Goal: Task Accomplishment & Management: Manage account settings

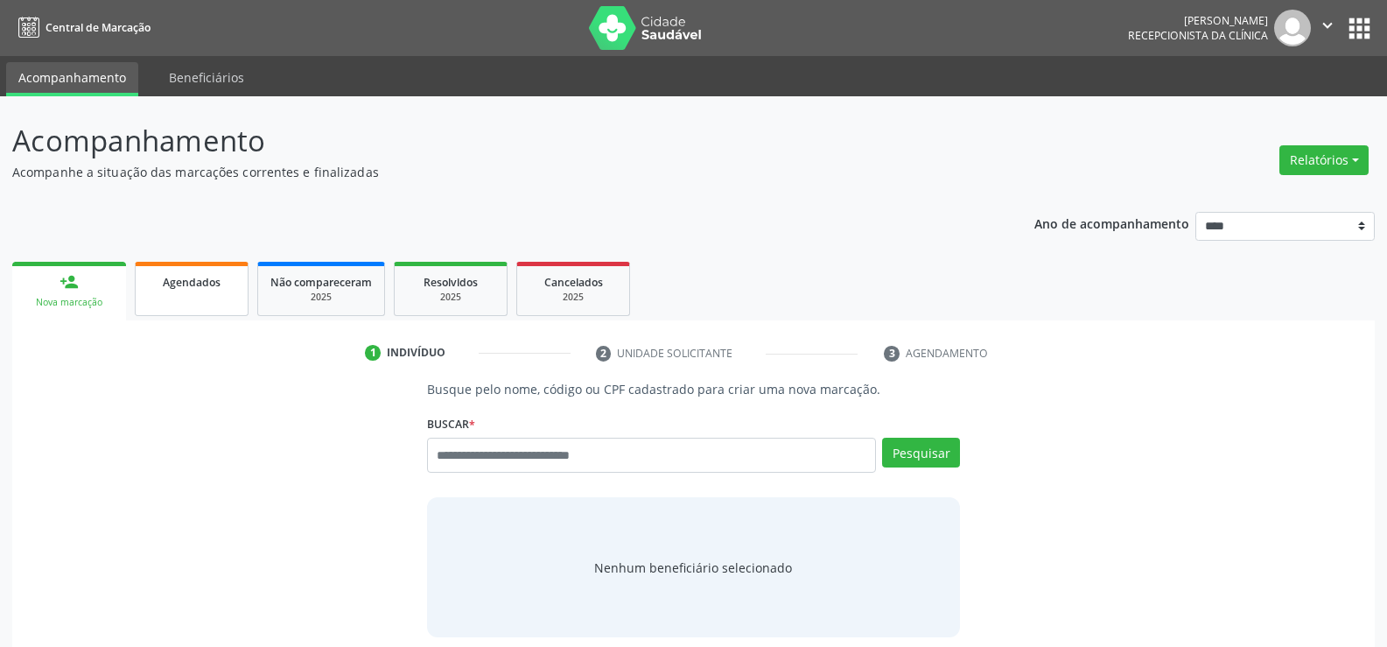
click at [169, 288] on span "Agendados" at bounding box center [192, 282] width 58 height 15
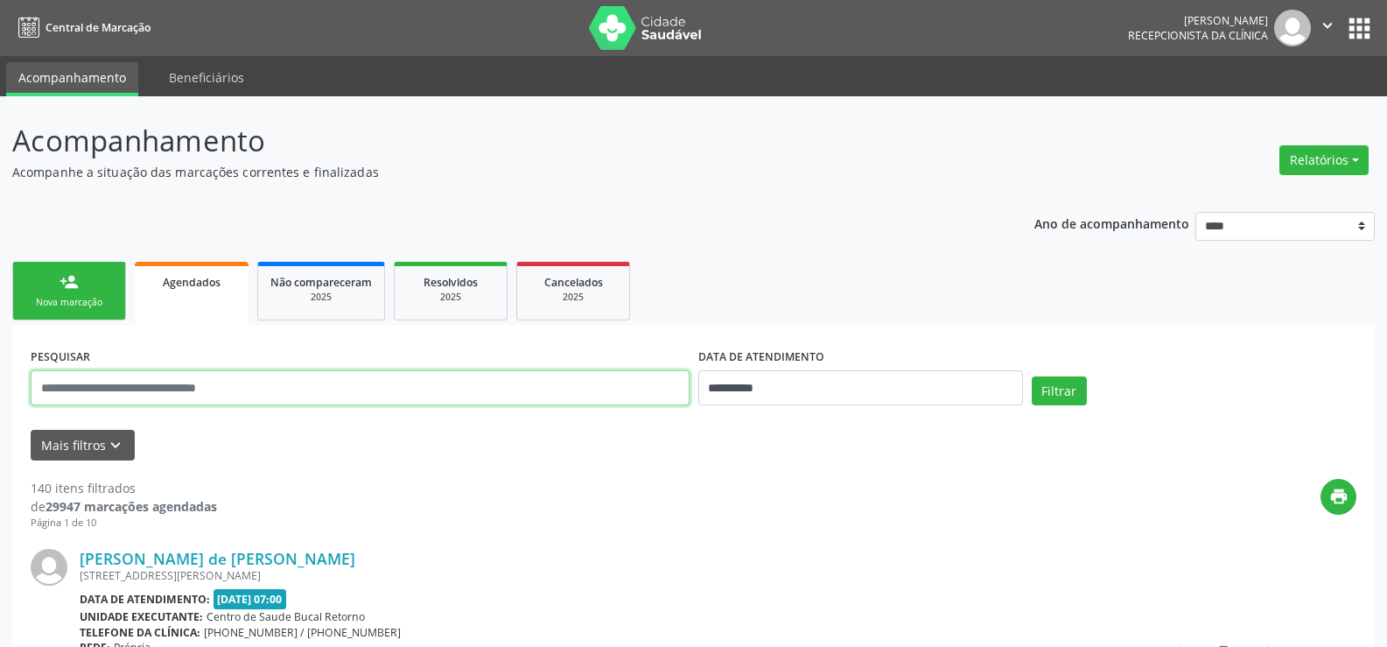
click at [189, 390] on input "text" at bounding box center [360, 387] width 659 height 35
type input "**********"
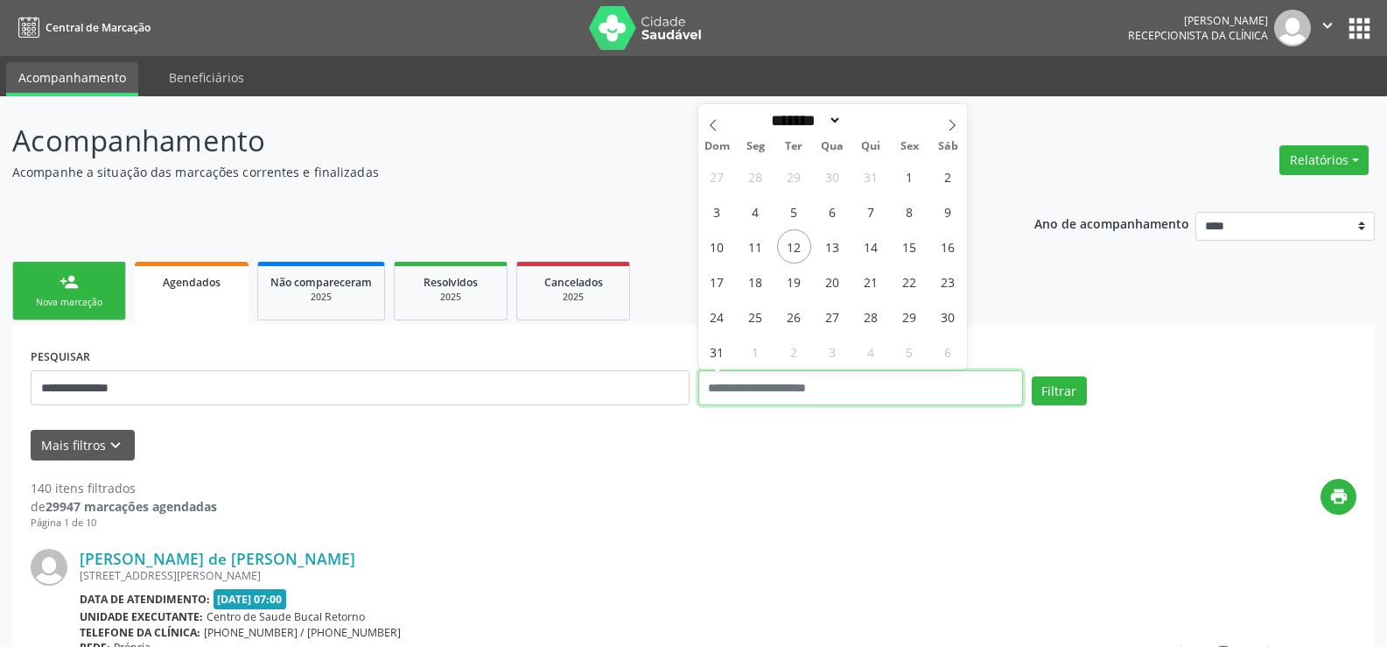
click at [1032, 376] on button "Filtrar" at bounding box center [1059, 391] width 55 height 30
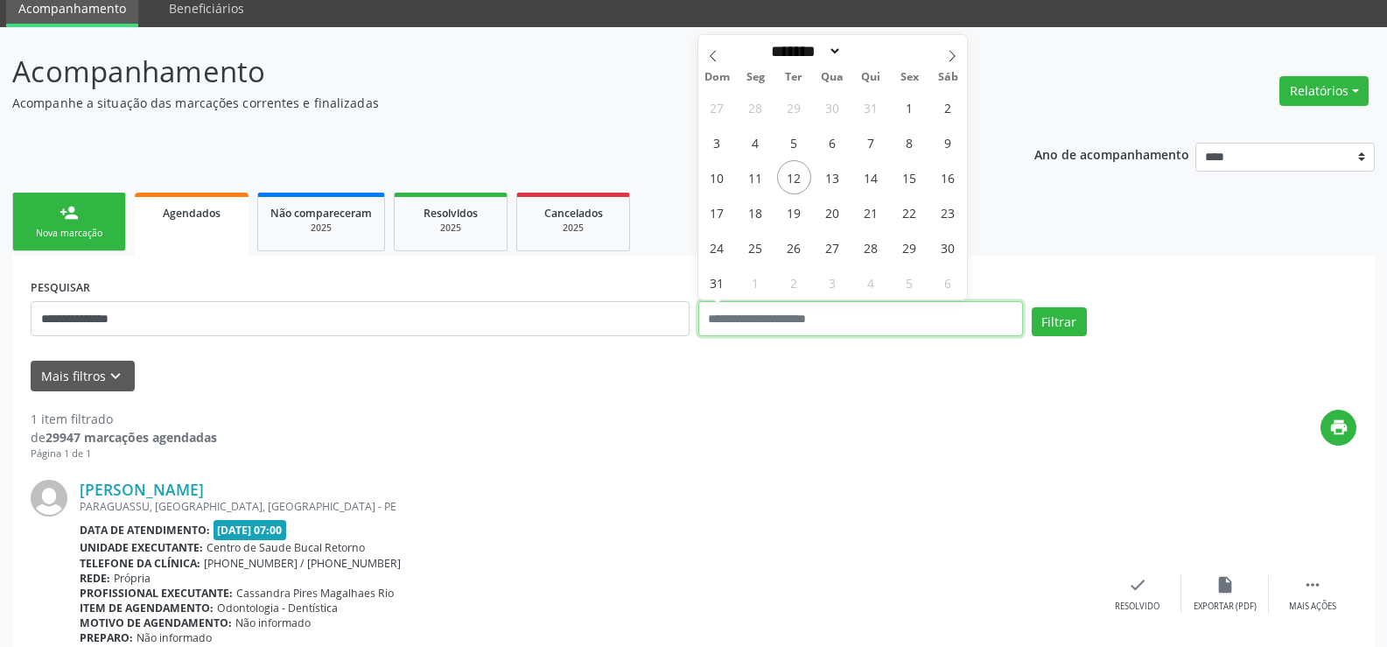
scroll to position [180, 0]
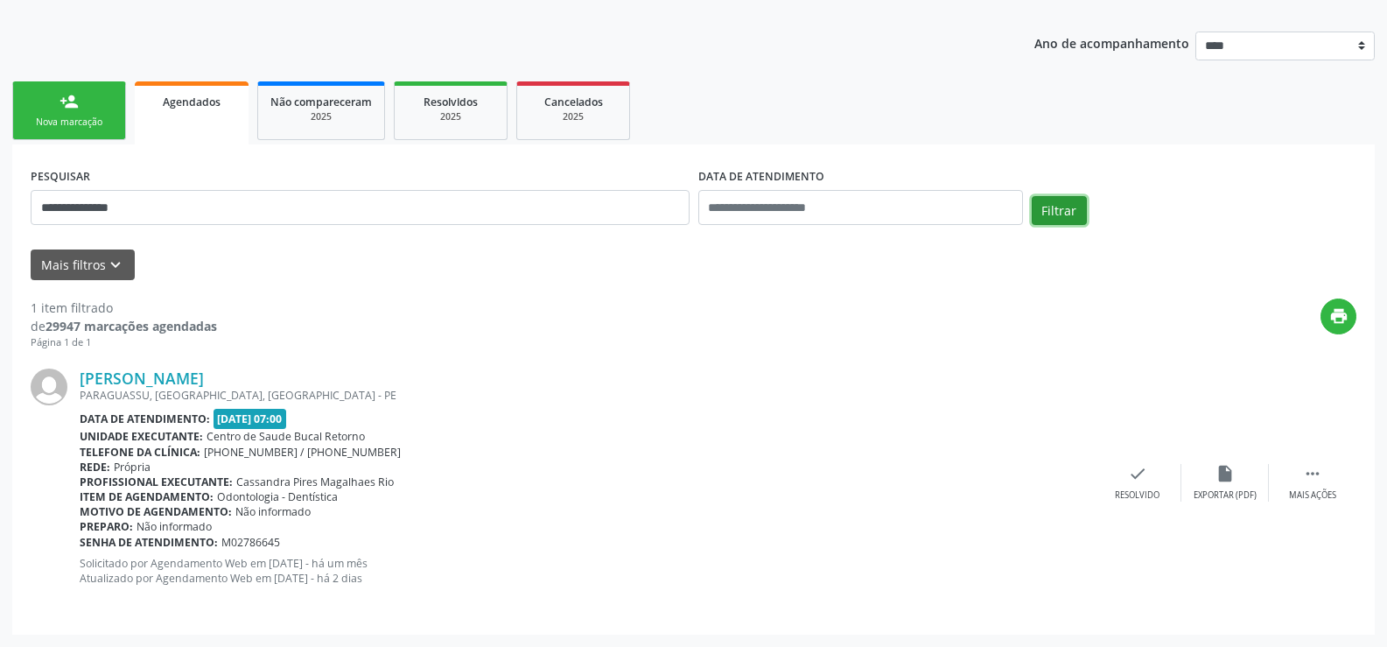
click at [1056, 218] on button "Filtrar" at bounding box center [1059, 211] width 55 height 30
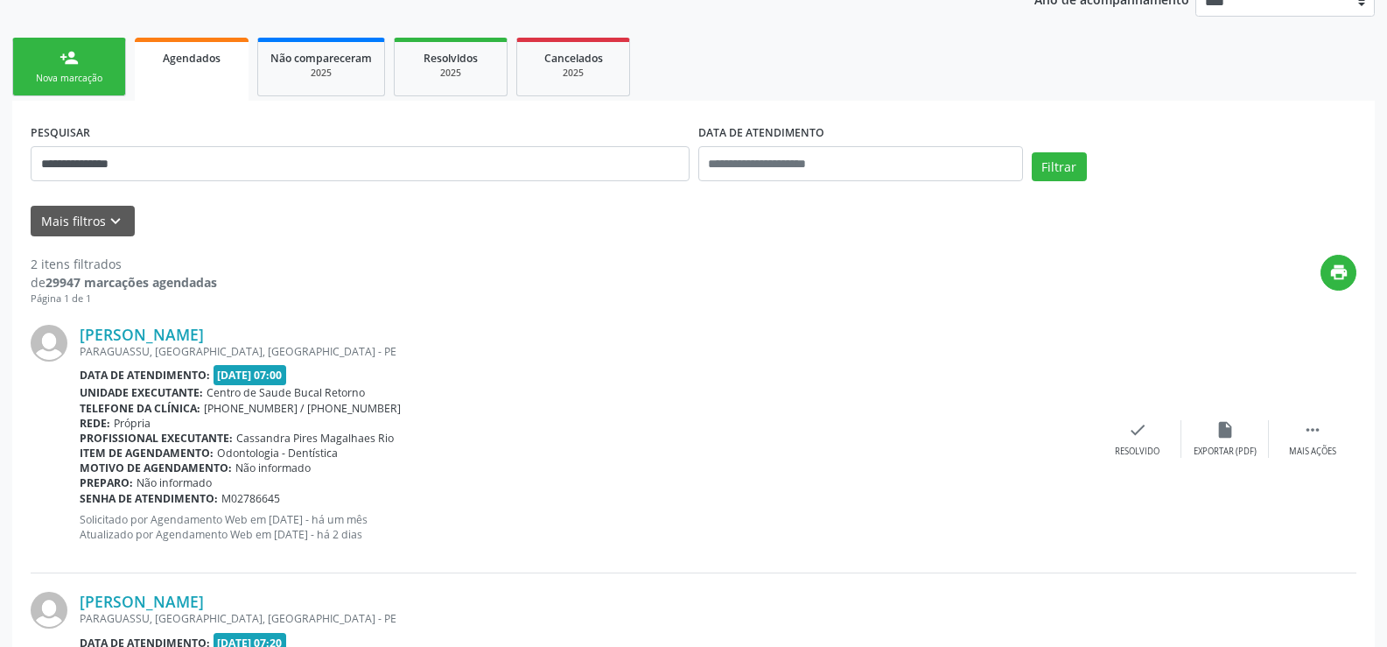
scroll to position [170, 0]
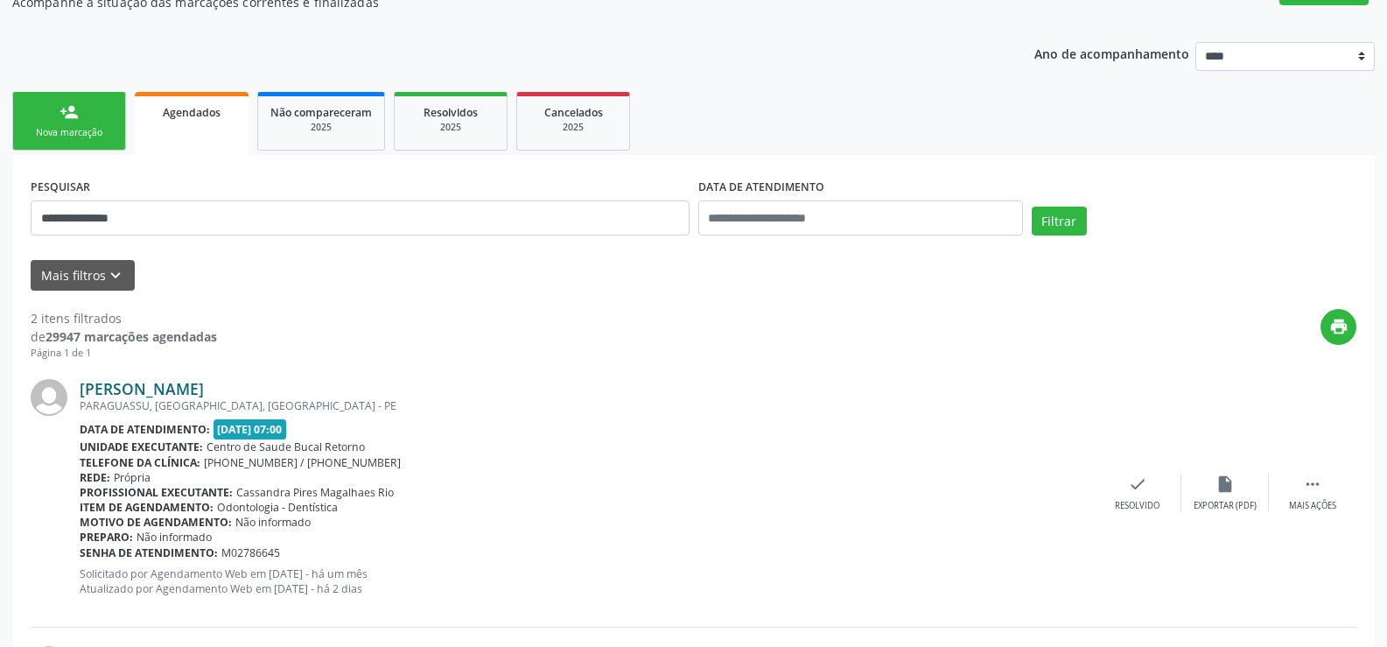
click at [204, 394] on link "Larissa Beatriz Saldanha de Oliveira" at bounding box center [142, 388] width 124 height 19
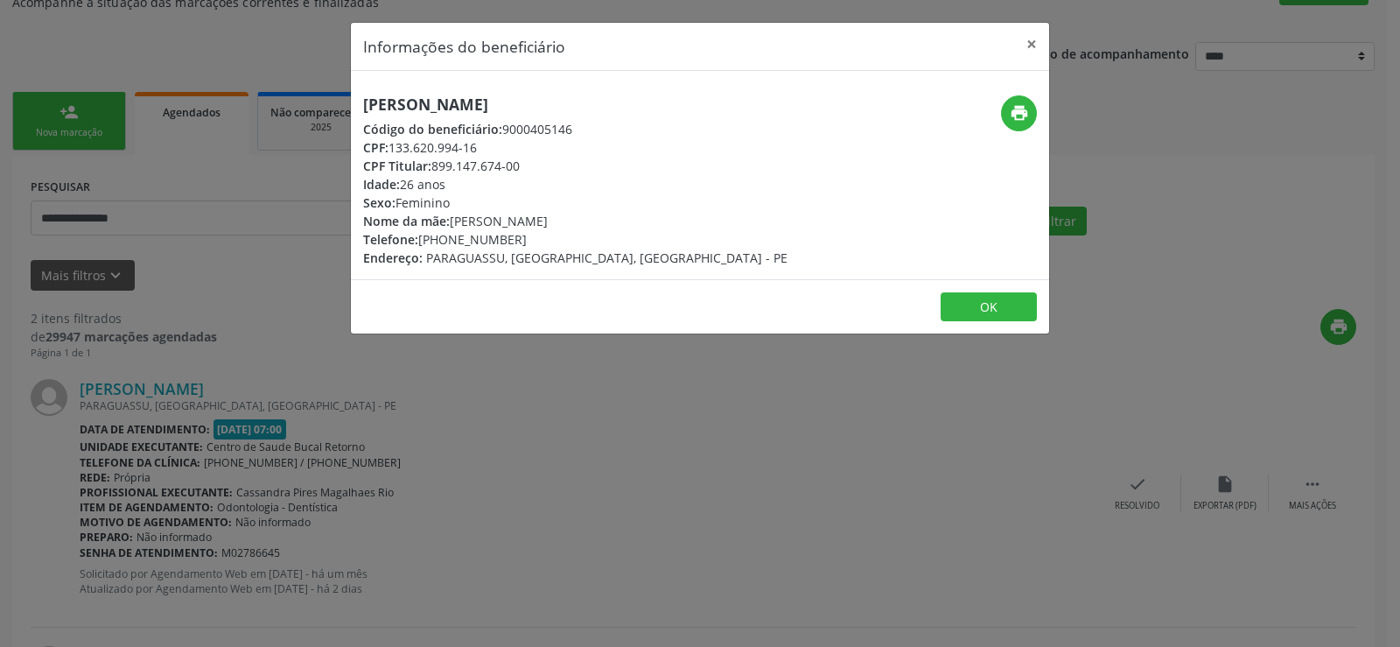
drag, startPoint x: 393, startPoint y: 150, endPoint x: 491, endPoint y: 151, distance: 98.0
click at [491, 151] on div "CPF: 133.620.994-16" at bounding box center [575, 147] width 424 height 18
copy div "133.620.994-16"
click at [1026, 46] on button "×" at bounding box center [1031, 44] width 35 height 43
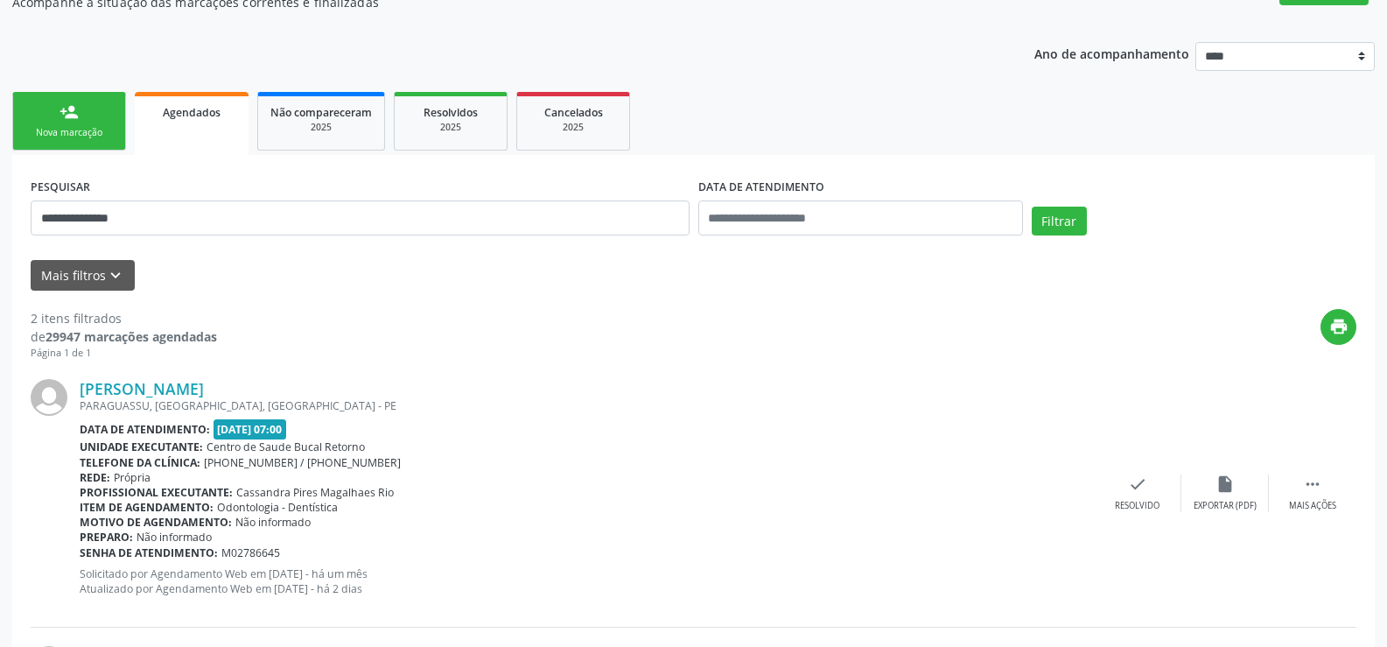
click at [112, 129] on div "Nova marcação" at bounding box center [69, 132] width 88 height 13
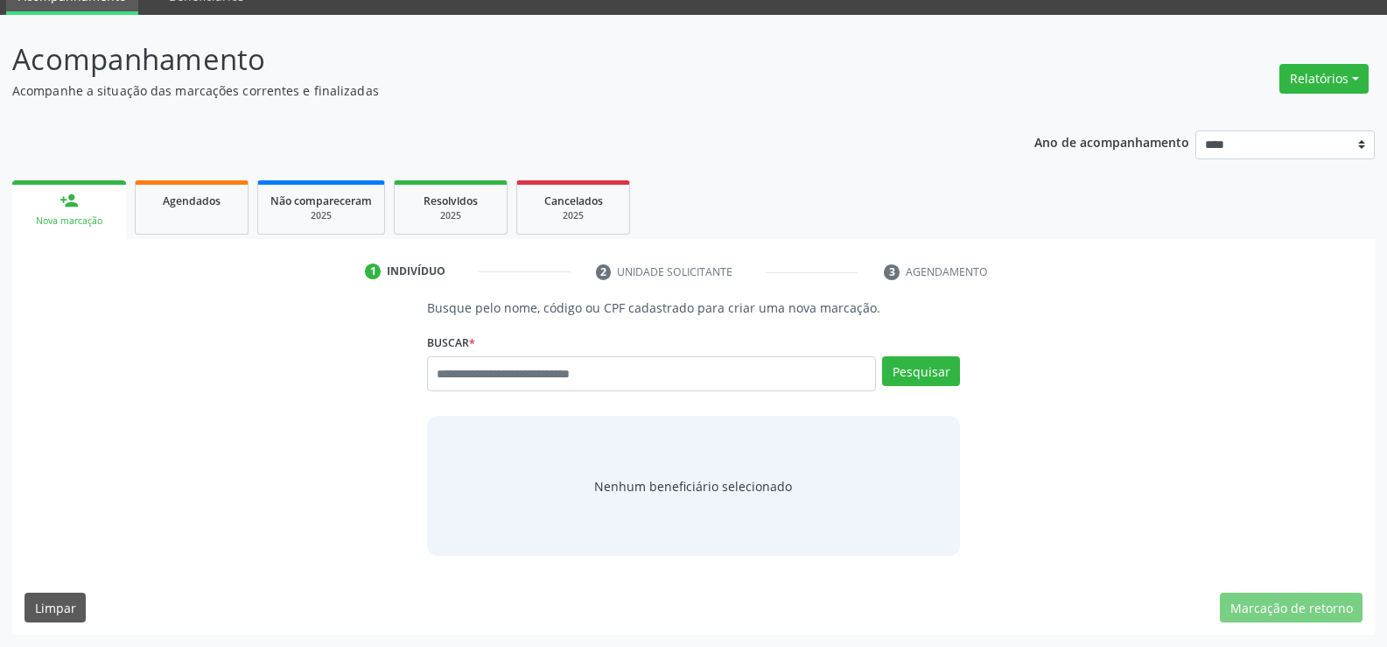
scroll to position [81, 0]
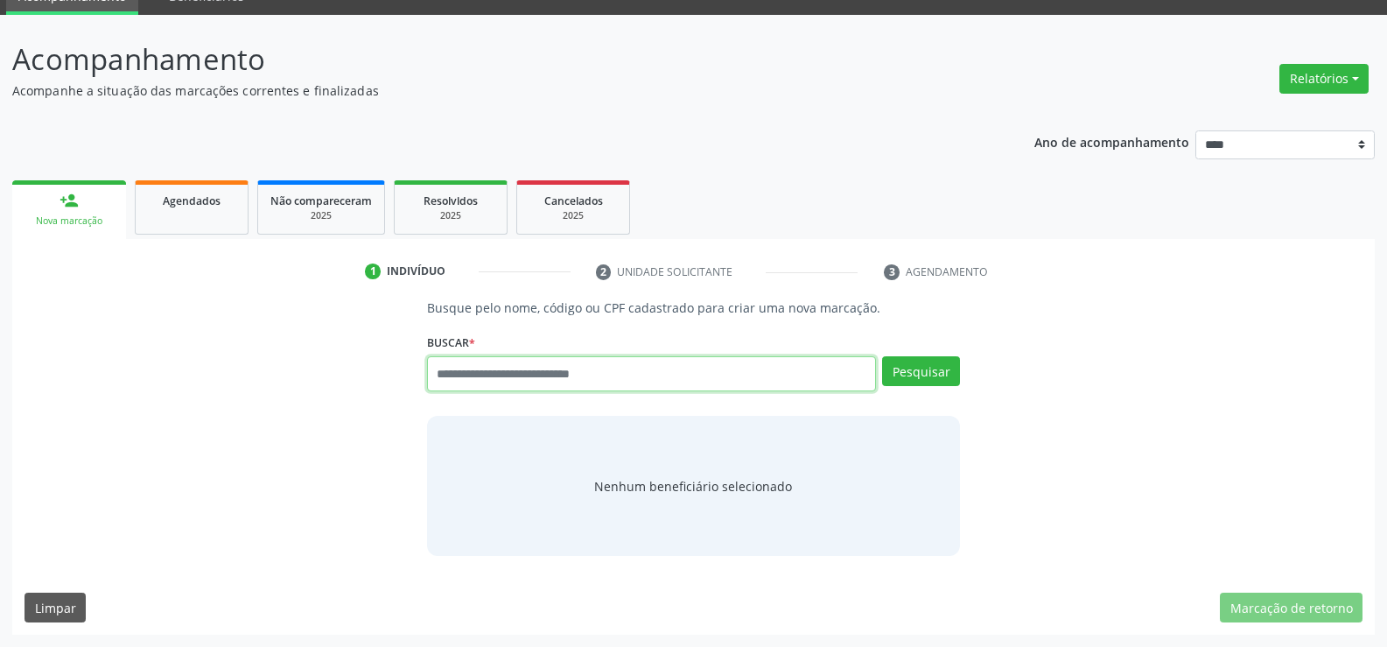
click at [453, 369] on input "text" at bounding box center [651, 373] width 449 height 35
paste input "**********"
type input "**********"
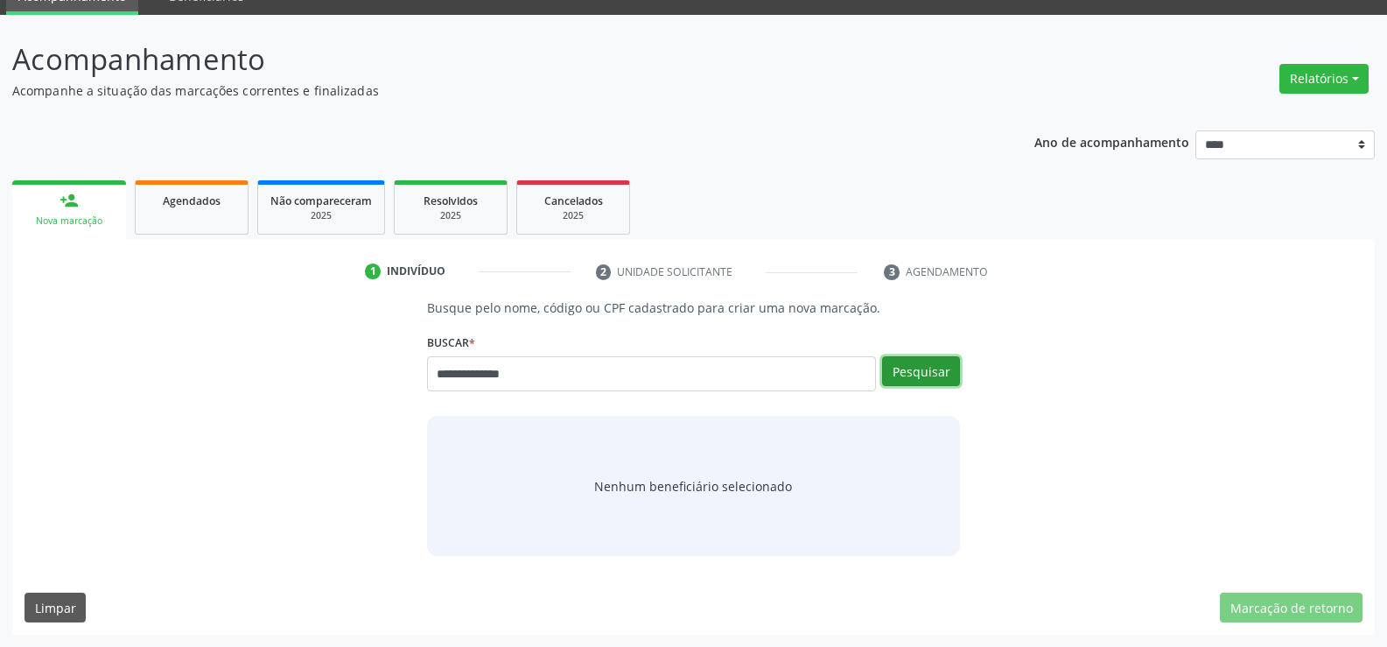
click at [915, 371] on button "Pesquisar" at bounding box center [921, 371] width 78 height 30
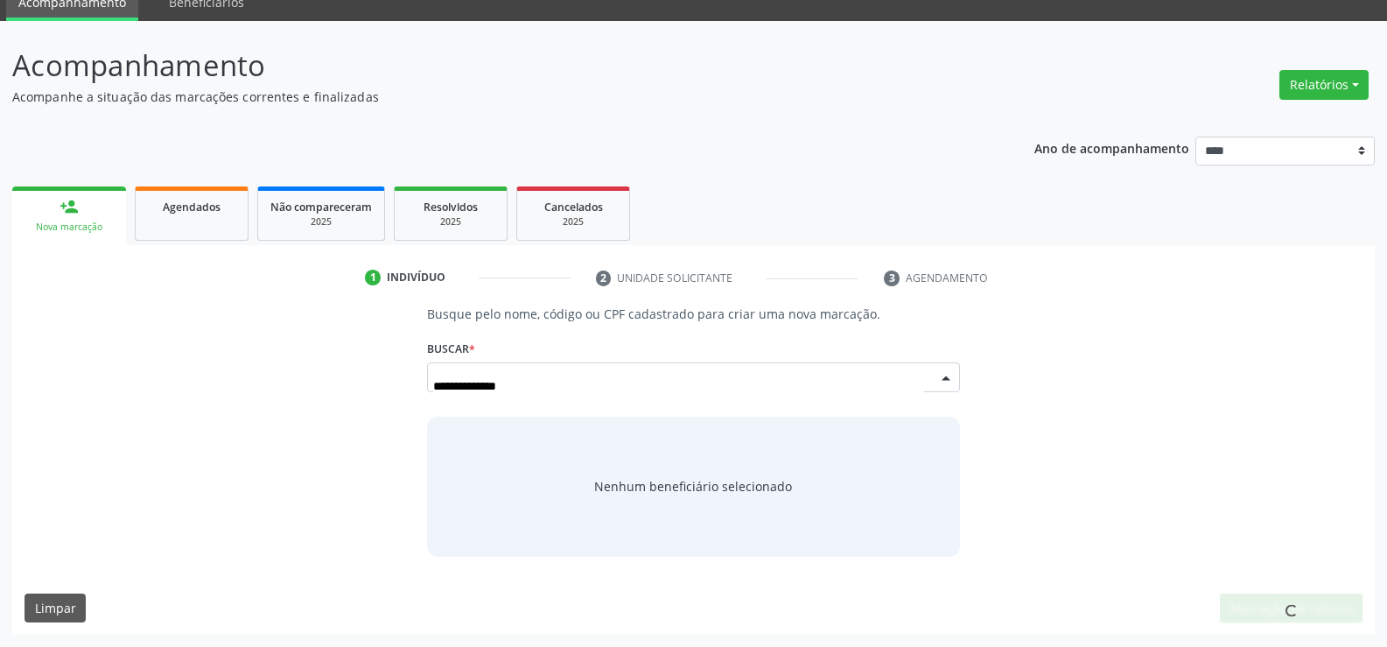
scroll to position [75, 0]
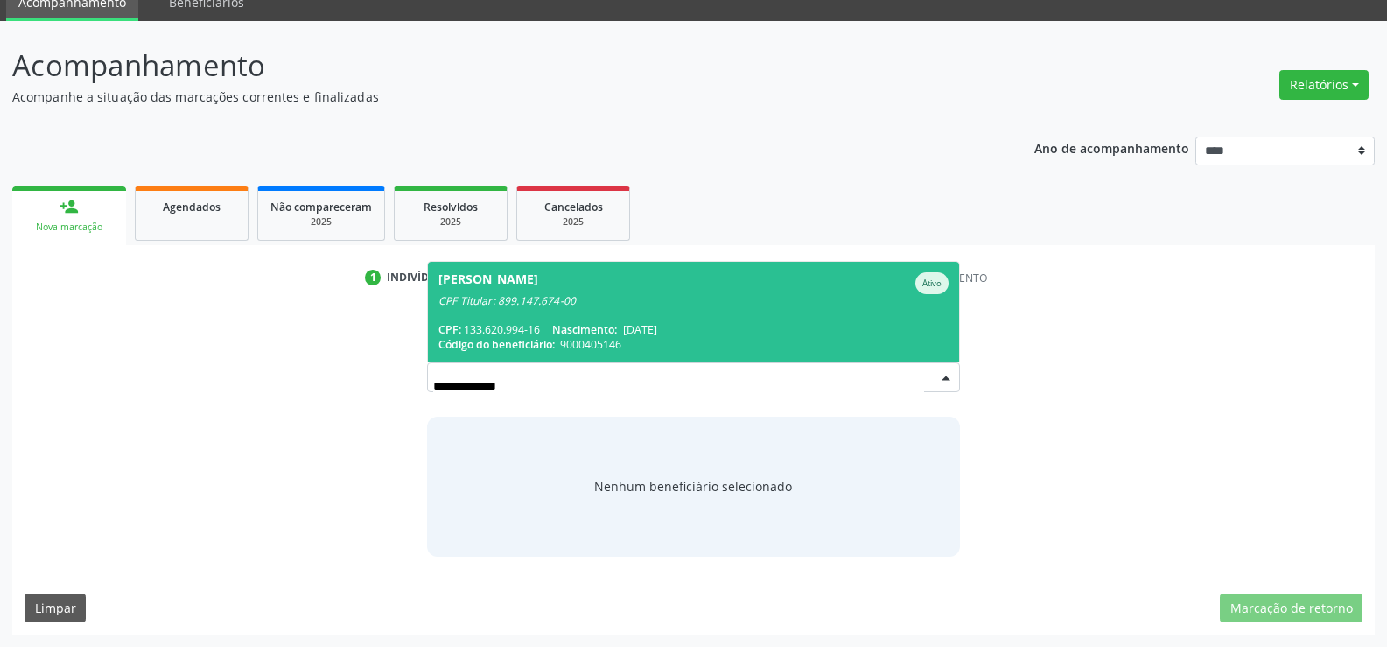
click at [657, 335] on span "09/08/1999" at bounding box center [640, 329] width 34 height 15
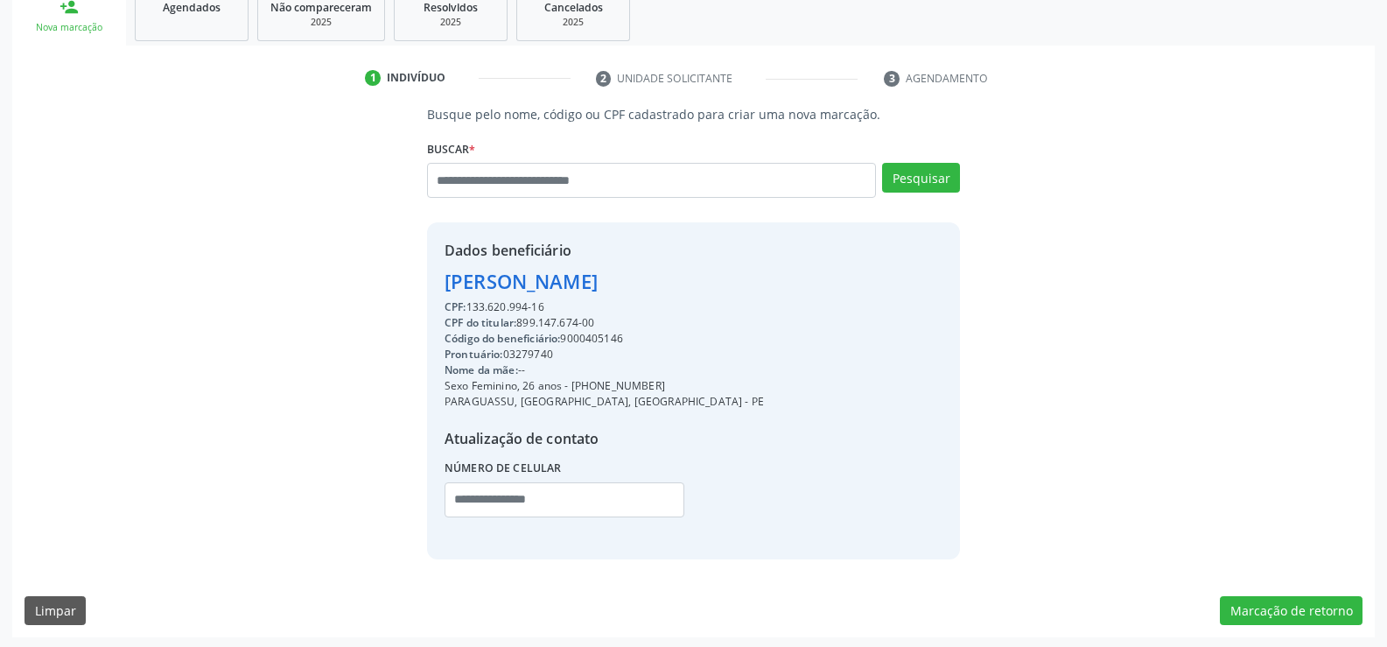
scroll to position [277, 0]
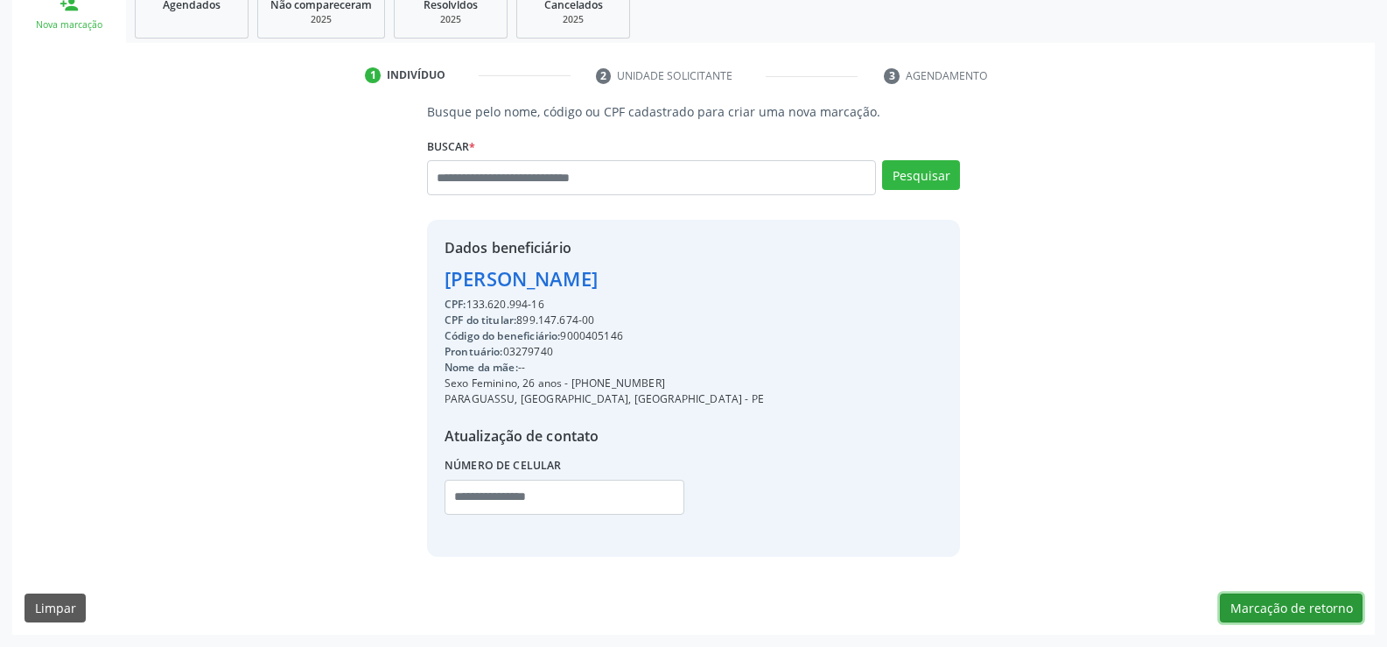
drag, startPoint x: 1268, startPoint y: 601, endPoint x: 1254, endPoint y: 600, distance: 14.0
click at [1268, 601] on button "Marcação de retorno" at bounding box center [1291, 608] width 143 height 30
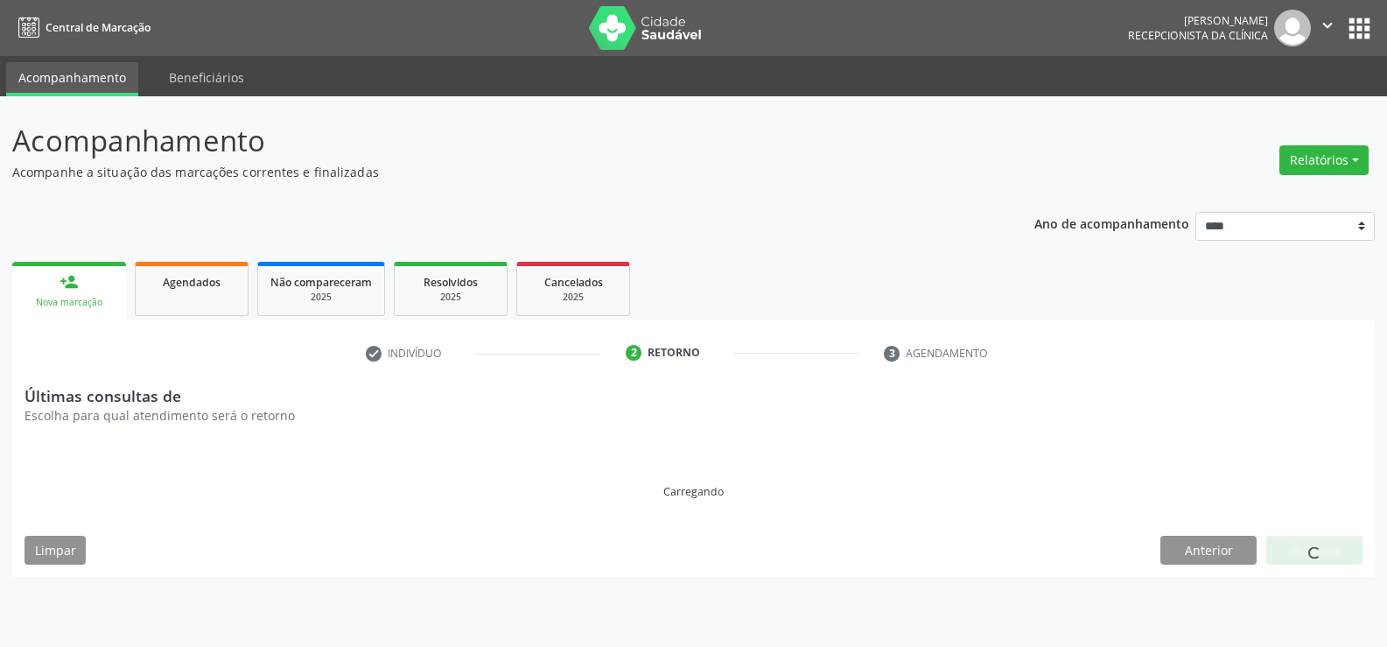
scroll to position [0, 0]
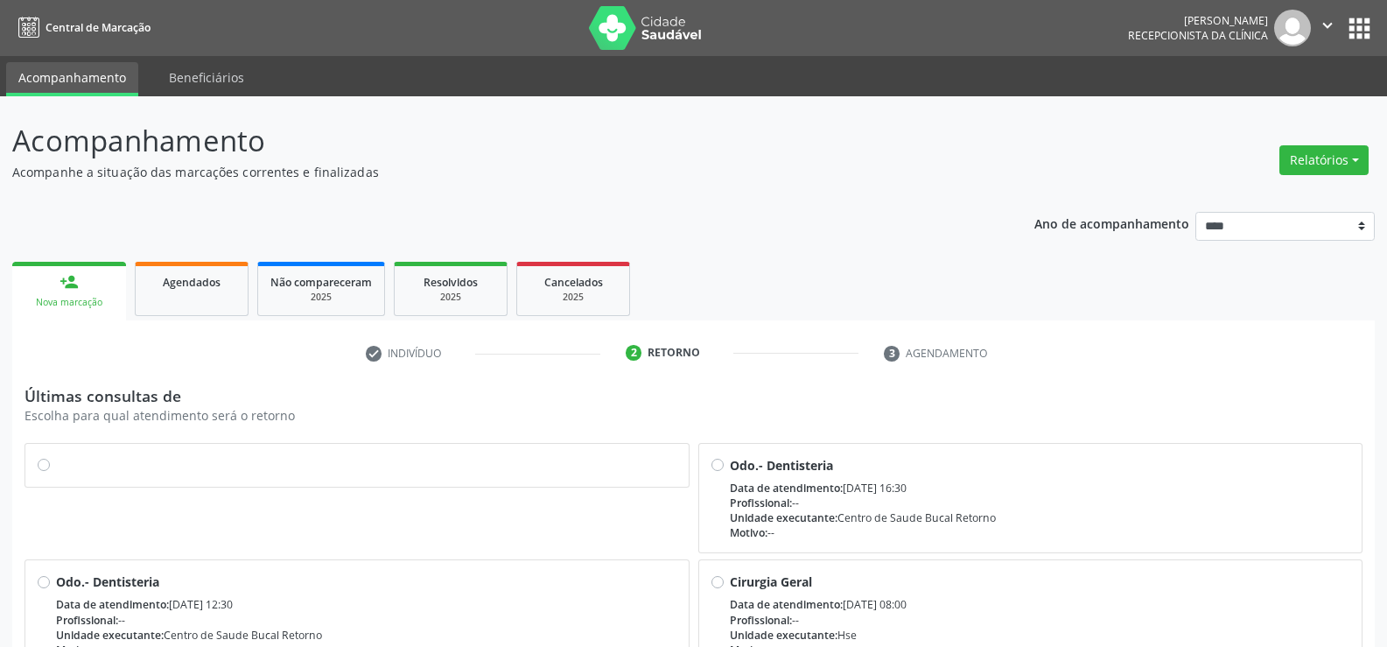
click at [56, 456] on label at bounding box center [366, 456] width 620 height 0
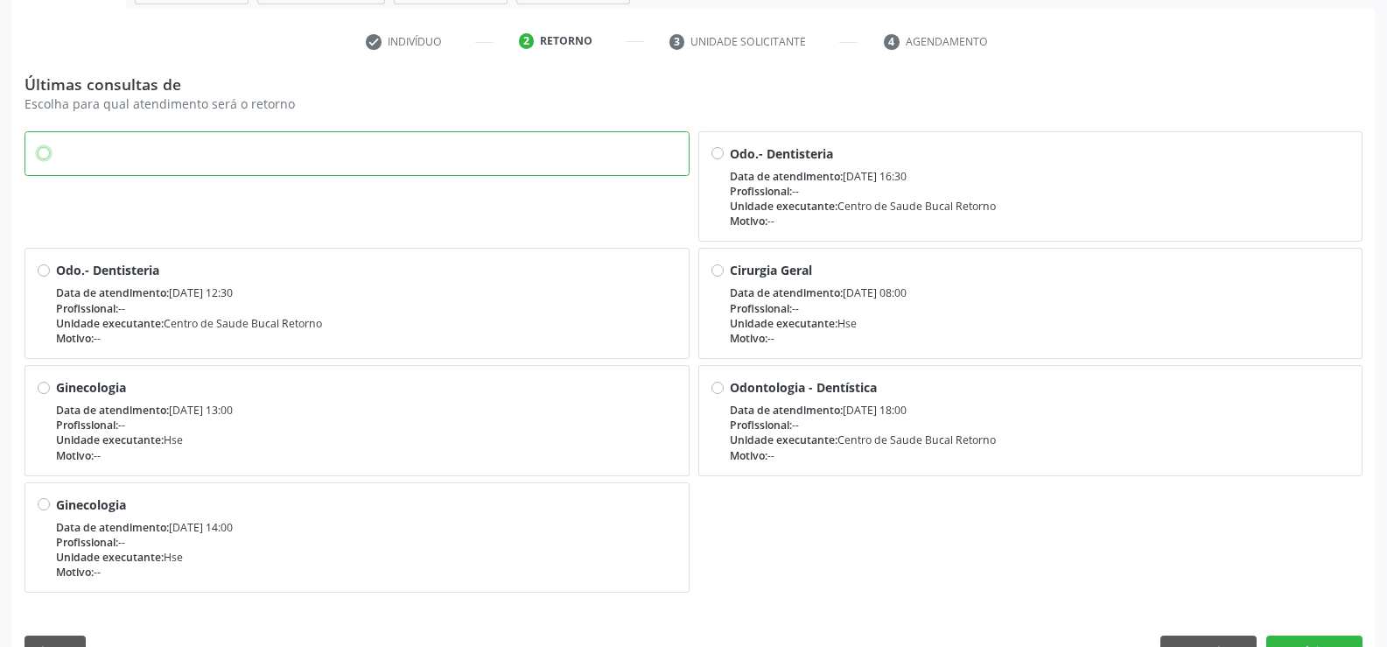
scroll to position [354, 0]
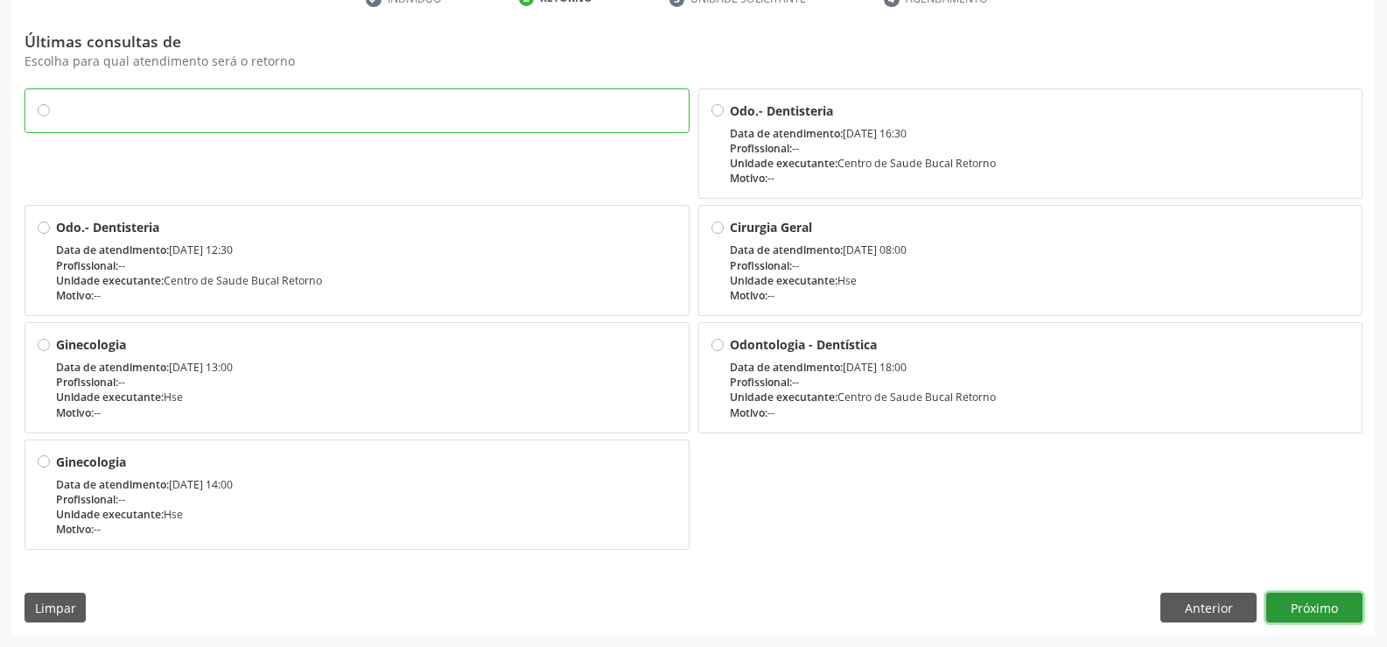
click at [1311, 610] on button "Próximo" at bounding box center [1314, 607] width 96 height 30
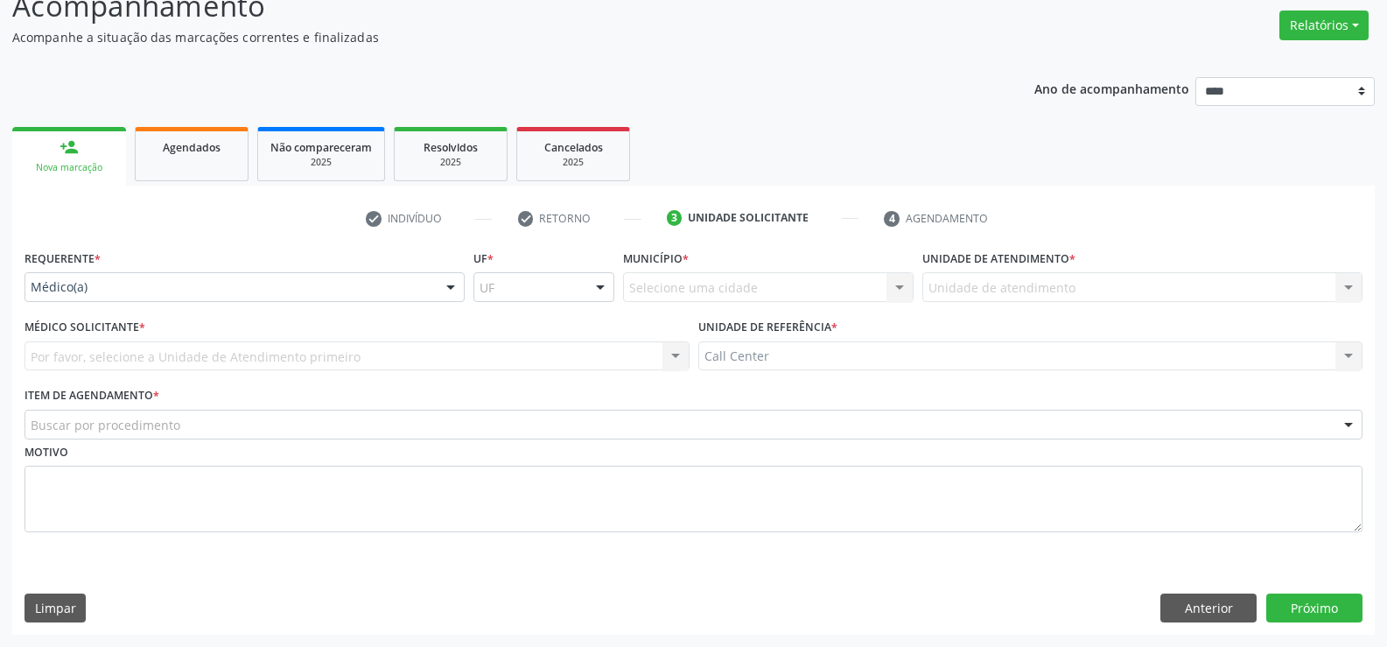
scroll to position [135, 0]
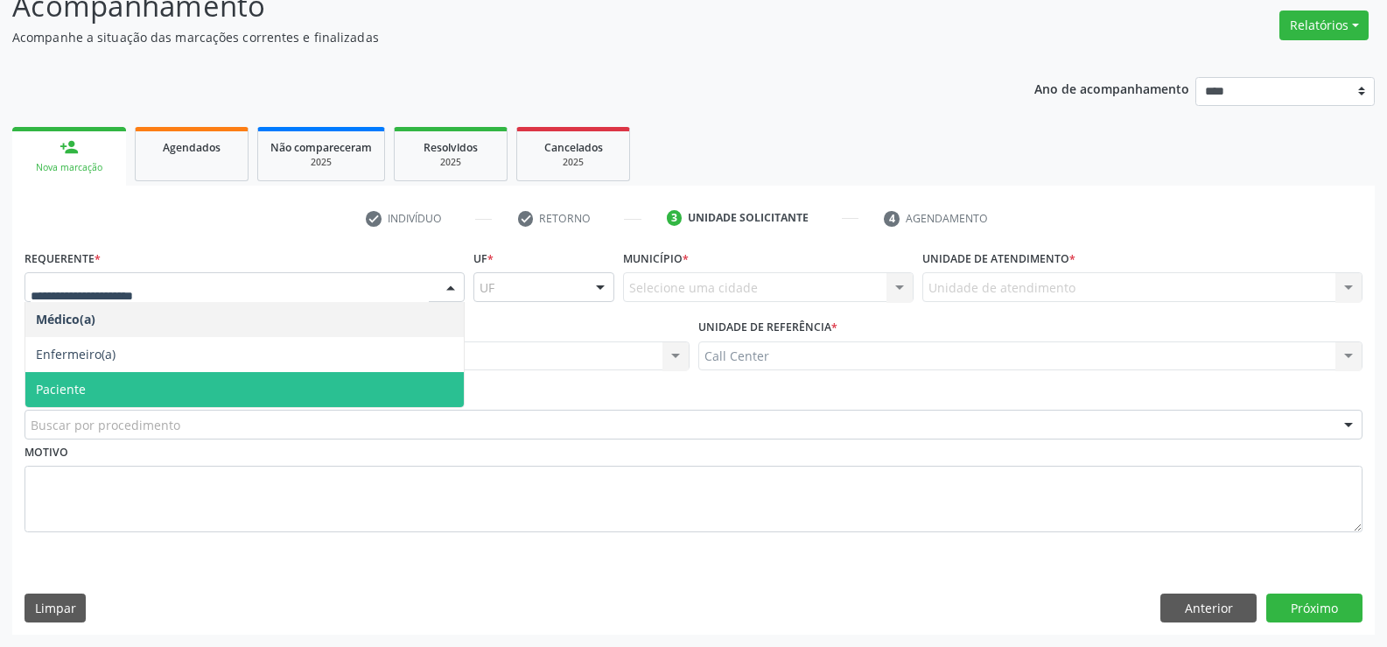
click at [62, 374] on span "Paciente" at bounding box center [244, 389] width 438 height 35
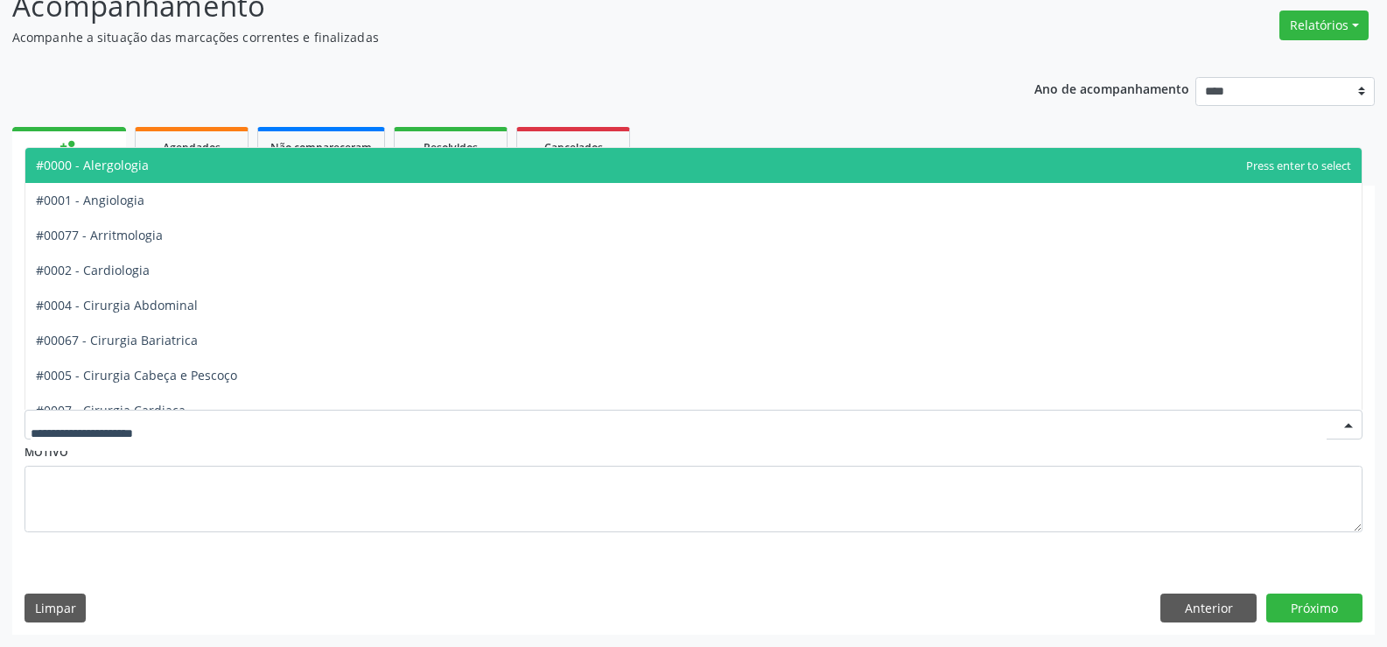
type input "*"
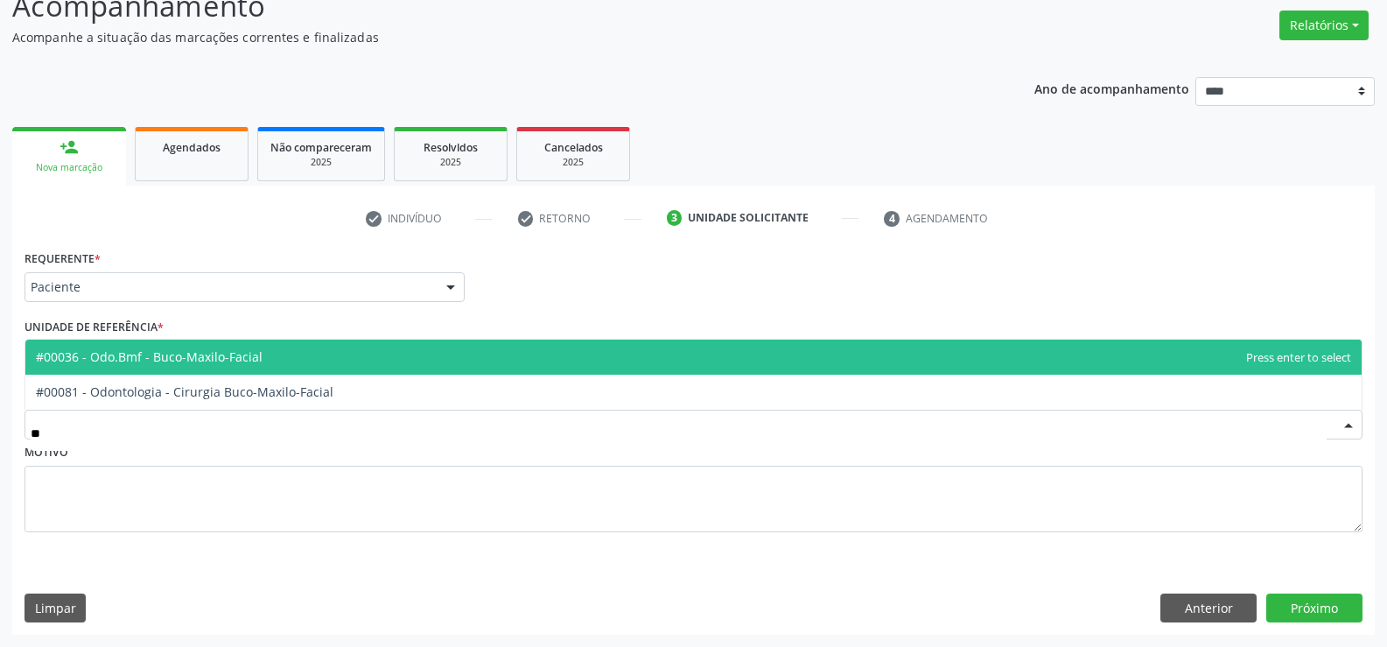
type input "***"
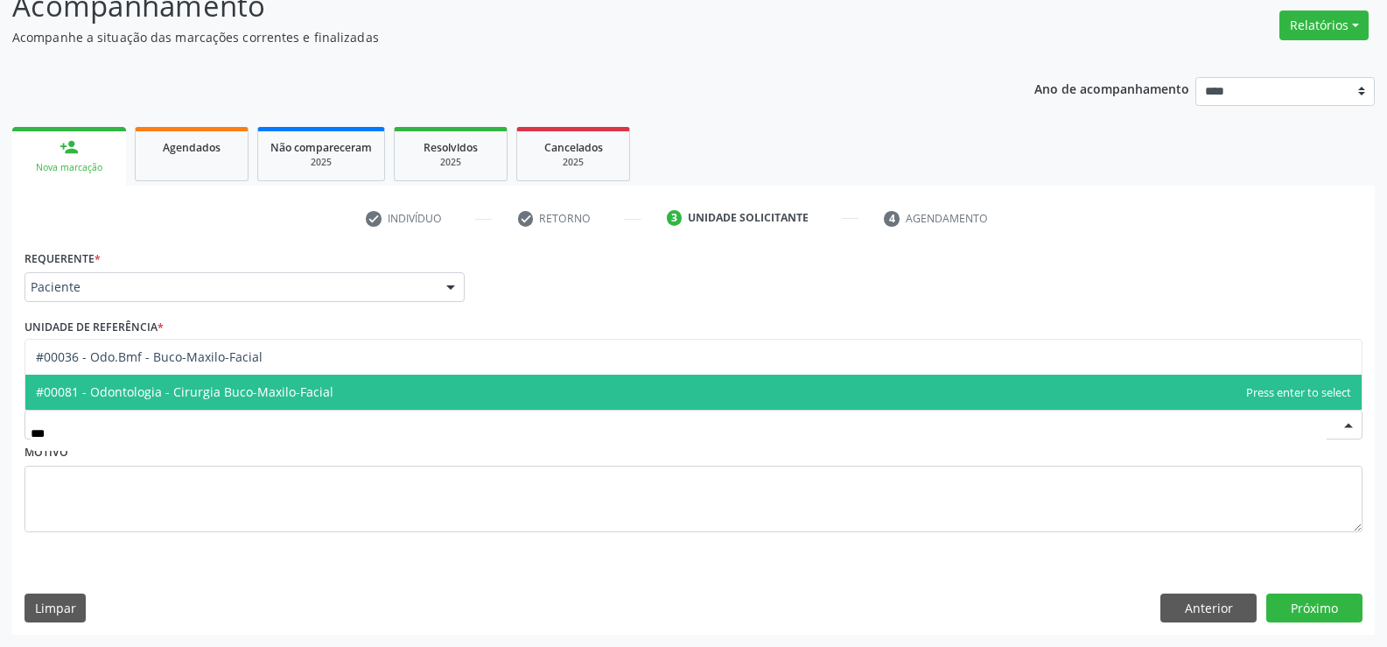
click at [130, 396] on span "#00081 - Odontologia - Cirurgia Buco-Maxilo-Facial" at bounding box center [185, 391] width 298 height 17
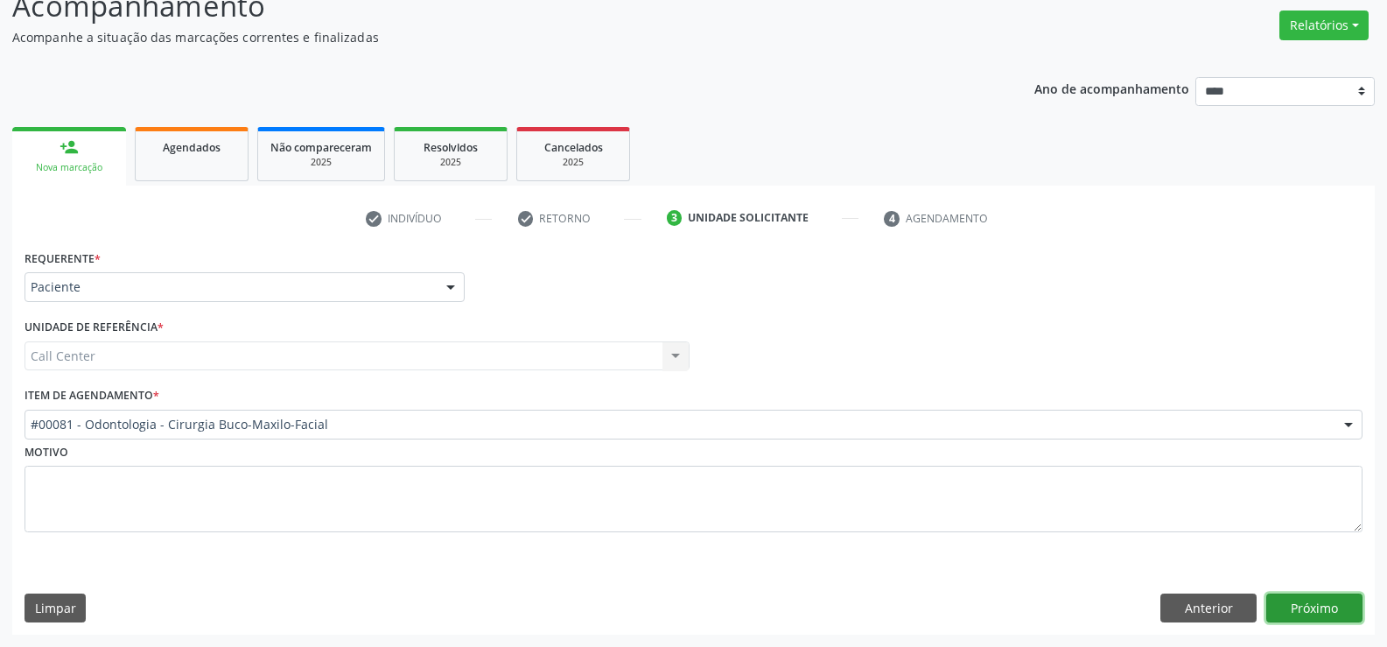
click at [1300, 593] on button "Próximo" at bounding box center [1314, 608] width 96 height 30
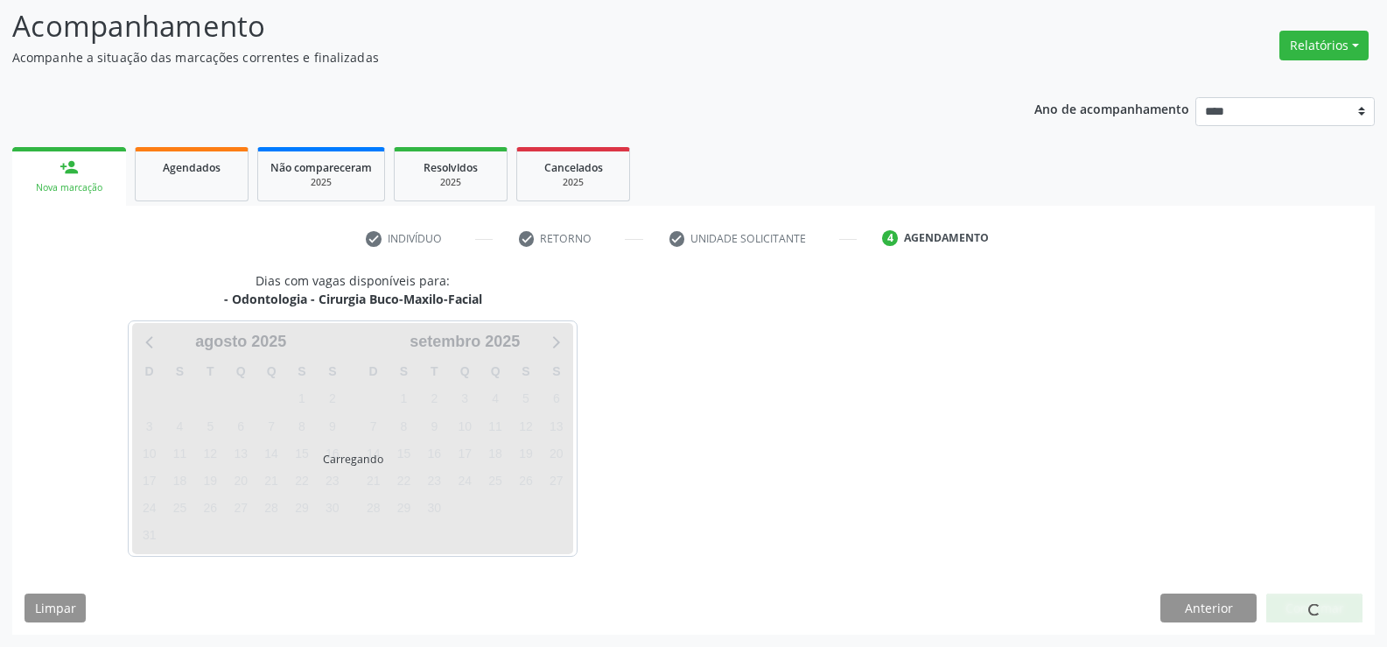
scroll to position [115, 0]
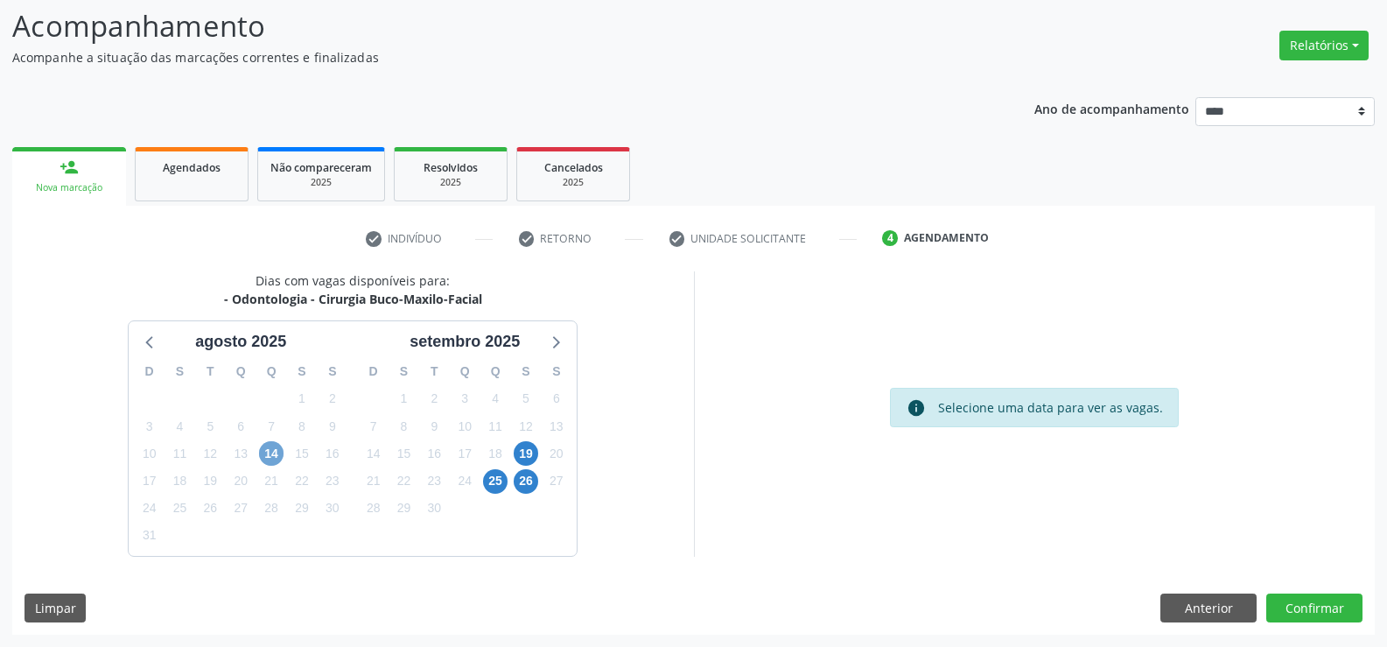
click at [268, 451] on span "14" at bounding box center [271, 453] width 25 height 25
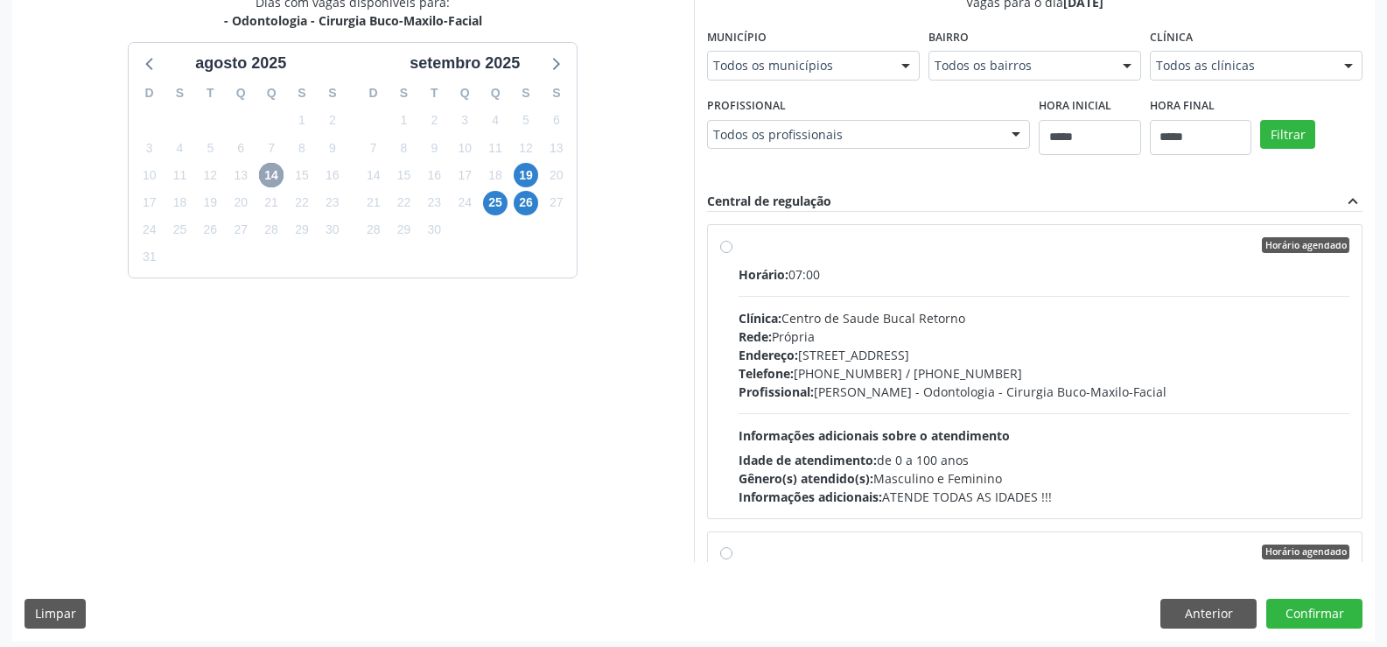
scroll to position [399, 0]
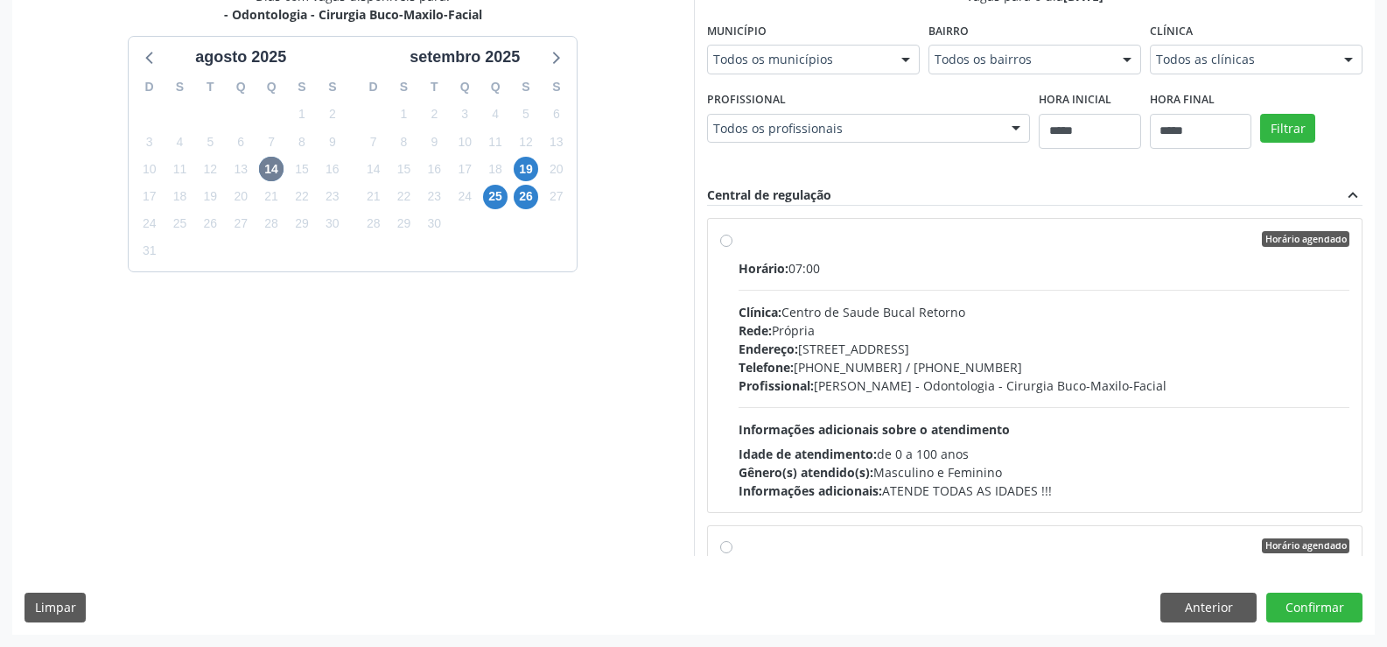
click at [739, 242] on label "Horário agendado Horário: 07:00 Clínica: Centro de Saude Bucal Retorno Rede: Pr…" at bounding box center [1045, 365] width 612 height 269
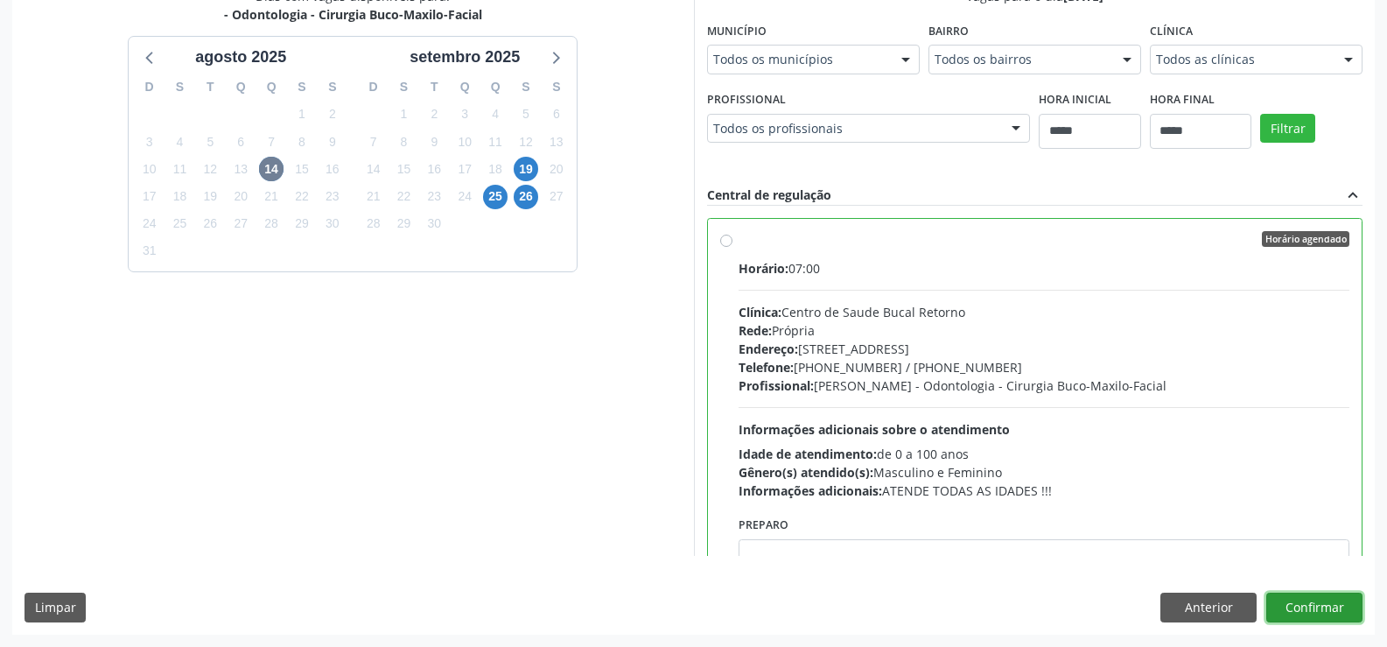
click at [1294, 610] on button "Confirmar" at bounding box center [1314, 607] width 96 height 30
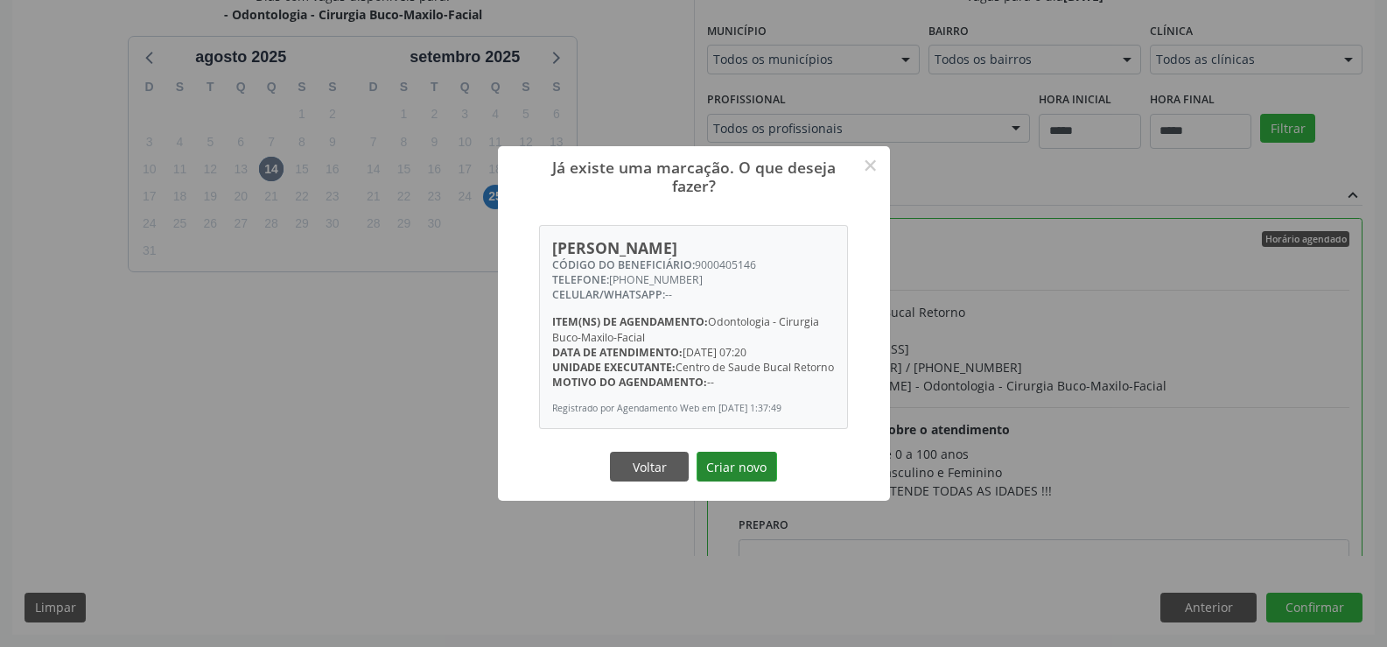
click at [734, 469] on button "Criar novo" at bounding box center [737, 467] width 81 height 30
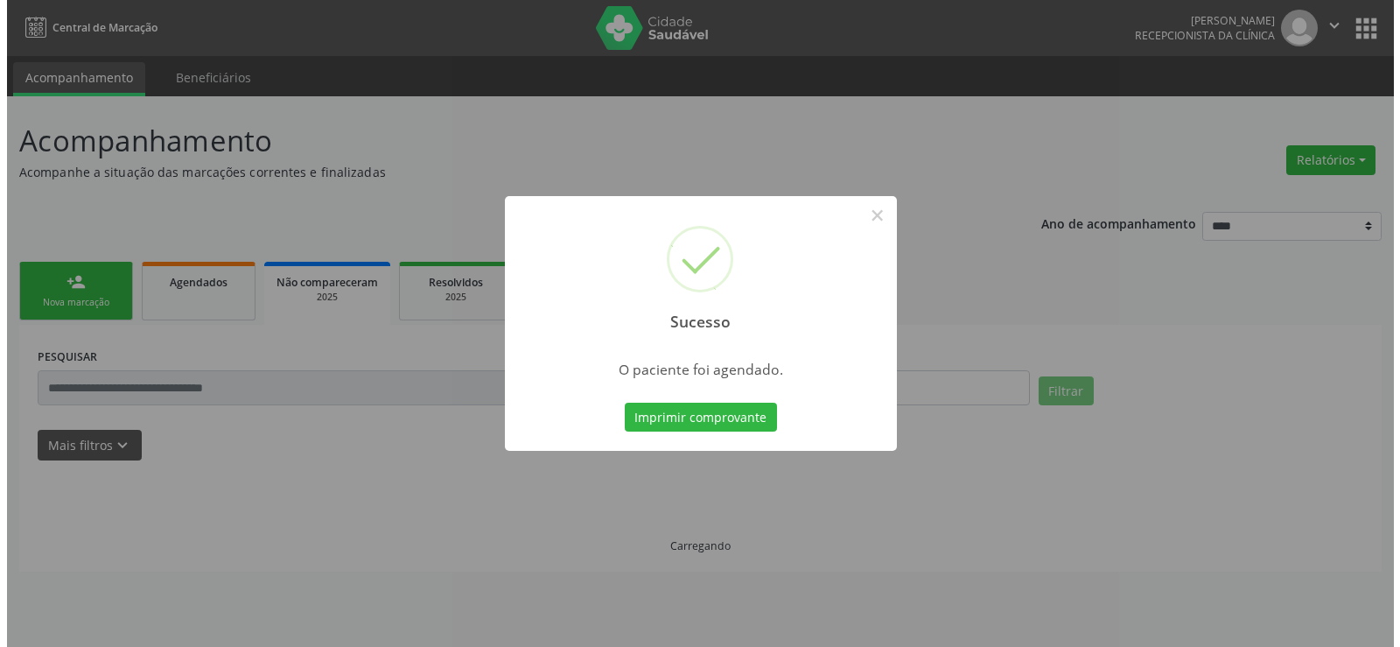
scroll to position [0, 0]
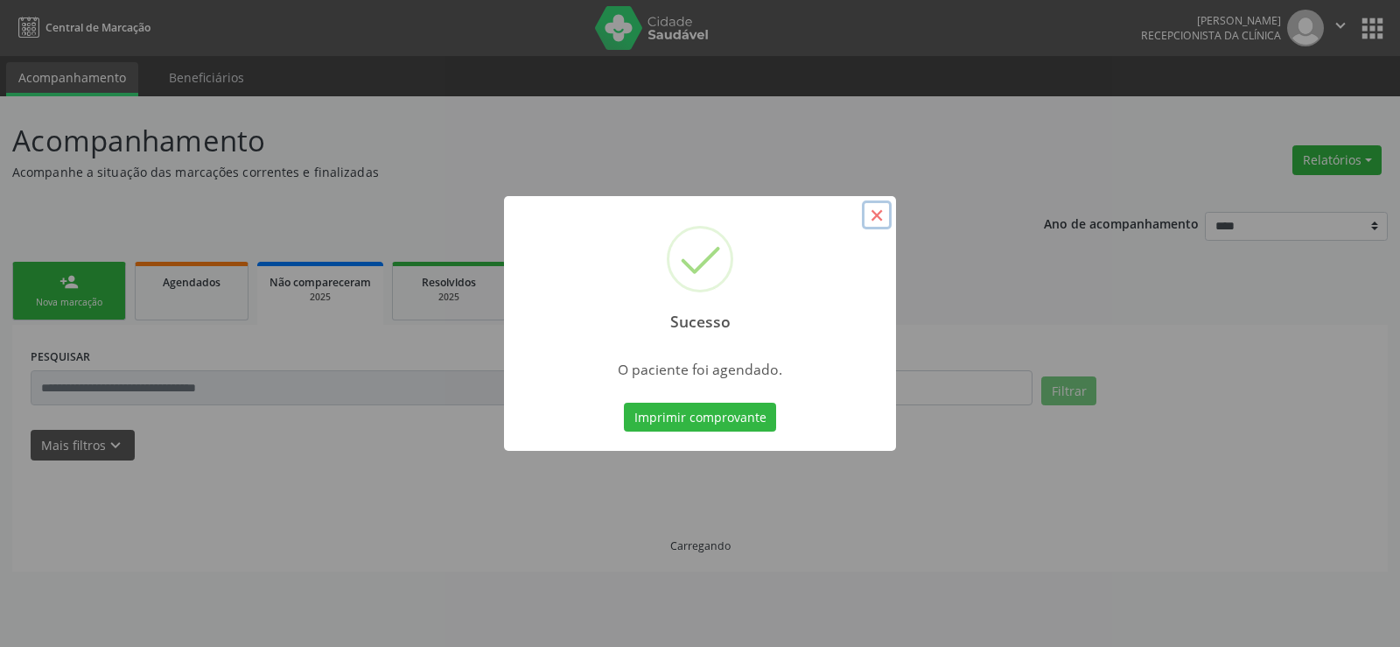
click at [874, 221] on button "×" at bounding box center [877, 215] width 30 height 30
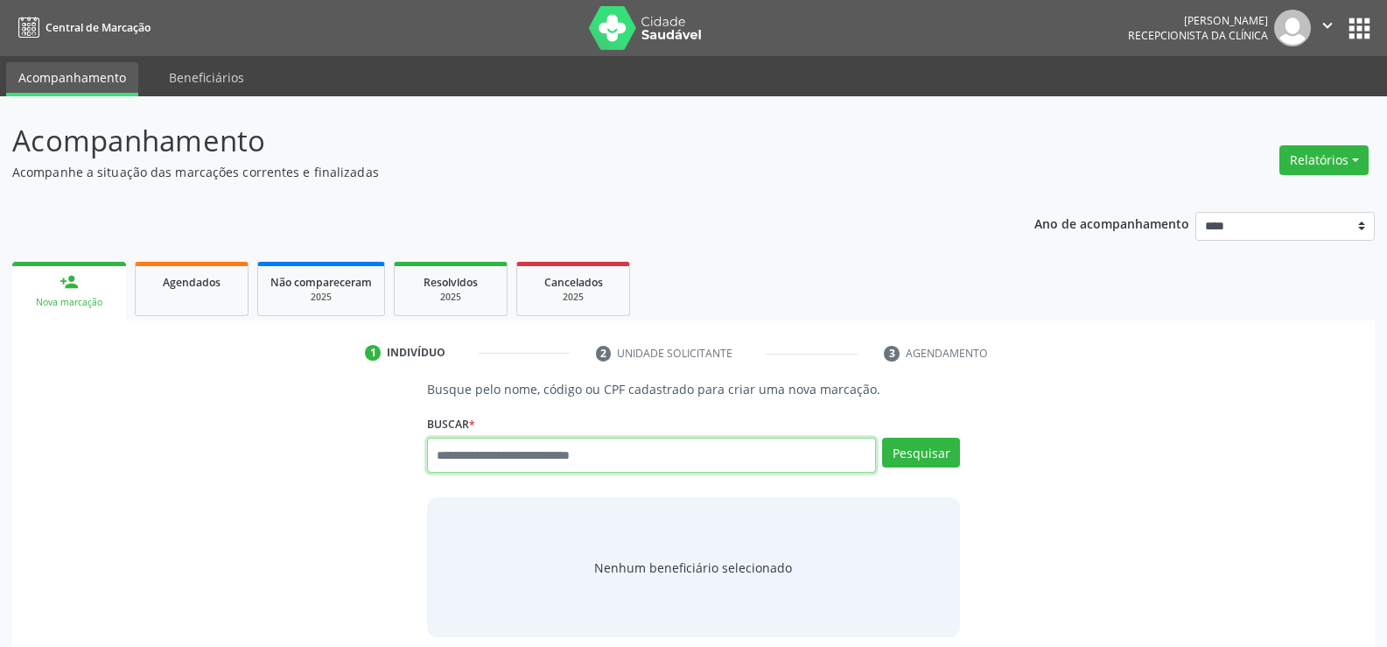
click at [452, 452] on input "text" at bounding box center [651, 455] width 449 height 35
type input "**********"
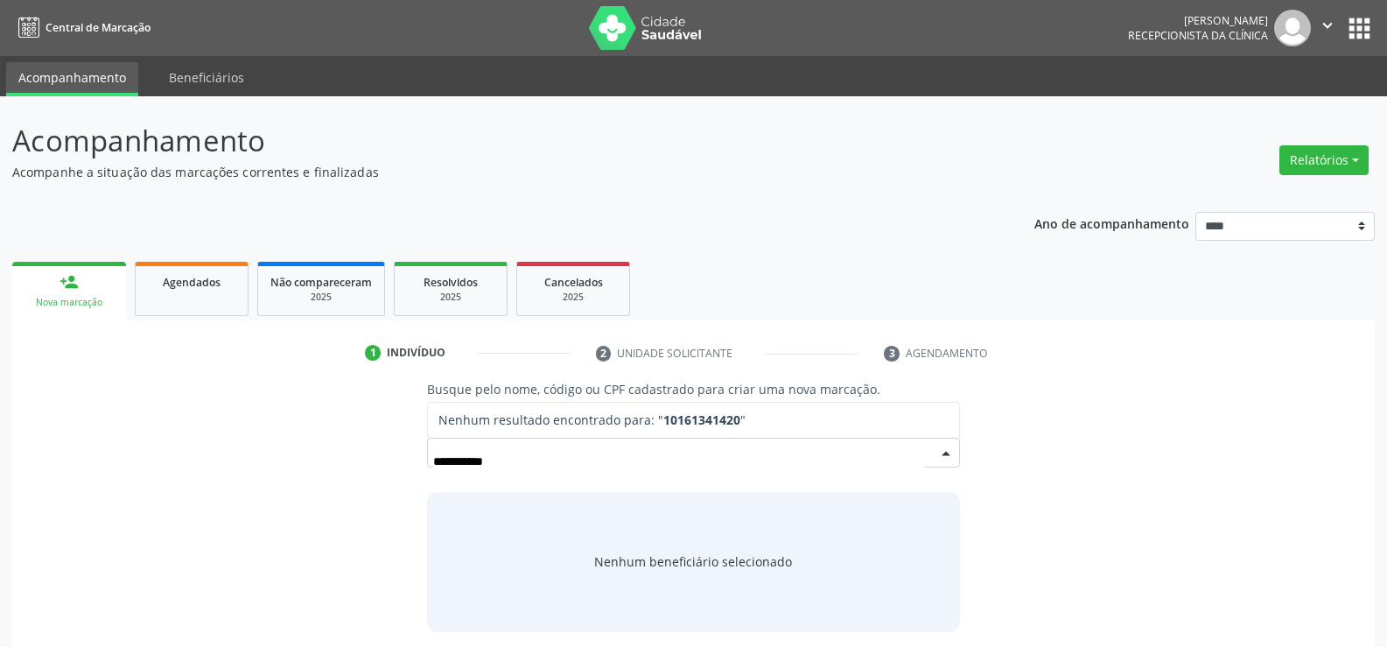
drag, startPoint x: 434, startPoint y: 461, endPoint x: 517, endPoint y: 452, distance: 83.6
click at [517, 452] on input "**********" at bounding box center [678, 461] width 491 height 35
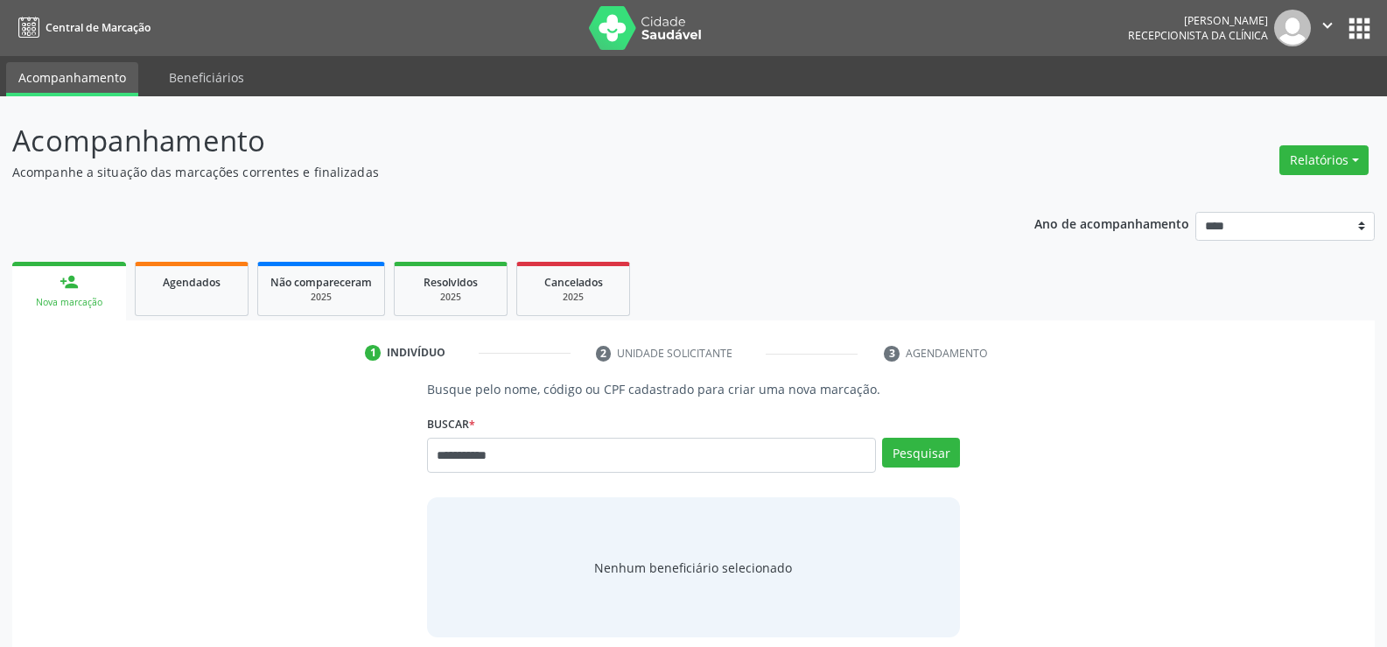
type input "**********"
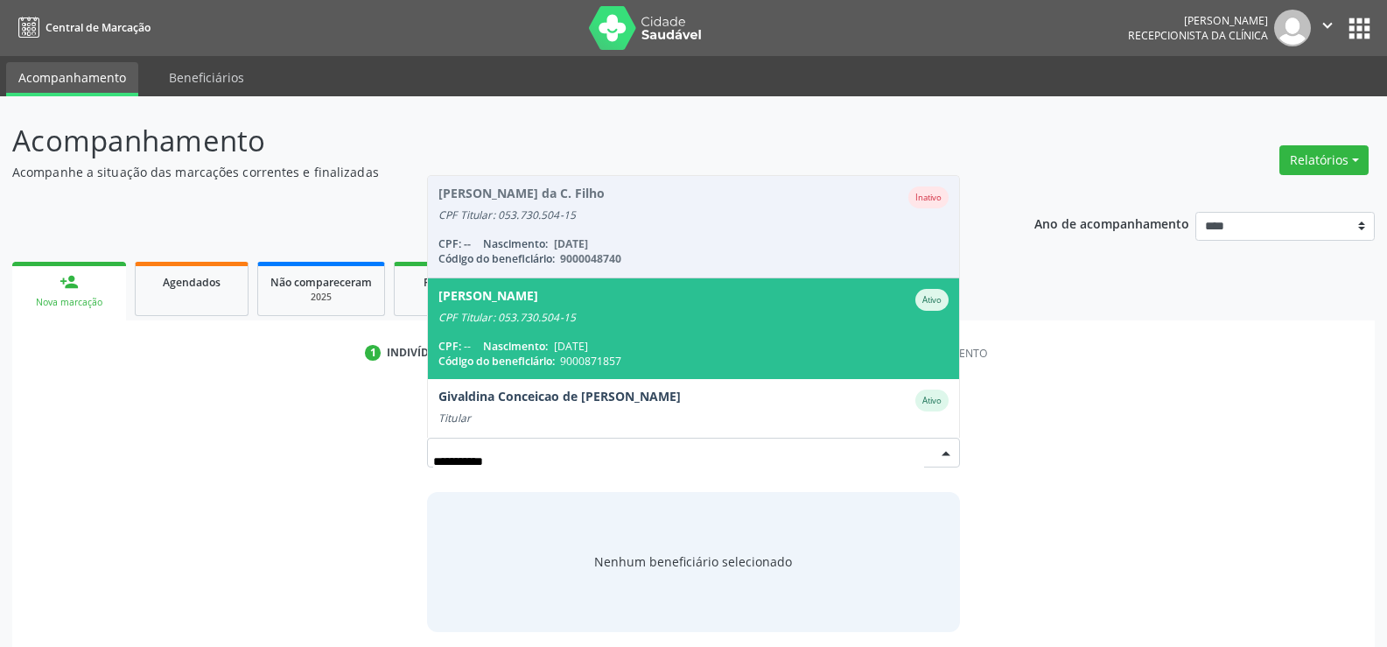
click at [523, 348] on span "Nascimento:" at bounding box center [515, 346] width 65 height 15
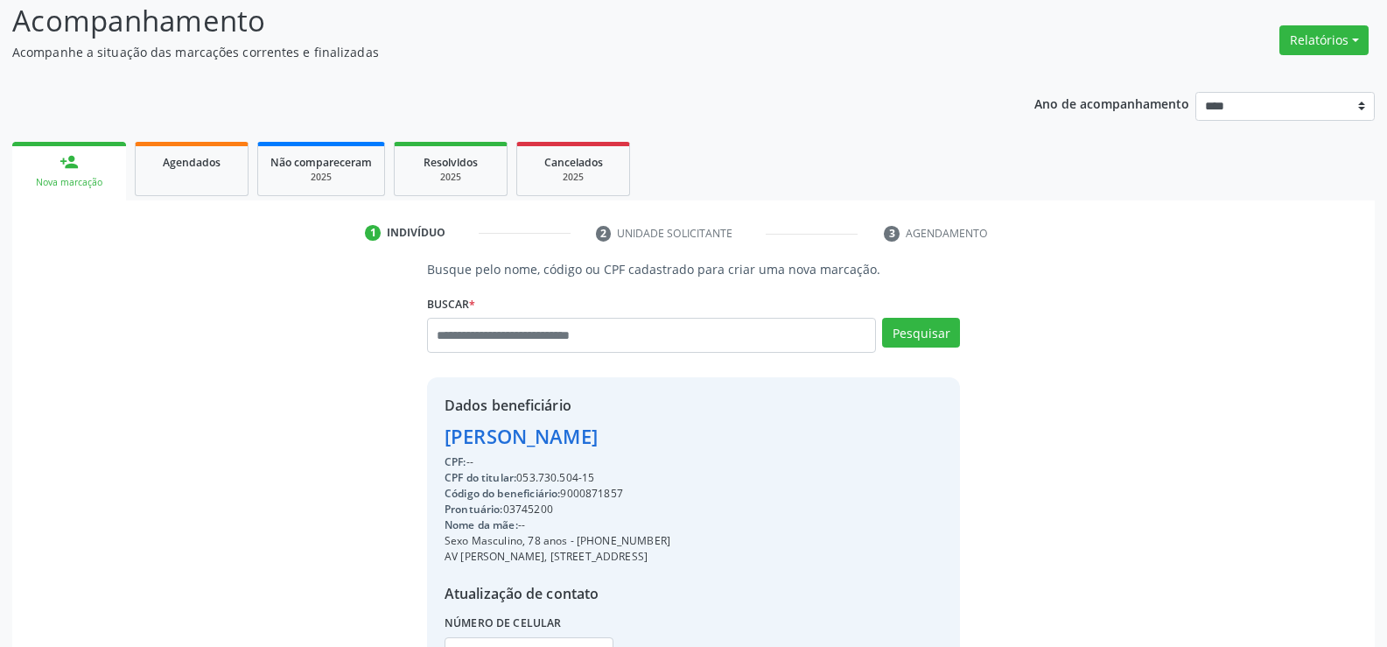
scroll to position [175, 0]
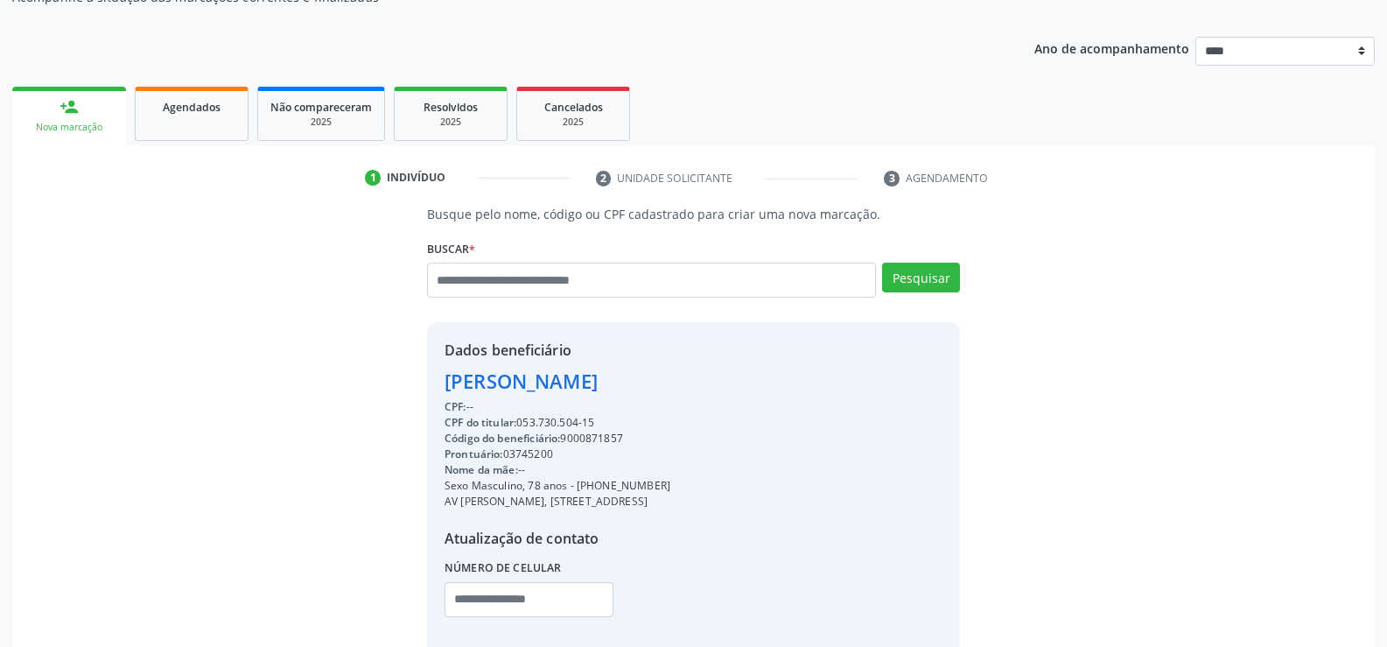
drag, startPoint x: 596, startPoint y: 428, endPoint x: 449, endPoint y: 385, distance: 153.1
click at [449, 385] on div "Dados beneficiário Antonio Roberto Barros da Costa CPF: -- CPF do titular: 053.…" at bounding box center [558, 490] width 226 height 301
copy div "Antonio Roberto Barros da Costa CPF: -- CPF do titular: 053.730.504-15"
click at [181, 122] on link "Agendados" at bounding box center [192, 114] width 114 height 54
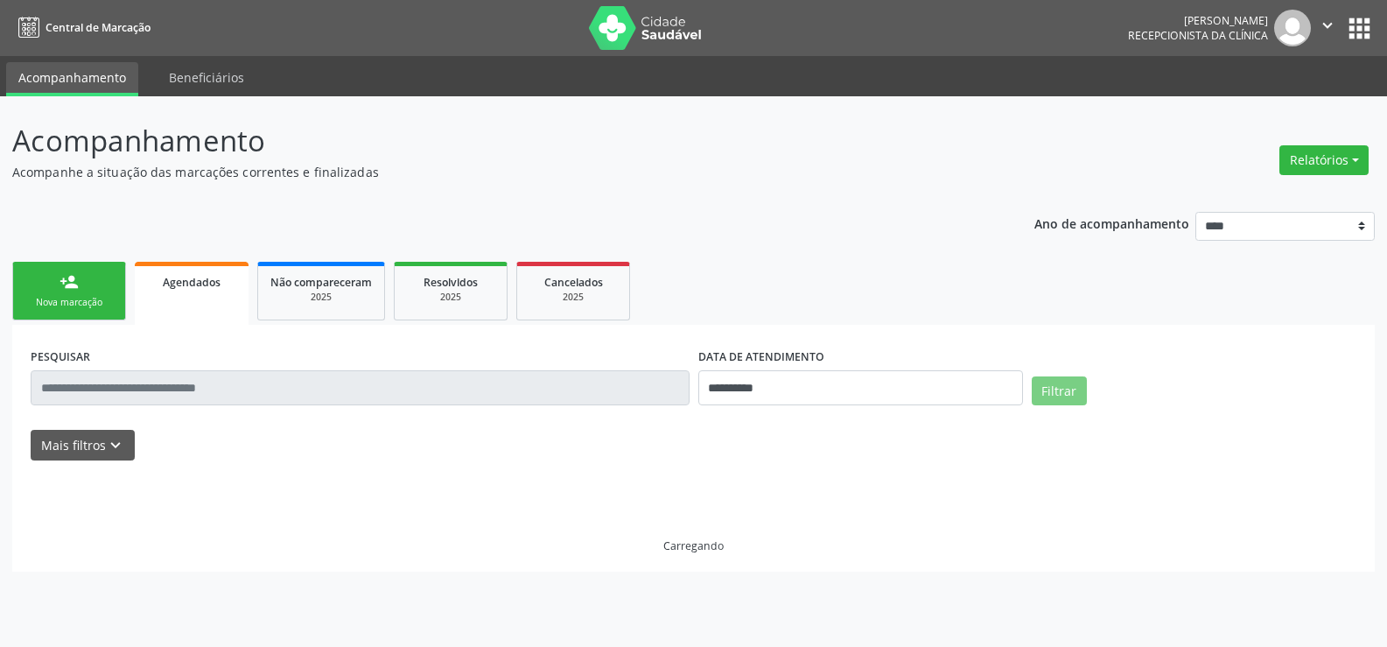
scroll to position [0, 0]
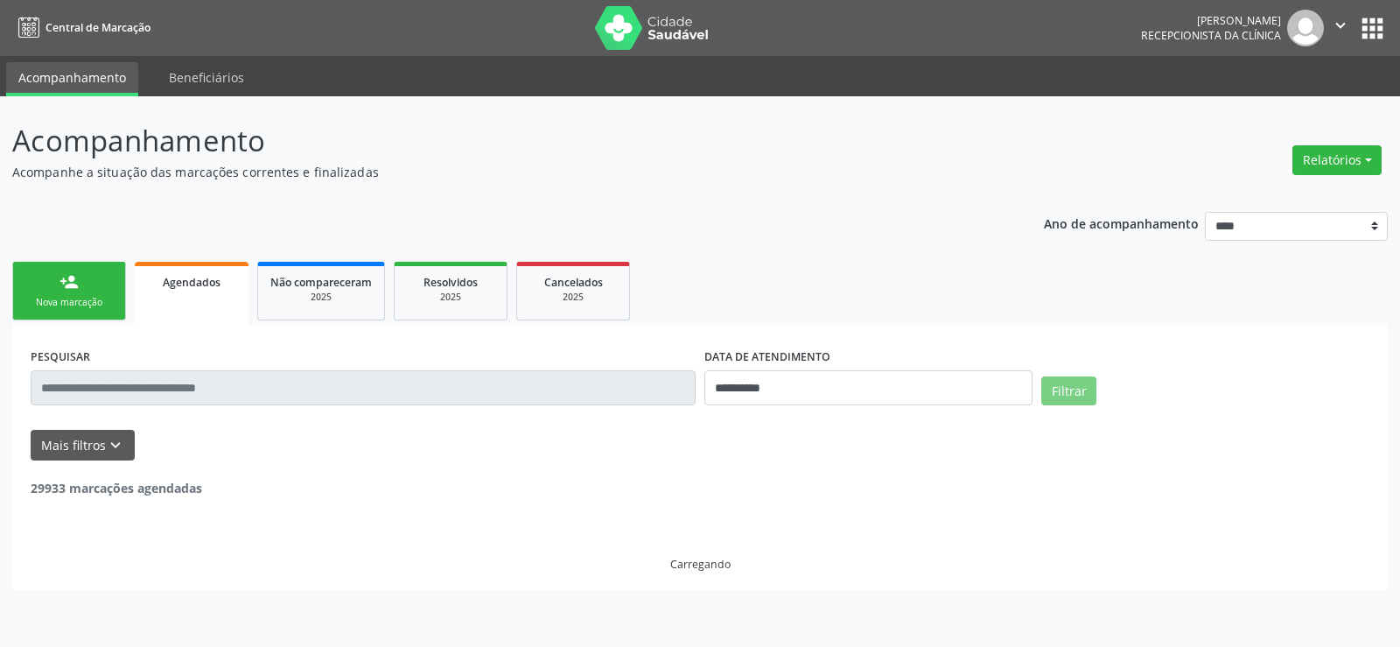
click at [66, 282] on div "person_add" at bounding box center [69, 281] width 19 height 19
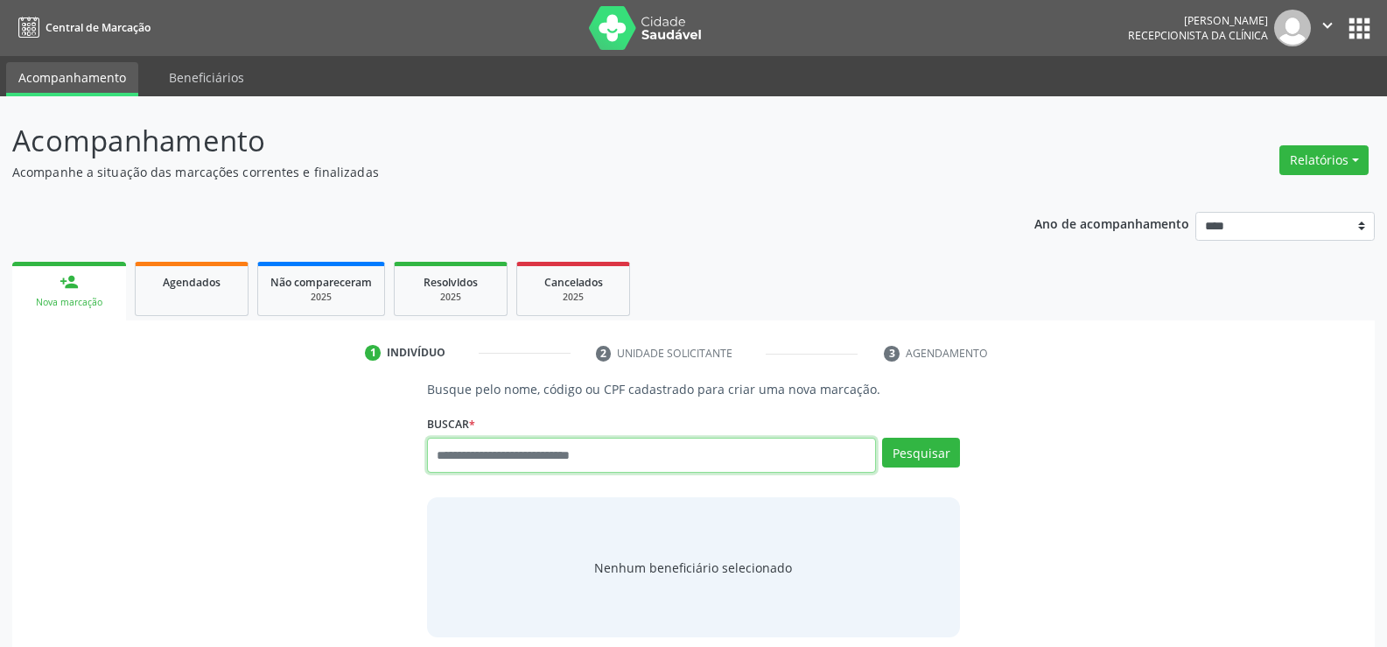
click at [588, 459] on input "text" at bounding box center [651, 455] width 449 height 35
type input "**********"
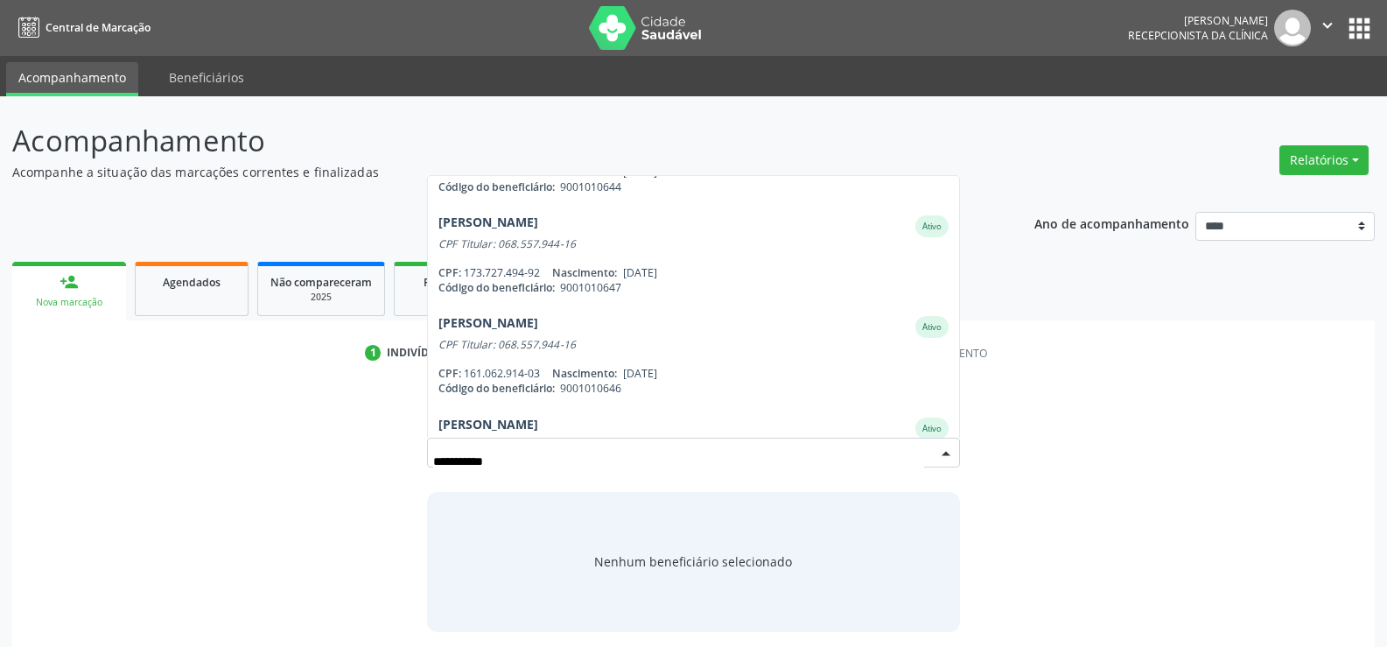
scroll to position [175, 0]
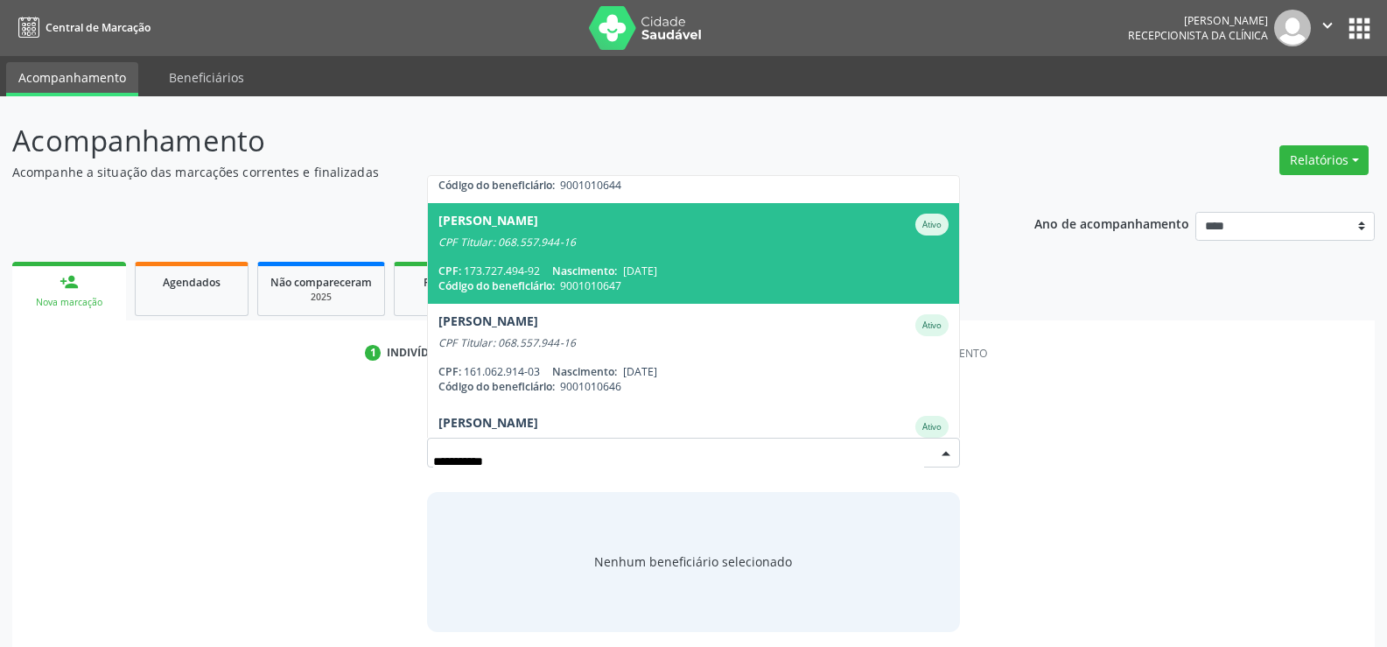
click at [562, 277] on span "Nascimento:" at bounding box center [584, 270] width 65 height 15
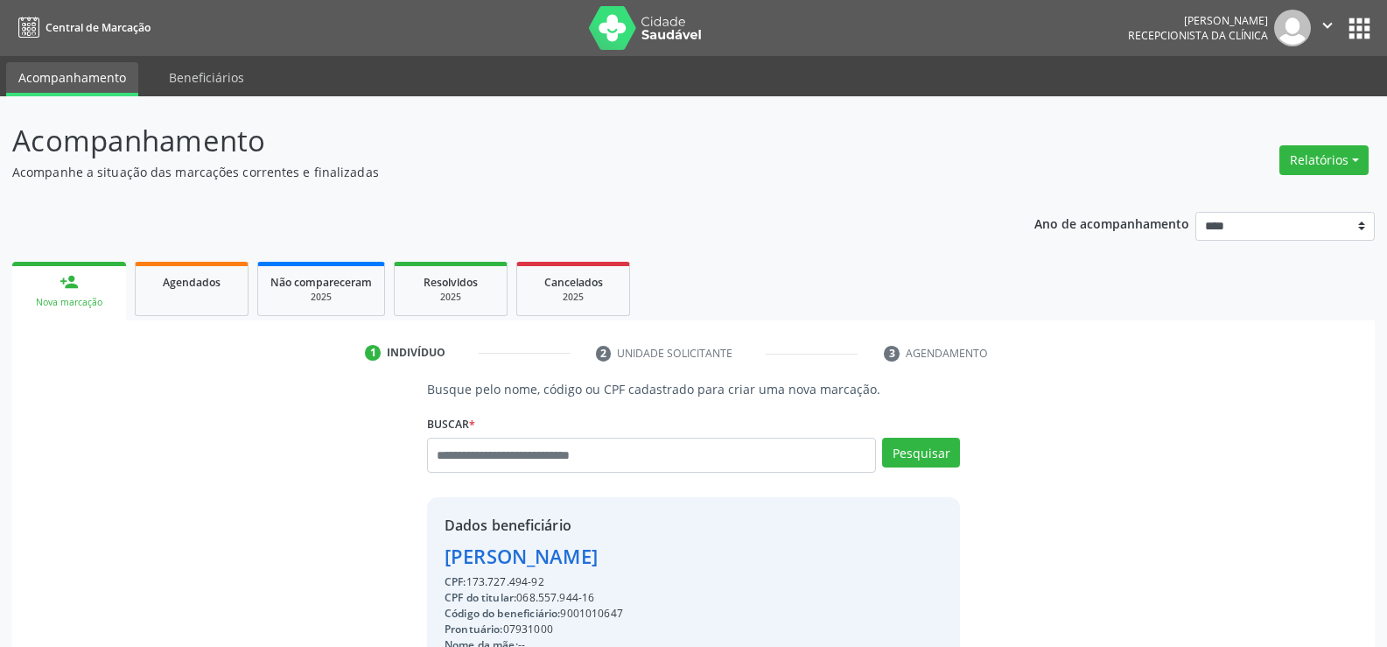
drag, startPoint x: 445, startPoint y: 559, endPoint x: 623, endPoint y: 547, distance: 178.1
click at [623, 547] on div "Joao Jose Lira Melo" at bounding box center [636, 556] width 382 height 29
copy div "Joao Jose Lira Melo"
click at [180, 286] on span "Agendados" at bounding box center [192, 282] width 58 height 15
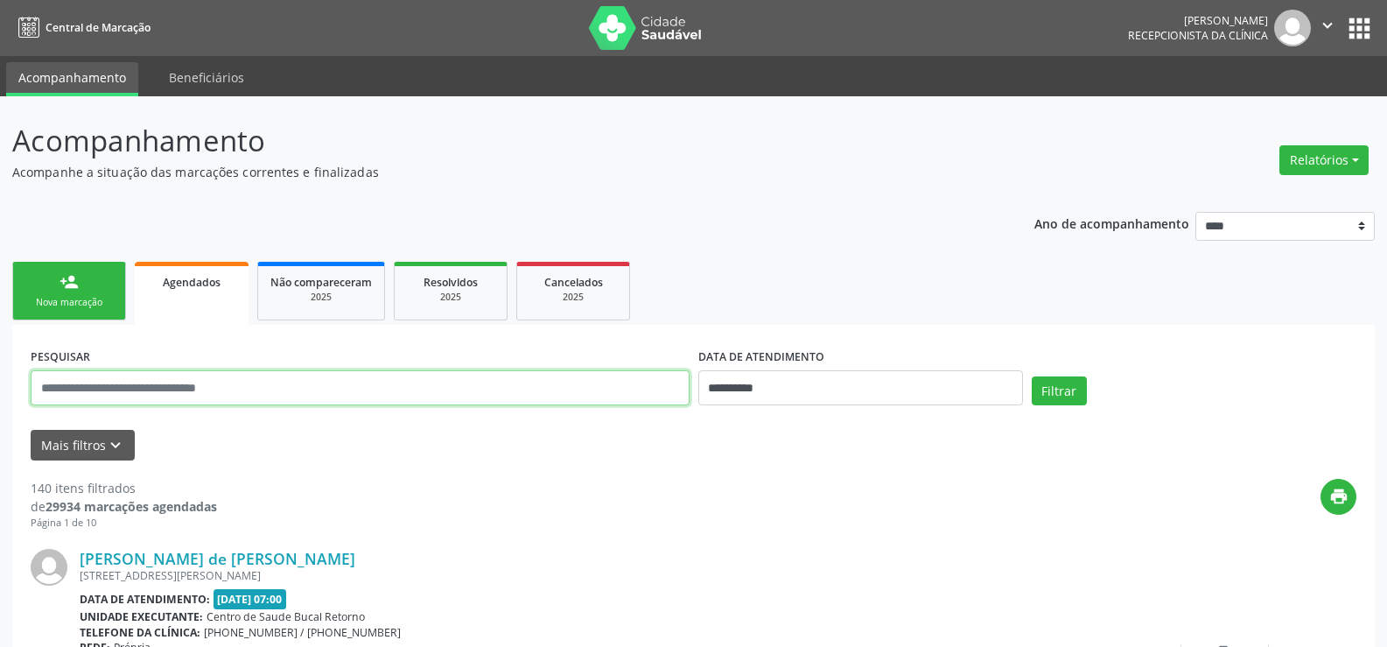
click at [134, 387] on input "text" at bounding box center [360, 387] width 659 height 35
paste input "**********"
type input "**********"
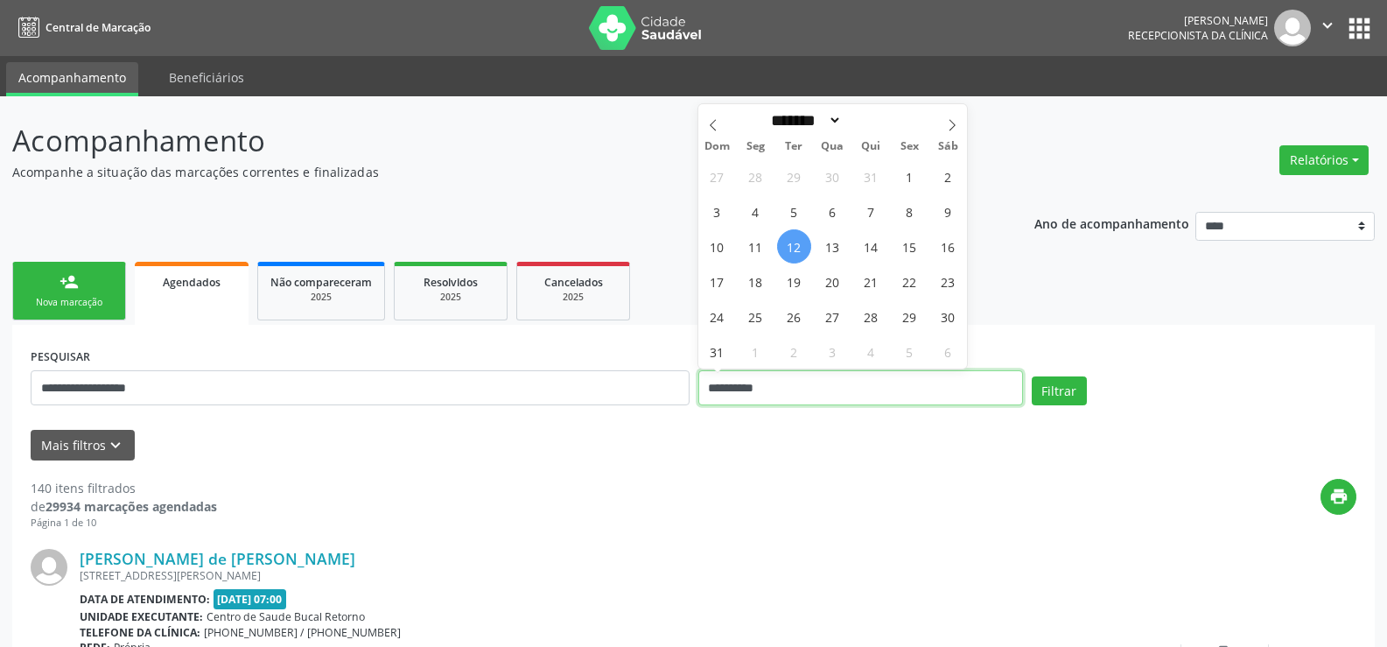
drag, startPoint x: 697, startPoint y: 399, endPoint x: 661, endPoint y: 400, distance: 36.8
click at [661, 400] on div "**********" at bounding box center [693, 380] width 1335 height 74
click at [1032, 376] on button "Filtrar" at bounding box center [1059, 391] width 55 height 30
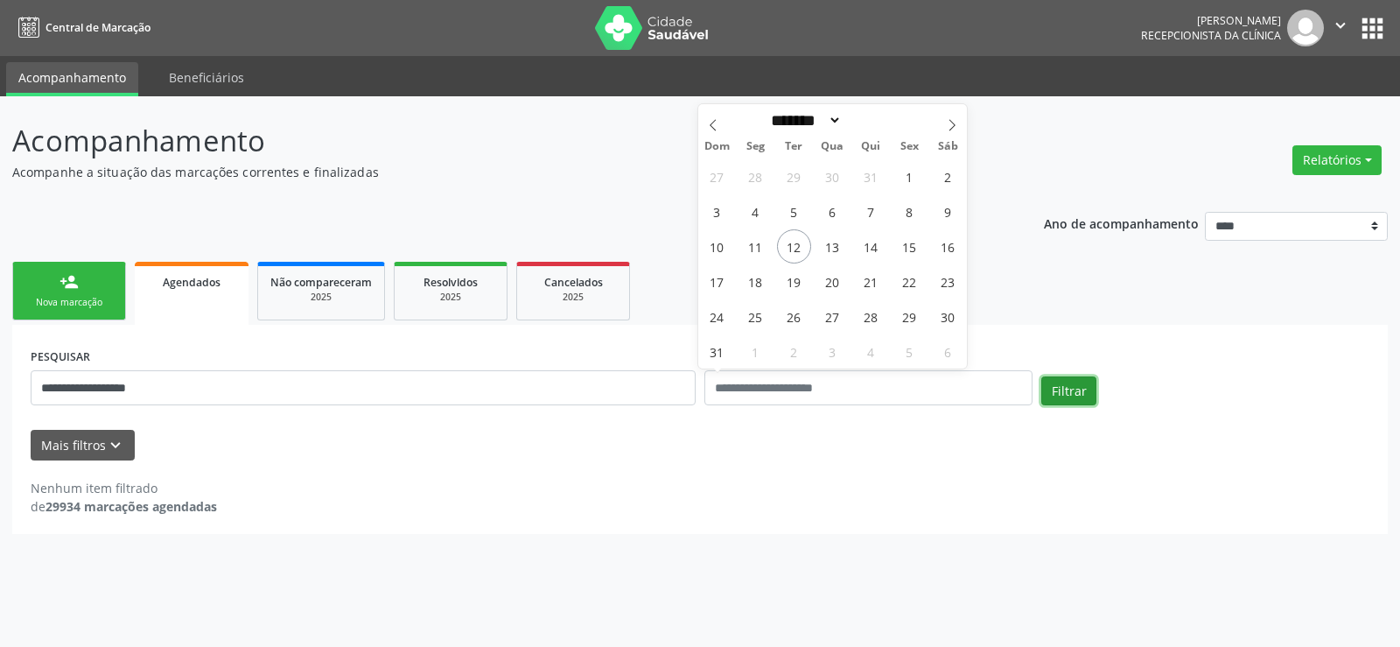
click at [1068, 394] on button "Filtrar" at bounding box center [1068, 391] width 55 height 30
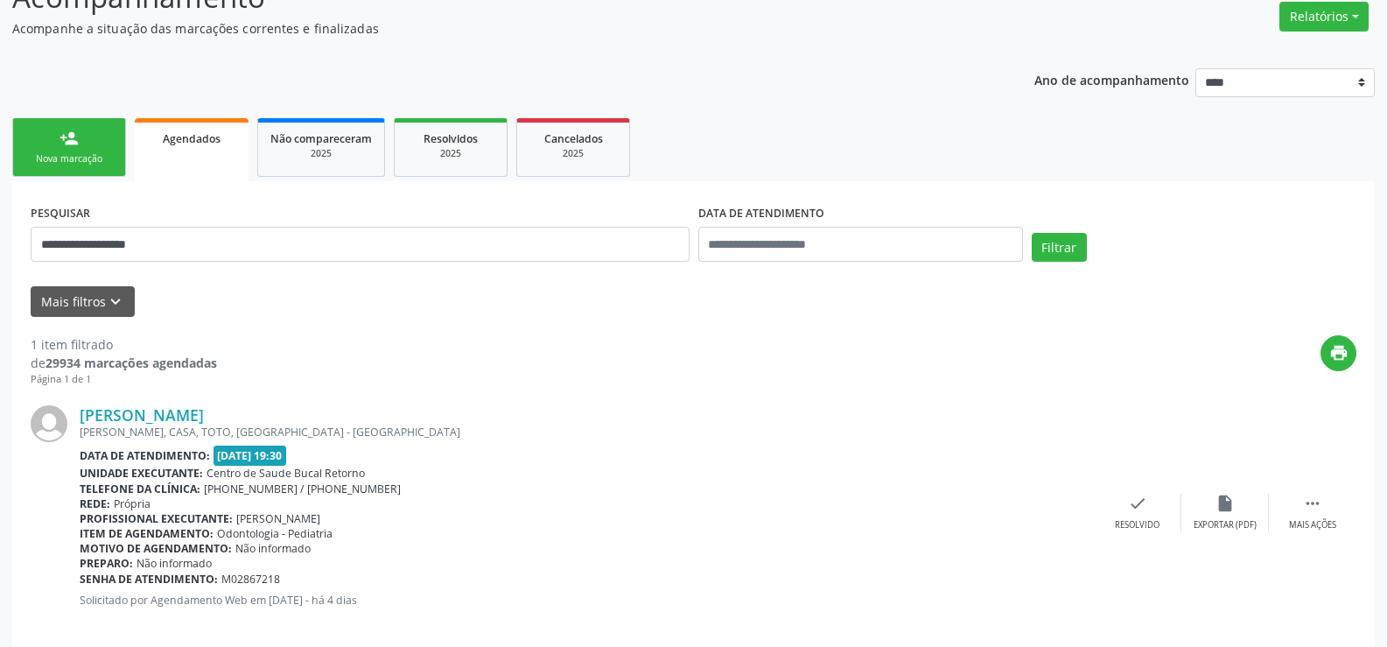
scroll to position [165, 0]
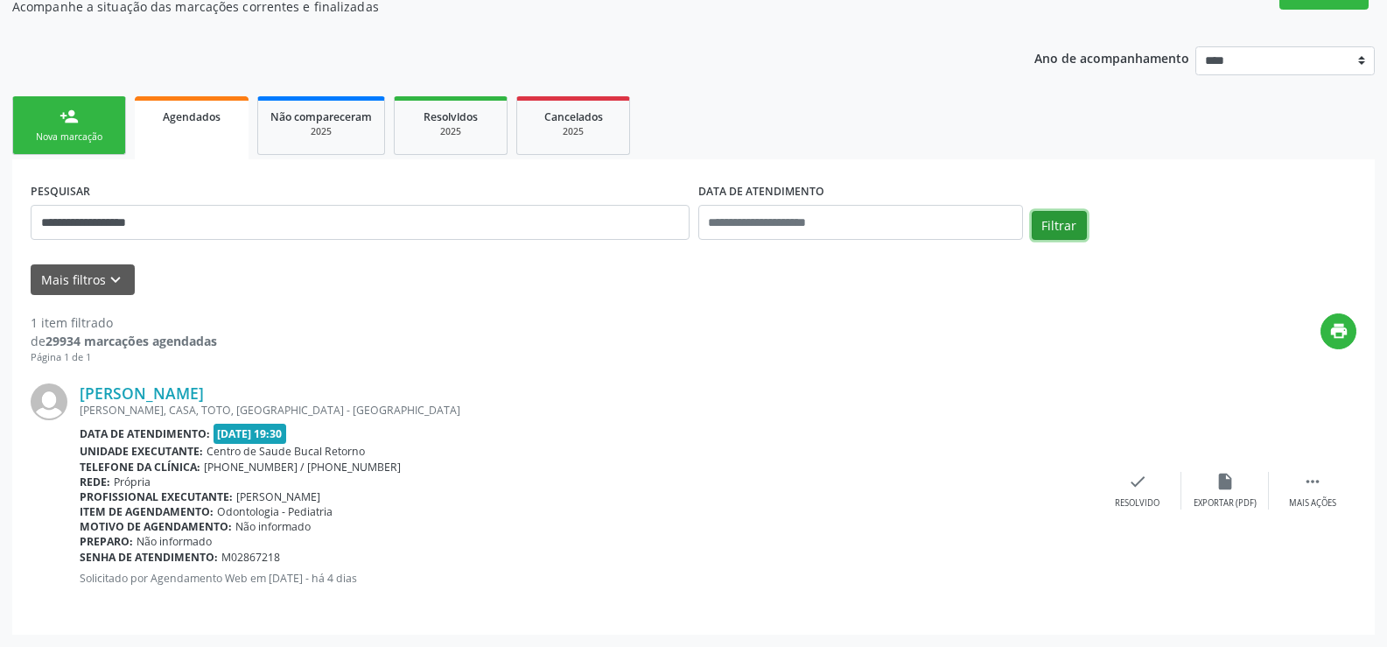
click at [1071, 227] on button "Filtrar" at bounding box center [1059, 226] width 55 height 30
click at [1069, 224] on button "Filtrar" at bounding box center [1059, 226] width 55 height 30
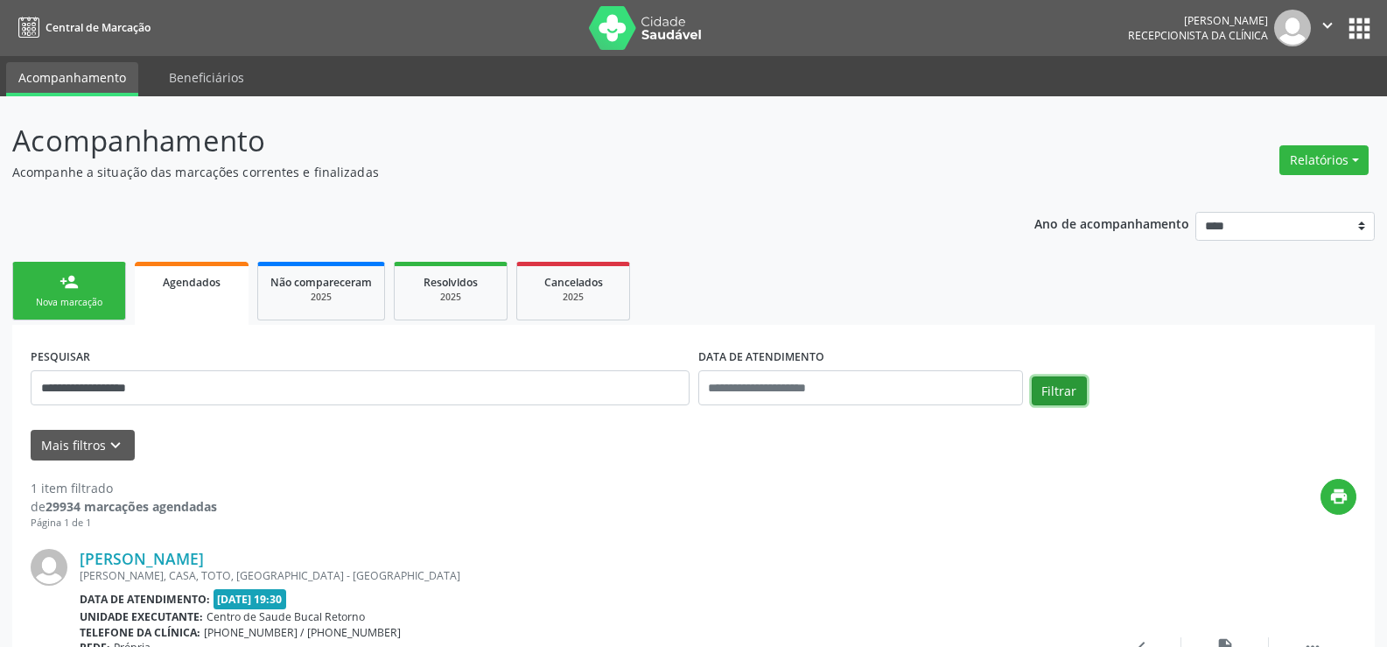
click at [1066, 396] on button "Filtrar" at bounding box center [1059, 391] width 55 height 30
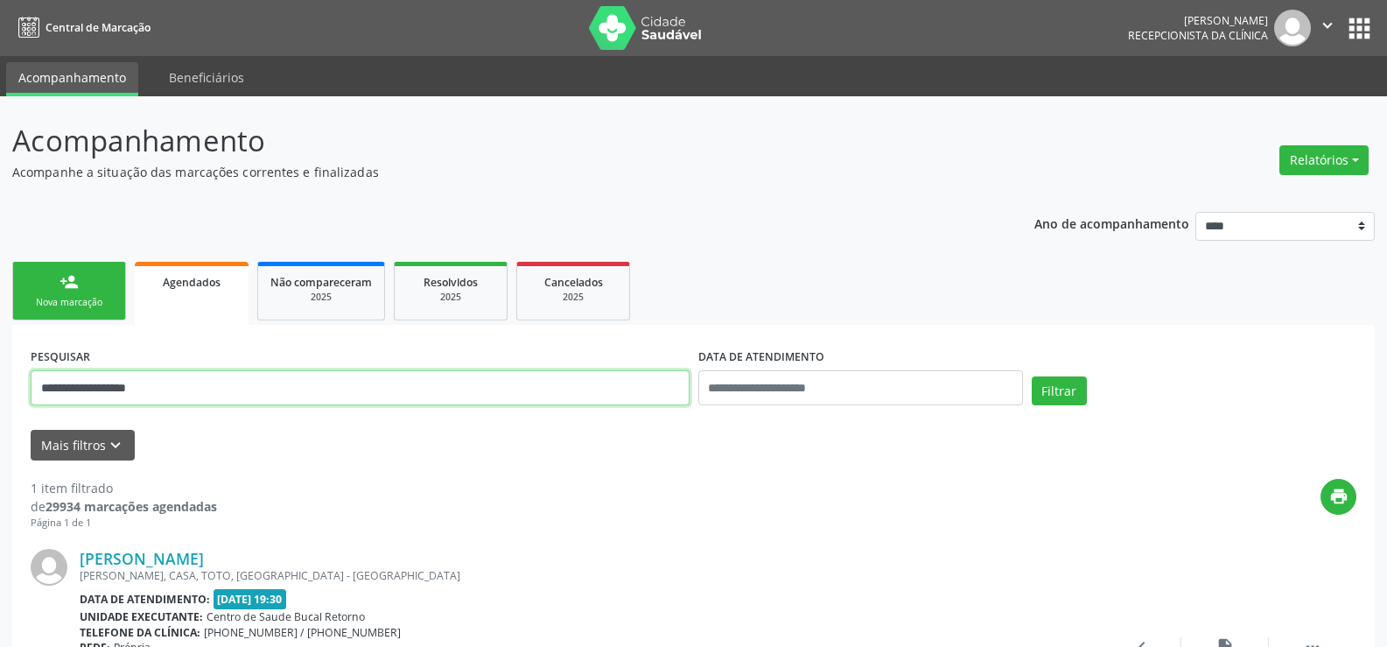
drag, startPoint x: 183, startPoint y: 382, endPoint x: 21, endPoint y: 410, distance: 164.3
click at [21, 410] on div "**********" at bounding box center [693, 562] width 1363 height 474
type input "**********"
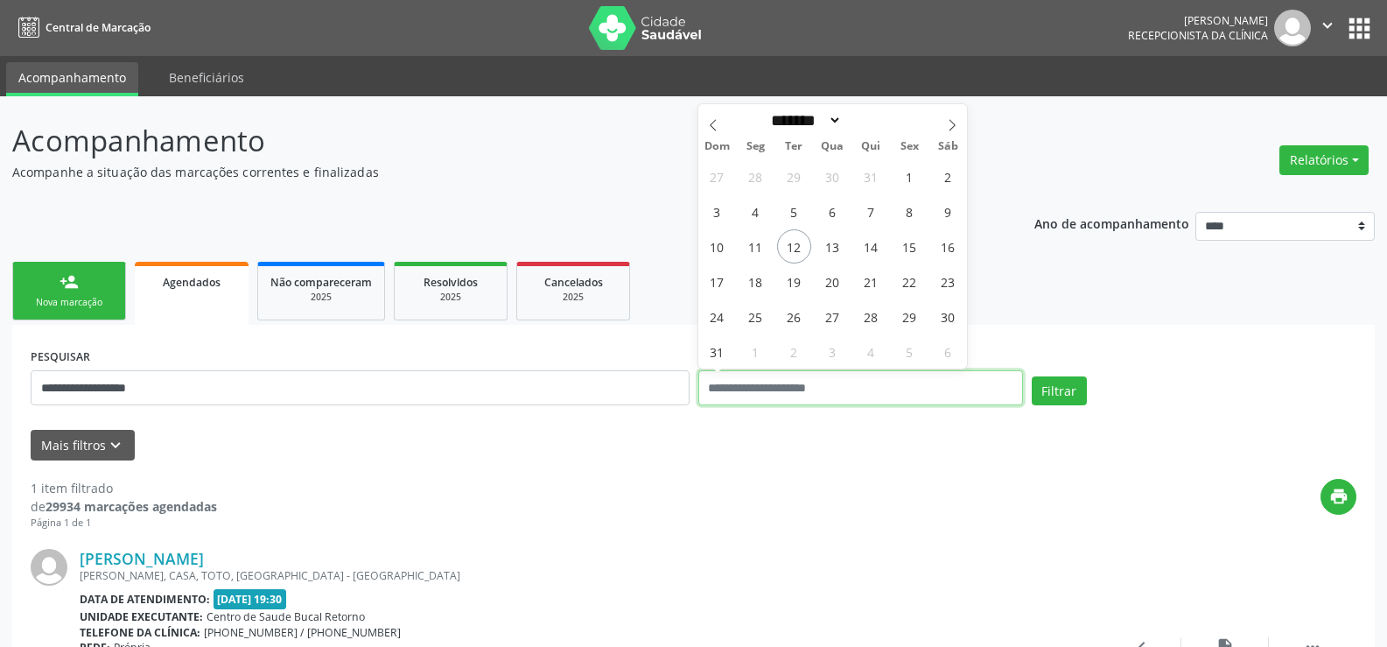
click at [1032, 376] on button "Filtrar" at bounding box center [1059, 391] width 55 height 30
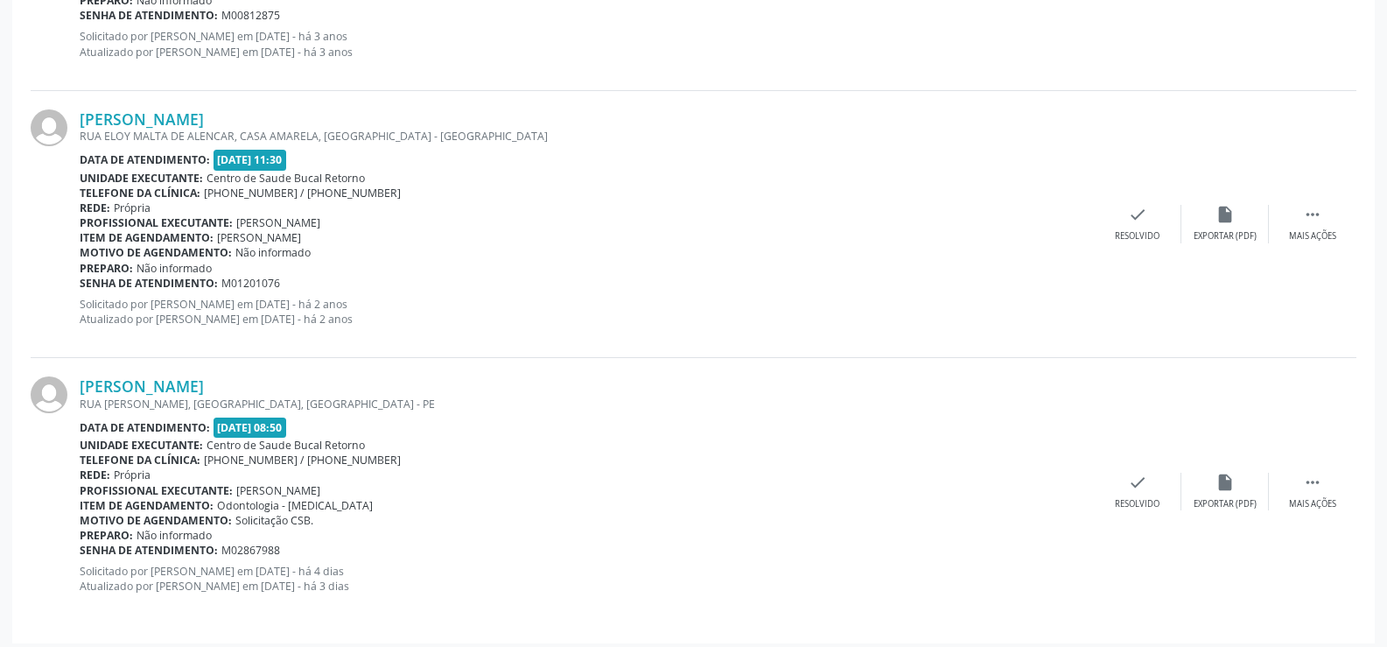
scroll to position [1250, 0]
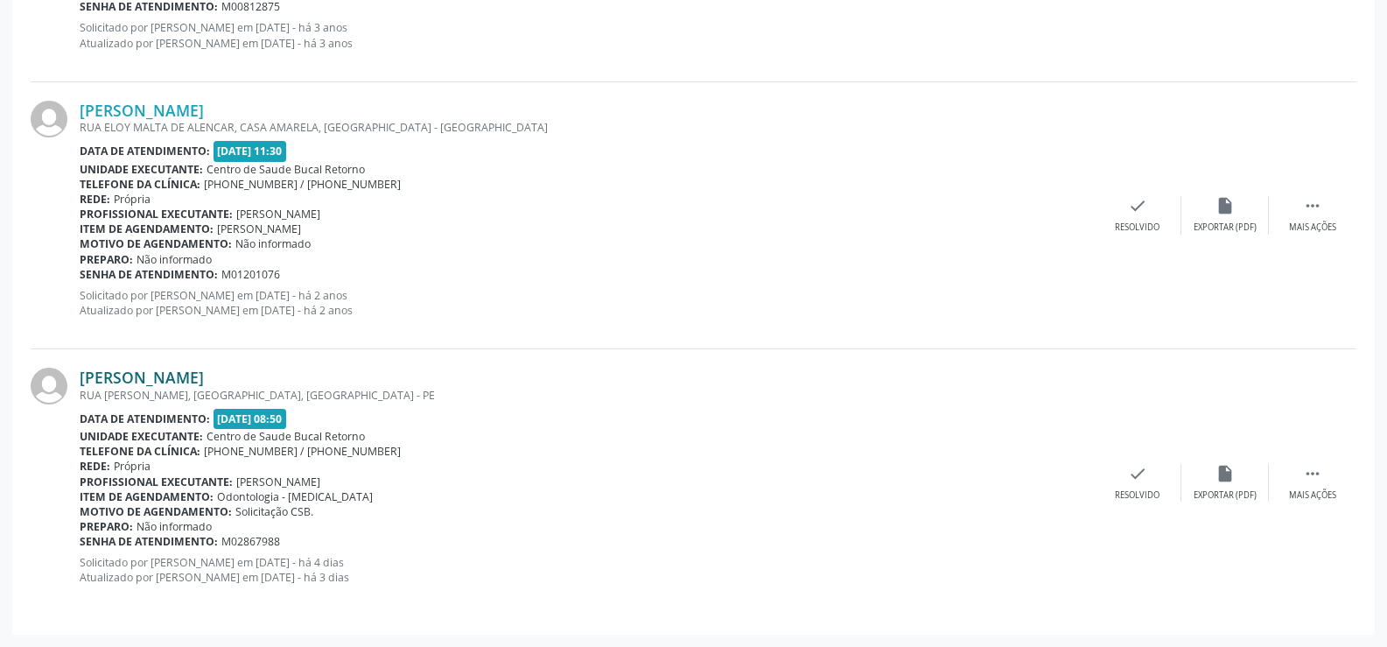
click at [109, 379] on link "Jose Gomes da Silva" at bounding box center [142, 377] width 124 height 19
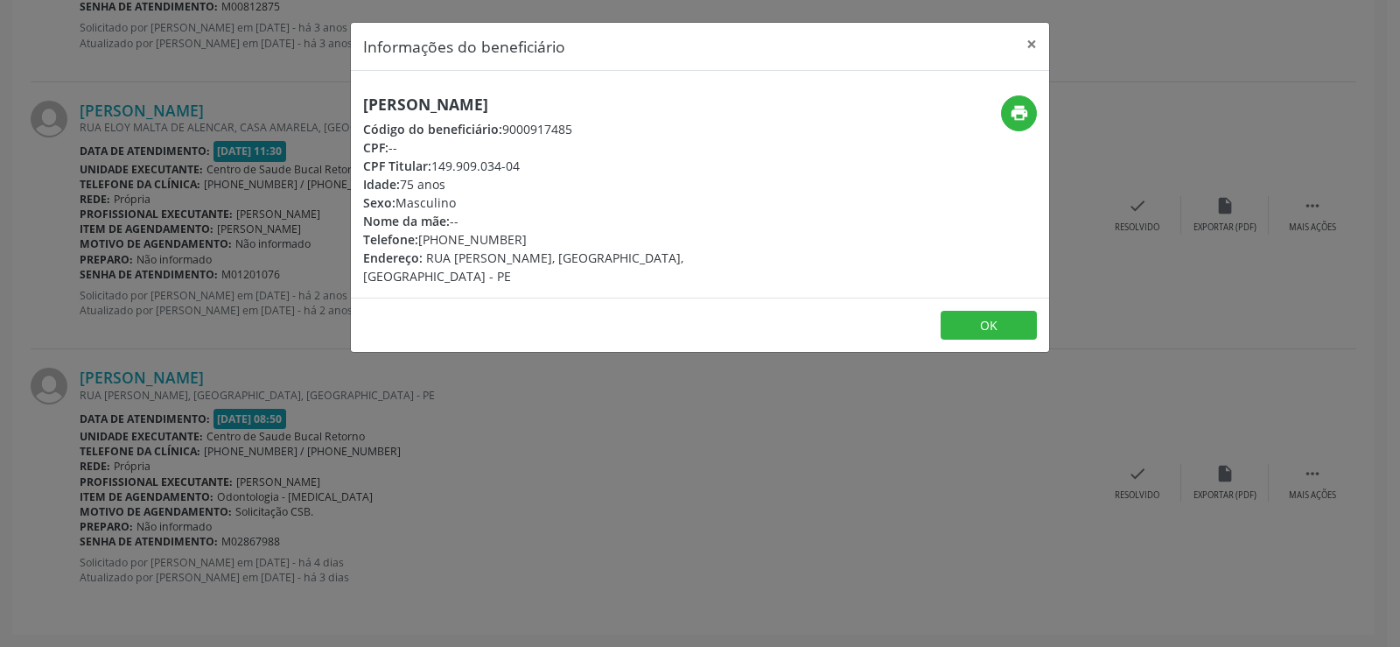
drag, startPoint x: 364, startPoint y: 108, endPoint x: 538, endPoint y: 98, distance: 174.4
click at [538, 98] on h5 "Jose Gomes da Silva" at bounding box center [583, 104] width 441 height 18
copy h5 "Jose Gomes da Silva"
click at [1029, 46] on button "×" at bounding box center [1031, 44] width 35 height 43
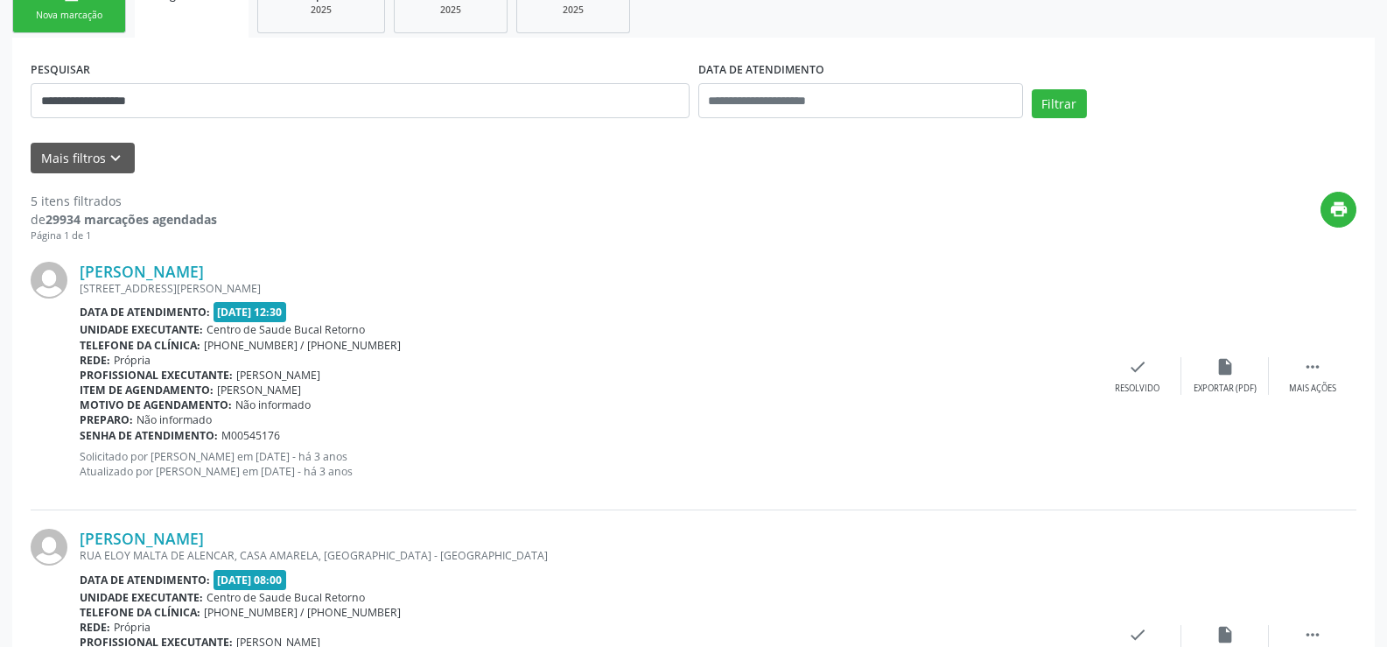
scroll to position [25, 0]
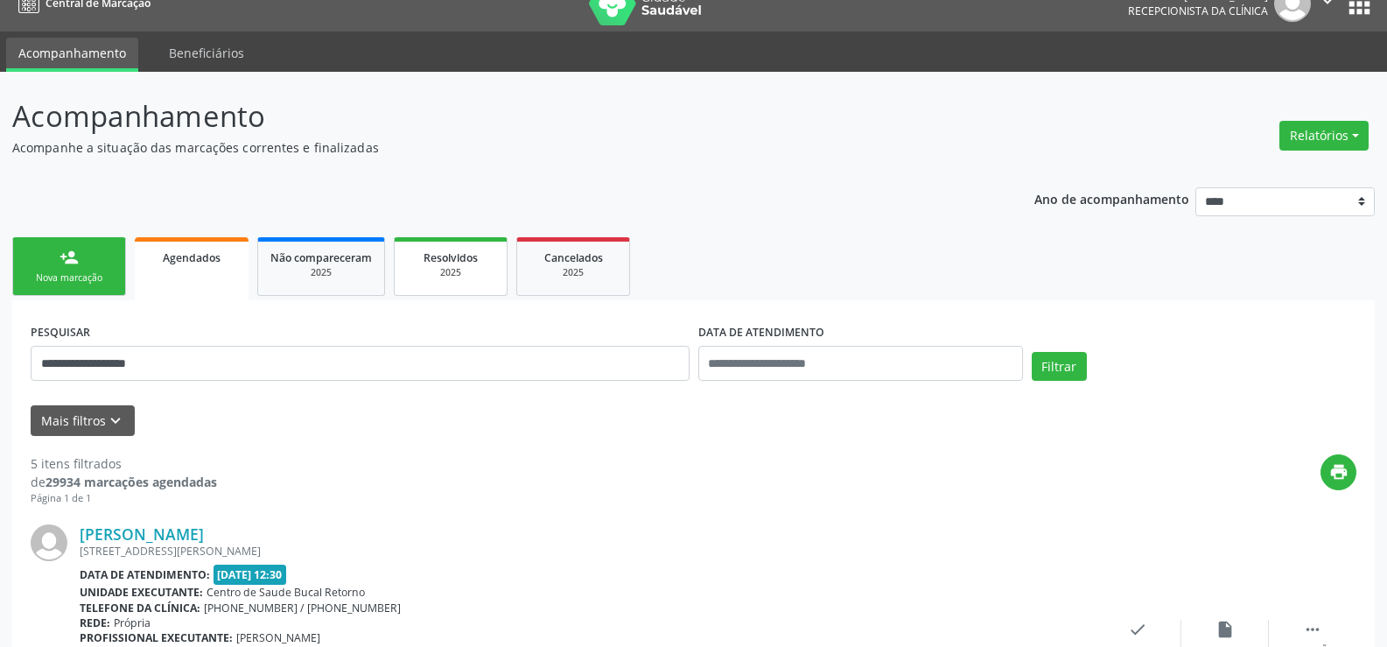
click at [434, 277] on div "2025" at bounding box center [451, 272] width 88 height 13
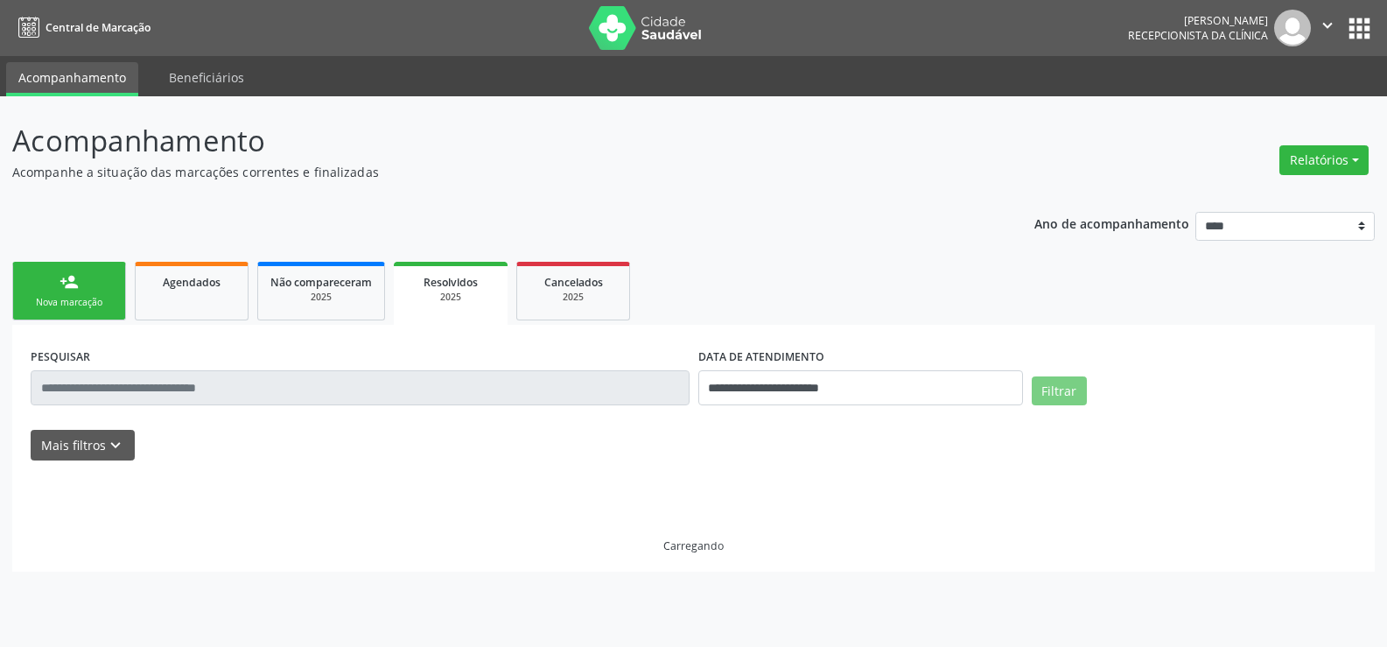
scroll to position [0, 0]
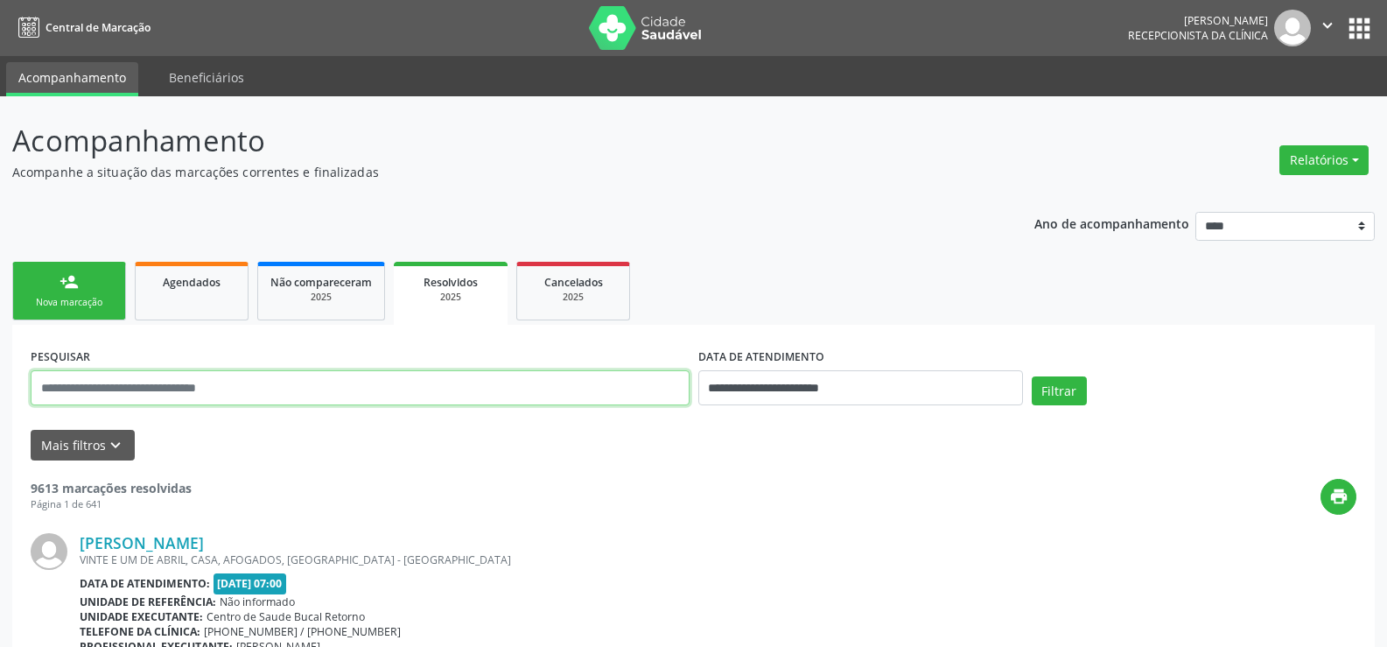
click at [210, 383] on input "text" at bounding box center [360, 387] width 659 height 35
paste input "**********"
type input "**********"
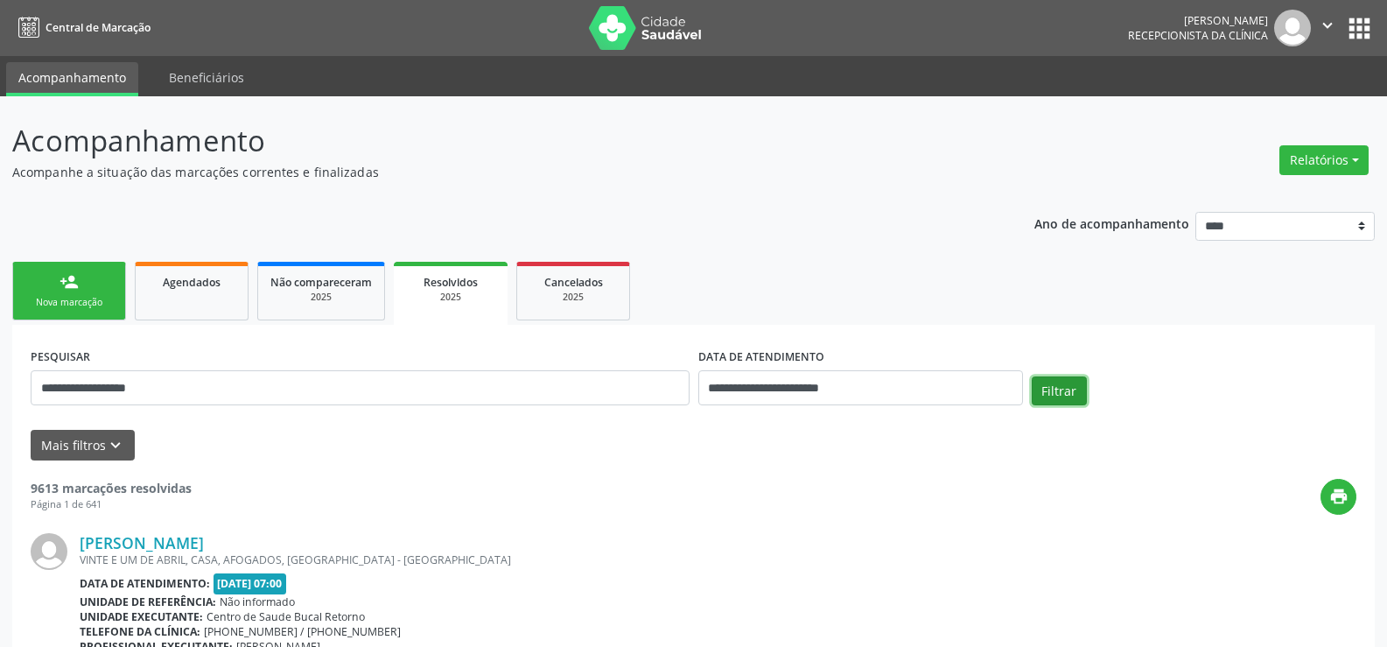
click at [1062, 392] on button "Filtrar" at bounding box center [1059, 391] width 55 height 30
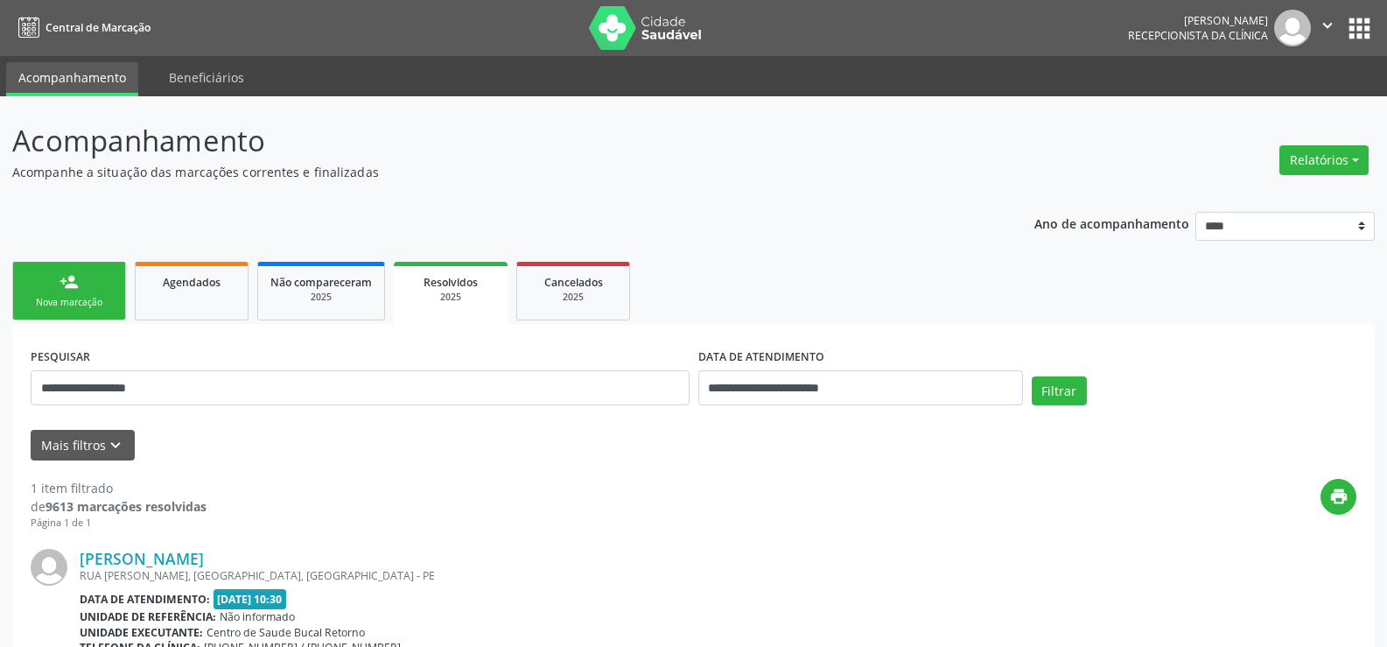
scroll to position [165, 0]
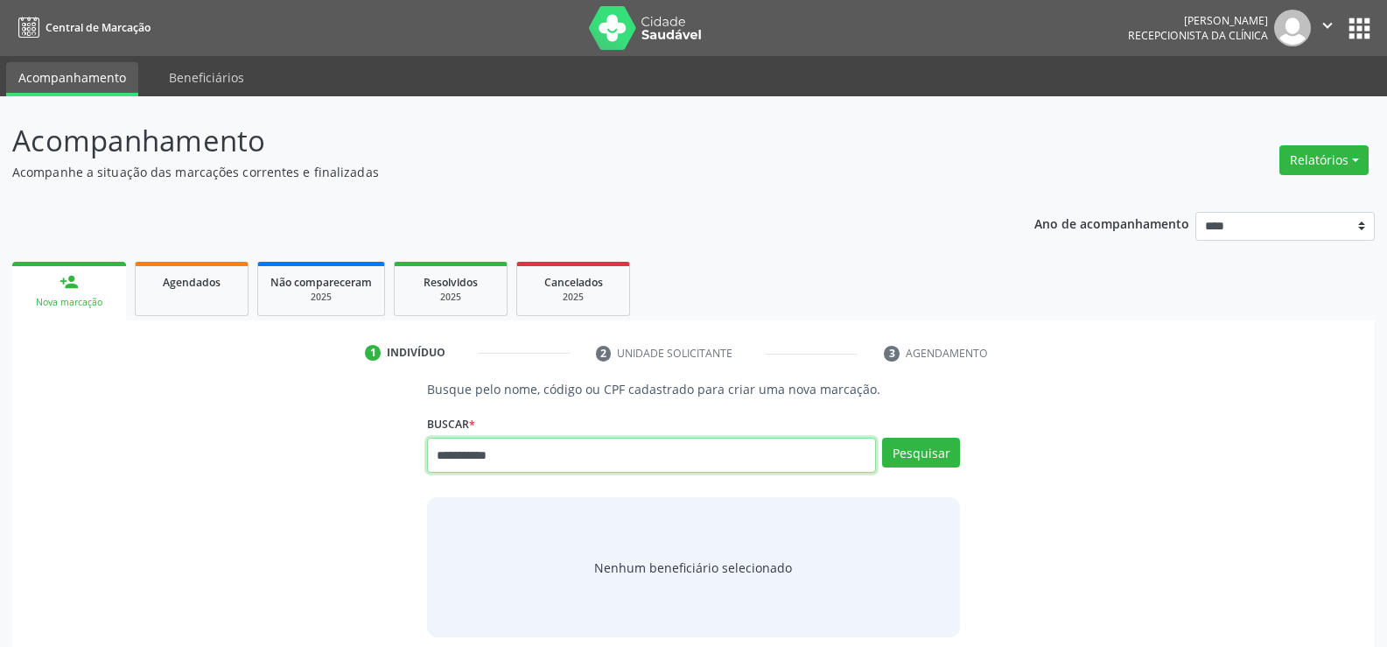
type input "**********"
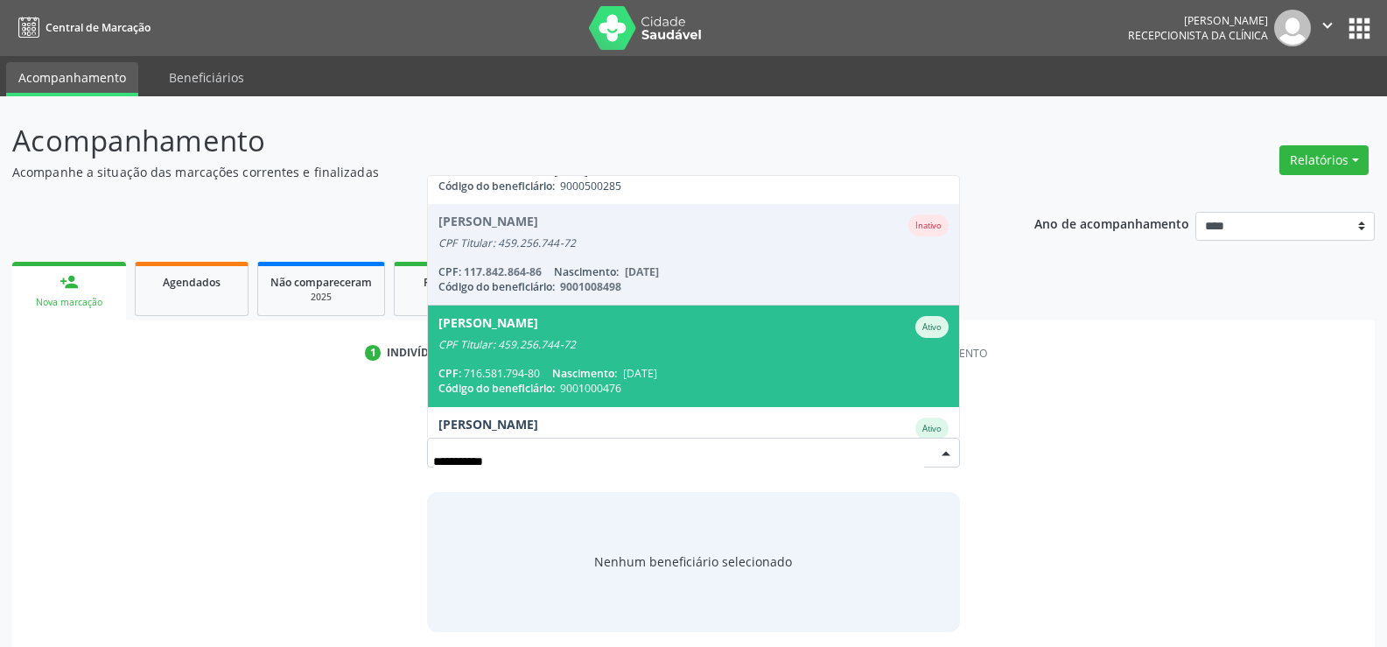
scroll to position [263, 0]
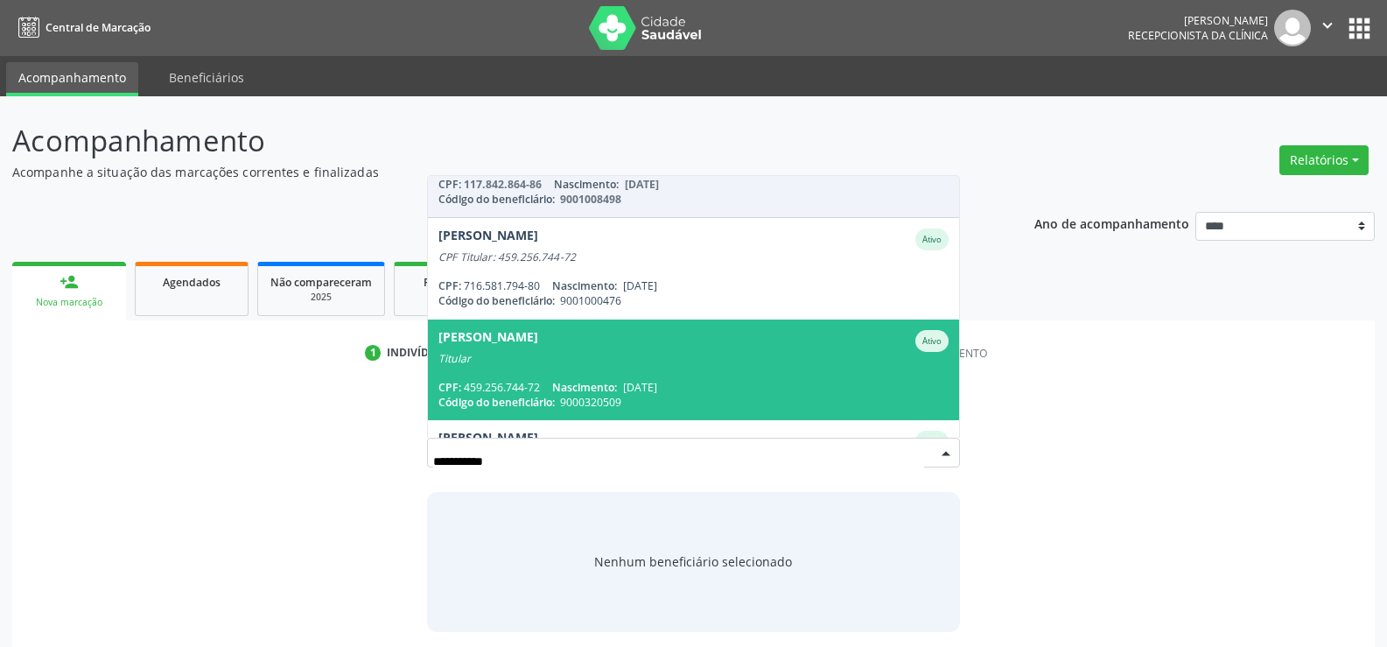
click at [647, 387] on span "12/12/1967" at bounding box center [640, 387] width 34 height 15
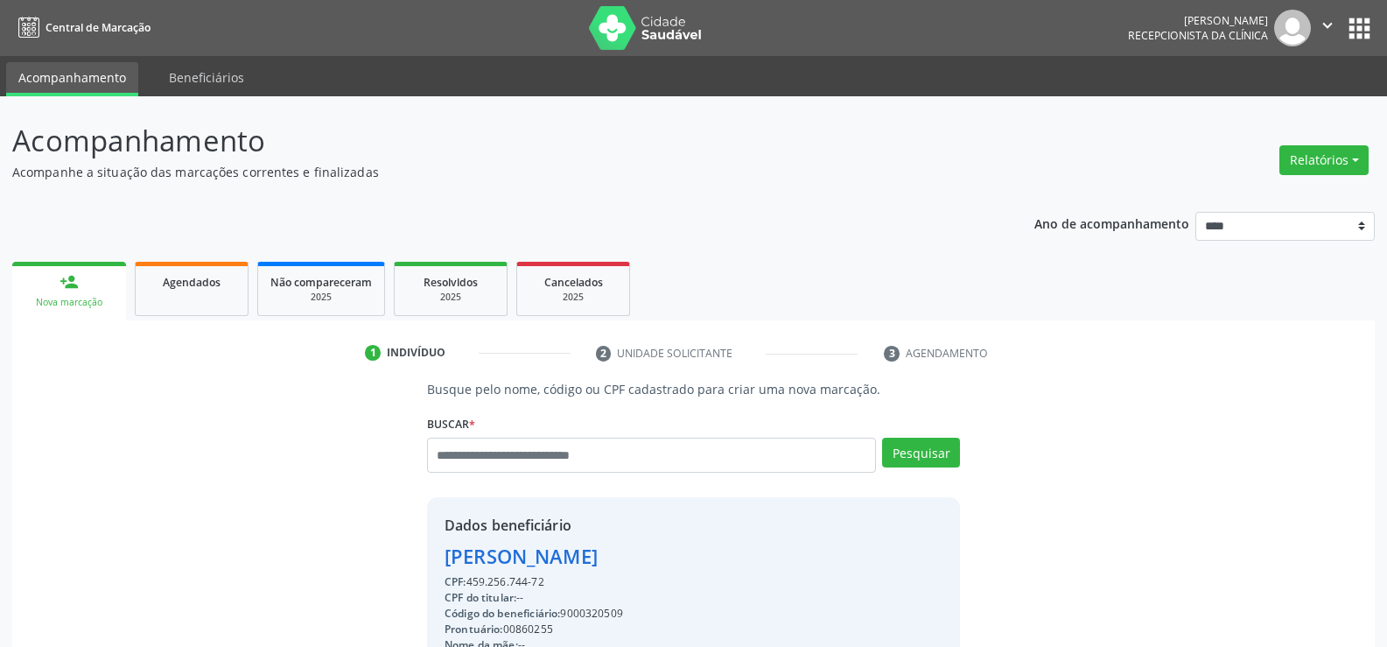
drag, startPoint x: 548, startPoint y: 584, endPoint x: 437, endPoint y: 554, distance: 115.1
copy div "Odete Anne Pinheiro Marques de Melo CPF: 459.256.744-72"
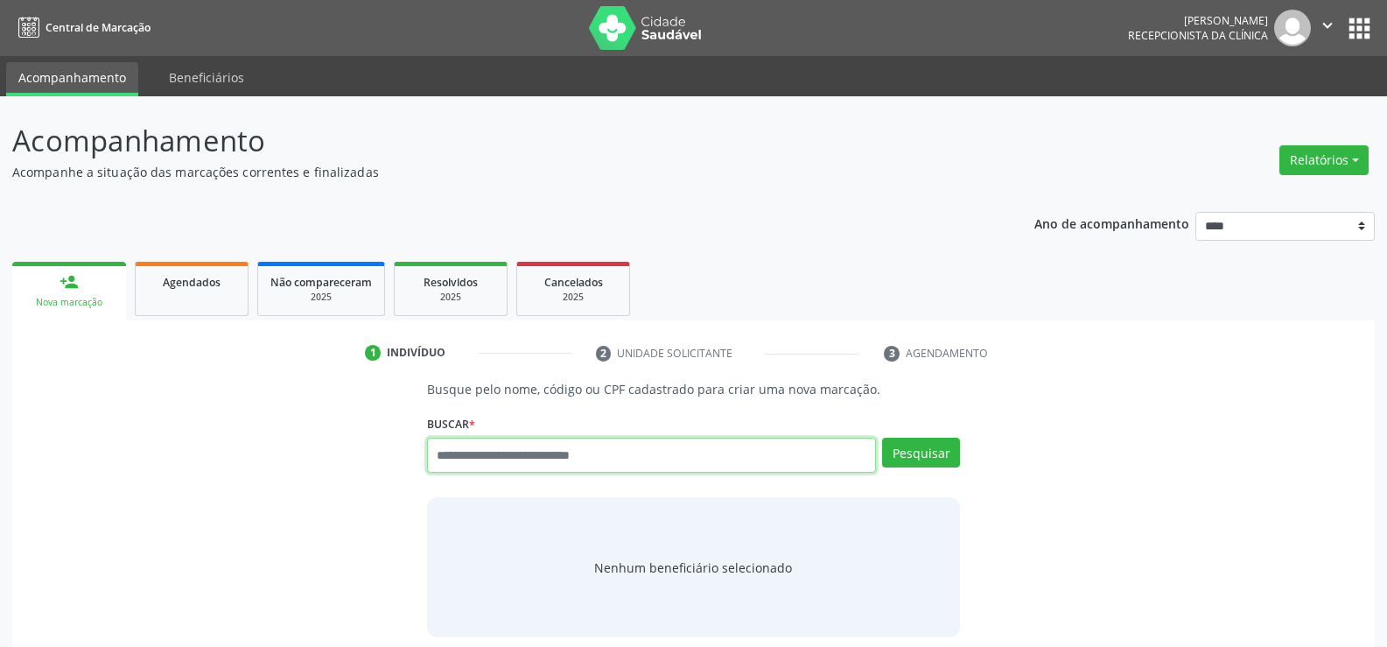
click at [503, 450] on input "text" at bounding box center [651, 455] width 449 height 35
type input "**********"
type input "*"
type input "**********"
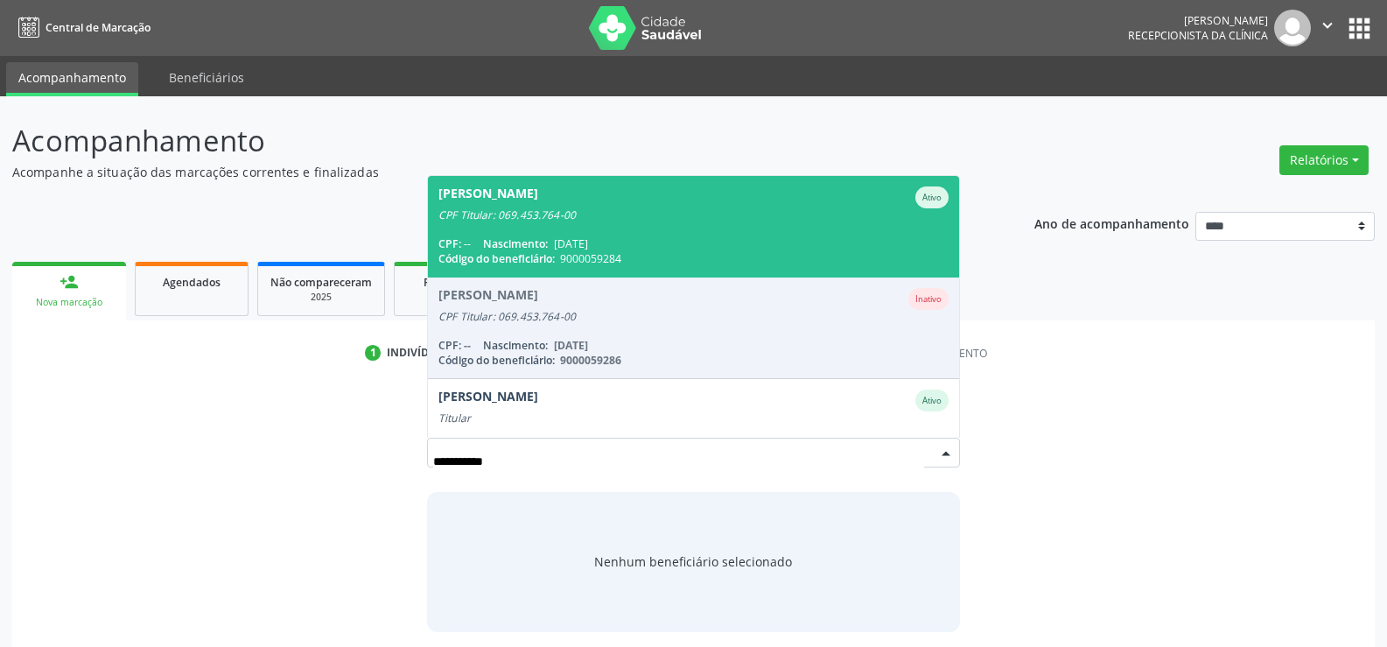
click at [524, 190] on div "Eva Maria de Almeida Cavalcanti" at bounding box center [488, 197] width 100 height 22
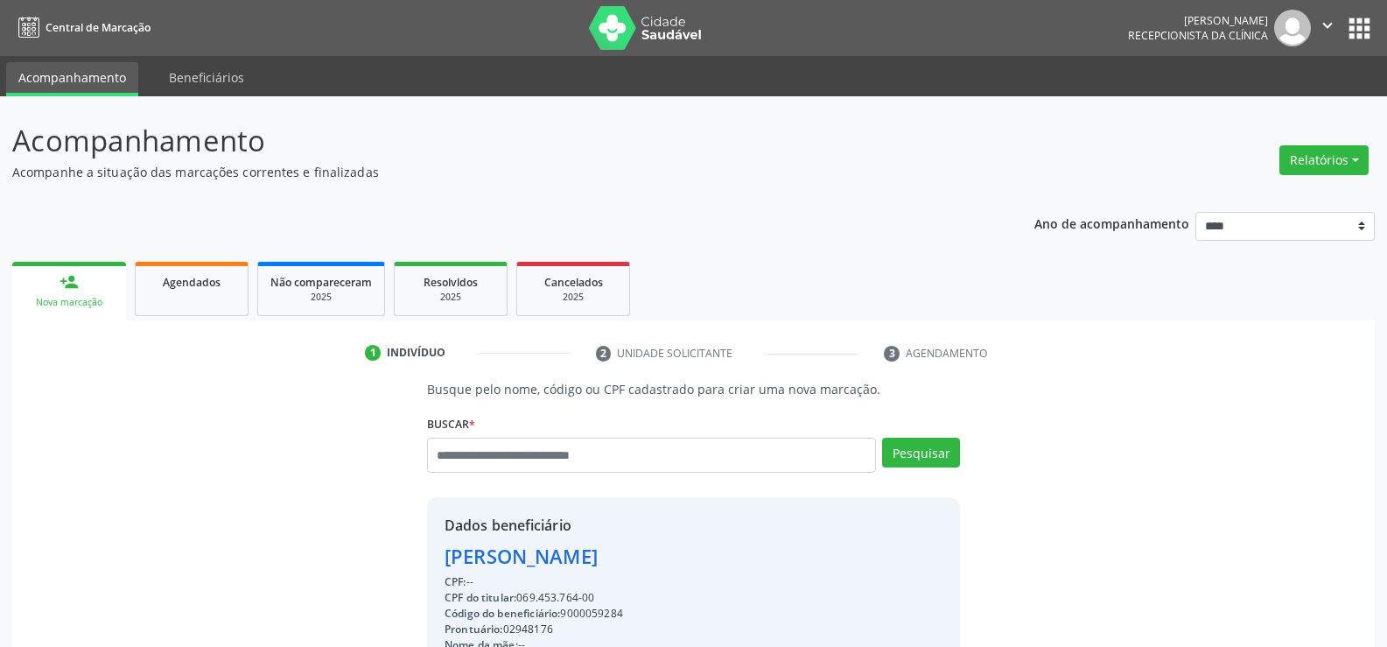
drag, startPoint x: 605, startPoint y: 597, endPoint x: 412, endPoint y: 562, distance: 195.7
click at [412, 562] on div "Busque pelo nome, código ou CPF cadastrado para criar uma nova marcação. Buscar…" at bounding box center [694, 606] width 1338 height 453
copy div "Eva Maria de Almeida Cavalcanti CPF: -- CPF do titular: 069.453.764-00"
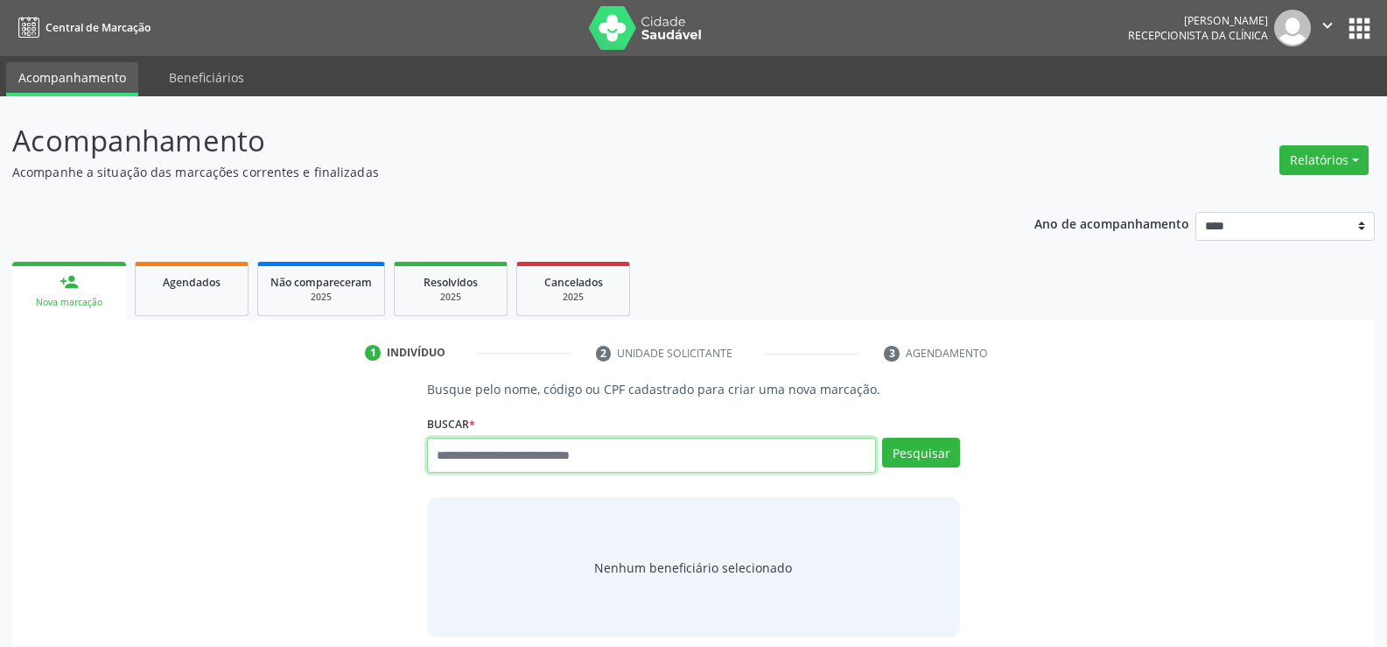
click at [490, 458] on input "text" at bounding box center [651, 455] width 449 height 35
type input "**********"
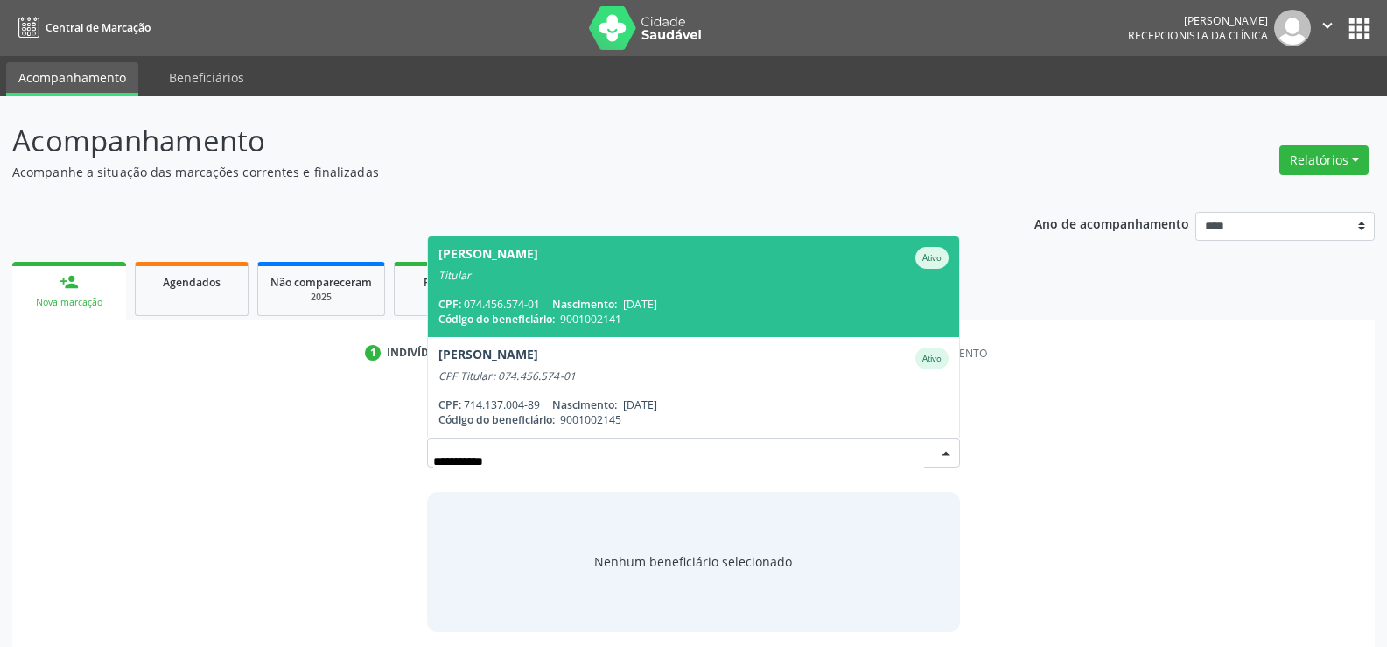
click at [512, 274] on div "Titular" at bounding box center [693, 276] width 510 height 14
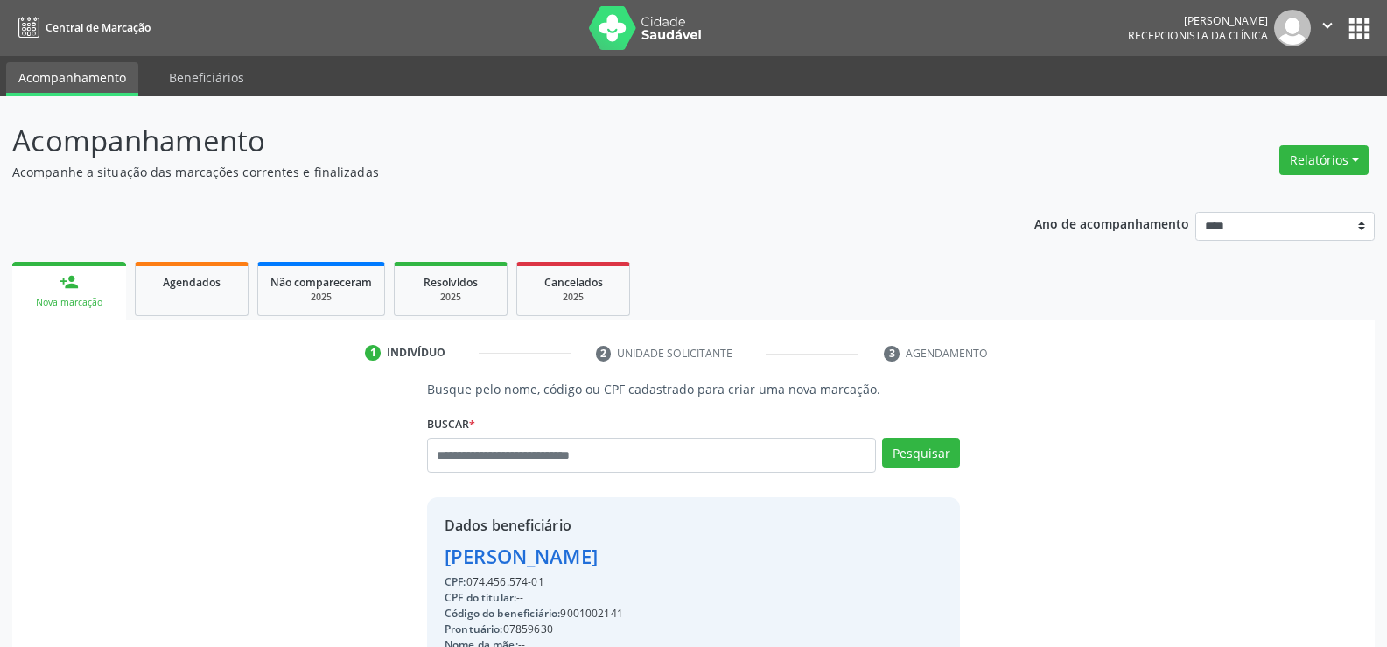
drag, startPoint x: 548, startPoint y: 582, endPoint x: 432, endPoint y: 567, distance: 116.5
copy div "Gisele Franca da Silva CPF: 074.456.574-01"
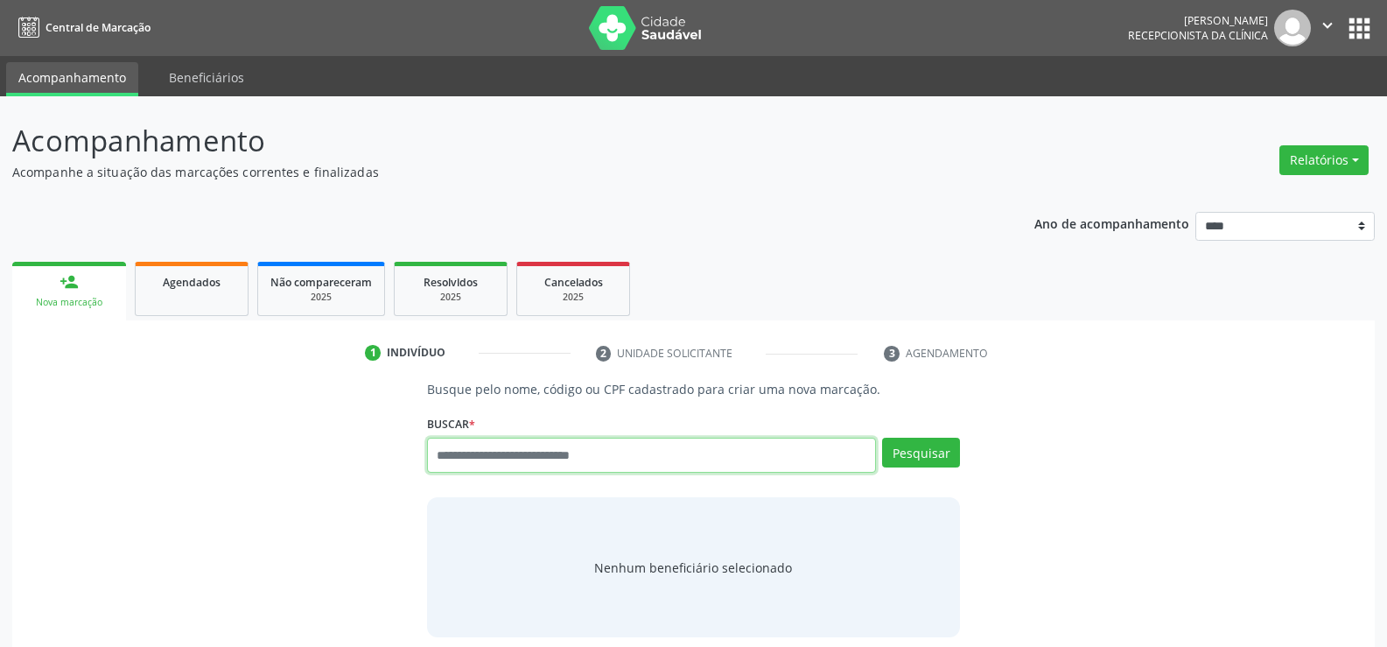
click at [441, 463] on input "text" at bounding box center [651, 455] width 449 height 35
type input "**********"
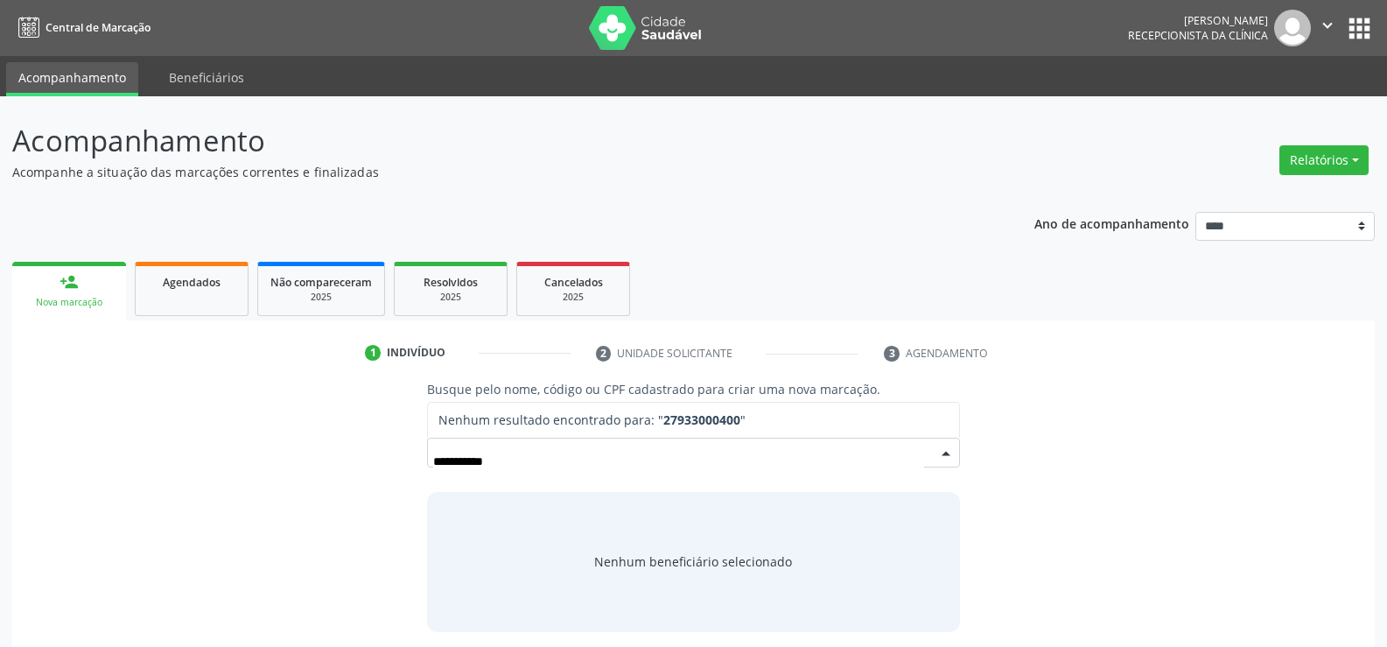
drag, startPoint x: 447, startPoint y: 467, endPoint x: 469, endPoint y: 453, distance: 26.0
click at [447, 467] on input "**********" at bounding box center [678, 461] width 491 height 35
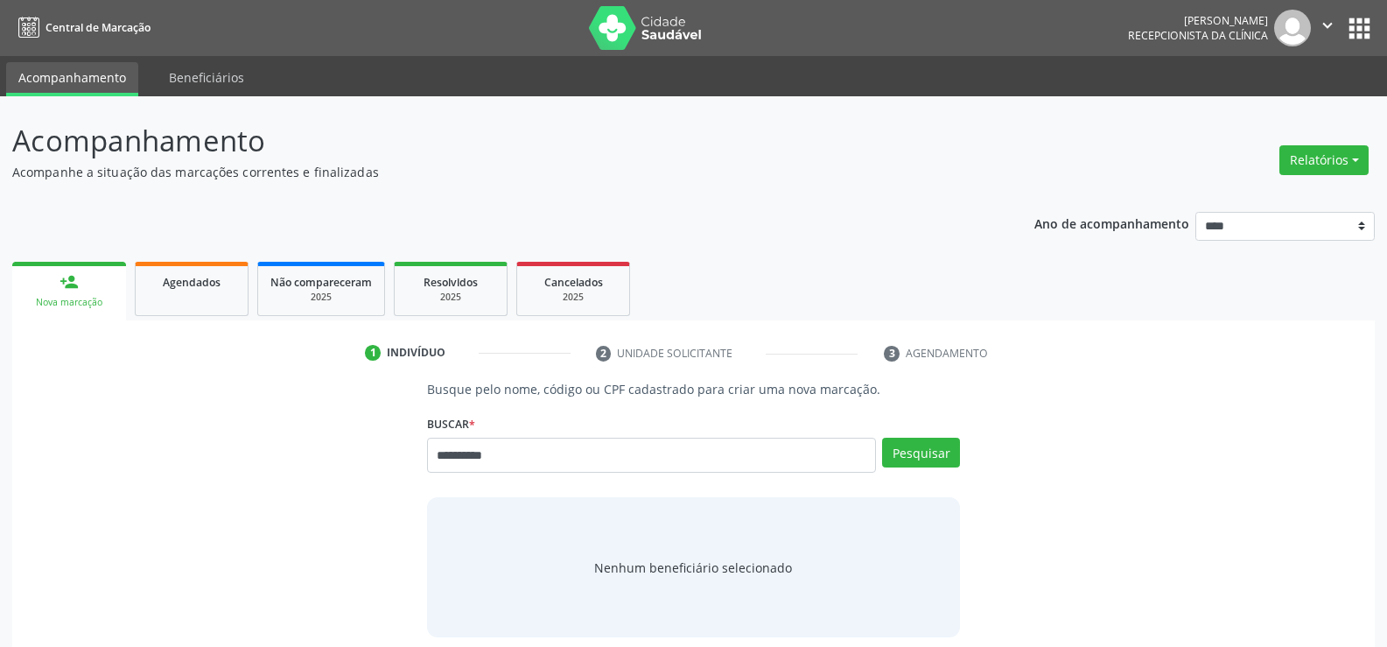
click at [457, 454] on input "**********" at bounding box center [651, 455] width 449 height 35
type input "**********"
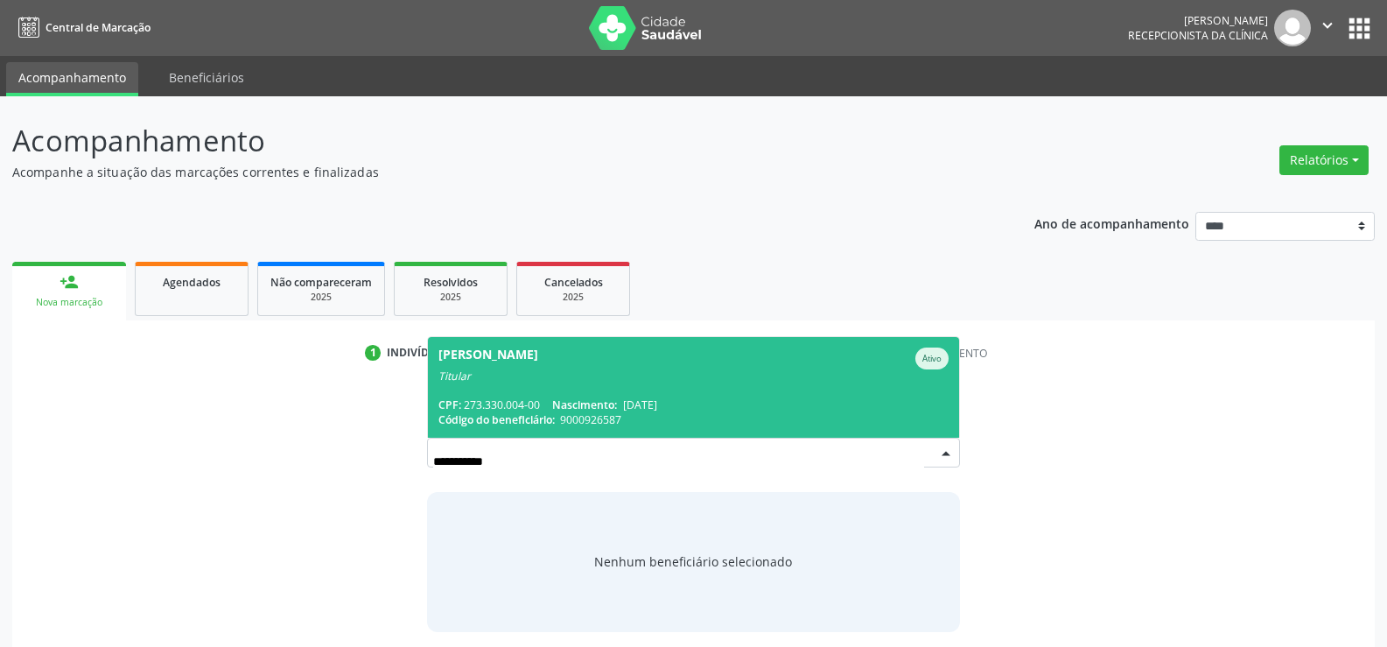
click at [753, 406] on div "CPF: 273.330.004-00 Nascimento: 06/08/1958" at bounding box center [693, 404] width 510 height 15
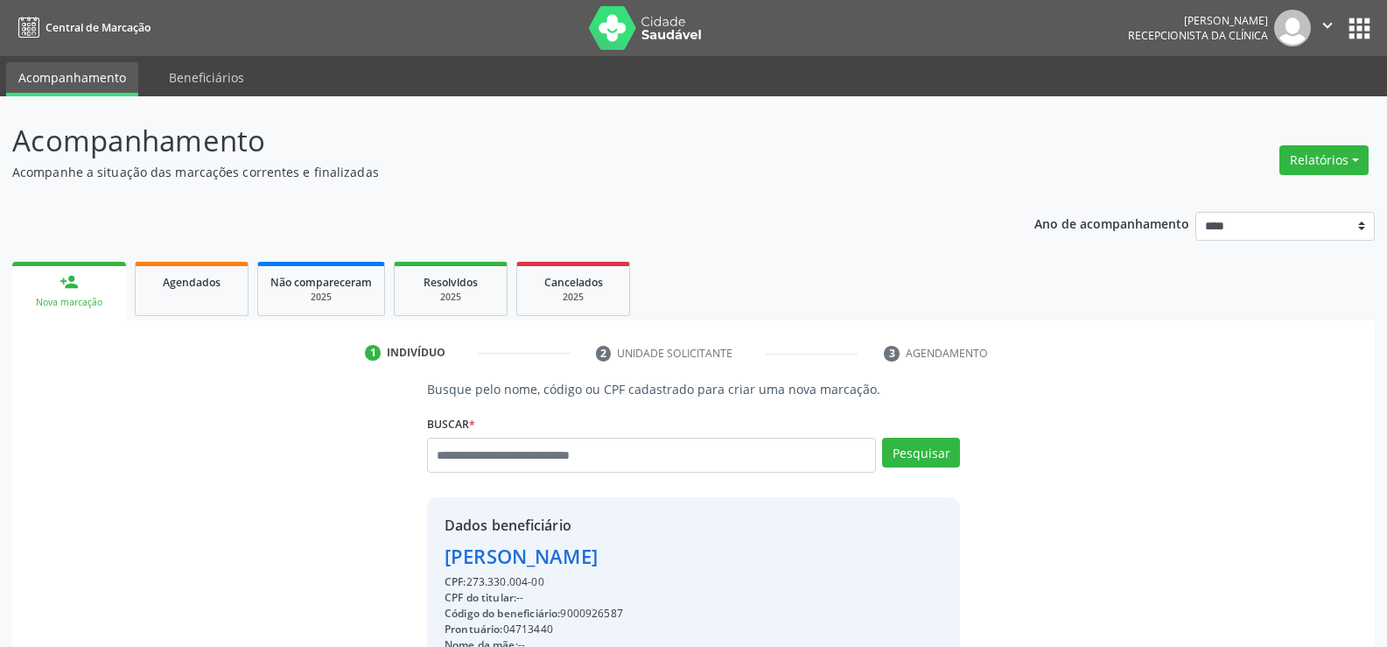
drag, startPoint x: 556, startPoint y: 584, endPoint x: 429, endPoint y: 556, distance: 129.9
copy div "Maria Jose de Albuquerque Vieira CPF: 273.330.004-00"
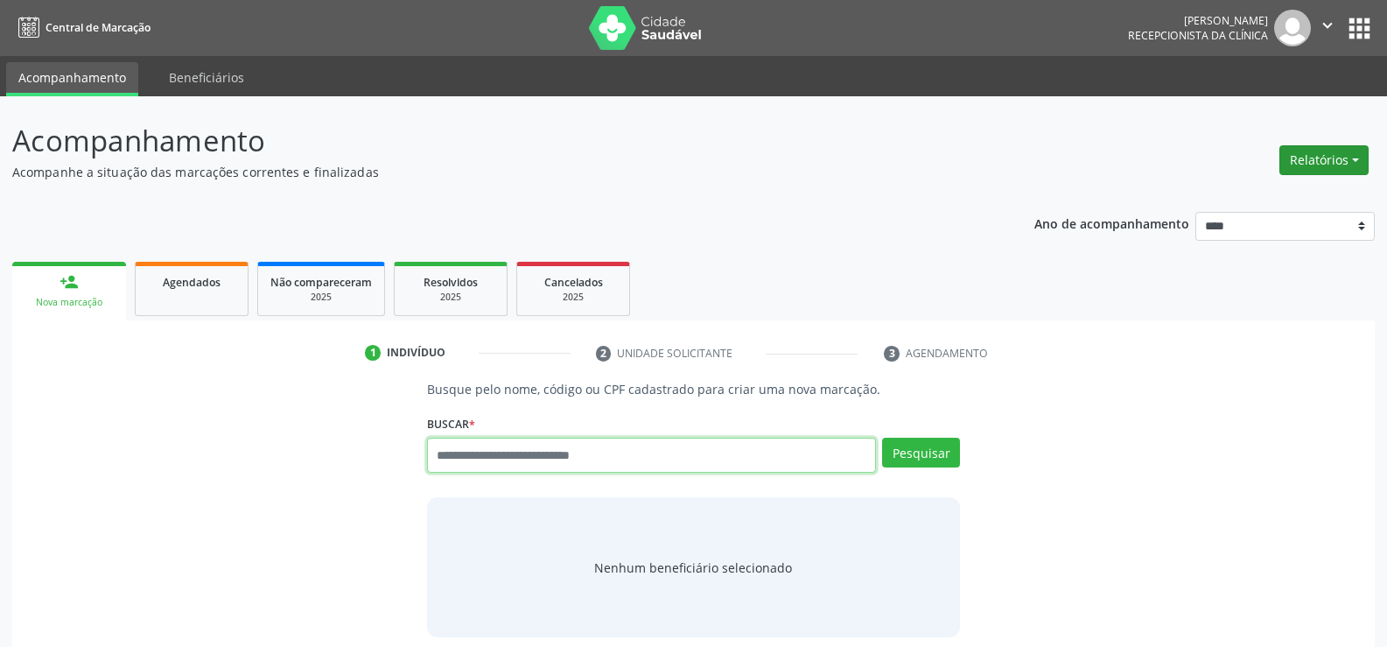
click at [1298, 172] on button "Relatórios" at bounding box center [1323, 160] width 89 height 30
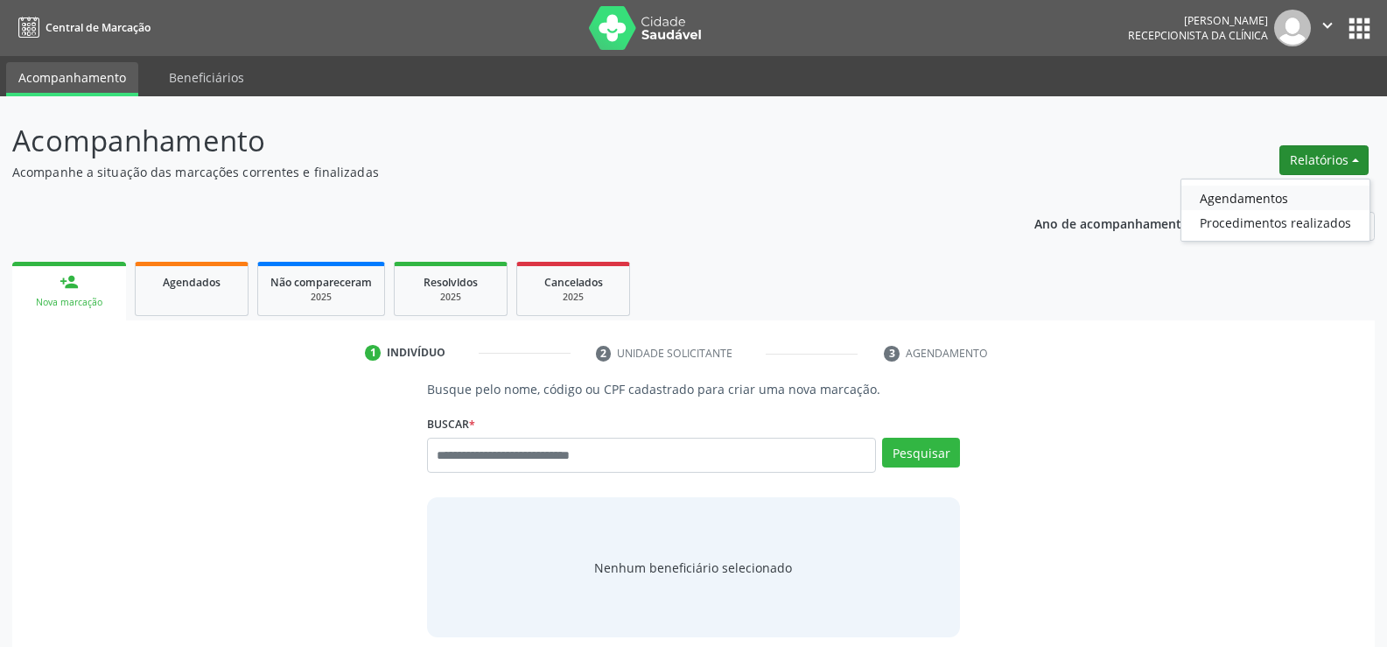
click at [1261, 195] on link "Agendamentos" at bounding box center [1275, 198] width 188 height 25
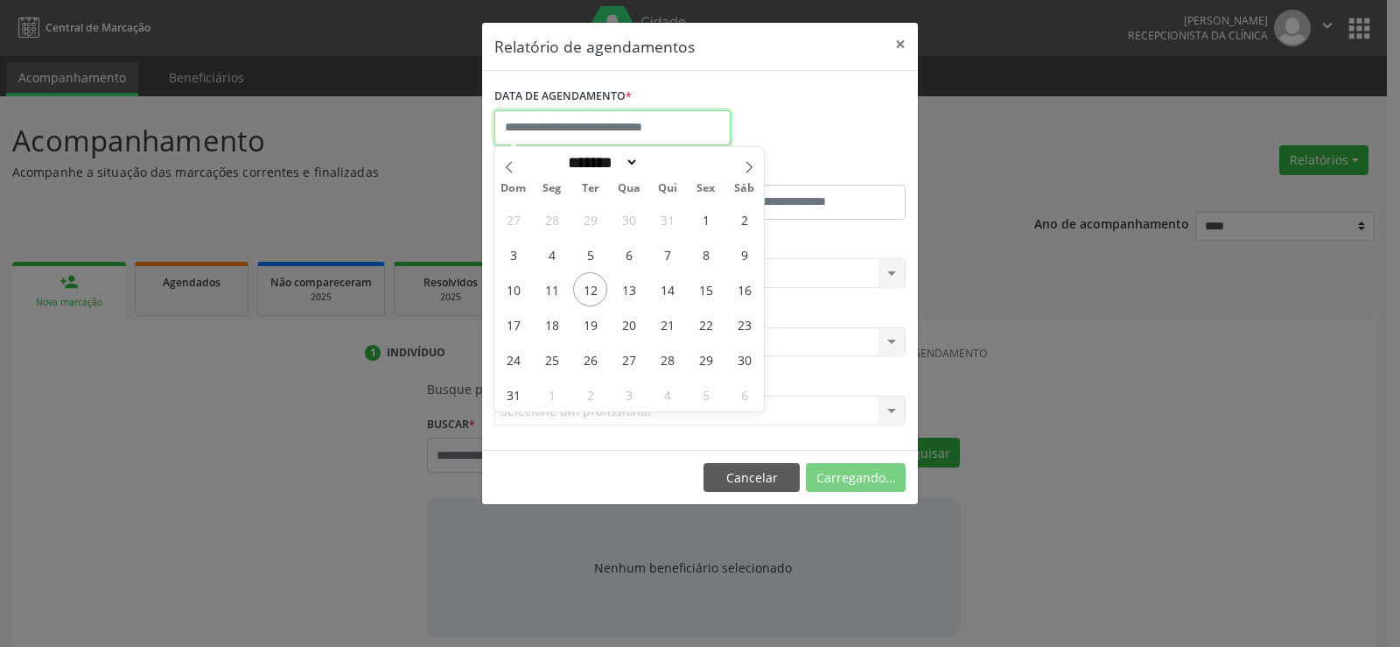
click at [637, 137] on input "text" at bounding box center [612, 127] width 236 height 35
click at [627, 295] on span "13" at bounding box center [629, 289] width 34 height 34
type input "**********"
click at [627, 295] on span "13" at bounding box center [629, 289] width 34 height 34
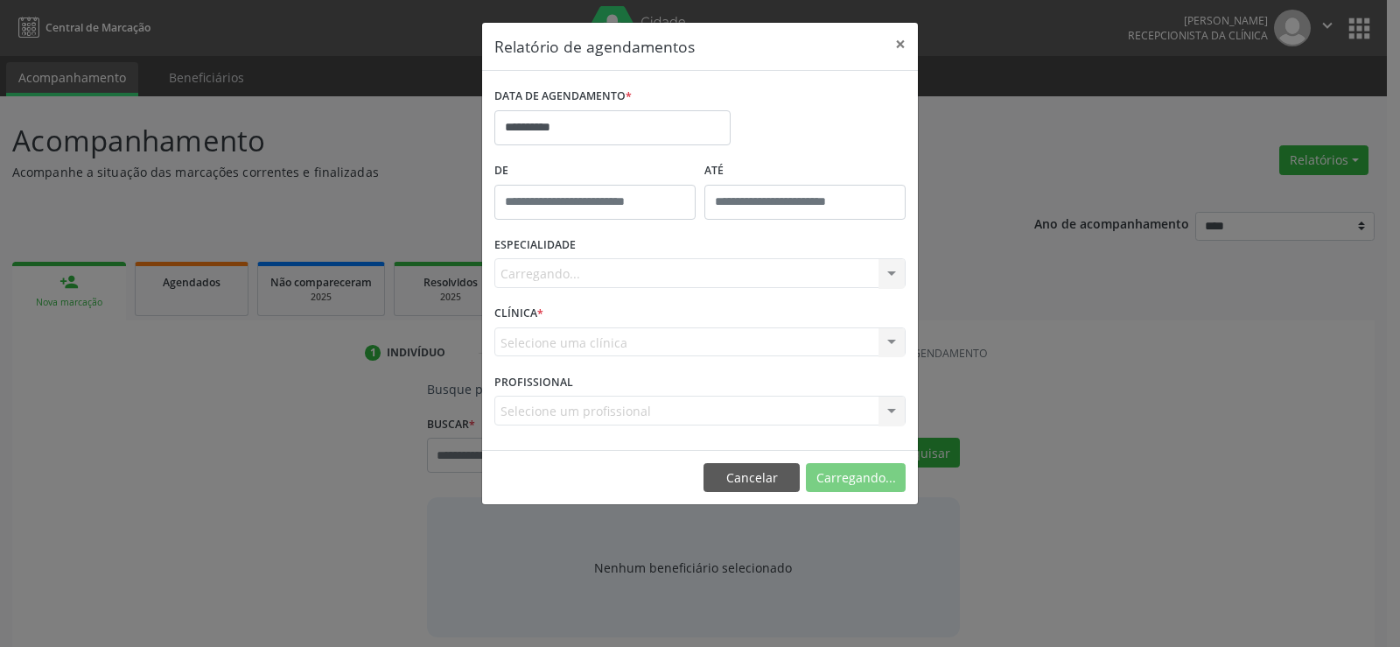
click at [633, 278] on div "Carregando... Nenhum resultado encontrado para: " " Não há nenhuma opção para s…" at bounding box center [699, 273] width 411 height 30
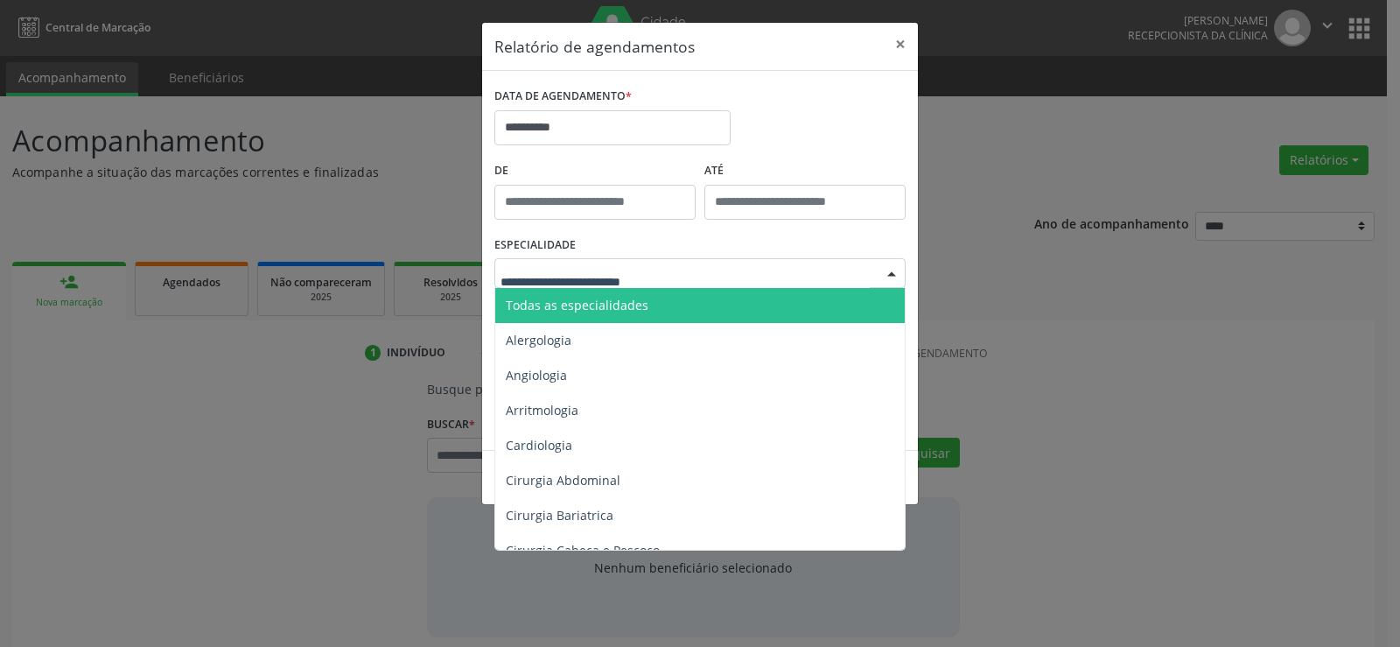
click at [645, 302] on span "Todas as especialidades" at bounding box center [701, 305] width 412 height 35
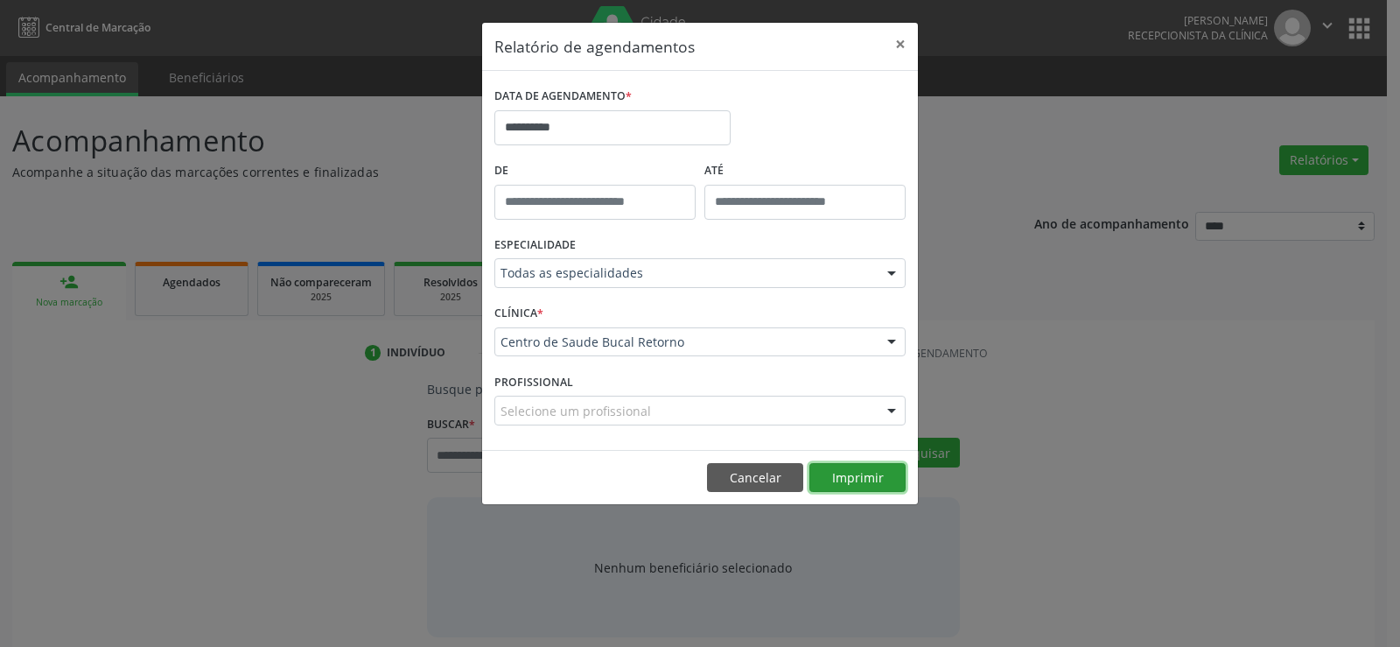
click at [833, 484] on button "Imprimir" at bounding box center [857, 478] width 96 height 30
click at [761, 482] on button "Cancelar" at bounding box center [755, 478] width 96 height 30
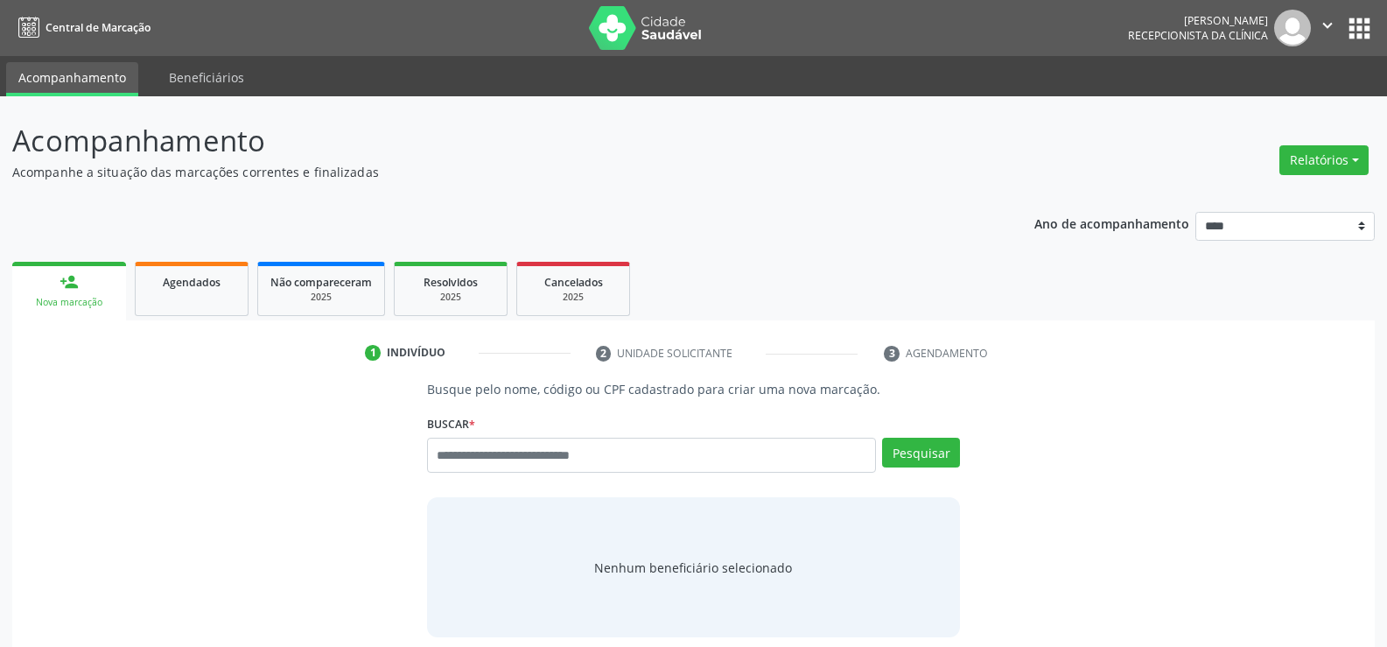
click at [621, 473] on div "Busque por nome, código ou CPF Nenhum resultado encontrado para: " " Digite nom…" at bounding box center [693, 461] width 533 height 47
click at [621, 476] on div "Busque por nome, código ou CPF Nenhum resultado encontrado para: " " Digite nom…" at bounding box center [693, 461] width 533 height 47
click at [625, 450] on input "text" at bounding box center [651, 455] width 449 height 35
type input "**********"
click at [928, 441] on button "Pesquisar" at bounding box center [921, 453] width 78 height 30
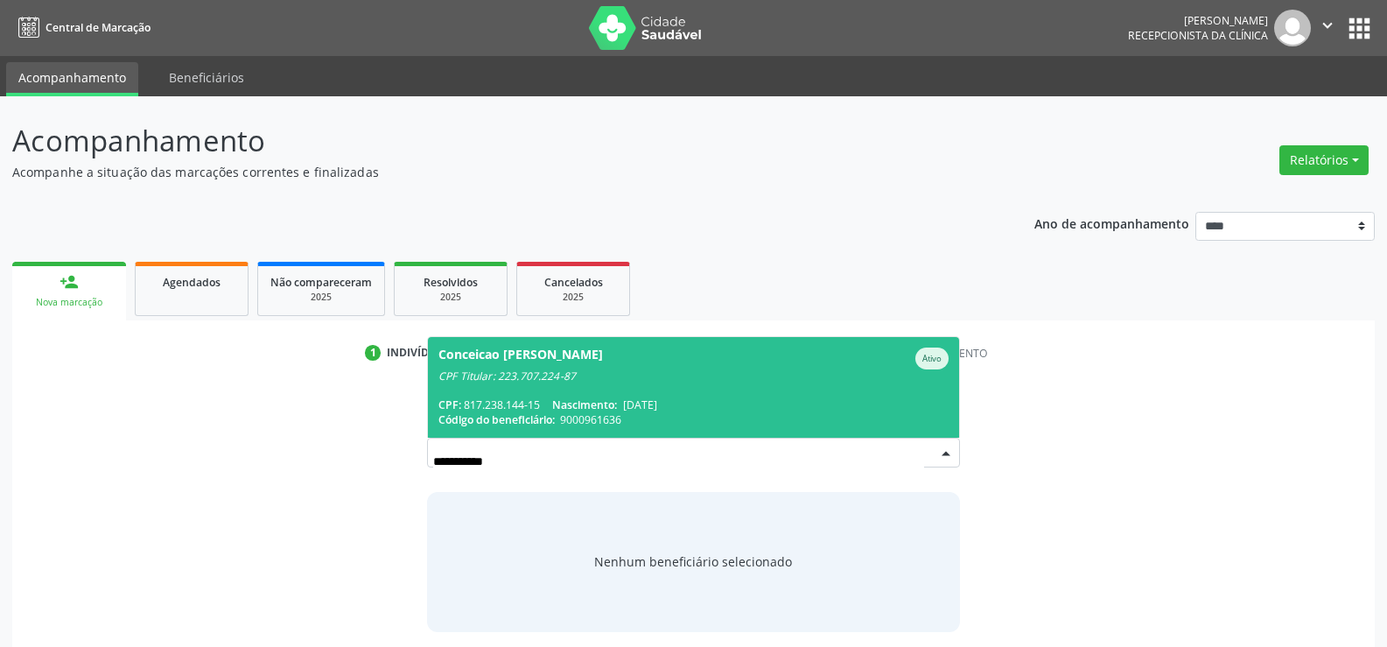
click at [599, 399] on span "Nascimento:" at bounding box center [584, 404] width 65 height 15
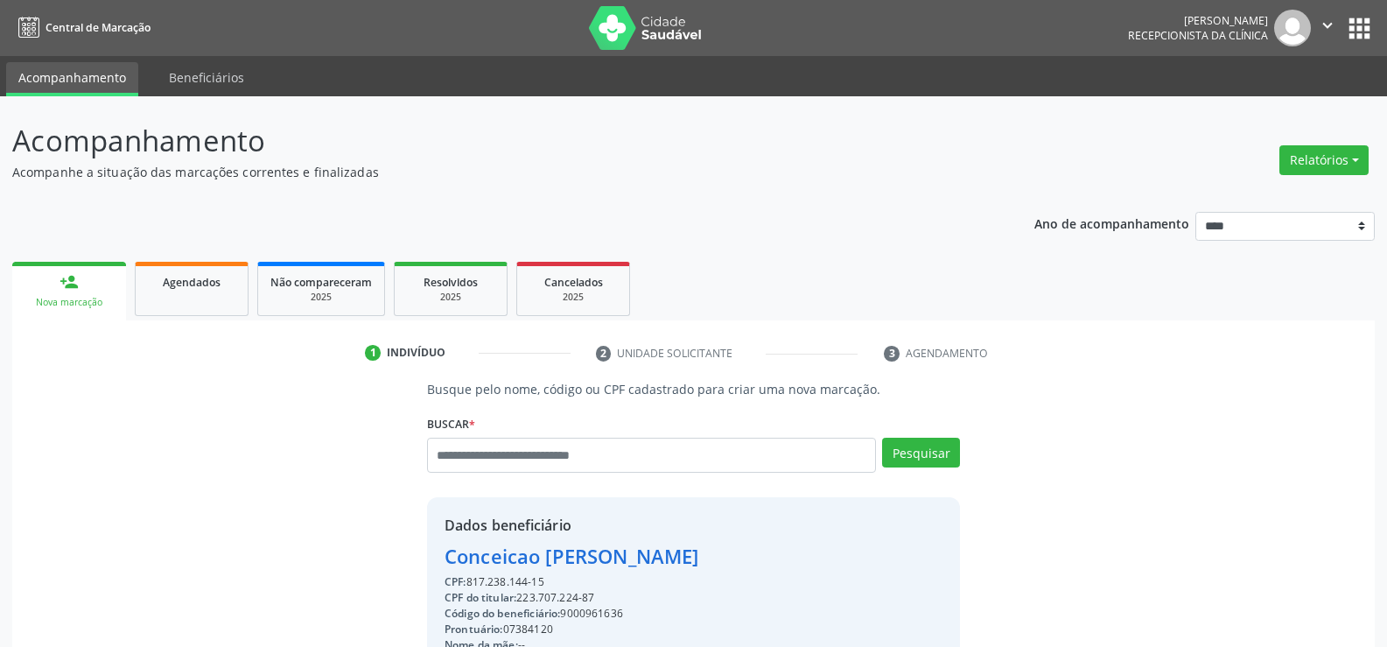
drag, startPoint x: 446, startPoint y: 557, endPoint x: 762, endPoint y: 557, distance: 315.9
click at [762, 557] on div "Conceicao Maria Marques da Silva" at bounding box center [669, 556] width 448 height 29
copy div "Conceicao Maria Marques da Silva"
click at [172, 294] on link "Agendados" at bounding box center [192, 289] width 114 height 54
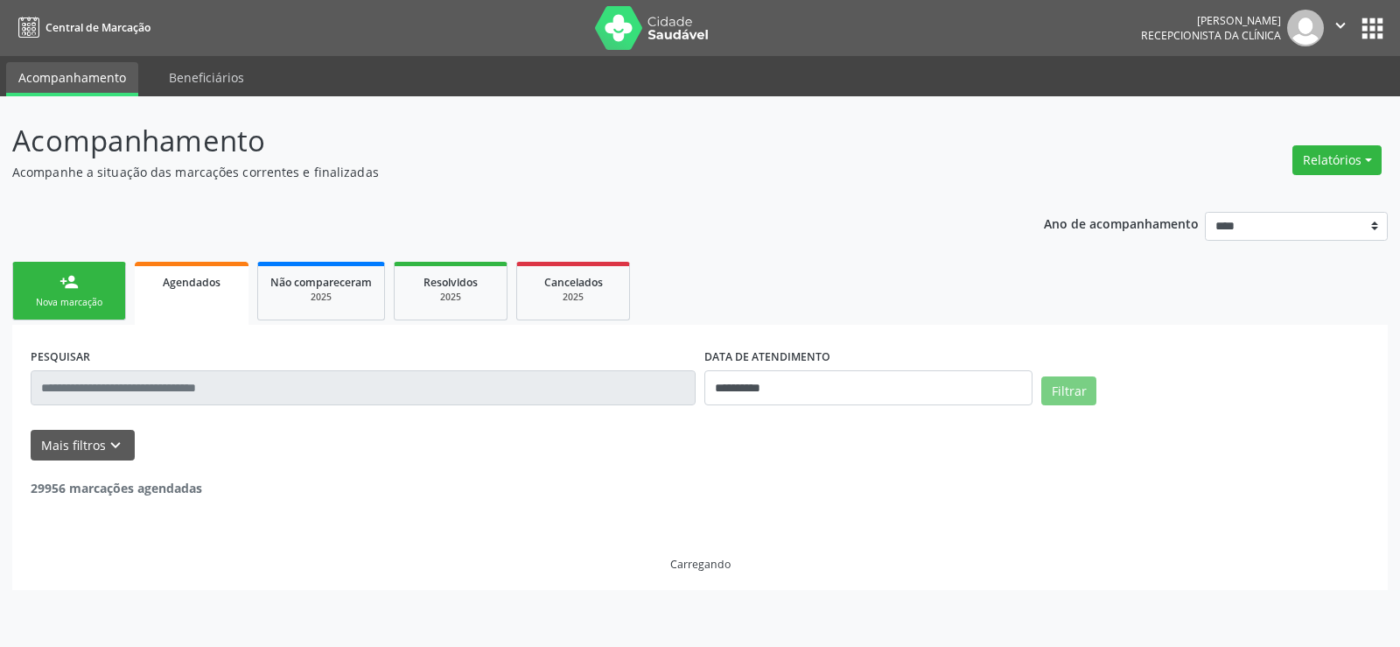
click at [176, 385] on input "text" at bounding box center [363, 387] width 665 height 35
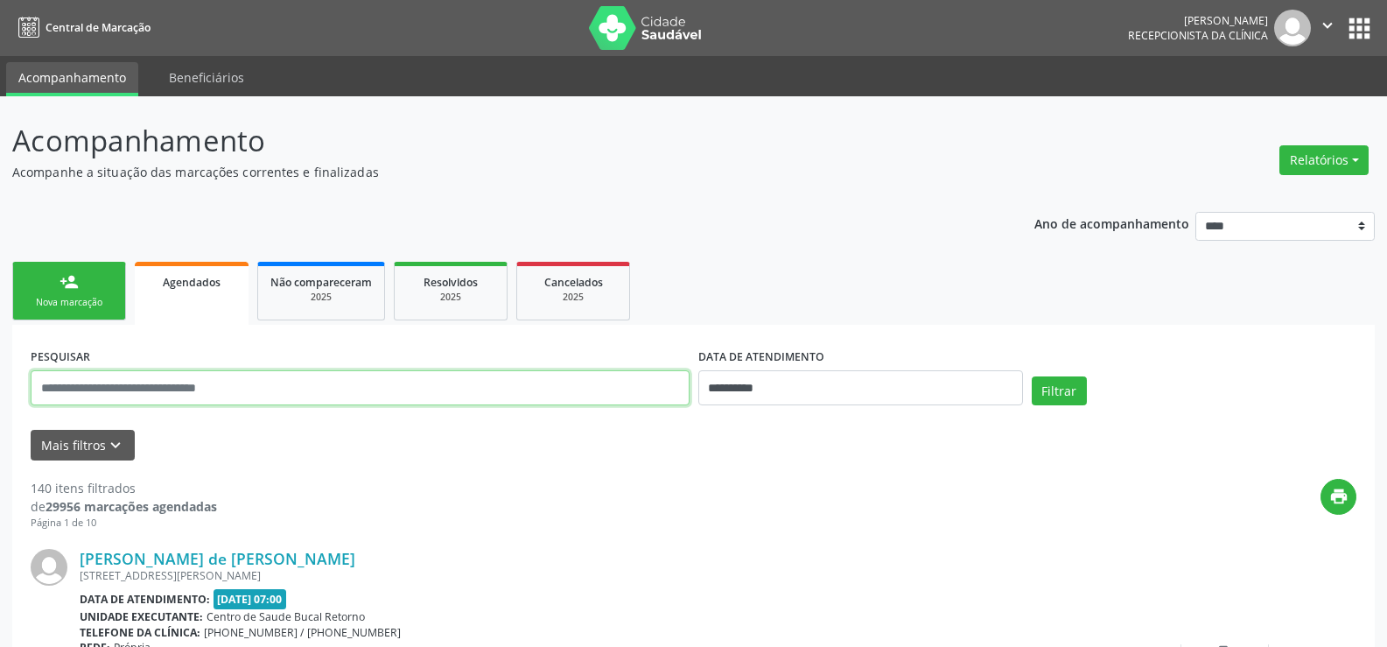
click at [176, 386] on input "text" at bounding box center [360, 387] width 659 height 35
paste input "**********"
type input "**********"
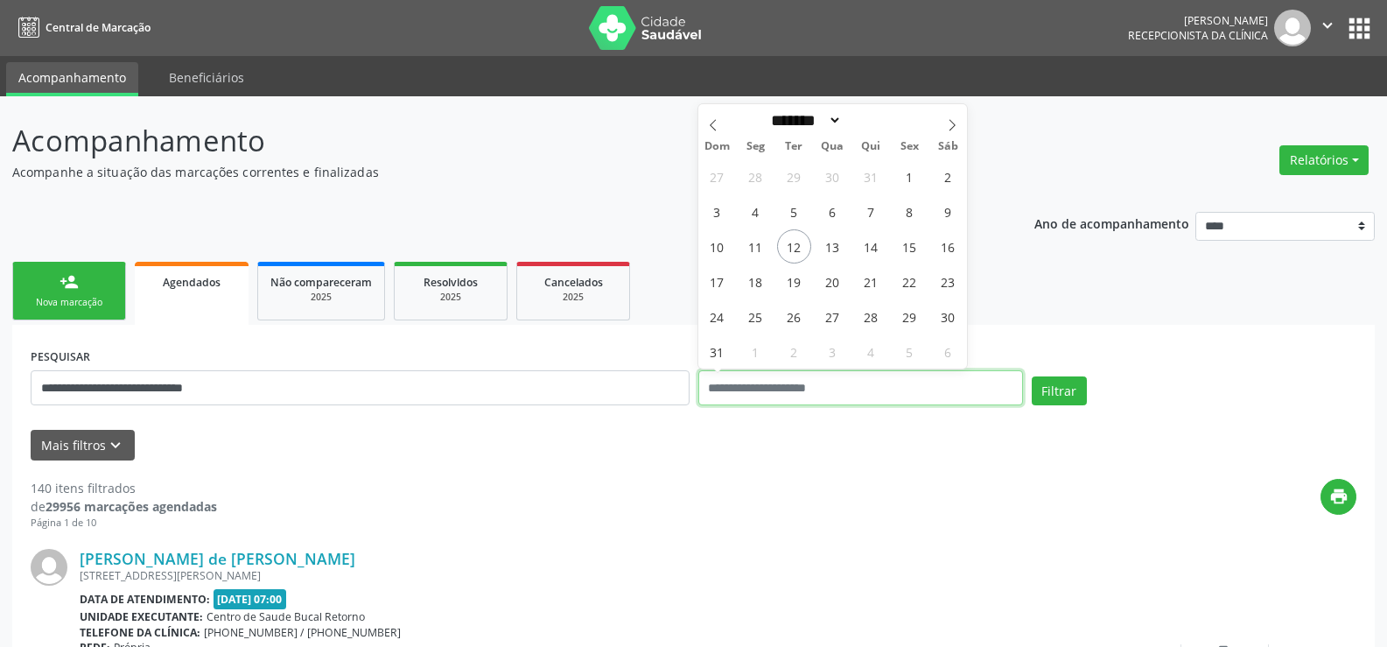
click at [1032, 376] on button "Filtrar" at bounding box center [1059, 391] width 55 height 30
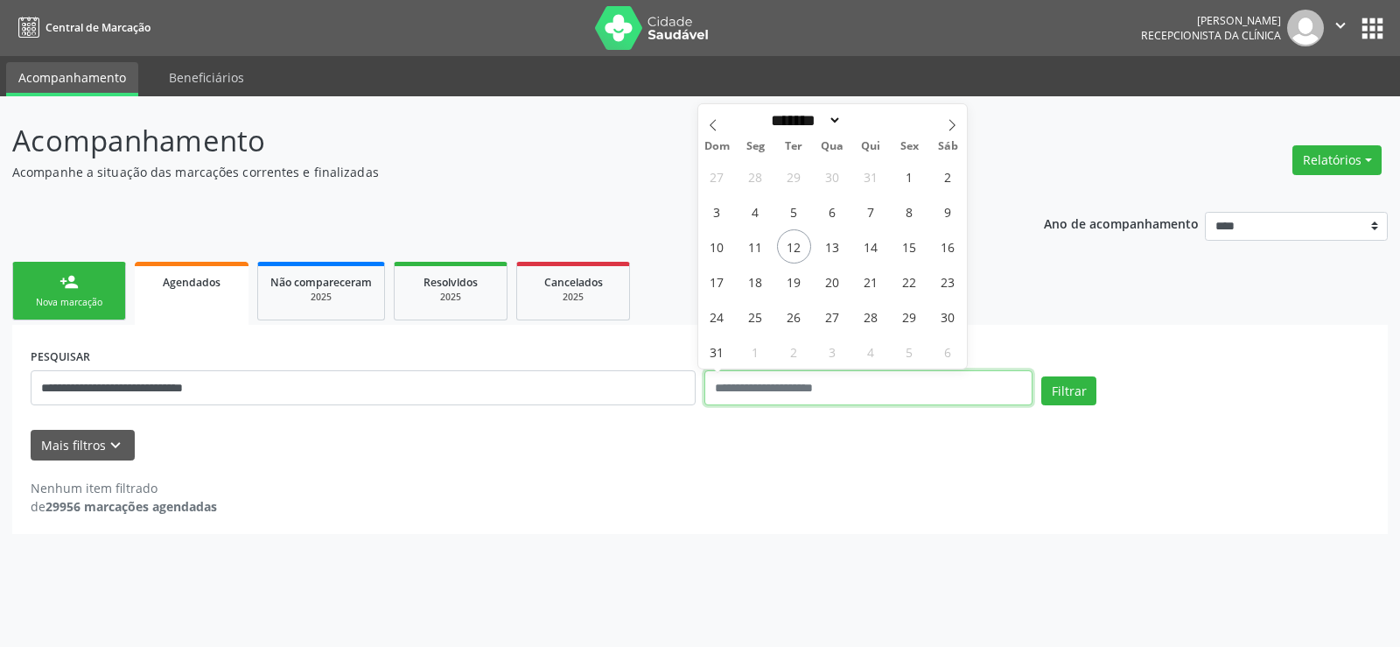
click at [1041, 376] on button "Filtrar" at bounding box center [1068, 391] width 55 height 30
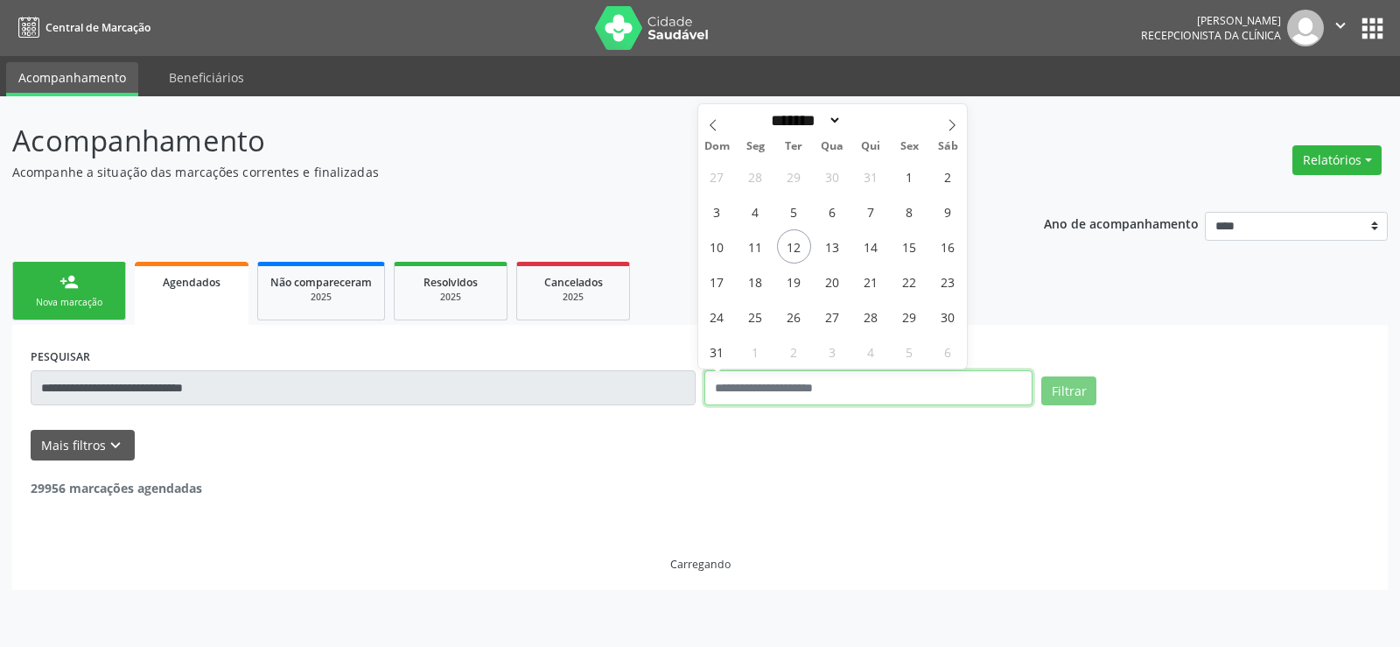
click at [1041, 376] on button "Filtrar" at bounding box center [1068, 391] width 55 height 30
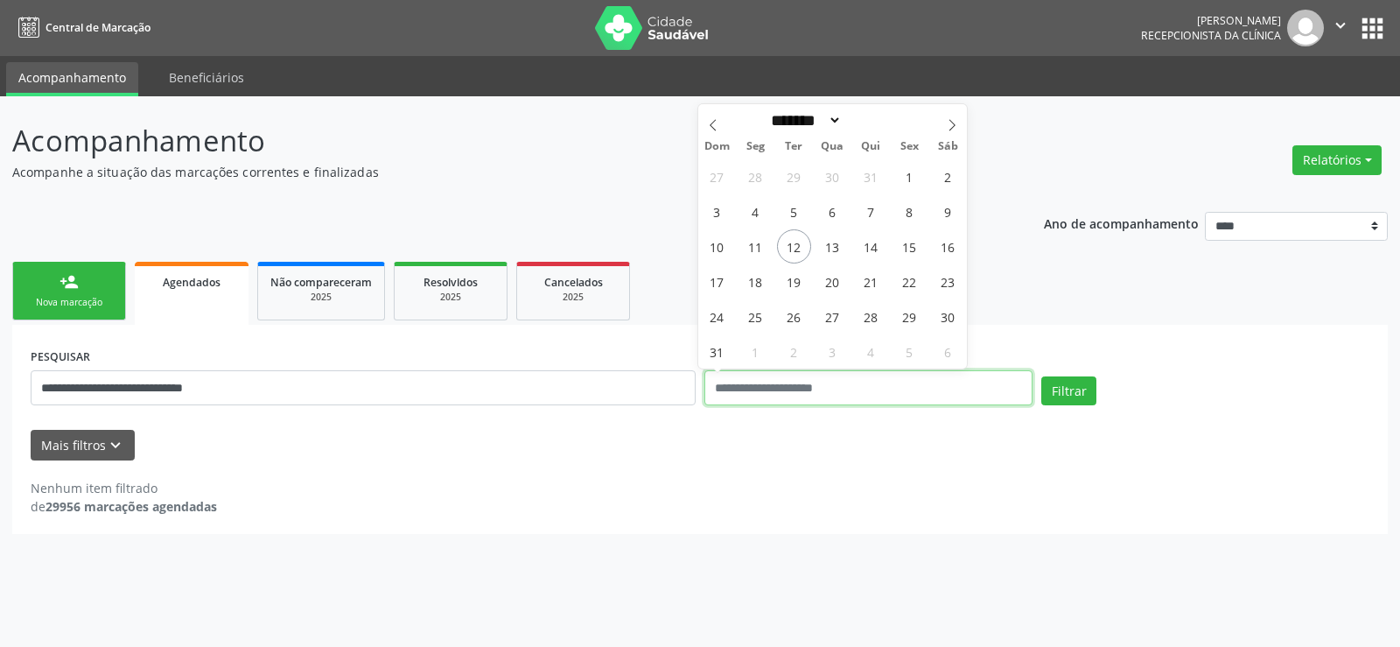
click at [1041, 376] on button "Filtrar" at bounding box center [1068, 391] width 55 height 30
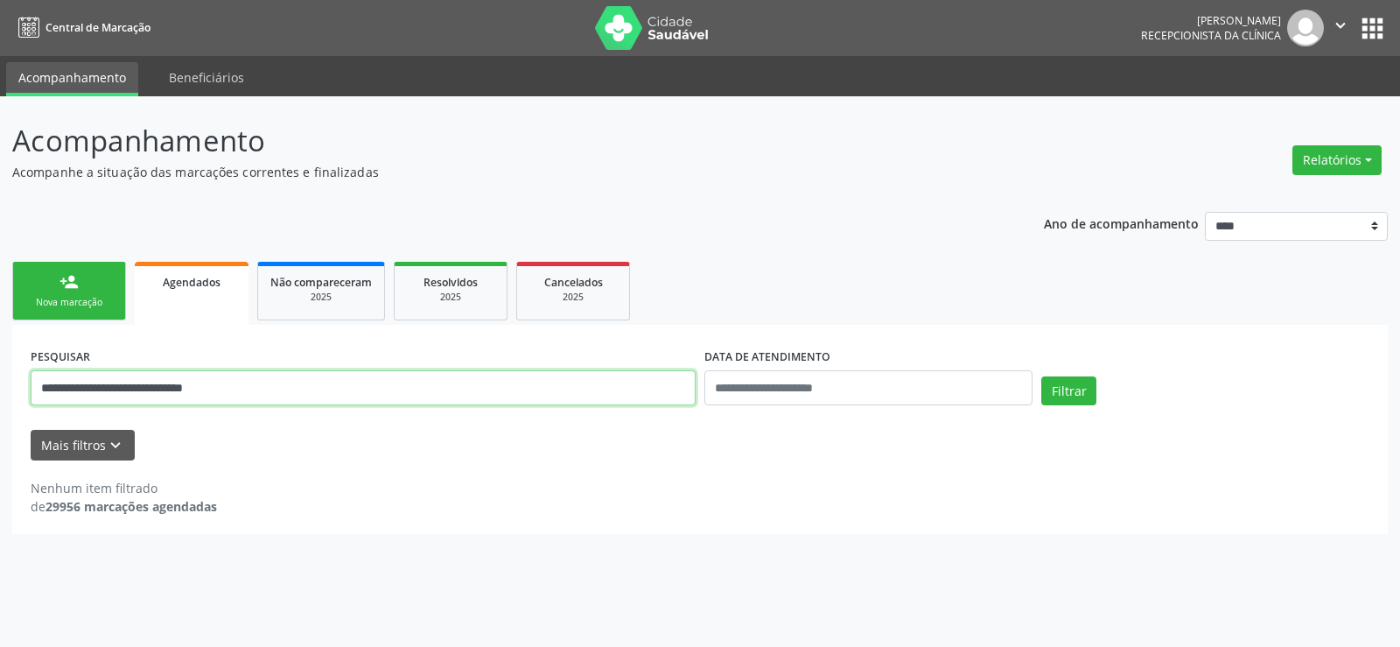
drag, startPoint x: 253, startPoint y: 392, endPoint x: 21, endPoint y: 385, distance: 232.0
click at [21, 385] on div "**********" at bounding box center [700, 429] width 1376 height 208
click at [319, 283] on span "Não compareceram" at bounding box center [321, 282] width 102 height 15
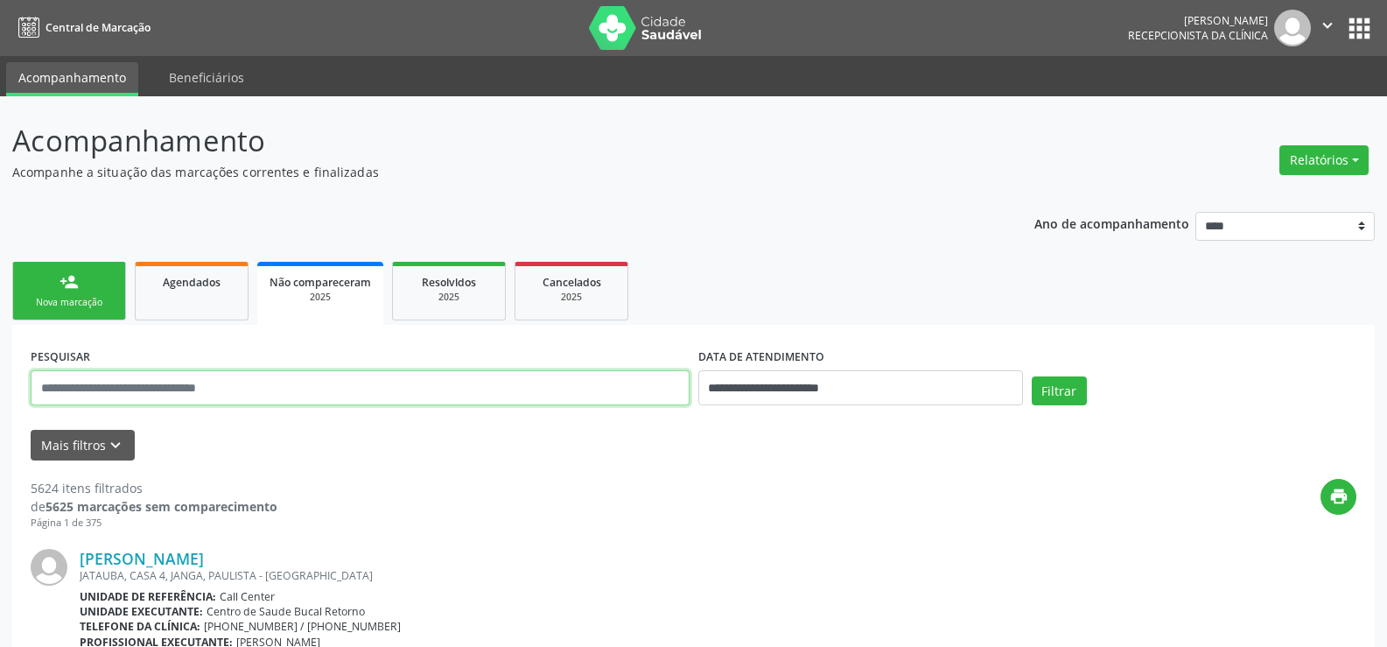
paste input "**********"
type input "**********"
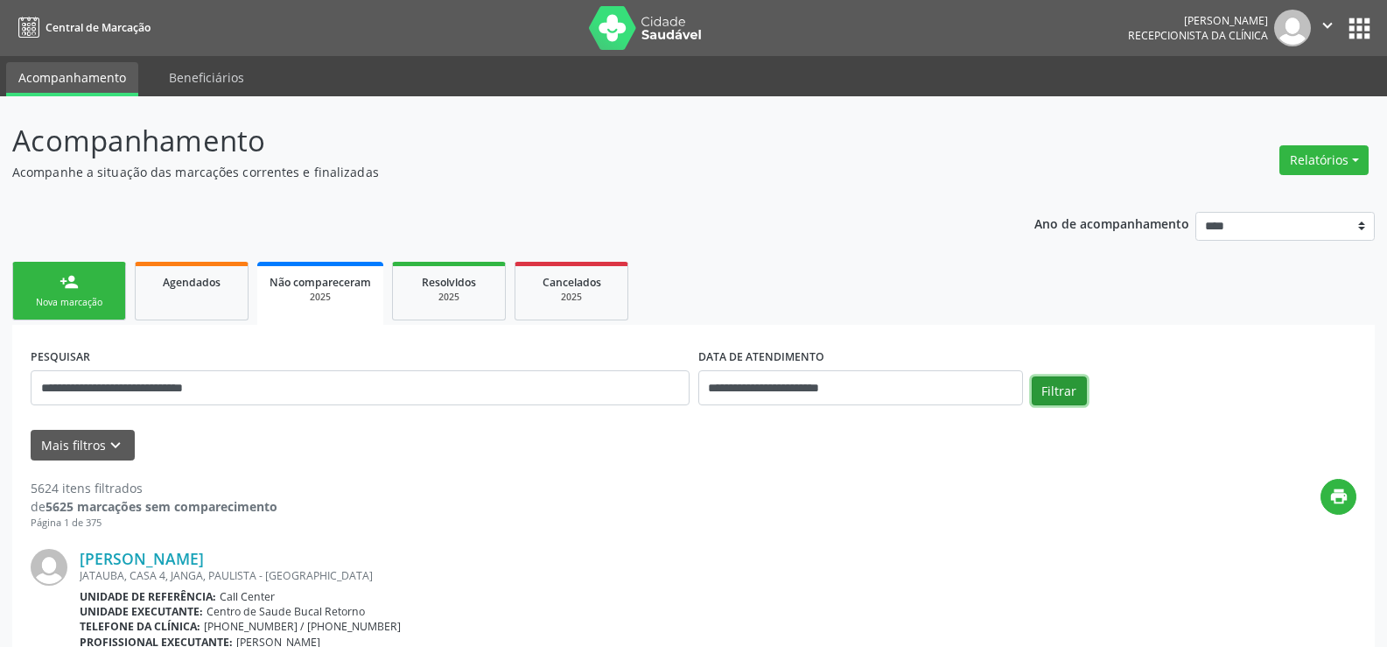
click at [1048, 402] on button "Filtrar" at bounding box center [1059, 391] width 55 height 30
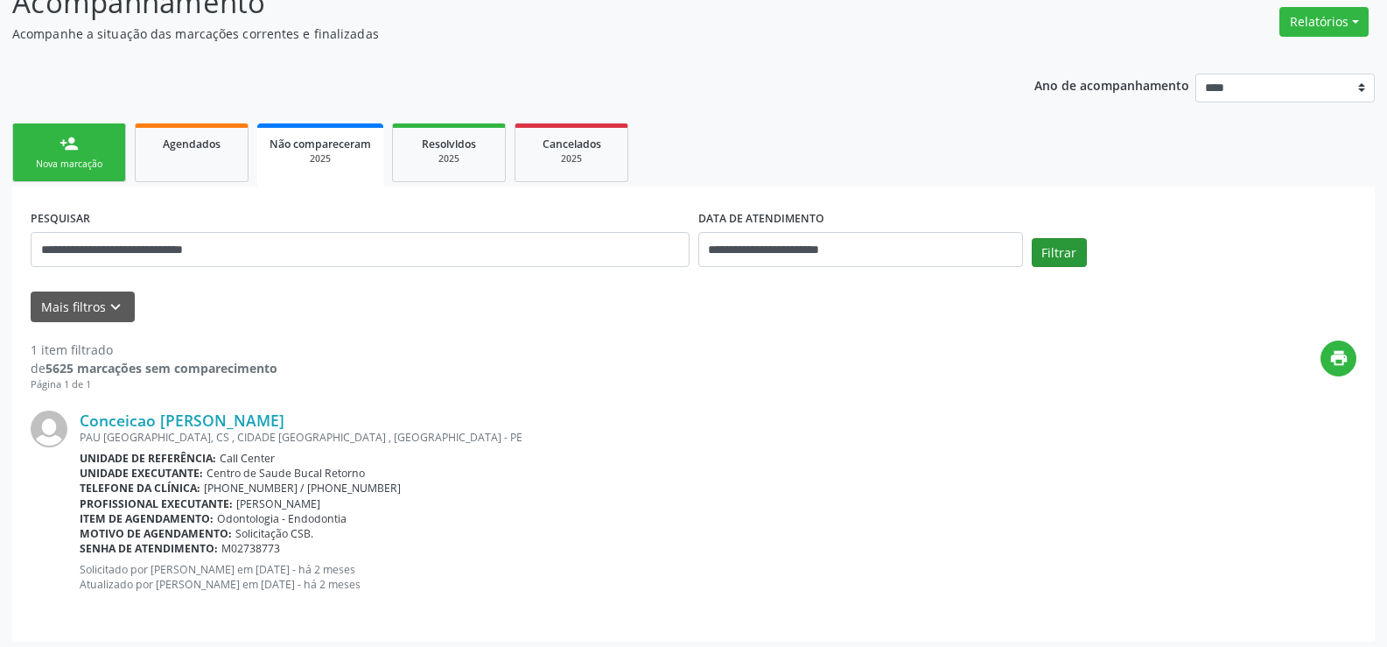
scroll to position [145, 0]
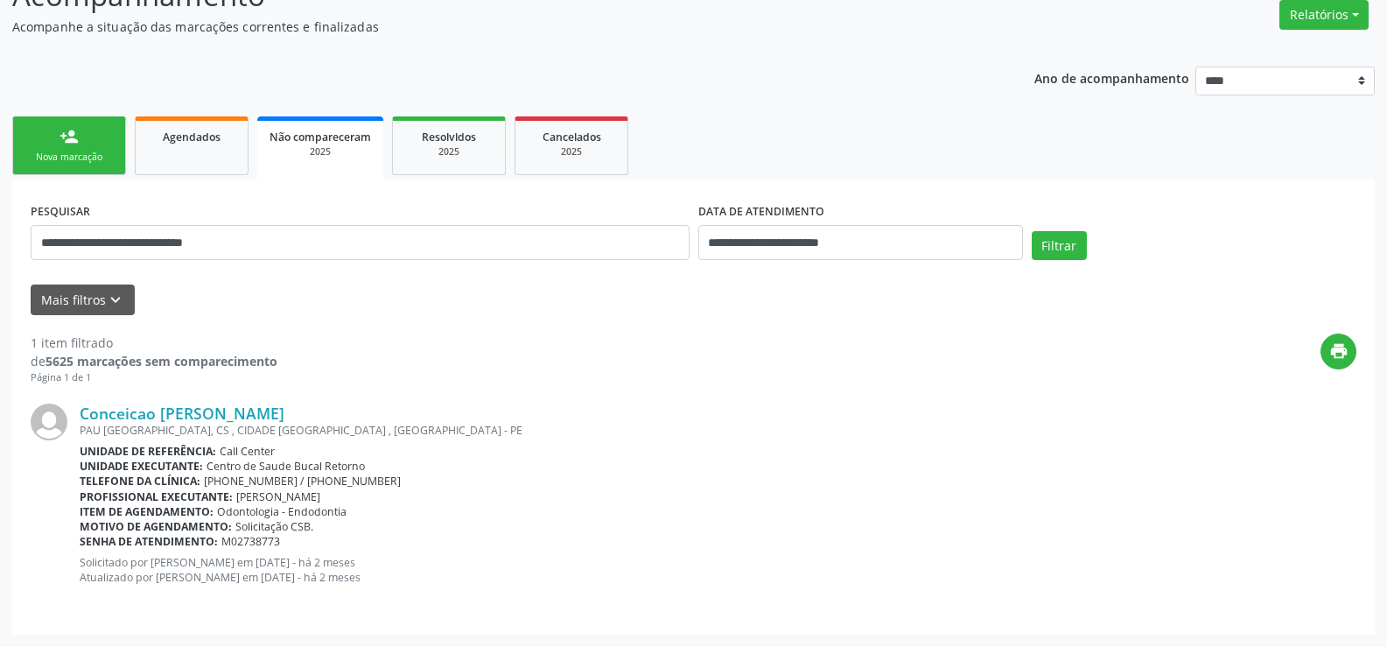
click at [107, 145] on link "person_add Nova marcação" at bounding box center [69, 145] width 114 height 59
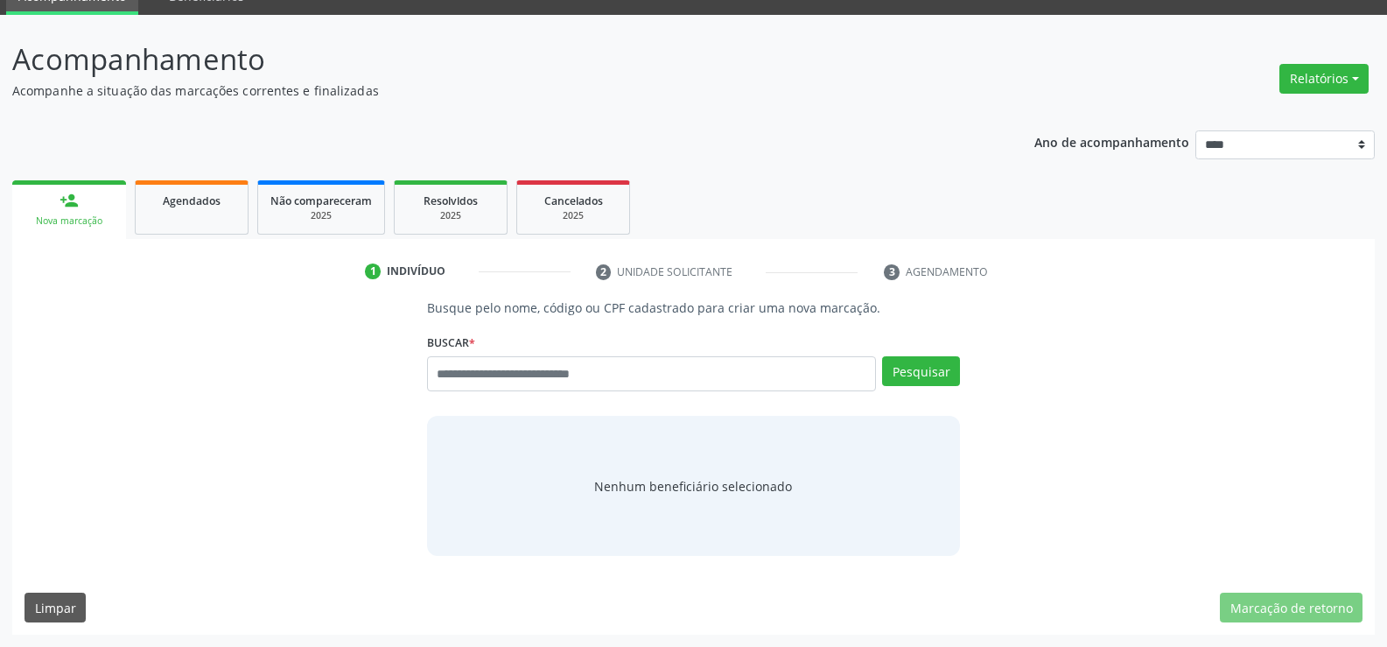
scroll to position [81, 0]
click at [1302, 88] on button "Relatórios" at bounding box center [1323, 79] width 89 height 30
click at [1264, 123] on link "Agendamentos" at bounding box center [1275, 116] width 188 height 25
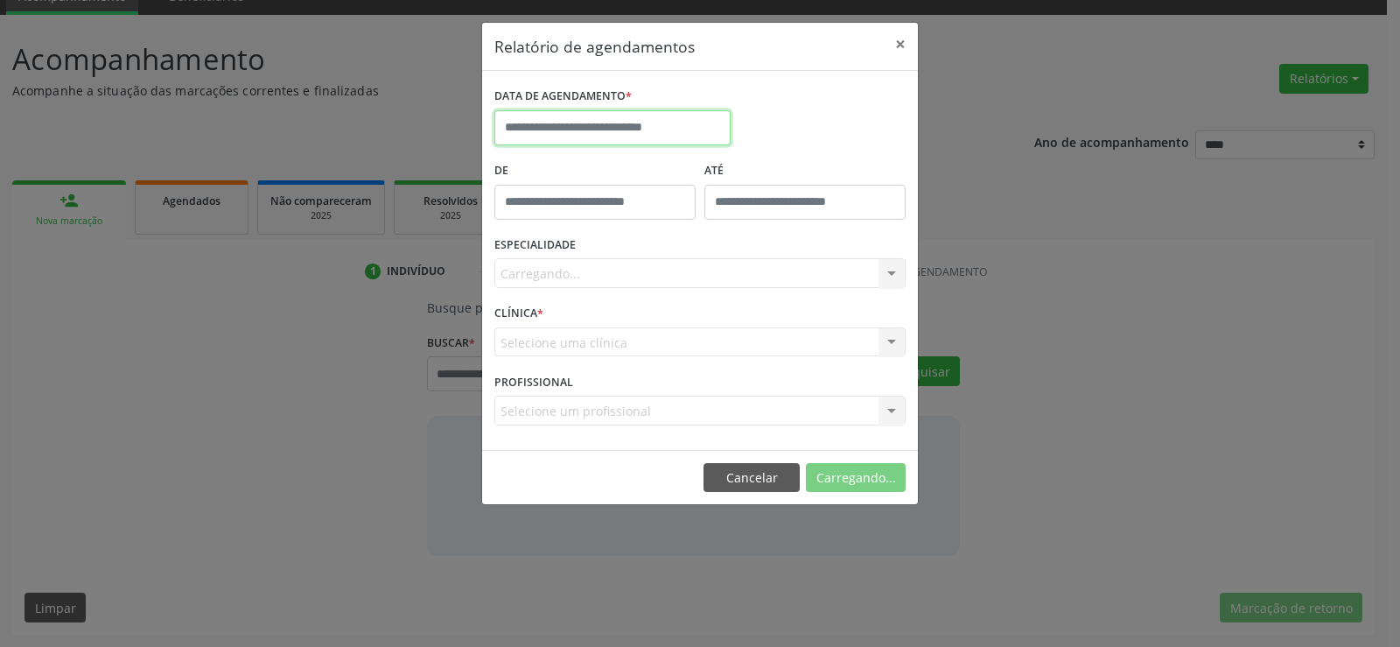
click at [671, 128] on input "text" at bounding box center [612, 127] width 236 height 35
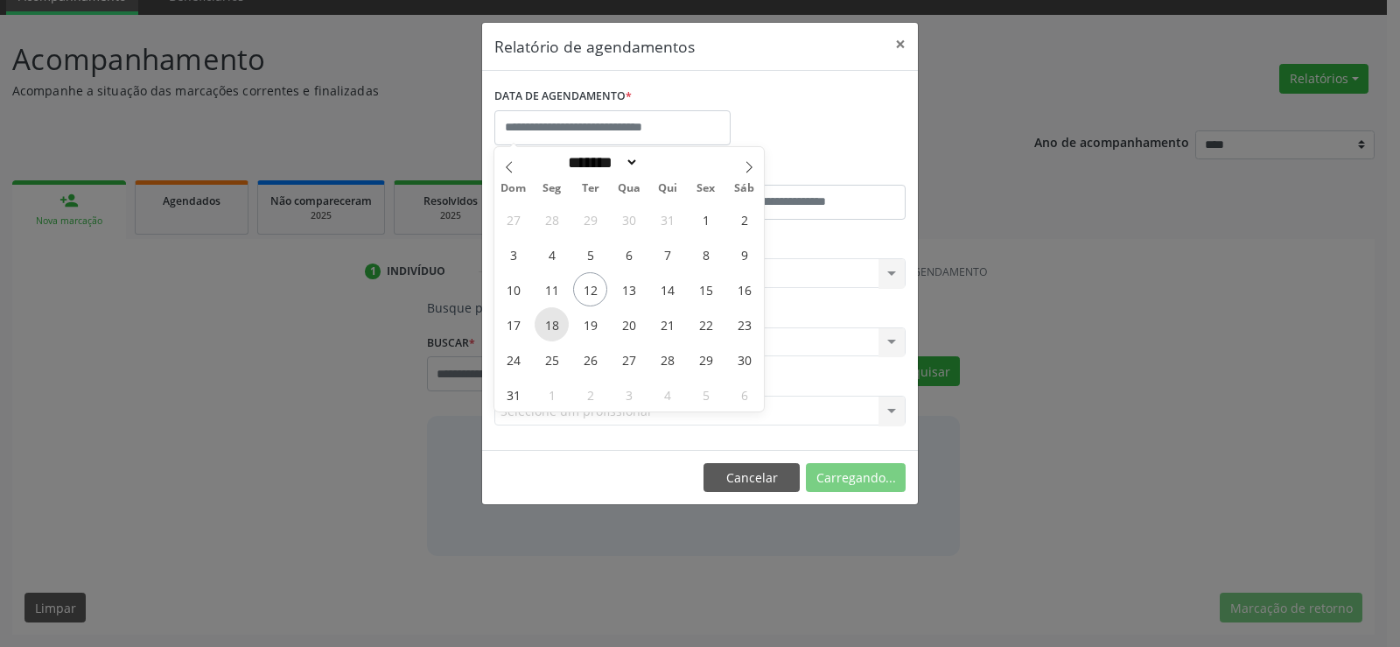
click at [543, 322] on span "18" at bounding box center [552, 324] width 34 height 34
type input "**********"
click at [549, 324] on span "18" at bounding box center [552, 324] width 34 height 34
click at [549, 324] on div "CLÍNICA * Selecione uma clínica Centro de Saude Bucal Retorno Nenhum resultado …" at bounding box center [700, 334] width 420 height 68
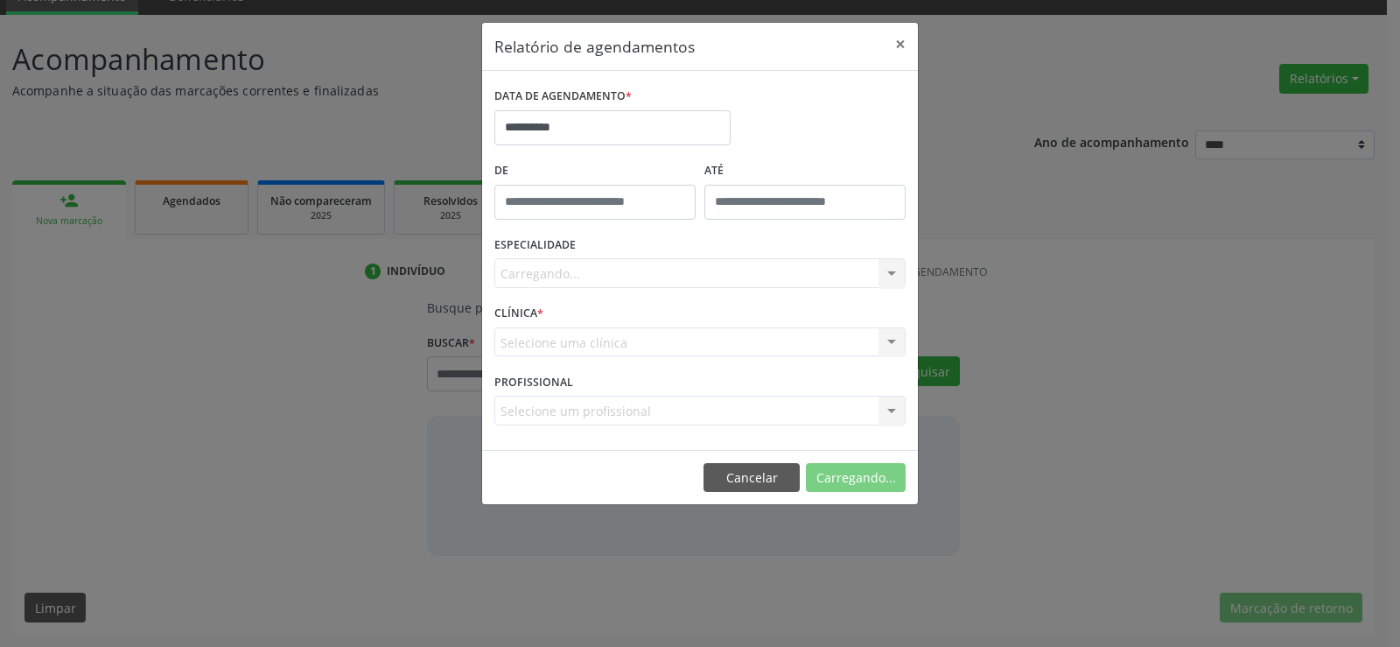
click at [591, 277] on div "Carregando... Todas as especialidades Alergologia Angiologia Arritmologia Cardi…" at bounding box center [699, 273] width 411 height 30
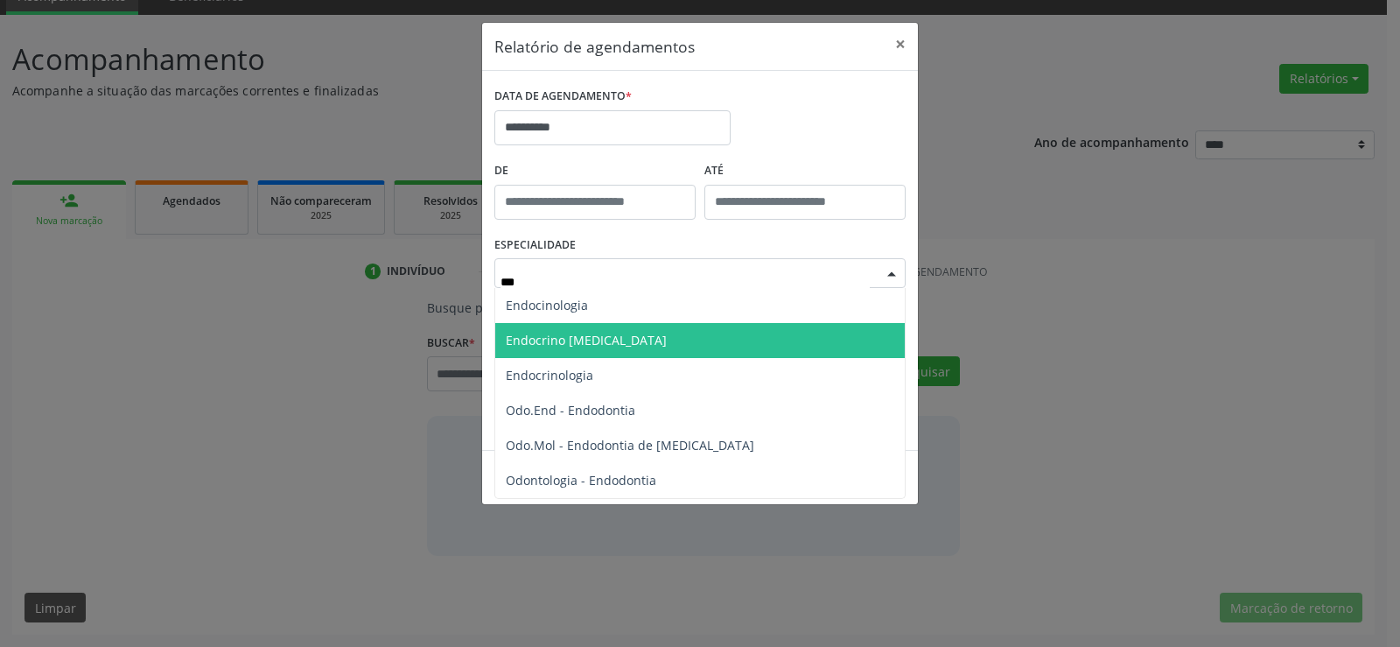
type input "****"
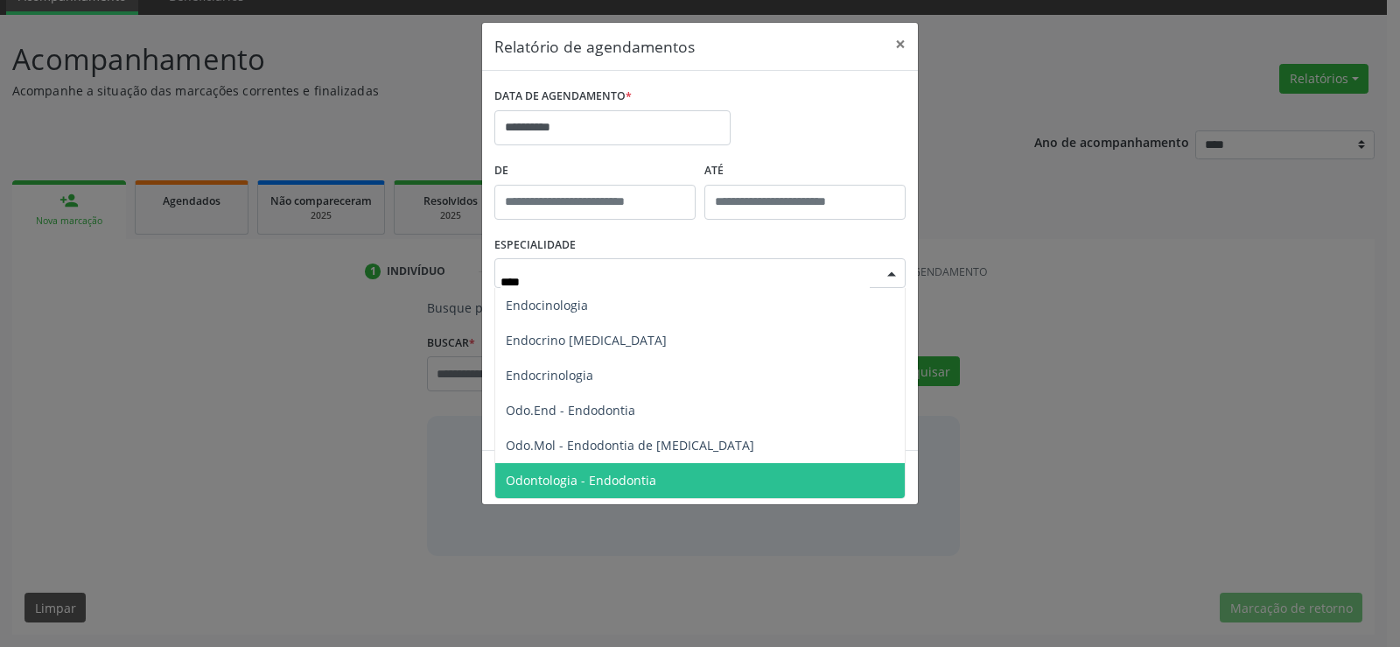
click at [606, 482] on span "Odontologia - Endodontia" at bounding box center [581, 480] width 151 height 17
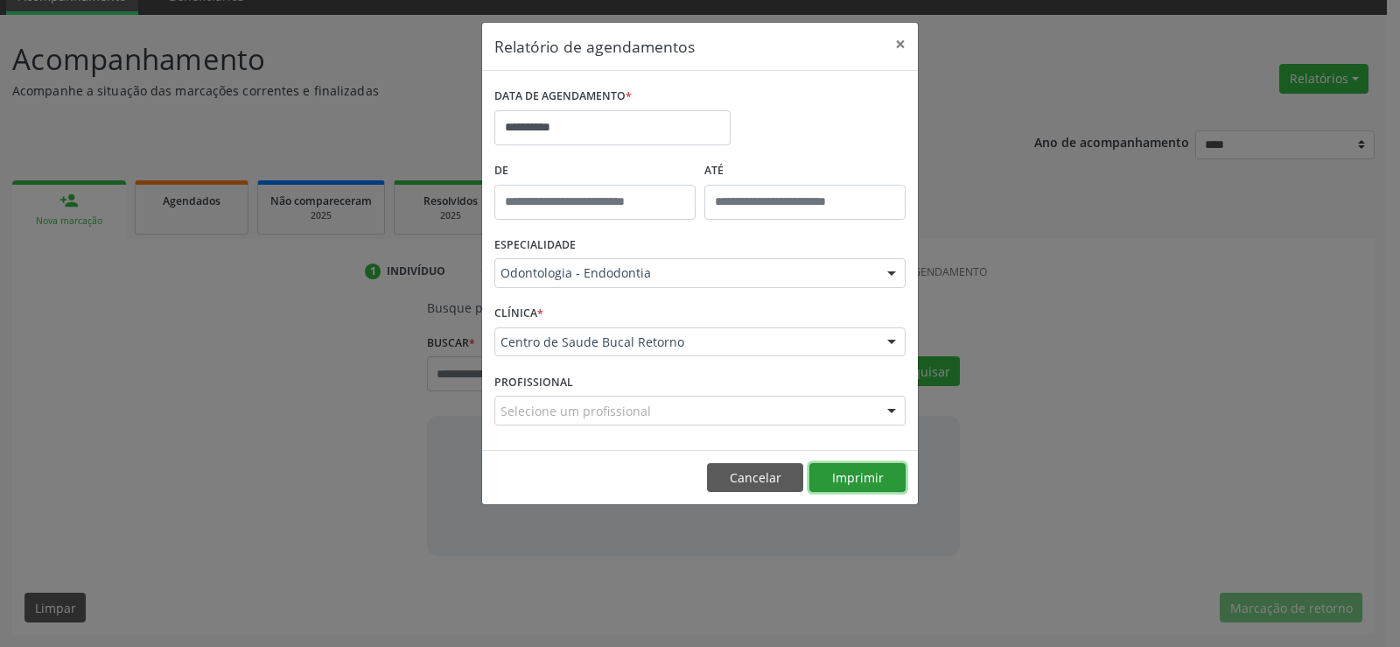
click at [830, 480] on button "Imprimir" at bounding box center [857, 478] width 96 height 30
click at [732, 478] on button "Cancelar" at bounding box center [755, 478] width 96 height 30
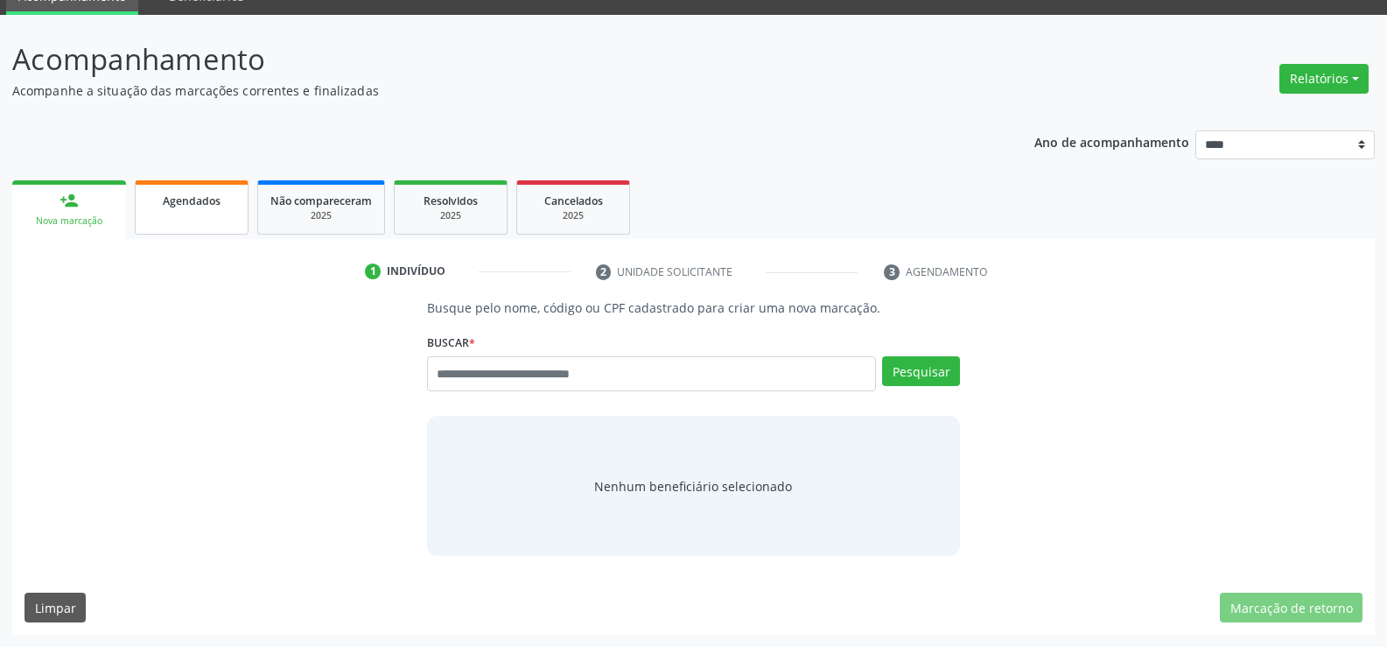
click at [193, 200] on span "Agendados" at bounding box center [192, 200] width 58 height 15
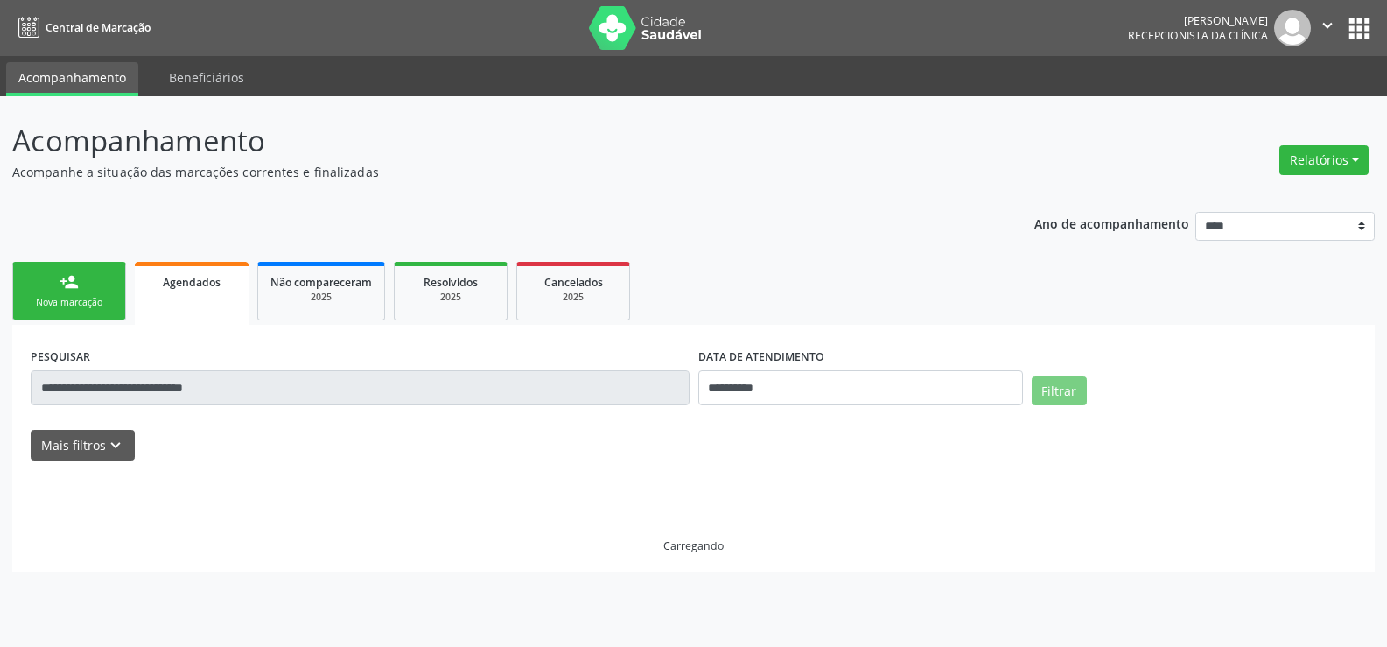
scroll to position [0, 0]
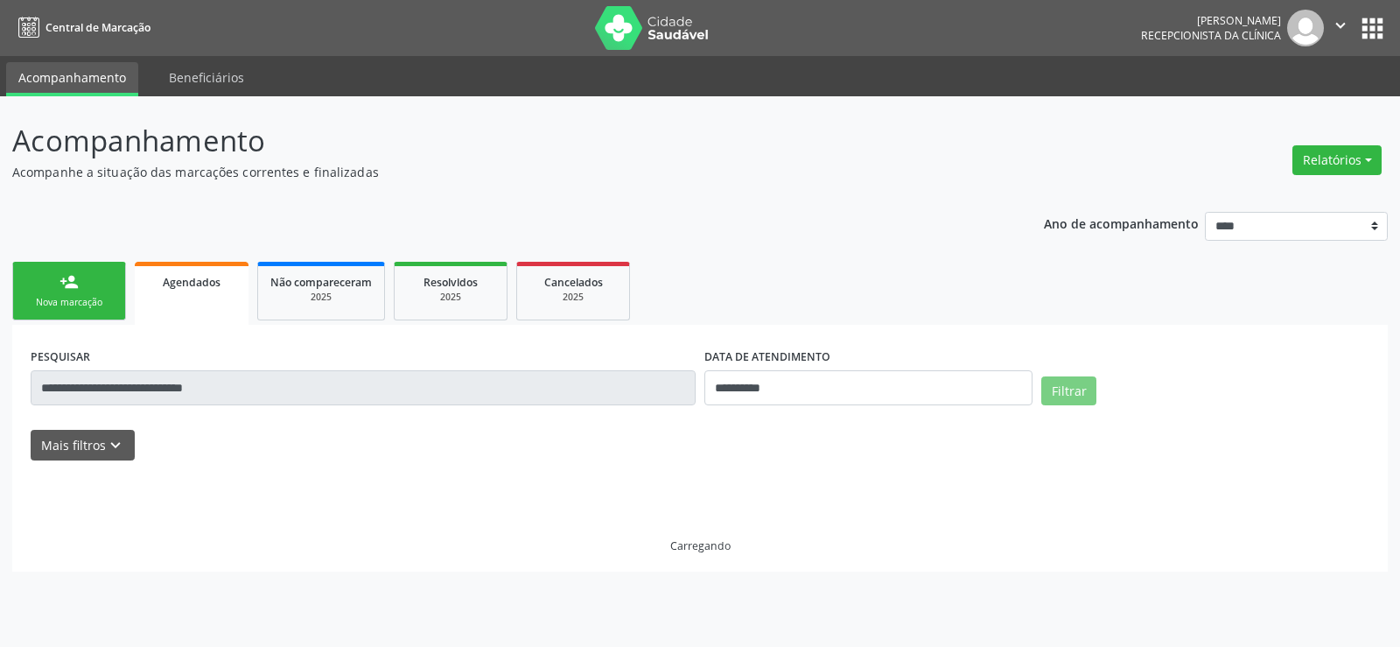
click at [103, 292] on link "person_add Nova marcação" at bounding box center [69, 291] width 114 height 59
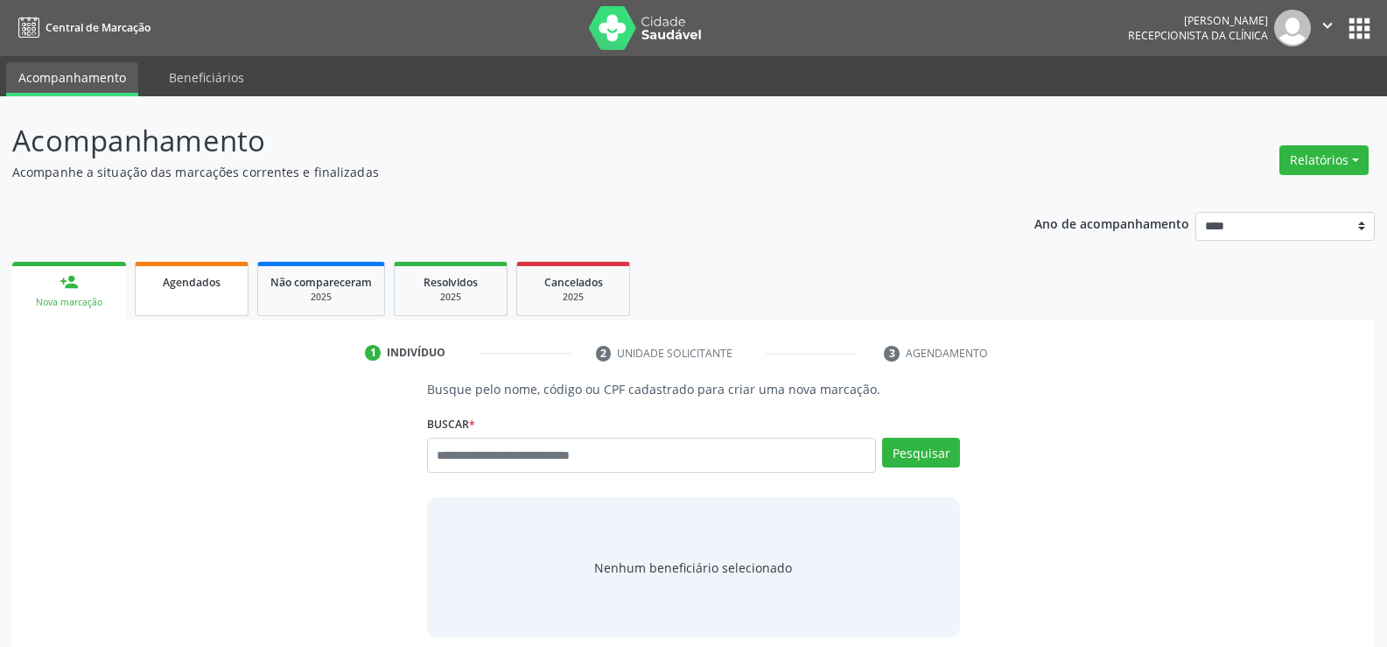
click at [197, 288] on span "Agendados" at bounding box center [192, 282] width 58 height 15
select select "*"
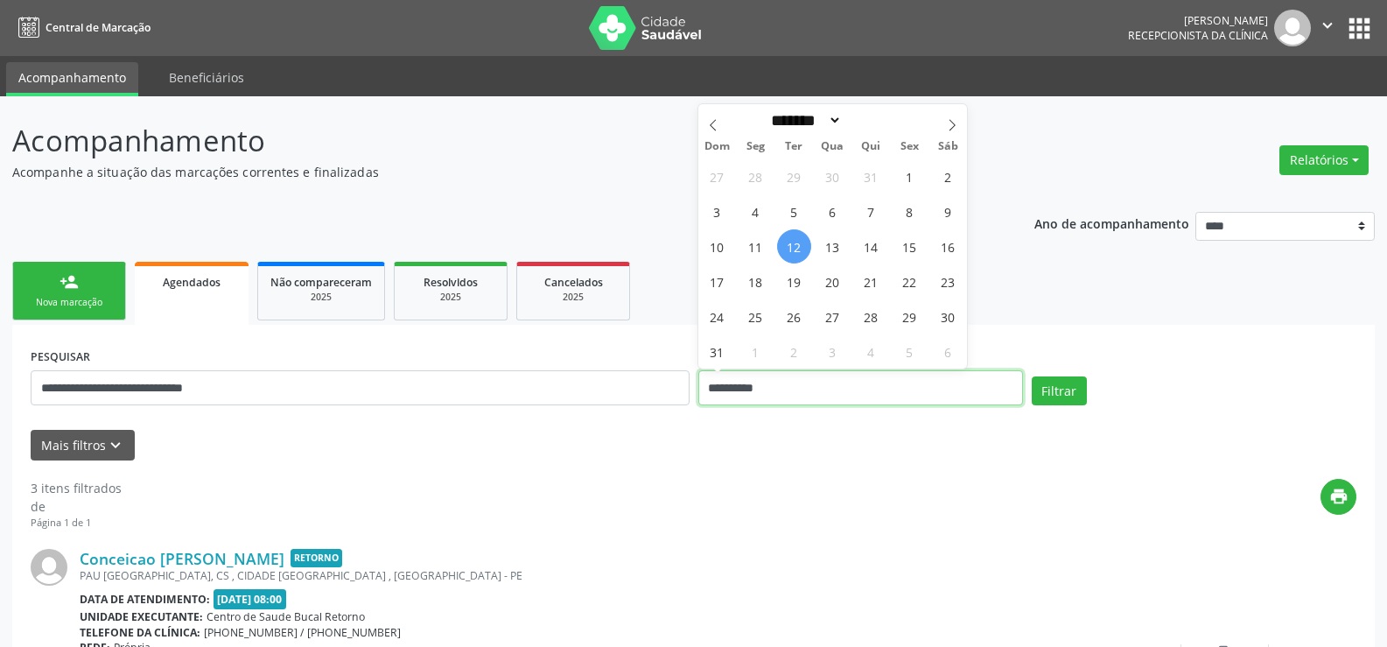
drag, startPoint x: 803, startPoint y: 389, endPoint x: 692, endPoint y: 390, distance: 111.2
click at [692, 390] on div "**********" at bounding box center [693, 380] width 1335 height 74
click at [1032, 376] on button "Filtrar" at bounding box center [1059, 391] width 55 height 30
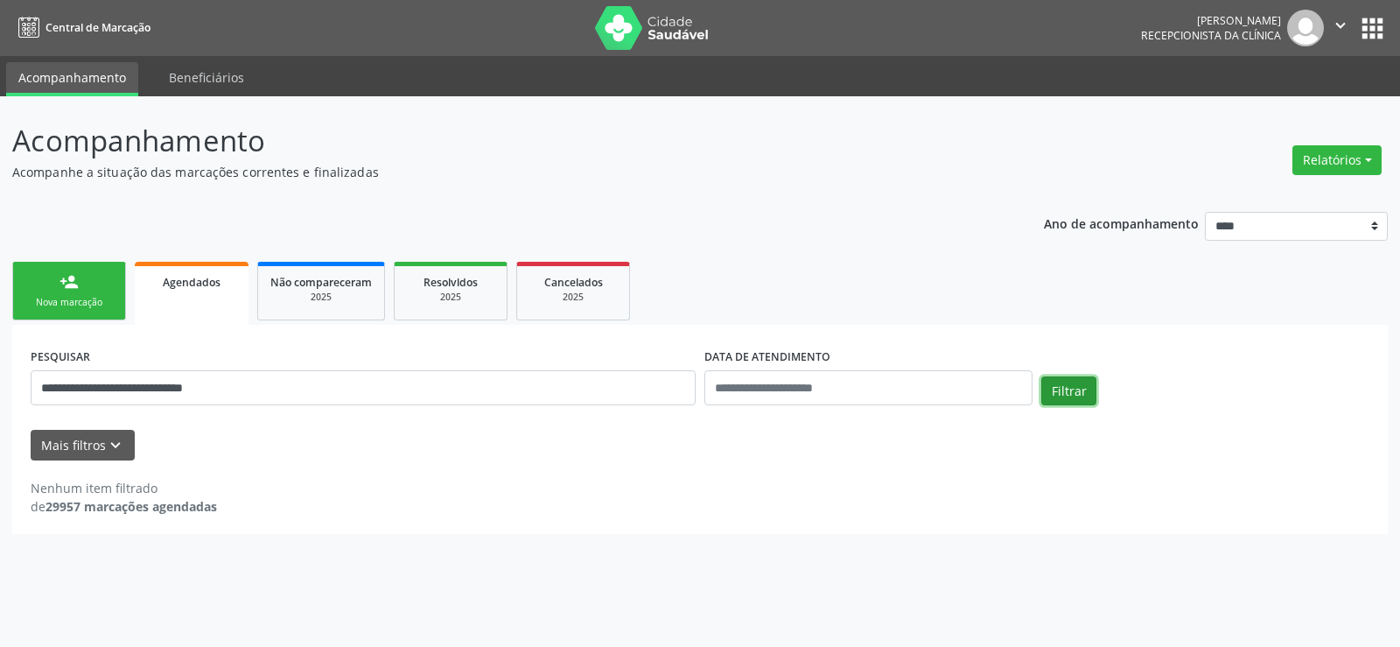
click at [1072, 389] on button "Filtrar" at bounding box center [1068, 391] width 55 height 30
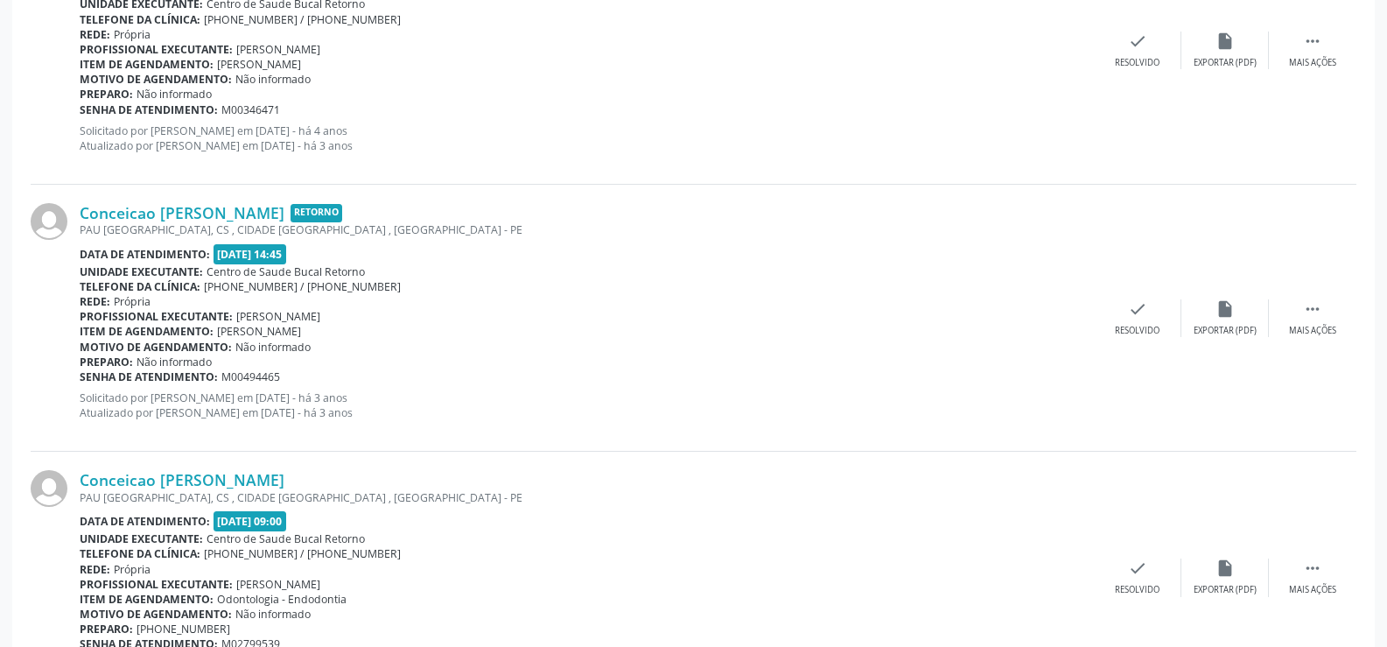
scroll to position [700, 0]
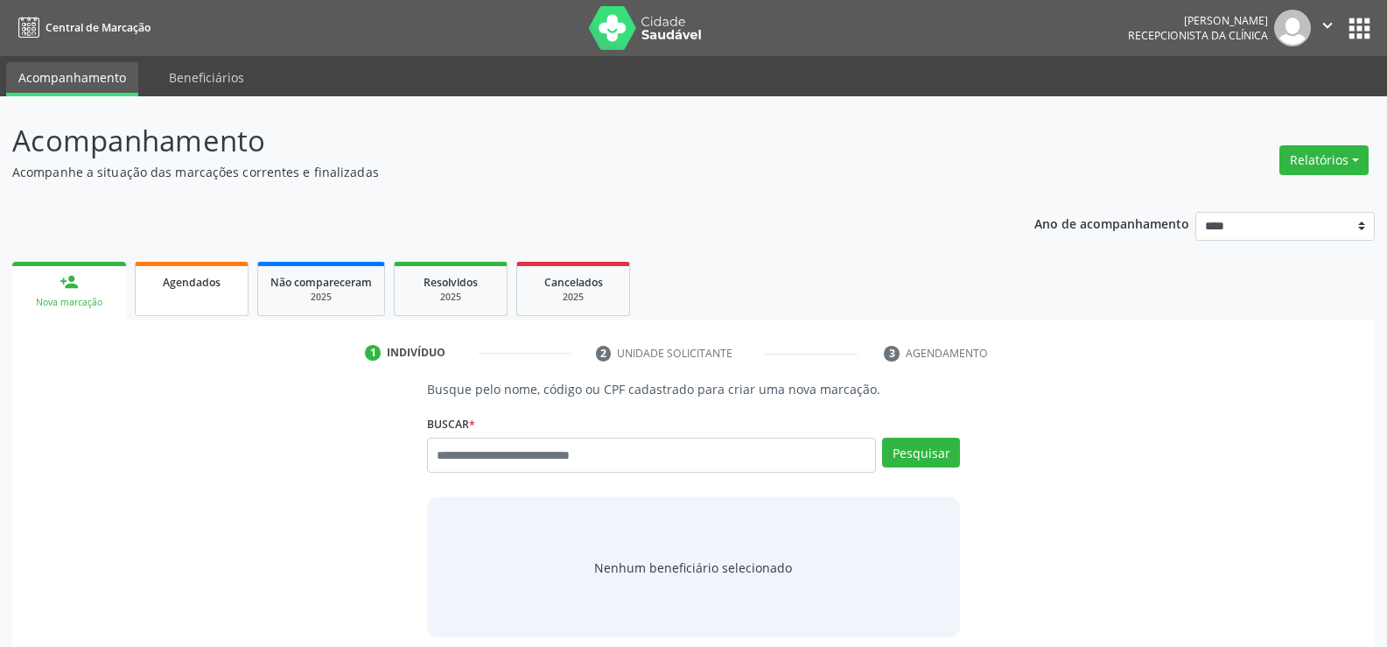
click at [195, 281] on span "Agendados" at bounding box center [192, 282] width 58 height 15
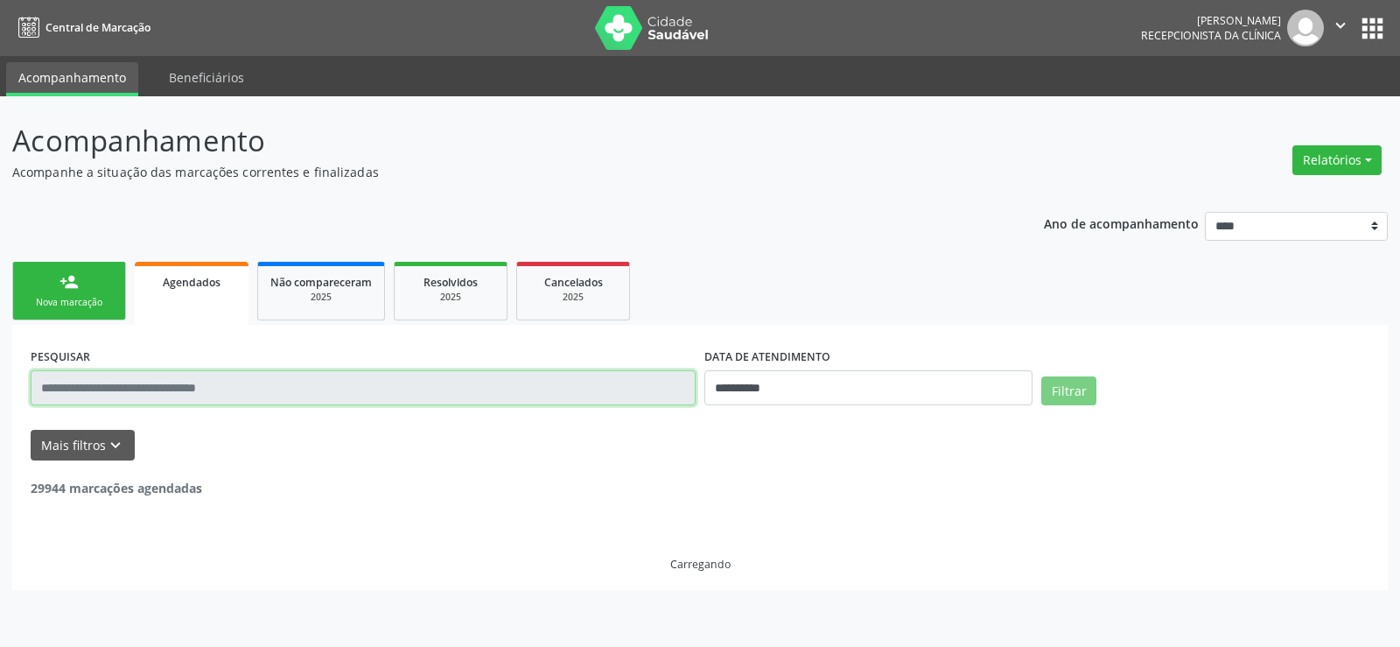
click at [202, 392] on input "text" at bounding box center [363, 387] width 665 height 35
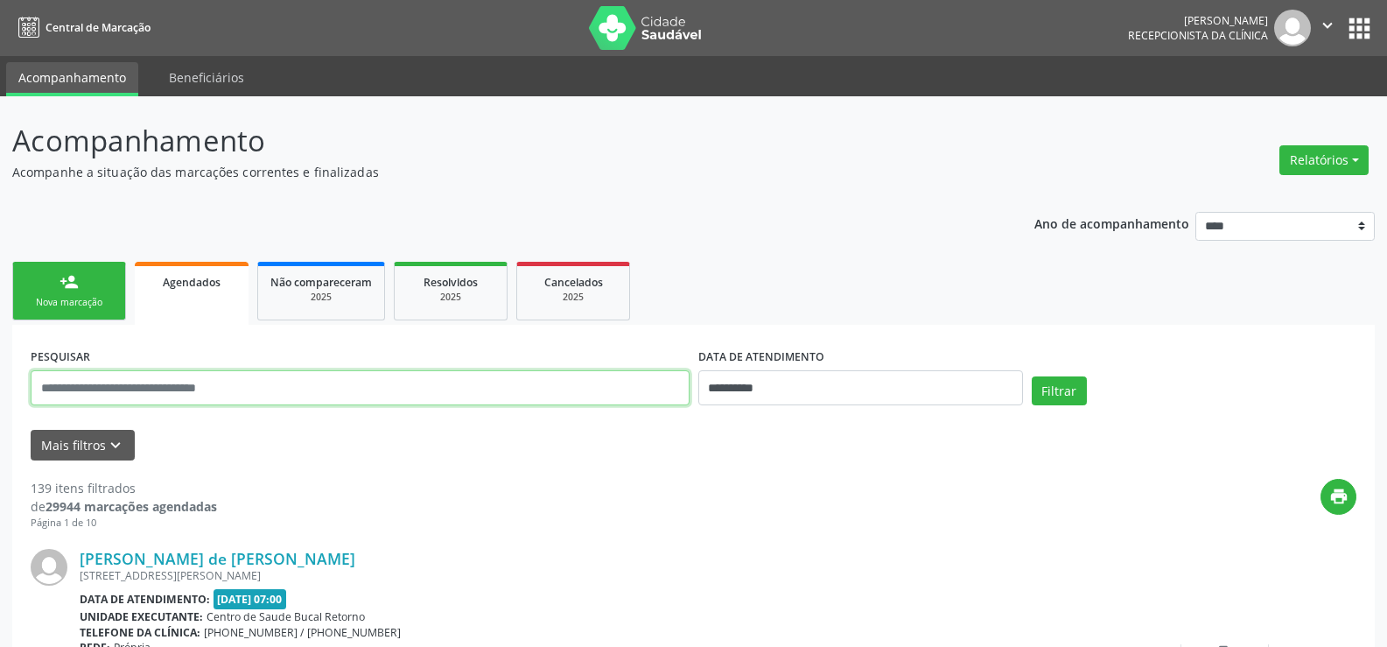
click at [203, 387] on input "text" at bounding box center [360, 387] width 659 height 35
type input "**********"
click at [1032, 376] on button "Filtrar" at bounding box center [1059, 391] width 55 height 30
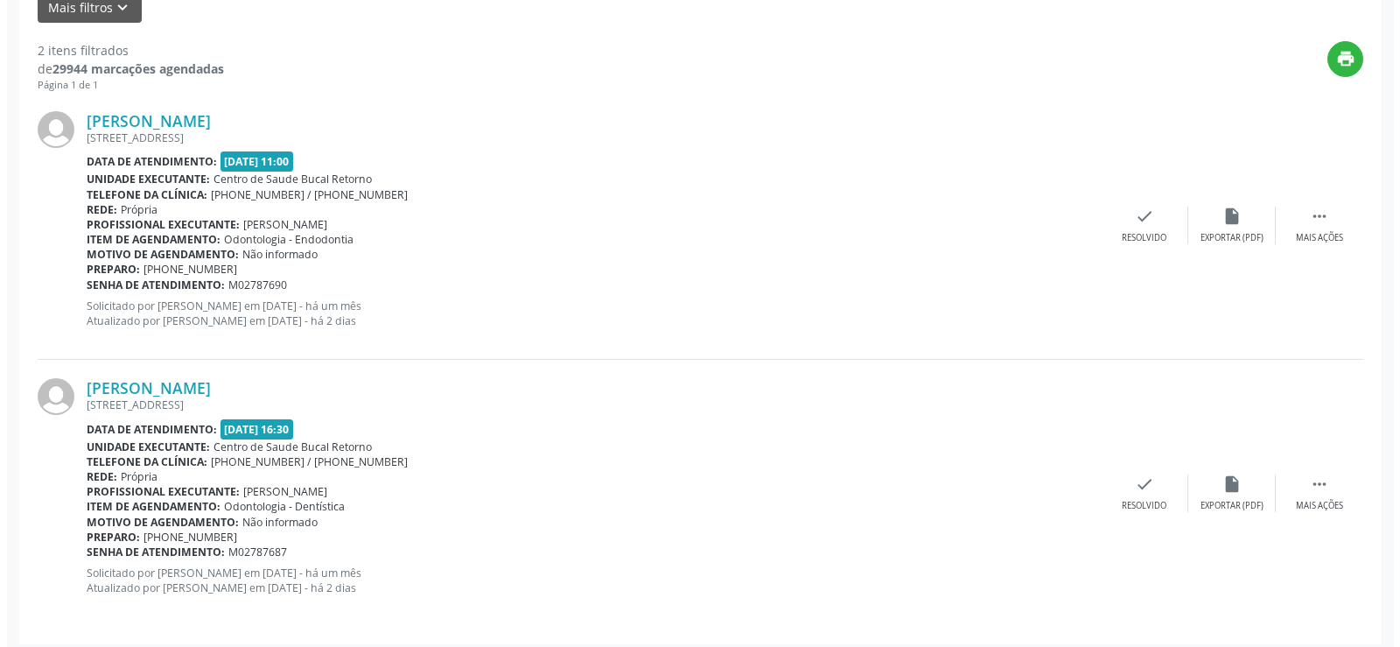
scroll to position [447, 0]
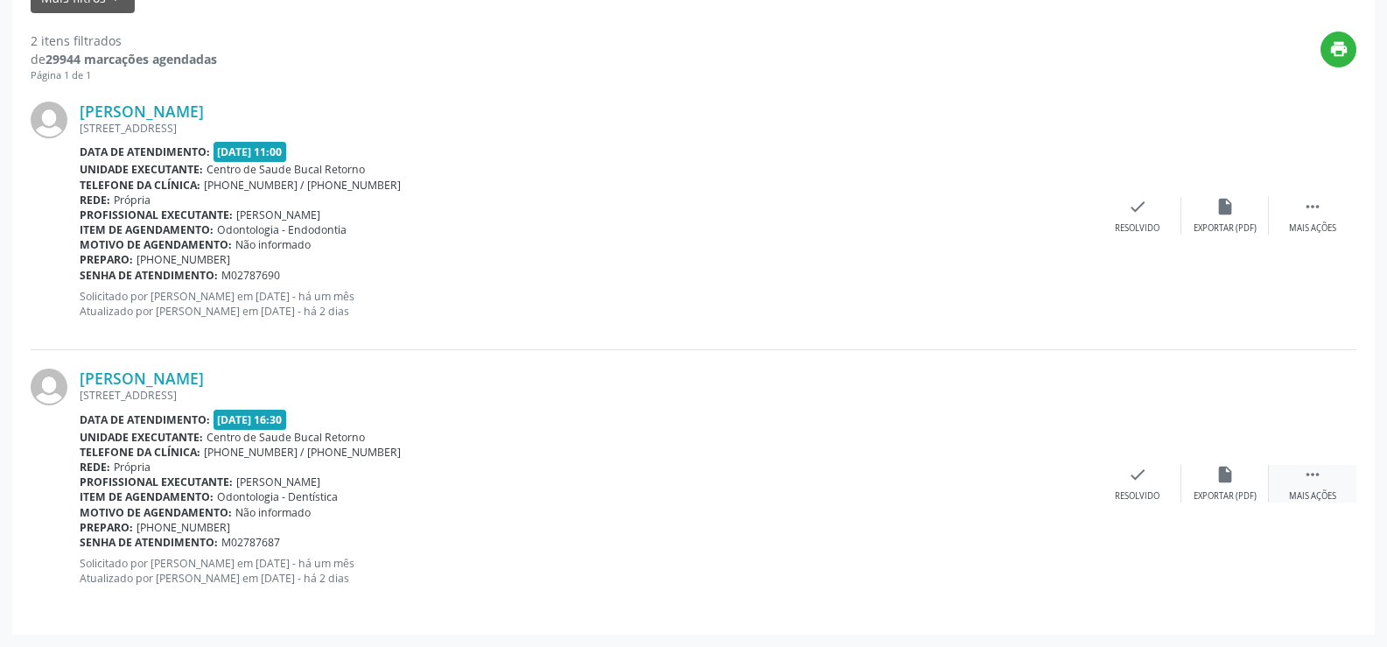
click at [1319, 495] on div "Mais ações" at bounding box center [1312, 496] width 47 height 12
click at [1135, 483] on icon "cancel" at bounding box center [1137, 474] width 19 height 19
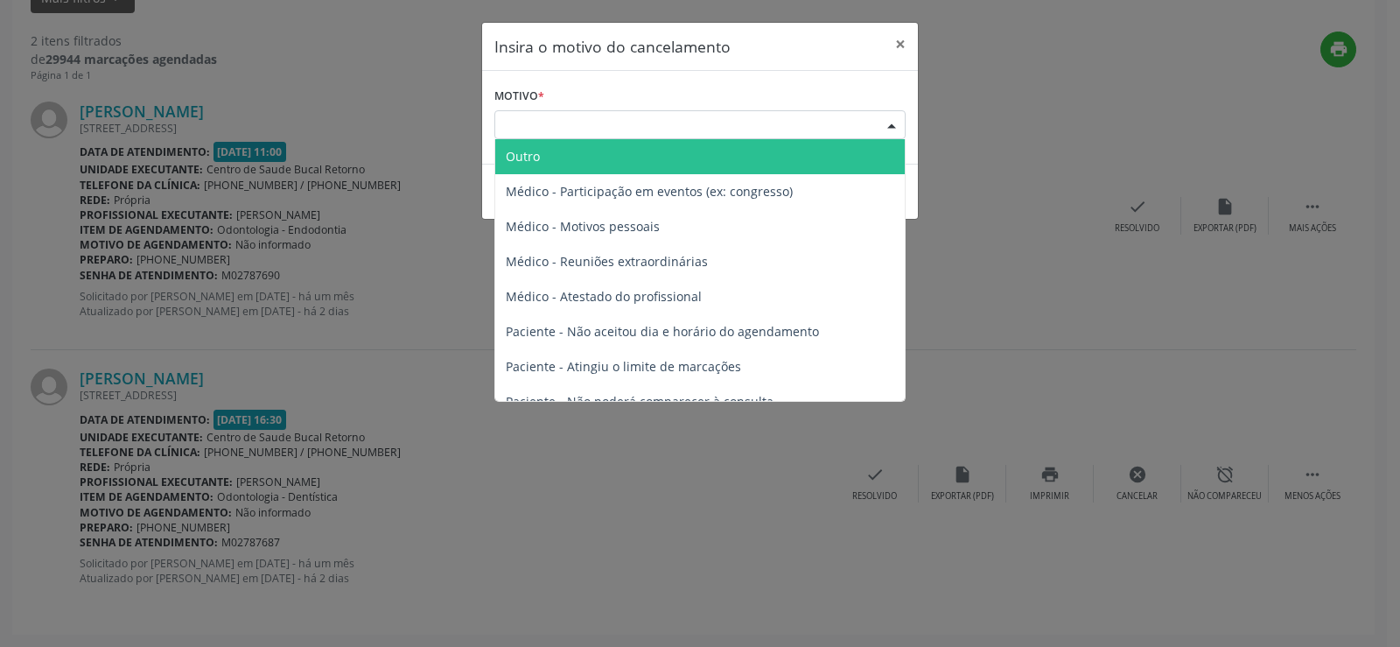
click at [593, 129] on div "Escolha o motivo" at bounding box center [699, 125] width 411 height 30
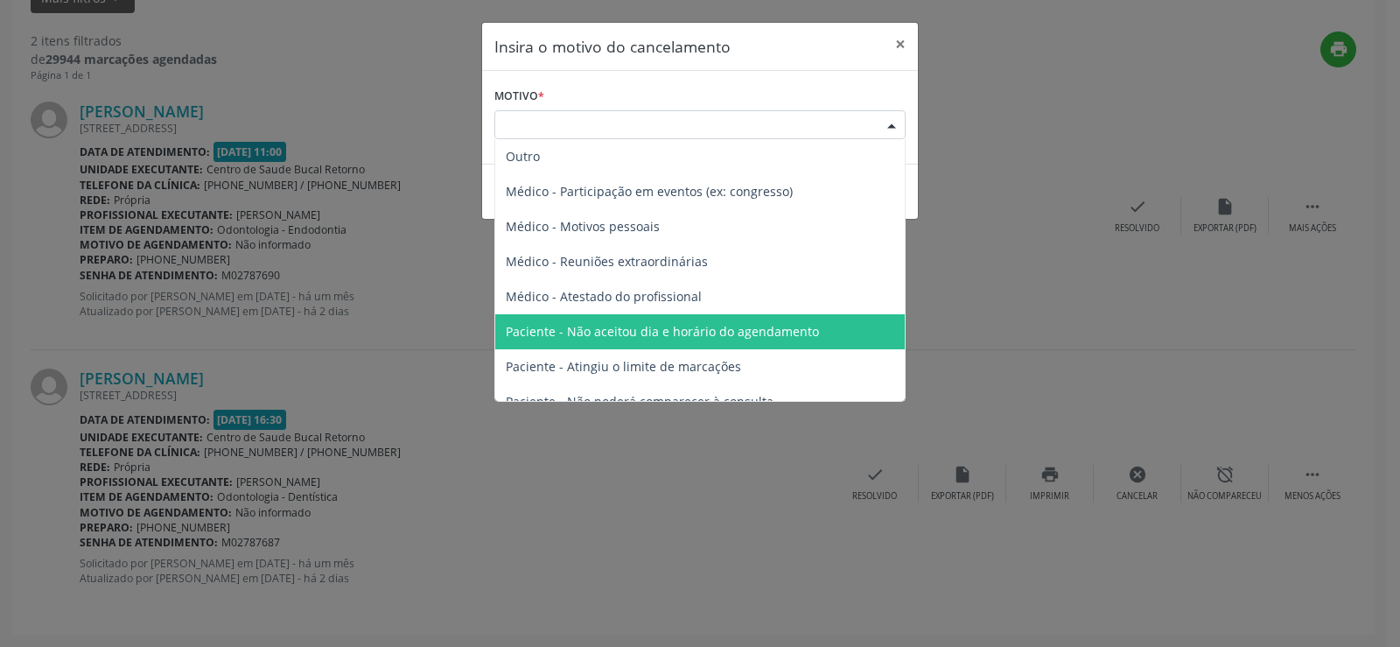
scroll to position [88, 0]
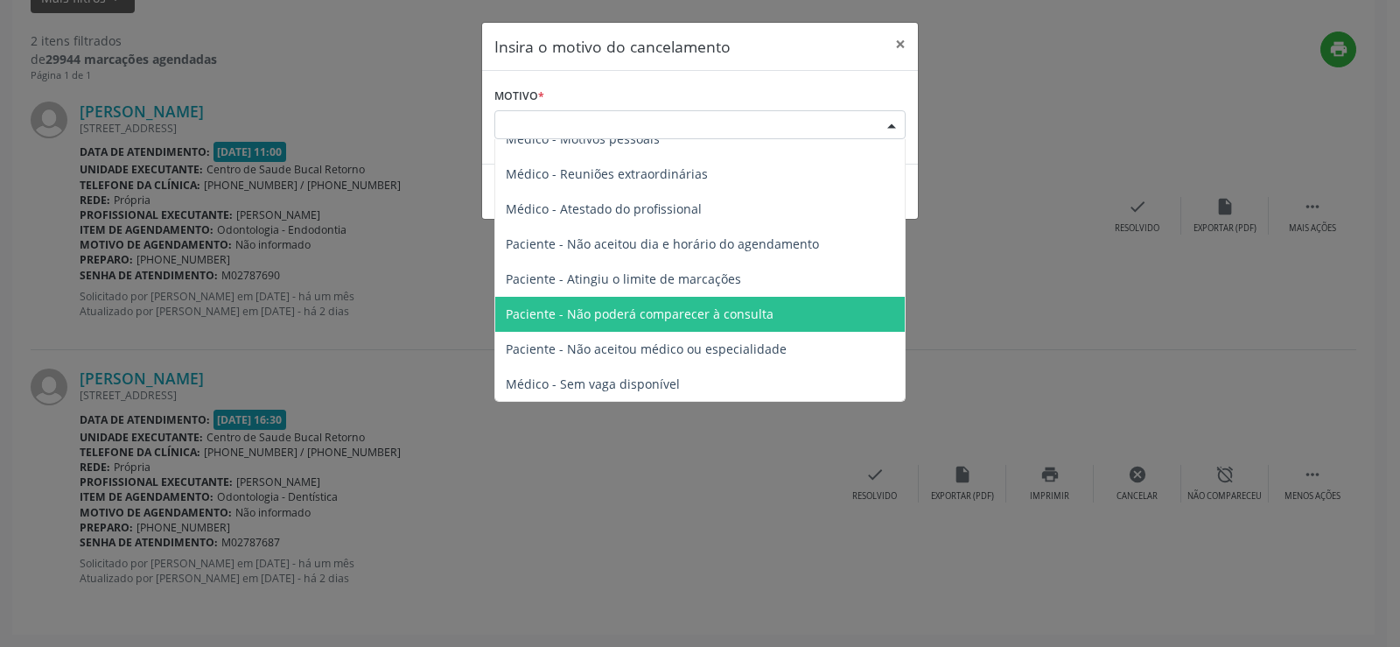
click at [602, 317] on span "Paciente - Não poderá comparecer à consulta" at bounding box center [640, 313] width 268 height 17
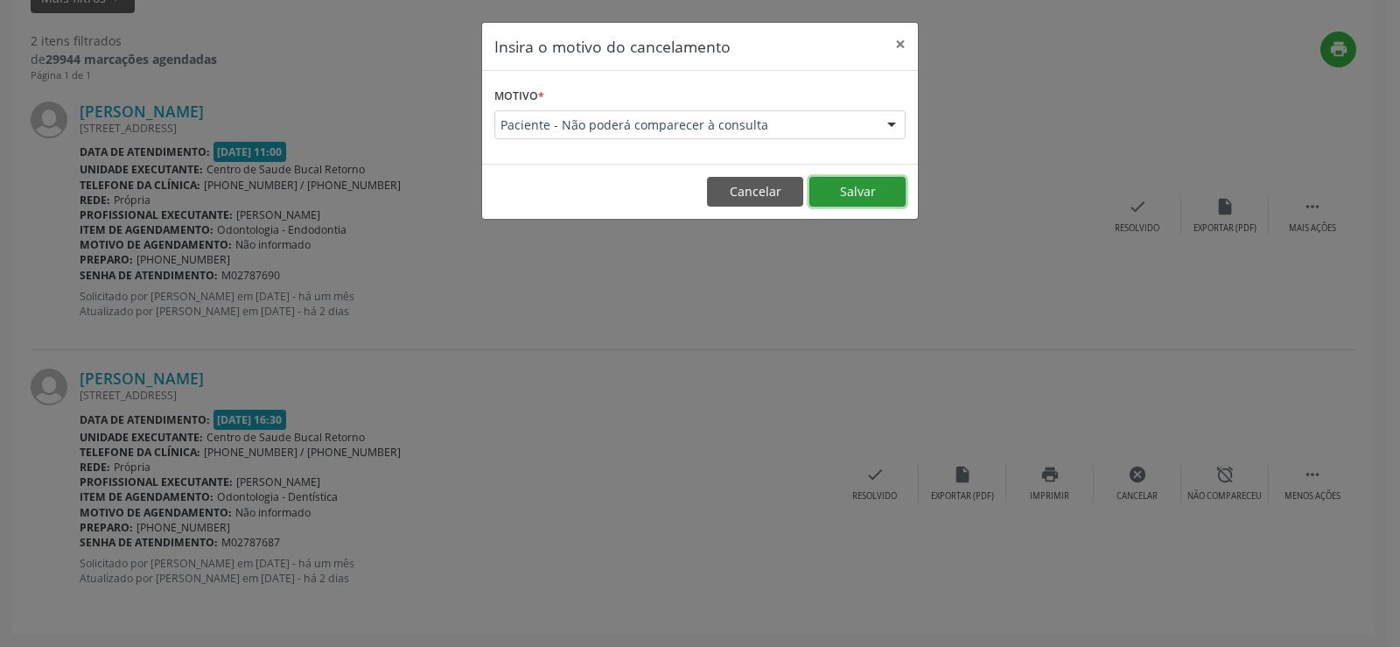
click at [885, 188] on button "Salvar" at bounding box center [857, 192] width 96 height 30
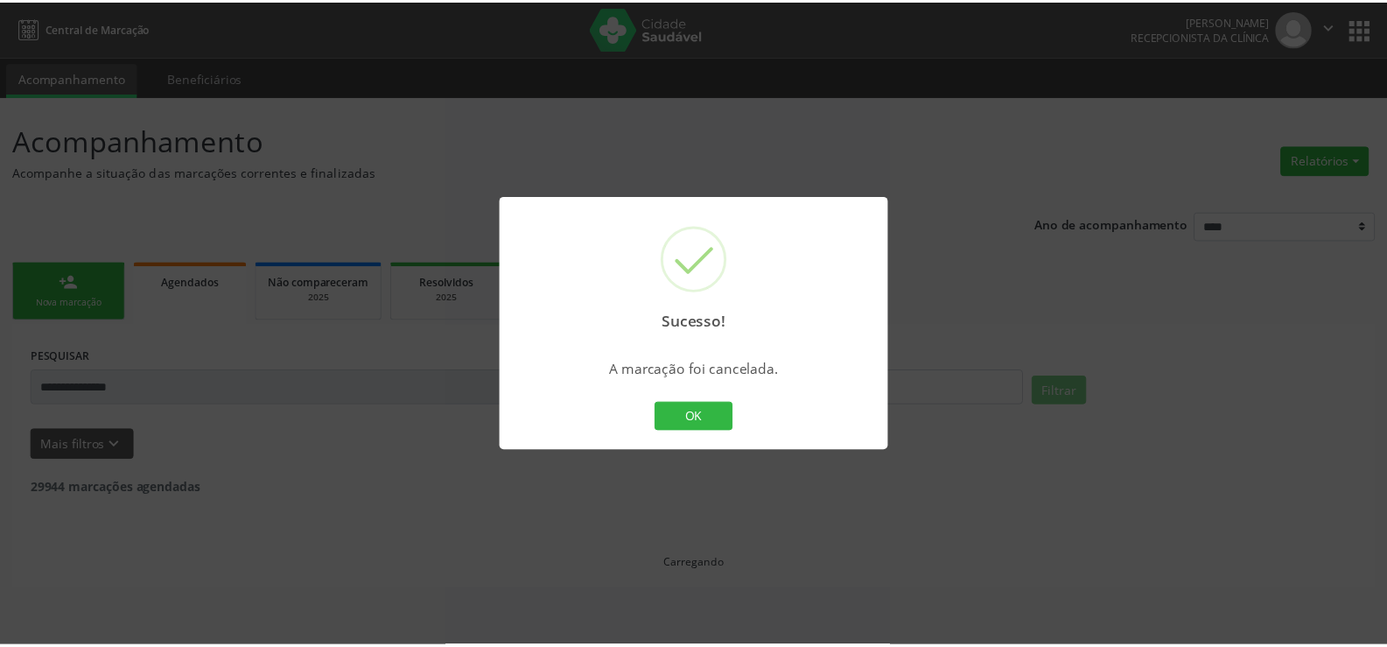
scroll to position [0, 0]
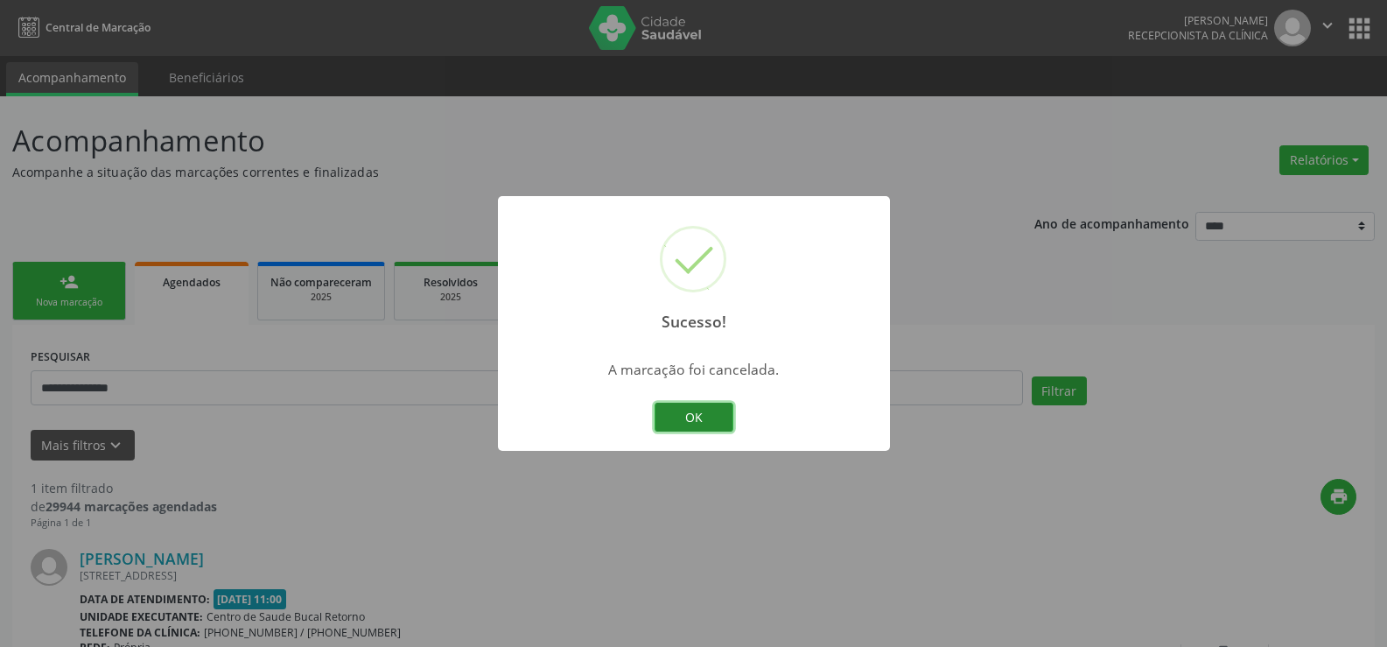
click at [715, 411] on button "OK" at bounding box center [694, 418] width 79 height 30
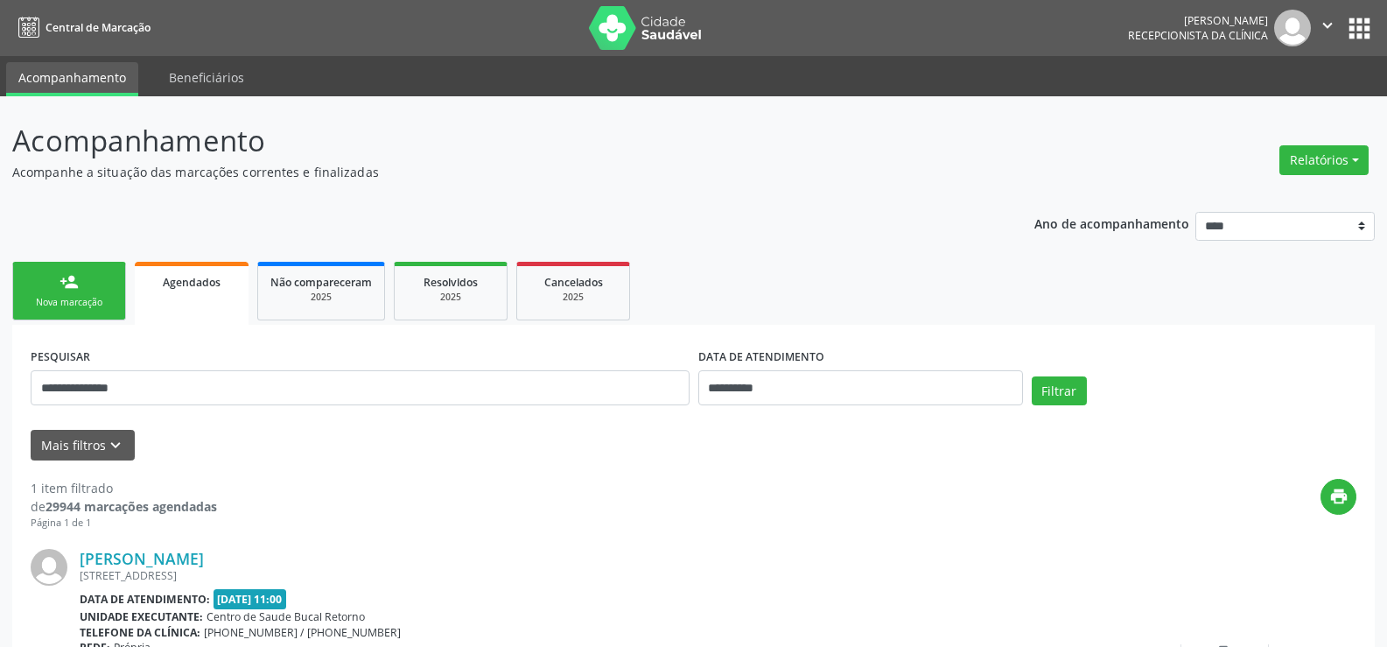
click at [102, 299] on div "Nova marcação" at bounding box center [69, 302] width 88 height 13
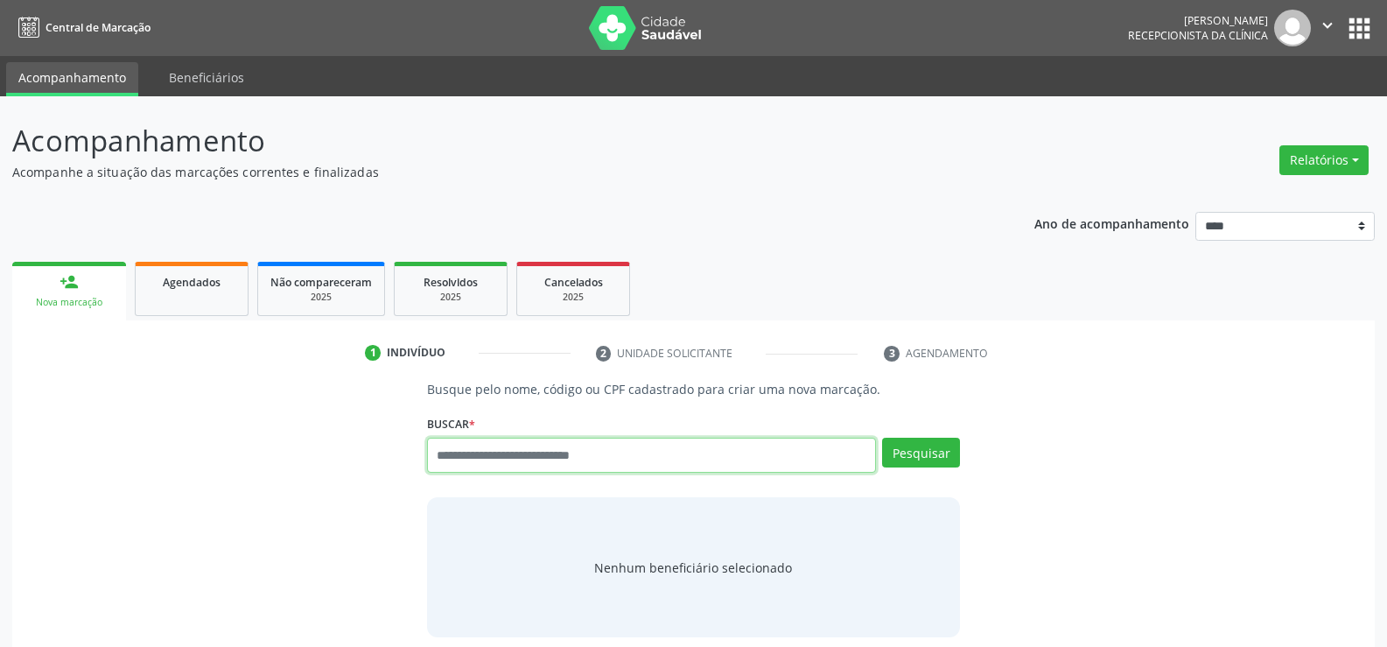
click at [586, 458] on input "text" at bounding box center [651, 455] width 449 height 35
paste input "**********"
type input "**********"
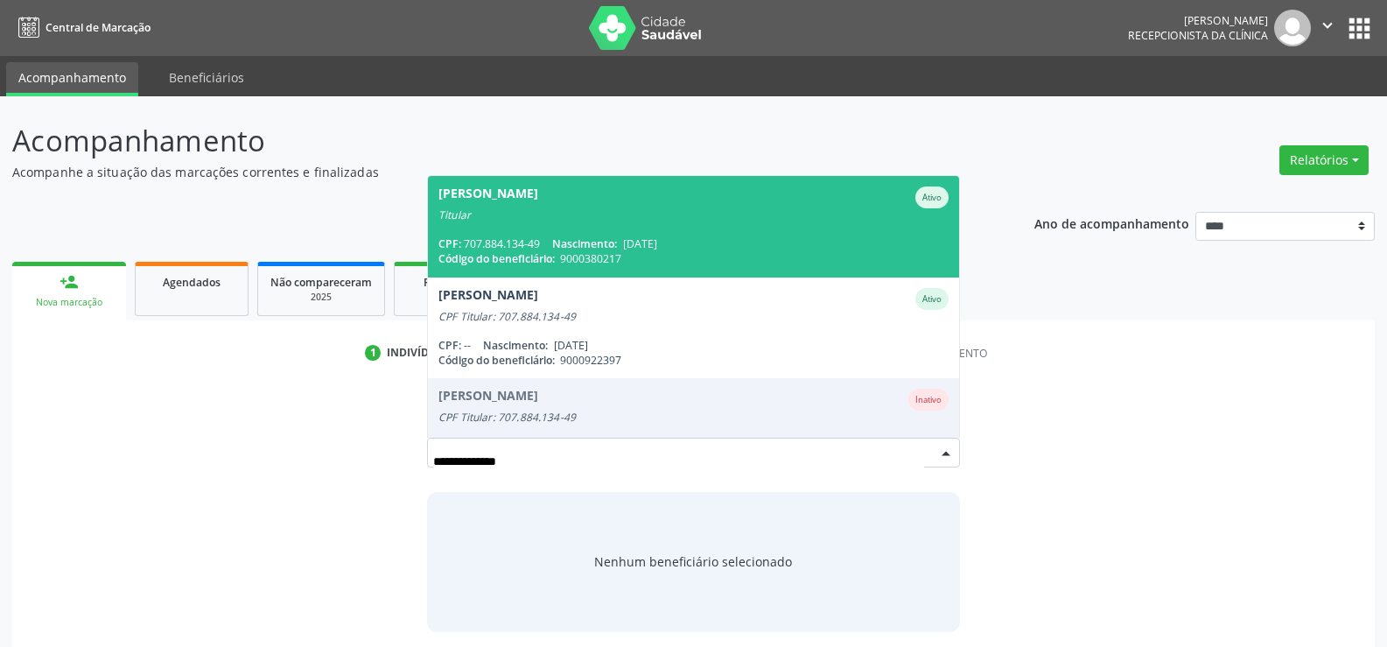
click at [592, 221] on div "Titular" at bounding box center [693, 215] width 510 height 14
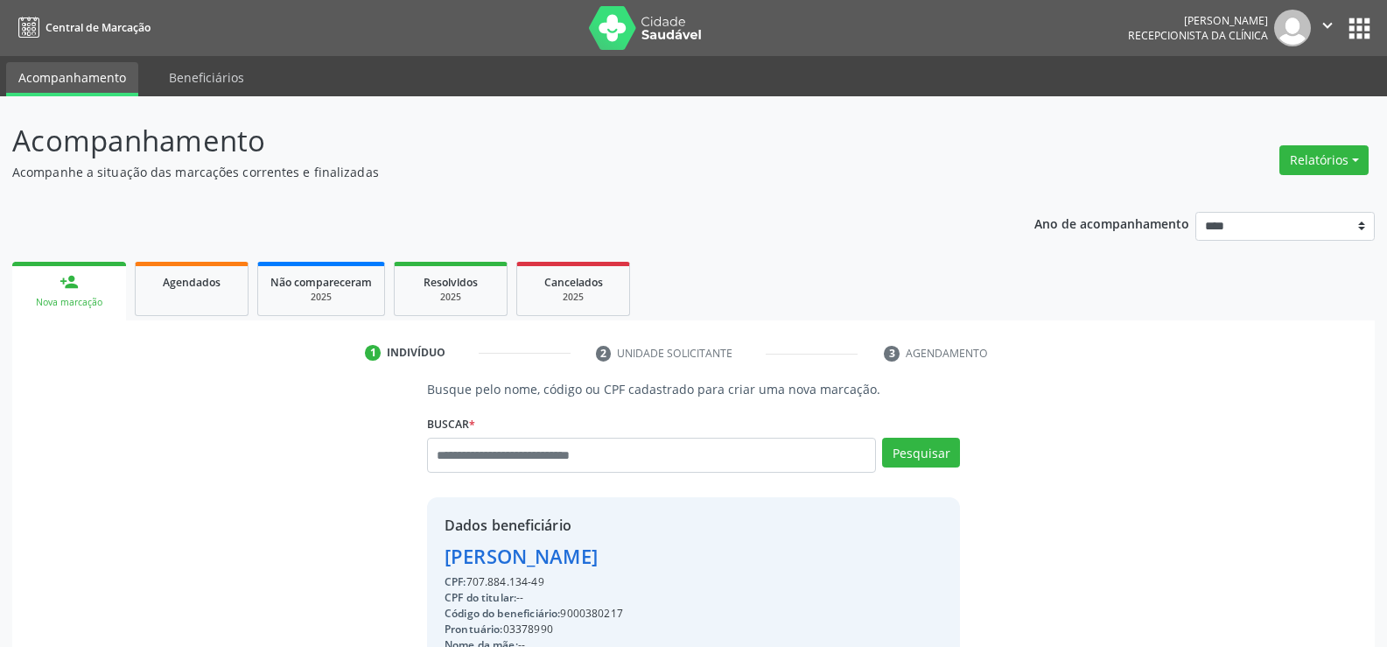
scroll to position [277, 0]
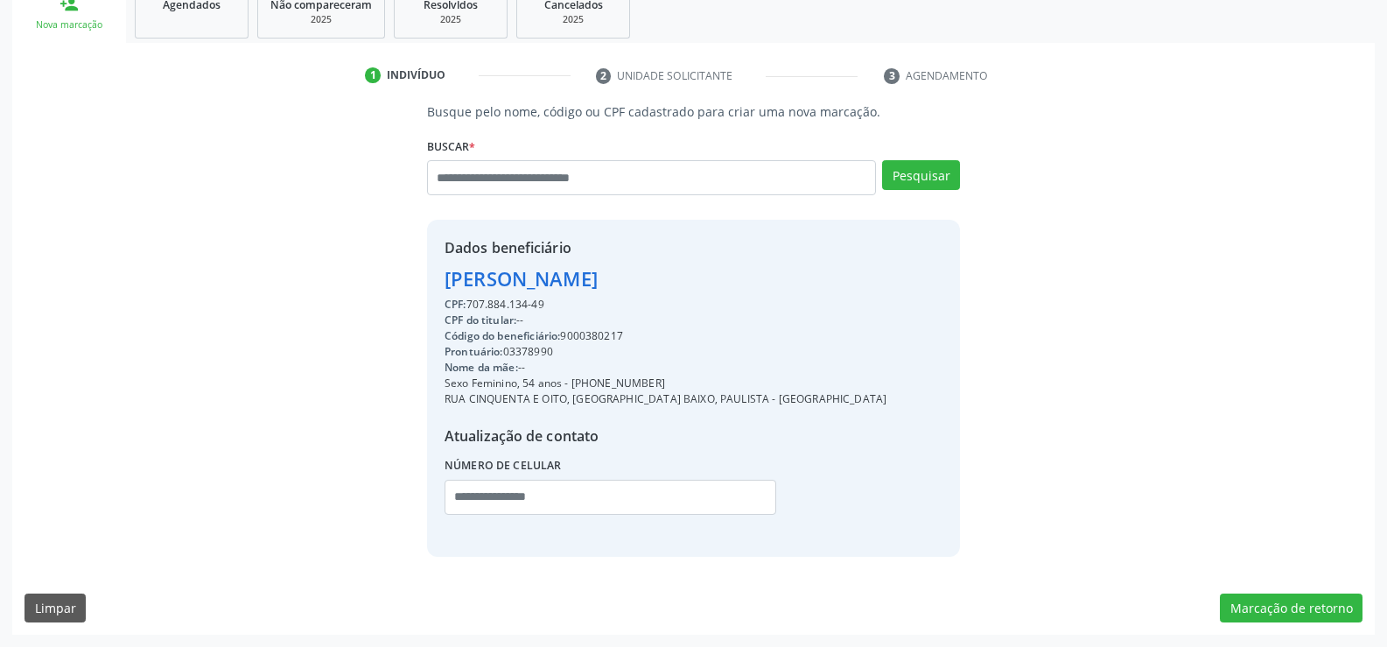
drag, startPoint x: 446, startPoint y: 283, endPoint x: 792, endPoint y: 277, distance: 345.7
click at [792, 277] on div "Dados beneficiário Ana Paula Marques dos Santos CPF: 707.884.134-49 CPF do titu…" at bounding box center [693, 388] width 533 height 336
copy div "Ana Paula Marques dos Santos"
drag, startPoint x: 593, startPoint y: 381, endPoint x: 719, endPoint y: 378, distance: 126.0
click at [719, 378] on div "Sexo Feminino, 54 anos - (81) 98848-0742" at bounding box center [666, 383] width 442 height 16
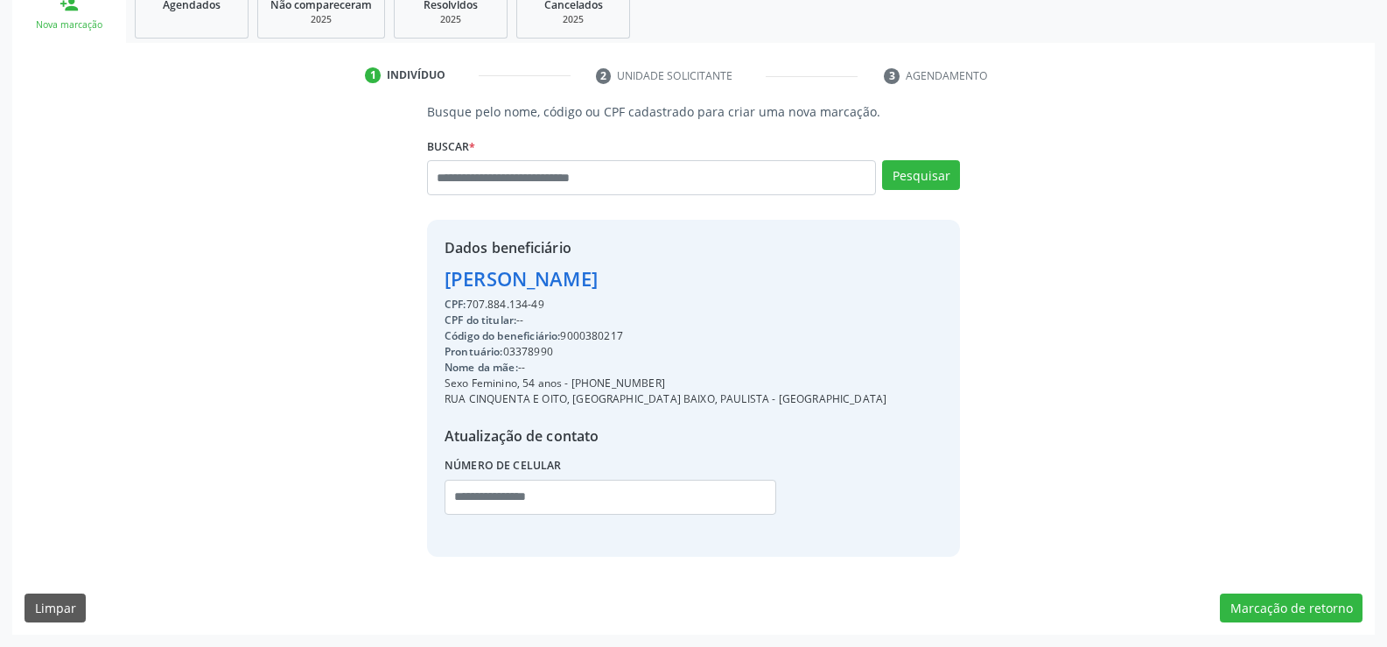
copy div "98848-0742"
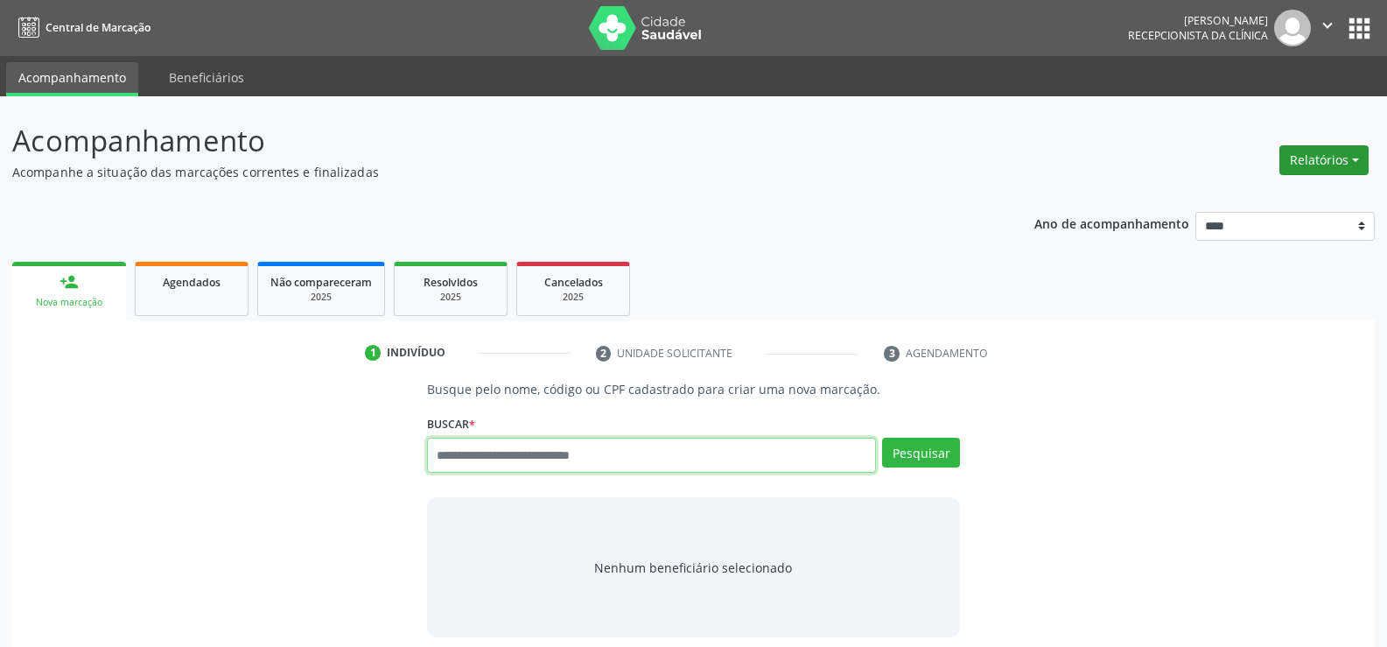
click at [1317, 162] on button "Relatórios" at bounding box center [1323, 160] width 89 height 30
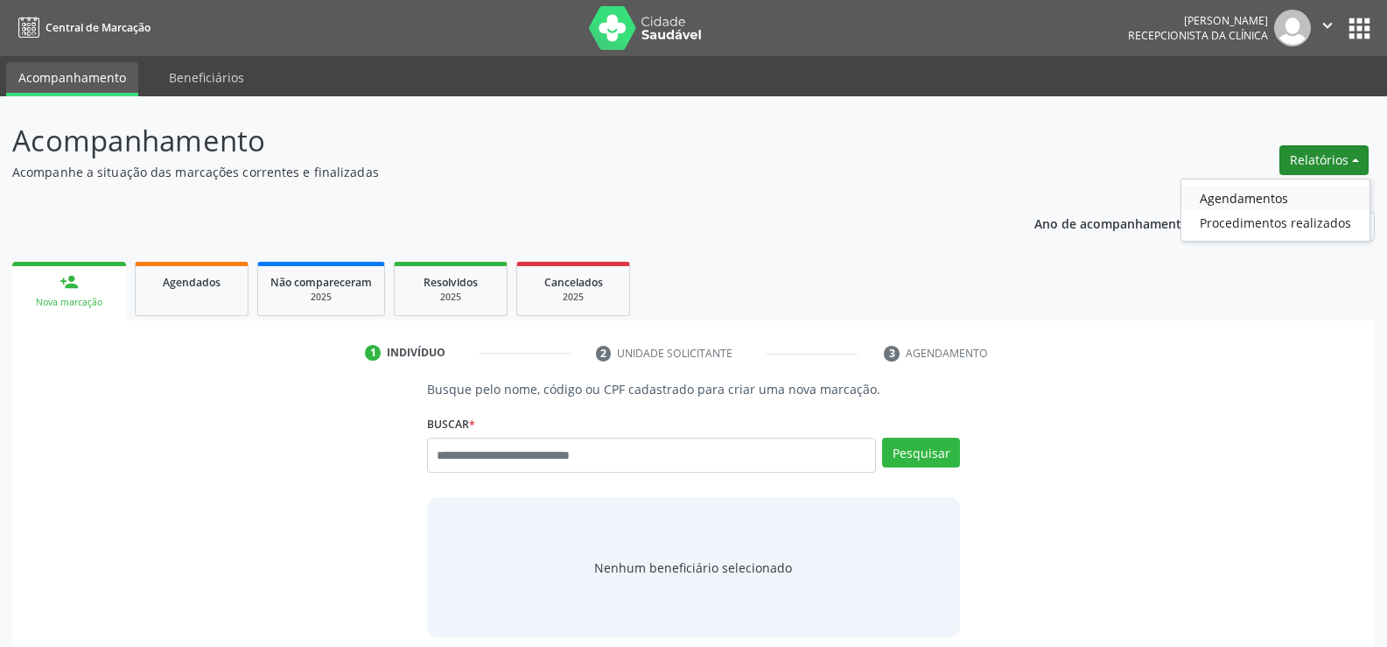
click at [1283, 192] on link "Agendamentos" at bounding box center [1275, 198] width 188 height 25
select select "*"
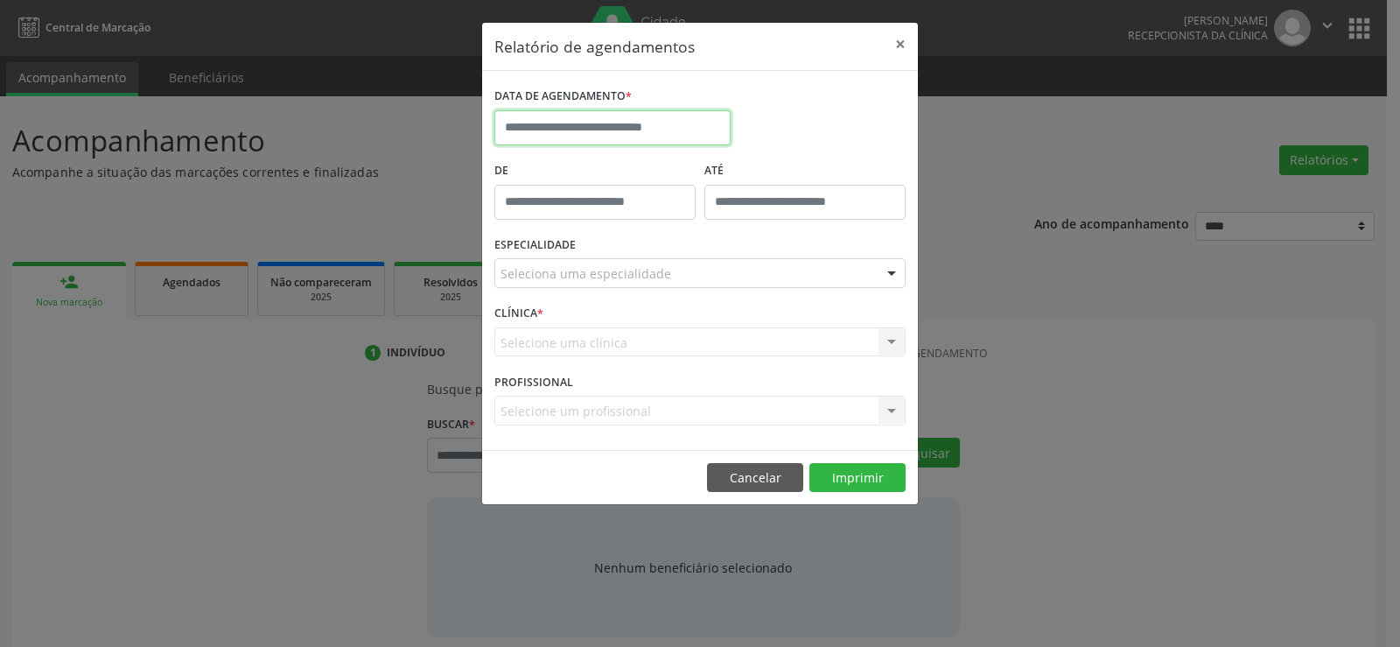
click at [643, 138] on input "text" at bounding box center [612, 127] width 236 height 35
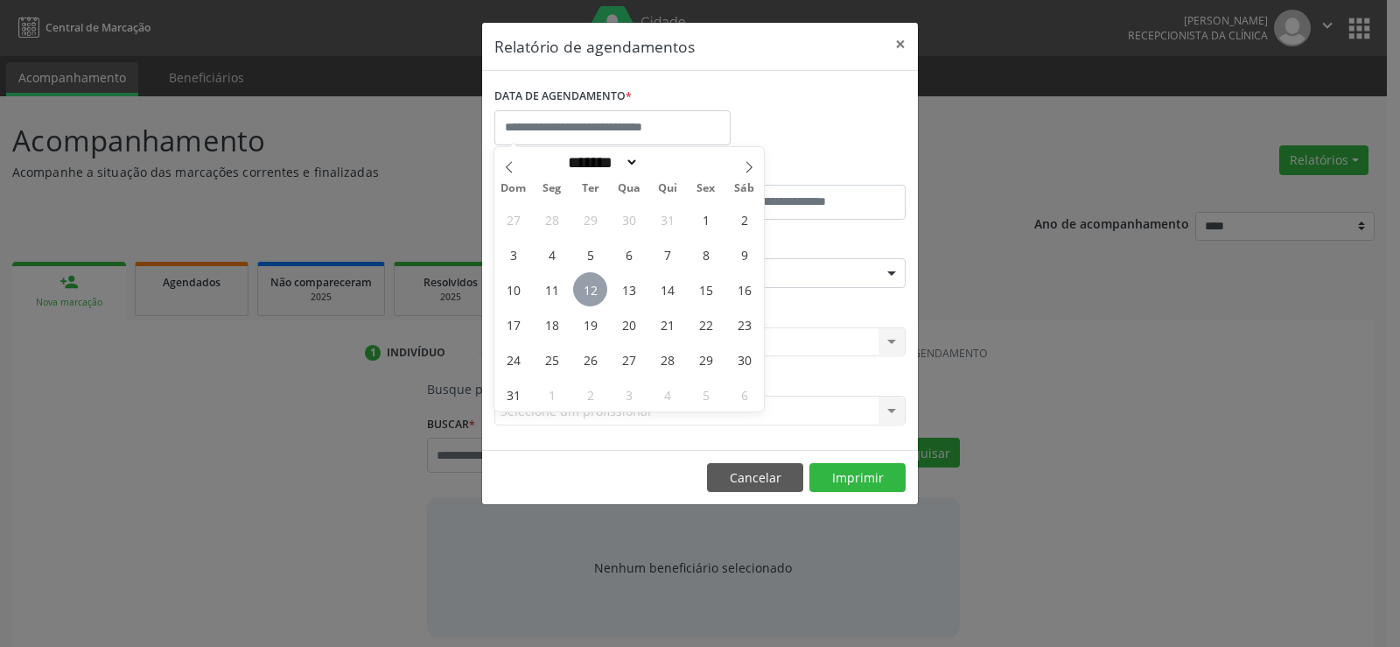
click at [588, 291] on span "12" at bounding box center [590, 289] width 34 height 34
type input "**********"
click at [588, 291] on span "12" at bounding box center [590, 289] width 34 height 34
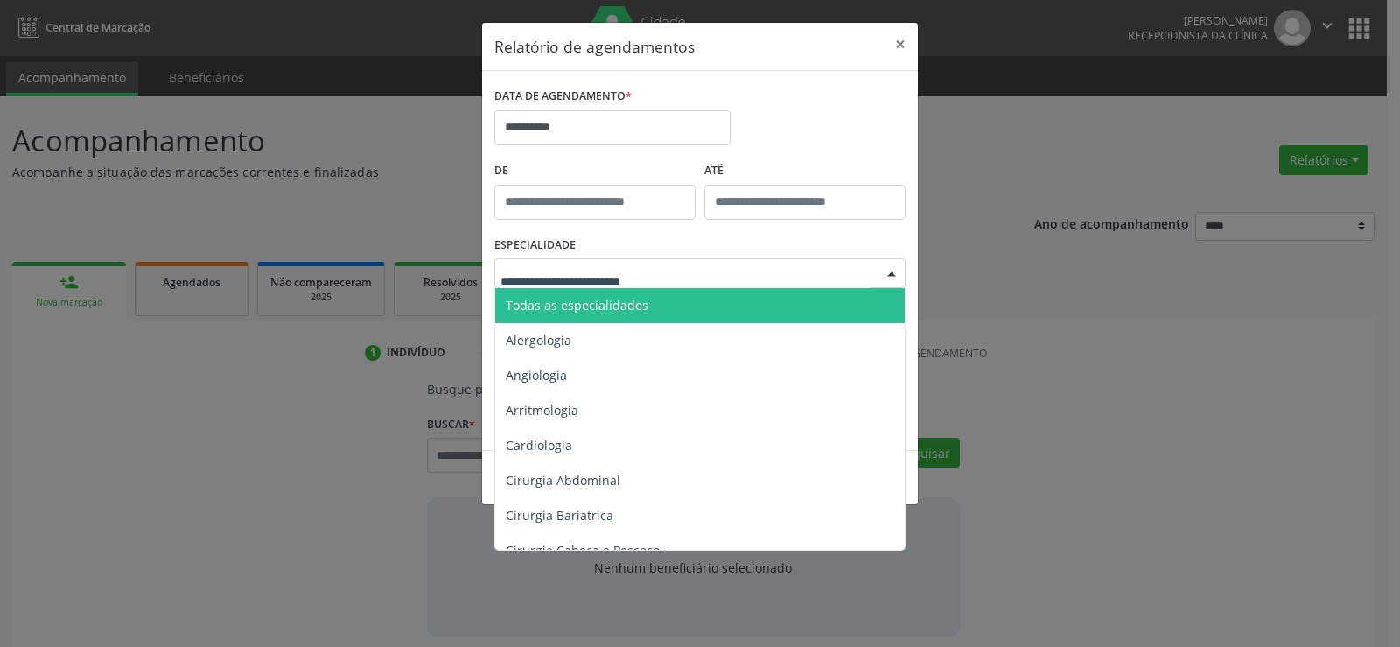
drag, startPoint x: 597, startPoint y: 309, endPoint x: 634, endPoint y: 320, distance: 39.3
click at [597, 309] on span "Todas as especialidades" at bounding box center [577, 305] width 143 height 17
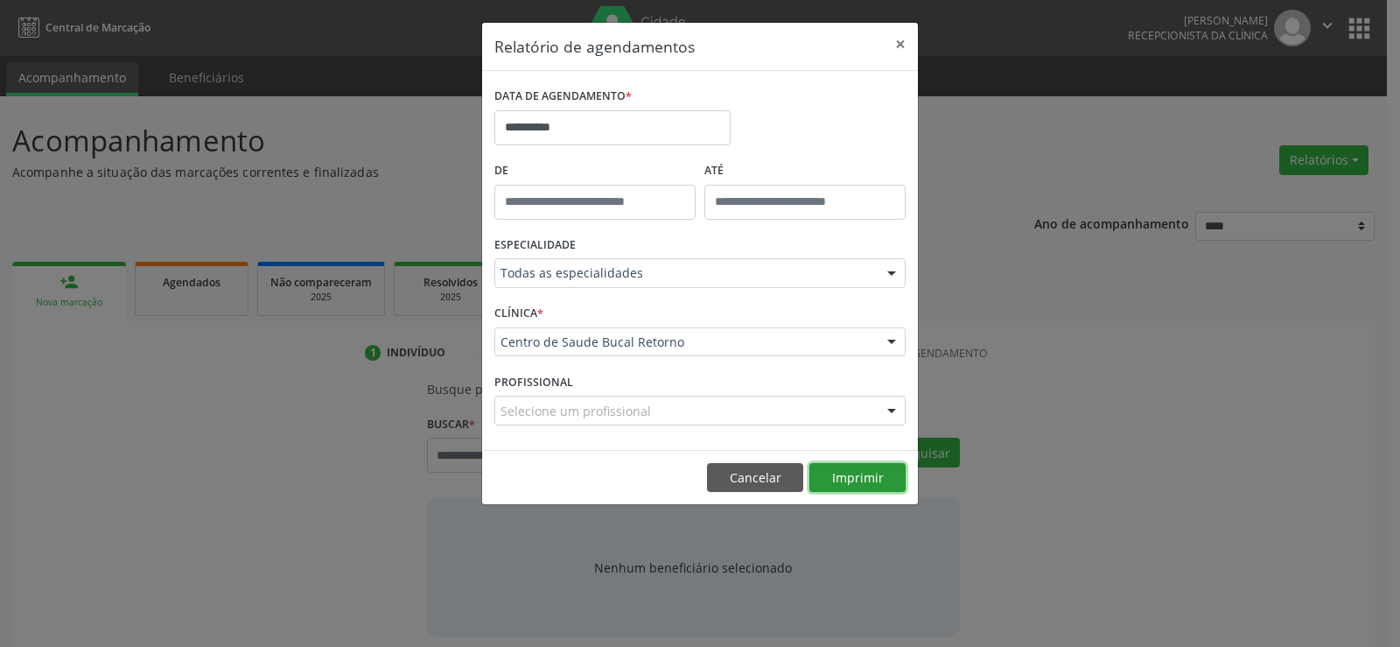
click at [863, 483] on button "Imprimir" at bounding box center [857, 478] width 96 height 30
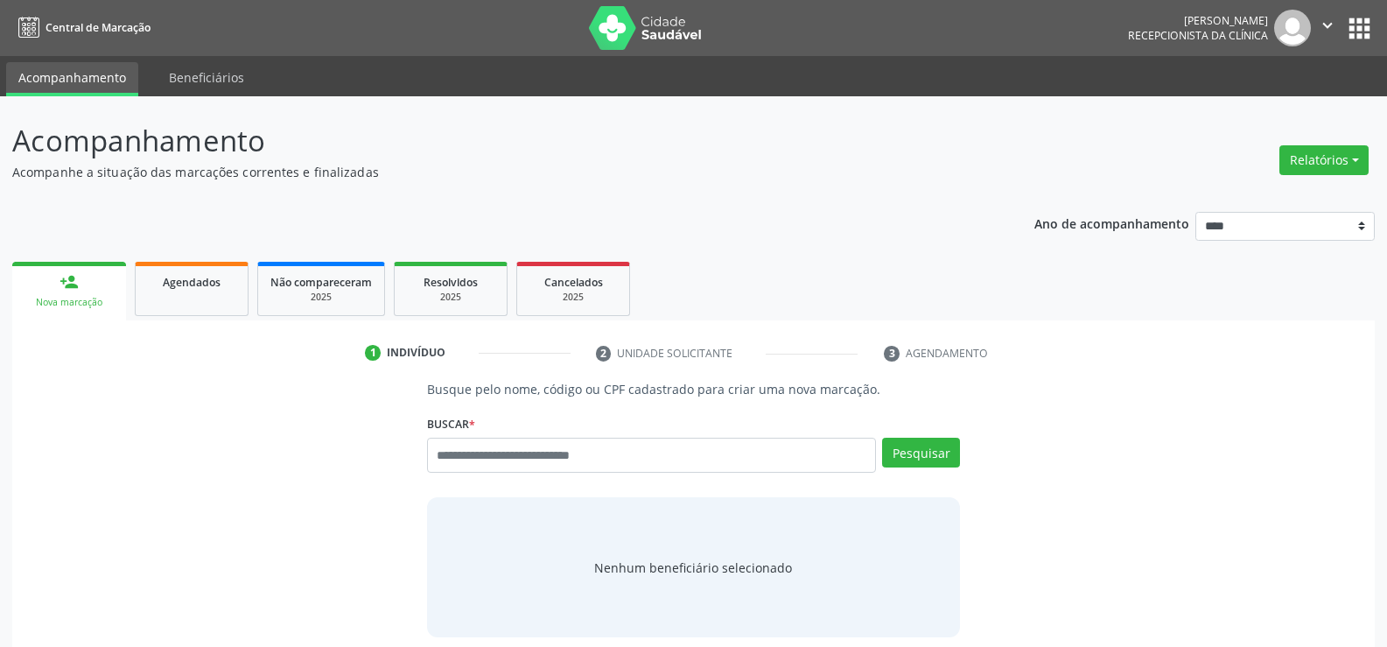
click at [531, 460] on input "text" at bounding box center [651, 455] width 449 height 35
type input "**********"
click at [925, 448] on button "Pesquisar" at bounding box center [921, 453] width 78 height 30
type input "**********"
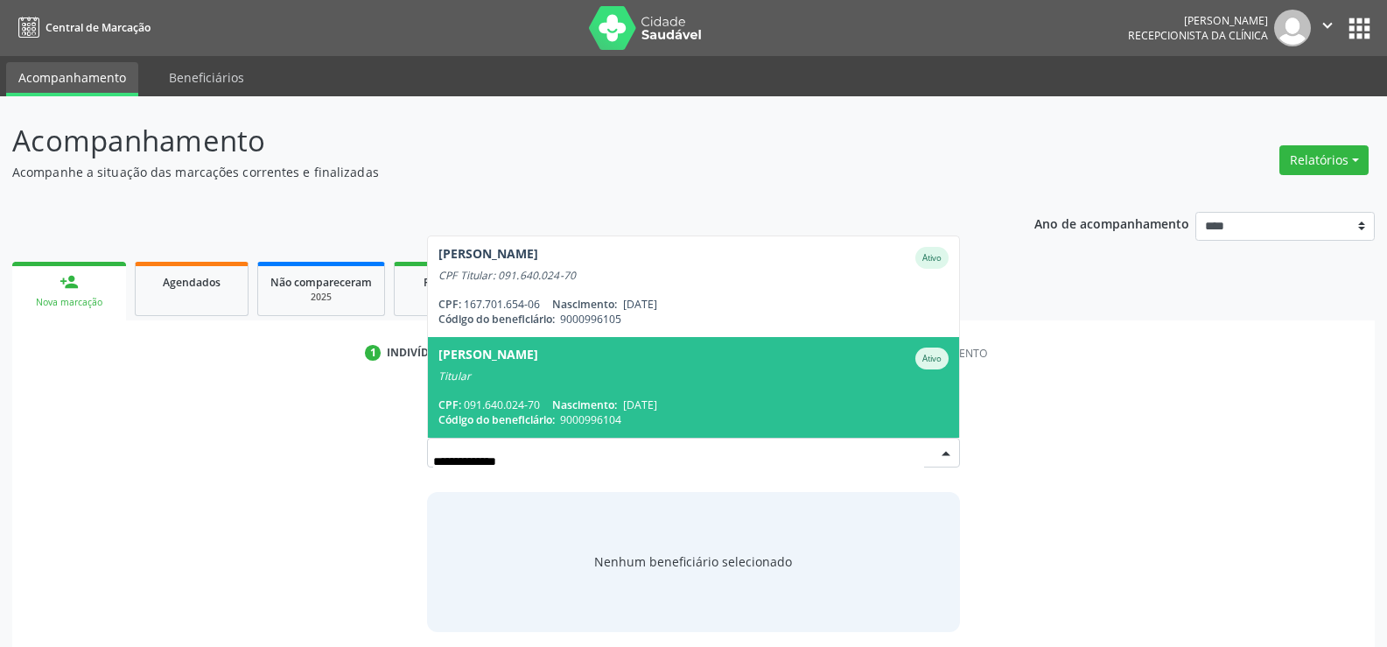
click at [678, 340] on span "[PERSON_NAME] Ativo Titular CPF: 091.640.024-70 Nascimento: [DATE] Código do be…" at bounding box center [693, 387] width 531 height 101
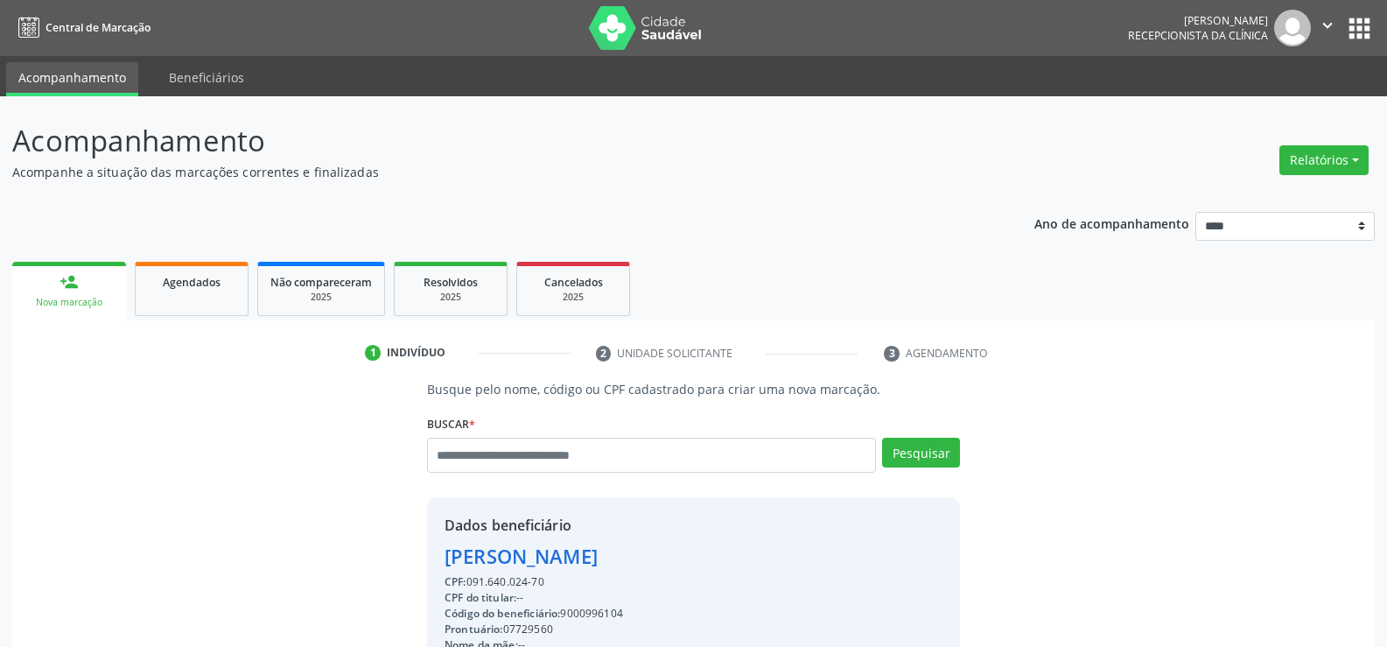
drag, startPoint x: 444, startPoint y: 562, endPoint x: 713, endPoint y: 561, distance: 269.5
copy div "[PERSON_NAME]"
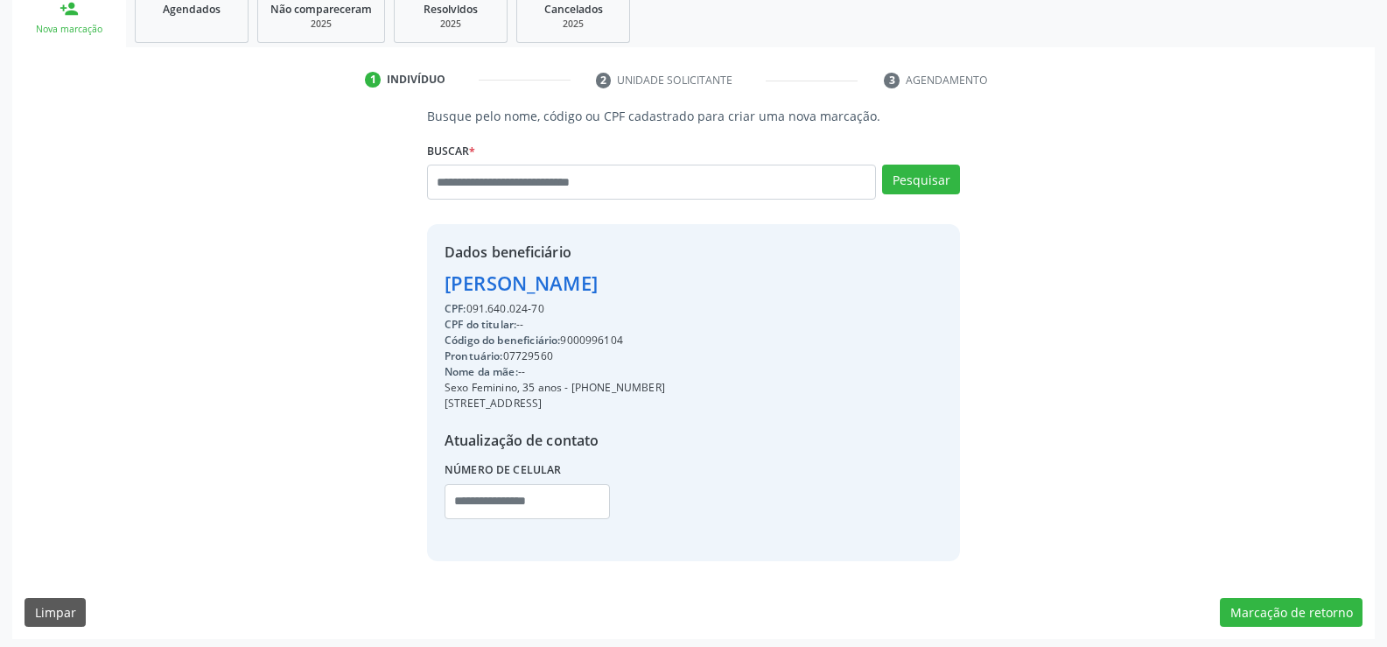
scroll to position [277, 0]
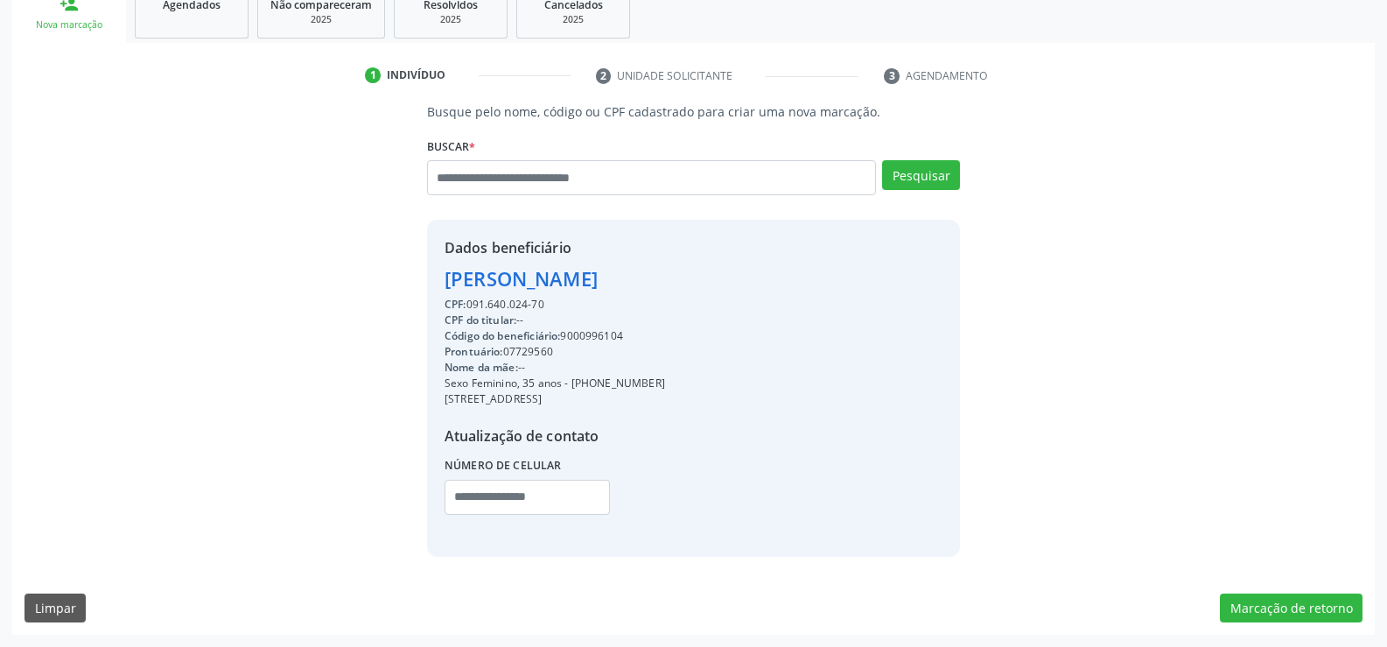
drag, startPoint x: 594, startPoint y: 382, endPoint x: 683, endPoint y: 380, distance: 89.3
click at [665, 380] on div "Sexo Feminino, 35 anos - [PHONE_NUMBER]" at bounding box center [555, 383] width 221 height 16
copy div "98596-4221"
click at [480, 172] on input "text" at bounding box center [651, 177] width 449 height 35
paste input "**********"
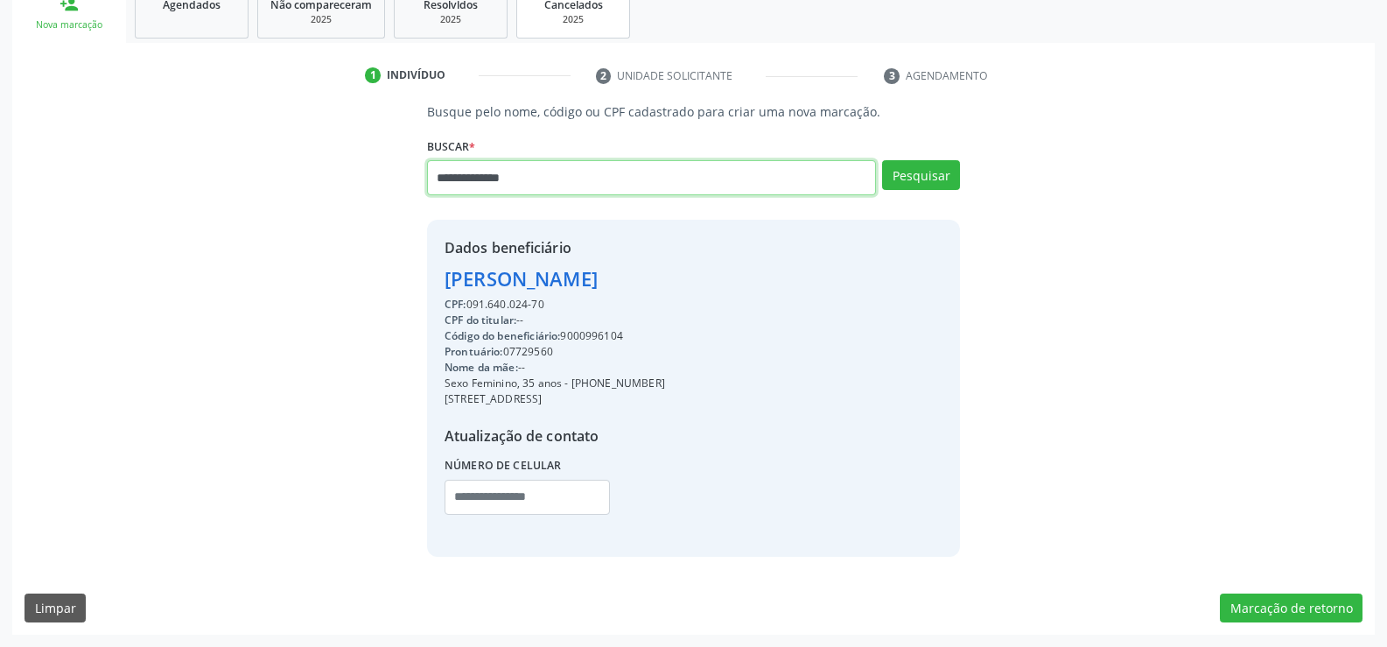
type input "**********"
drag, startPoint x: 543, startPoint y: 180, endPoint x: 417, endPoint y: 176, distance: 126.1
click at [417, 176] on div "**********" at bounding box center [693, 328] width 557 height 453
paste input "**********"
type input "**********"
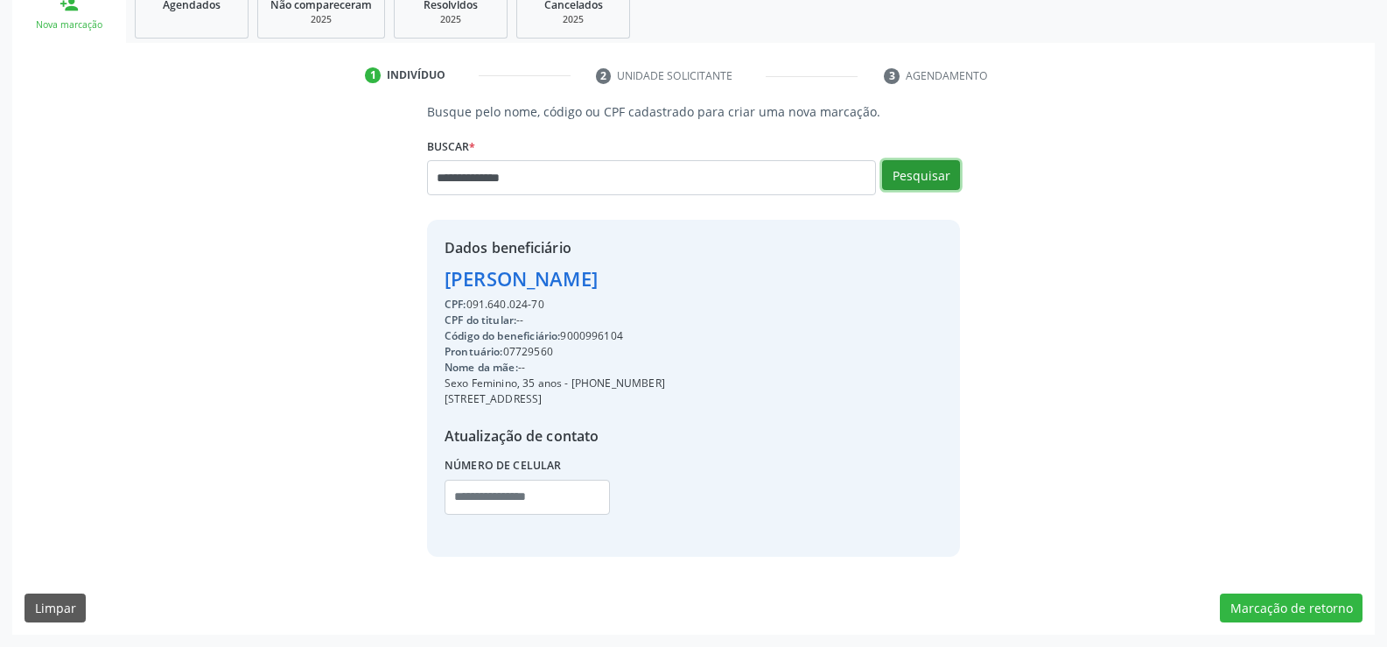
click at [911, 172] on button "Pesquisar" at bounding box center [921, 175] width 78 height 30
type input "**********"
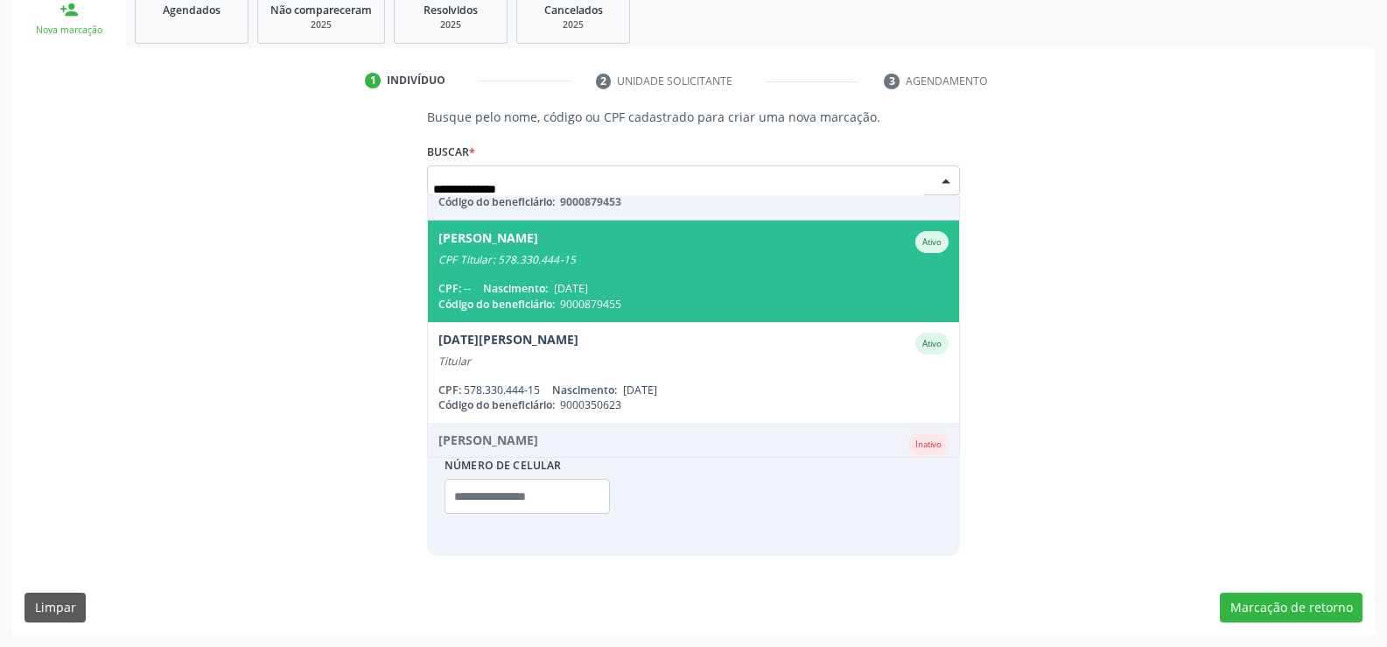
scroll to position [172, 0]
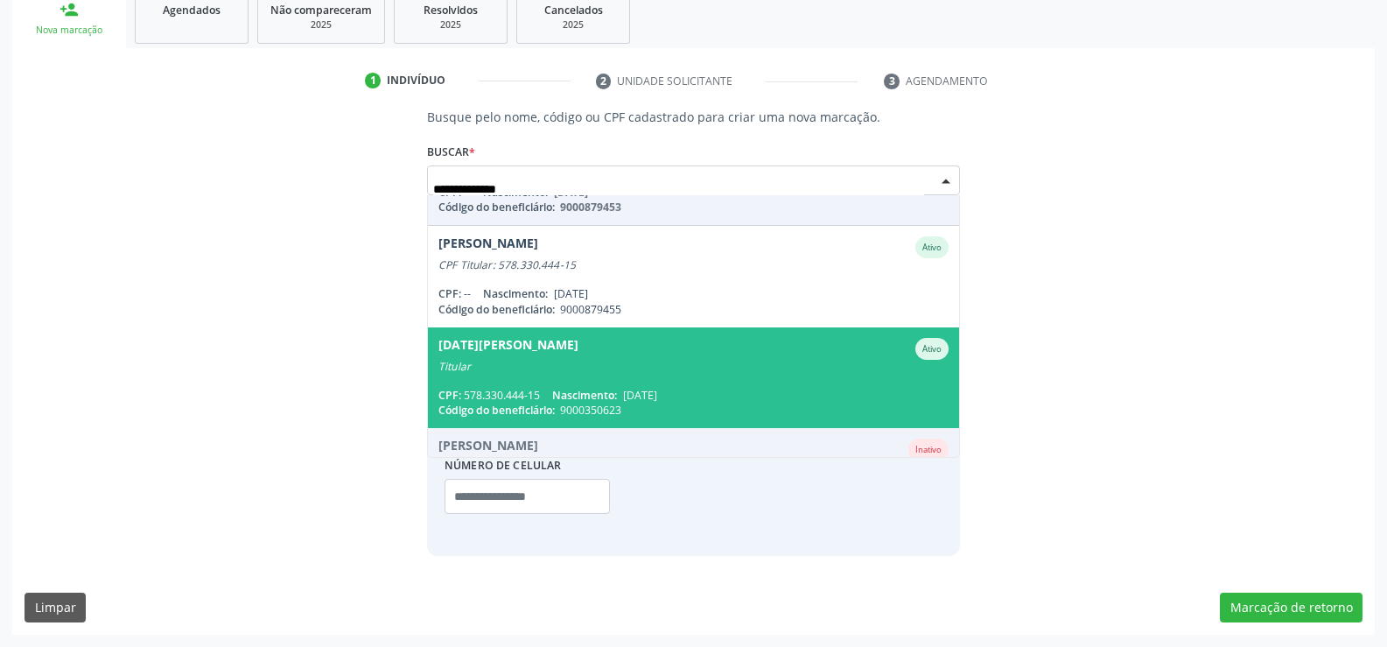
click at [652, 353] on div "Lucia Helena Barros Teixeira Ativo" at bounding box center [693, 349] width 510 height 22
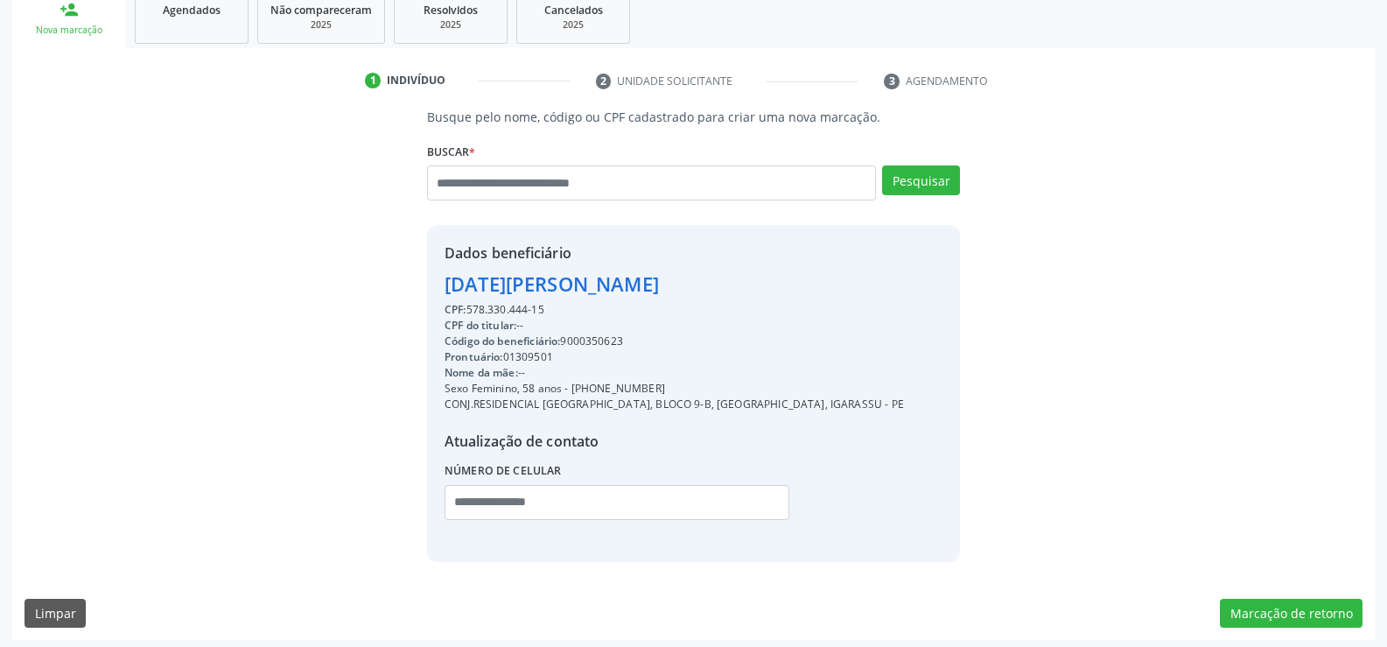
drag, startPoint x: 448, startPoint y: 284, endPoint x: 739, endPoint y: 275, distance: 291.6
click at [739, 275] on div "Lucia Helena Barros Teixeira" at bounding box center [674, 284] width 459 height 29
copy div "Lucia Helena Barros Teixeira"
drag, startPoint x: 594, startPoint y: 390, endPoint x: 693, endPoint y: 391, distance: 98.9
click at [693, 391] on div "Sexo Feminino, 58 anos - (81) 98494-2762" at bounding box center [674, 389] width 459 height 16
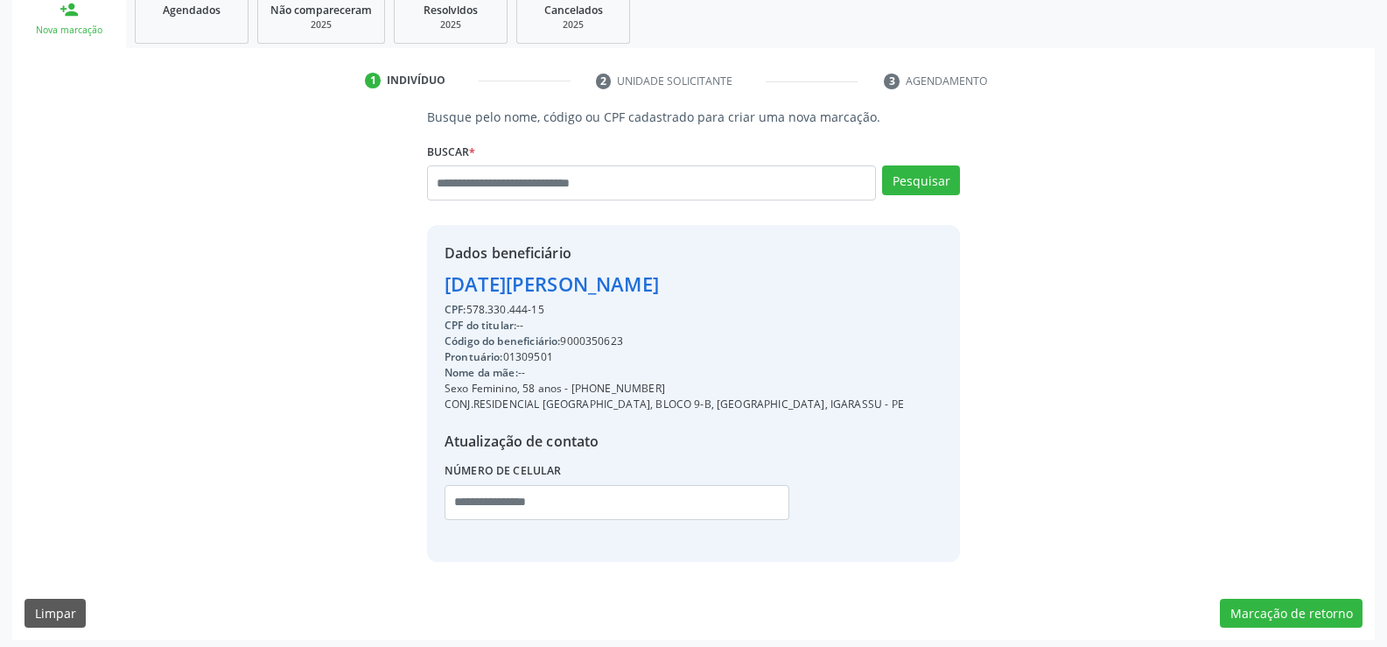
copy div "98494-2762"
click at [457, 191] on input "text" at bounding box center [651, 182] width 449 height 35
paste input "**********"
type input "**********"
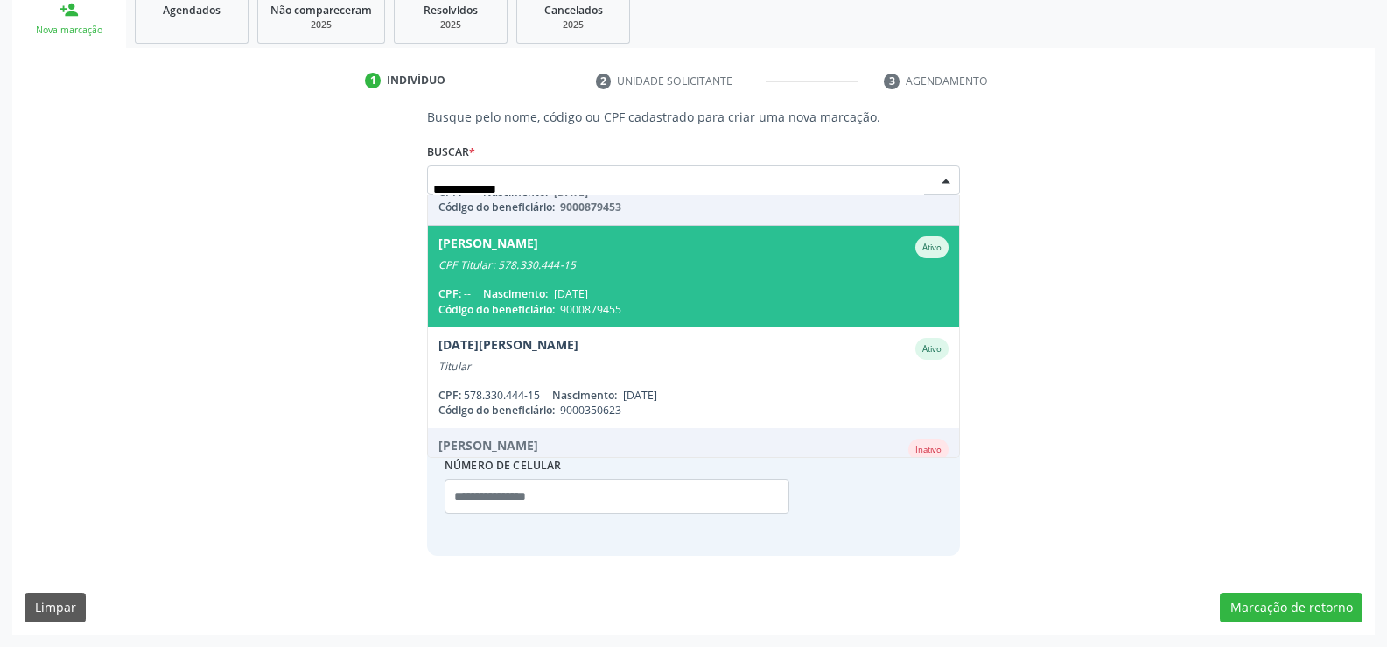
click at [570, 297] on span "24/10/1970" at bounding box center [571, 293] width 34 height 15
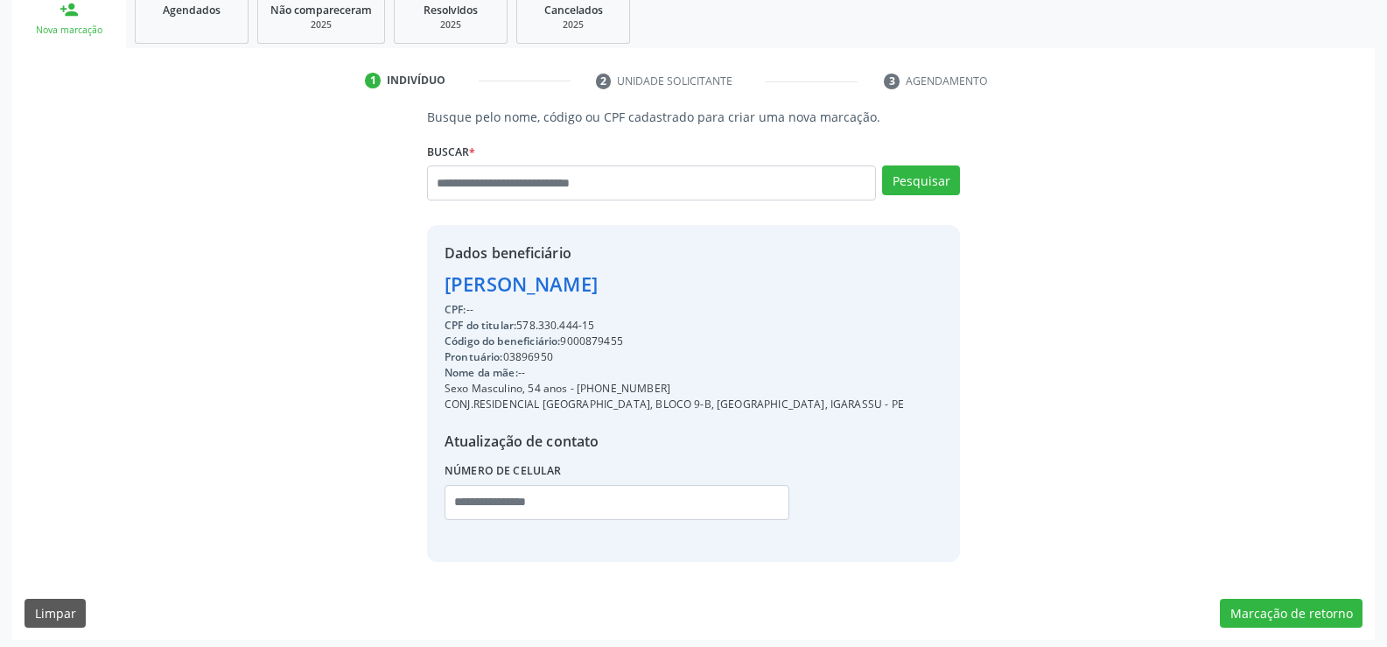
drag, startPoint x: 444, startPoint y: 285, endPoint x: 804, endPoint y: 276, distance: 360.7
click at [804, 276] on div "Giovane Teixeira da Silva" at bounding box center [674, 284] width 459 height 29
copy div "Giovane Teixeira da Silva"
click at [197, 26] on link "Agendados" at bounding box center [192, 16] width 114 height 54
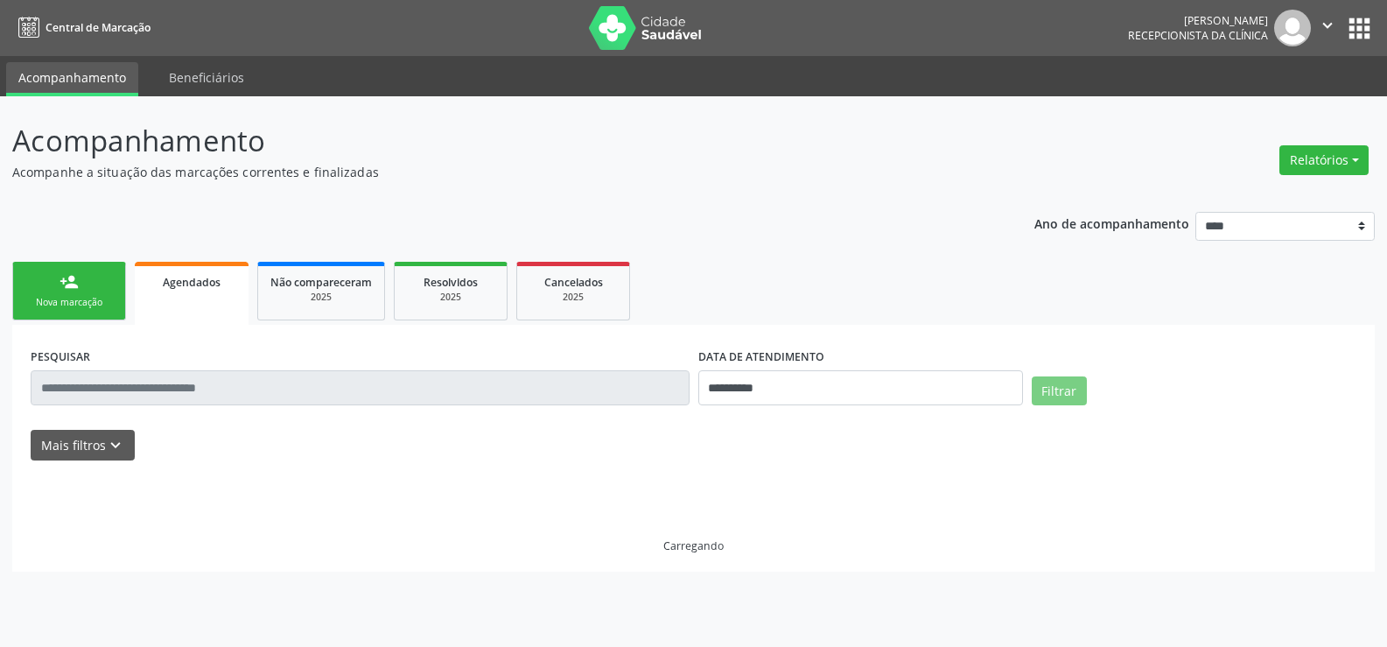
scroll to position [0, 0]
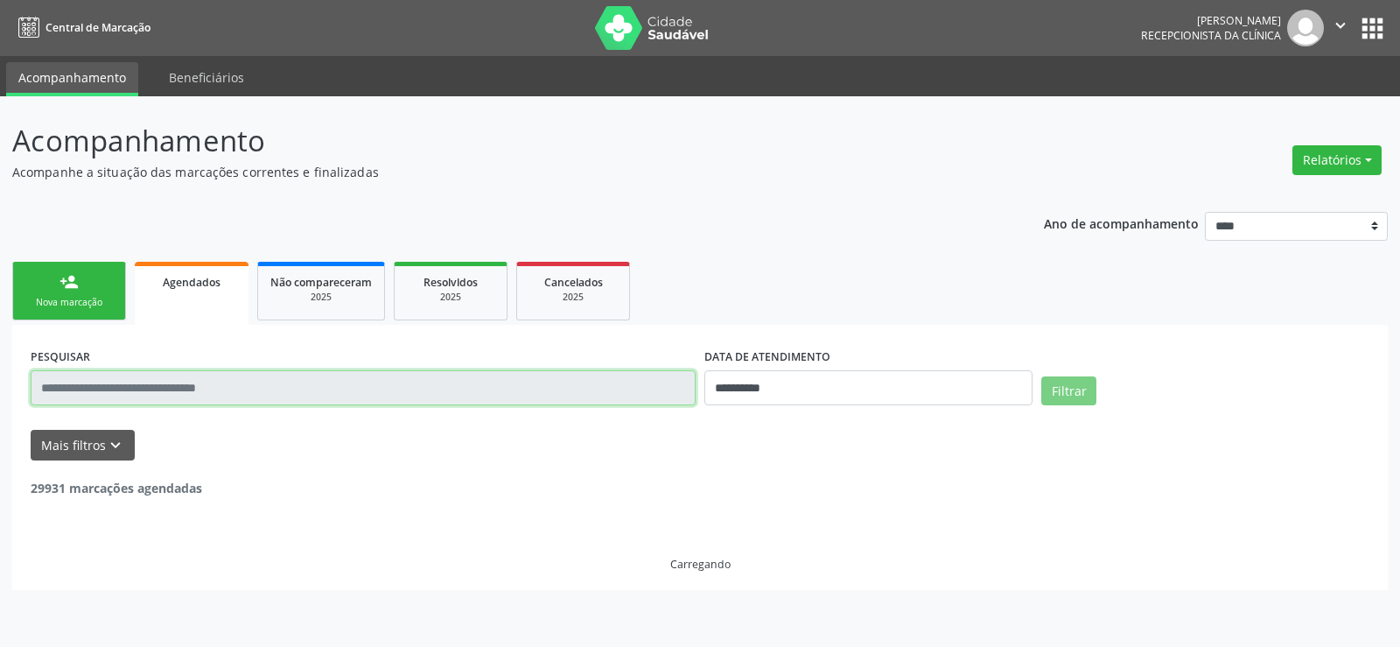
click at [209, 384] on input "text" at bounding box center [363, 387] width 665 height 35
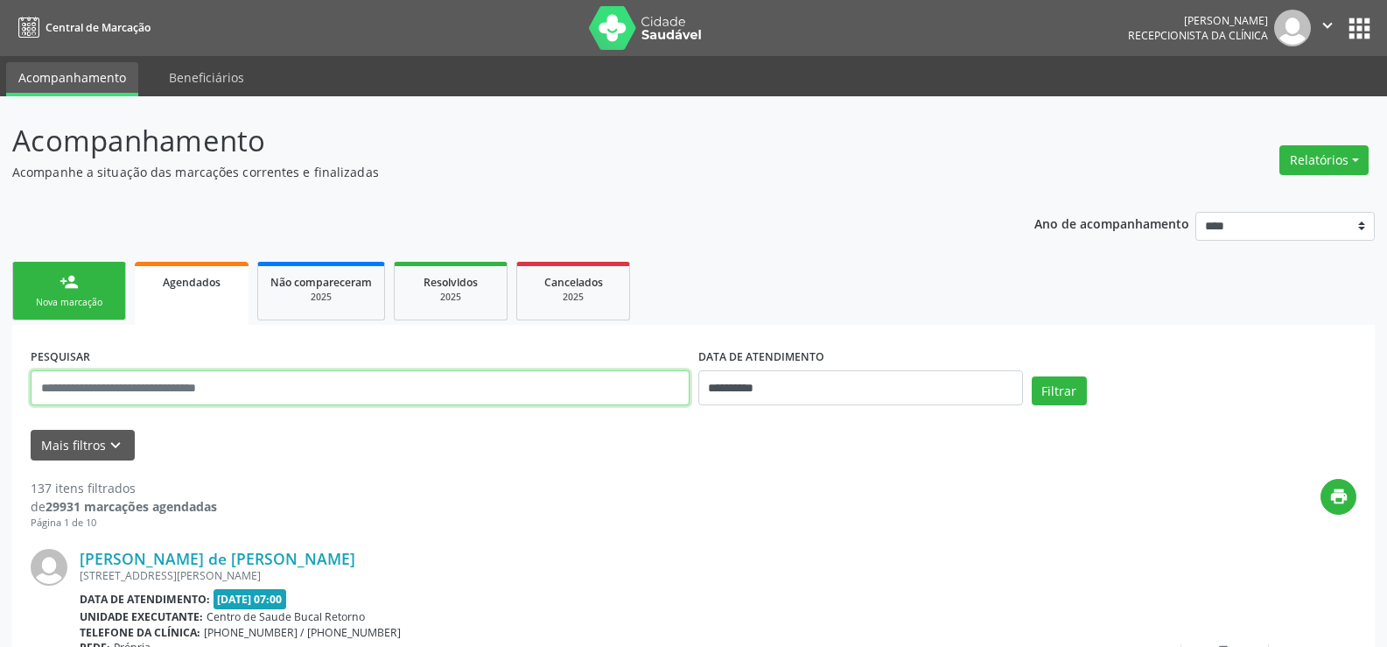
click at [209, 384] on input "text" at bounding box center [360, 387] width 659 height 35
type input "**********"
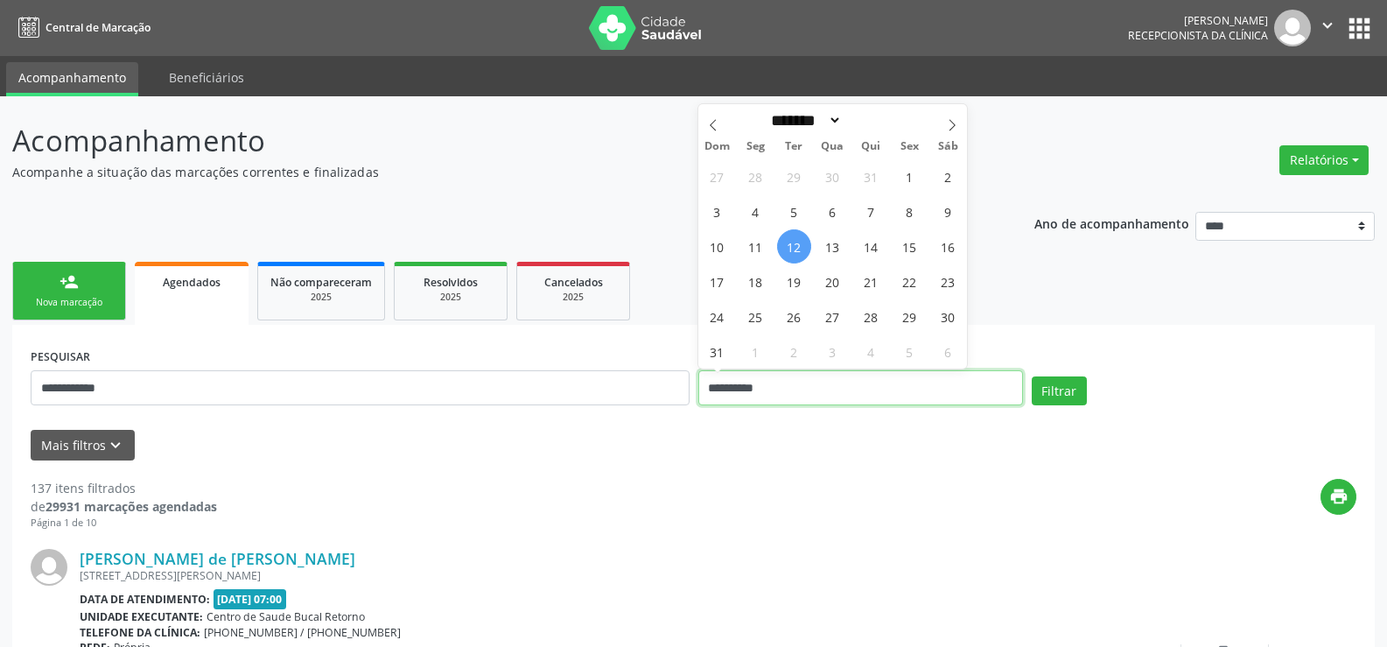
click at [1032, 376] on button "Filtrar" at bounding box center [1059, 391] width 55 height 30
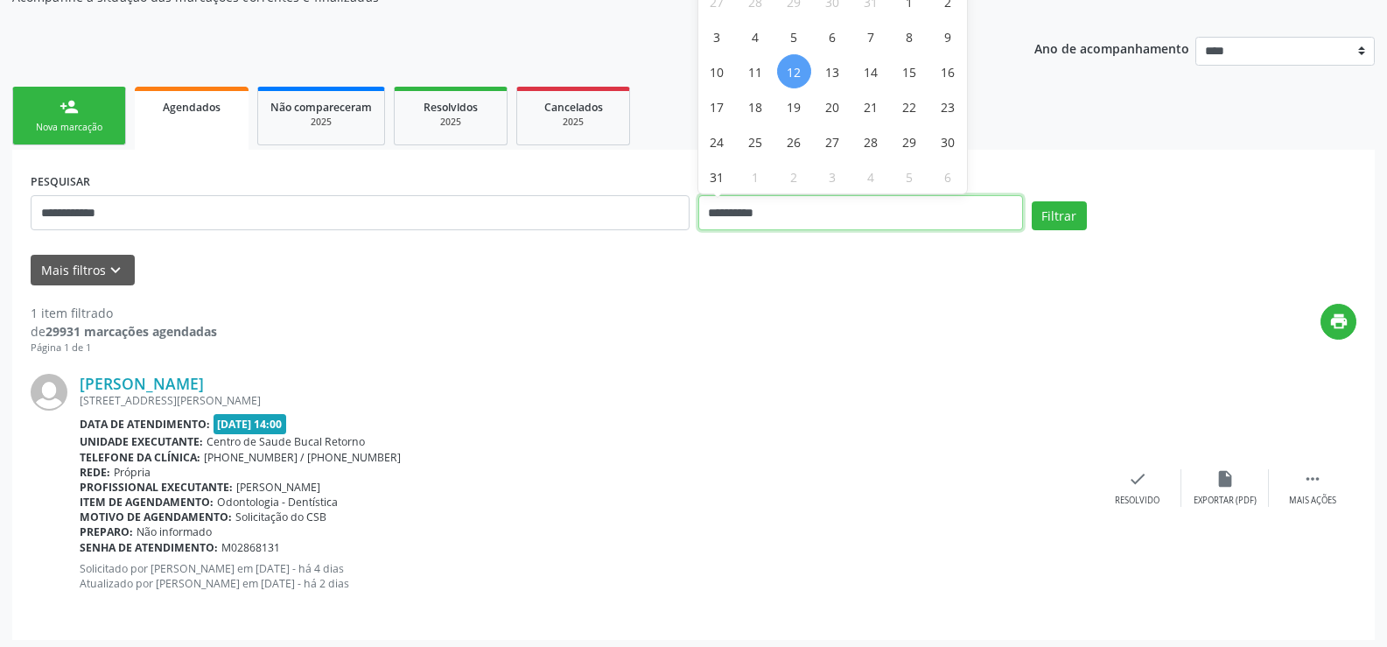
scroll to position [180, 0]
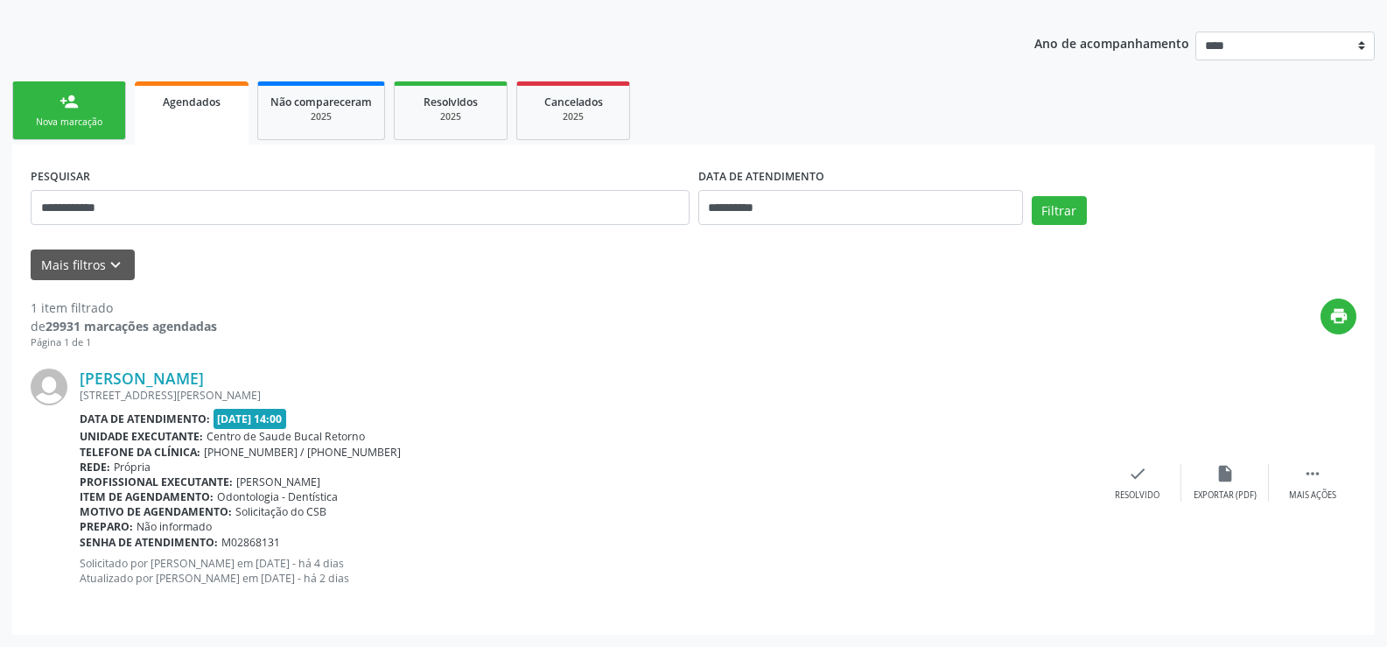
click at [78, 88] on link "person_add Nova marcação" at bounding box center [69, 110] width 114 height 59
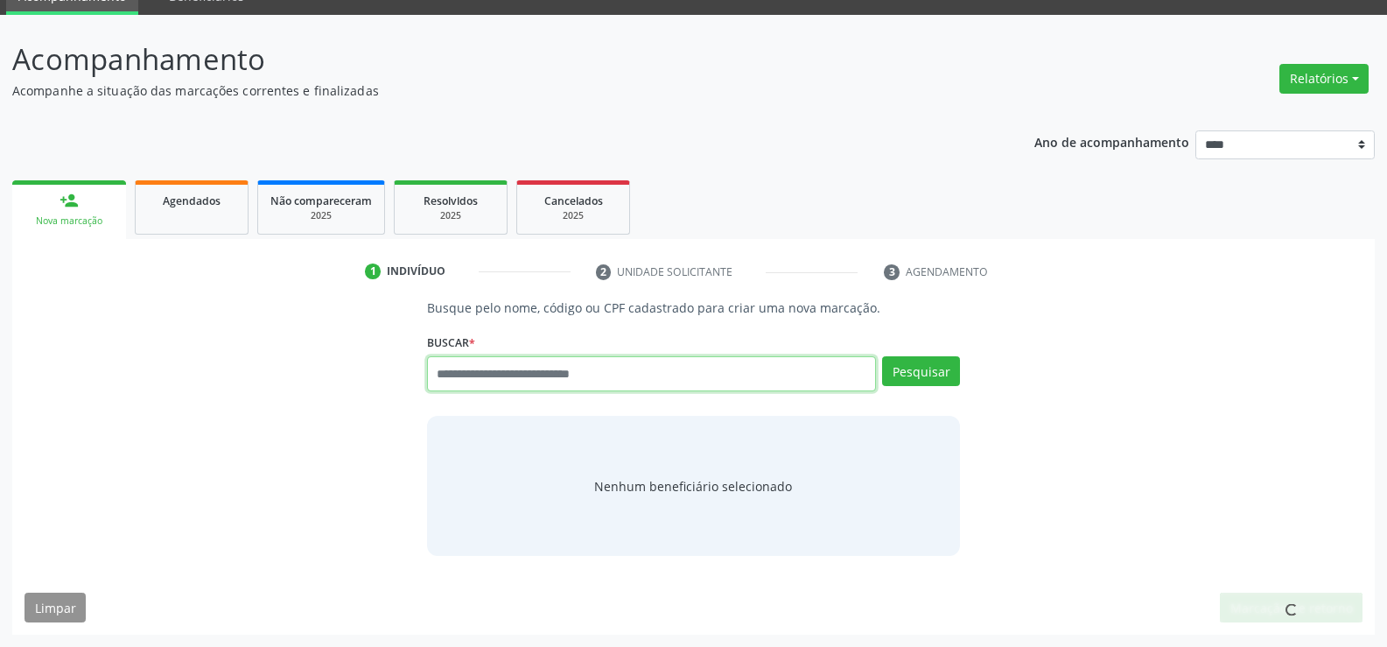
click at [632, 359] on input "text" at bounding box center [651, 373] width 449 height 35
paste input "**********"
type input "**********"
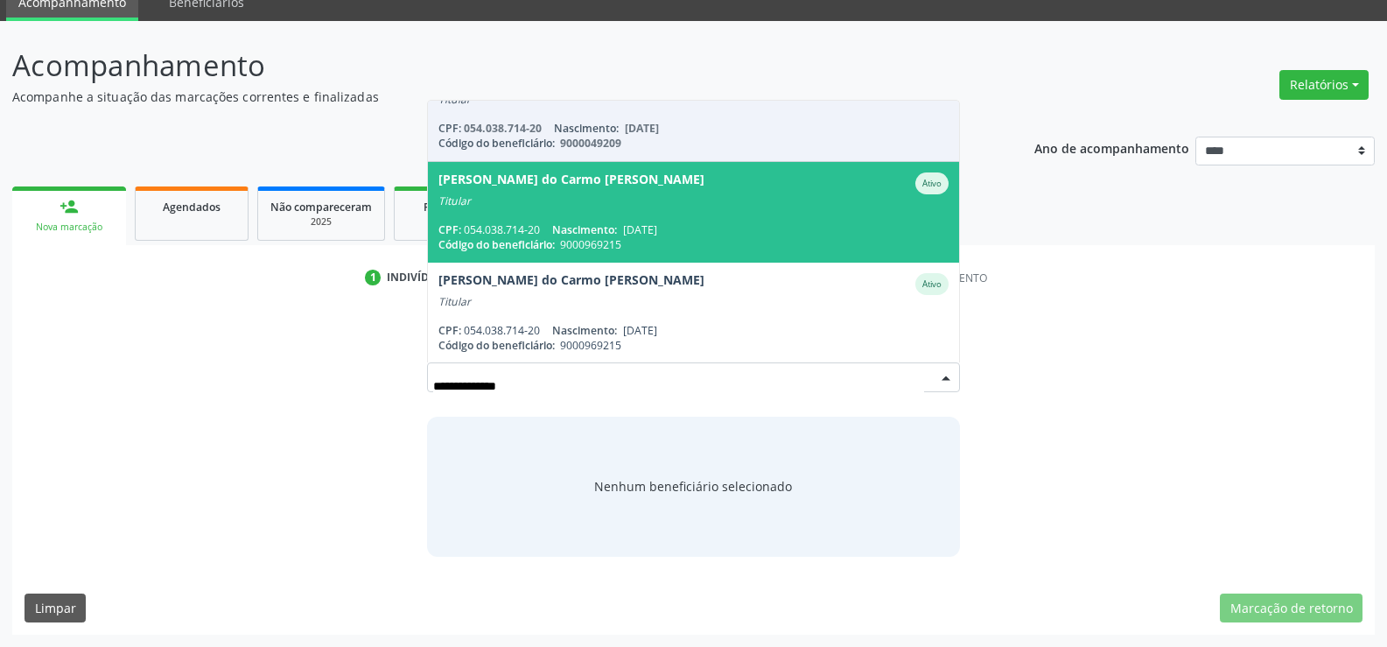
scroll to position [144, 0]
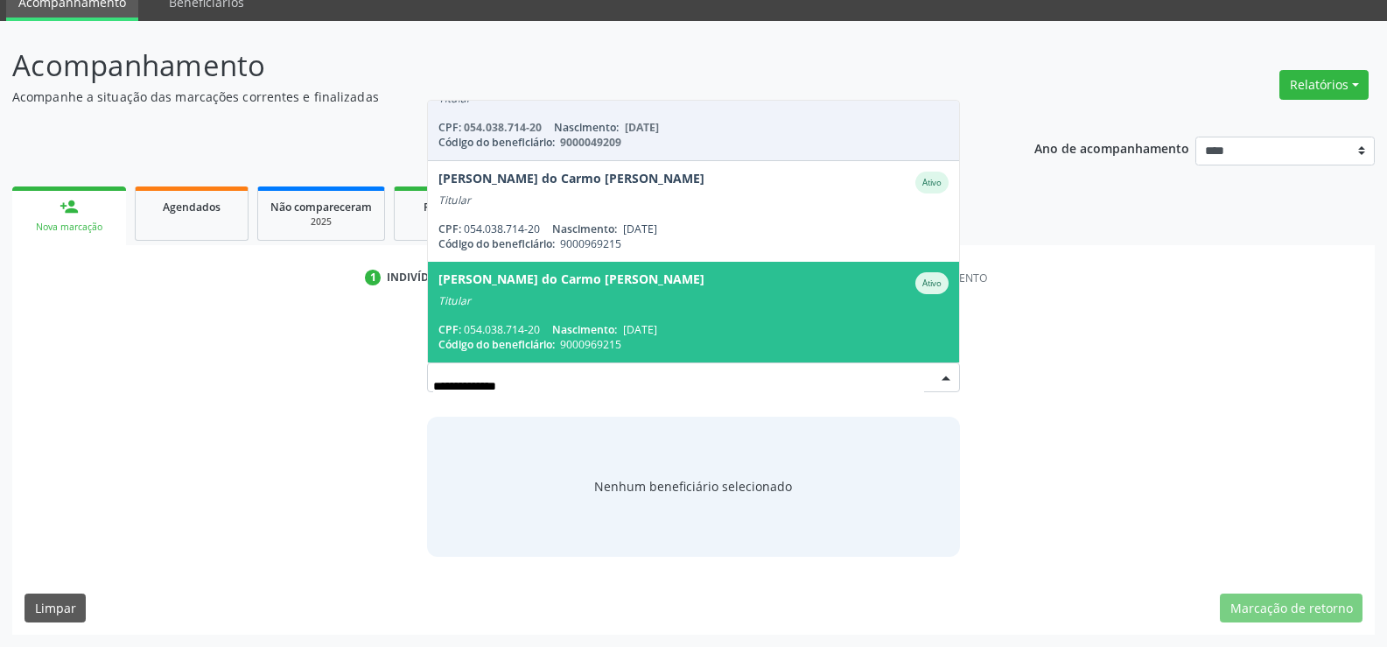
click at [622, 298] on div "Titular" at bounding box center [693, 301] width 510 height 14
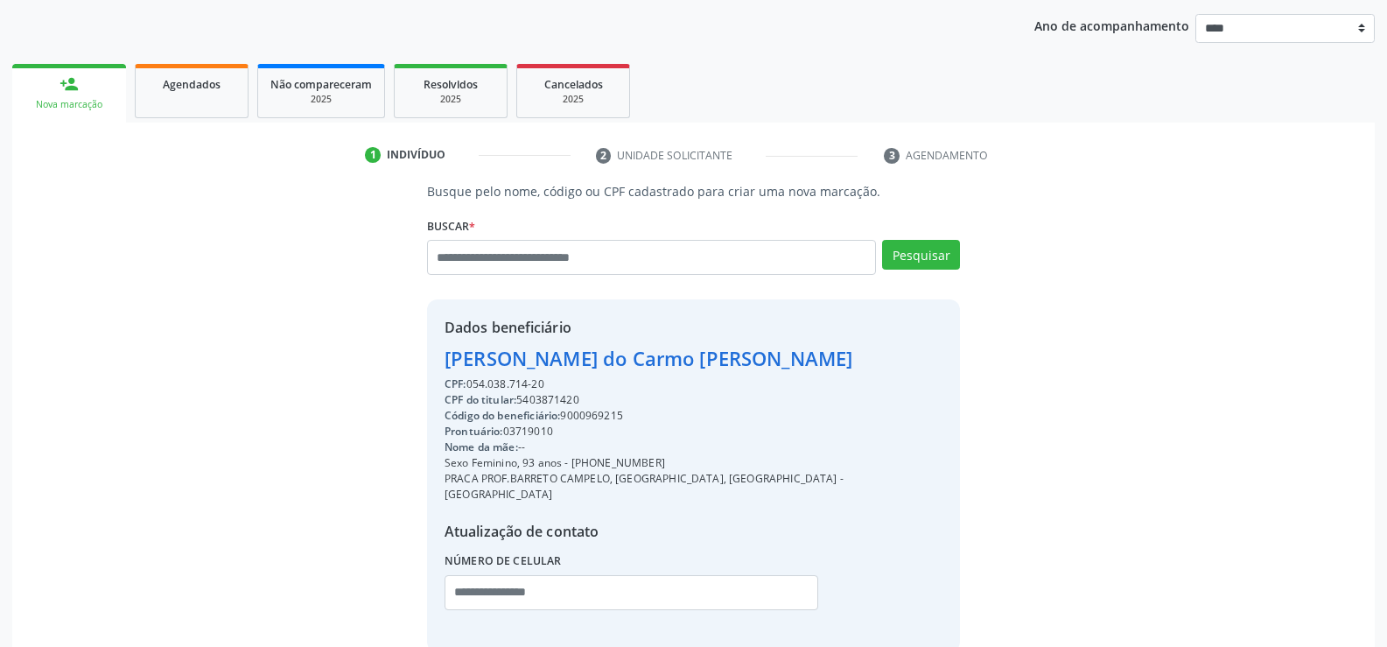
scroll to position [277, 0]
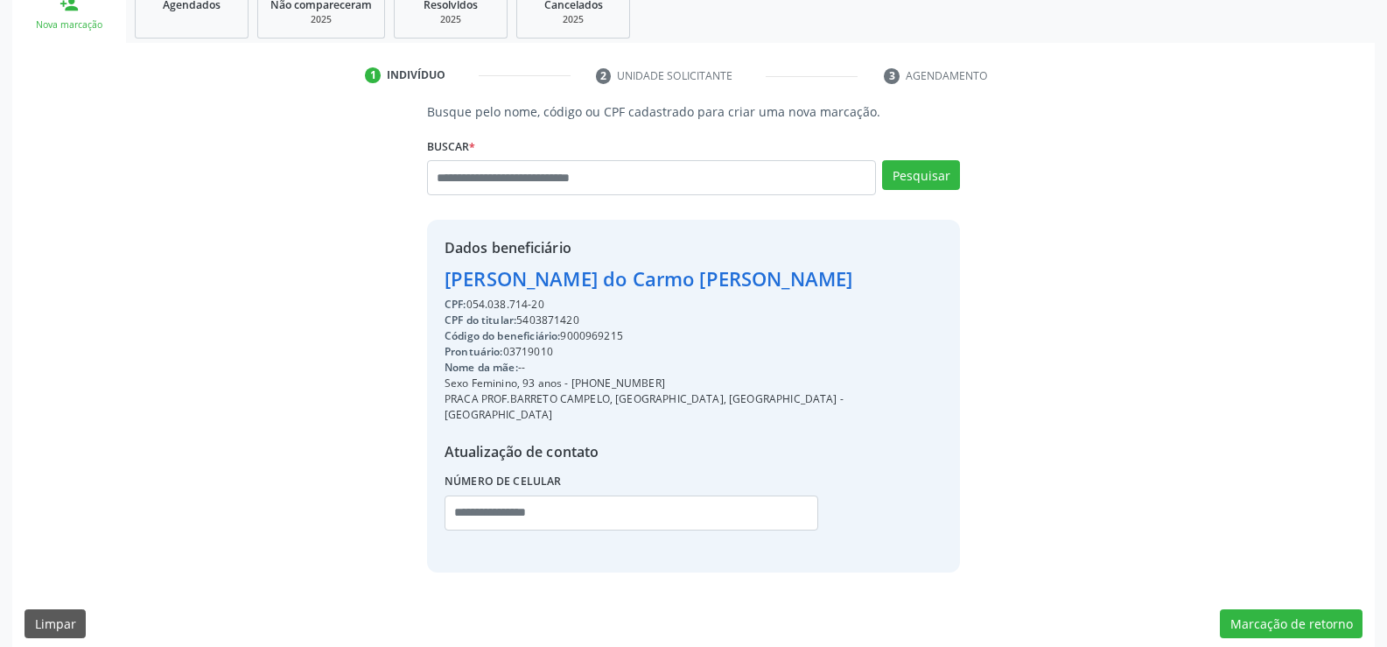
drag, startPoint x: 595, startPoint y: 375, endPoint x: 667, endPoint y: 375, distance: 71.8
click at [667, 375] on div "Sexo Feminino, 93 anos - (81) 99697-5799" at bounding box center [694, 383] width 498 height 16
drag, startPoint x: 448, startPoint y: 277, endPoint x: 822, endPoint y: 267, distance: 373.8
click at [822, 267] on div "Maria do Carmo Marcal Gomes da Costa" at bounding box center [694, 278] width 498 height 29
copy div "Maria do Carmo Marcal Gomes da Costa"
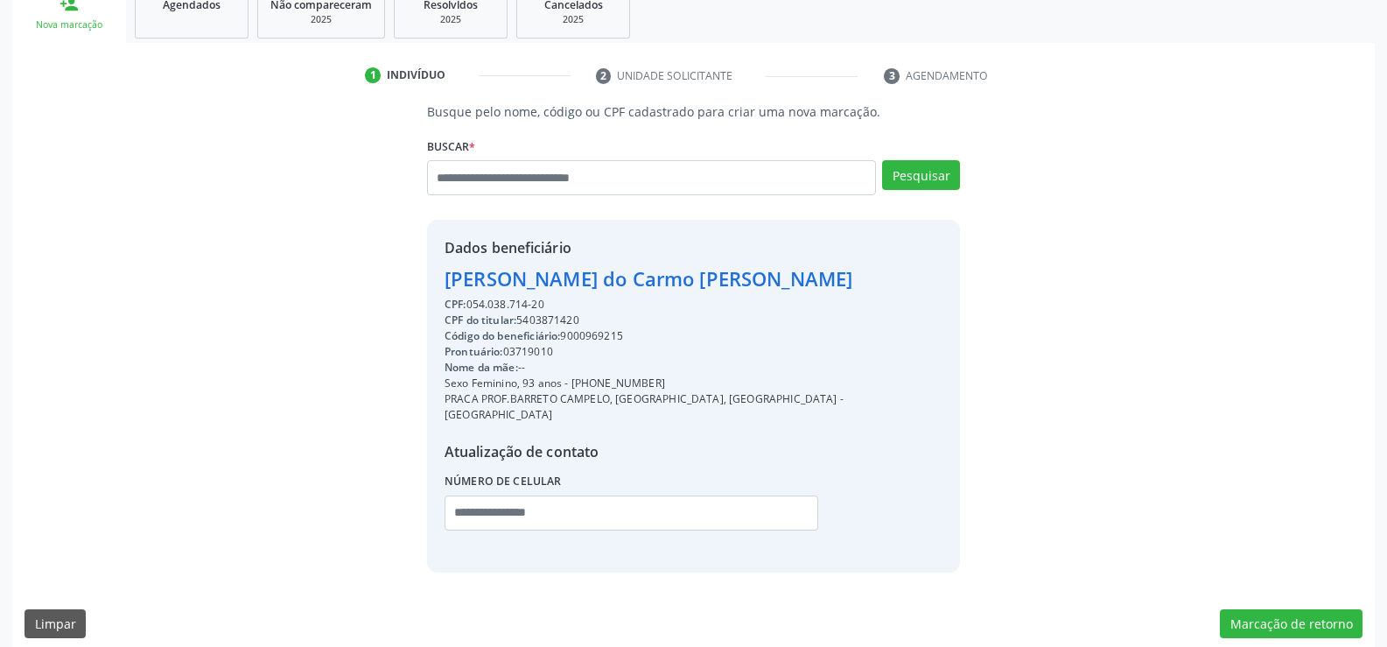
drag, startPoint x: 594, startPoint y: 388, endPoint x: 674, endPoint y: 388, distance: 79.6
click at [674, 388] on div "Sexo Feminino, 93 anos - (81) 99697-5799" at bounding box center [694, 383] width 498 height 16
copy div "99697-5799"
drag, startPoint x: 446, startPoint y: 276, endPoint x: 864, endPoint y: 271, distance: 417.5
click at [864, 271] on div "Dados beneficiário Maria do Carmo Marcal Gomes da Costa CPF: 054.038.714-20 CPF…" at bounding box center [693, 396] width 533 height 352
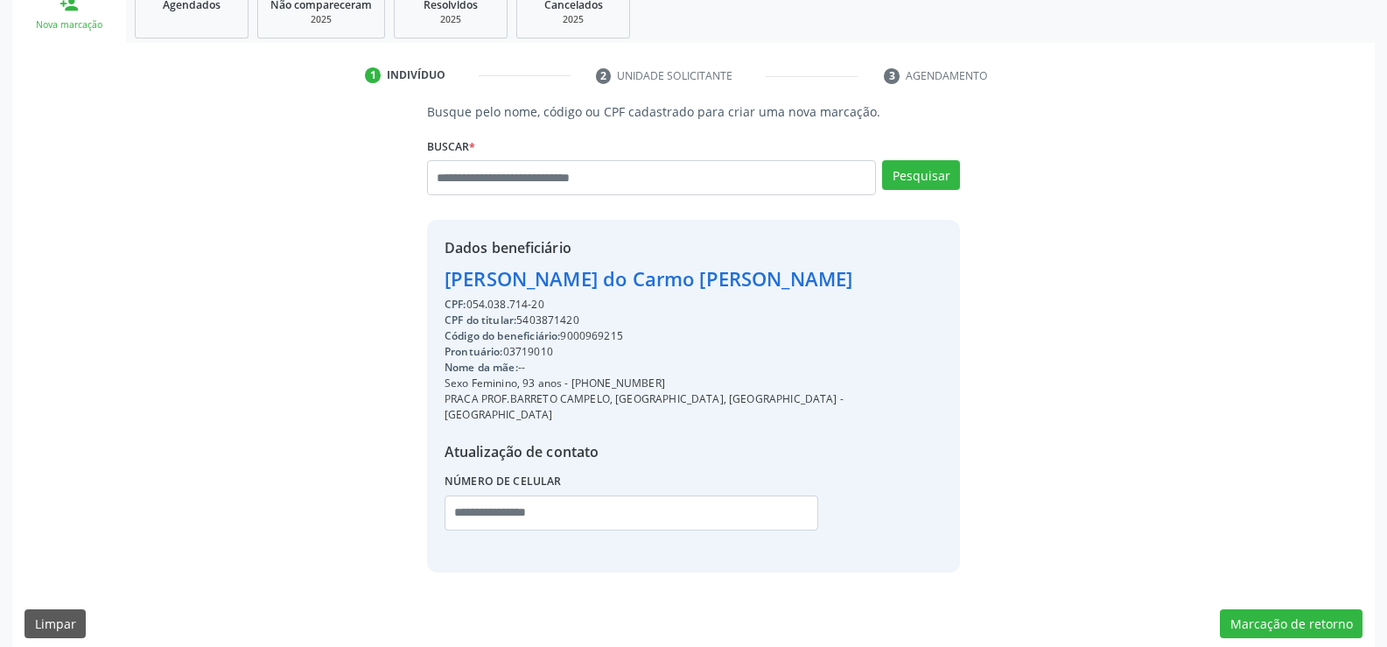
copy div "Maria do Carmo Marcal Gomes da Costa"
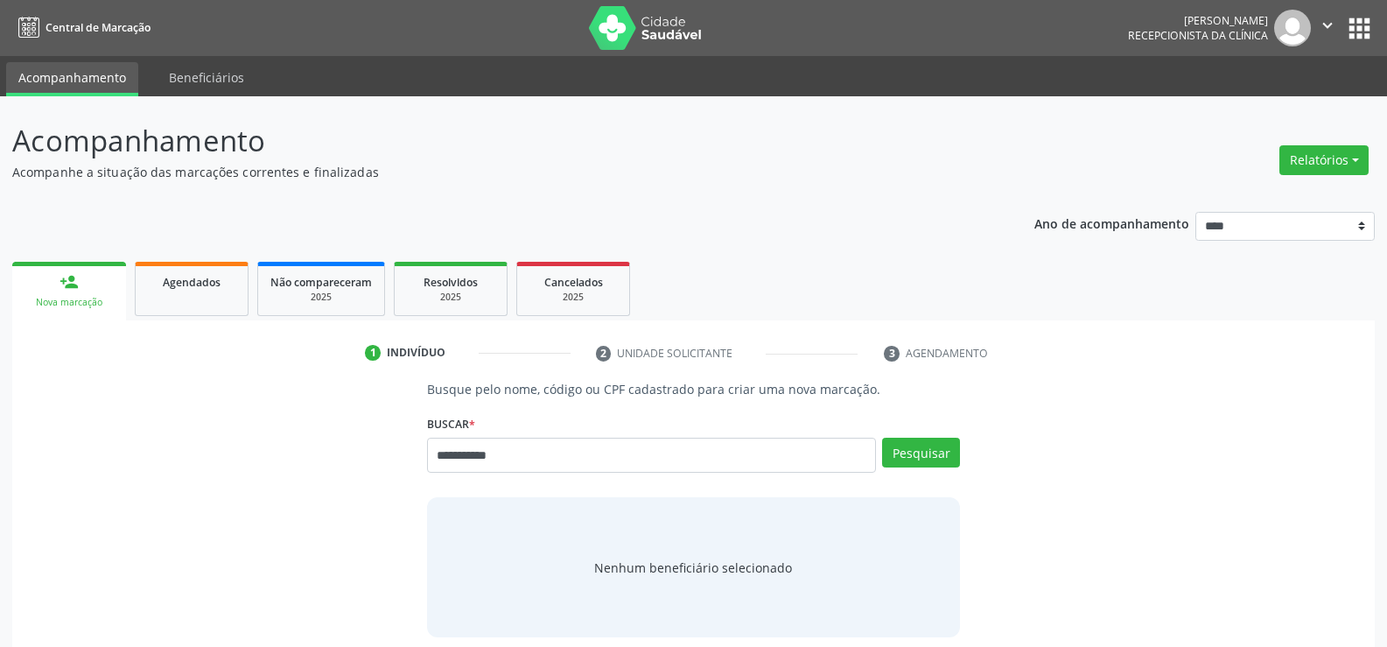
type input "**********"
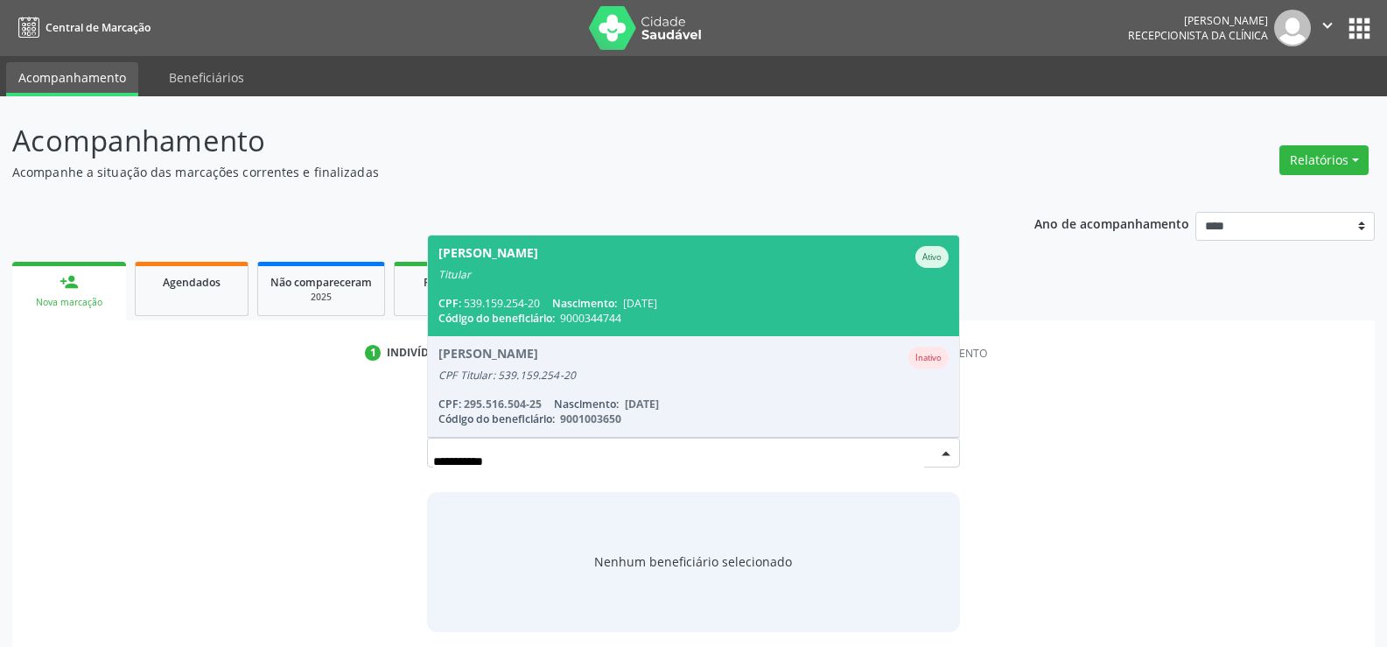
click at [497, 305] on div "CPF: 539.159.254-20 Nascimento: 18/02/1967" at bounding box center [693, 303] width 510 height 15
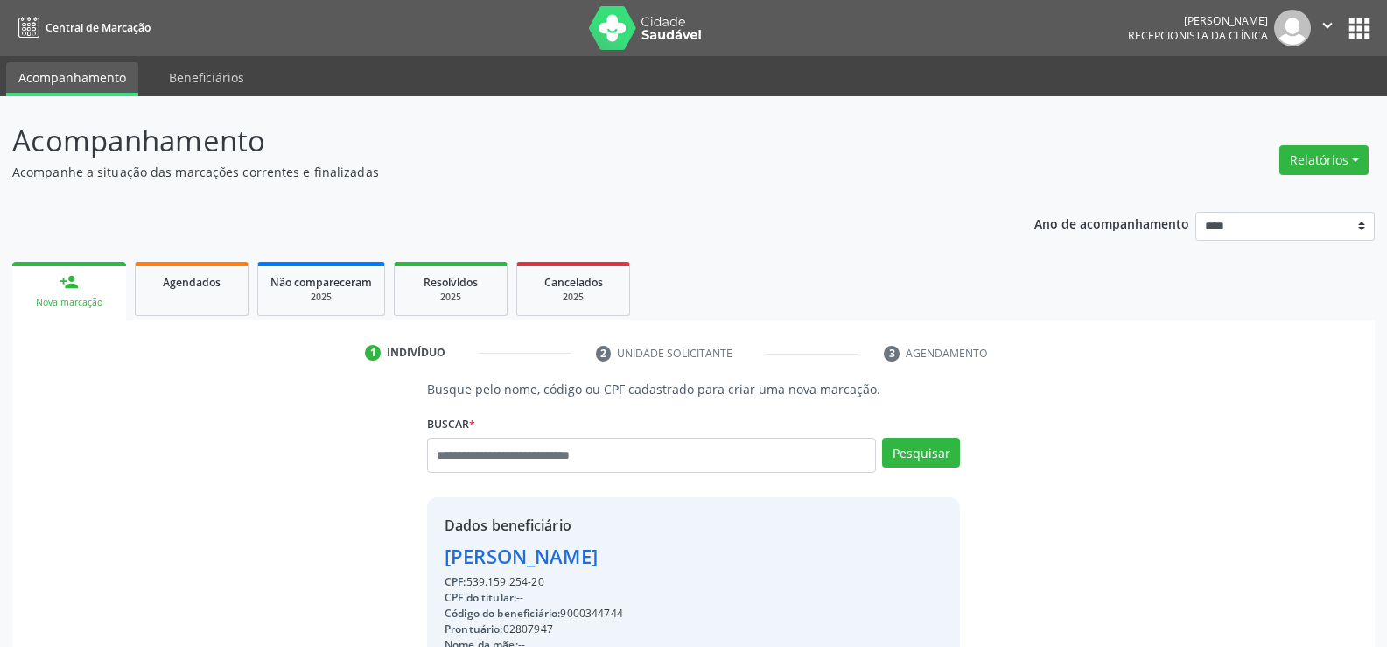
drag, startPoint x: 552, startPoint y: 579, endPoint x: 443, endPoint y: 564, distance: 110.4
copy div "Aurea Maria Sebastiao da Silva CPF: 539.159.254-20"
click at [460, 453] on input "text" at bounding box center [651, 455] width 449 height 35
type input "**********"
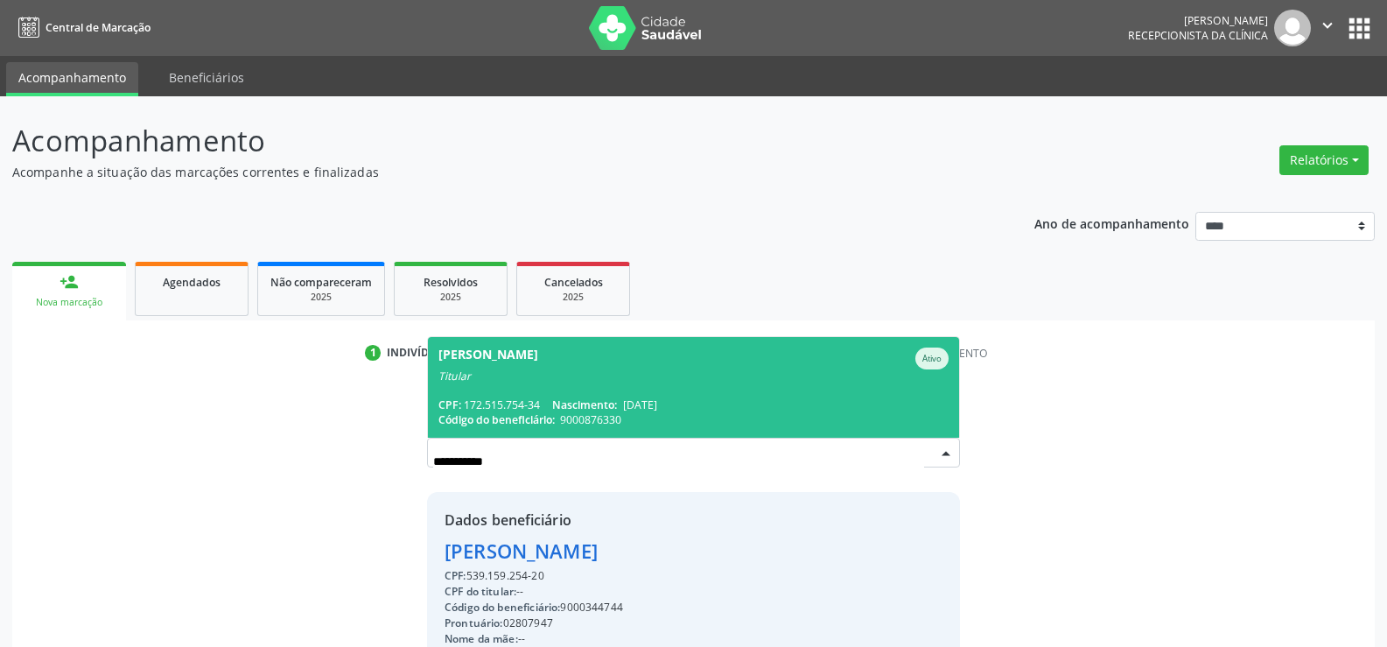
click at [505, 412] on span "Código do beneficiário:" at bounding box center [496, 419] width 116 height 15
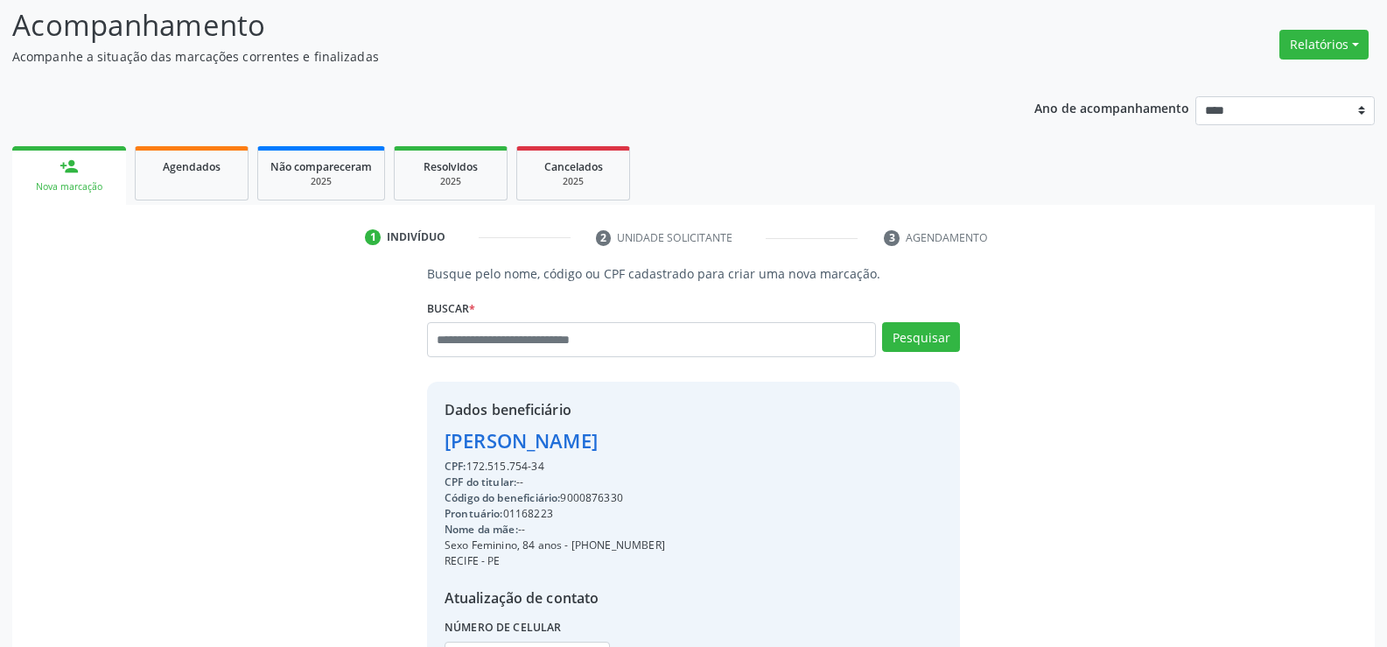
scroll to position [277, 0]
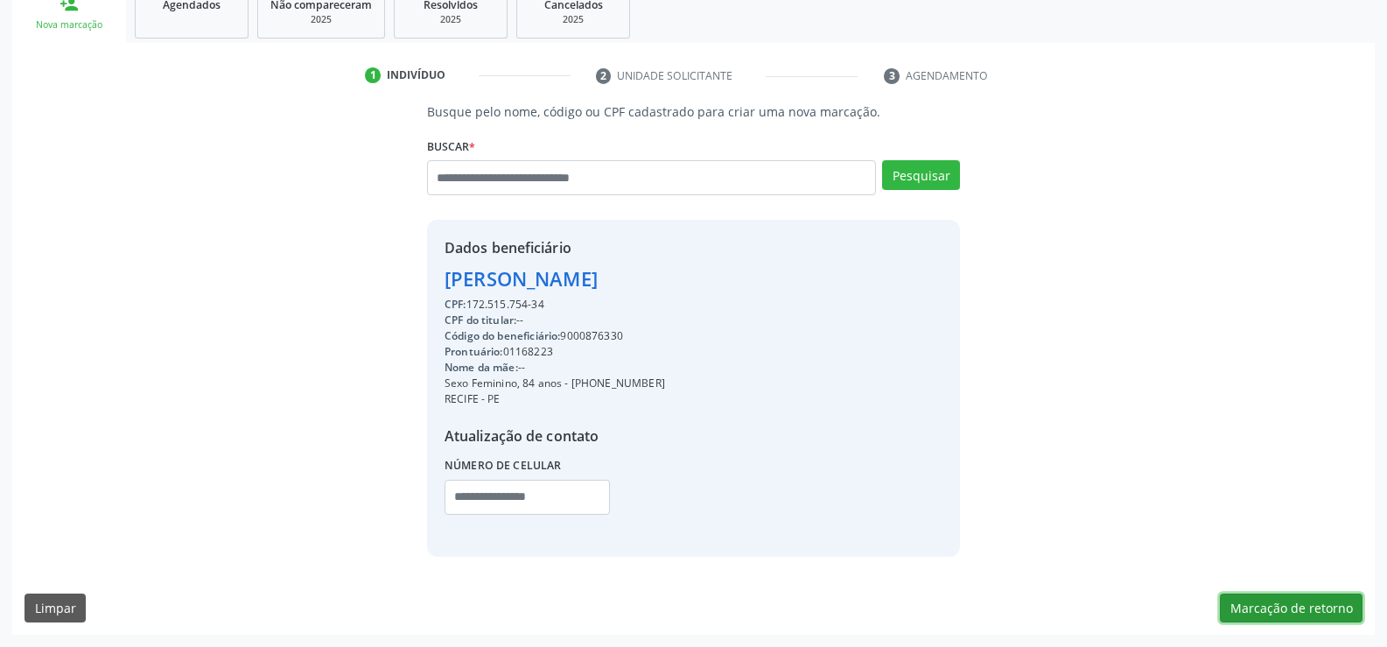
click at [1286, 604] on button "Marcação de retorno" at bounding box center [1291, 608] width 143 height 30
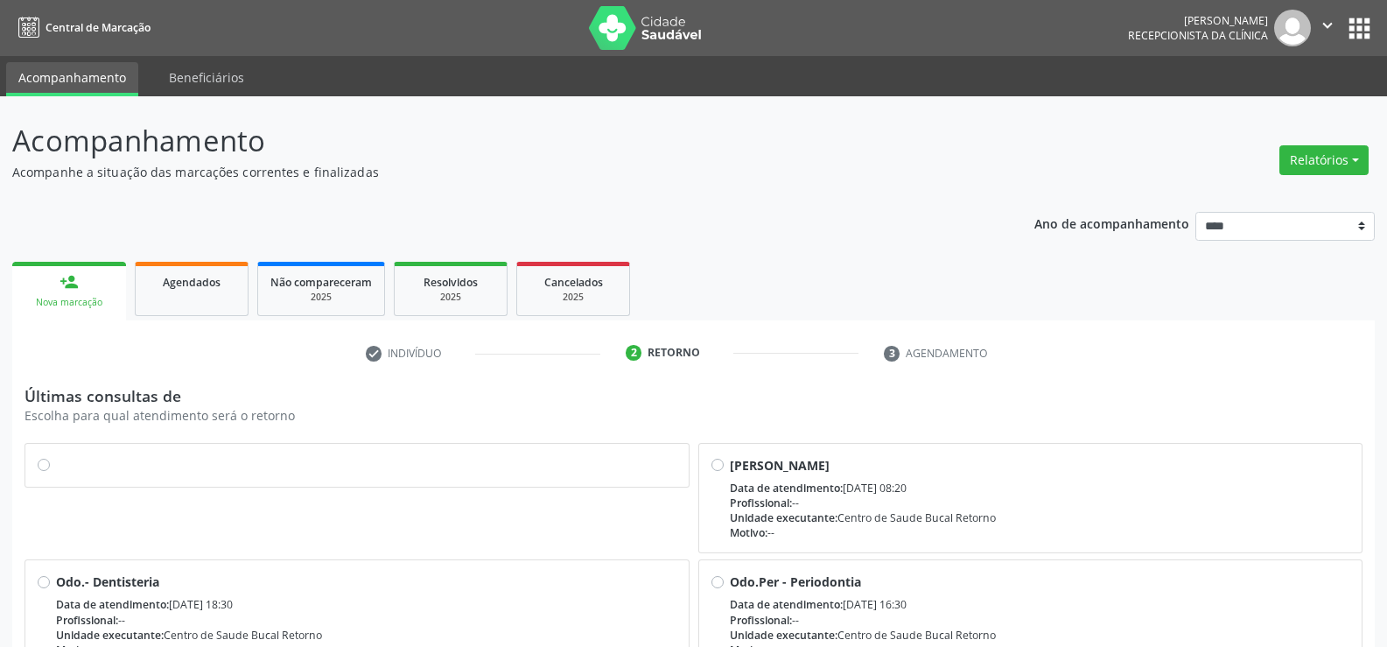
click at [56, 456] on label at bounding box center [366, 456] width 620 height 0
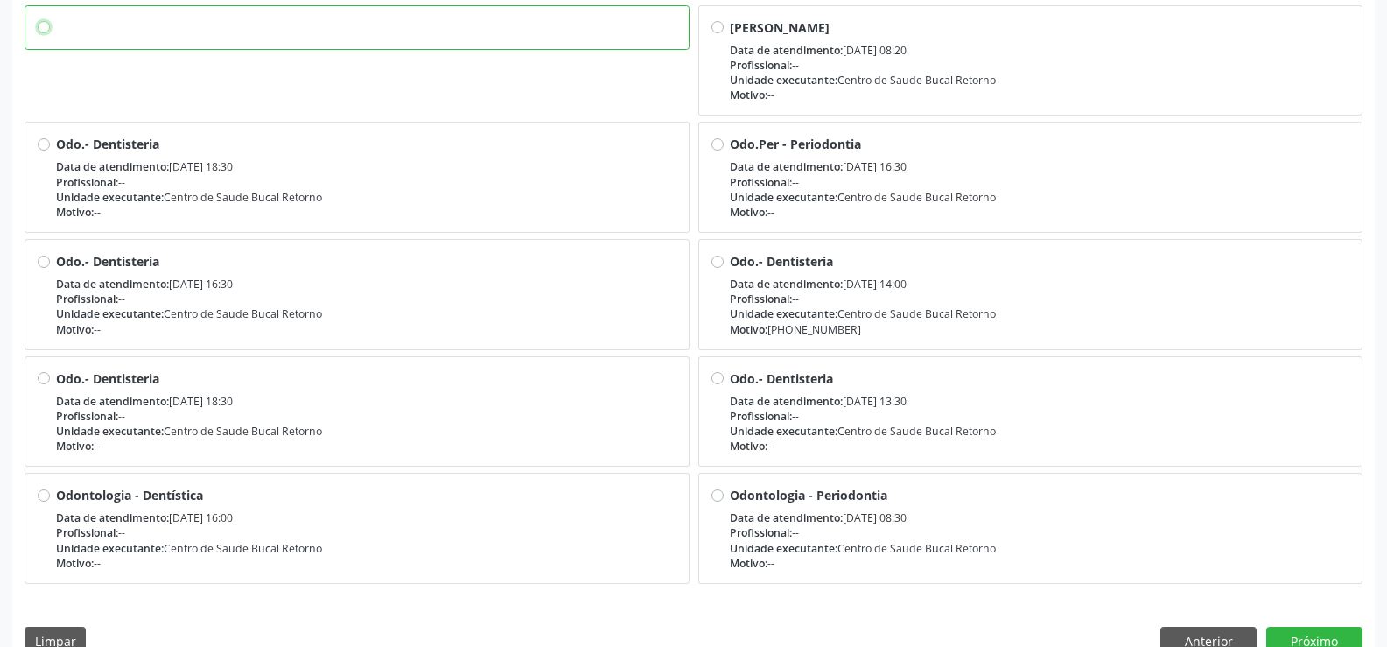
scroll to position [471, 0]
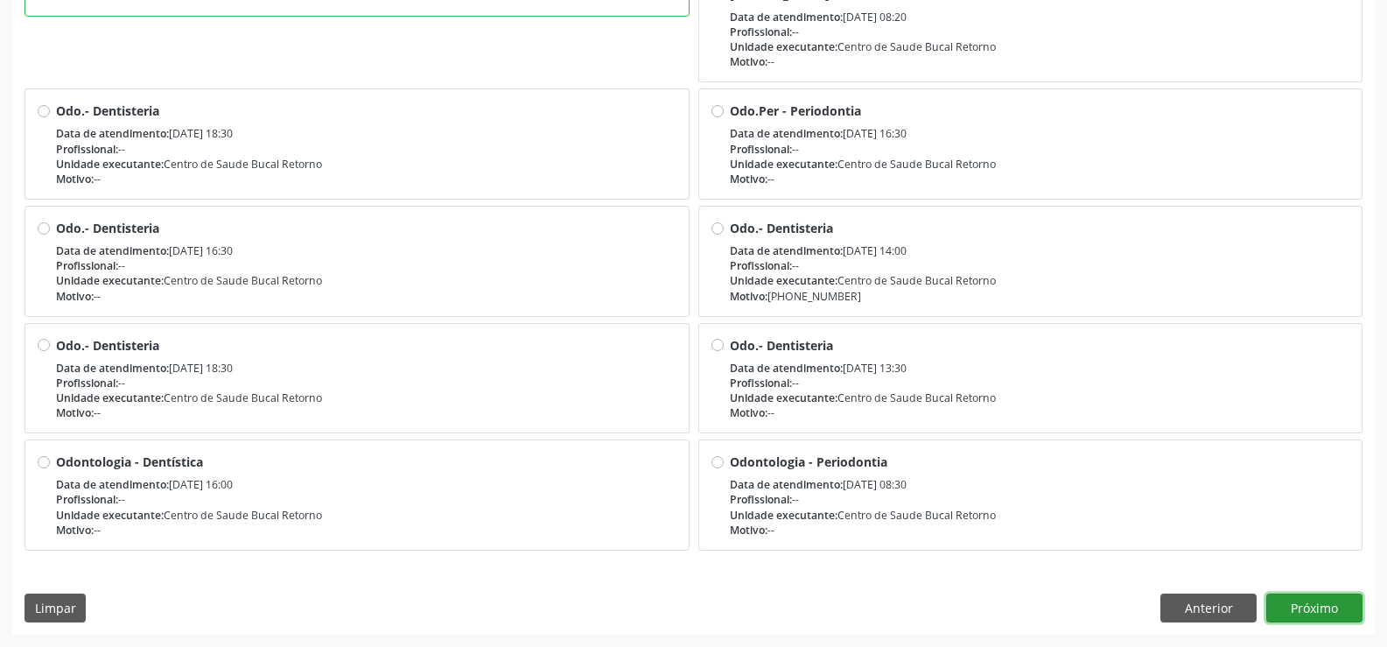
click at [1332, 602] on button "Próximo" at bounding box center [1314, 608] width 96 height 30
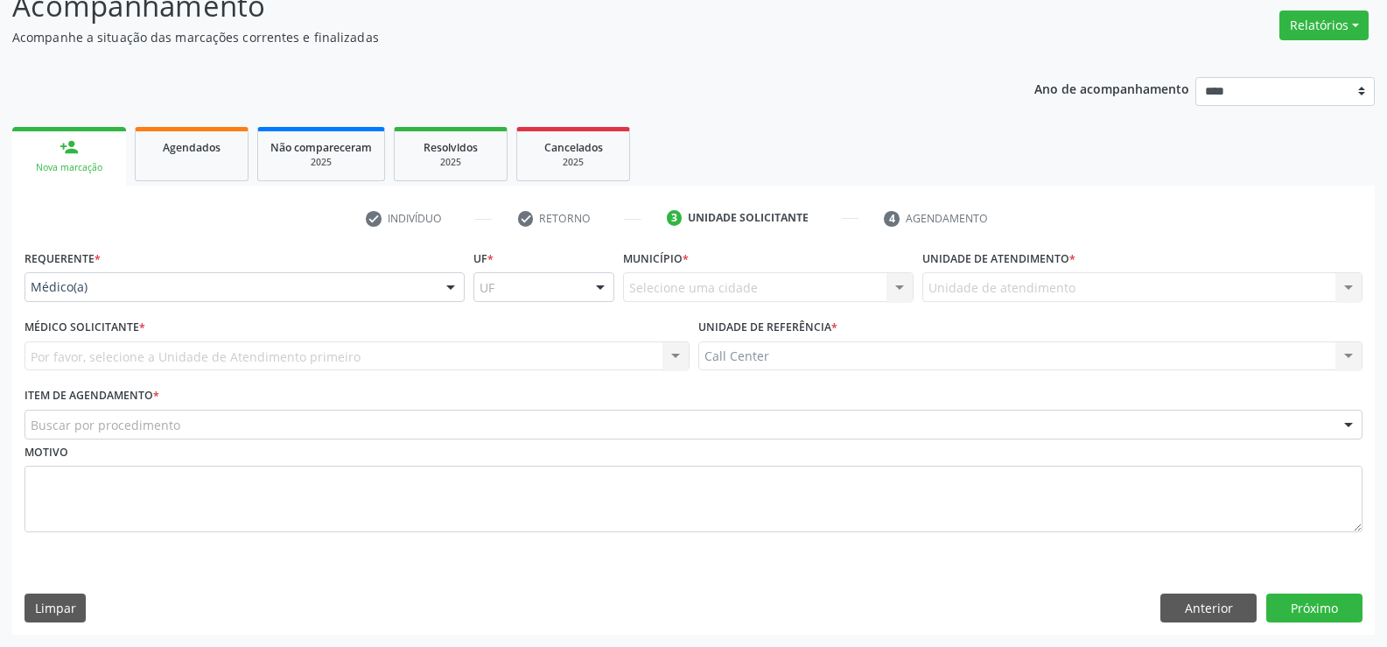
scroll to position [135, 0]
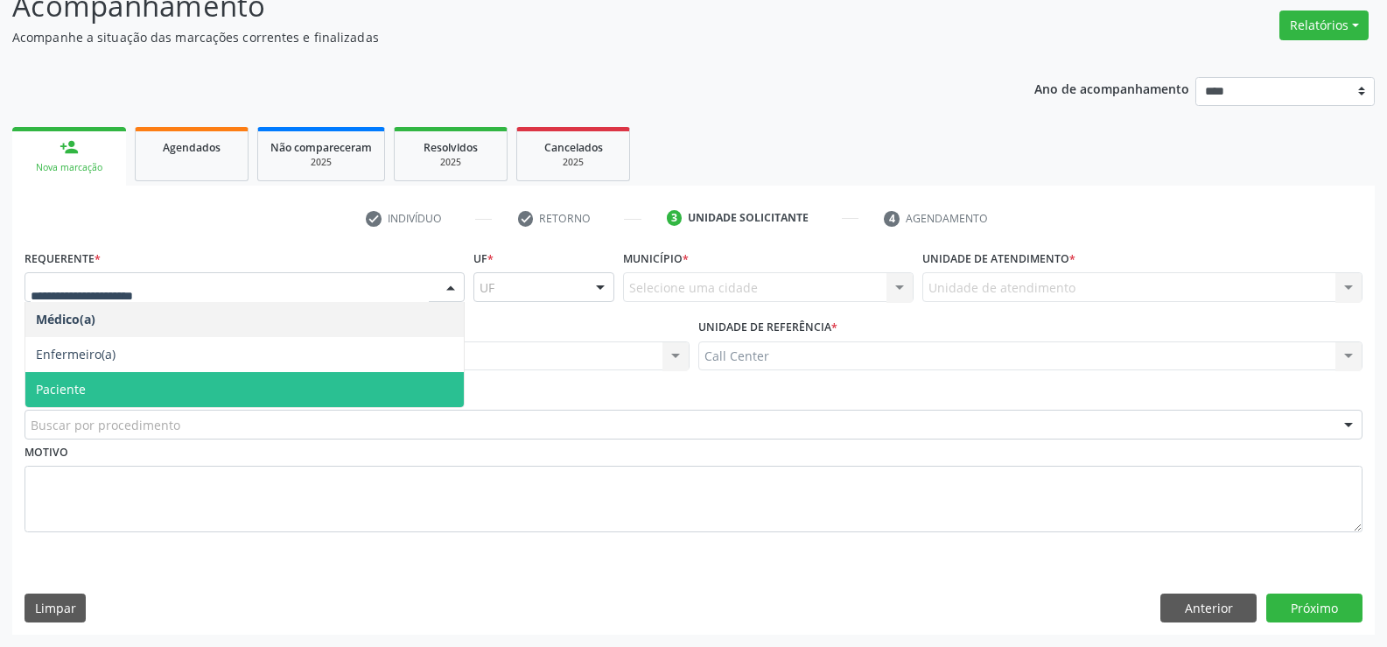
click at [62, 389] on span "Paciente" at bounding box center [61, 389] width 50 height 17
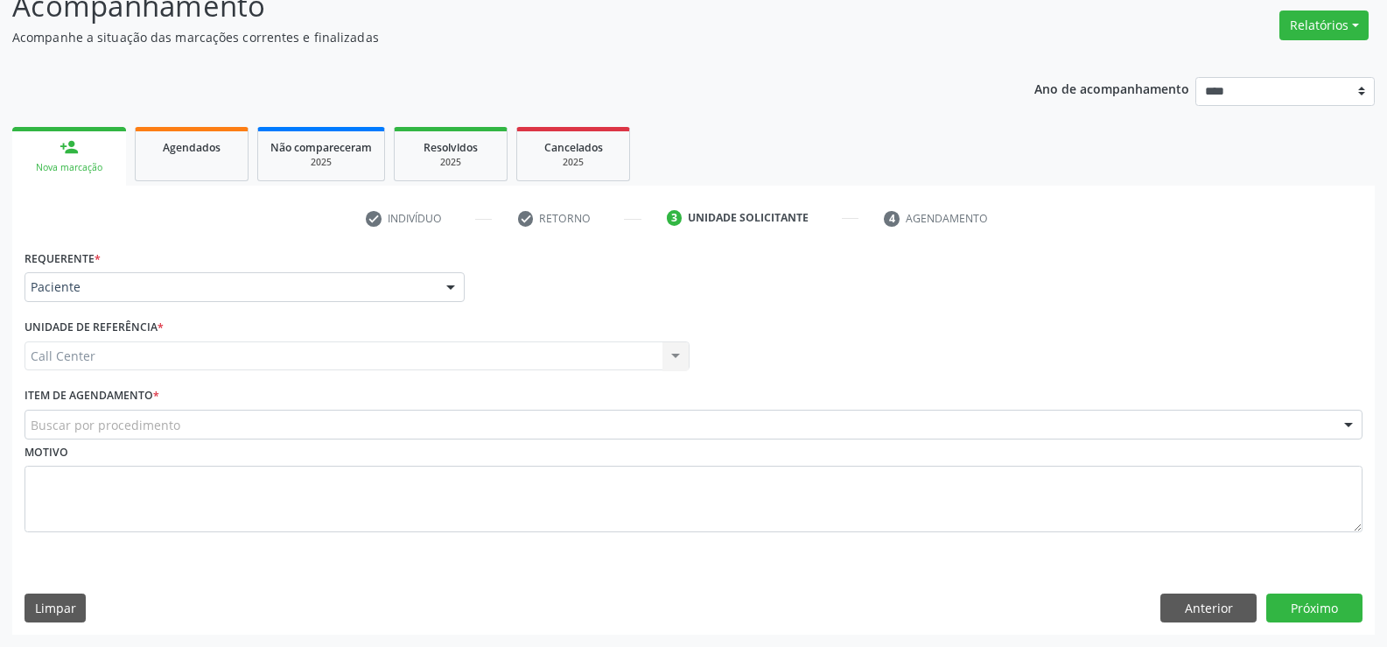
click at [75, 413] on div "Buscar por procedimento" at bounding box center [694, 425] width 1338 height 30
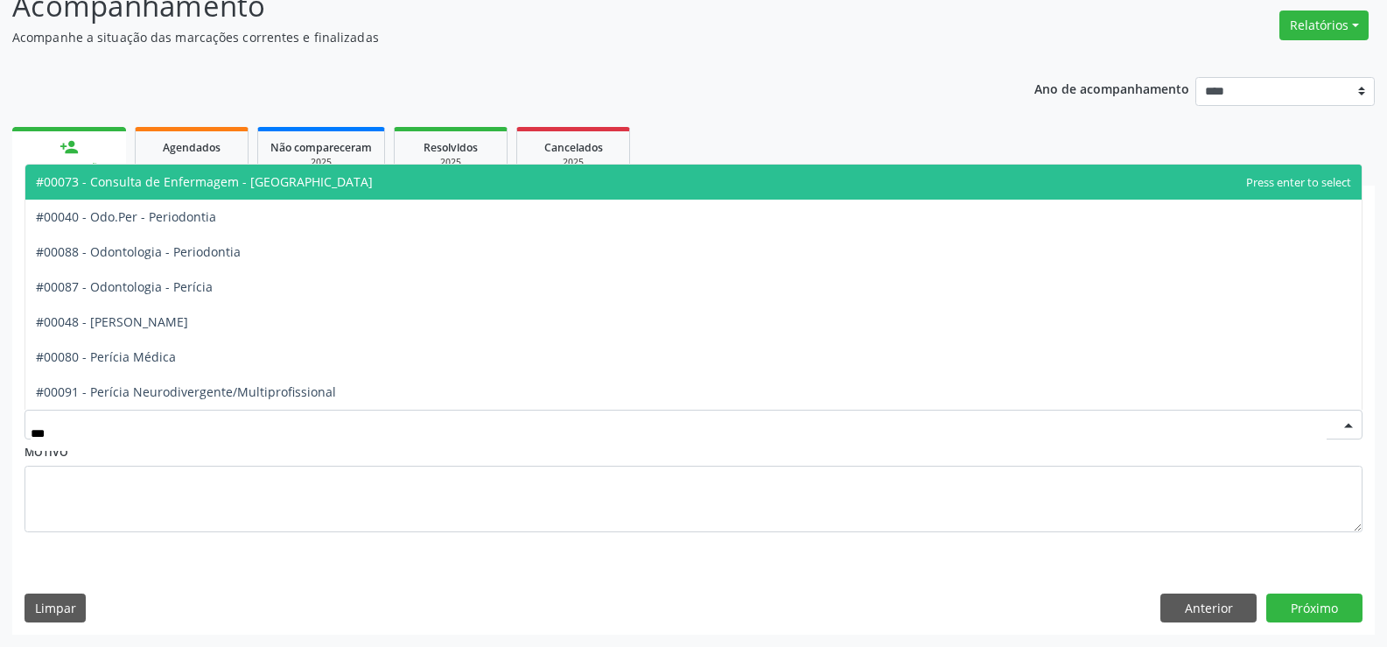
type input "****"
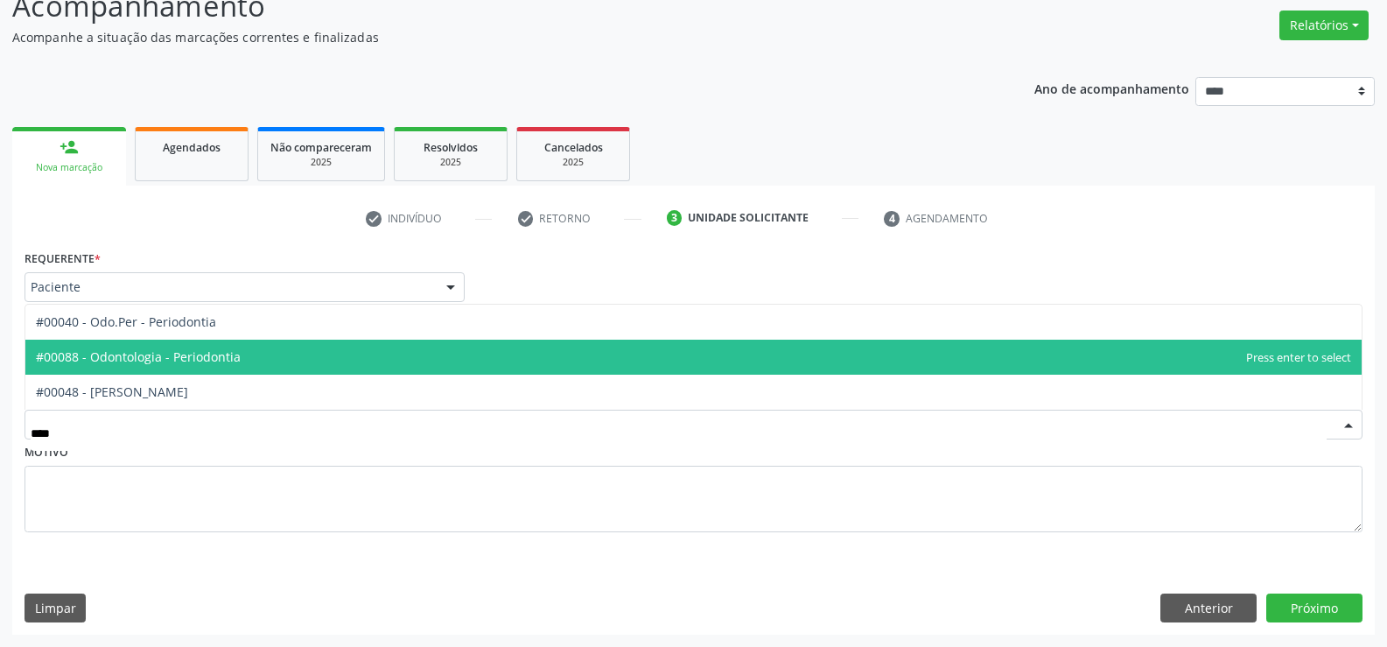
click at [133, 361] on span "#00088 - Odontologia - Periodontia" at bounding box center [138, 356] width 205 height 17
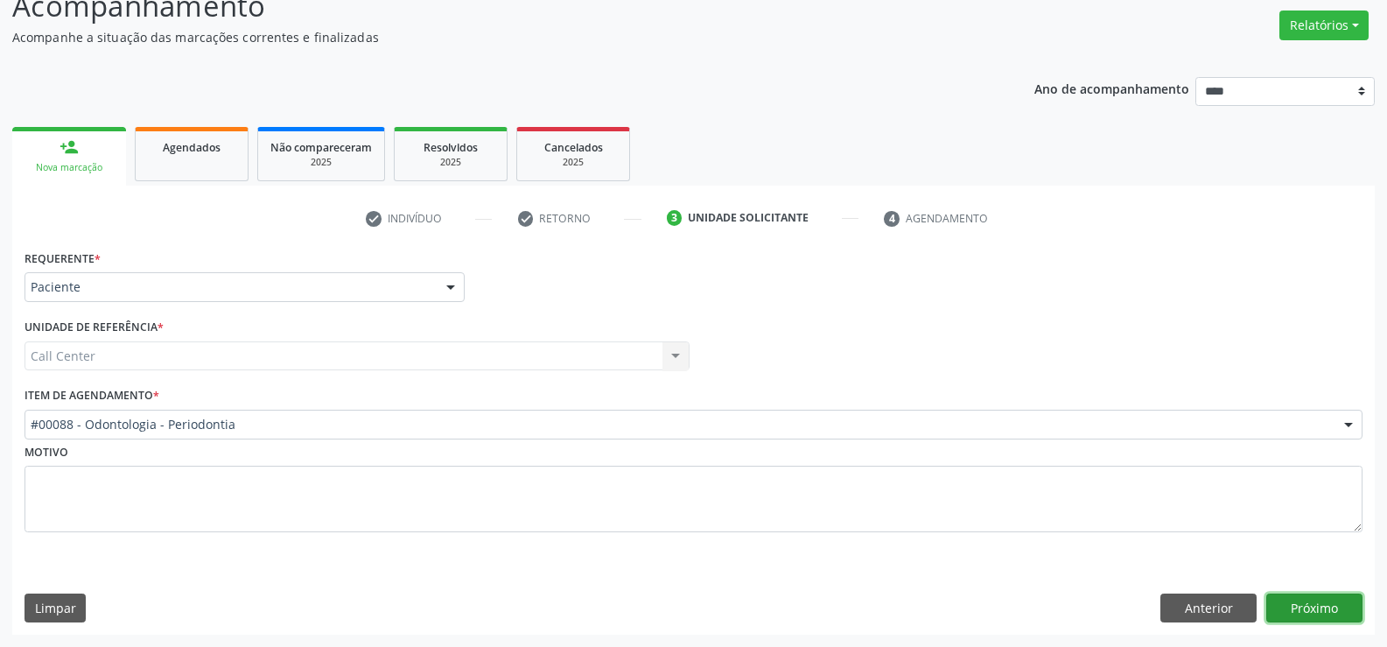
click at [1330, 613] on button "Próximo" at bounding box center [1314, 608] width 96 height 30
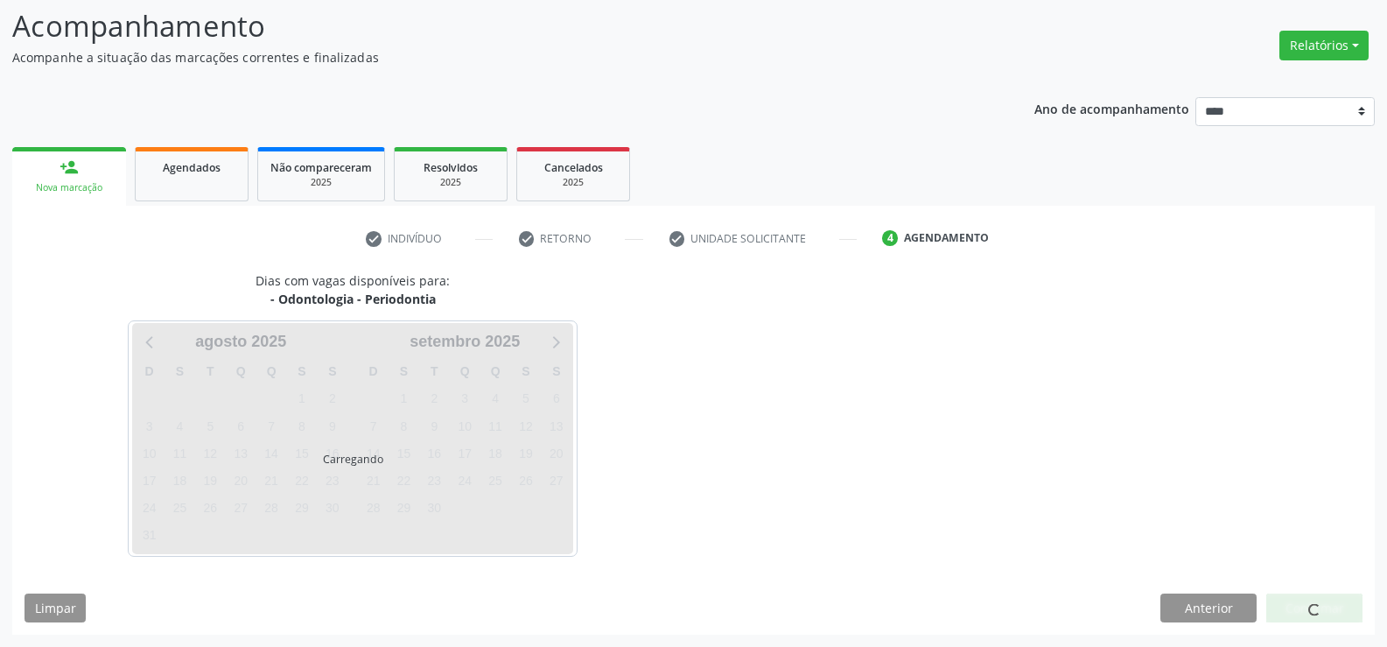
scroll to position [115, 0]
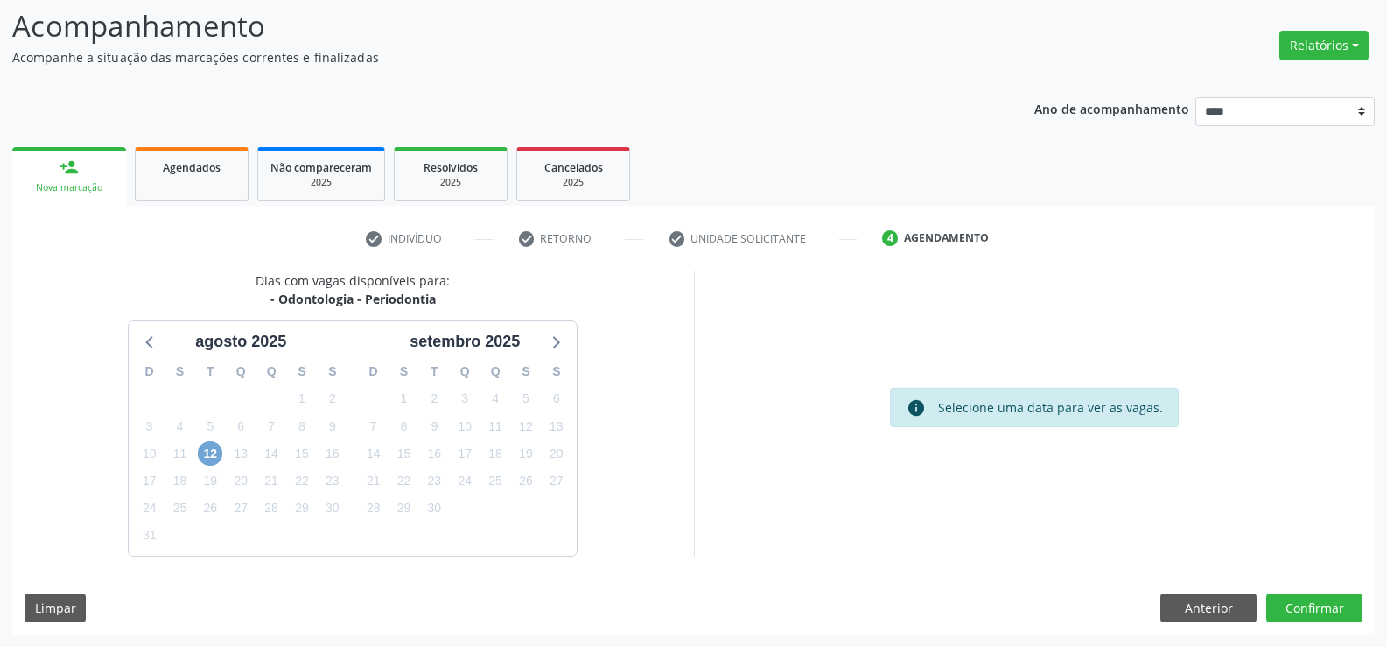
click at [210, 448] on span "12" at bounding box center [210, 453] width 25 height 25
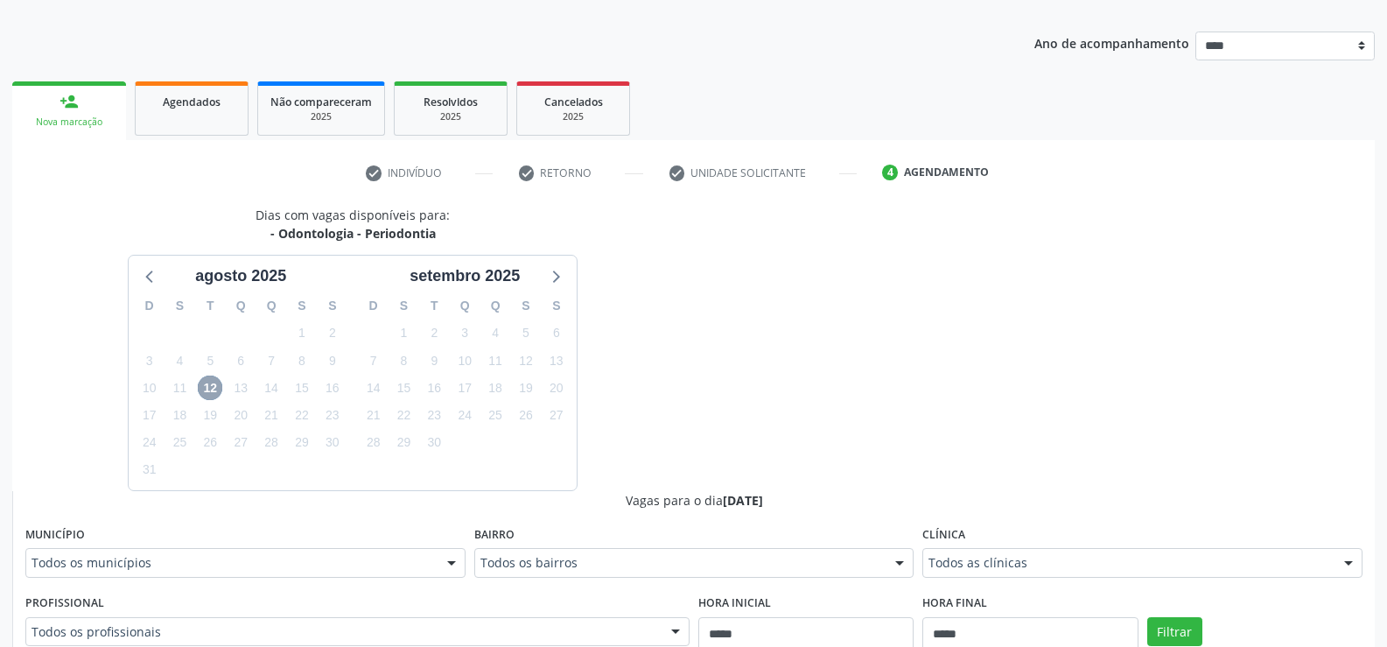
scroll to position [127, 0]
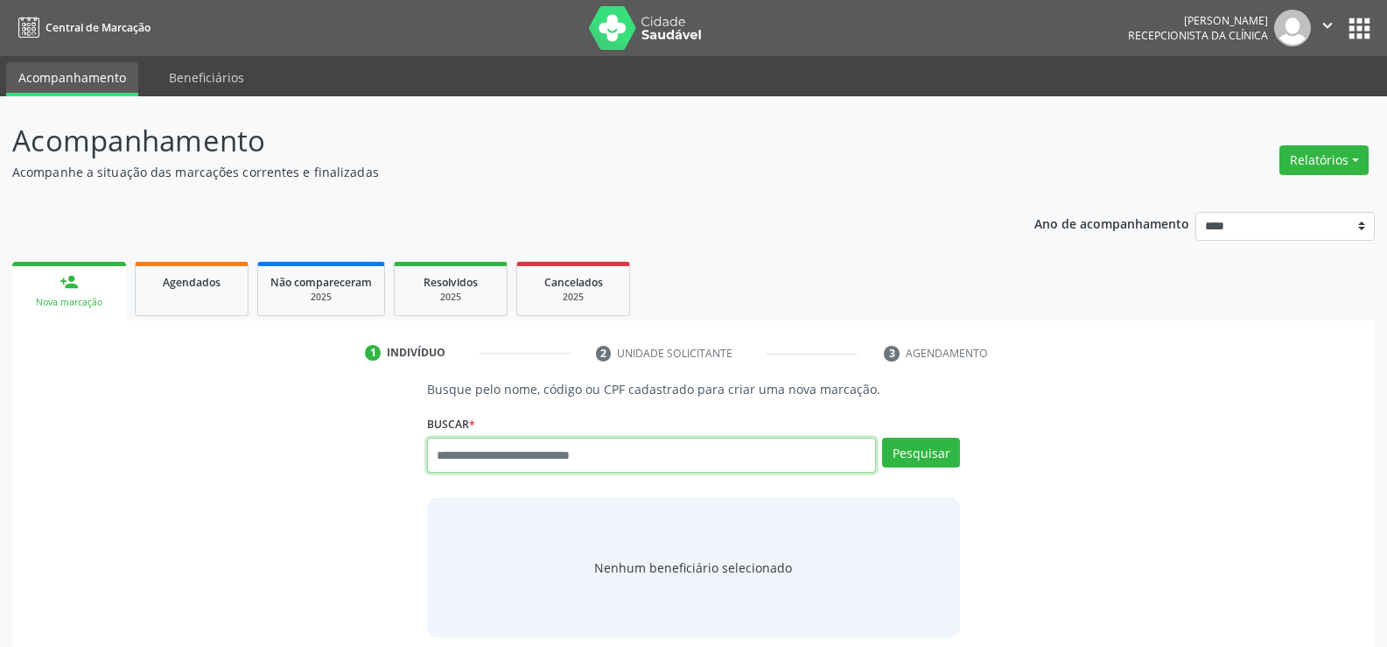
click at [500, 467] on input "text" at bounding box center [651, 455] width 449 height 35
type input "**********"
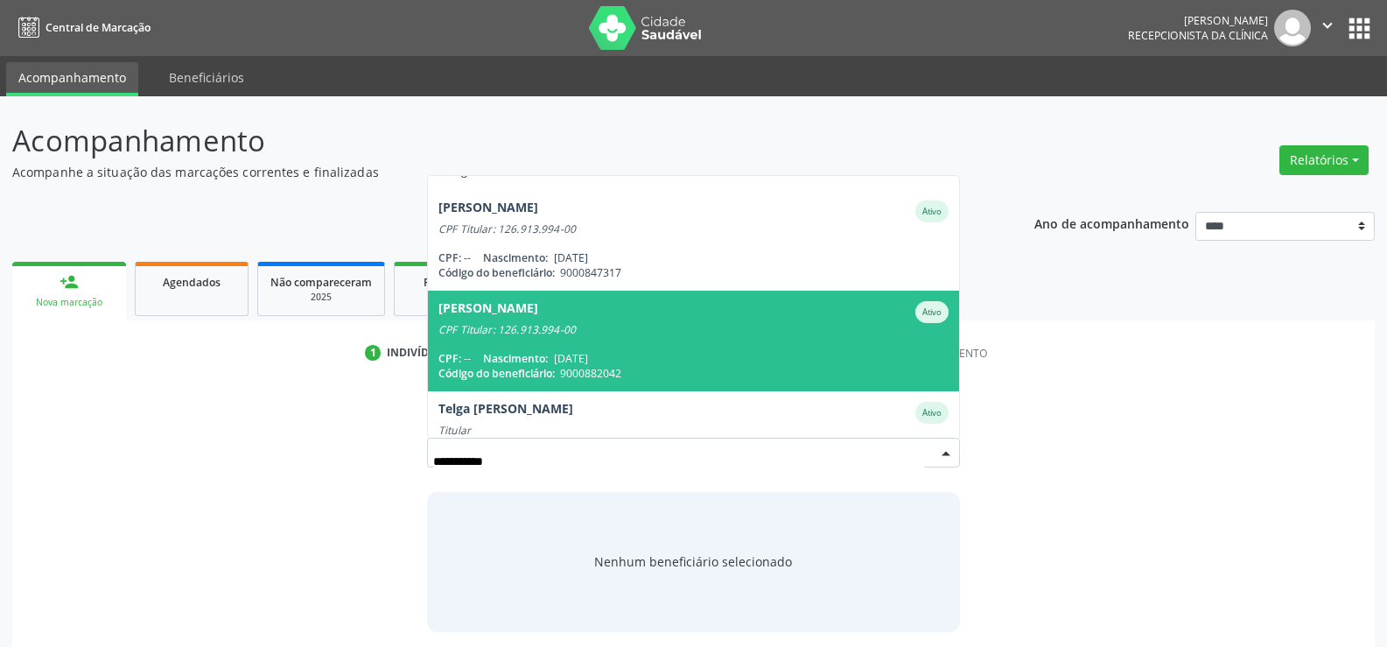
scroll to position [142, 0]
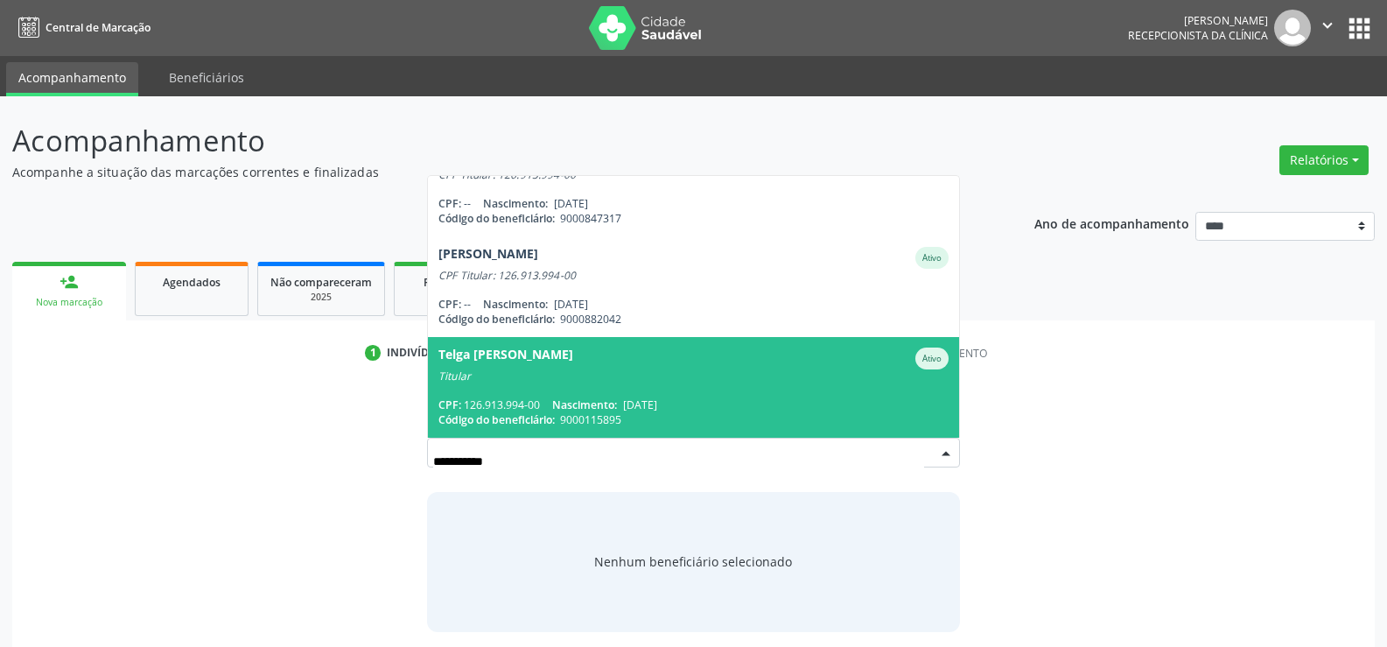
click at [575, 380] on div "Titular" at bounding box center [693, 376] width 510 height 14
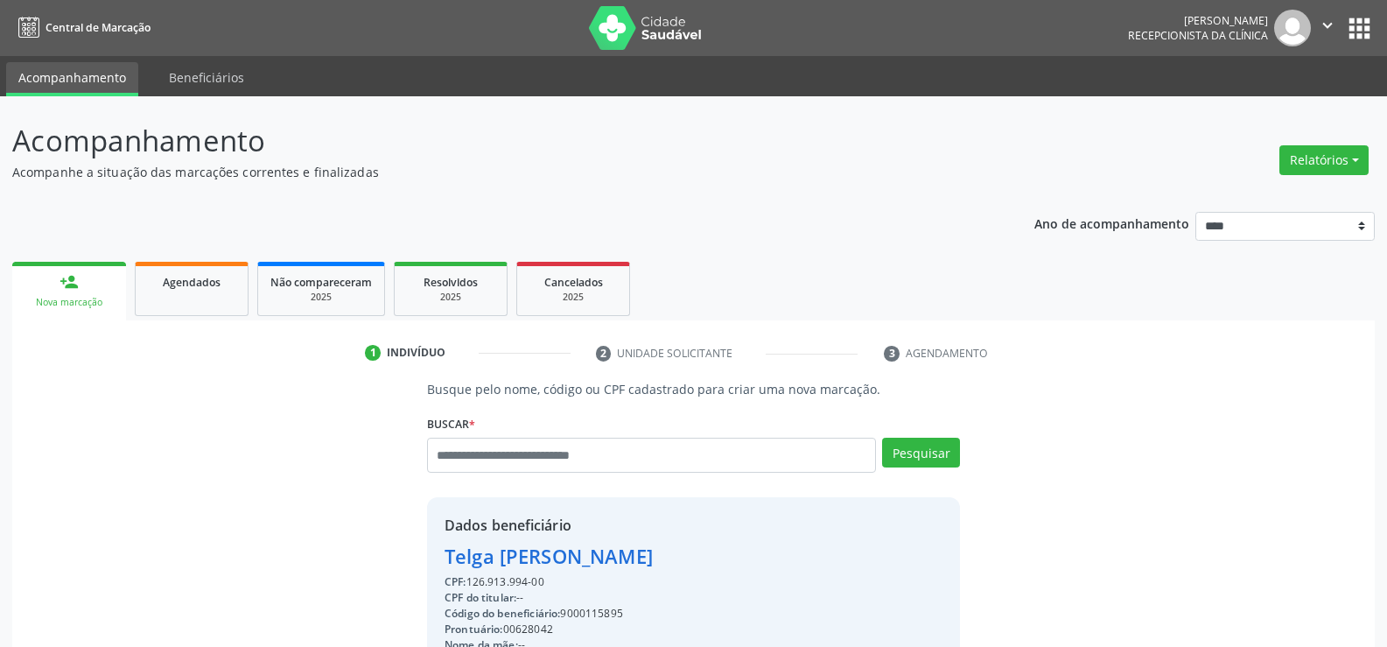
drag, startPoint x: 445, startPoint y: 554, endPoint x: 725, endPoint y: 554, distance: 279.2
click at [672, 554] on div "Telga [PERSON_NAME]" at bounding box center [559, 556] width 228 height 29
copy div "Telga [PERSON_NAME]"
click at [220, 298] on link "Agendados" at bounding box center [192, 289] width 114 height 54
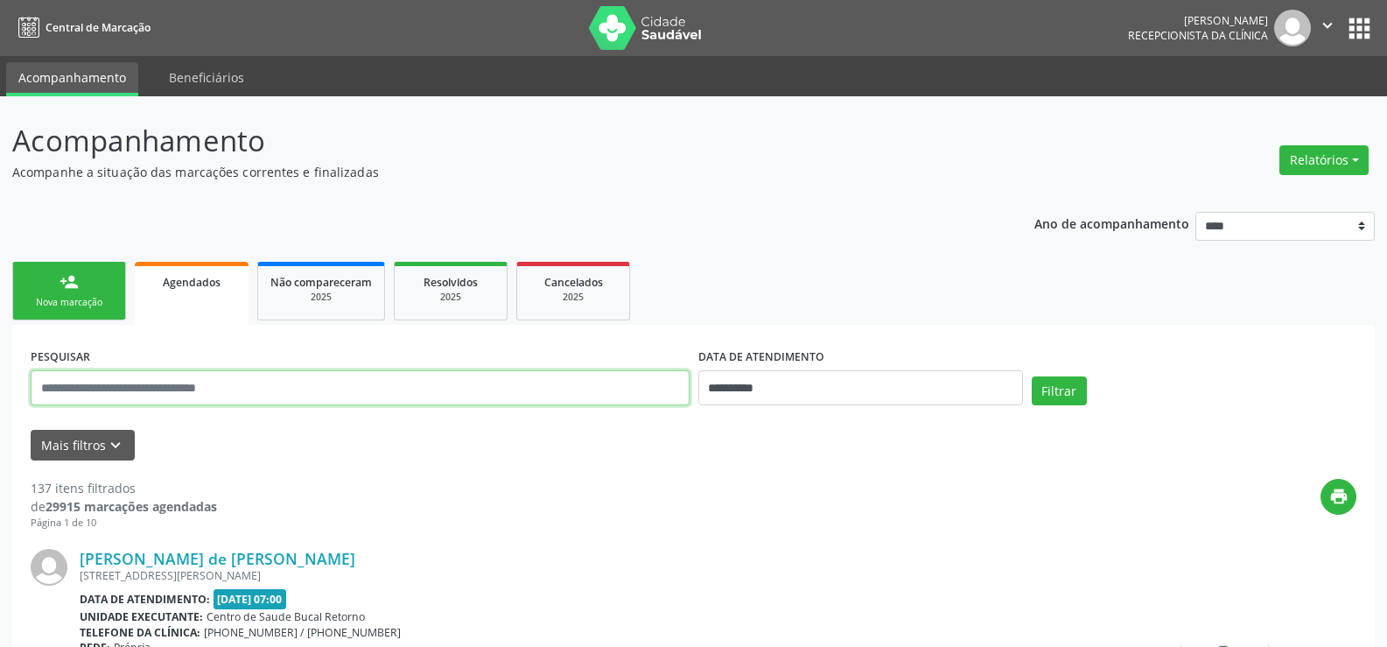
click at [183, 378] on input "text" at bounding box center [360, 387] width 659 height 35
paste input "**********"
type input "**********"
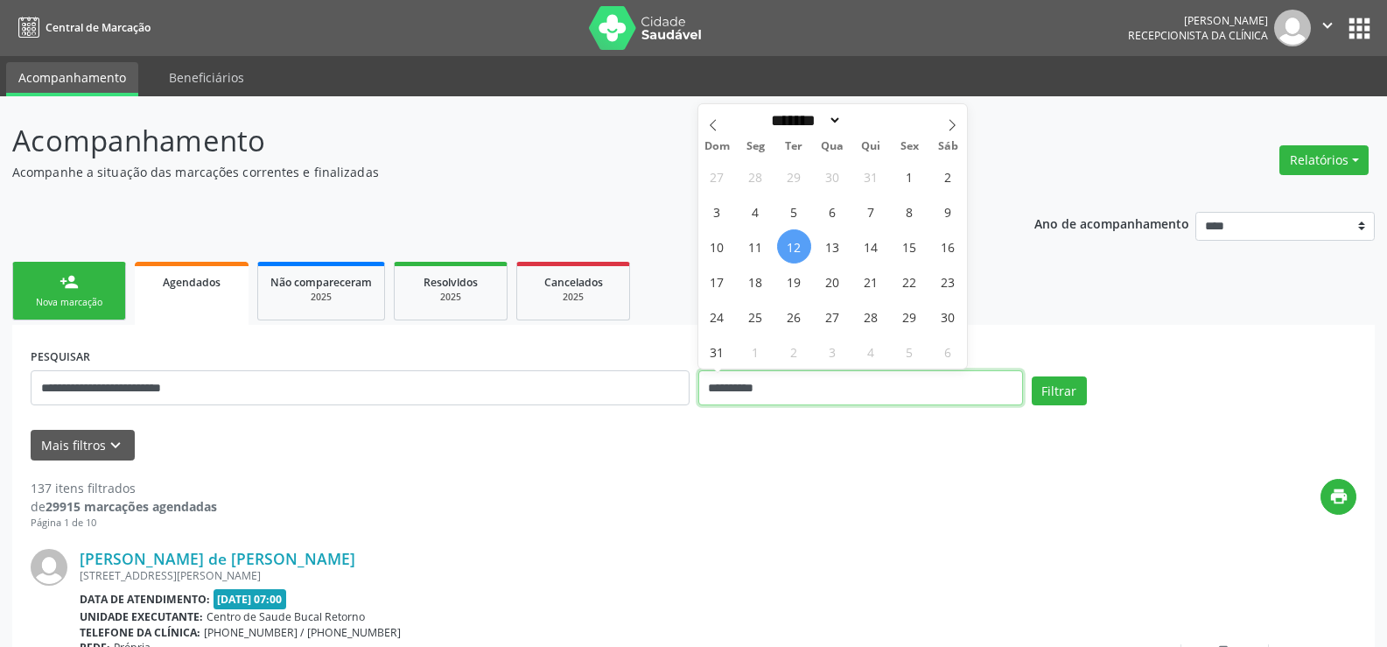
drag, startPoint x: 809, startPoint y: 391, endPoint x: 634, endPoint y: 391, distance: 175.0
click at [634, 391] on div "**********" at bounding box center [693, 380] width 1335 height 74
click at [1032, 376] on button "Filtrar" at bounding box center [1059, 391] width 55 height 30
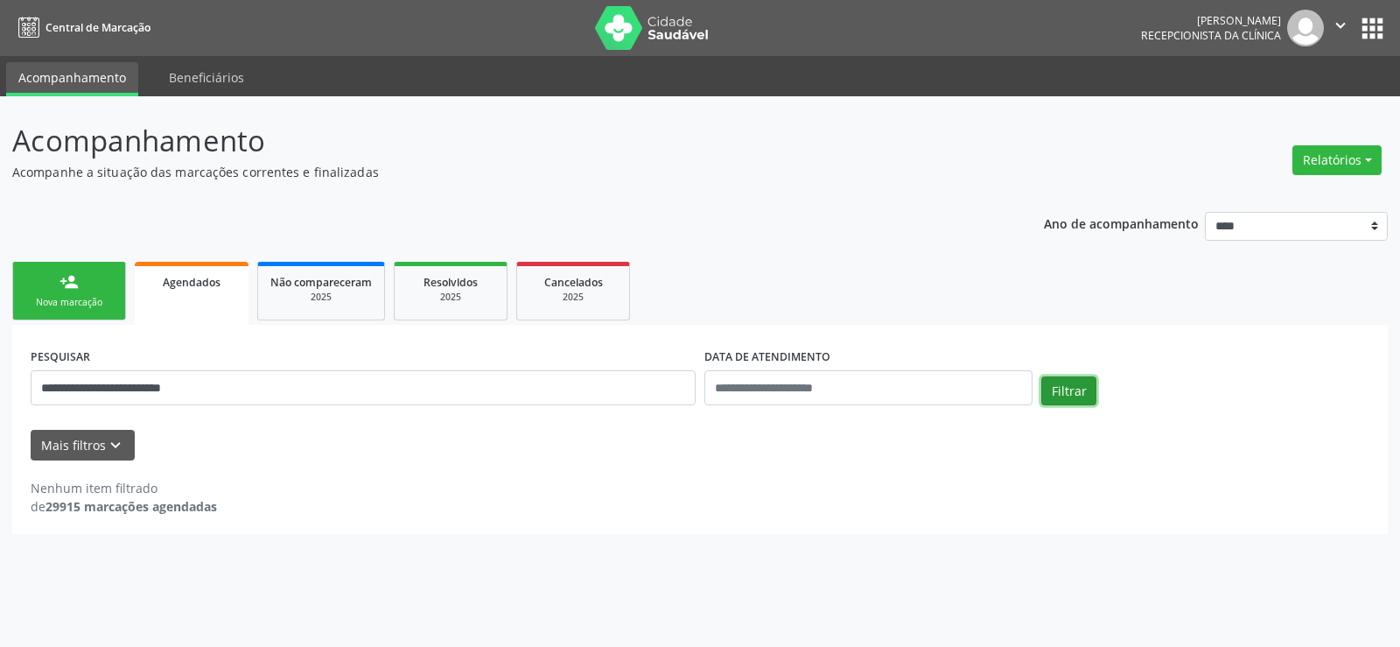
click at [1062, 397] on button "Filtrar" at bounding box center [1068, 391] width 55 height 30
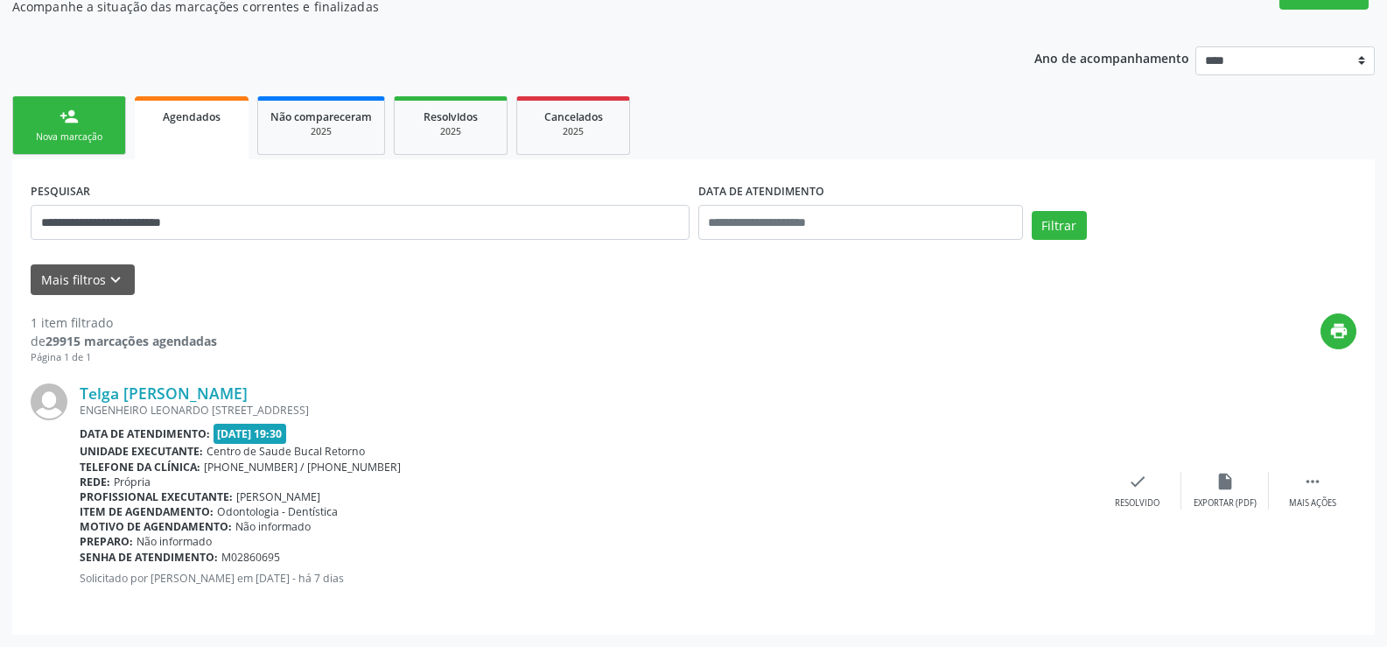
scroll to position [78, 0]
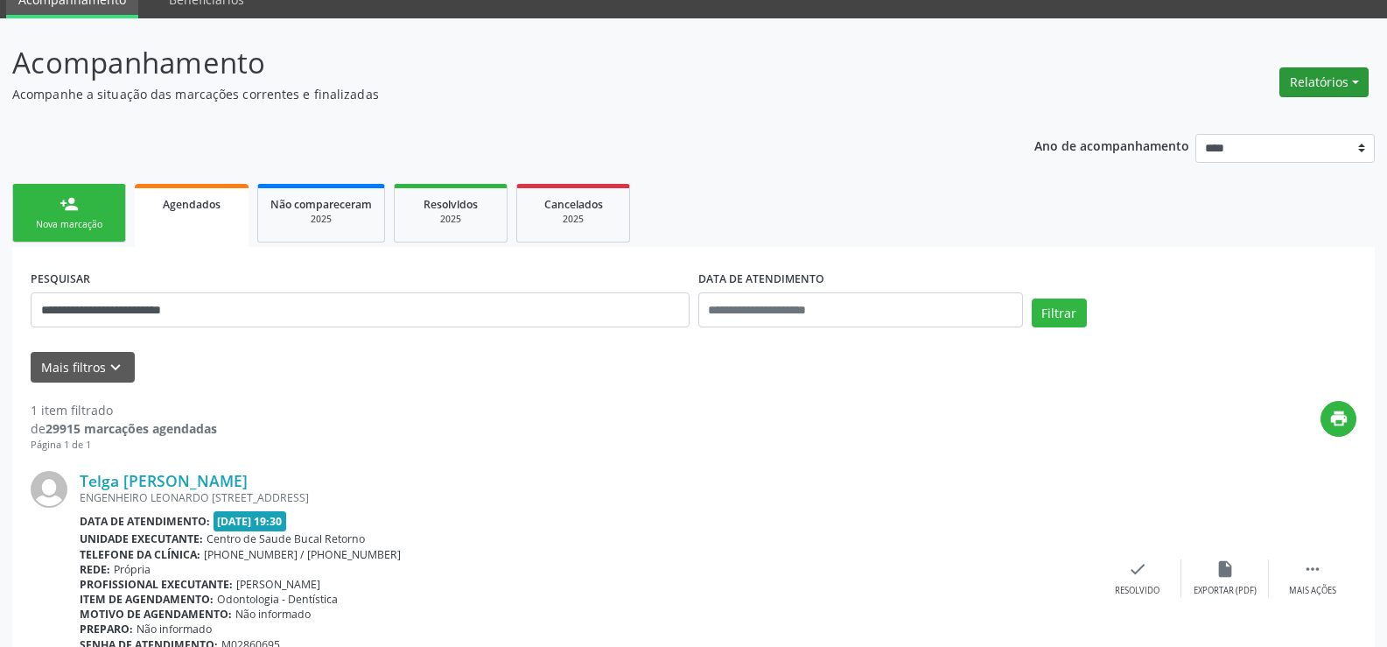
click at [1293, 87] on button "Relatórios" at bounding box center [1323, 82] width 89 height 30
click at [1268, 127] on link "Agendamentos" at bounding box center [1275, 120] width 188 height 25
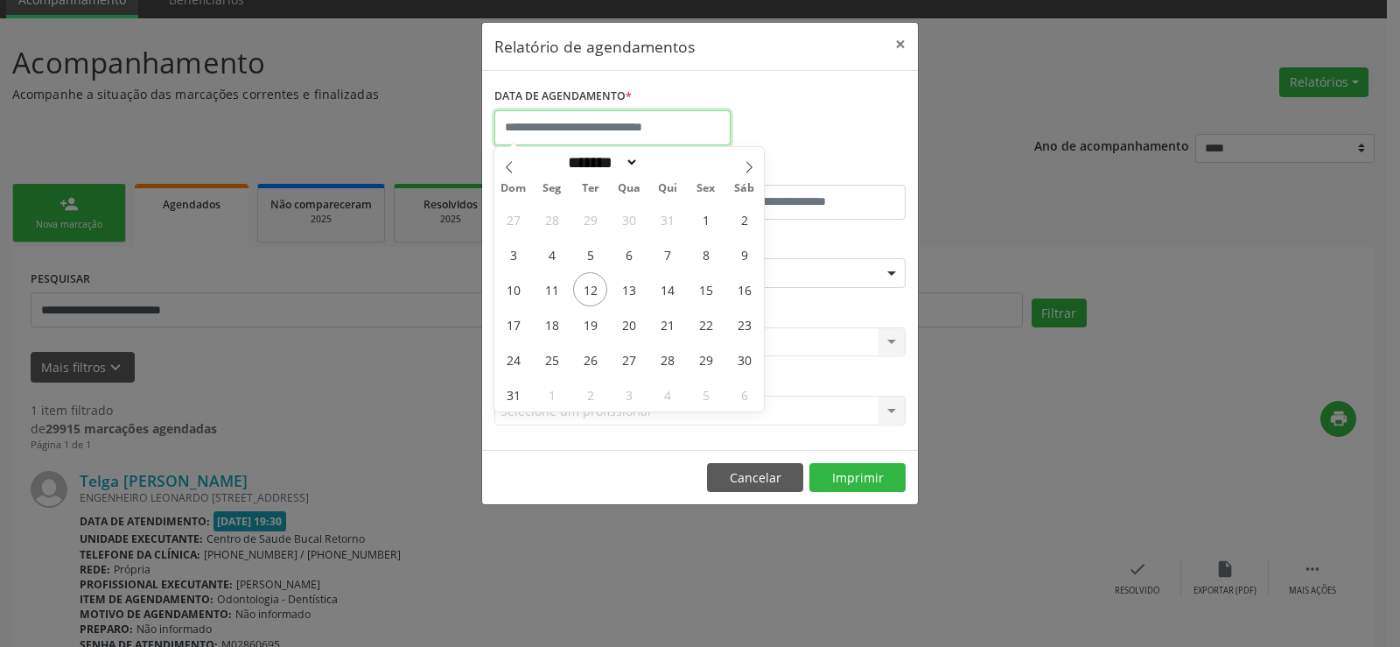
click at [579, 133] on body "**********" at bounding box center [700, 245] width 1400 height 647
click at [747, 174] on span at bounding box center [749, 162] width 30 height 30
select select "*"
click at [698, 286] on span "19" at bounding box center [706, 289] width 34 height 34
type input "**********"
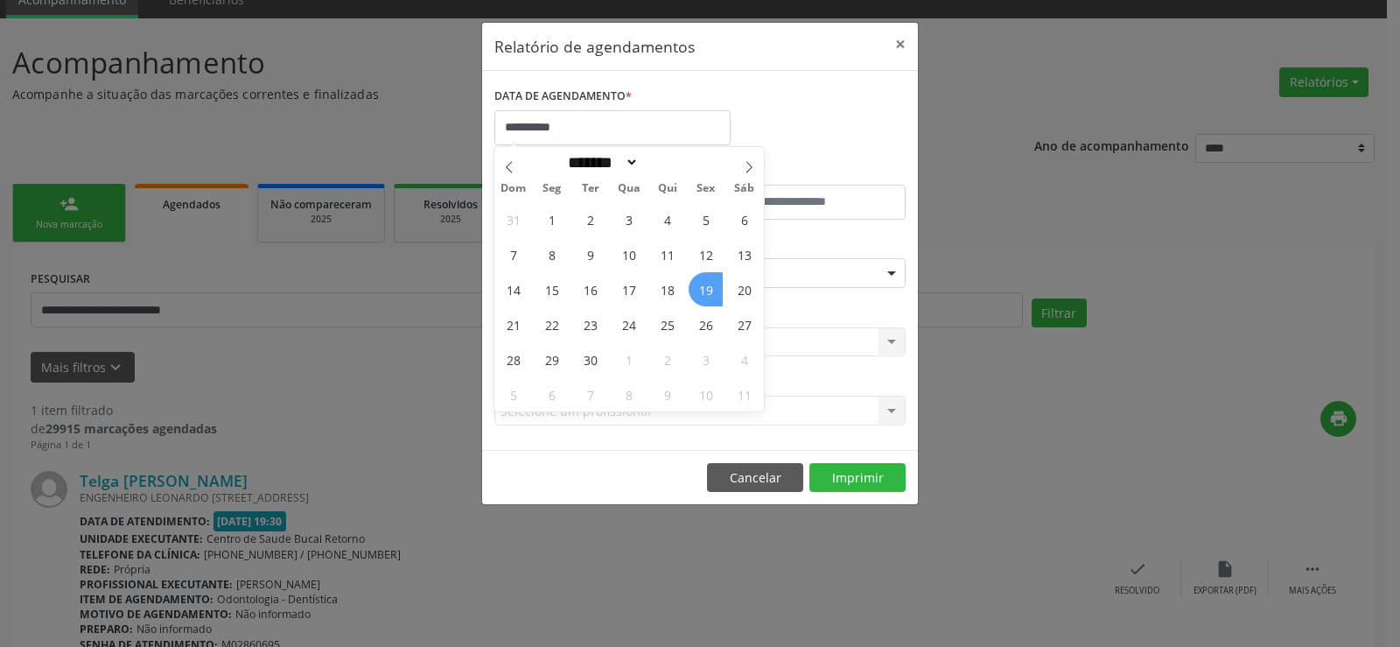
click at [698, 286] on span "19" at bounding box center [706, 289] width 34 height 34
click at [698, 286] on div "Seleciona uma especialidade" at bounding box center [699, 273] width 411 height 30
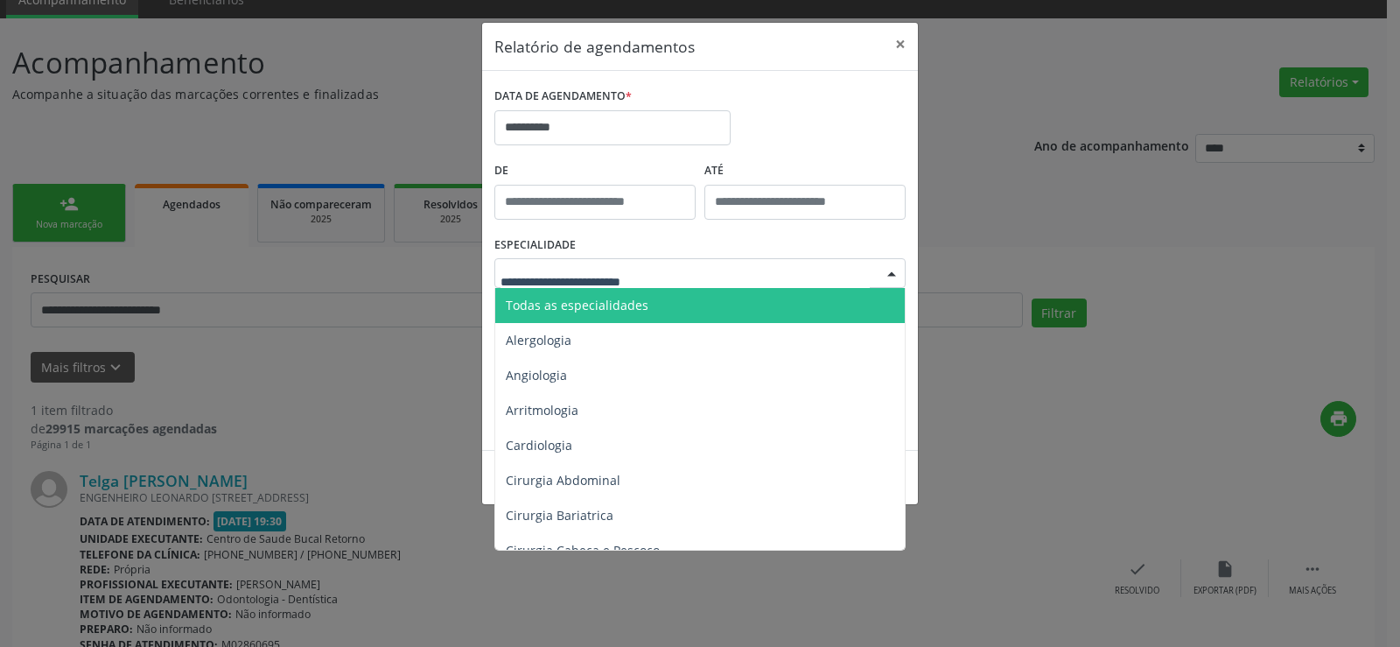
click at [691, 308] on span "Todas as especialidades" at bounding box center [701, 305] width 412 height 35
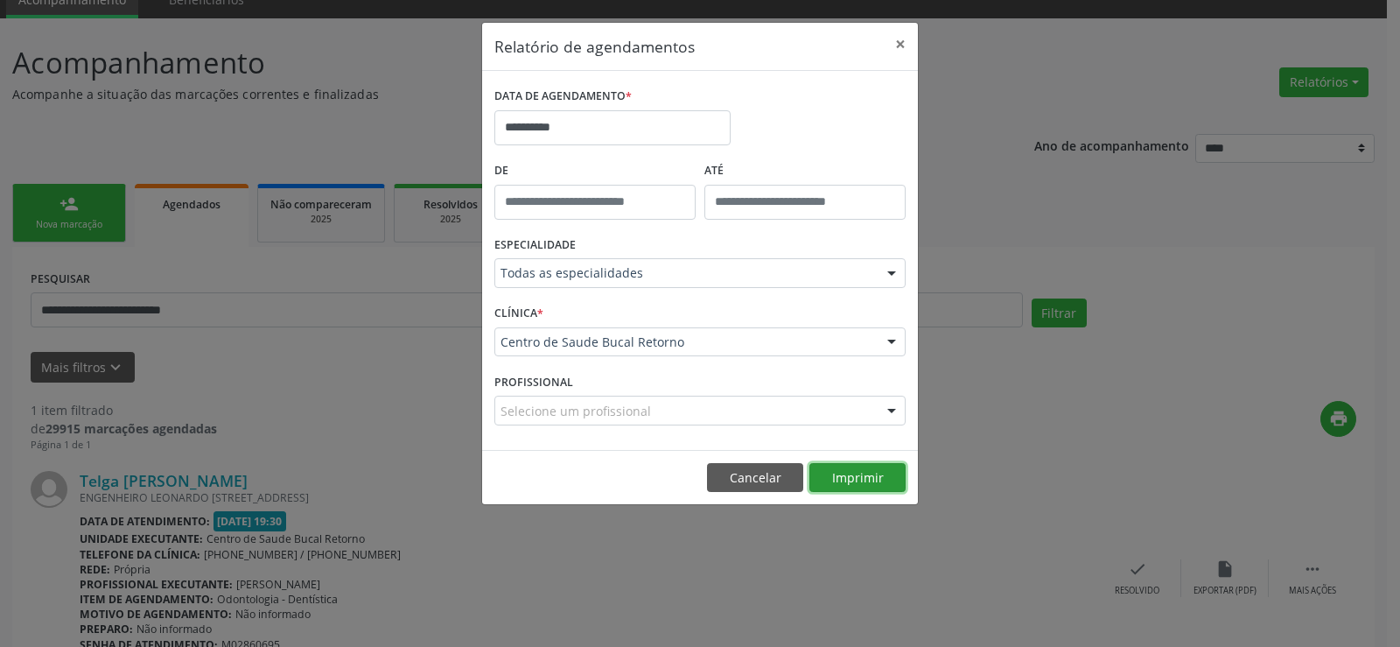
click at [859, 479] on button "Imprimir" at bounding box center [857, 478] width 96 height 30
click at [740, 476] on button "Cancelar" at bounding box center [755, 478] width 96 height 30
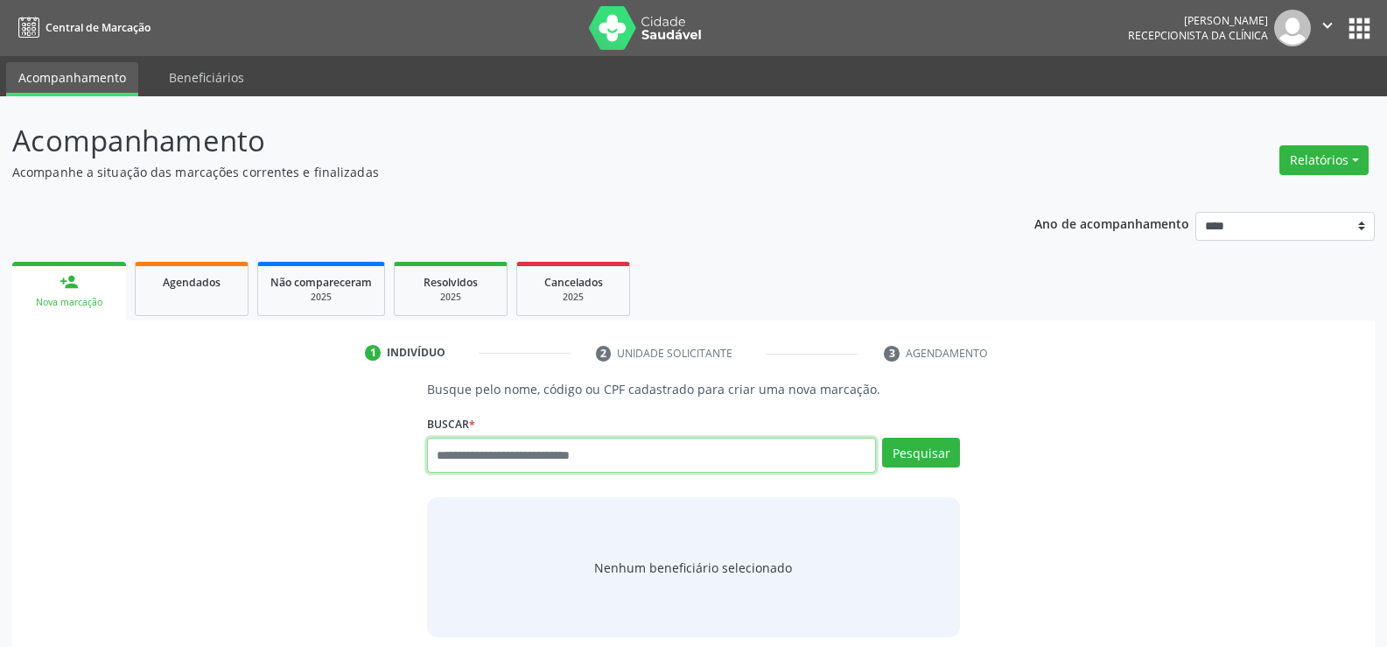
click at [454, 459] on input "text" at bounding box center [651, 455] width 449 height 35
type input "**********"
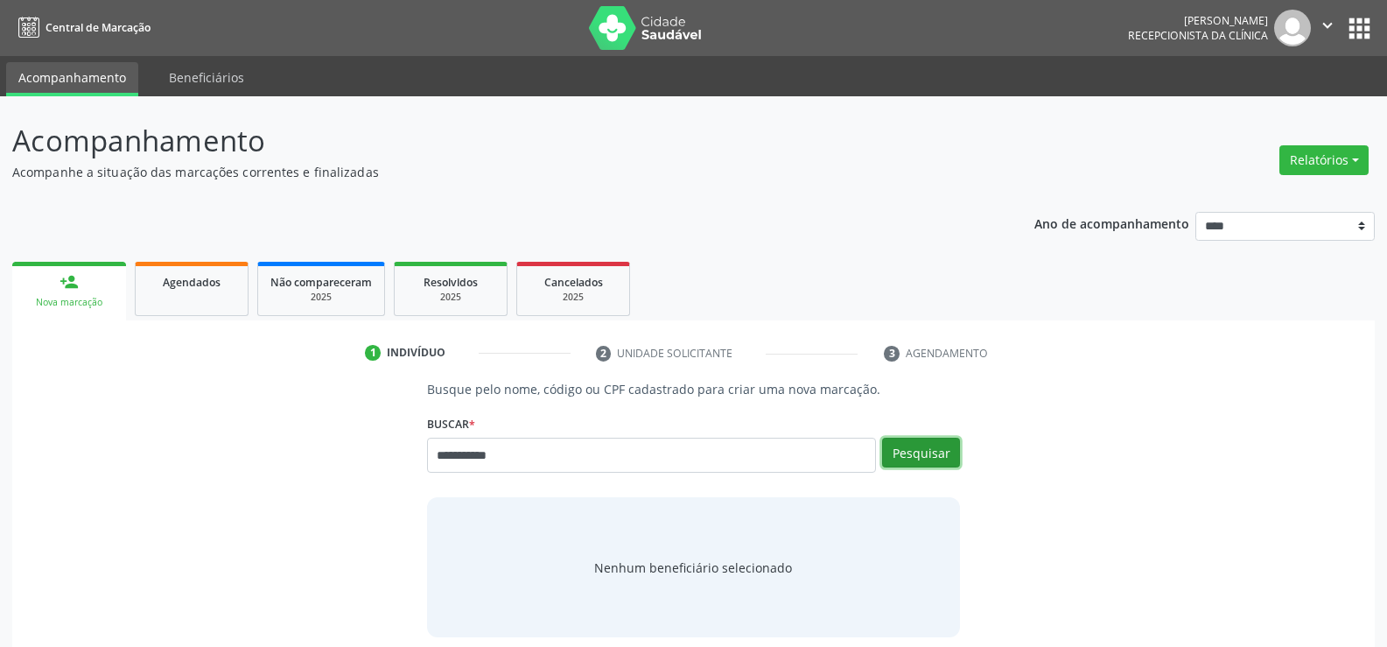
click at [907, 454] on button "Pesquisar" at bounding box center [921, 453] width 78 height 30
click at [605, 460] on input "**********" at bounding box center [651, 455] width 449 height 35
click at [928, 457] on button "Pesquisar" at bounding box center [921, 453] width 78 height 30
click at [546, 460] on input "**********" at bounding box center [651, 455] width 449 height 35
click at [939, 454] on button "Pesquisar" at bounding box center [921, 453] width 78 height 30
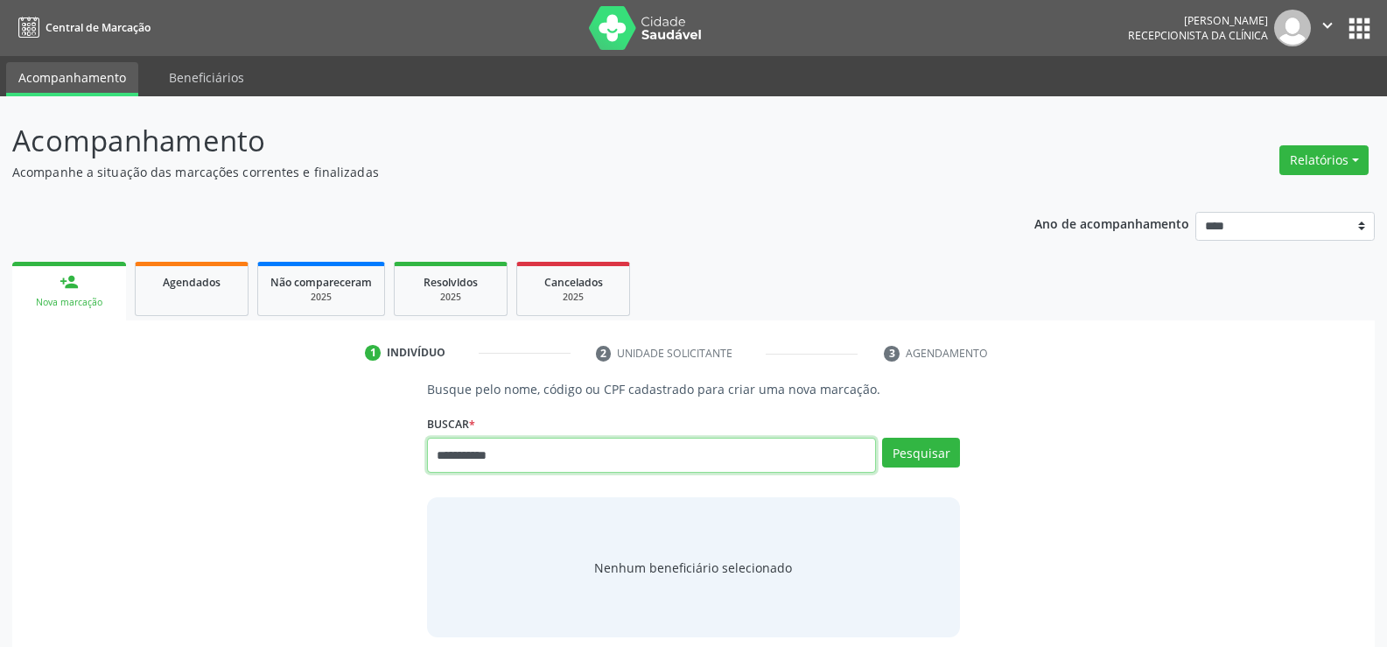
click at [457, 460] on input "**********" at bounding box center [651, 455] width 449 height 35
click at [911, 450] on button "Pesquisar" at bounding box center [921, 453] width 78 height 30
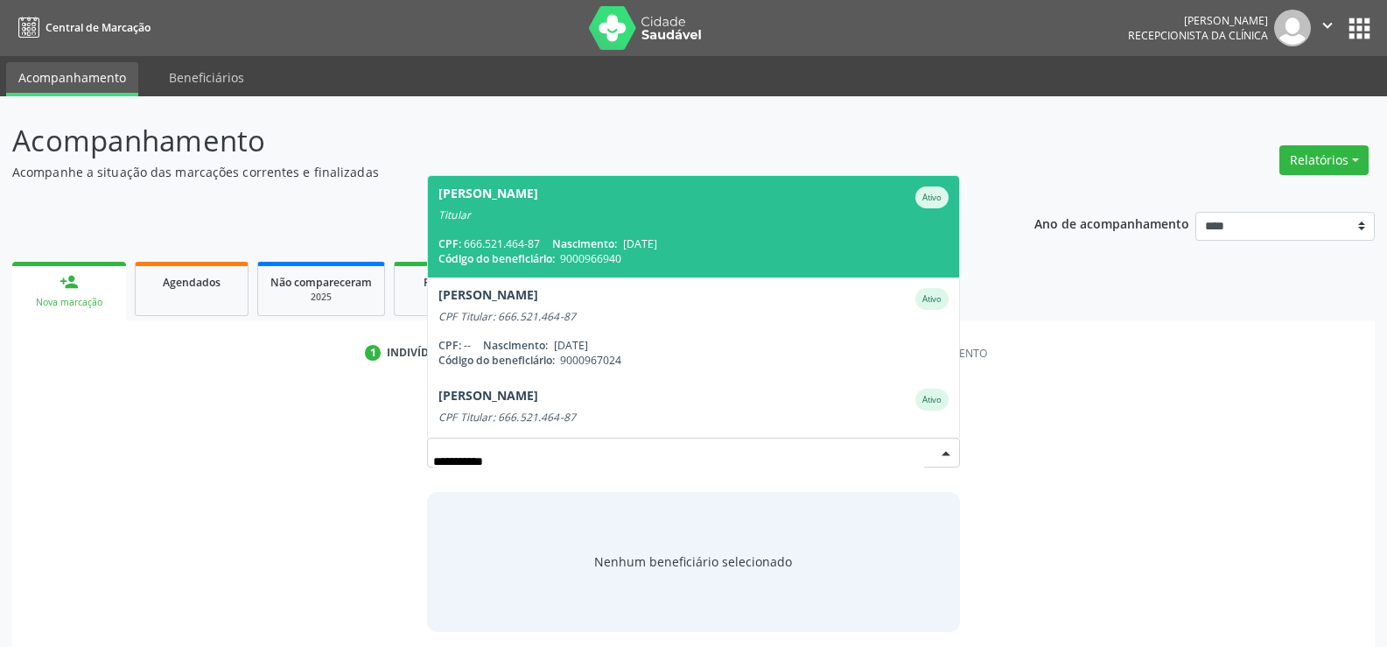
click at [526, 234] on span "[PERSON_NAME] Ativo Titular CPF: 666.521.464-87 Nascimento: [DATE] Código do be…" at bounding box center [693, 226] width 531 height 101
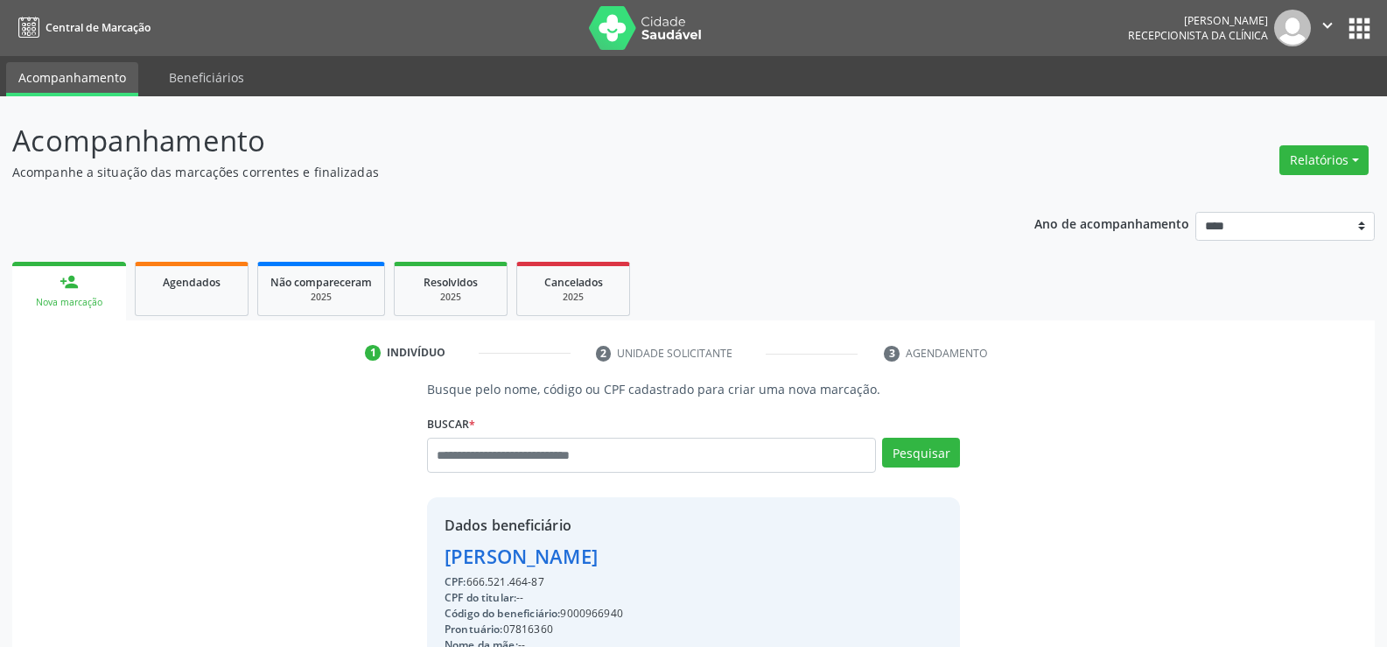
drag, startPoint x: 545, startPoint y: 584, endPoint x: 444, endPoint y: 556, distance: 105.3
copy div "[PERSON_NAME] CPF: 666.521.464-87"
click at [440, 456] on input "text" at bounding box center [651, 455] width 449 height 35
type input "**********"
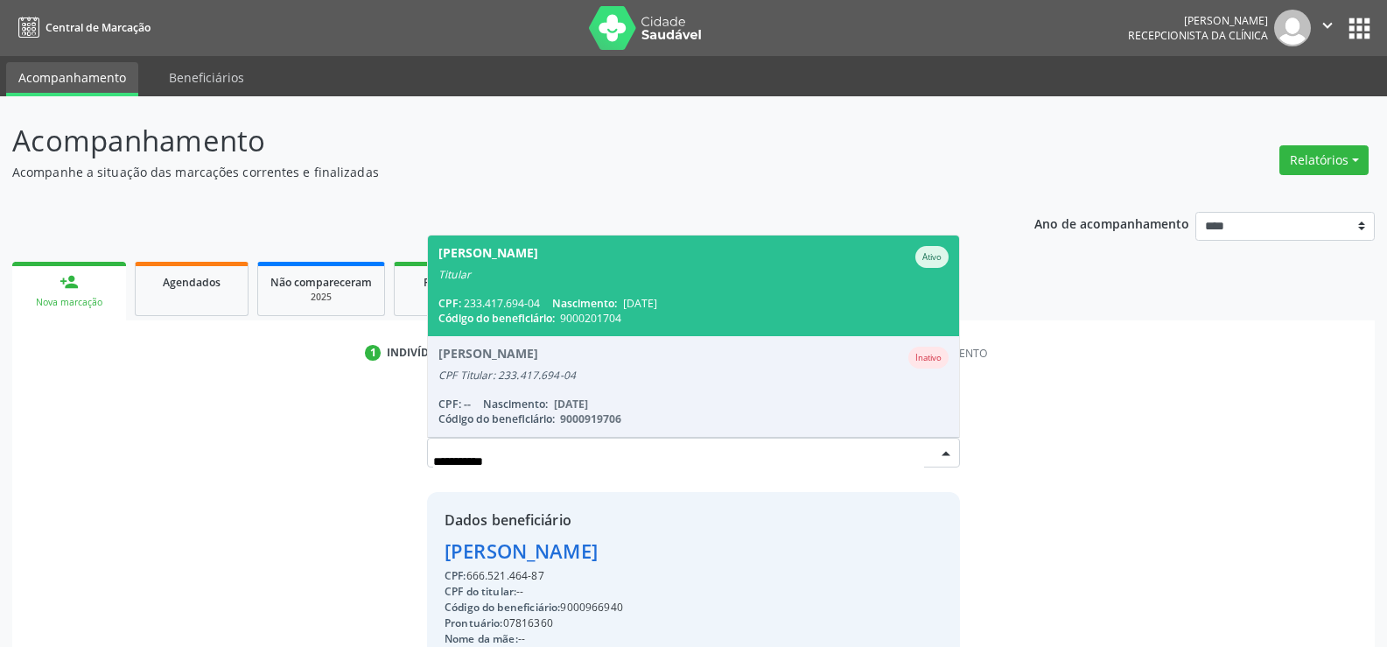
click at [534, 246] on div "[PERSON_NAME]" at bounding box center [488, 257] width 100 height 22
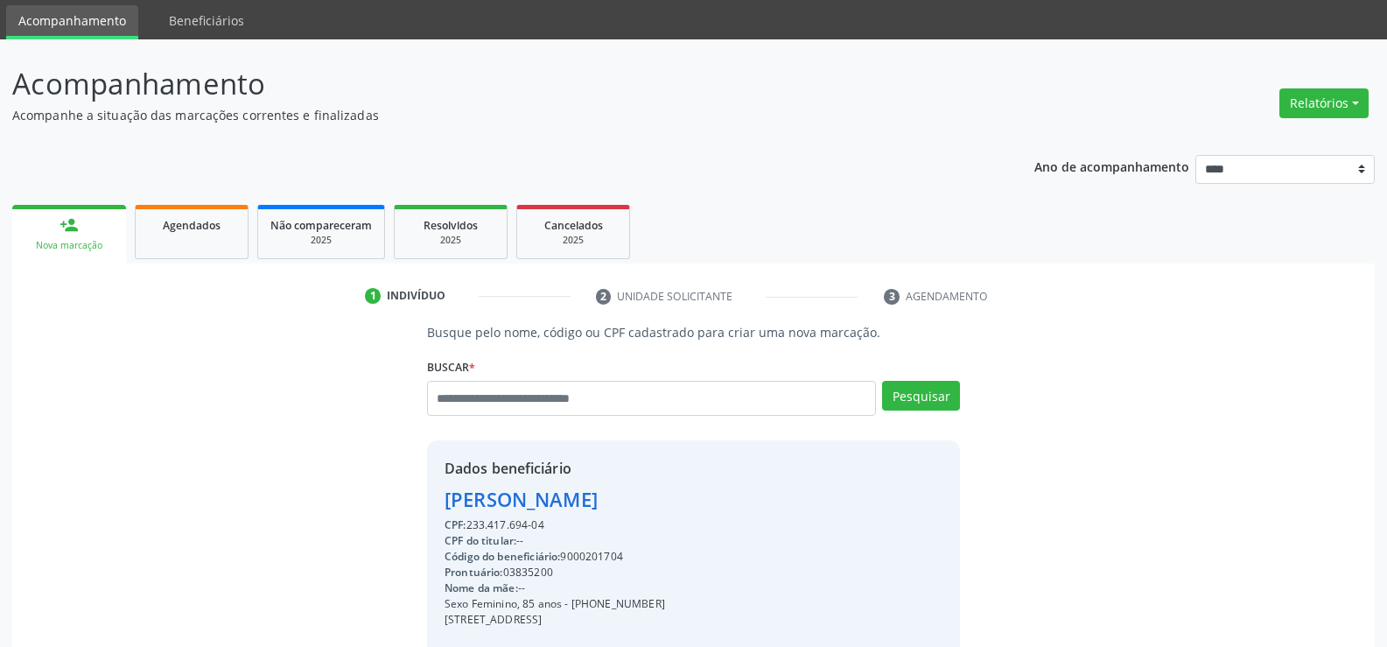
scroll to position [88, 0]
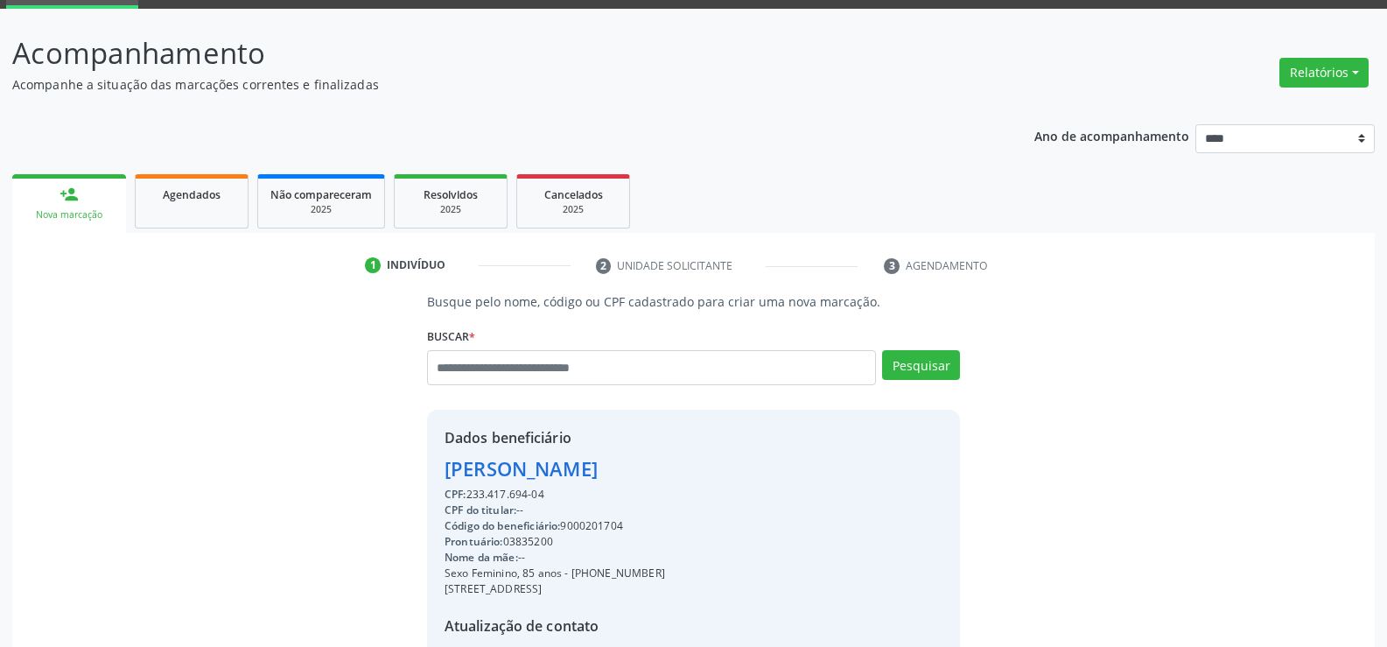
drag, startPoint x: 552, startPoint y: 494, endPoint x: 447, endPoint y: 466, distance: 108.5
click at [447, 466] on div "Dados beneficiário [PERSON_NAME] CPF: 233.417.694-04 CPF do titular: -- Código …" at bounding box center [555, 577] width 221 height 301
copy div "[PERSON_NAME] CPF: 233.417.694-04"
click at [460, 371] on input "text" at bounding box center [651, 367] width 449 height 35
click at [199, 200] on span "Agendados" at bounding box center [192, 194] width 58 height 15
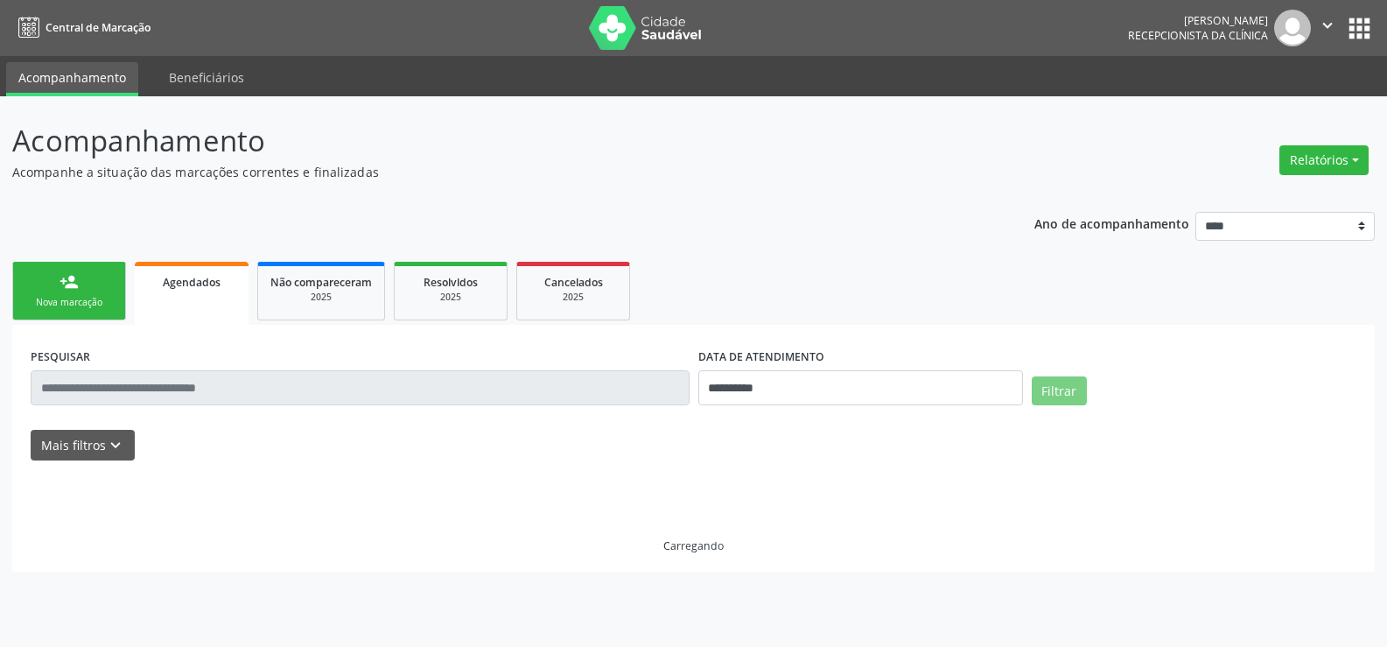
scroll to position [0, 0]
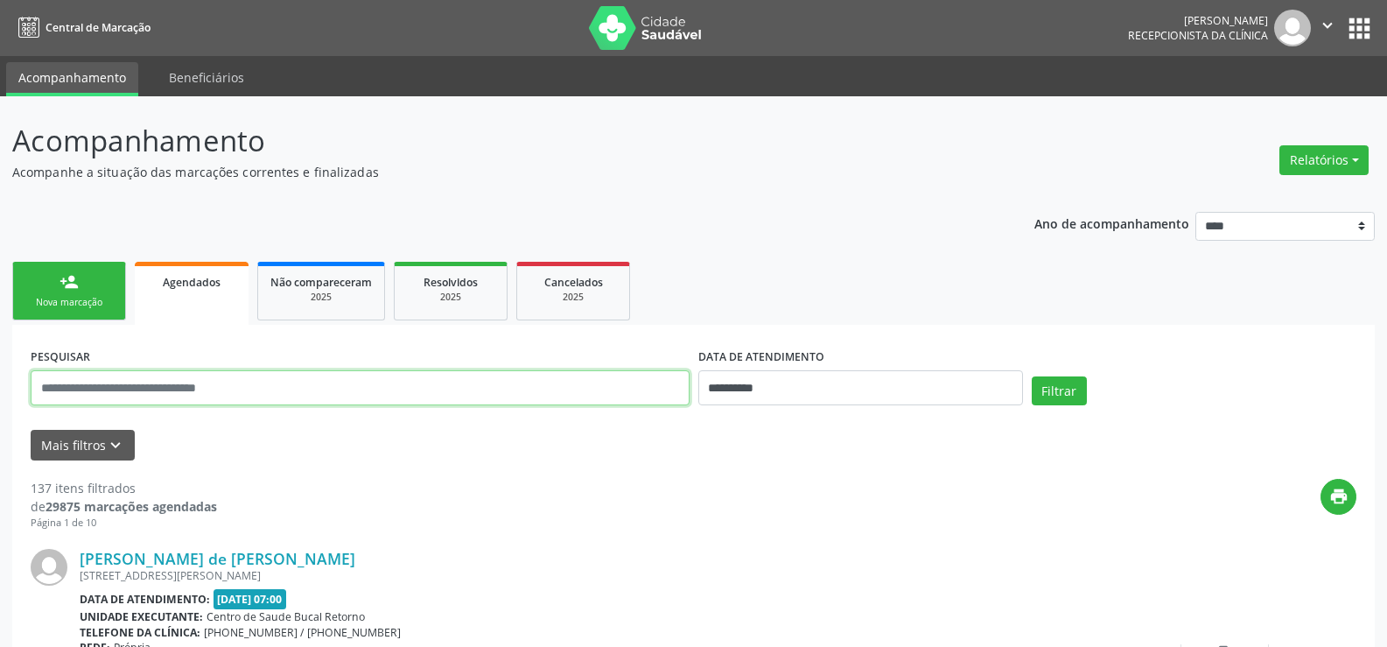
click at [228, 384] on input "text" at bounding box center [360, 387] width 659 height 35
paste input "**********"
type input "**********"
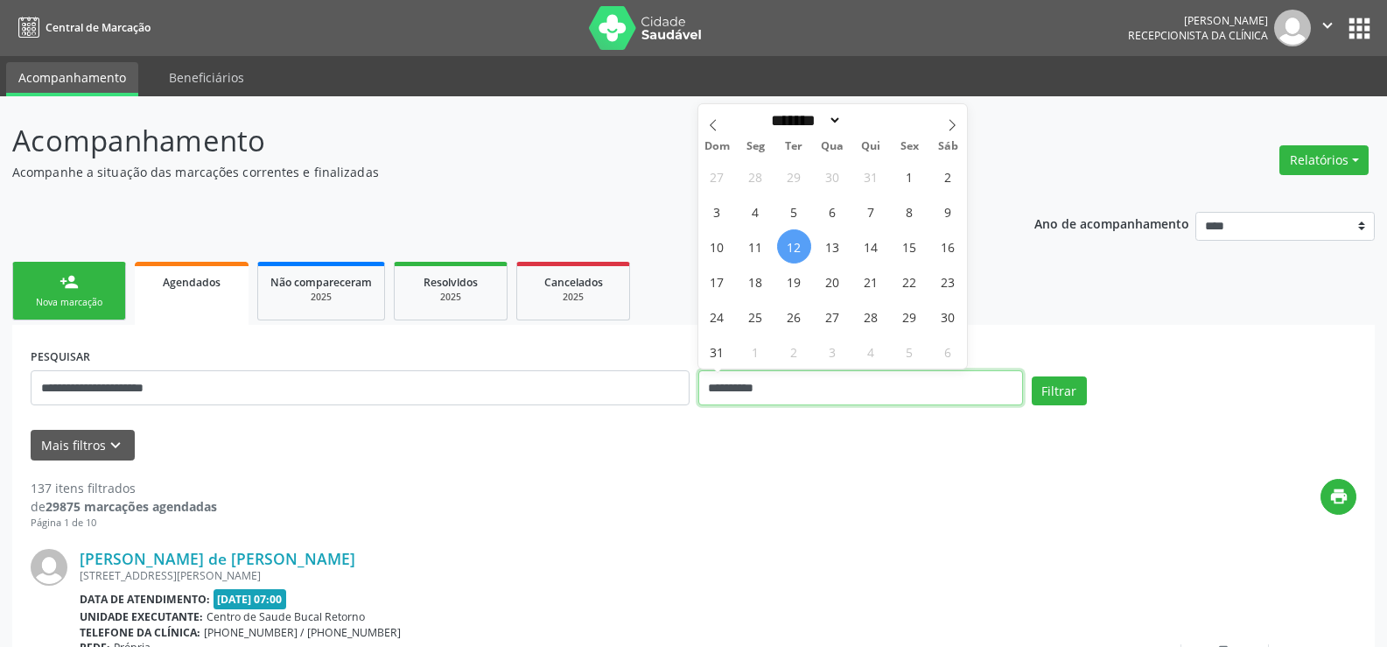
drag, startPoint x: 781, startPoint y: 383, endPoint x: 692, endPoint y: 364, distance: 91.3
click at [692, 364] on div "**********" at bounding box center [693, 380] width 1335 height 74
click at [863, 248] on span "14" at bounding box center [871, 246] width 34 height 34
type input "**********"
click at [870, 243] on span "14" at bounding box center [871, 246] width 34 height 34
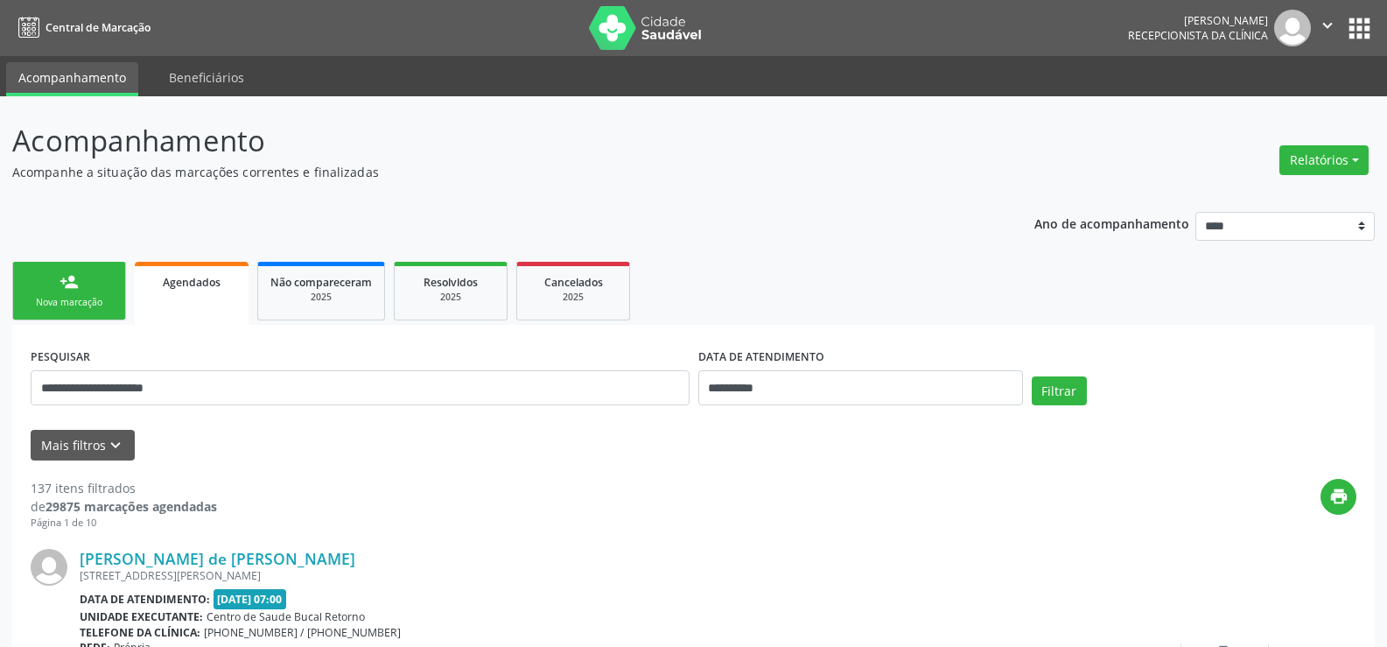
click at [1048, 381] on button "Filtrar" at bounding box center [1059, 391] width 55 height 30
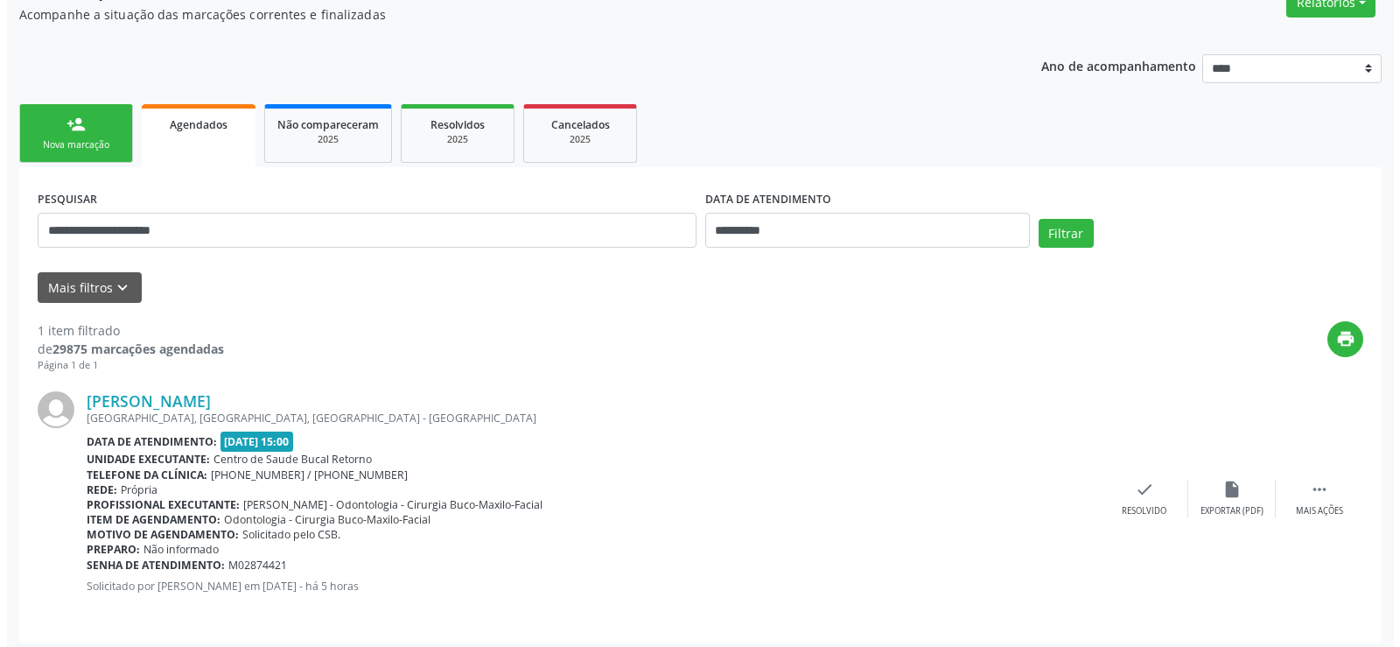
scroll to position [165, 0]
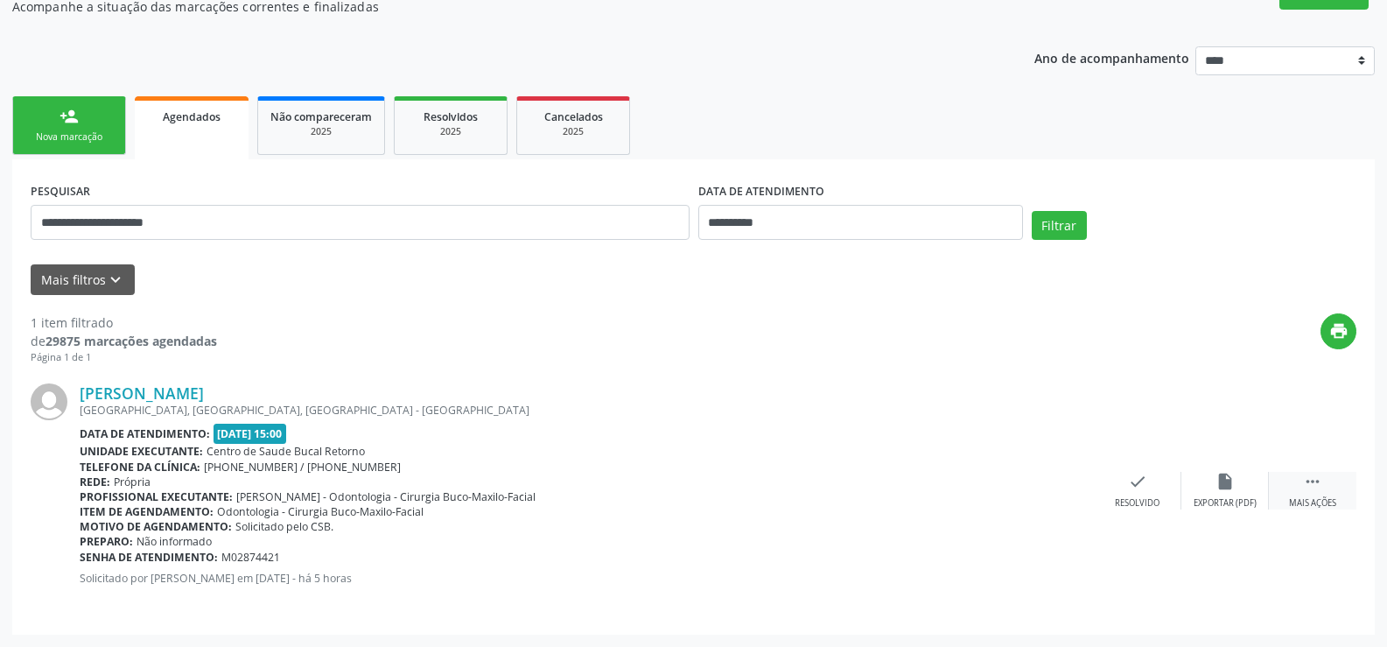
click at [1320, 499] on div "Mais ações" at bounding box center [1312, 503] width 47 height 12
click at [1153, 492] on div "cancel Cancelar" at bounding box center [1138, 491] width 88 height 38
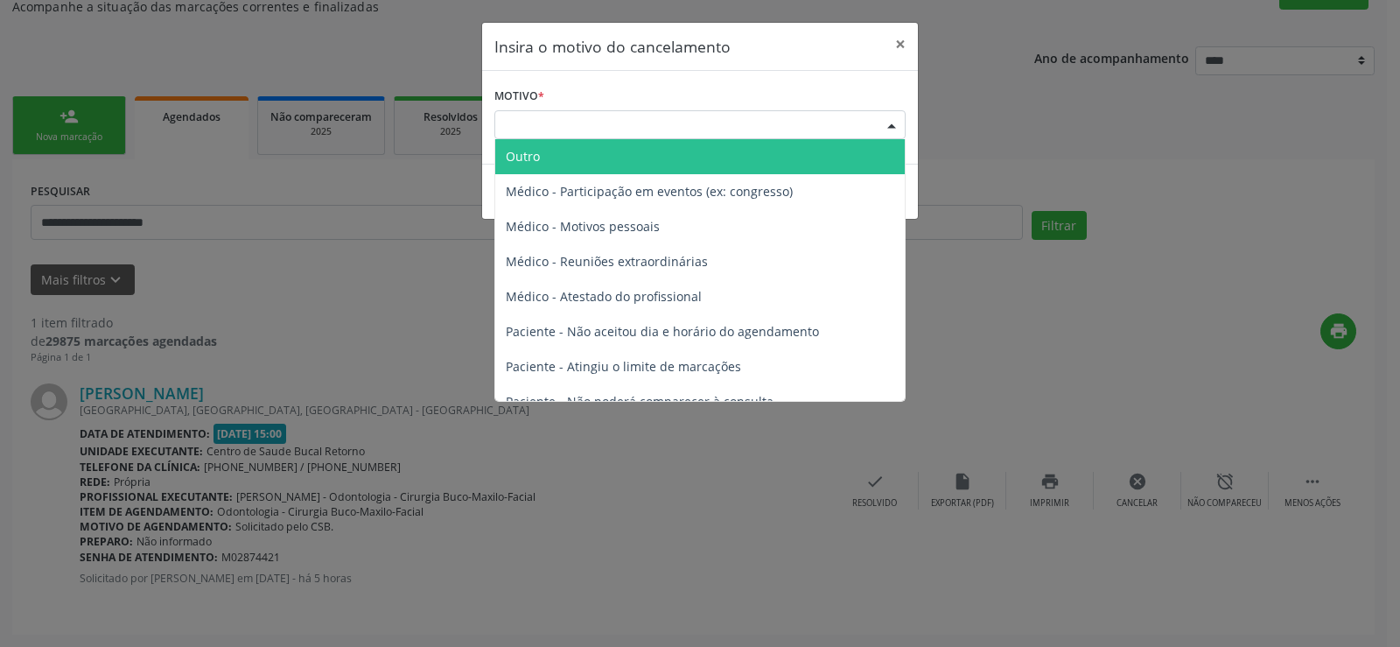
click at [502, 128] on div "Escolha o motivo" at bounding box center [699, 125] width 411 height 30
click at [529, 170] on span "Outro" at bounding box center [700, 156] width 410 height 35
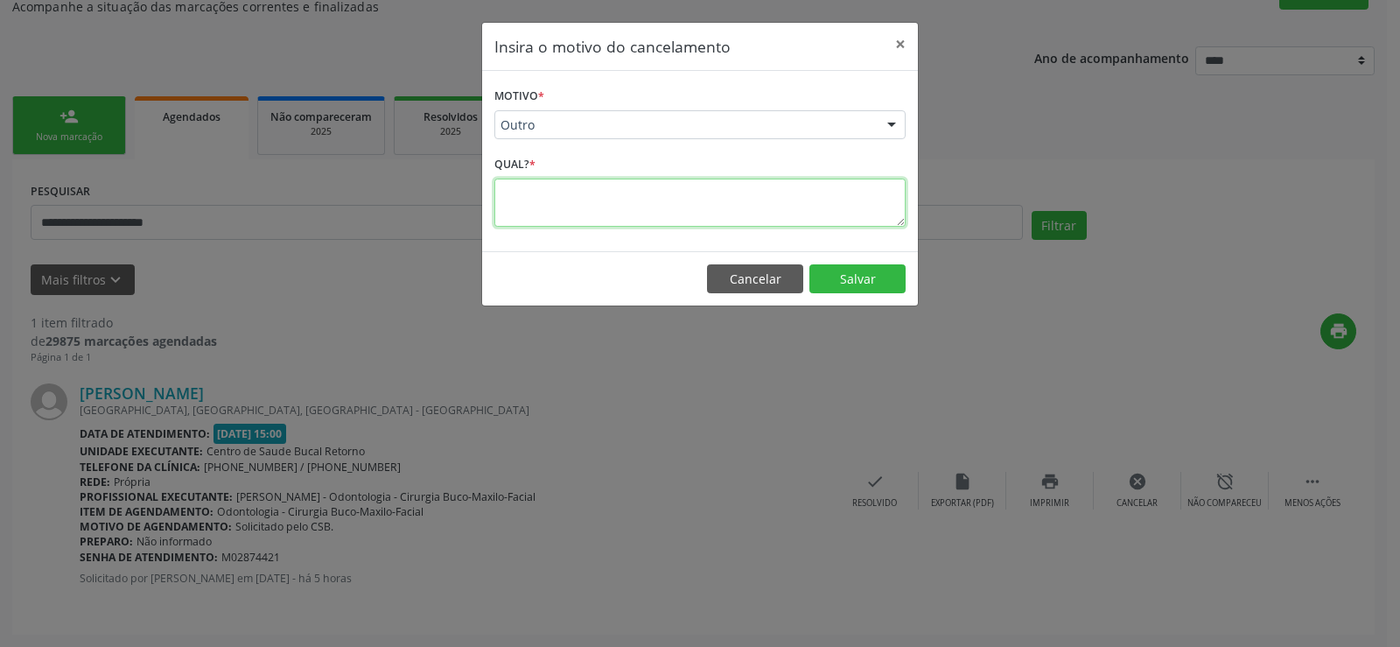
click at [525, 200] on textarea at bounding box center [699, 203] width 411 height 48
type textarea "**********"
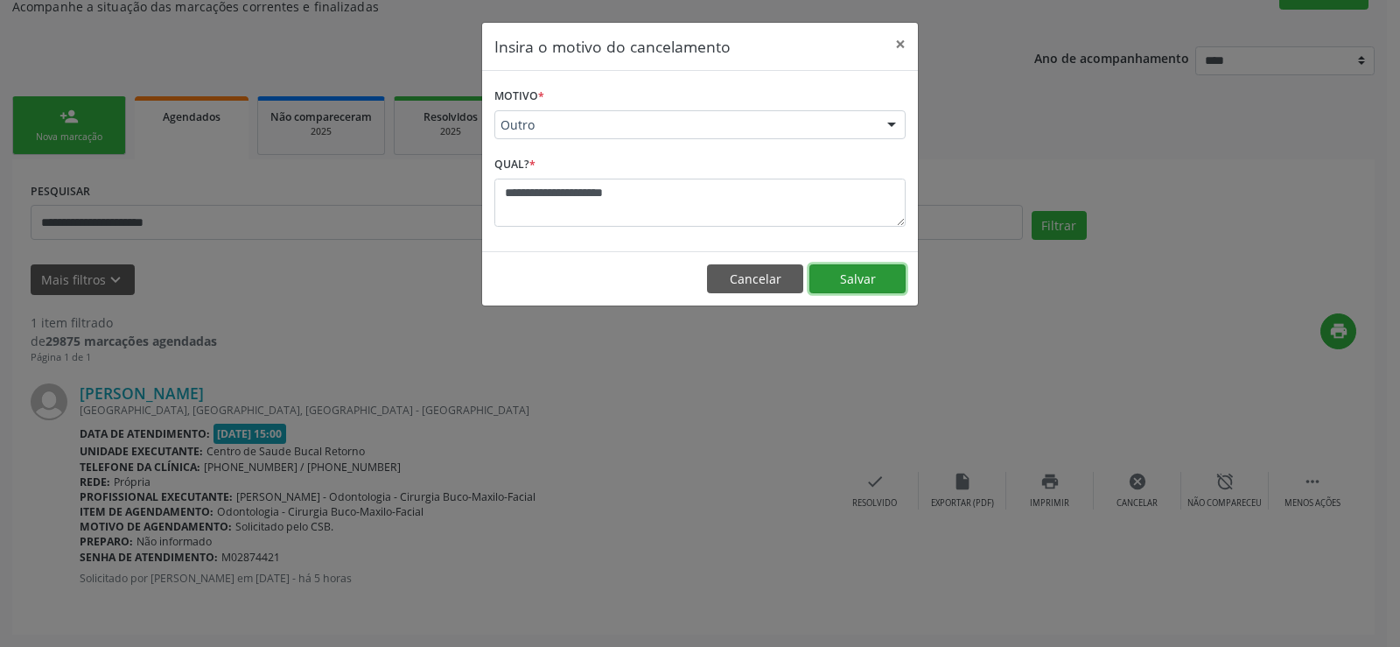
click at [849, 275] on button "Salvar" at bounding box center [857, 279] width 96 height 30
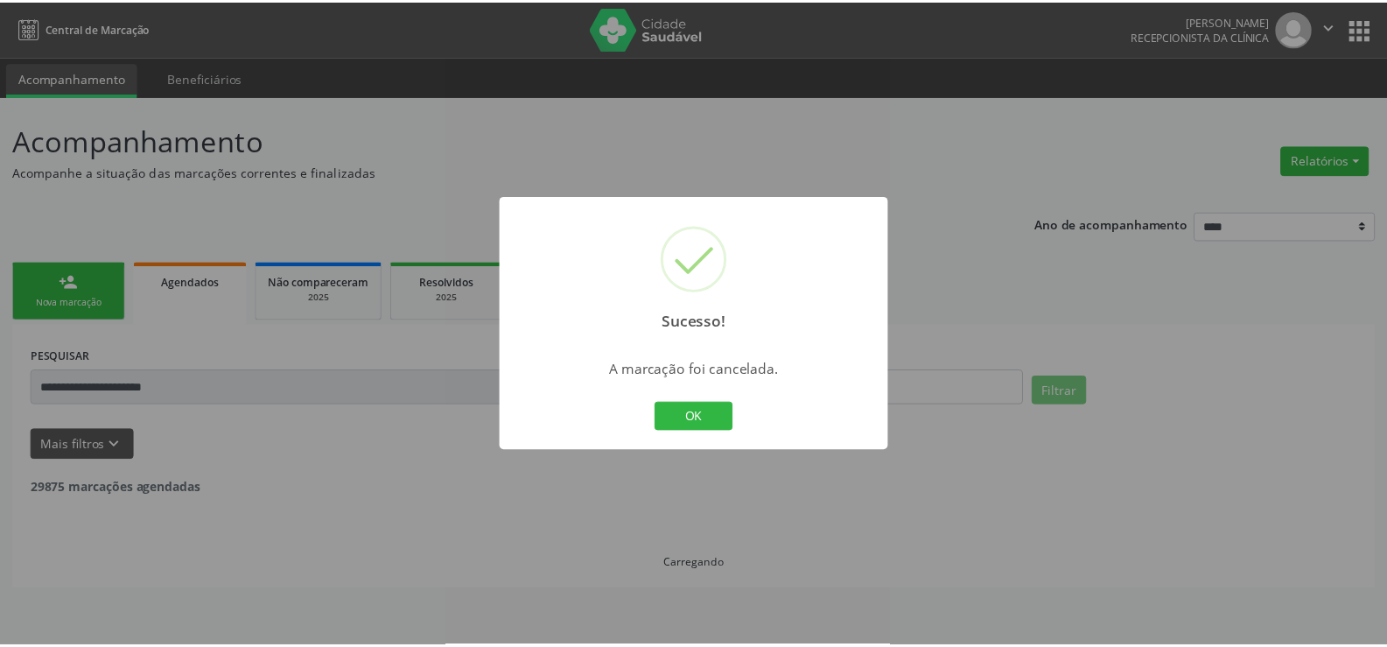
scroll to position [0, 0]
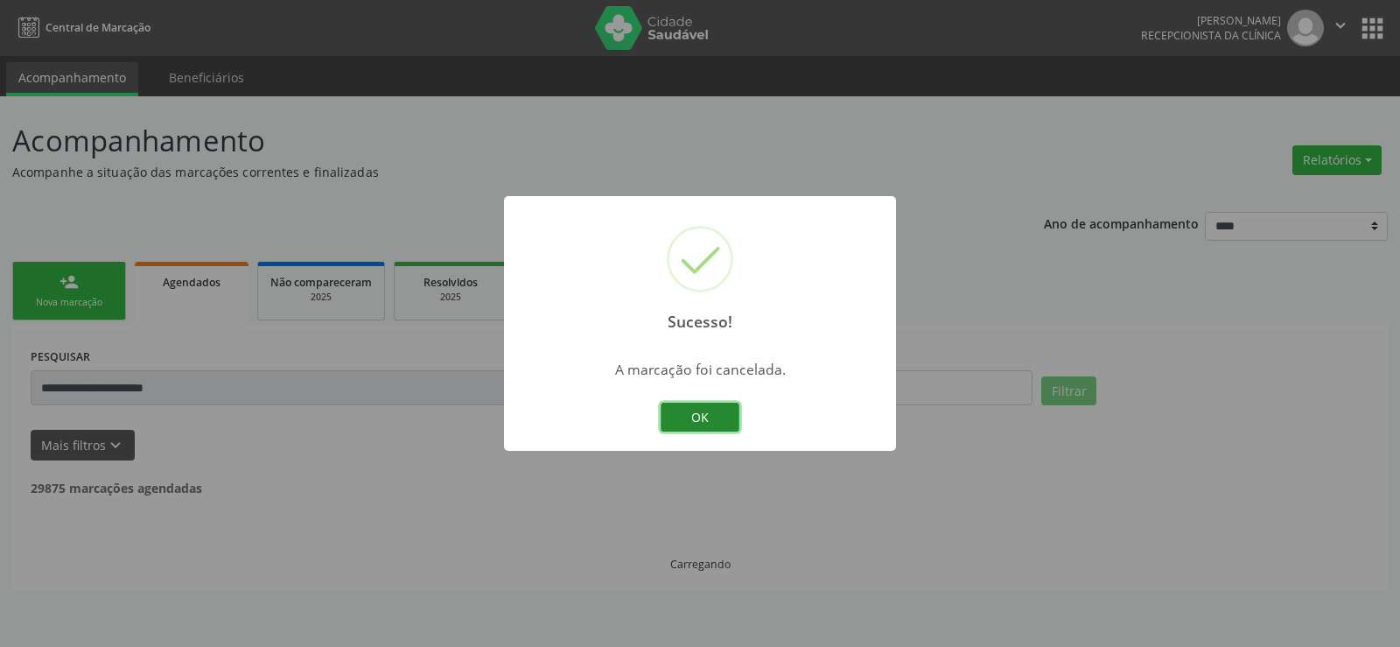
click at [707, 416] on button "OK" at bounding box center [700, 418] width 79 height 30
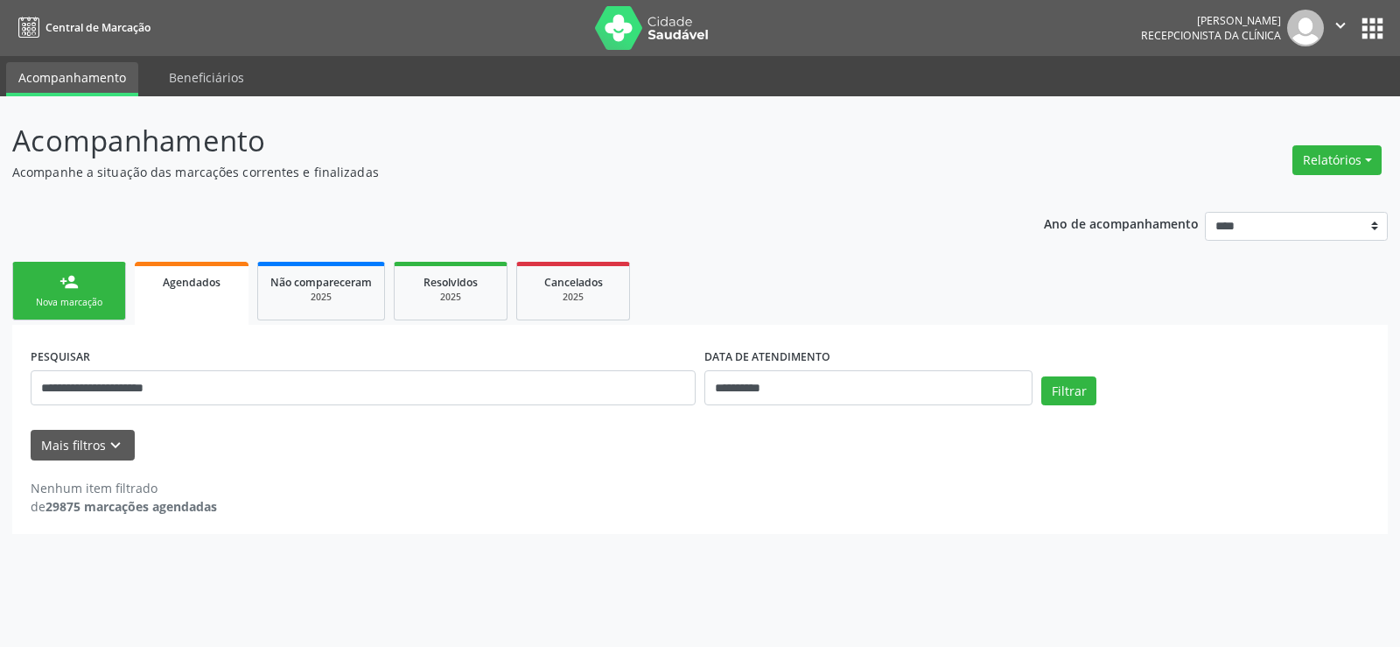
click at [90, 291] on link "person_add Nova marcação" at bounding box center [69, 291] width 114 height 59
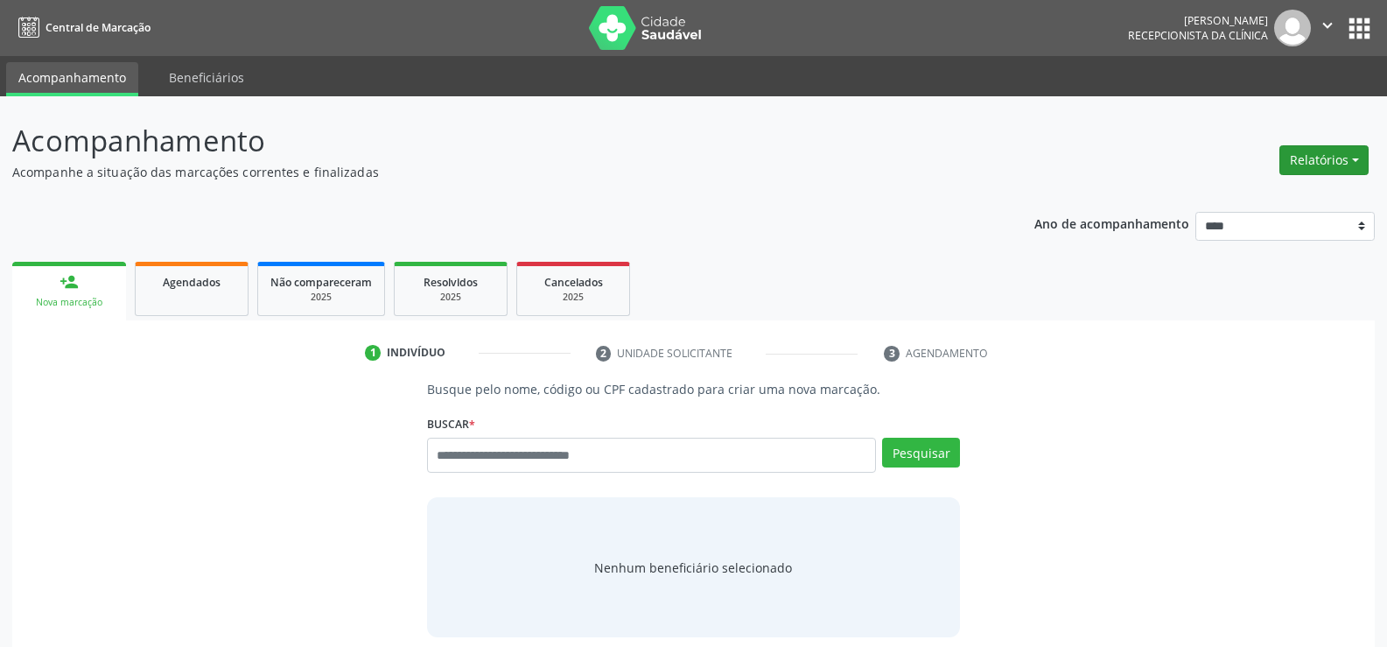
click at [1314, 160] on button "Relatórios" at bounding box center [1323, 160] width 89 height 30
click at [1259, 204] on link "Agendamentos" at bounding box center [1275, 198] width 188 height 25
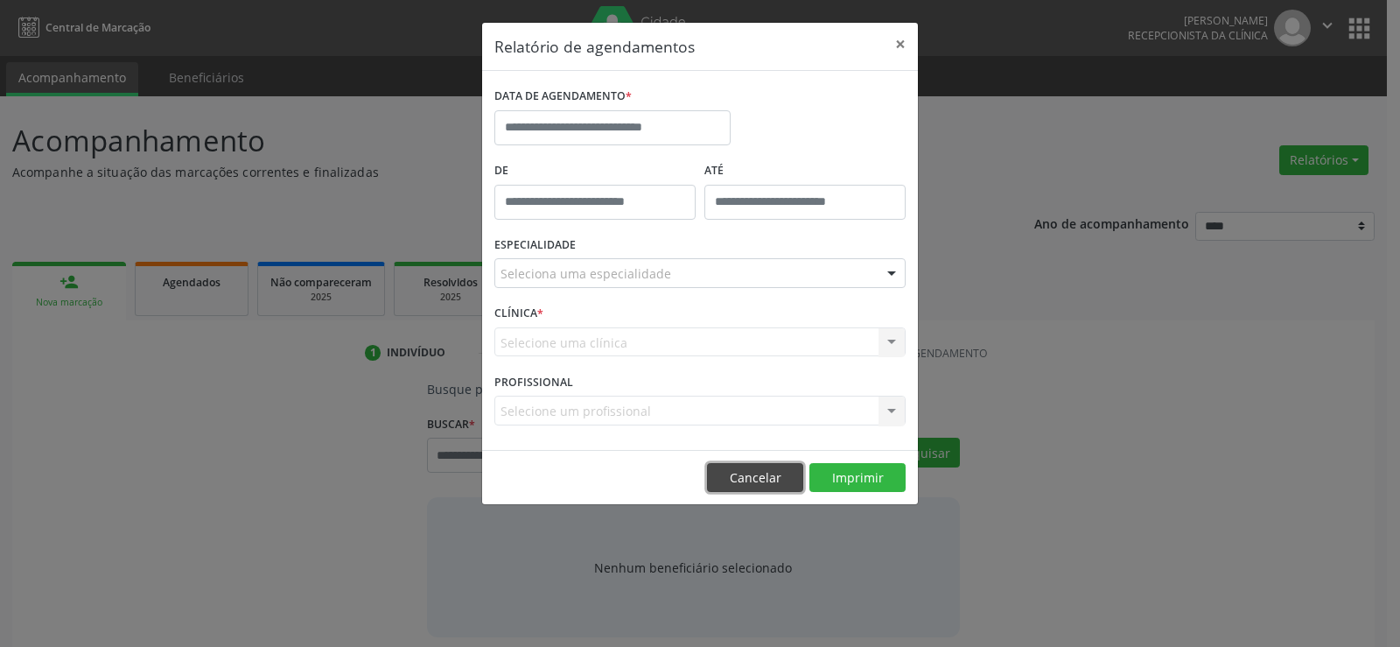
click at [768, 483] on button "Cancelar" at bounding box center [755, 478] width 96 height 30
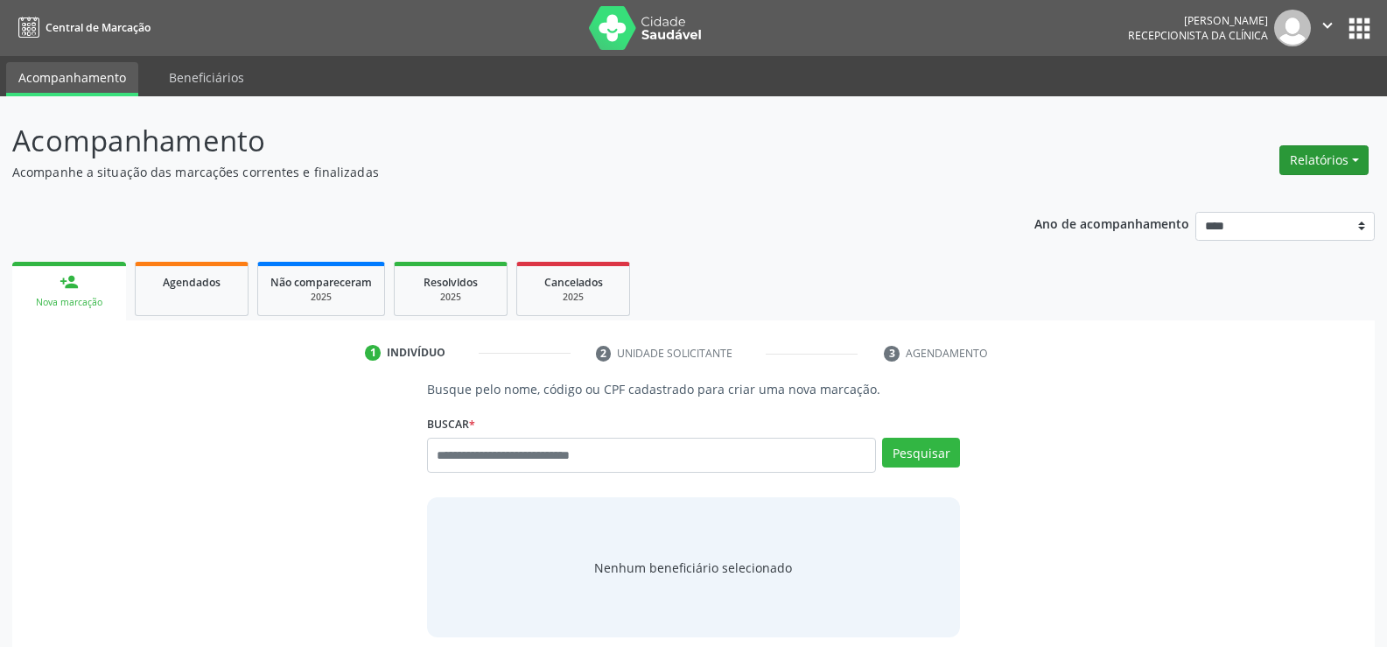
click at [1315, 160] on button "Relatórios" at bounding box center [1323, 160] width 89 height 30
click at [1242, 200] on link "Agendamentos" at bounding box center [1275, 198] width 188 height 25
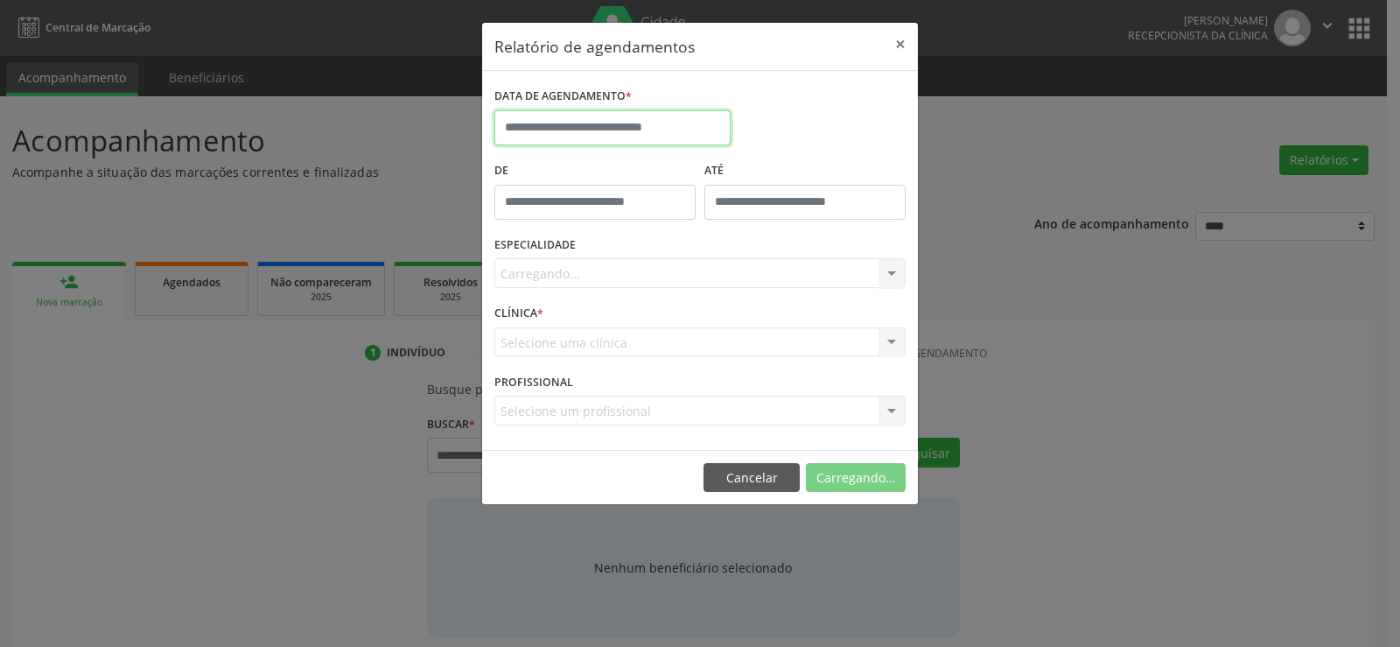
click at [540, 110] on input "text" at bounding box center [612, 127] width 236 height 35
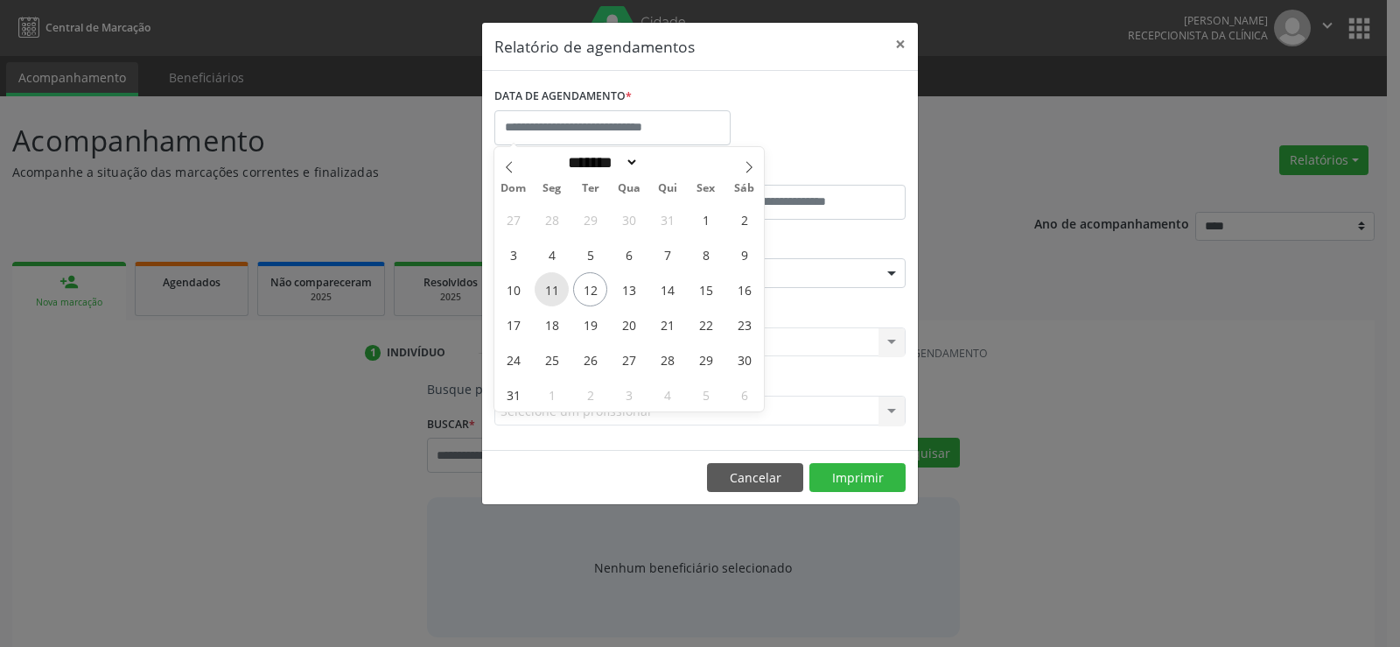
click at [551, 291] on span "11" at bounding box center [552, 289] width 34 height 34
type input "**********"
click at [551, 291] on span "11" at bounding box center [552, 289] width 34 height 34
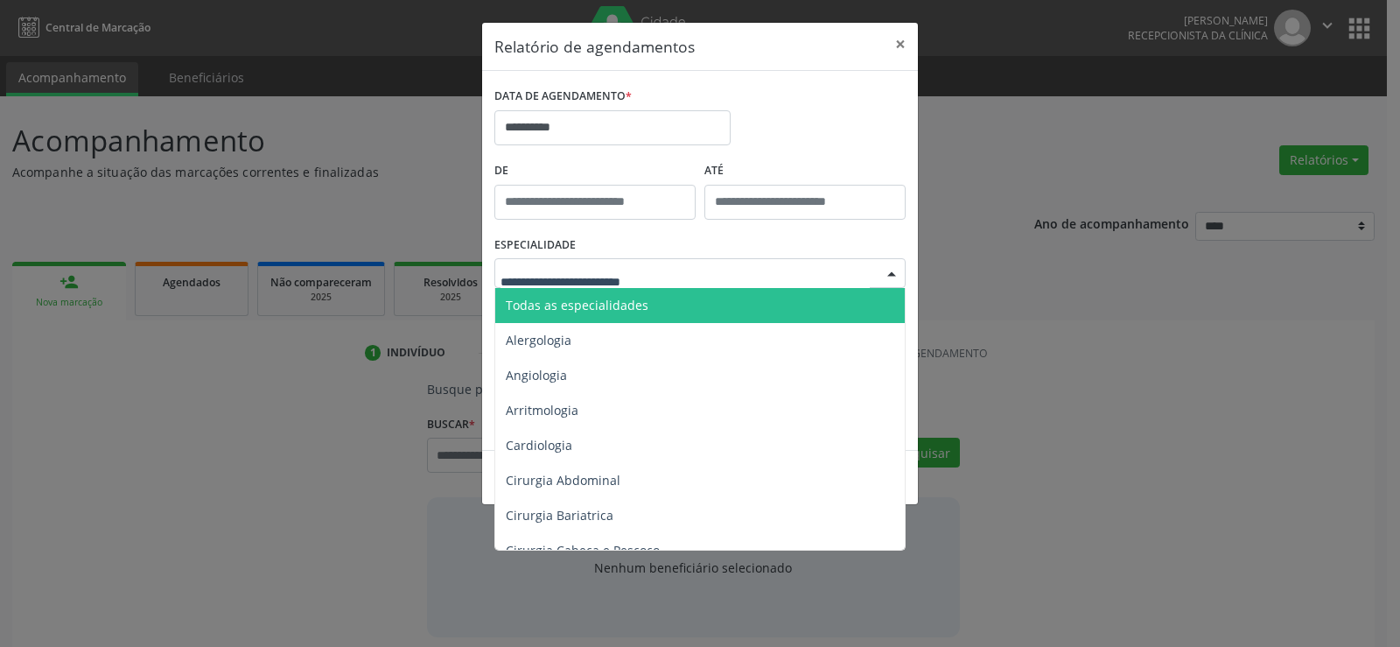
click at [553, 307] on span "Todas as especialidades" at bounding box center [577, 305] width 143 height 17
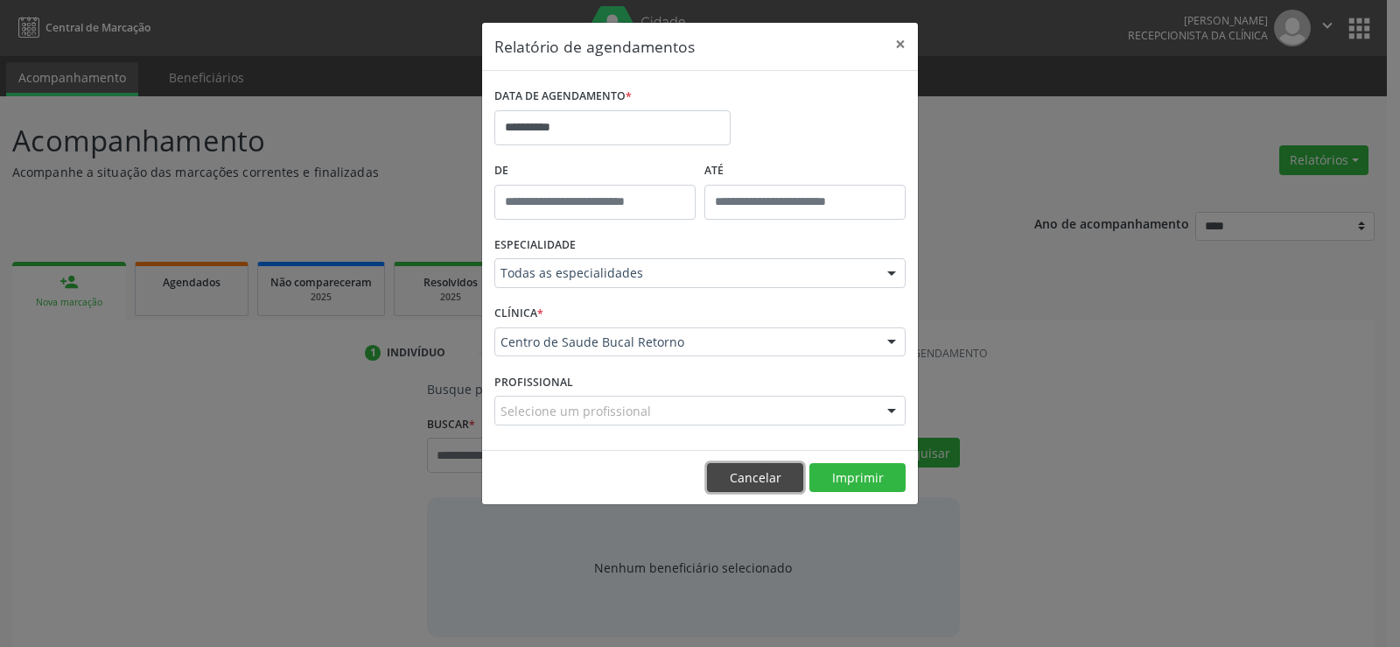
click at [728, 469] on button "Cancelar" at bounding box center [755, 478] width 96 height 30
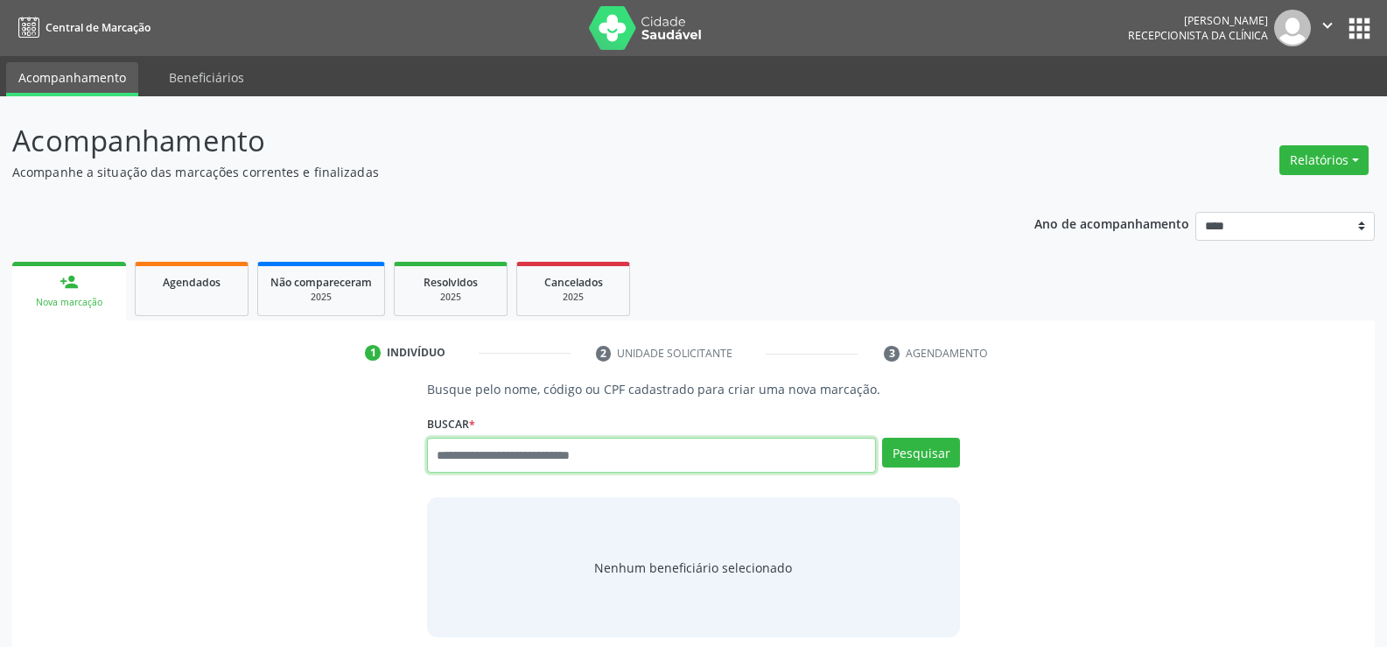
click at [492, 454] on input "text" at bounding box center [651, 455] width 449 height 35
type input "**********"
type input "*"
type input "**********"
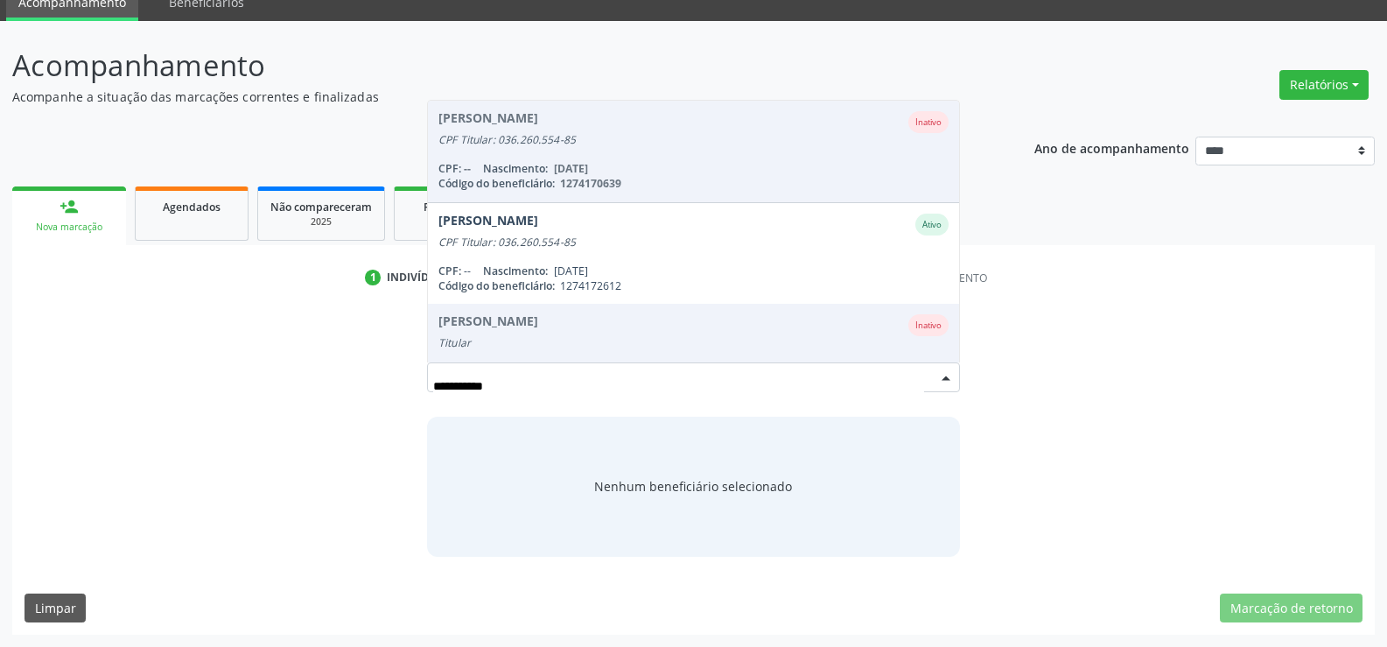
scroll to position [75, 0]
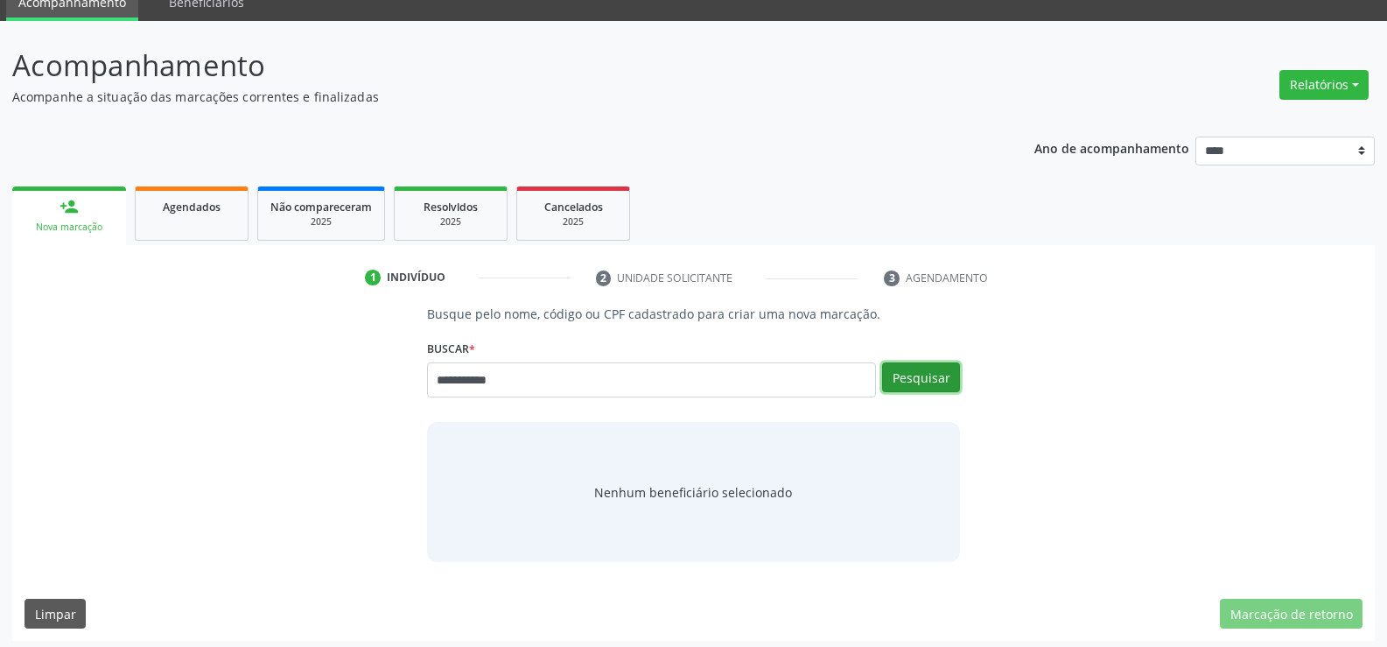
click at [926, 374] on button "Pesquisar" at bounding box center [921, 377] width 78 height 30
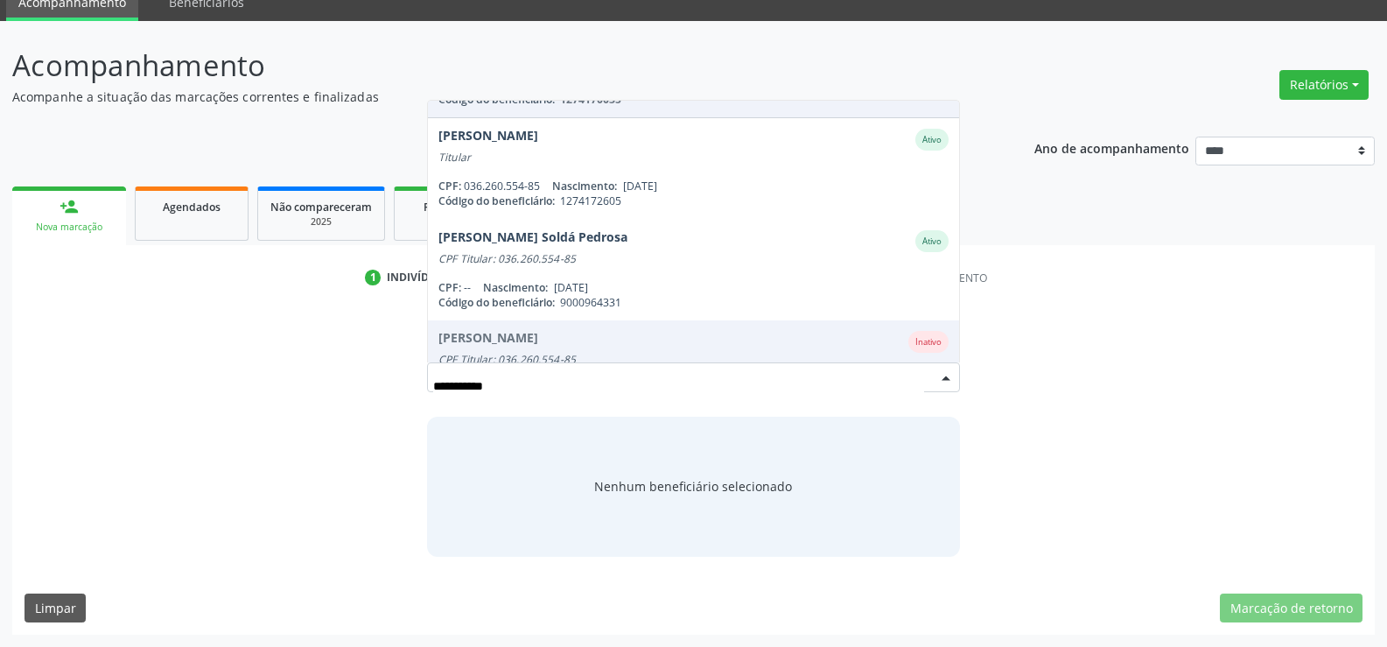
scroll to position [286, 0]
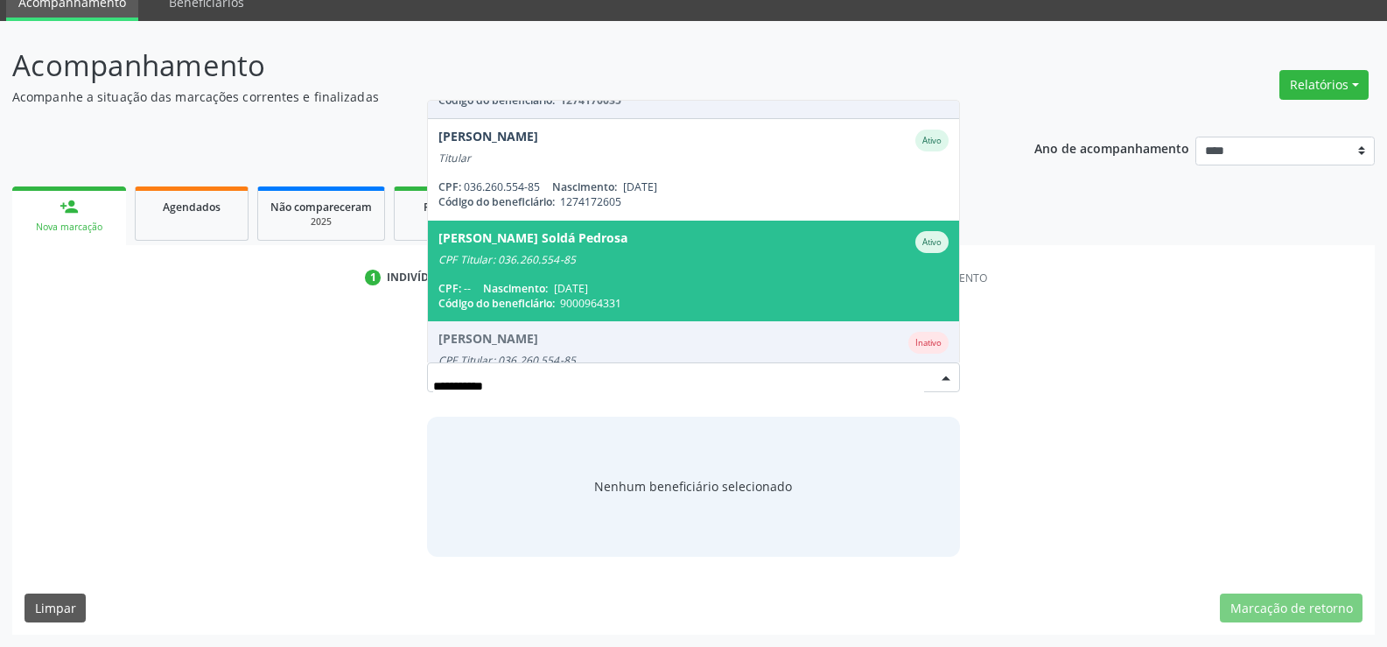
click at [632, 282] on div "CPF: -- Nascimento: [DATE]" at bounding box center [693, 288] width 510 height 15
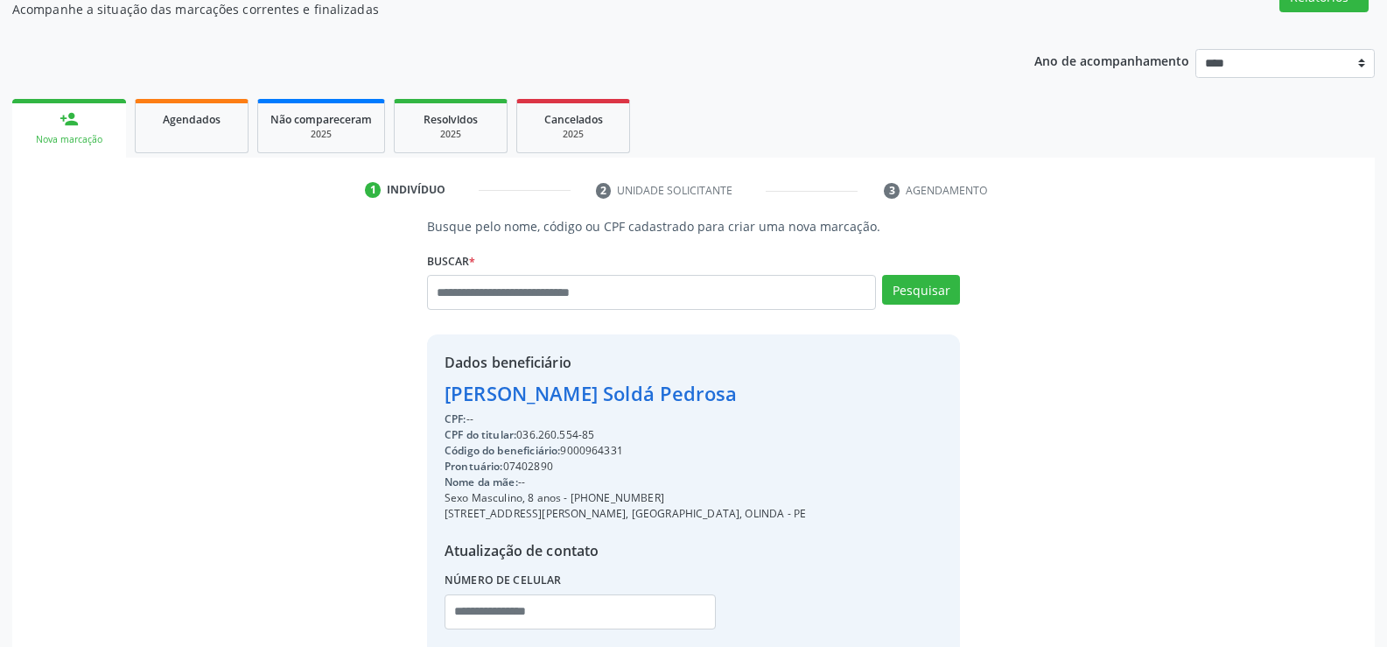
scroll to position [277, 0]
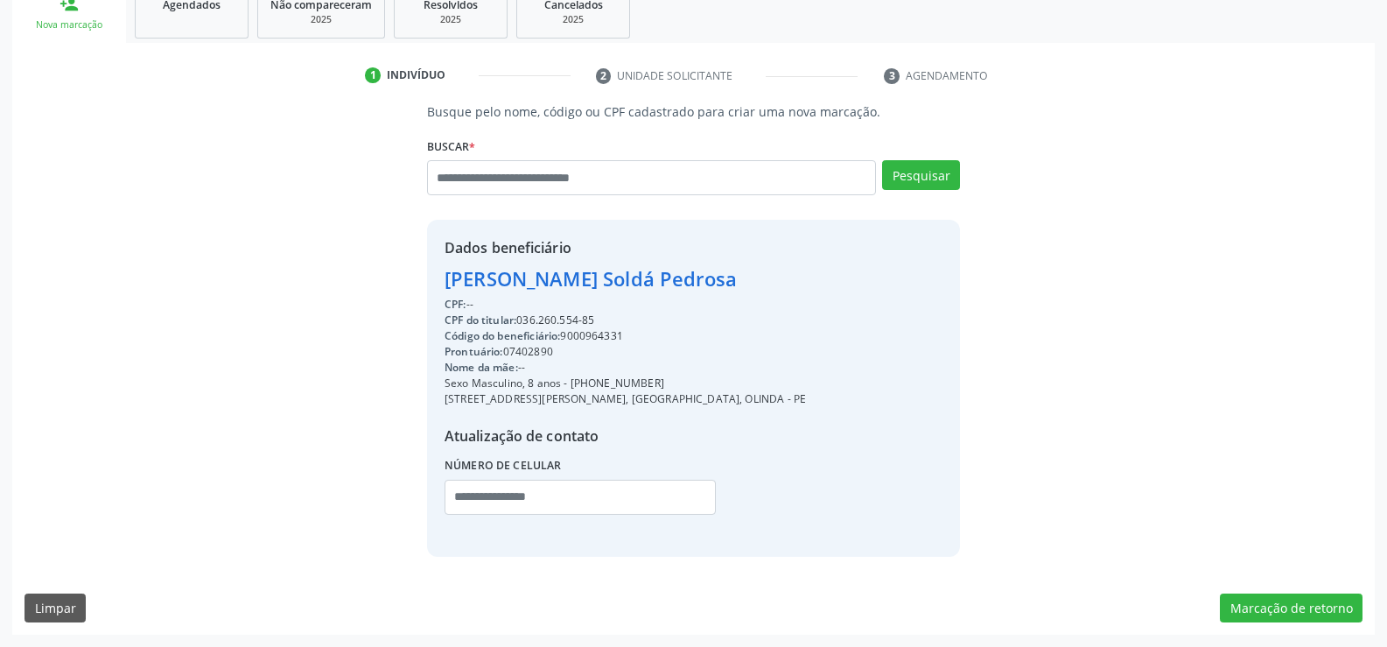
drag, startPoint x: 447, startPoint y: 284, endPoint x: 693, endPoint y: 272, distance: 246.2
click at [693, 272] on div "[PERSON_NAME] Soldá Pedrosa" at bounding box center [625, 278] width 361 height 29
copy div "[PERSON_NAME] Soldá Pedrosa"
click at [212, 30] on link "Agendados" at bounding box center [192, 11] width 114 height 54
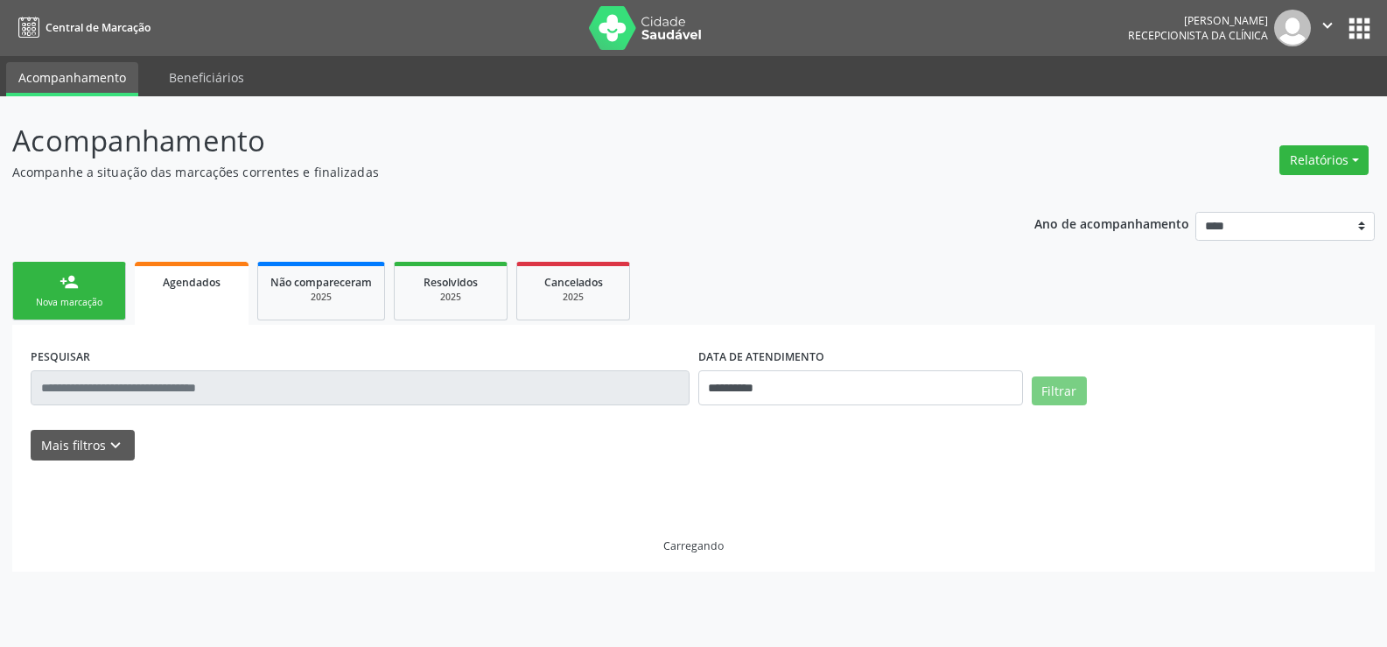
scroll to position [0, 0]
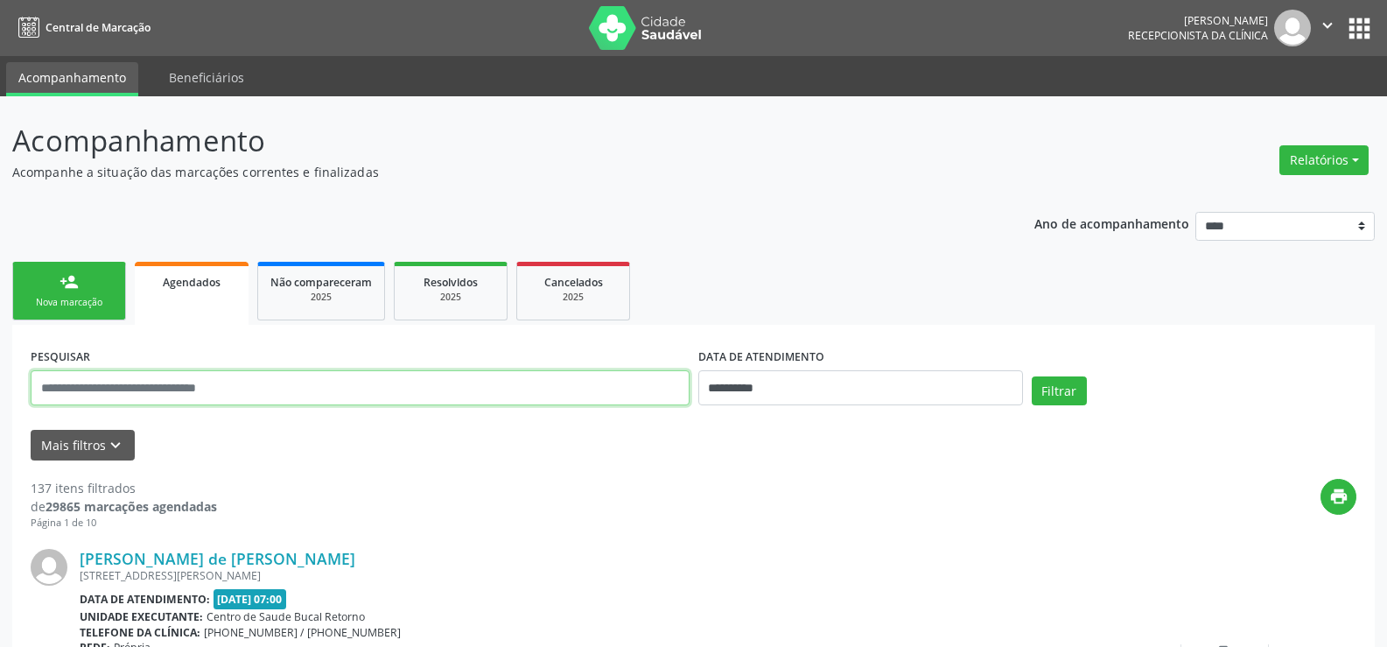
click at [146, 394] on input "text" at bounding box center [360, 387] width 659 height 35
paste input "**********"
type input "**********"
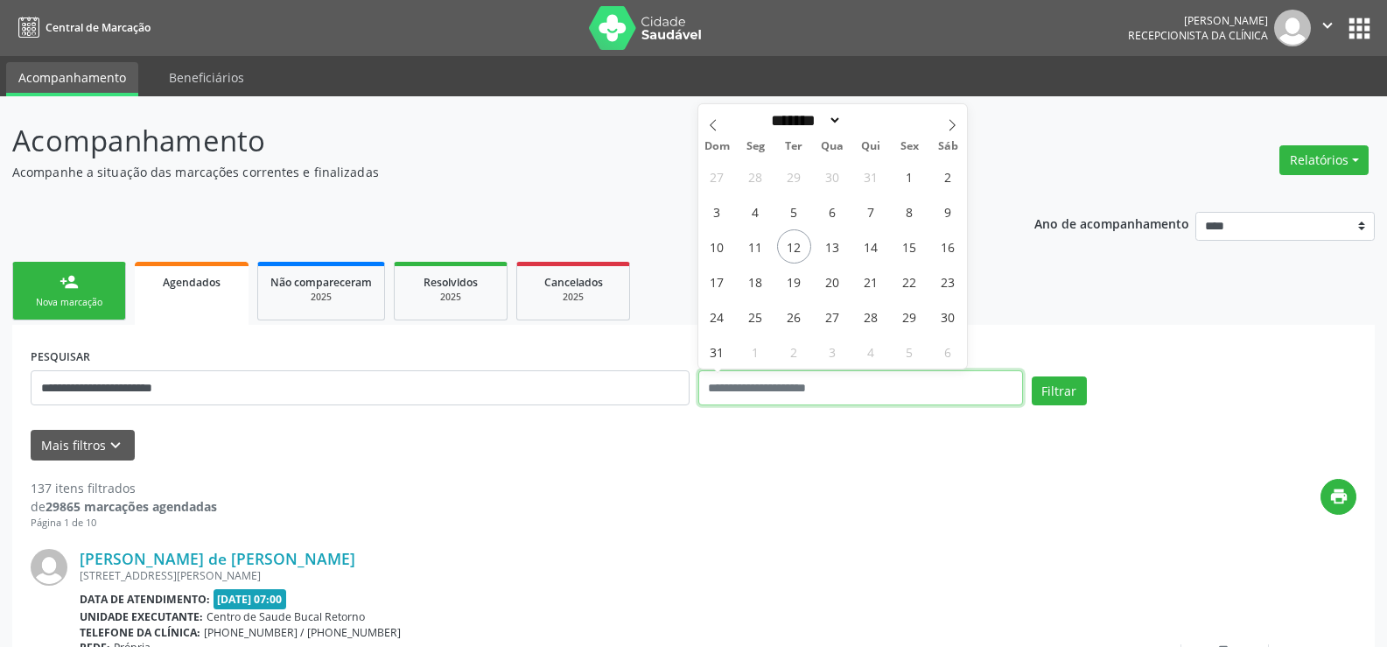
click at [1032, 376] on button "Filtrar" at bounding box center [1059, 391] width 55 height 30
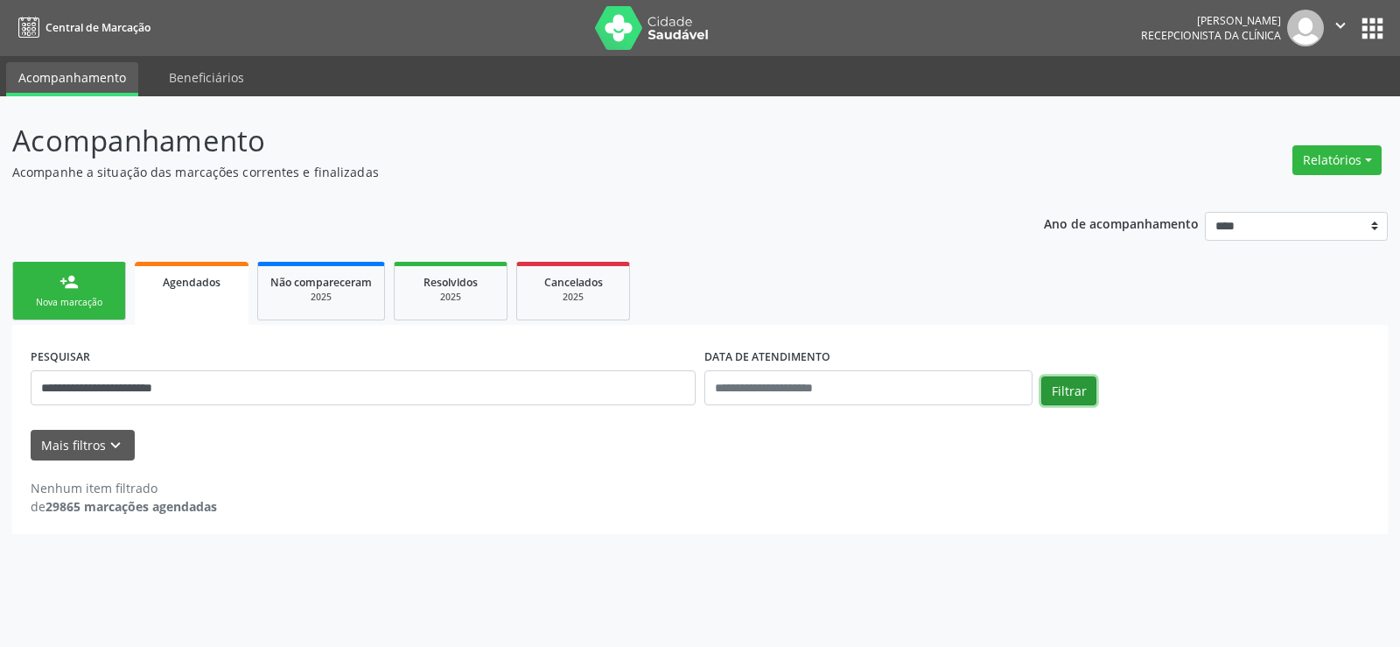
click at [1073, 395] on button "Filtrar" at bounding box center [1068, 391] width 55 height 30
click at [540, 284] on div "Cancelados" at bounding box center [573, 281] width 88 height 18
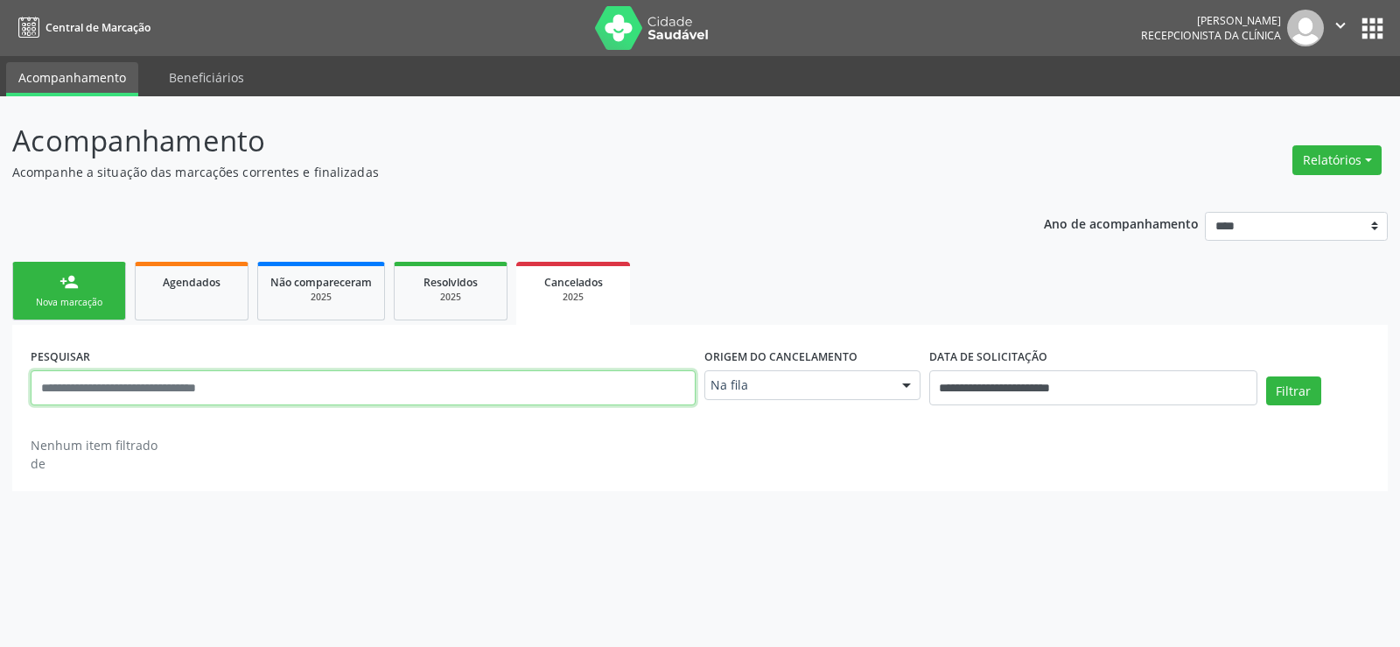
click at [138, 395] on input "text" at bounding box center [363, 387] width 665 height 35
paste input "**********"
type input "**********"
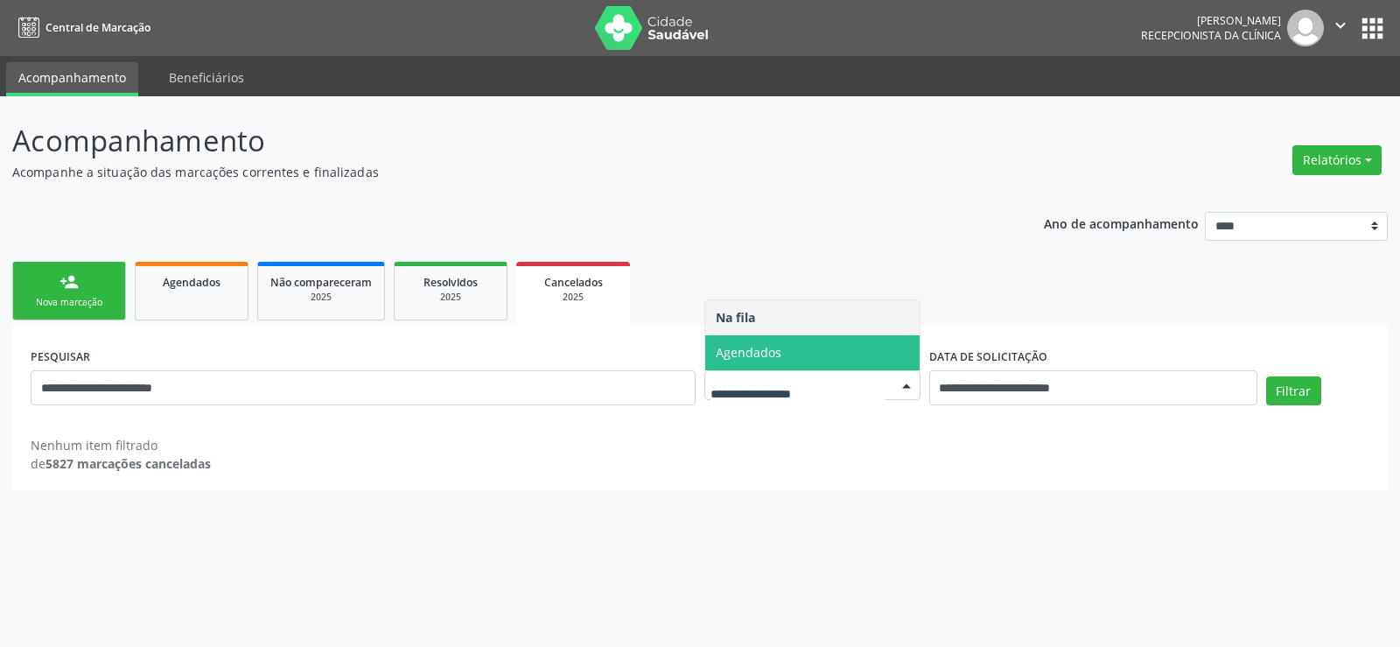
click at [760, 354] on span "Agendados" at bounding box center [749, 352] width 66 height 17
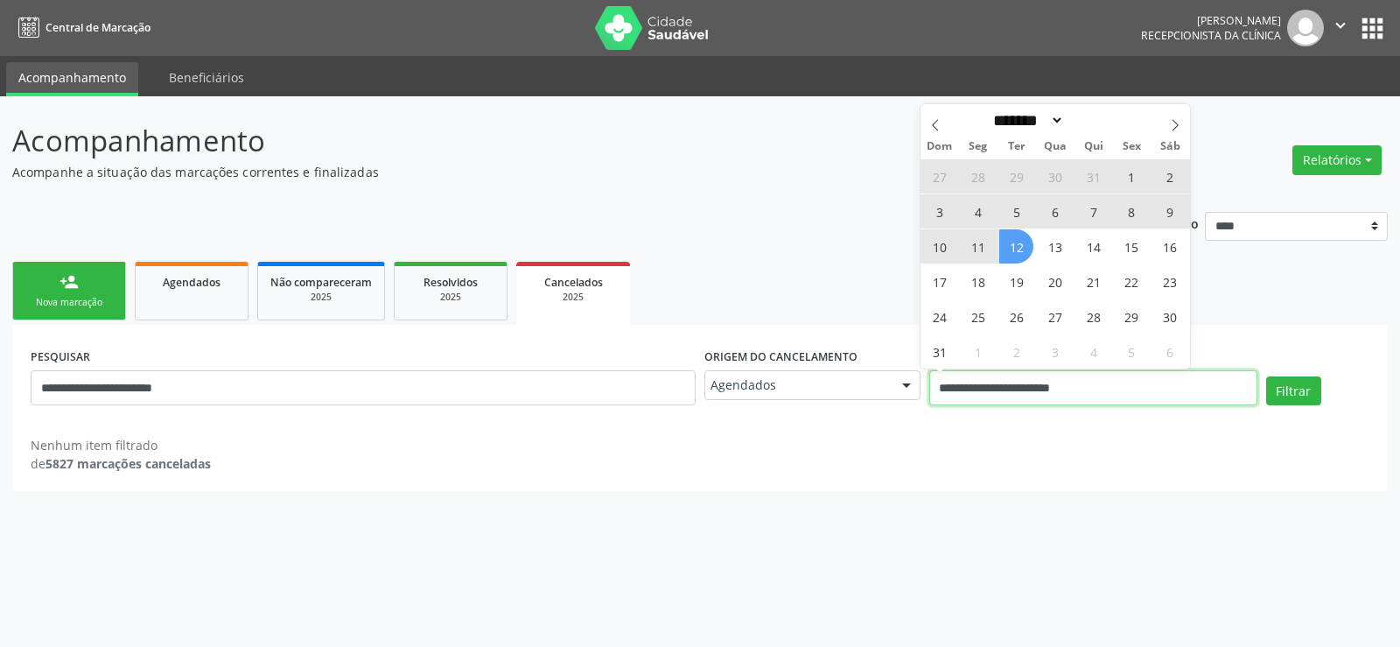
click at [1138, 386] on input "**********" at bounding box center [1093, 387] width 328 height 35
click at [1212, 496] on div "**********" at bounding box center [700, 371] width 1400 height 550
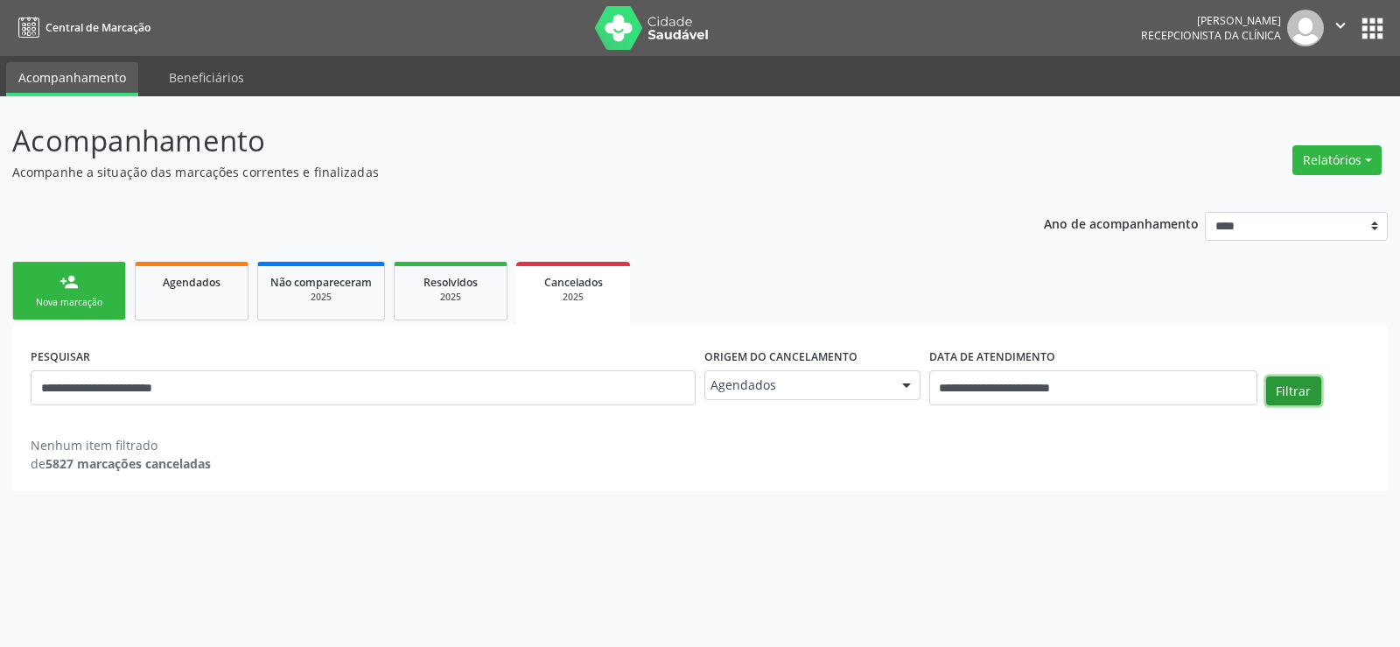
click at [1286, 390] on button "Filtrar" at bounding box center [1293, 391] width 55 height 30
click at [90, 300] on div "Nova marcação" at bounding box center [69, 302] width 88 height 13
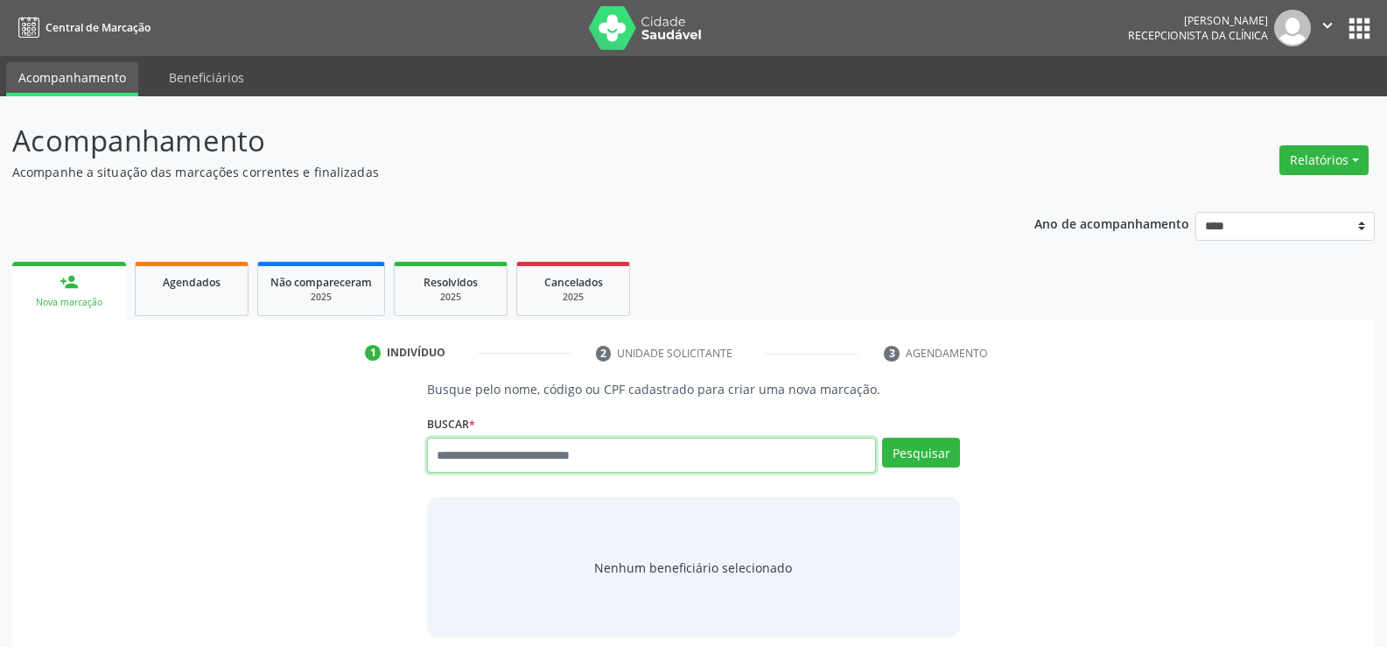
click at [508, 468] on input "text" at bounding box center [651, 455] width 449 height 35
paste input "**********"
type input "**********"
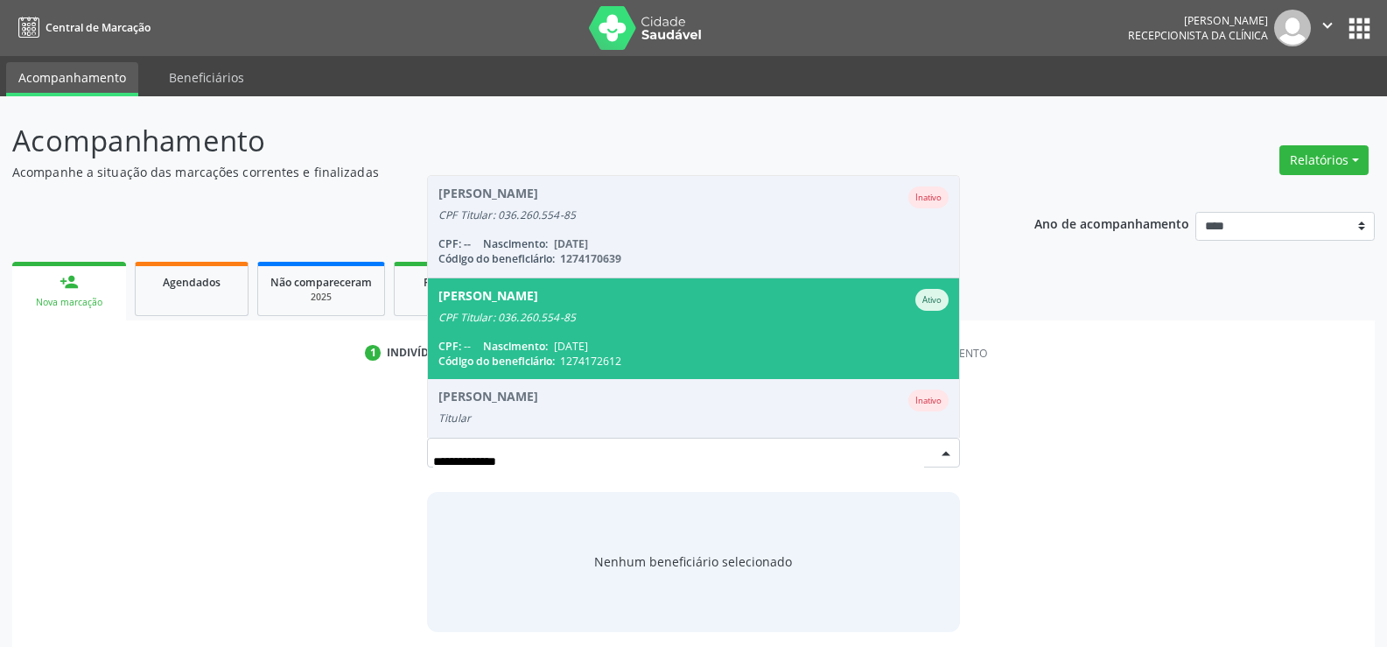
click at [655, 344] on div "CPF: -- Nascimento: 05/05/2010" at bounding box center [693, 346] width 510 height 15
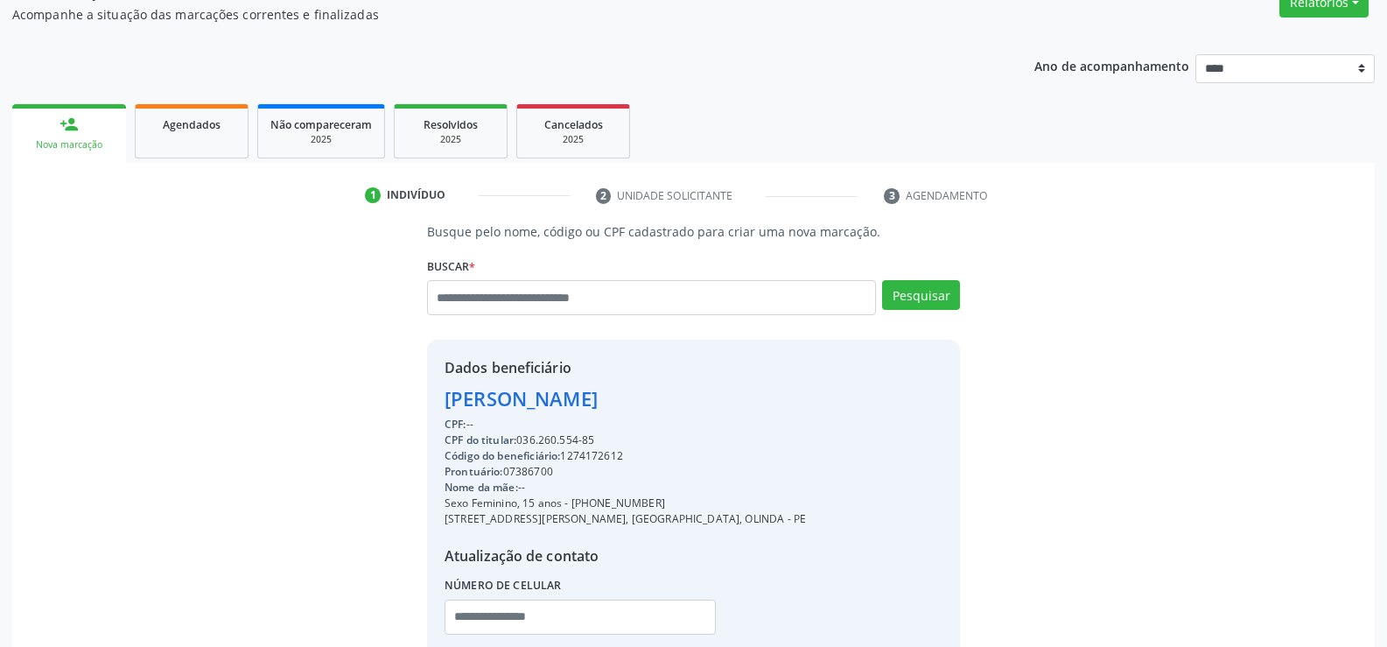
scroll to position [175, 0]
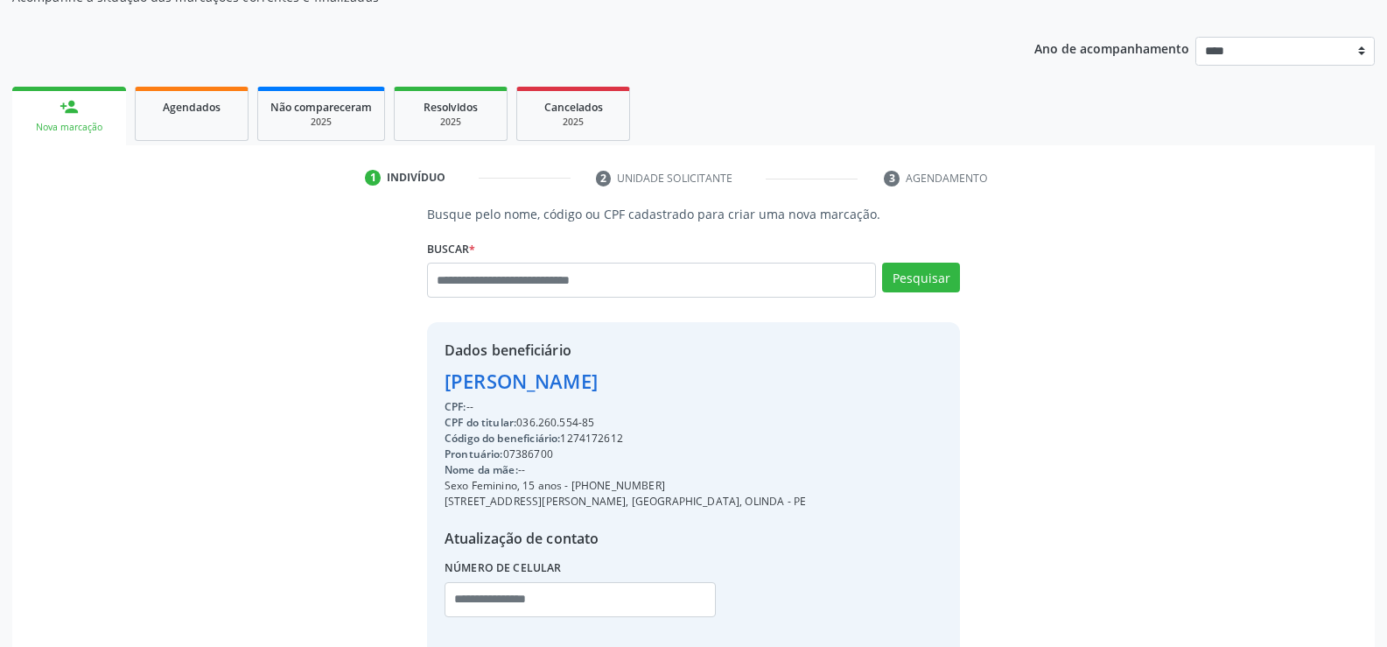
drag, startPoint x: 447, startPoint y: 382, endPoint x: 890, endPoint y: 382, distance: 442.8
click at [890, 382] on div "Dados beneficiário Julia Sousa Solda Pedrosa CPF: -- CPF do titular: 036.260.55…" at bounding box center [693, 490] width 533 height 336
copy div "Julia Sousa Solda Pedrosa"
click at [95, 122] on div "Nova marcação" at bounding box center [69, 127] width 89 height 13
click at [209, 123] on link "Agendados" at bounding box center [192, 114] width 114 height 54
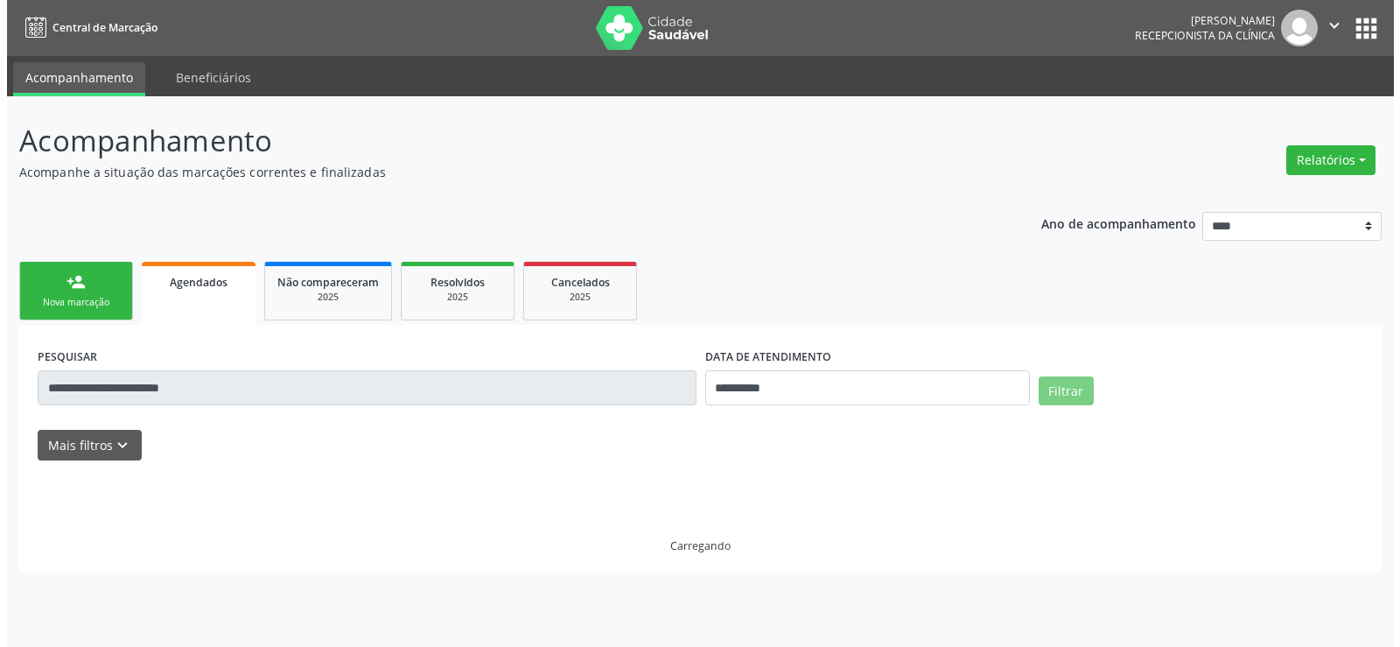
scroll to position [0, 0]
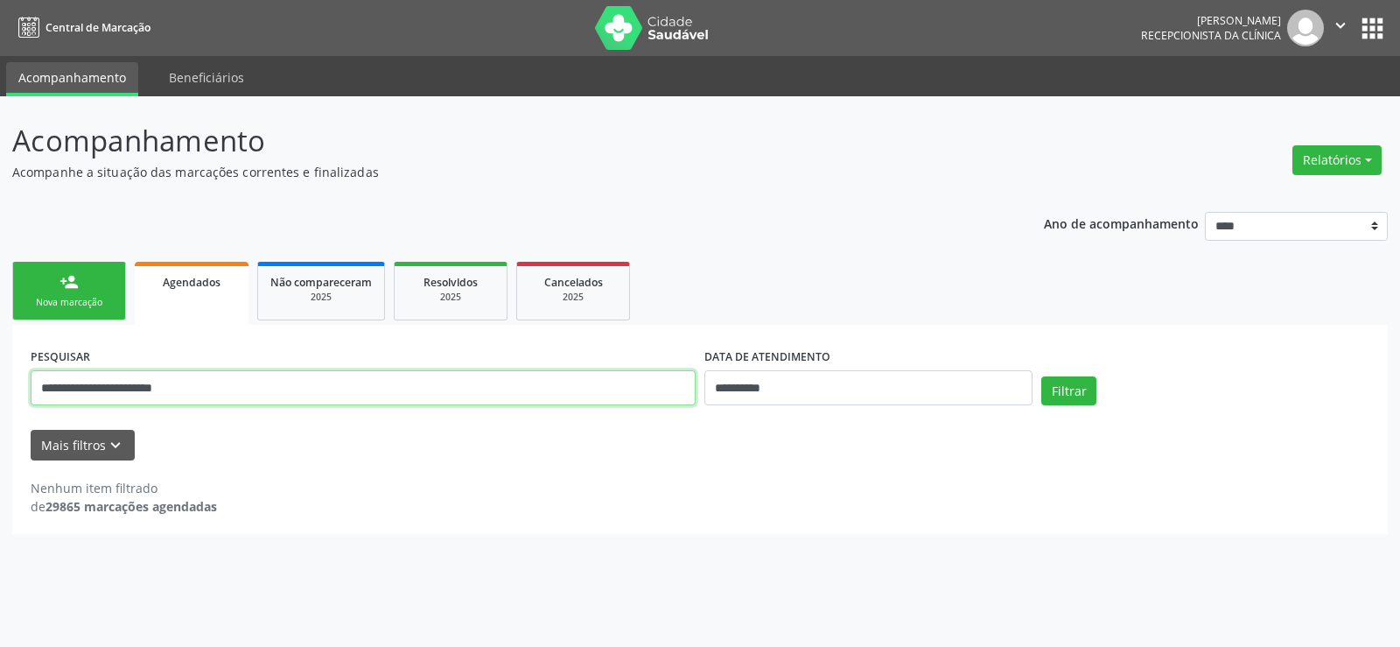
click at [106, 393] on input "**********" at bounding box center [363, 387] width 665 height 35
paste input "text"
type input "**********"
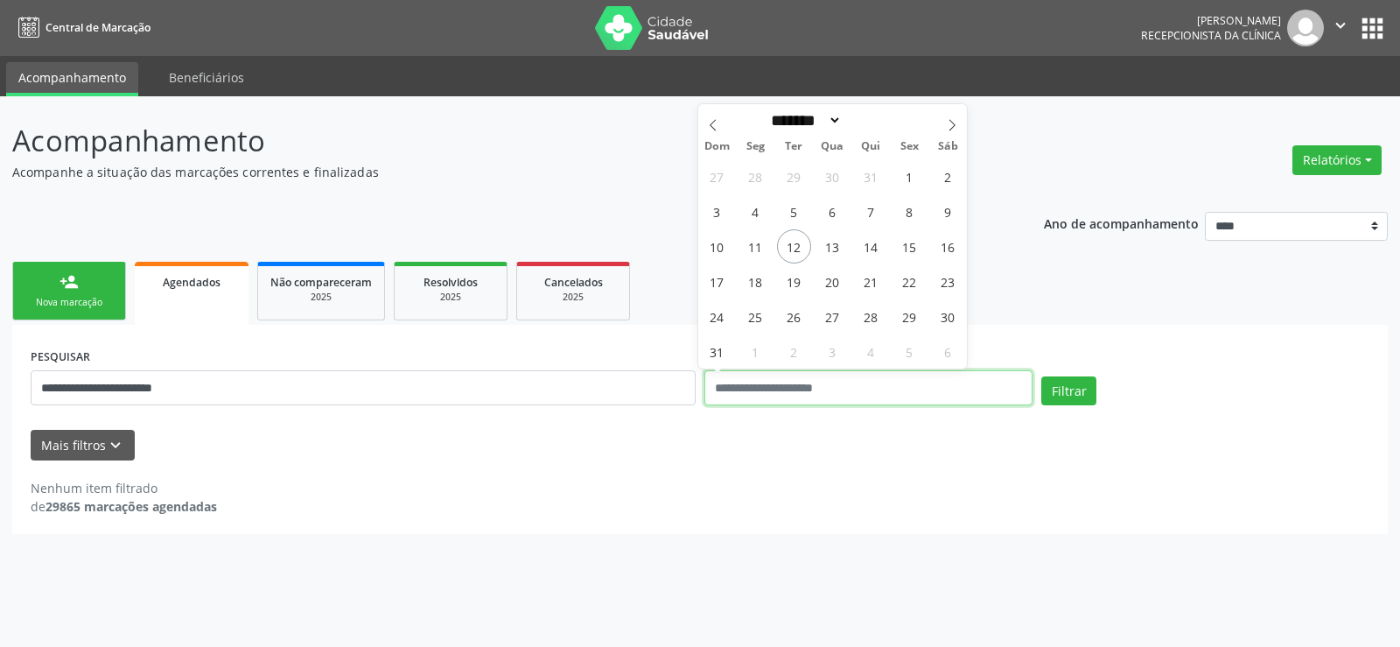
click at [1041, 376] on button "Filtrar" at bounding box center [1068, 391] width 55 height 30
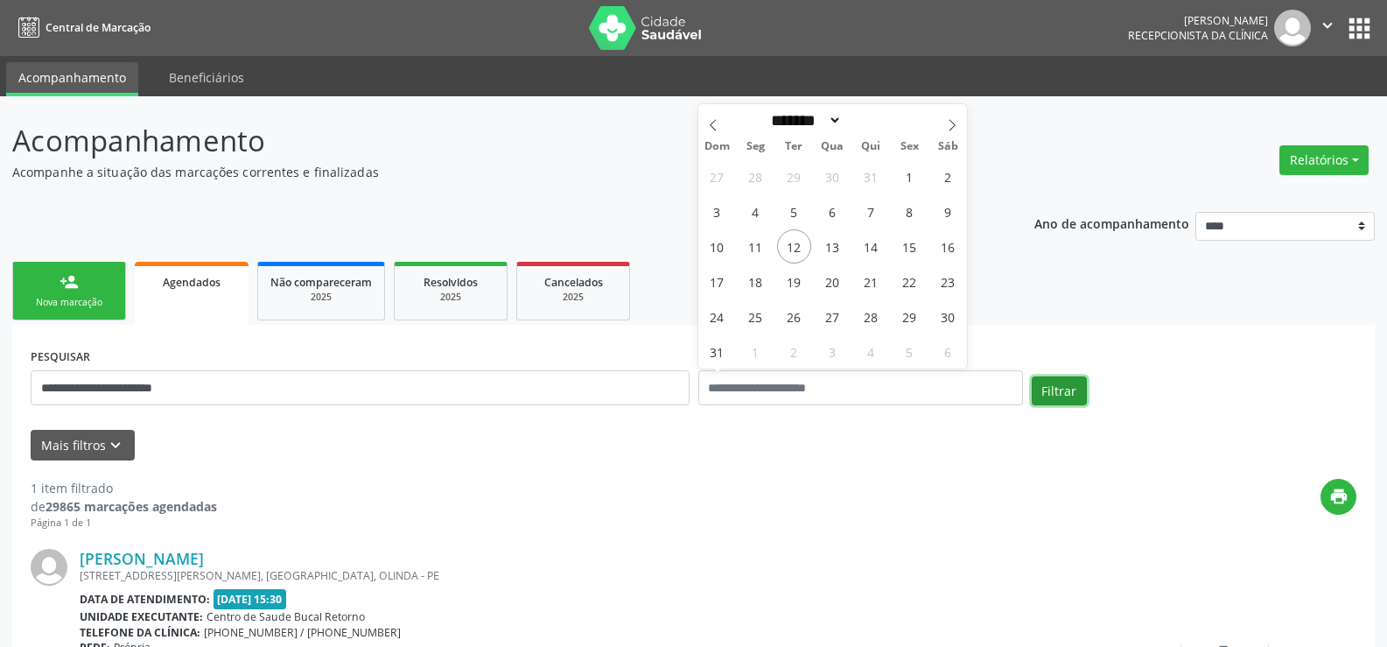
click at [1071, 385] on button "Filtrar" at bounding box center [1059, 391] width 55 height 30
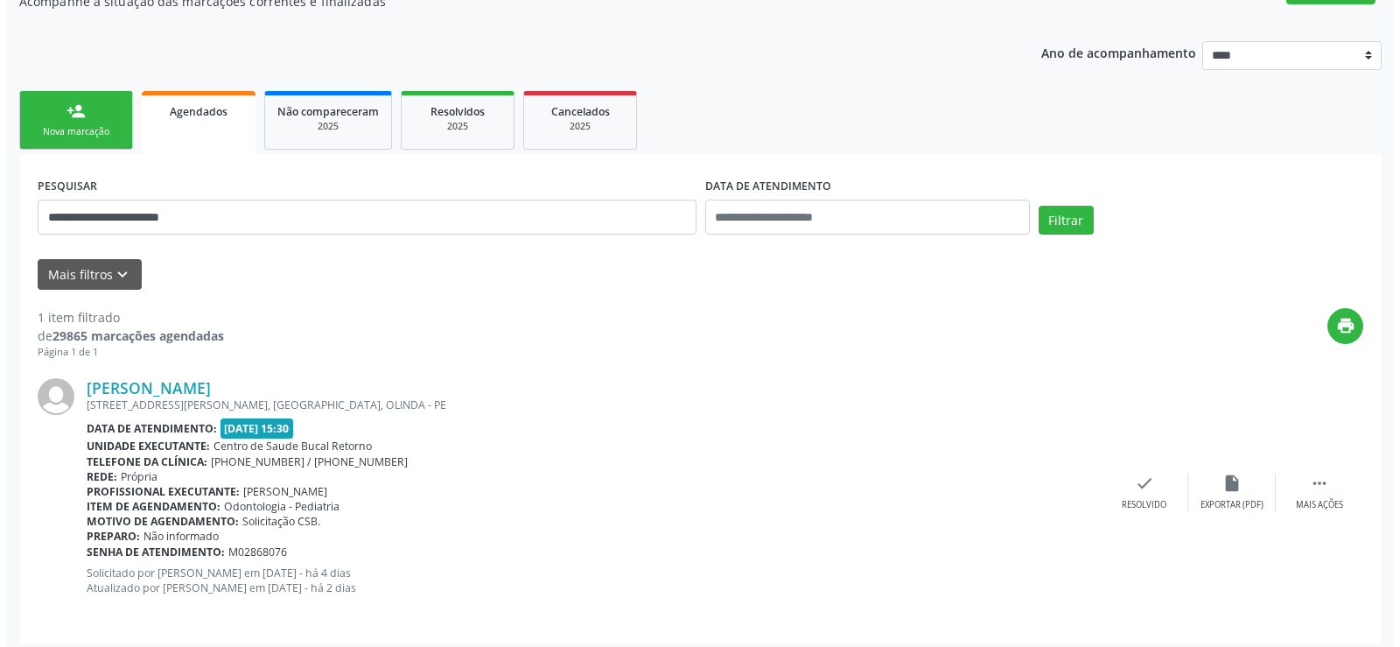
scroll to position [180, 0]
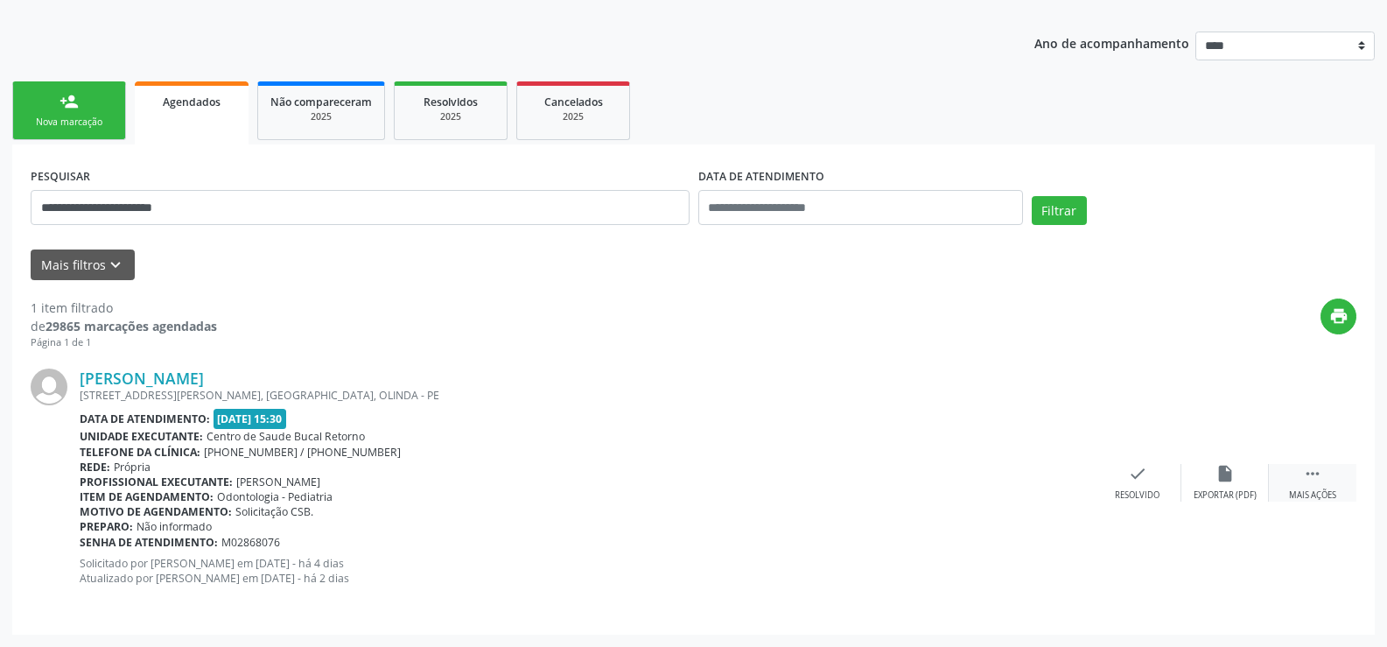
click at [1324, 481] on div " Mais ações" at bounding box center [1313, 483] width 88 height 38
click at [1131, 489] on div "Cancelar" at bounding box center [1137, 495] width 41 height 12
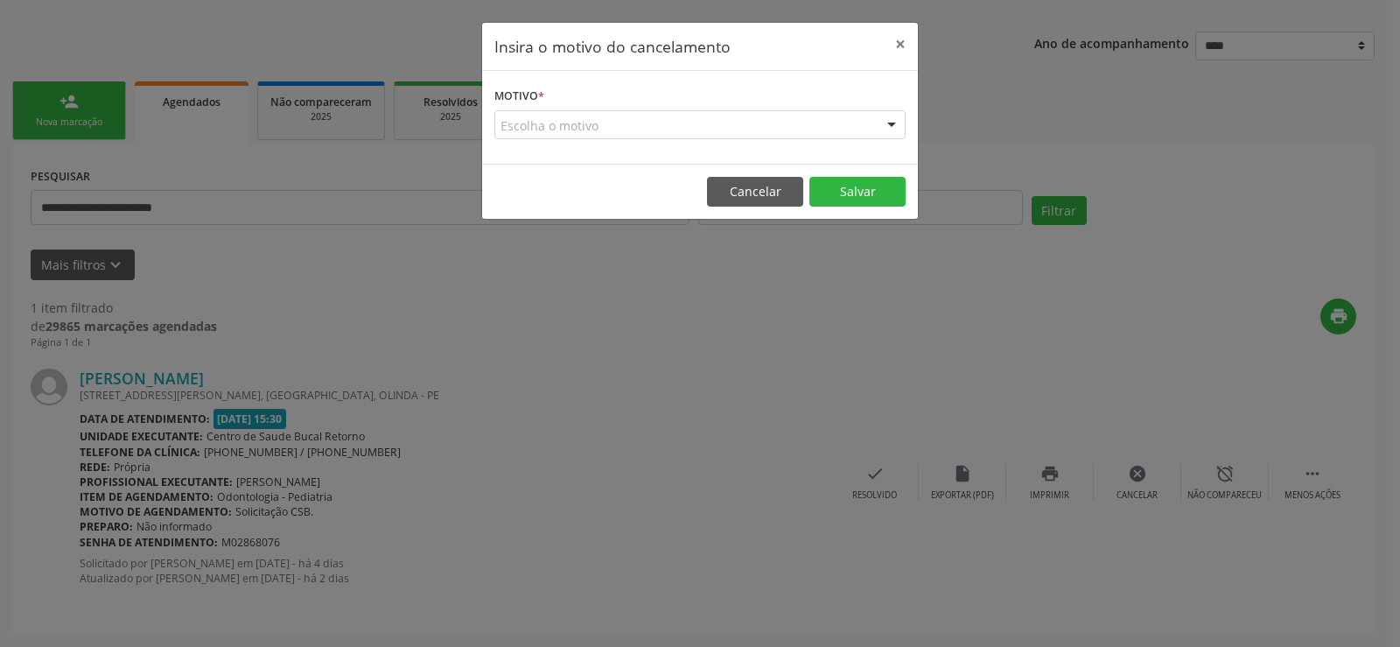
click at [595, 119] on div "Escolha o motivo" at bounding box center [699, 125] width 411 height 30
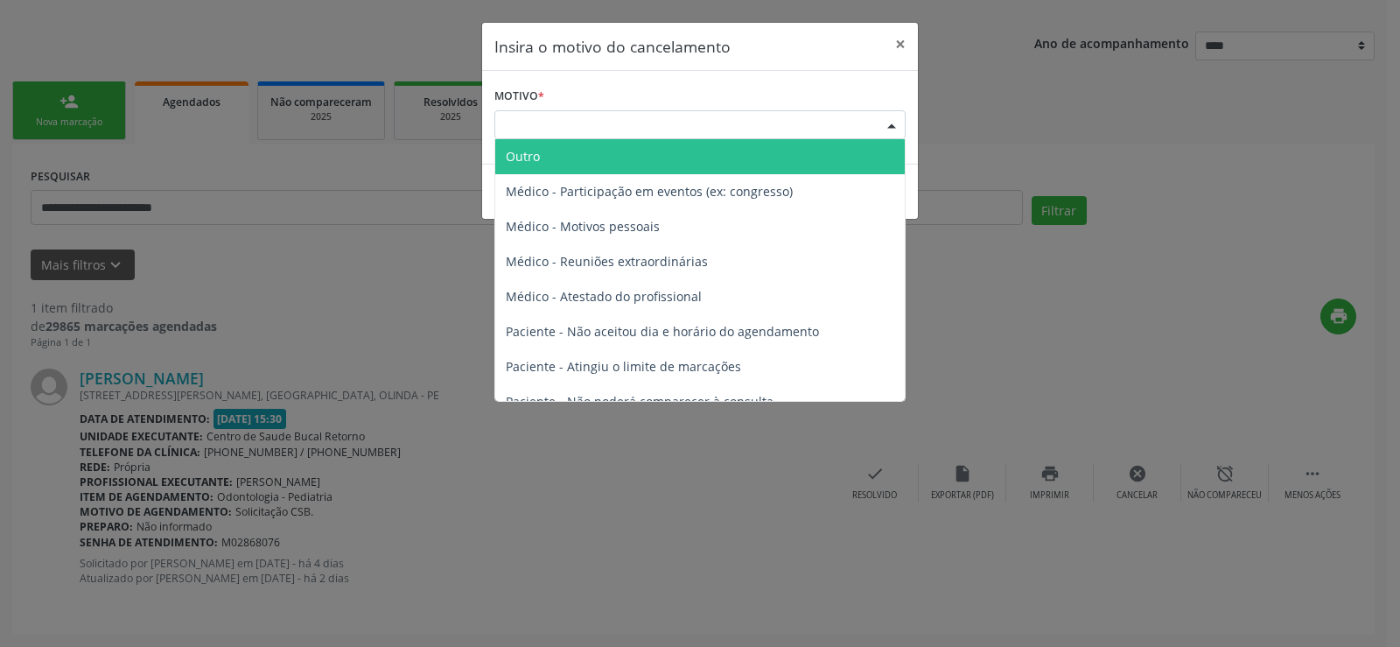
click at [576, 161] on span "Outro" at bounding box center [700, 156] width 410 height 35
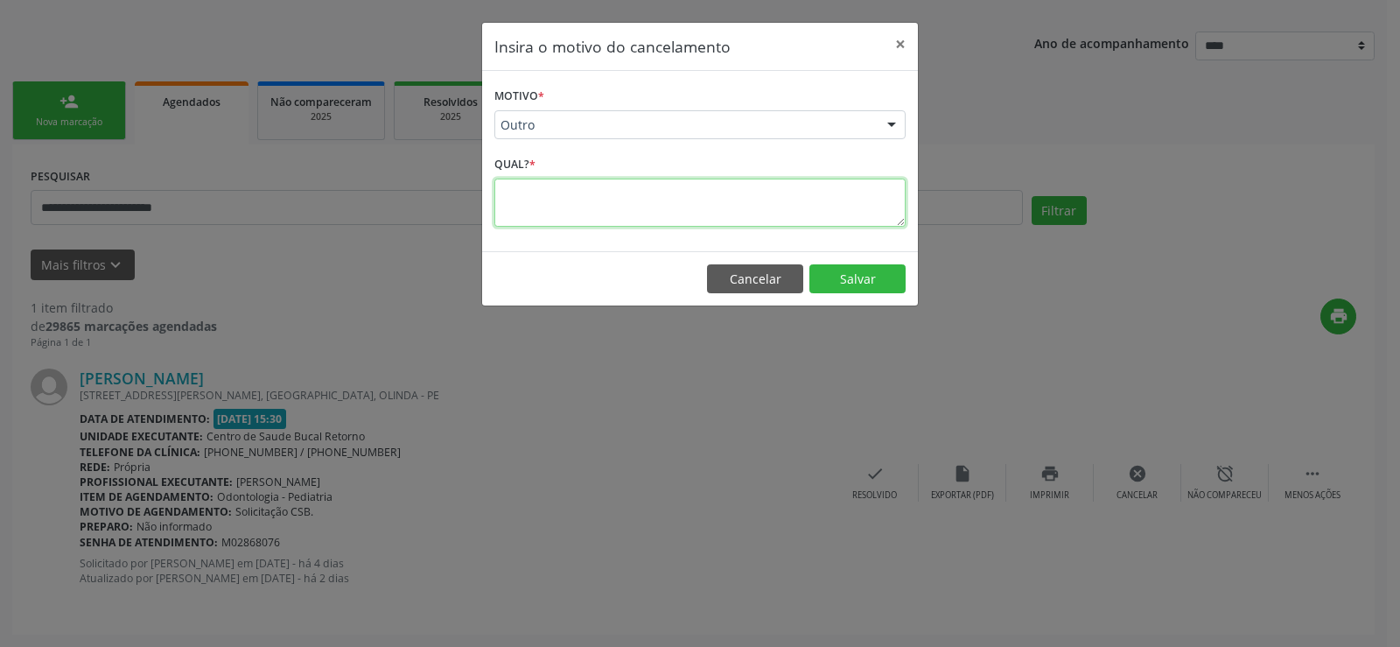
click at [622, 219] on textarea at bounding box center [699, 203] width 411 height 48
type textarea "*"
type textarea "**********"
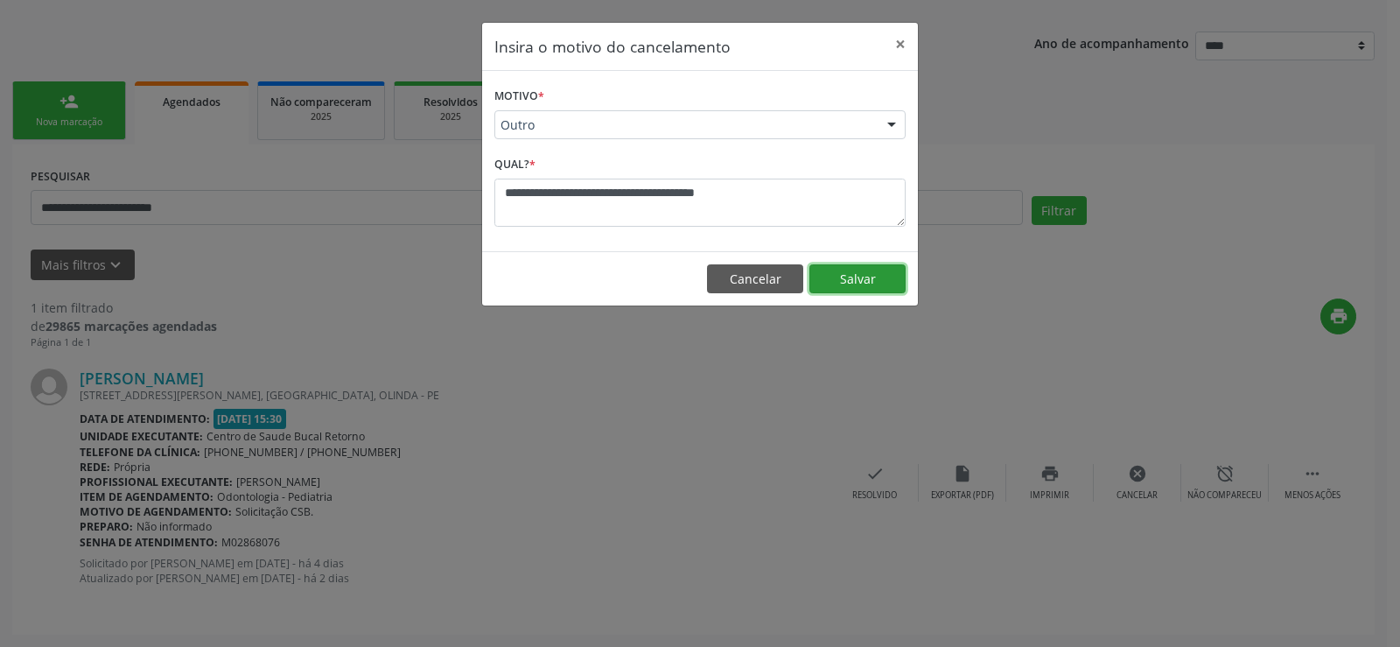
click at [876, 282] on button "Salvar" at bounding box center [857, 279] width 96 height 30
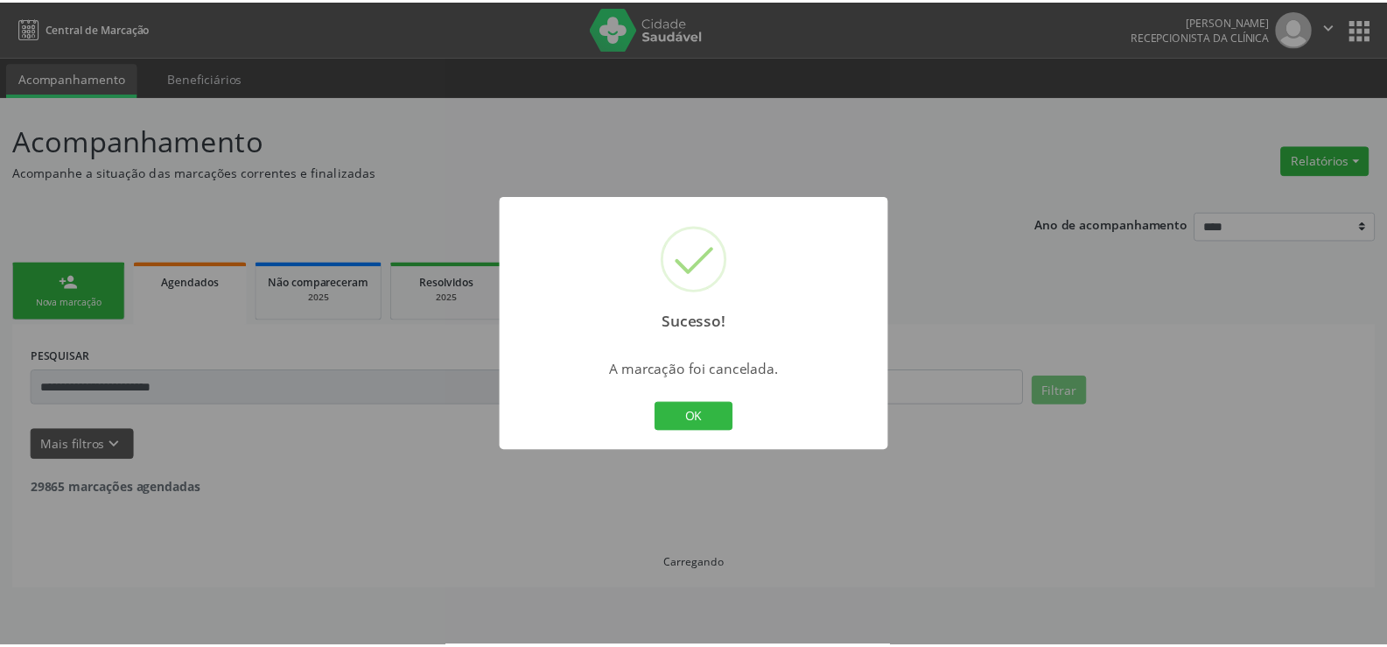
scroll to position [0, 0]
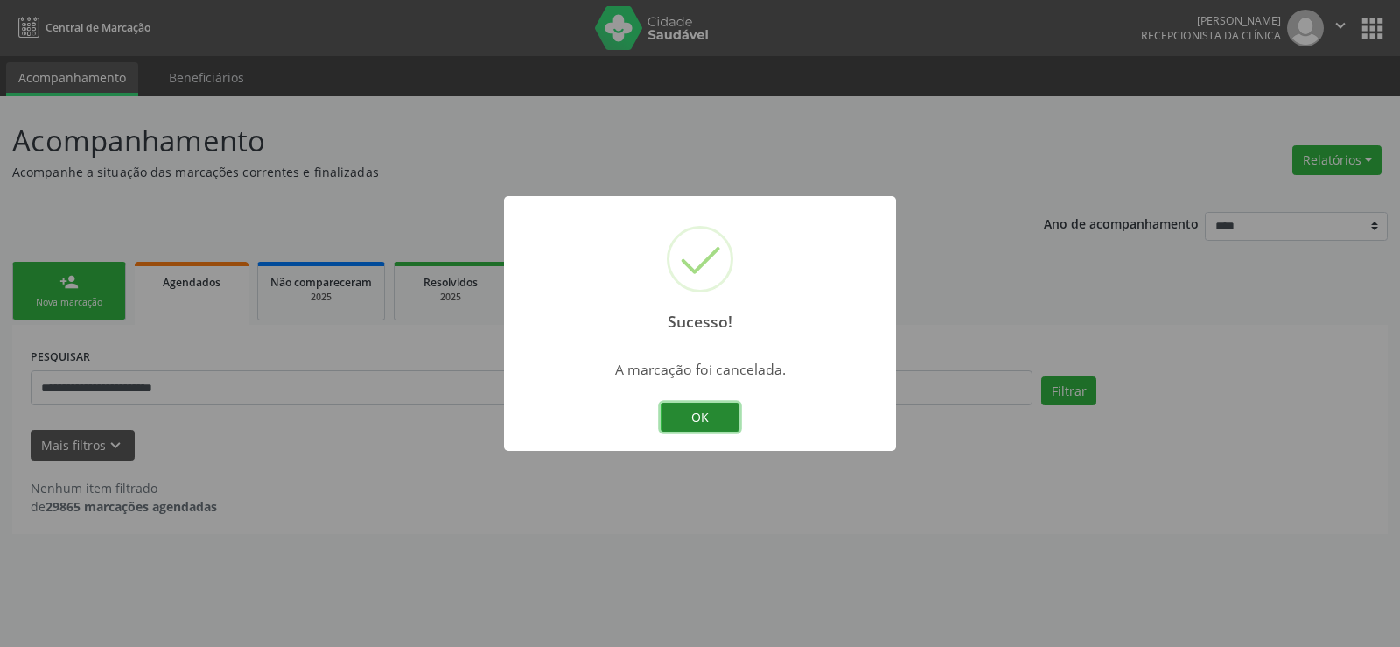
click at [712, 414] on button "OK" at bounding box center [700, 418] width 79 height 30
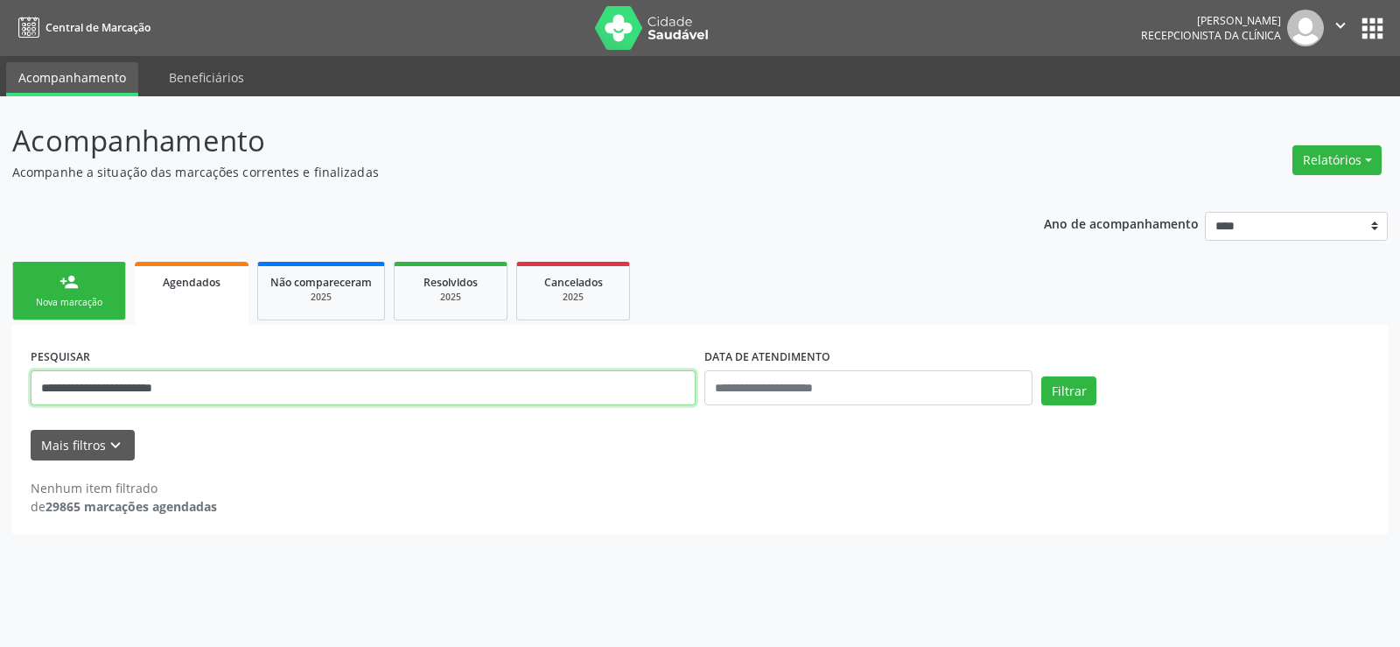
drag, startPoint x: 198, startPoint y: 395, endPoint x: 37, endPoint y: 368, distance: 163.1
click at [37, 368] on div "**********" at bounding box center [363, 380] width 674 height 74
click at [69, 270] on link "person_add Nova marcação" at bounding box center [69, 291] width 114 height 59
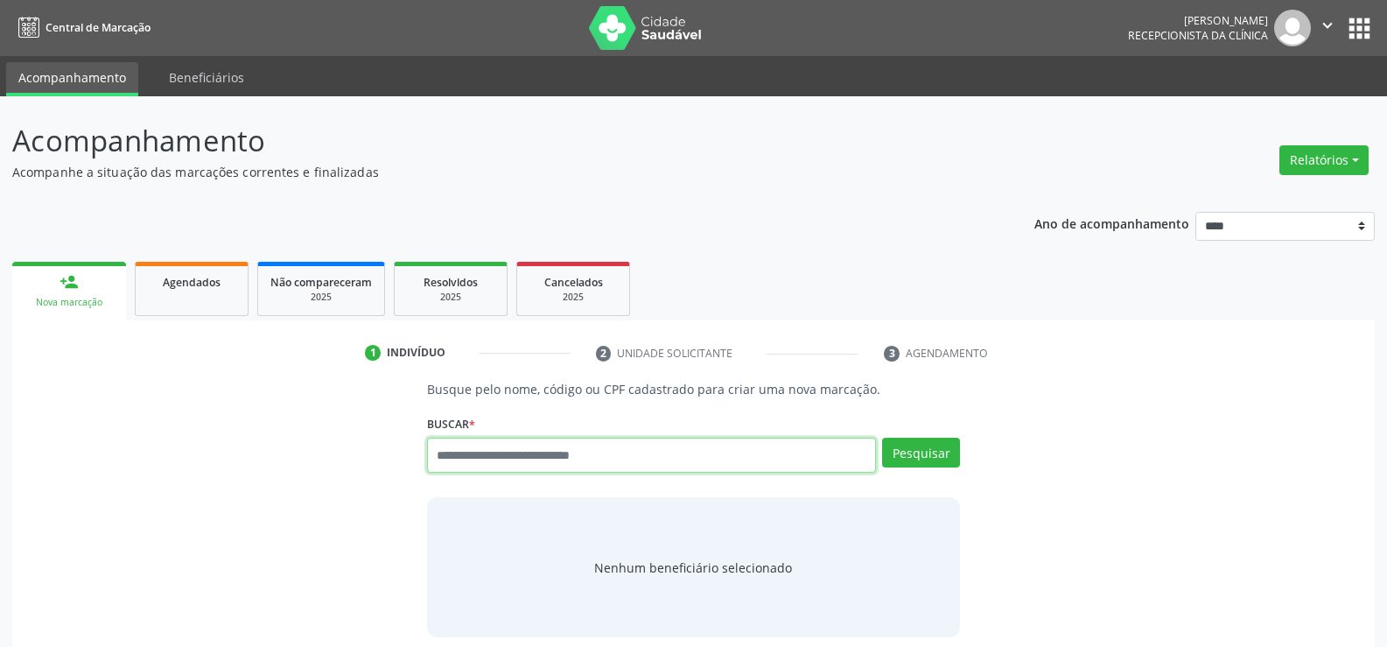
click at [473, 455] on input "text" at bounding box center [651, 455] width 449 height 35
paste input "**********"
type input "**********"
click at [921, 458] on button "Pesquisar" at bounding box center [921, 453] width 78 height 30
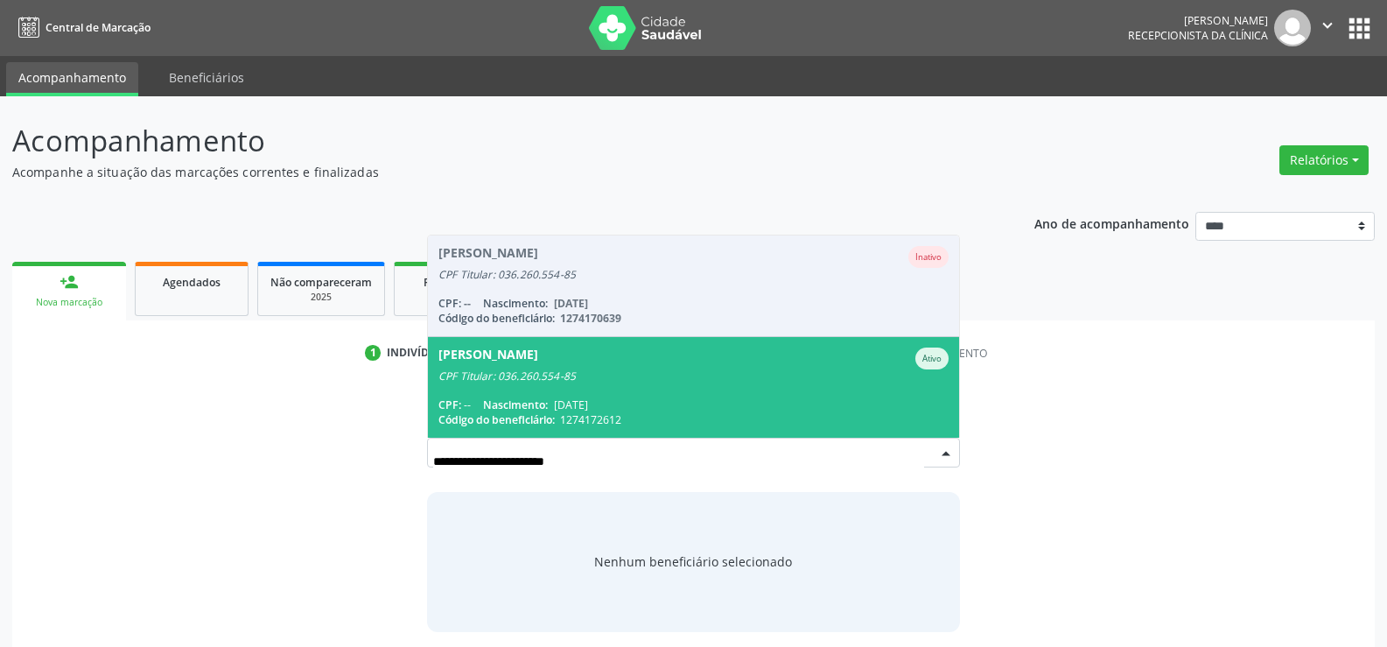
click at [637, 369] on div "CPF Titular: 036.260.554-85" at bounding box center [693, 376] width 510 height 14
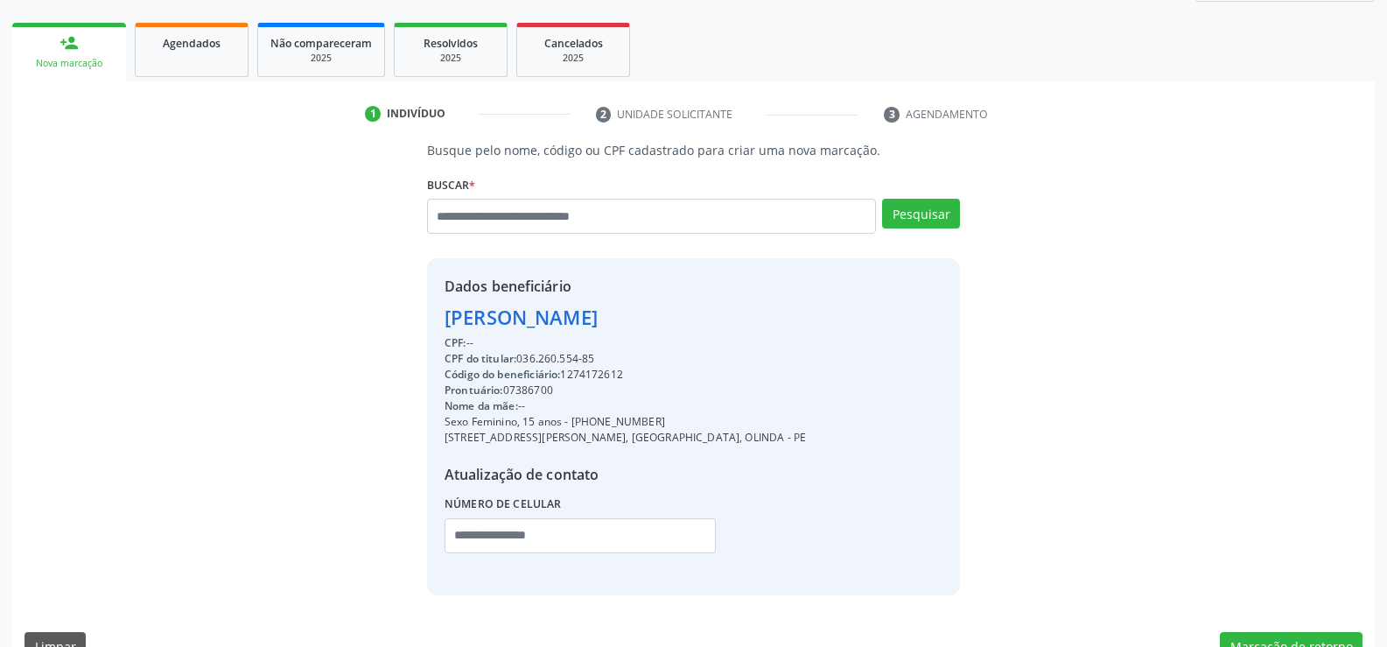
scroll to position [263, 0]
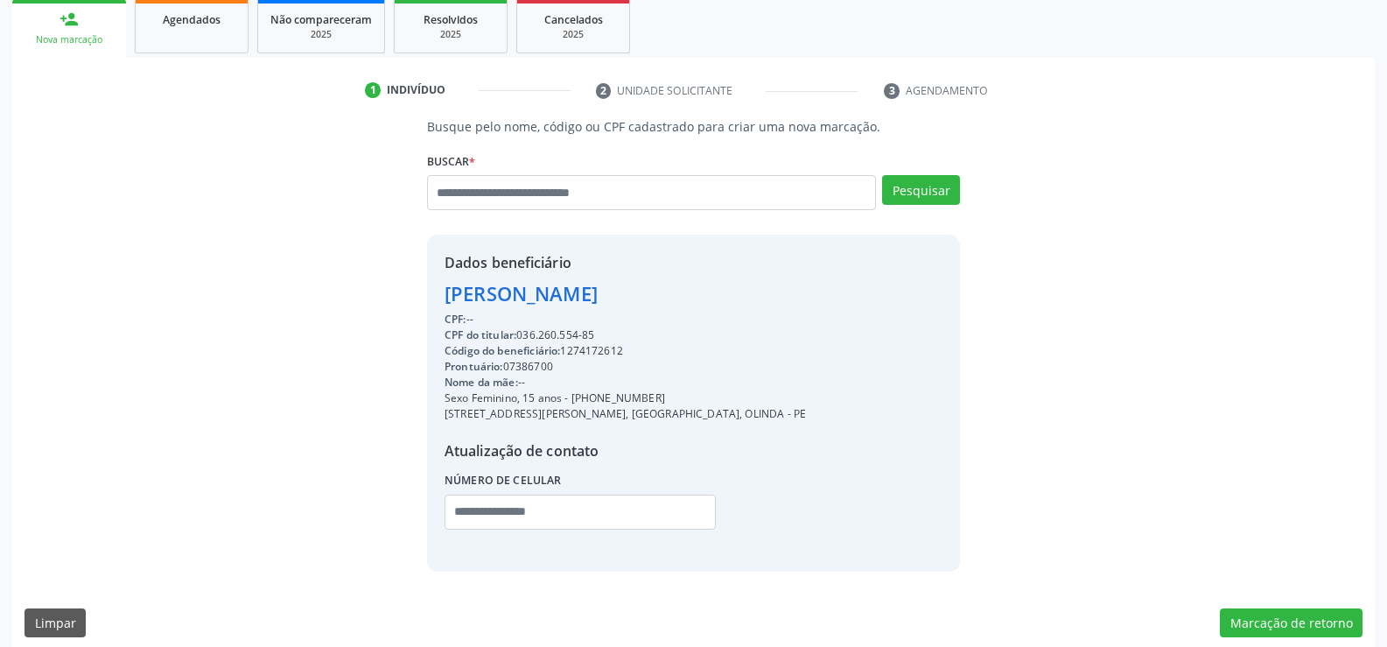
drag, startPoint x: 526, startPoint y: 340, endPoint x: 704, endPoint y: 335, distance: 178.6
click at [704, 335] on div "CPF do titular: 036.260.554-85" at bounding box center [625, 335] width 361 height 16
click at [606, 320] on div "CPF: --" at bounding box center [625, 320] width 361 height 16
drag, startPoint x: 520, startPoint y: 333, endPoint x: 669, endPoint y: 333, distance: 149.6
click at [669, 333] on div "CPF do titular: 036.260.554-85" at bounding box center [625, 335] width 361 height 16
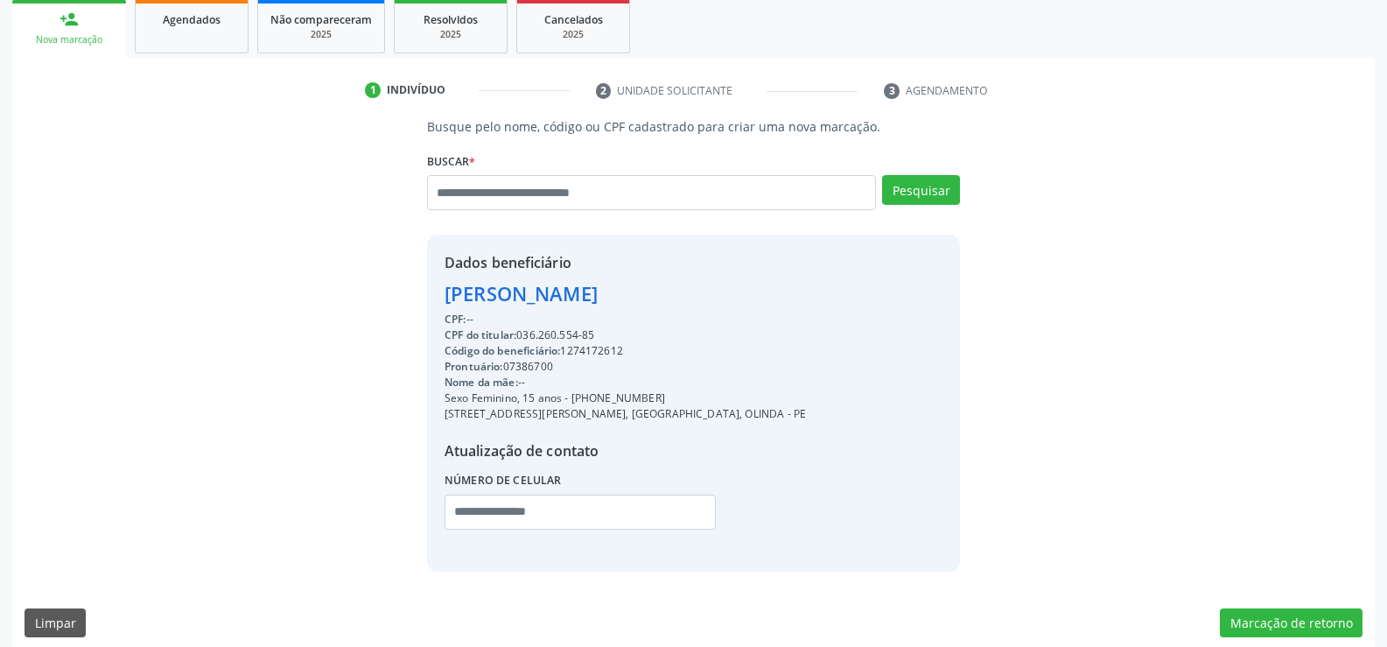
copy div "036.260.554-85"
click at [604, 190] on input "text" at bounding box center [651, 192] width 449 height 35
paste input "**********"
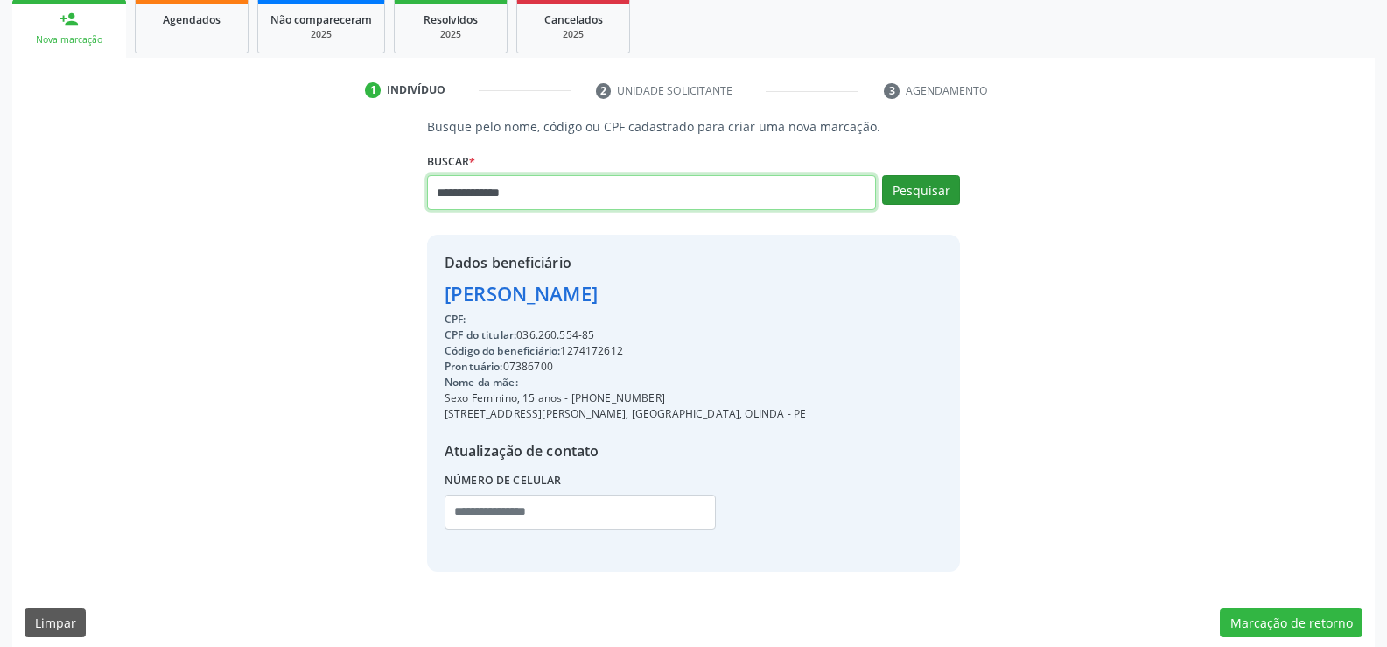
type input "**********"
click at [932, 183] on button "Pesquisar" at bounding box center [921, 190] width 78 height 30
type input "**********"
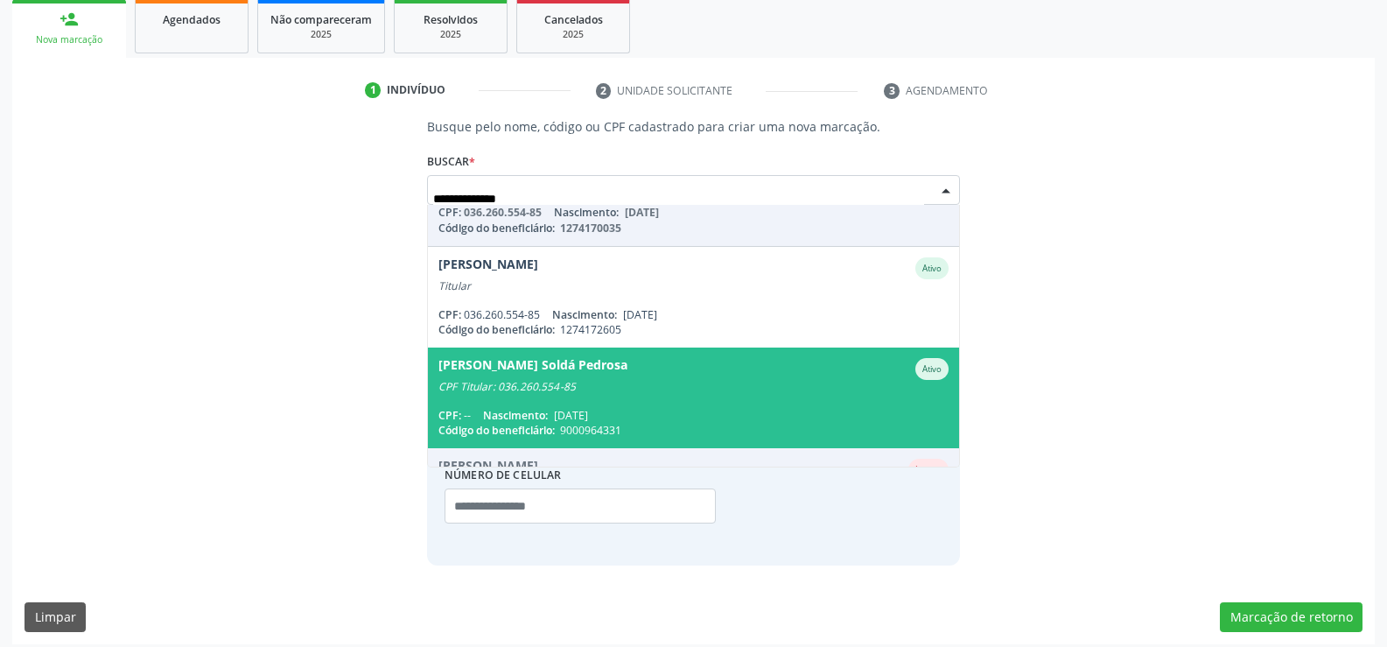
click at [718, 382] on div "CPF Titular: 036.260.554-85" at bounding box center [693, 387] width 510 height 14
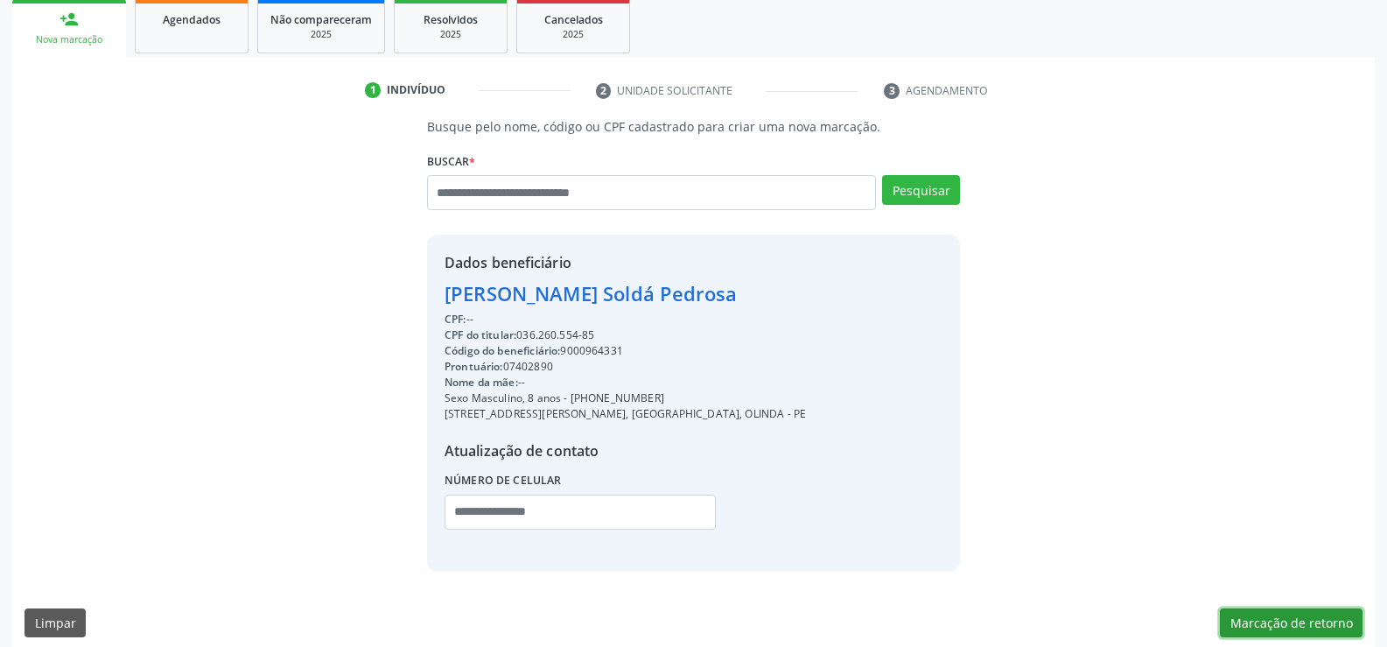
click at [1280, 620] on button "Marcação de retorno" at bounding box center [1291, 623] width 143 height 30
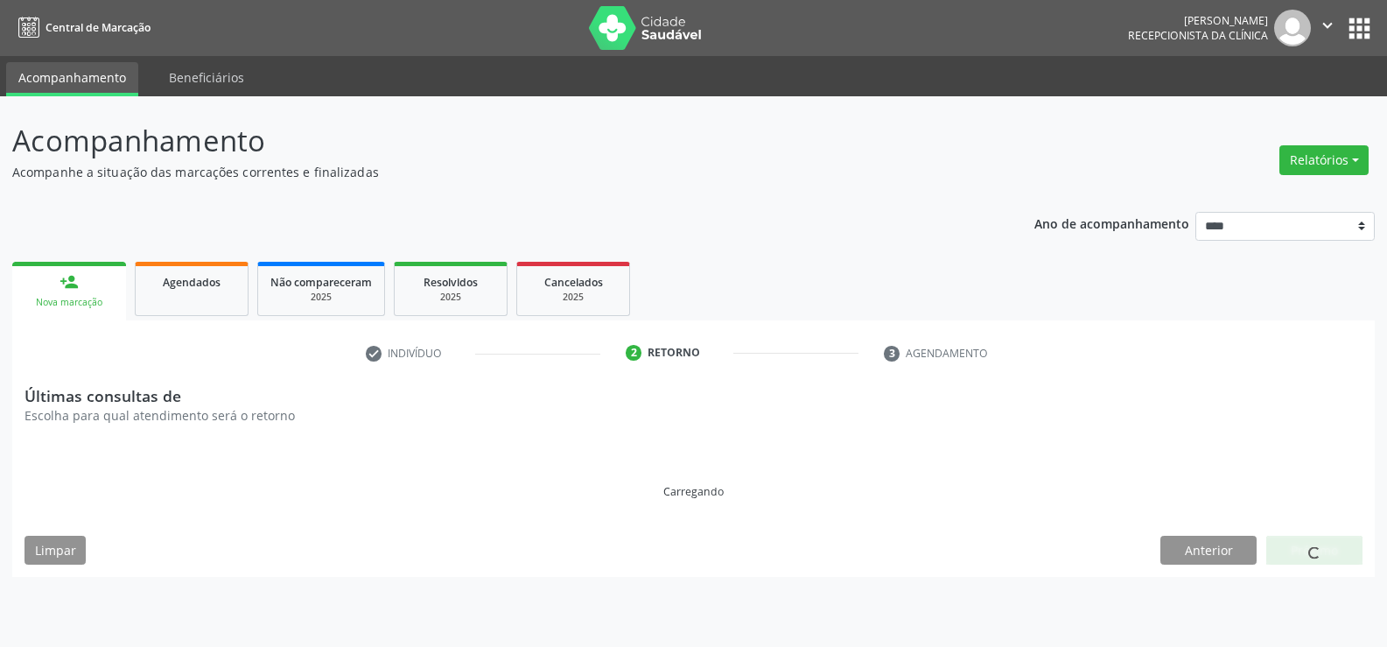
scroll to position [0, 0]
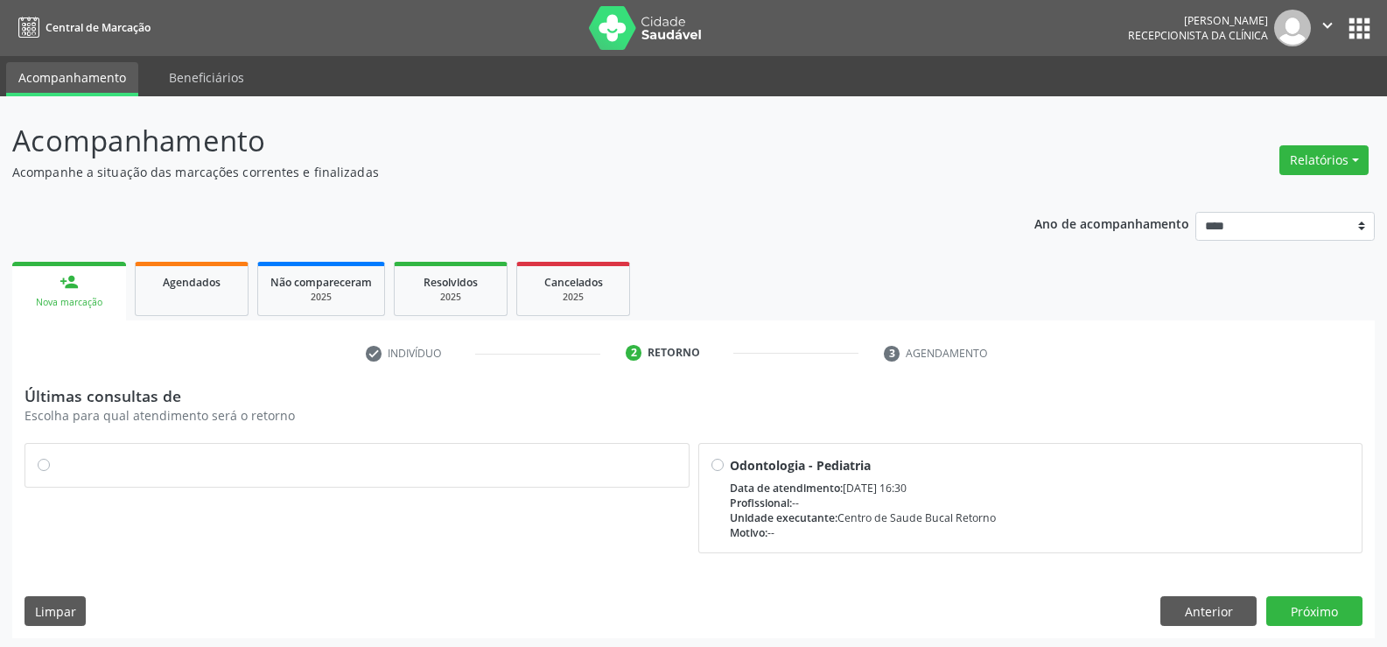
click at [56, 456] on label at bounding box center [366, 456] width 620 height 0
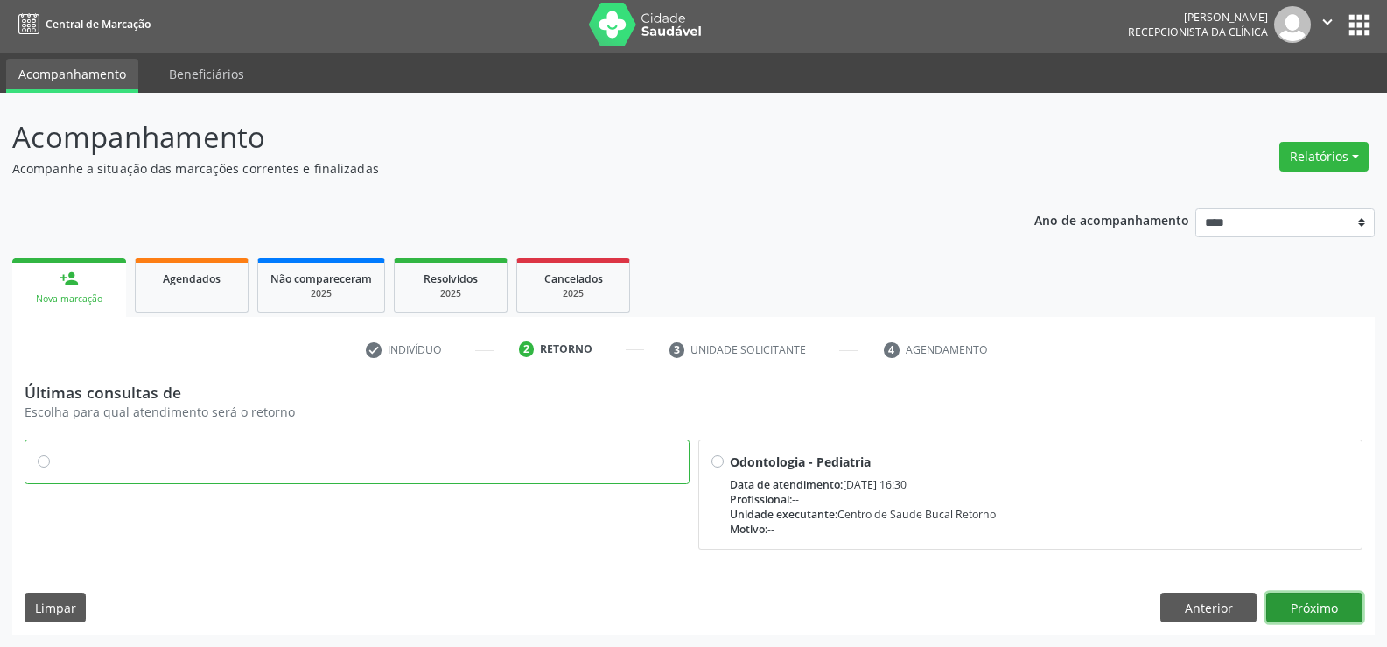
click at [1337, 606] on button "Próximo" at bounding box center [1314, 607] width 96 height 30
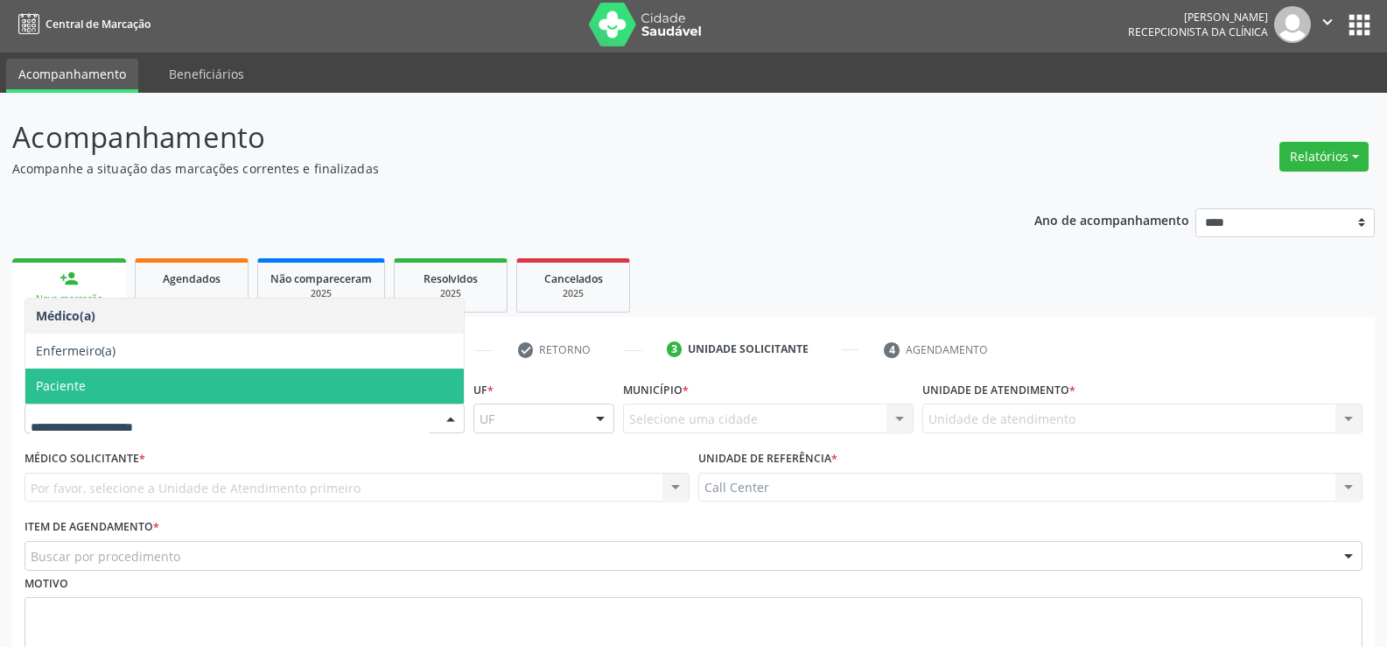
click at [98, 396] on span "Paciente" at bounding box center [244, 385] width 438 height 35
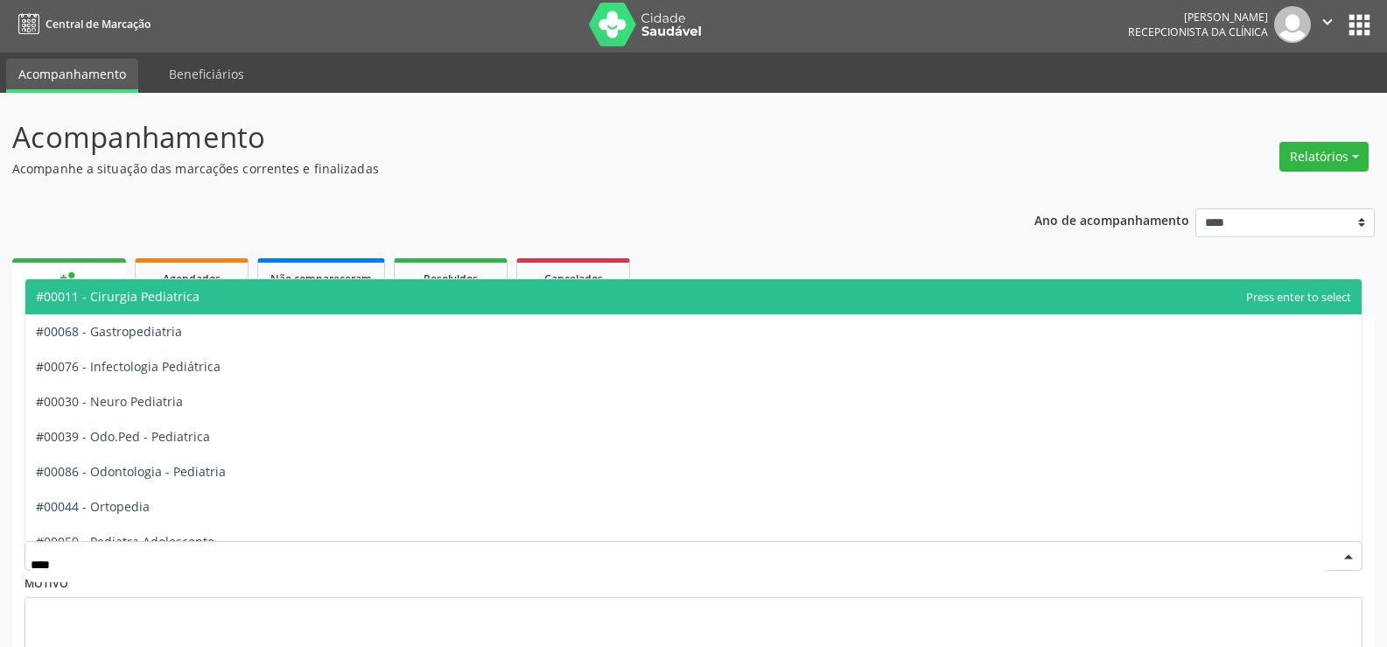
type input "*****"
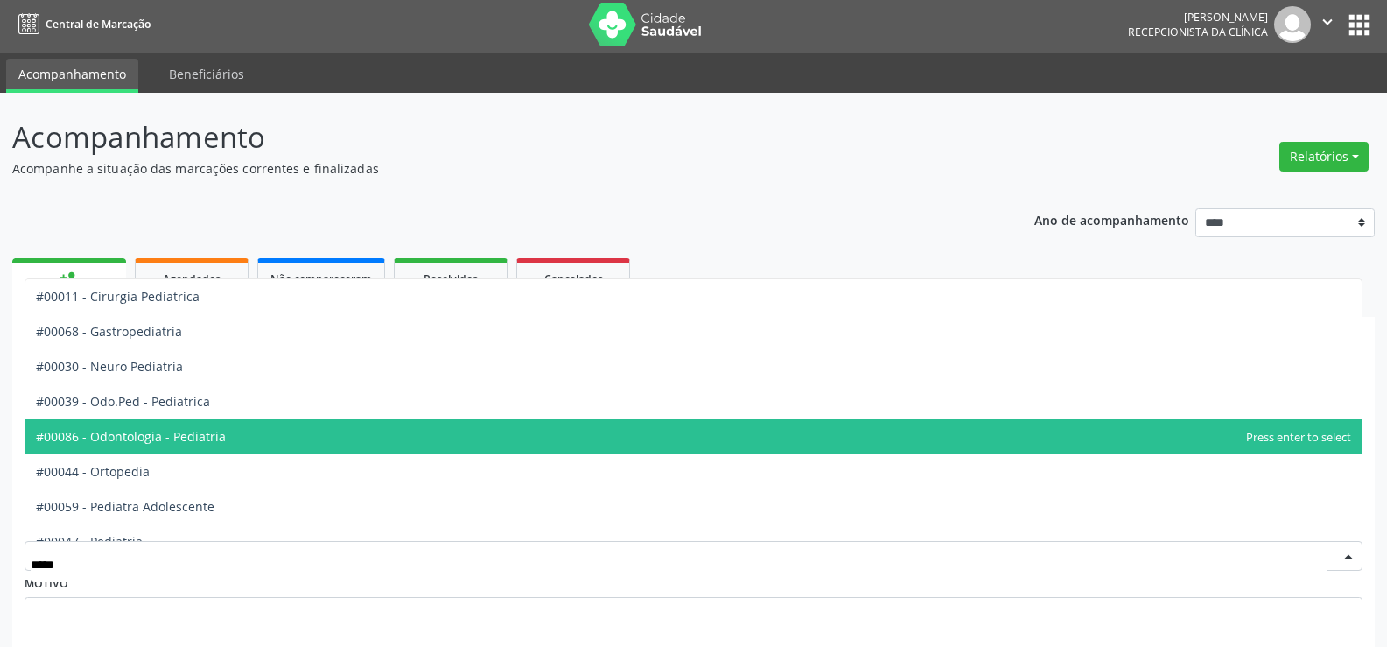
click at [182, 445] on span "#00086 - Odontologia - Pediatria" at bounding box center [693, 436] width 1336 height 35
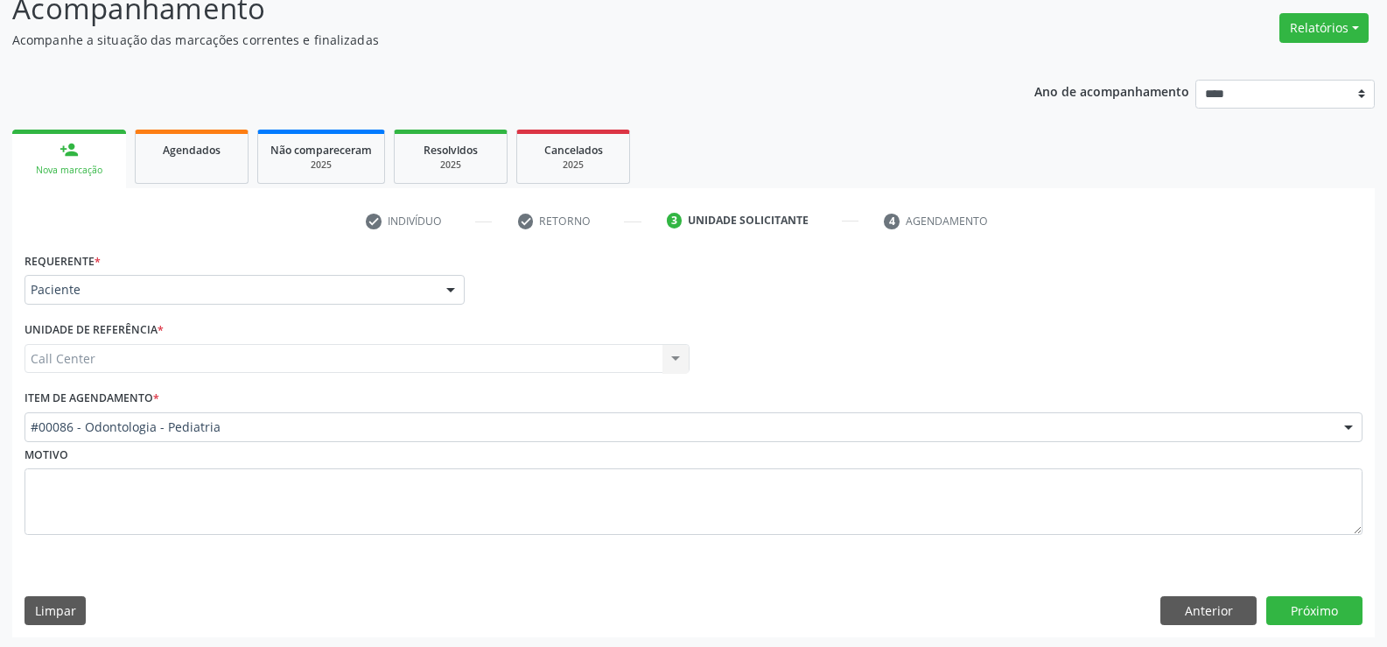
scroll to position [135, 0]
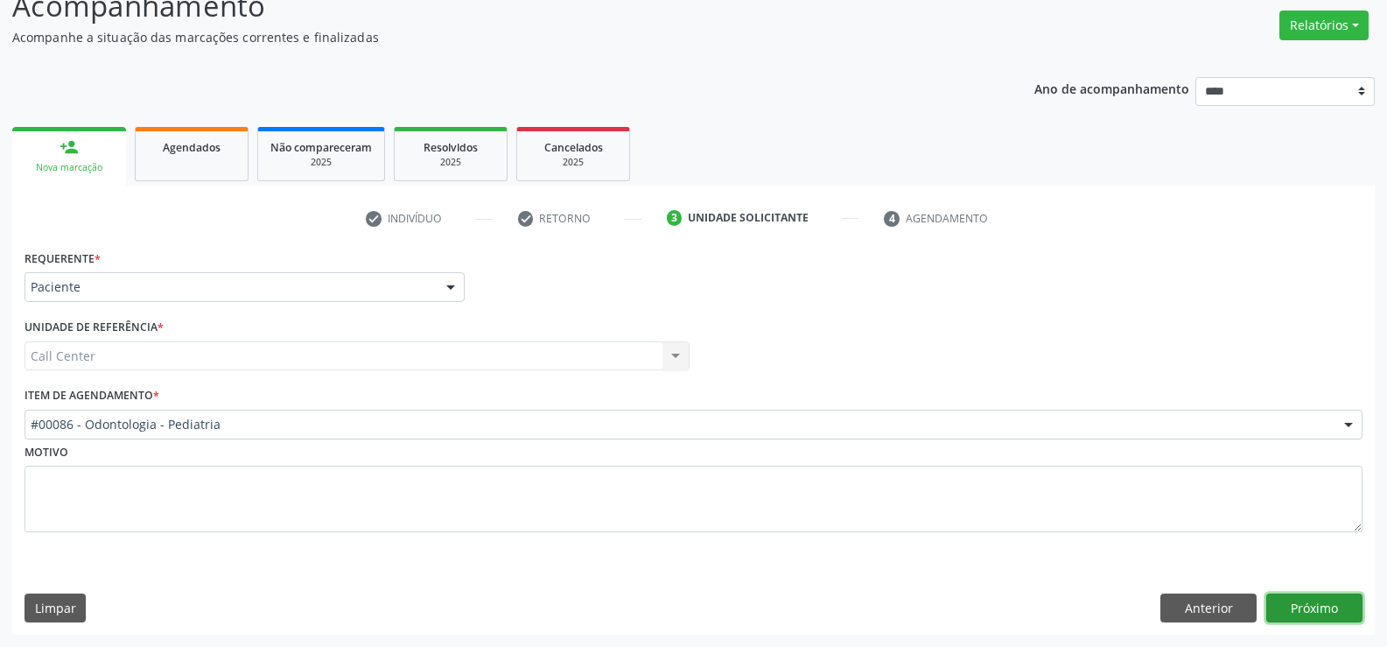
click at [1322, 604] on button "Próximo" at bounding box center [1314, 608] width 96 height 30
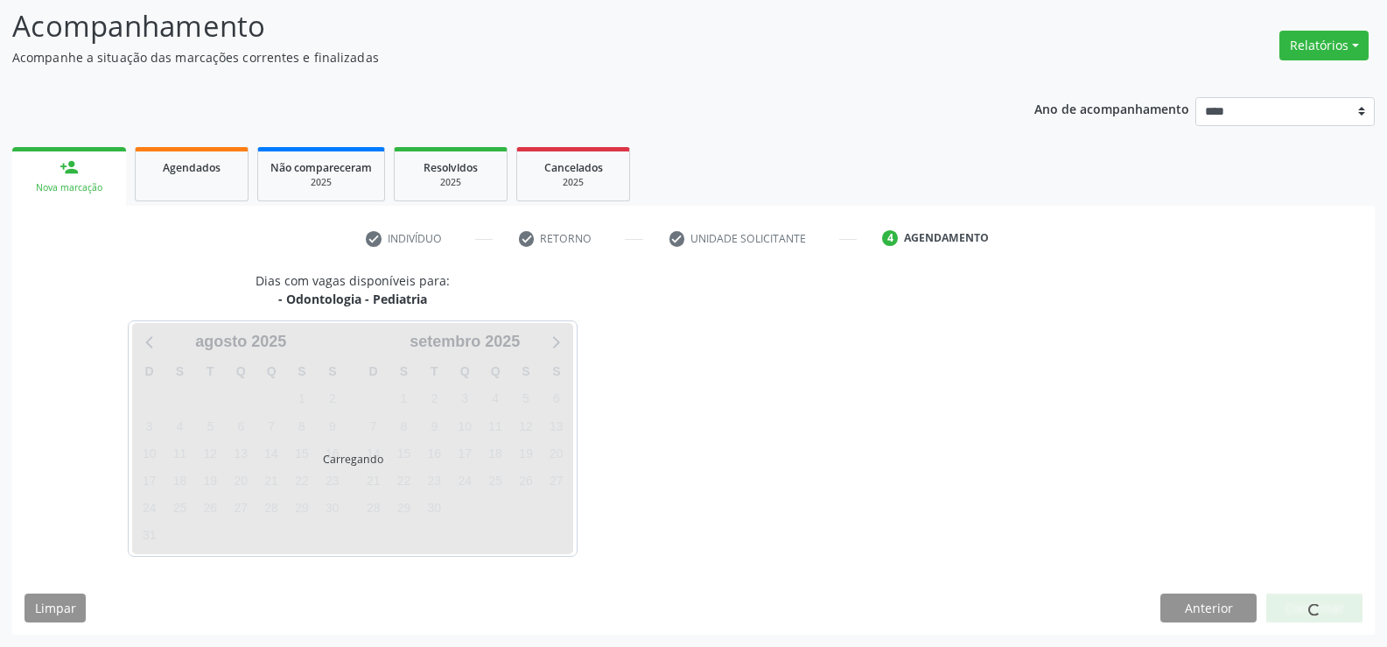
scroll to position [115, 0]
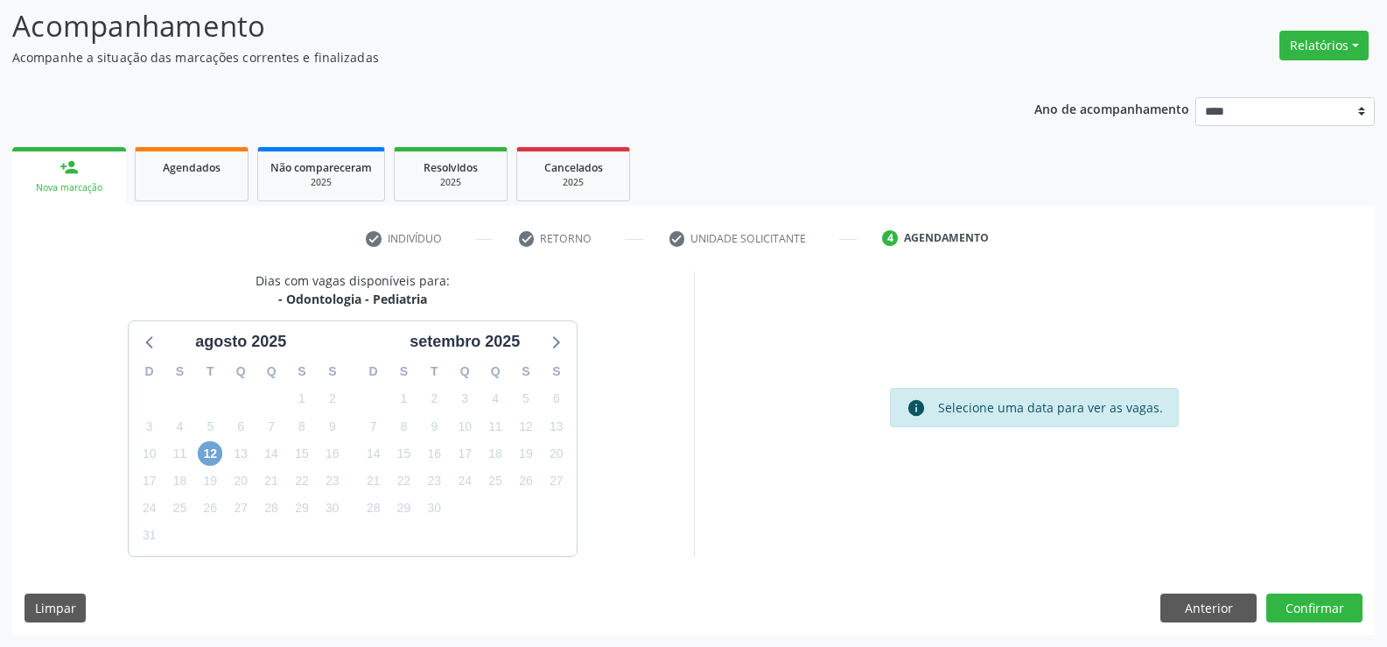
click at [213, 457] on span "12" at bounding box center [210, 453] width 25 height 25
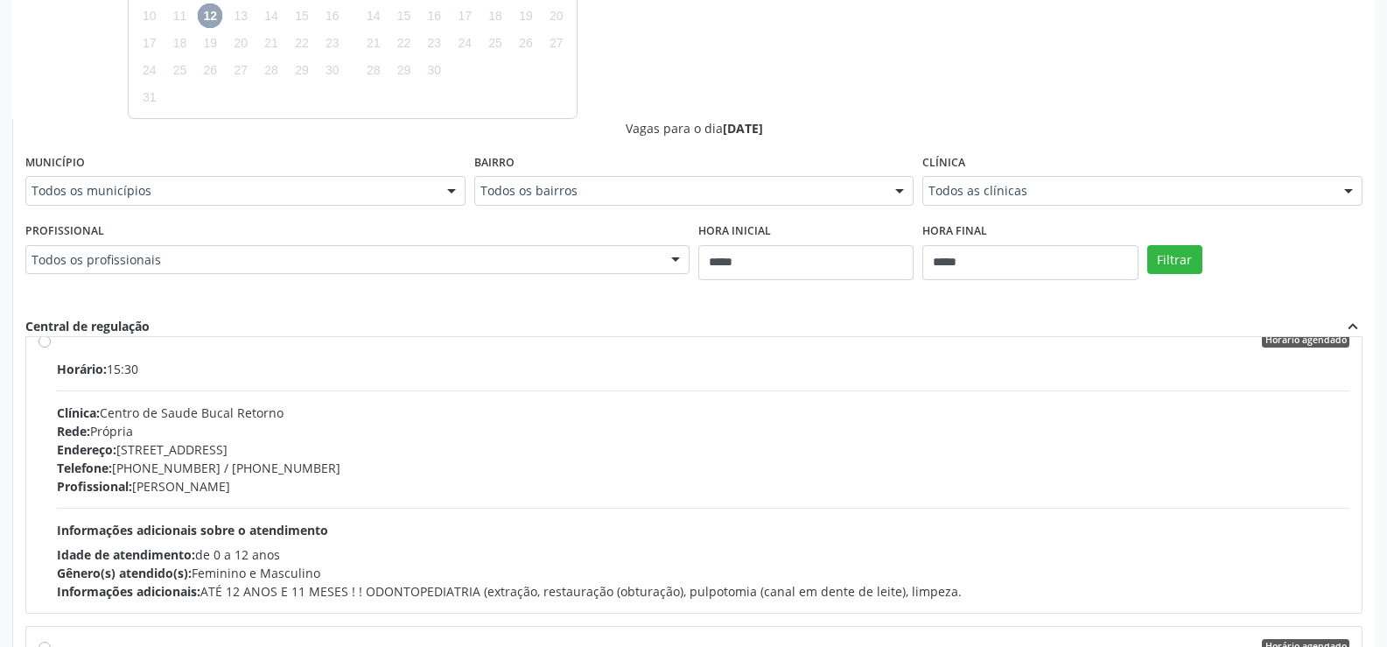
scroll to position [0, 0]
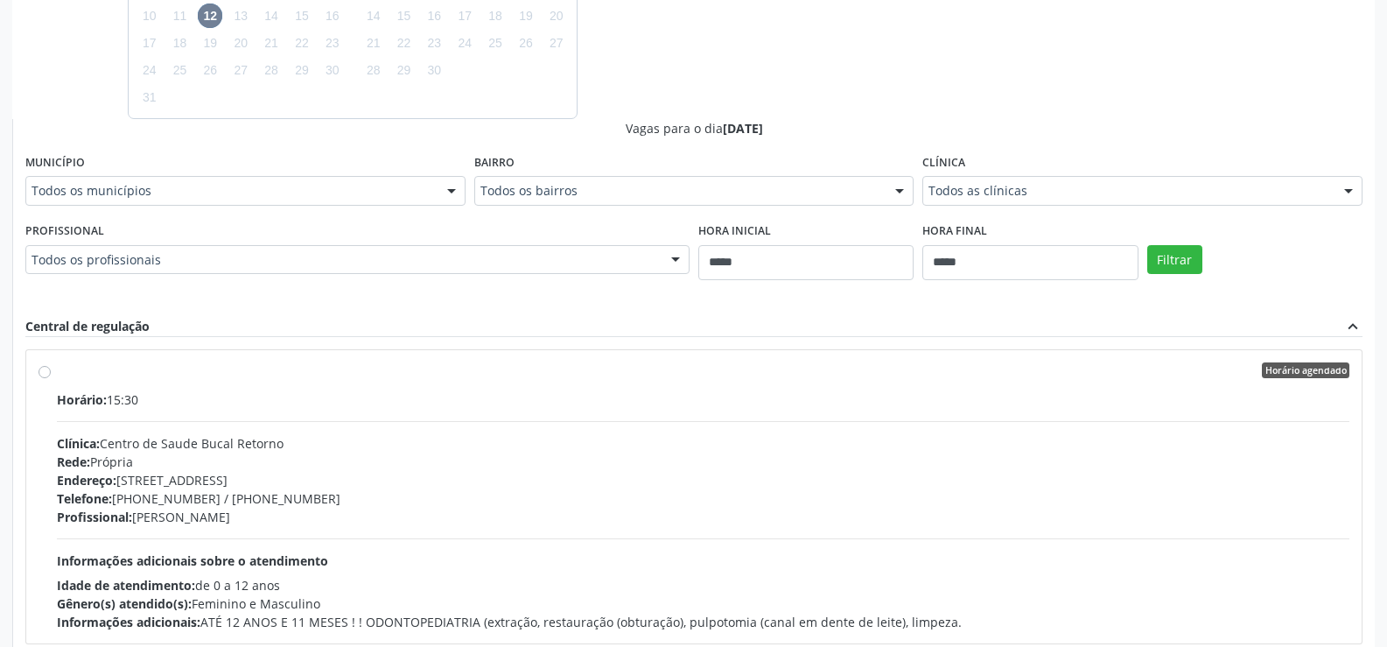
click at [57, 375] on label "Horário agendado Horário: 15:30 Clínica: Centro de Saude Bucal Retorno Rede: Pr…" at bounding box center [703, 496] width 1293 height 269
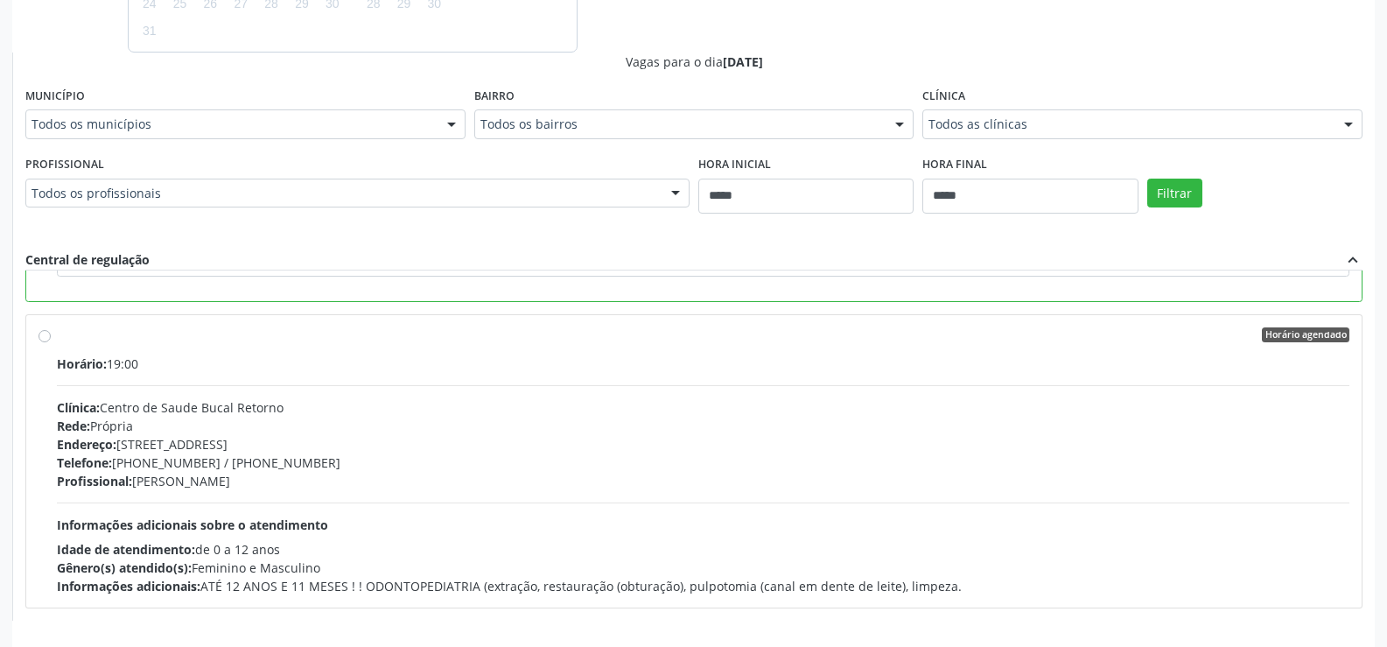
scroll to position [683, 0]
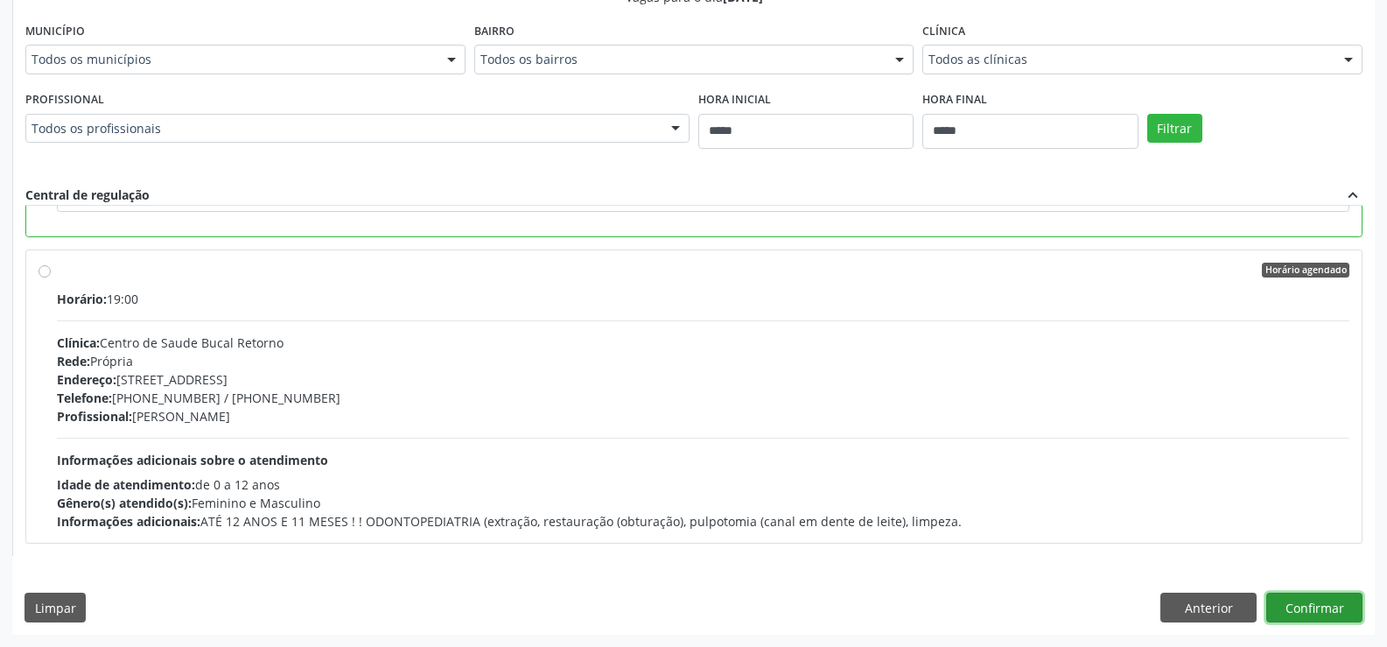
click at [1316, 614] on button "Confirmar" at bounding box center [1314, 607] width 96 height 30
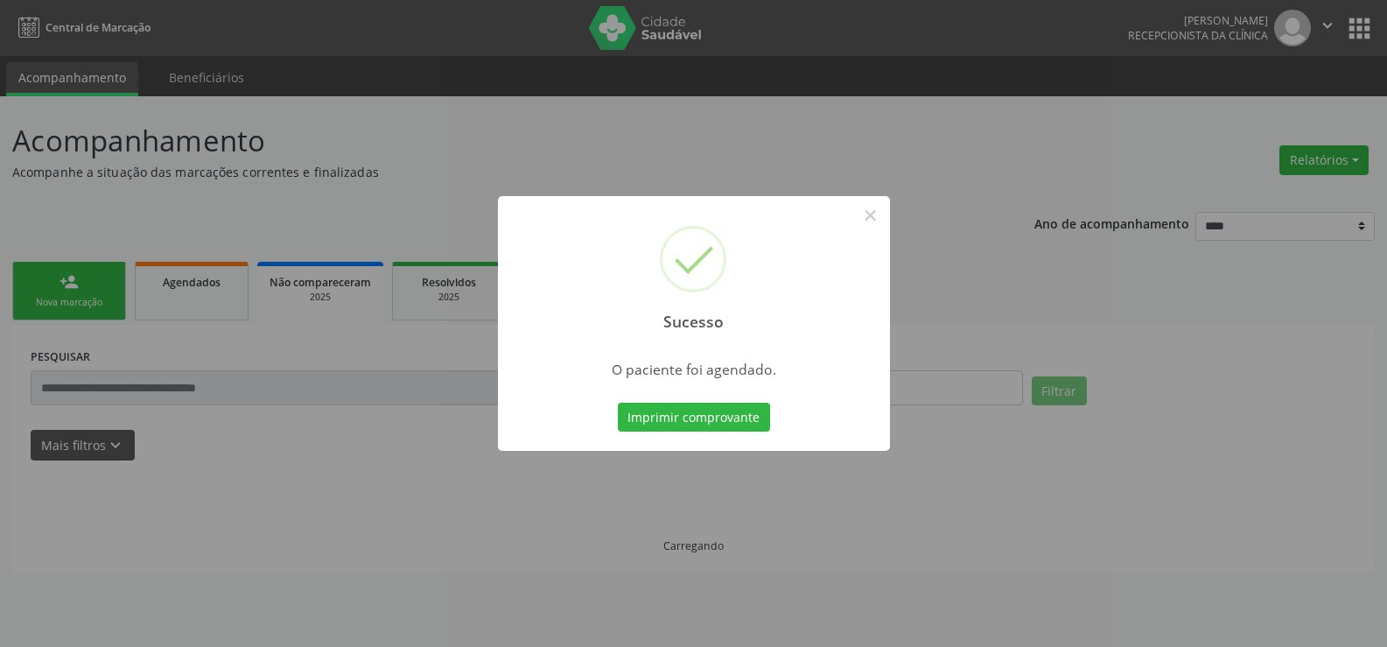
scroll to position [0, 0]
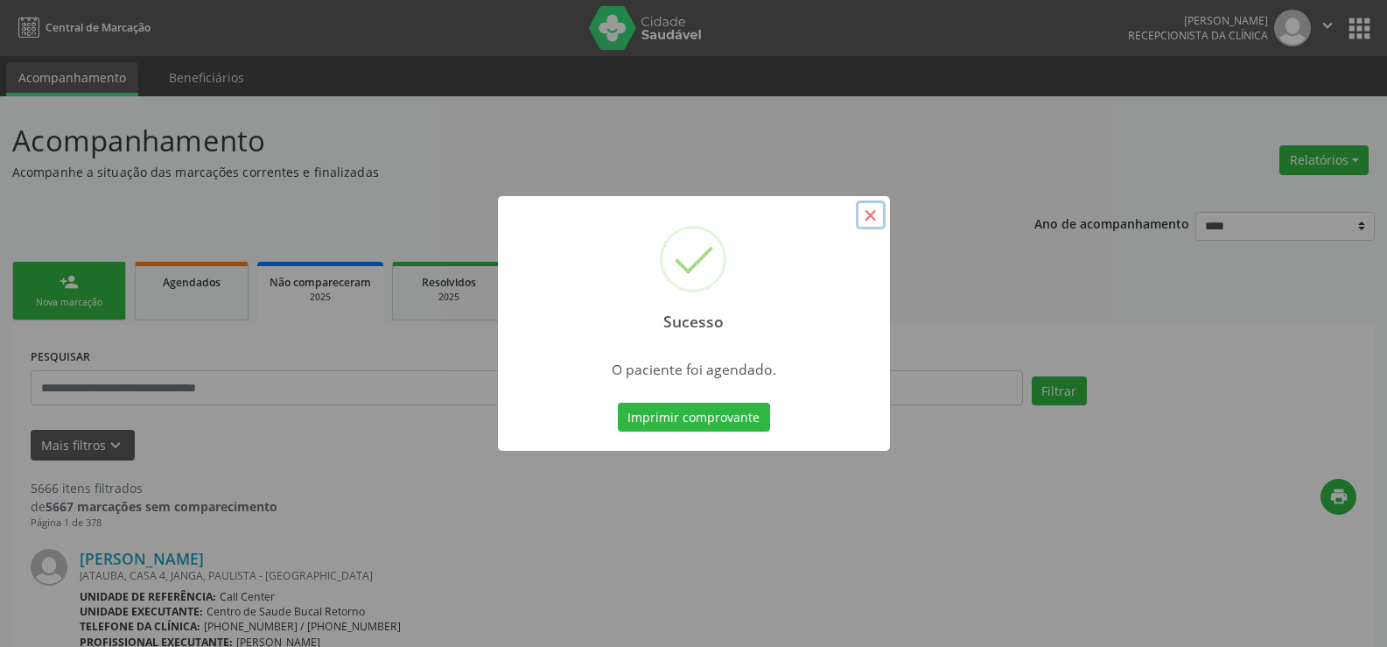
click at [865, 219] on button "×" at bounding box center [871, 215] width 30 height 30
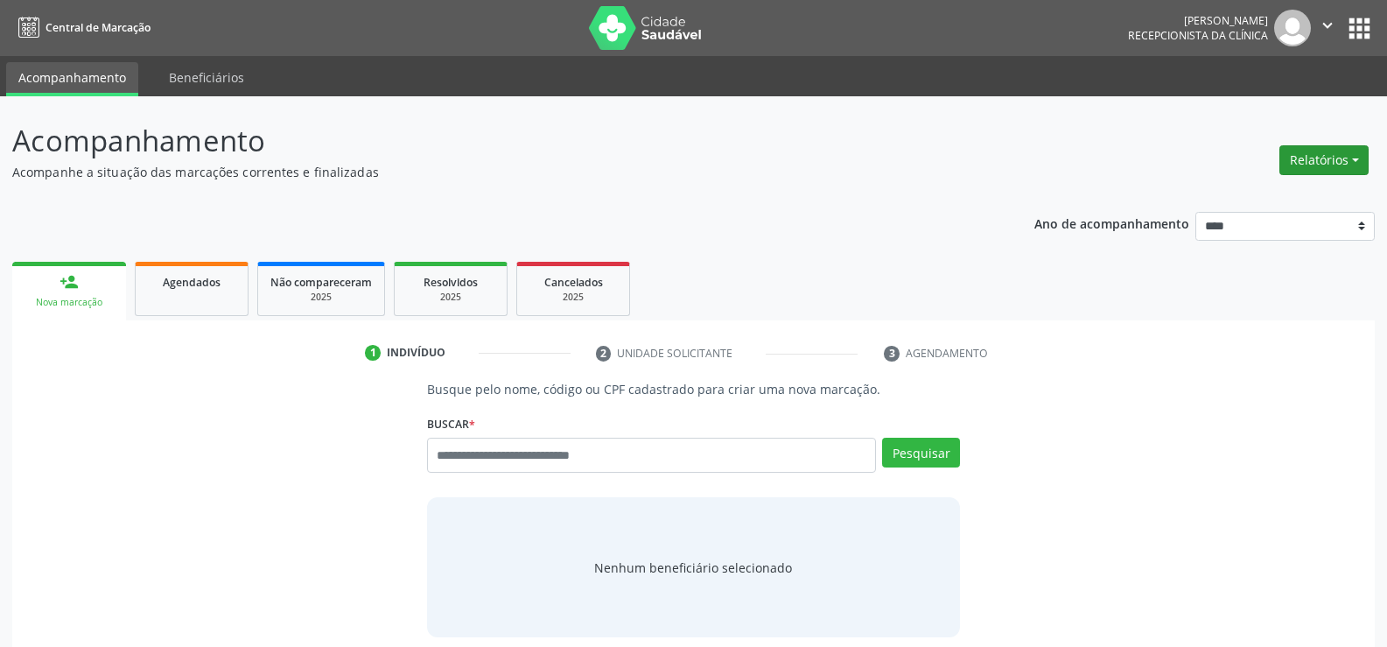
click at [1307, 157] on button "Relatórios" at bounding box center [1323, 160] width 89 height 30
click at [1237, 196] on link "Agendamentos" at bounding box center [1275, 198] width 188 height 25
select select "*"
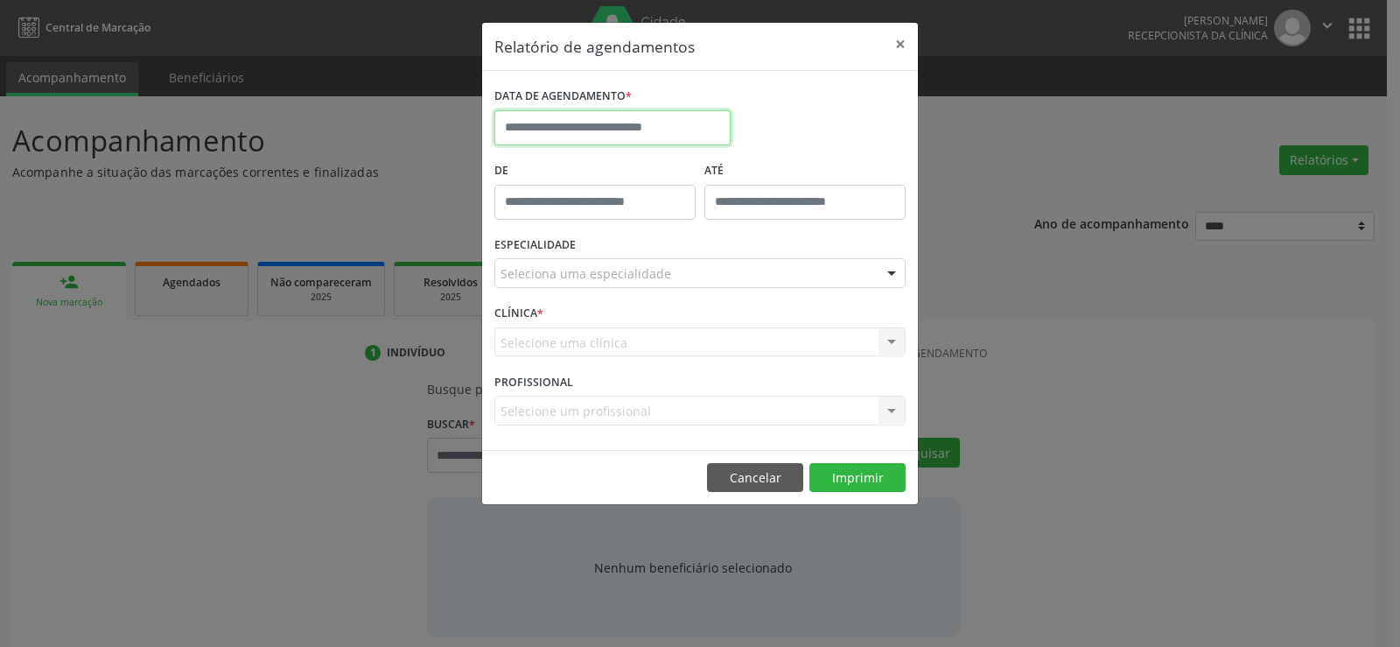
click at [661, 127] on input "text" at bounding box center [612, 127] width 236 height 35
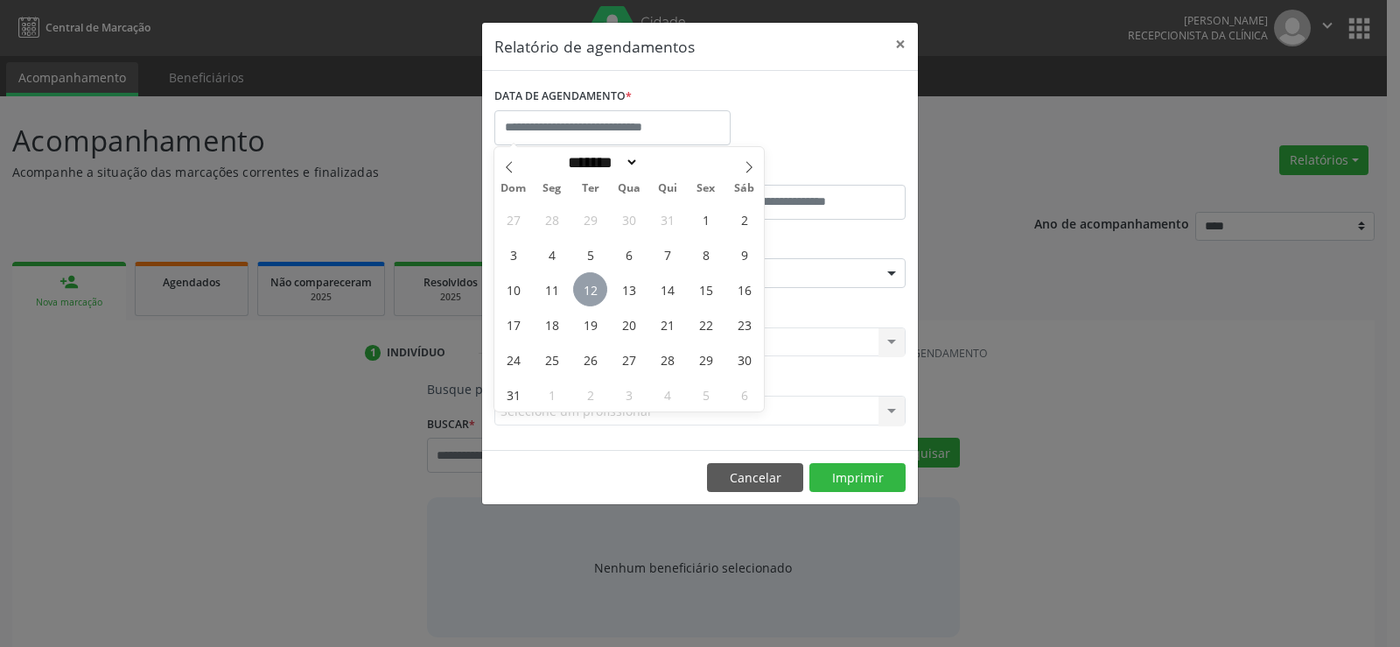
click at [595, 295] on span "12" at bounding box center [590, 289] width 34 height 34
type input "**********"
click at [595, 295] on span "12" at bounding box center [590, 289] width 34 height 34
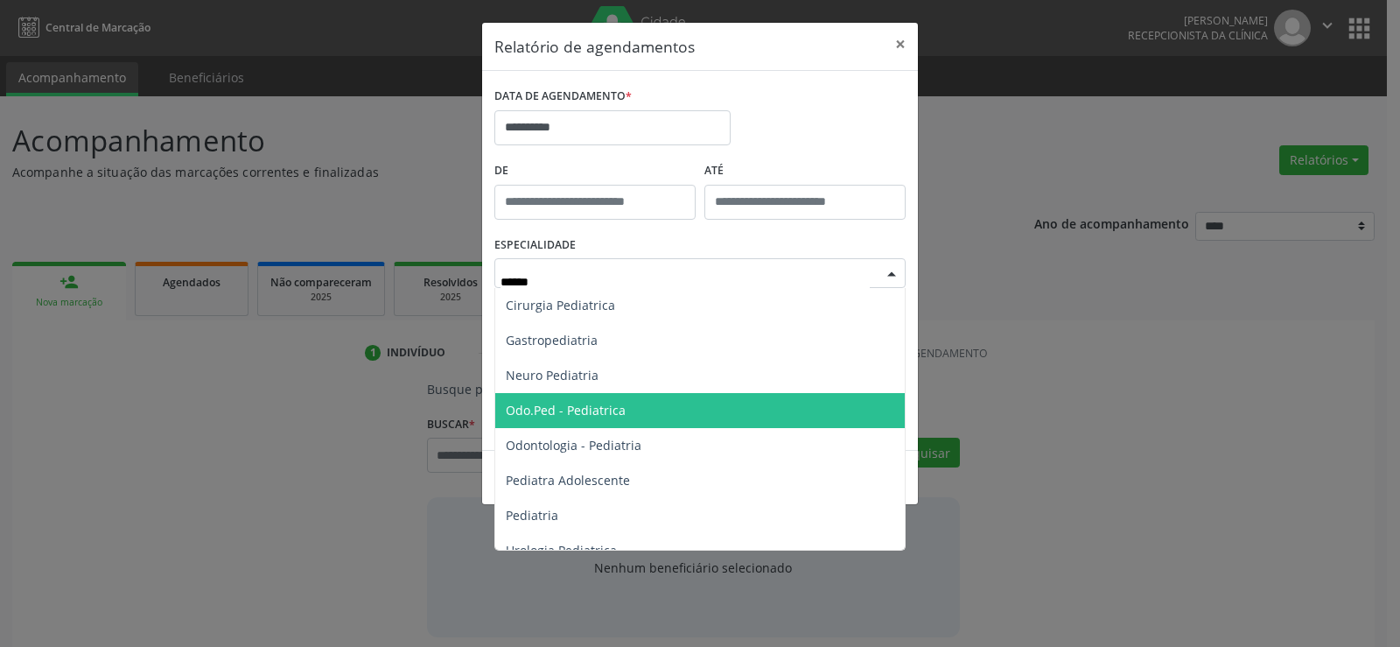
type input "*******"
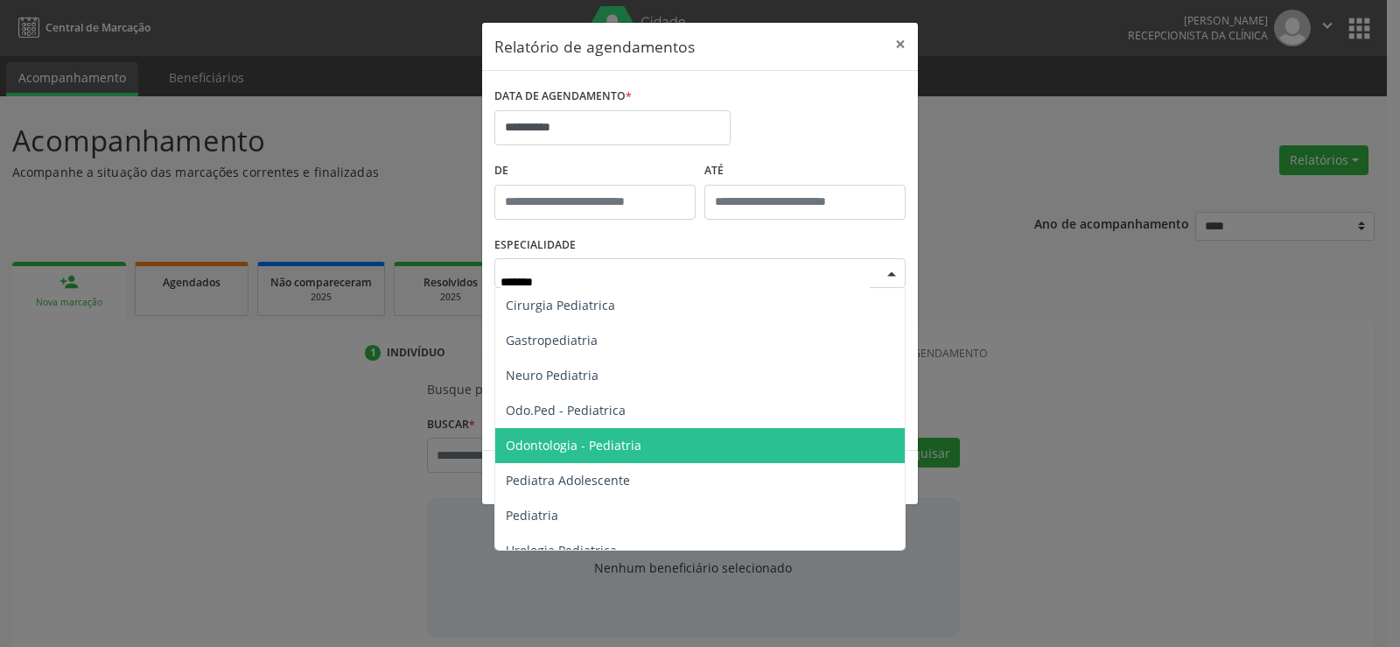
click at [693, 447] on span "Odontologia - Pediatria" at bounding box center [700, 445] width 410 height 35
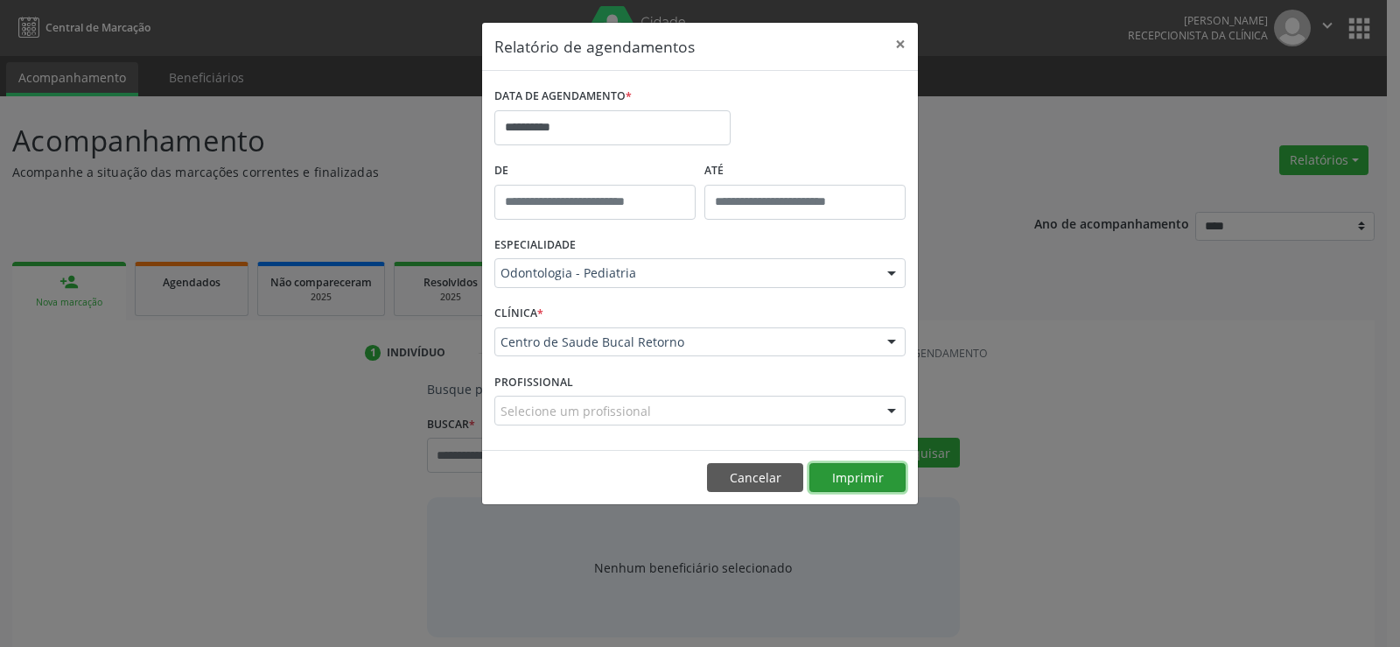
click at [856, 487] on button "Imprimir" at bounding box center [857, 478] width 96 height 30
click at [903, 45] on button "×" at bounding box center [900, 44] width 35 height 43
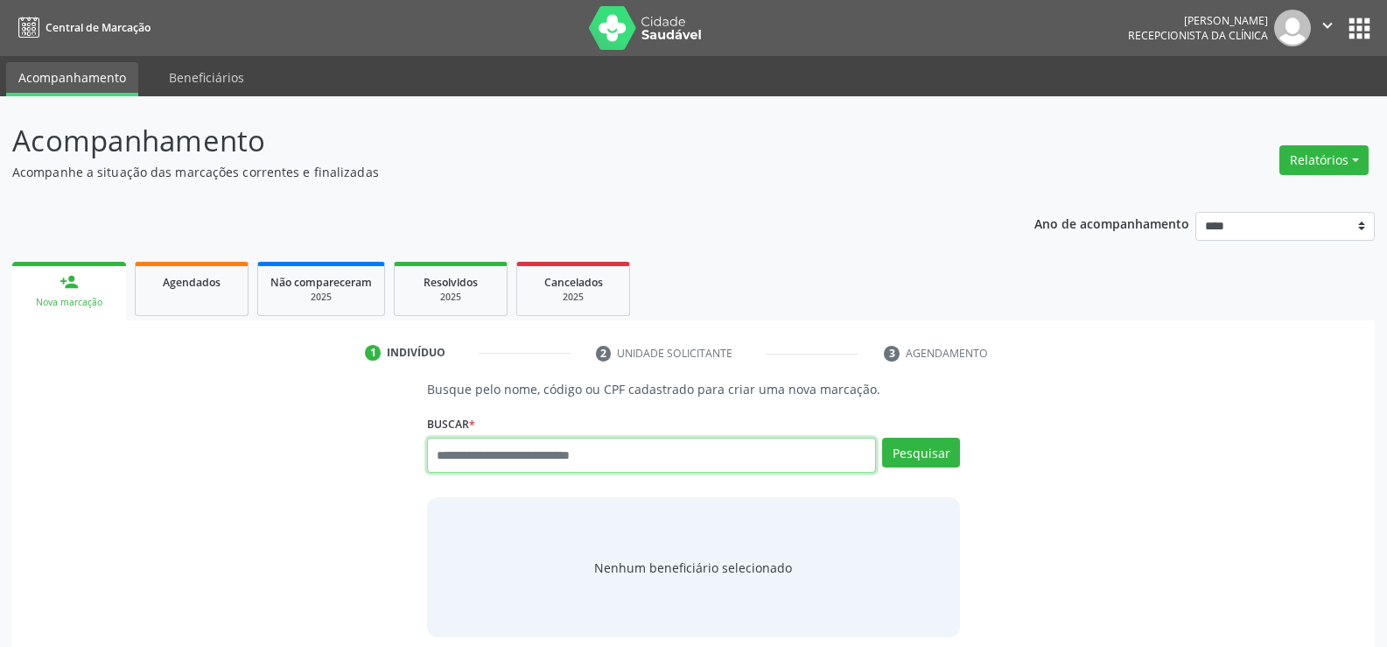
click at [571, 462] on input "text" at bounding box center [651, 455] width 449 height 35
paste input "**********"
type input "**********"
click at [935, 452] on button "Pesquisar" at bounding box center [921, 453] width 78 height 30
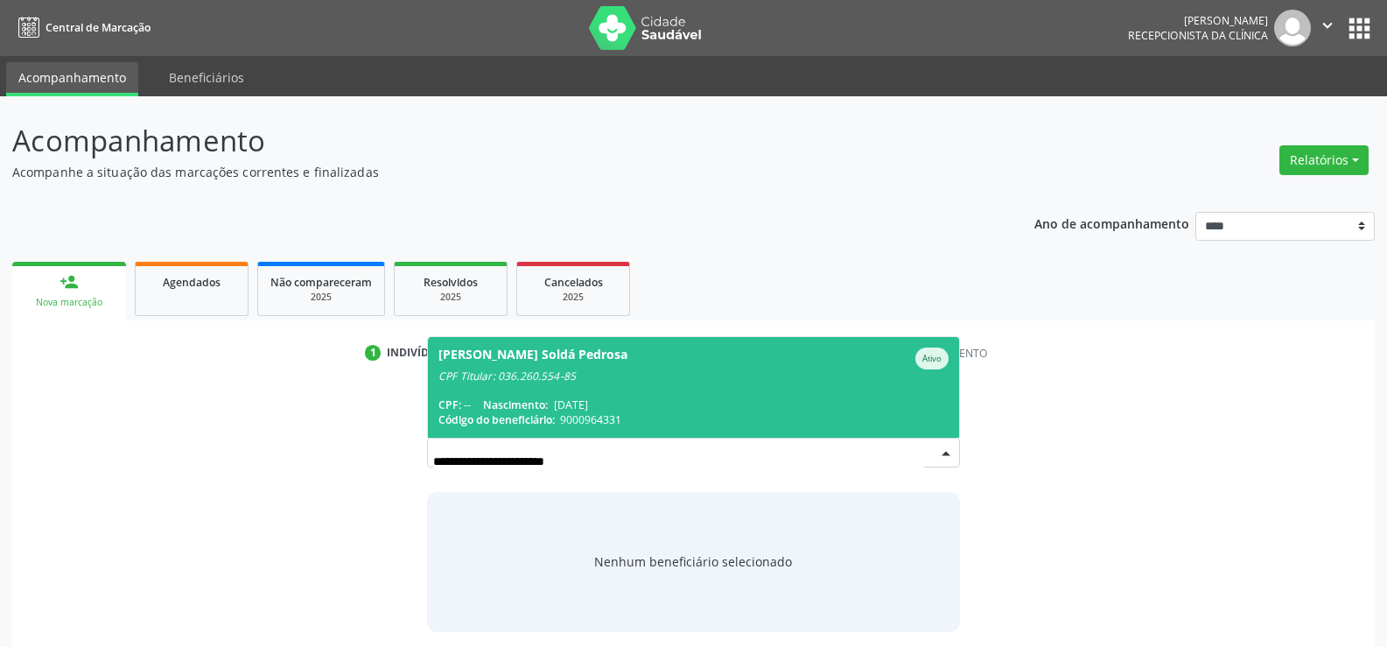
click at [704, 370] on div "CPF Titular: 036.260.554-85" at bounding box center [693, 376] width 510 height 14
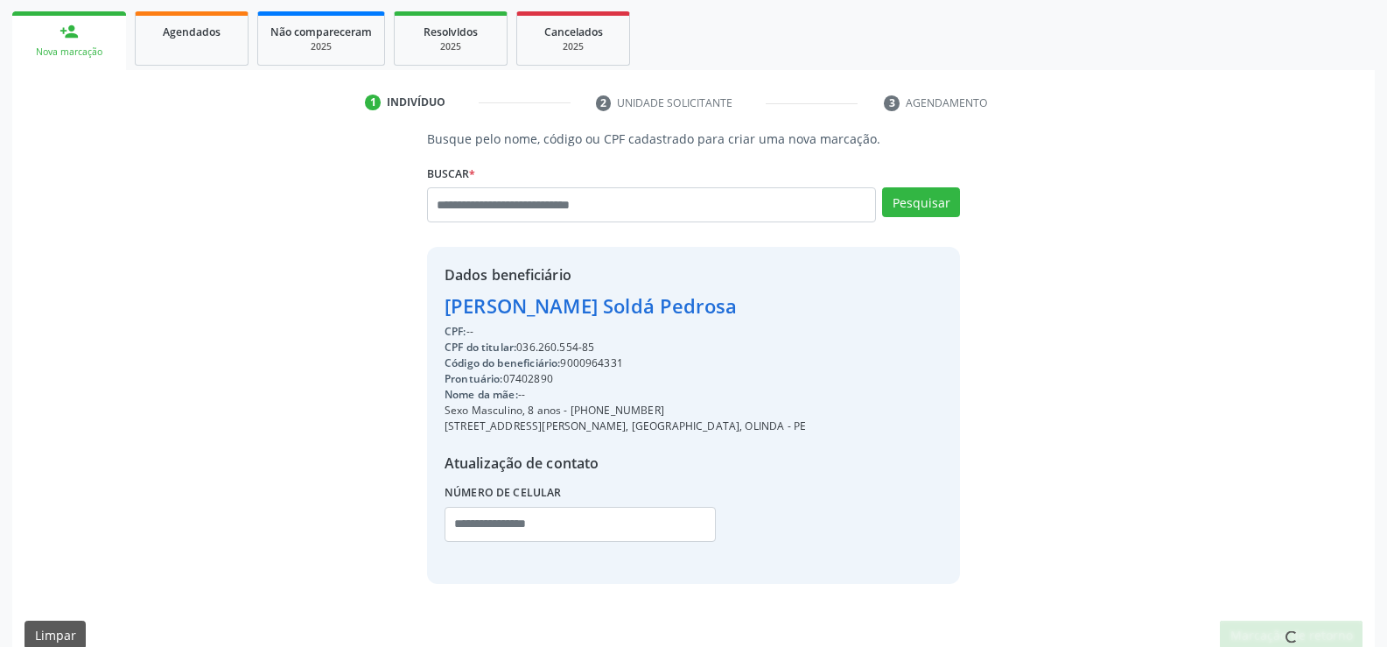
scroll to position [277, 0]
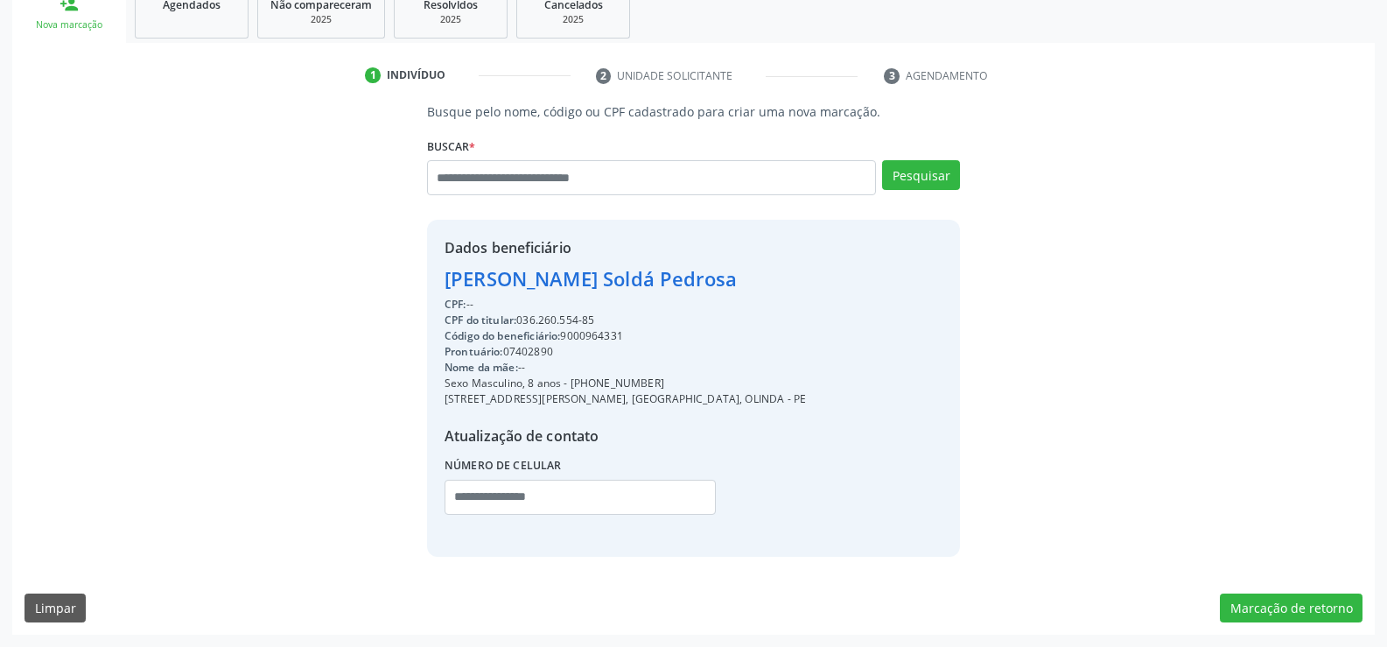
drag, startPoint x: 445, startPoint y: 283, endPoint x: 667, endPoint y: 317, distance: 224.0
click at [667, 317] on div "Dados beneficiário [PERSON_NAME] CPF: -- CPF do titular: 036.260.554-85 Código …" at bounding box center [625, 387] width 361 height 301
copy div "[PERSON_NAME] Soldá Pedrosa CPF: -- CPF do titular: 036.260.554-85"
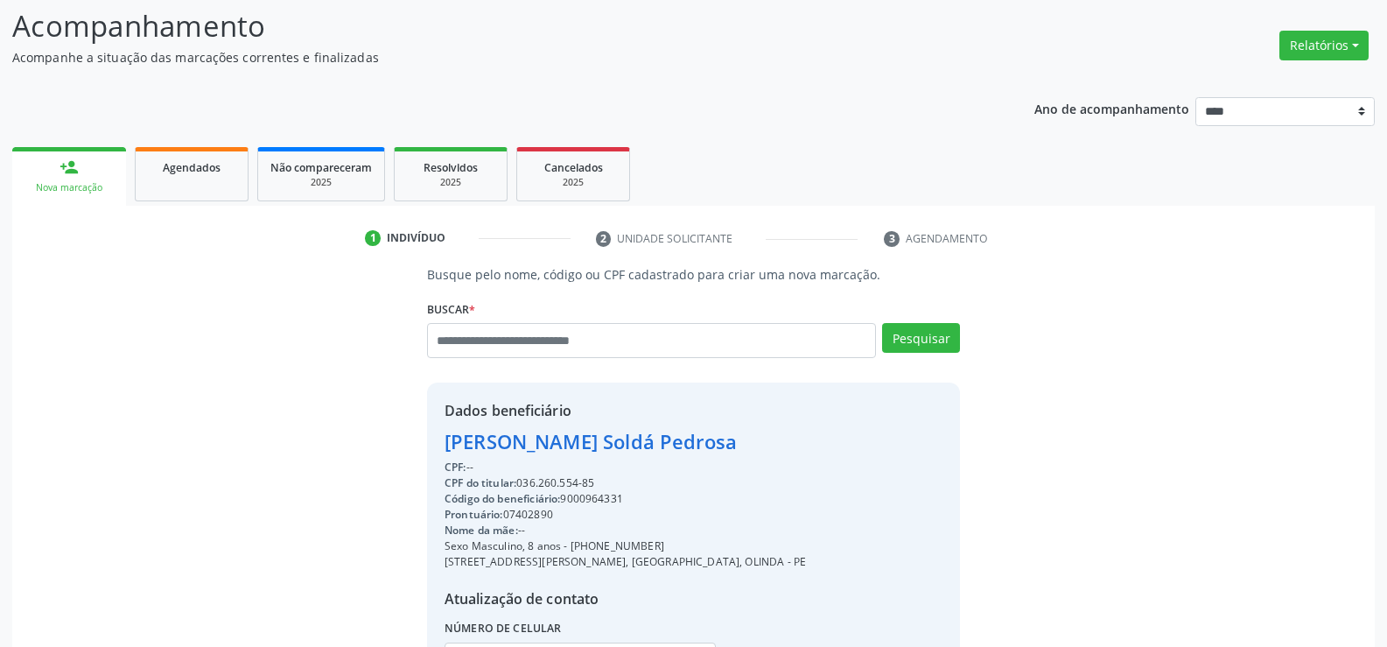
scroll to position [102, 0]
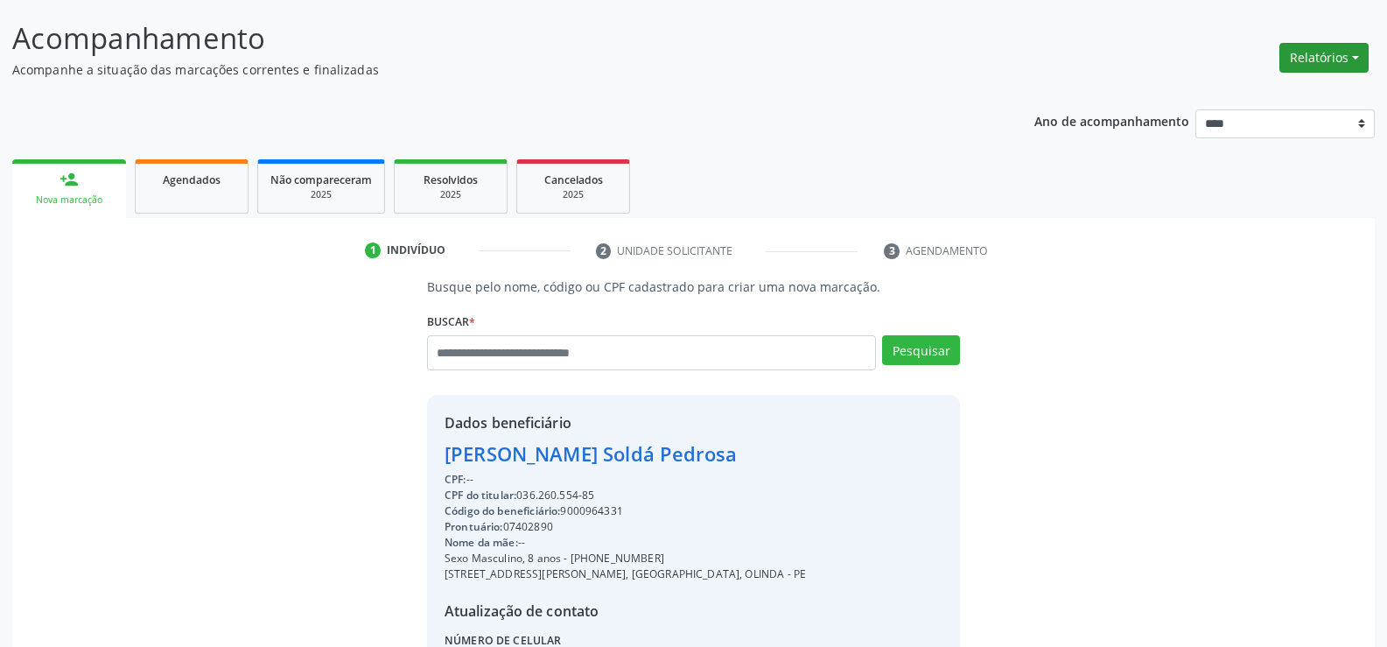
click at [1342, 55] on button "Relatórios" at bounding box center [1323, 58] width 89 height 30
click at [1244, 94] on link "Agendamentos" at bounding box center [1275, 95] width 188 height 25
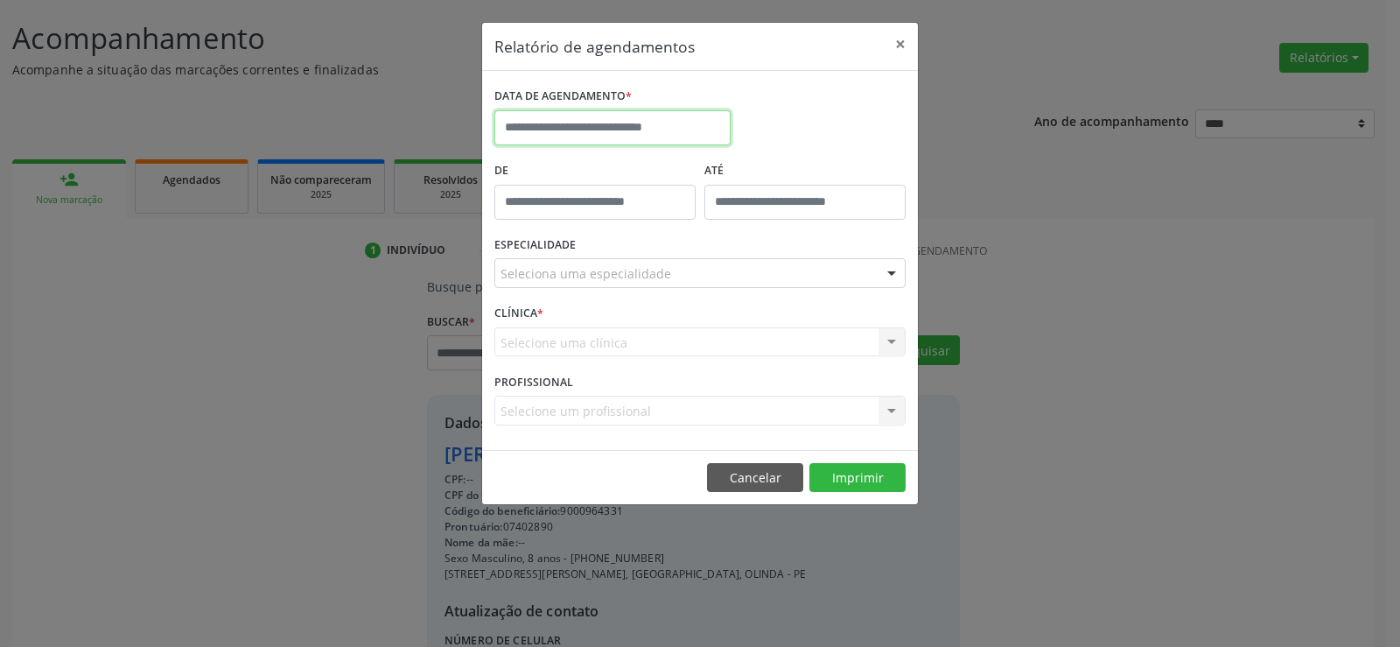
click at [624, 123] on input "text" at bounding box center [612, 127] width 236 height 35
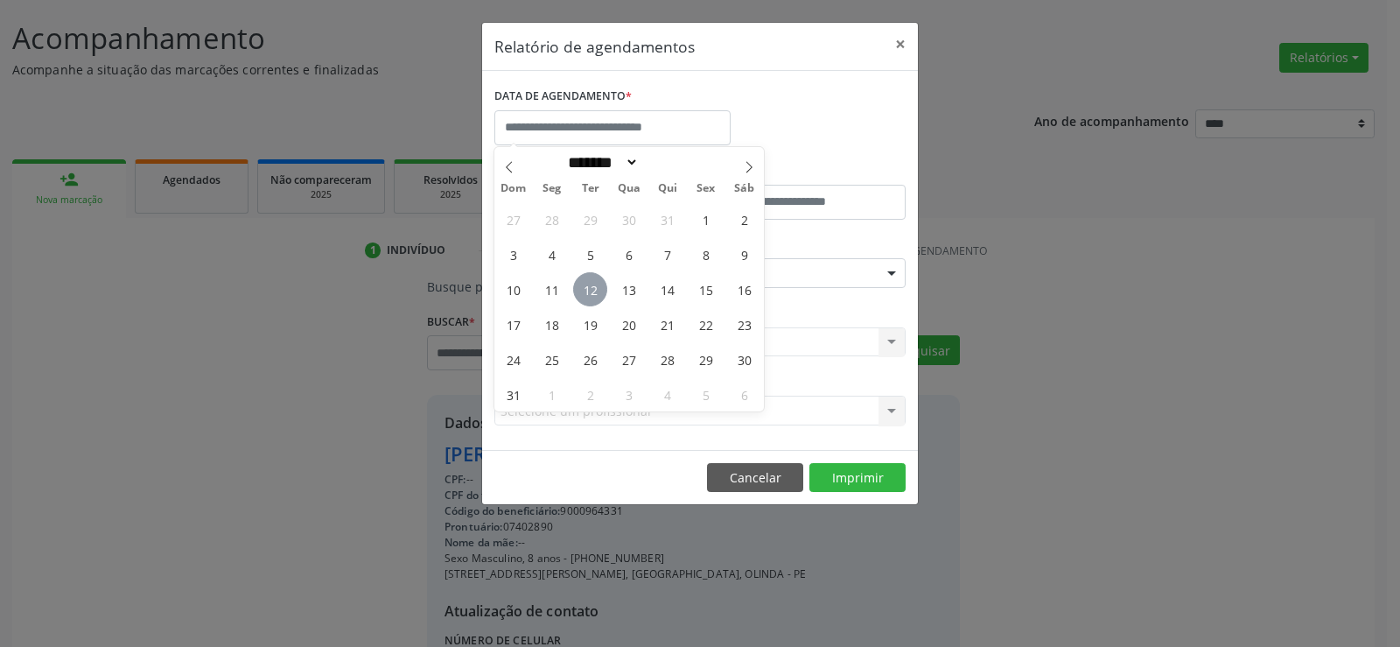
click at [585, 285] on span "12" at bounding box center [590, 289] width 34 height 34
type input "**********"
click at [585, 285] on span "12" at bounding box center [590, 289] width 34 height 34
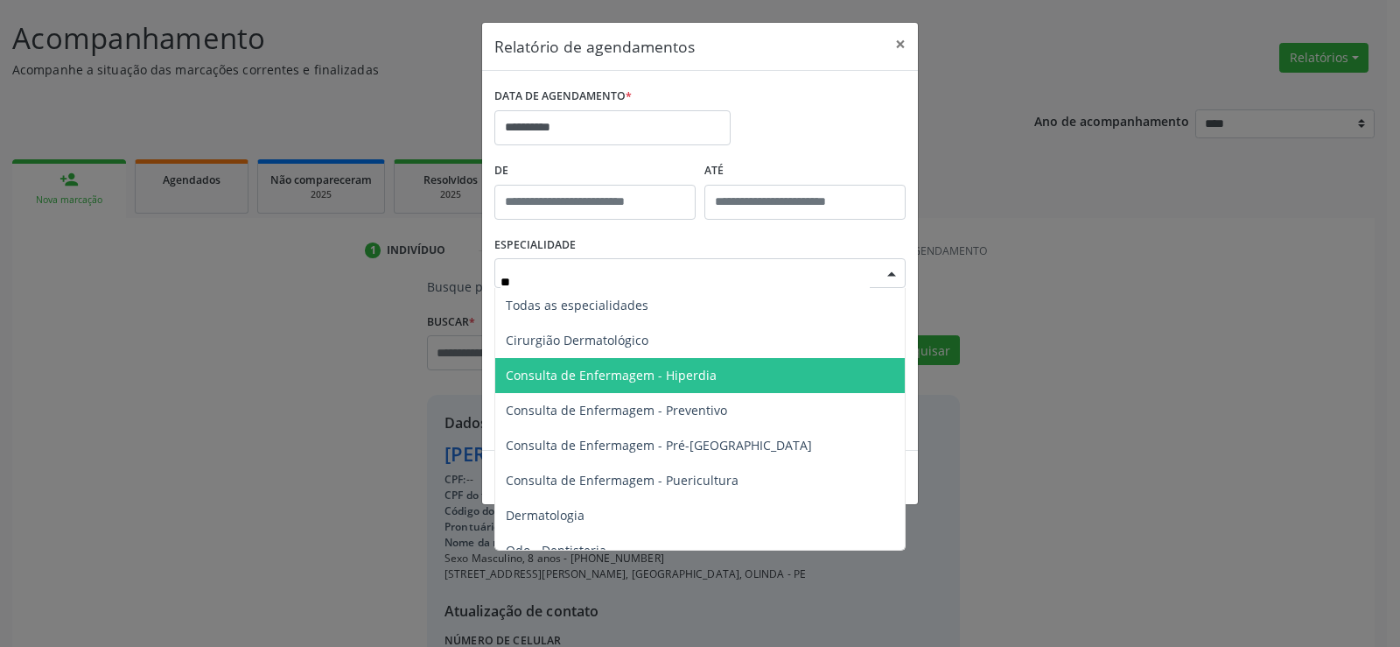
type input "***"
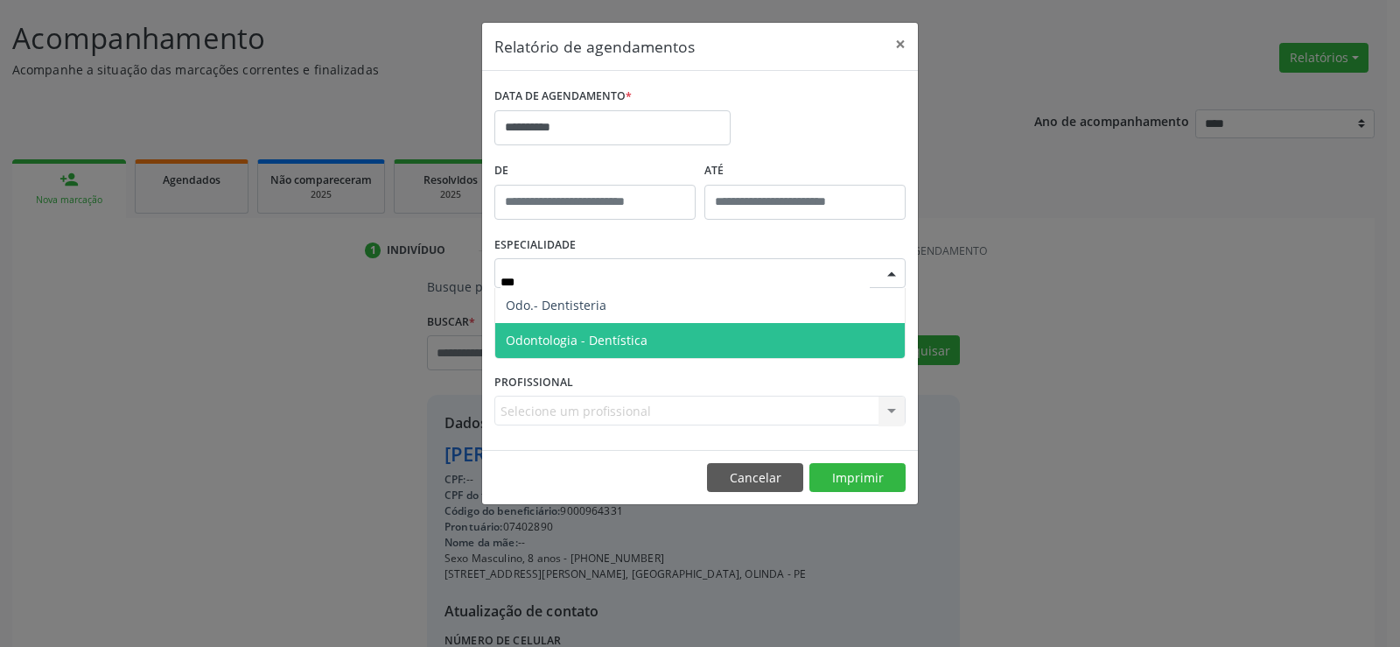
click at [627, 336] on span "Odontologia - Dentística" at bounding box center [577, 340] width 142 height 17
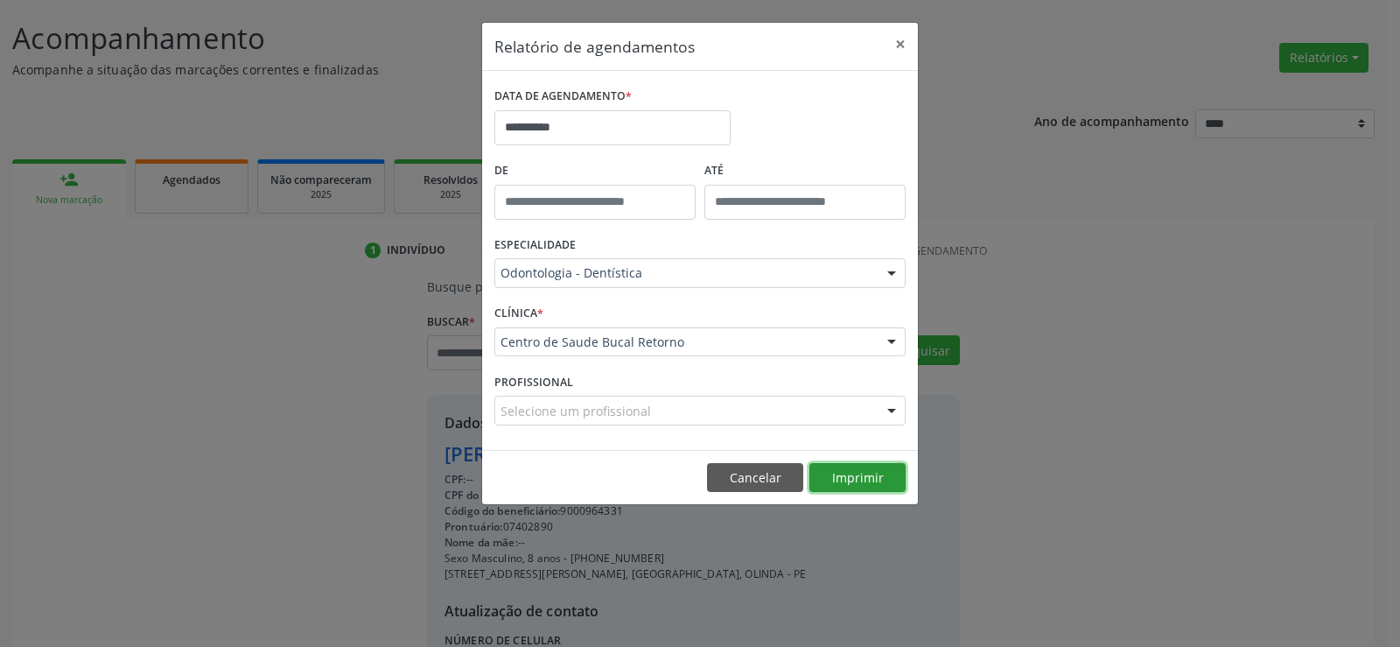
click at [881, 465] on button "Imprimir" at bounding box center [857, 478] width 96 height 30
click at [897, 45] on button "×" at bounding box center [900, 44] width 35 height 43
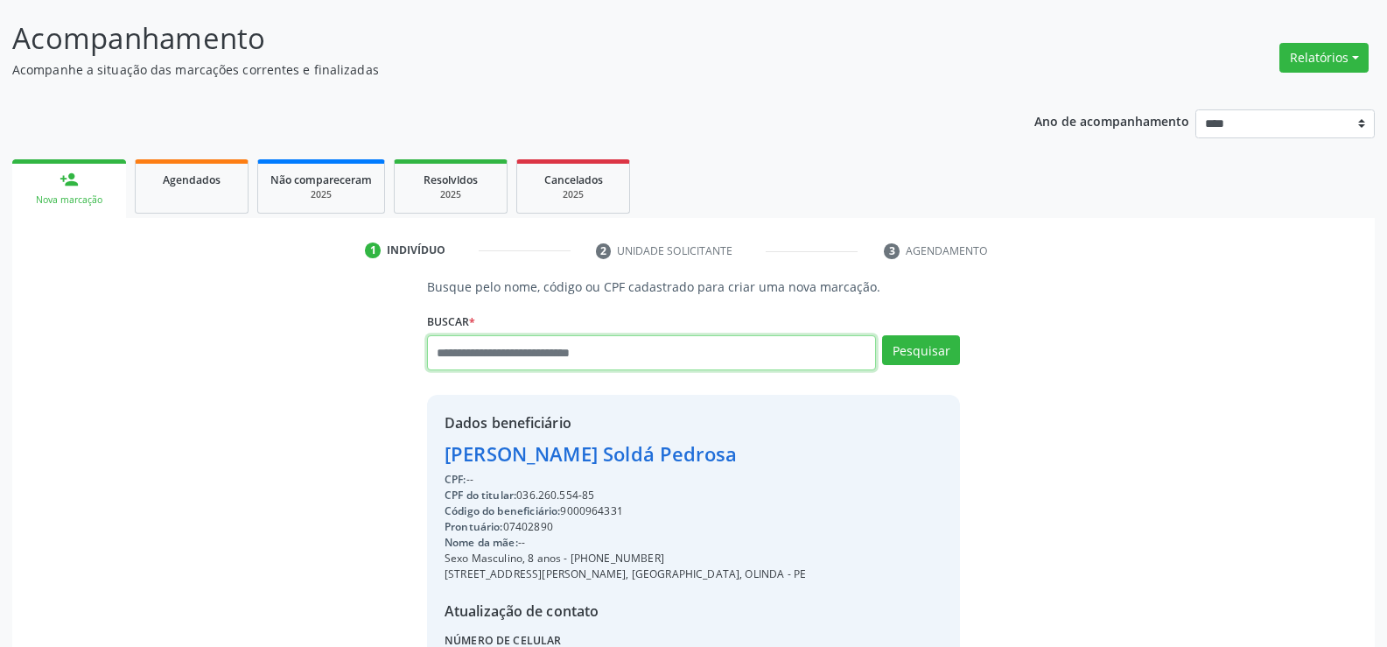
click at [561, 345] on input "text" at bounding box center [651, 352] width 449 height 35
click at [478, 343] on input "text" at bounding box center [651, 352] width 449 height 35
paste input "**********"
type input "*"
click at [492, 353] on input "text" at bounding box center [651, 352] width 449 height 35
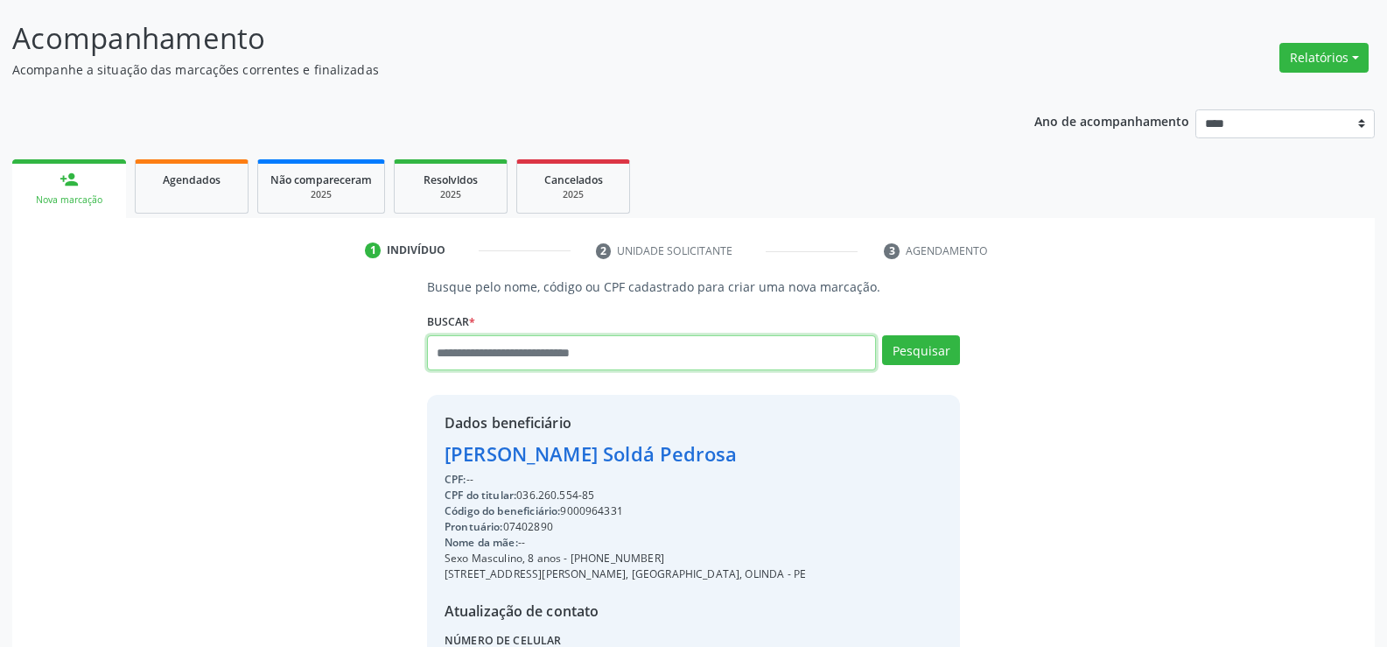
click at [474, 347] on input "text" at bounding box center [651, 352] width 449 height 35
paste input "**********"
type input "**********"
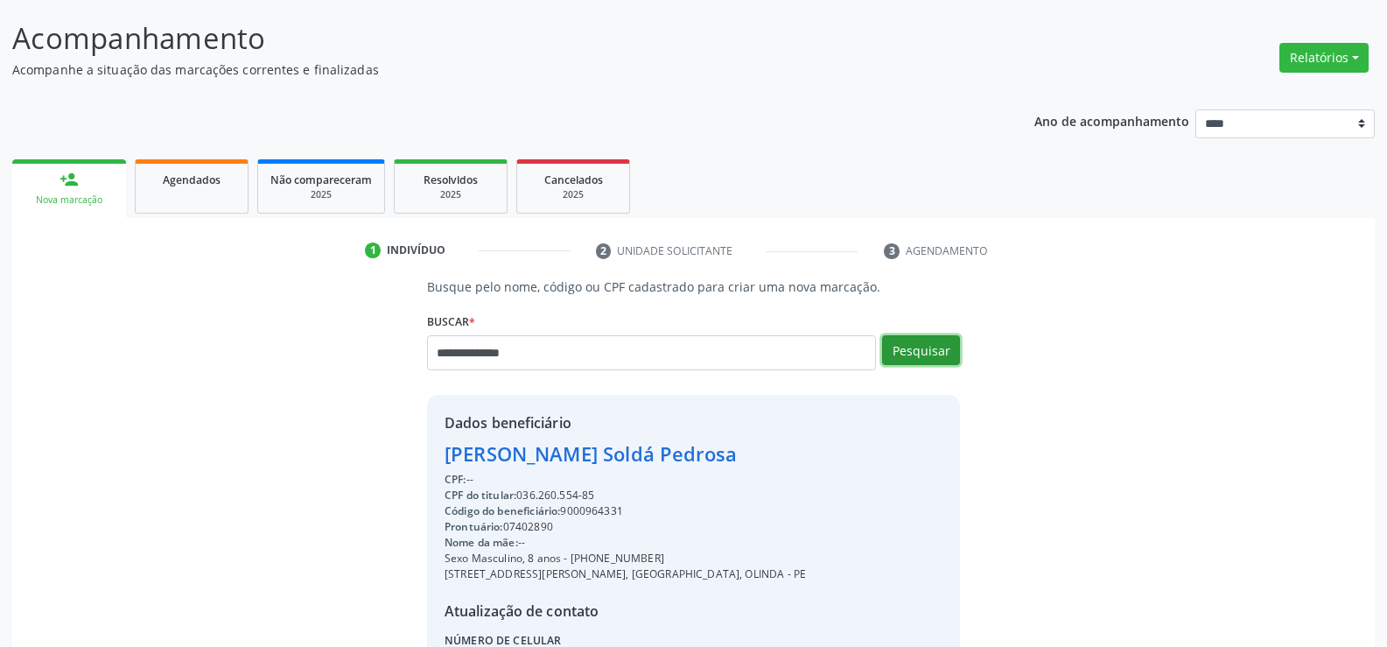
click at [900, 347] on button "Pesquisar" at bounding box center [921, 350] width 78 height 30
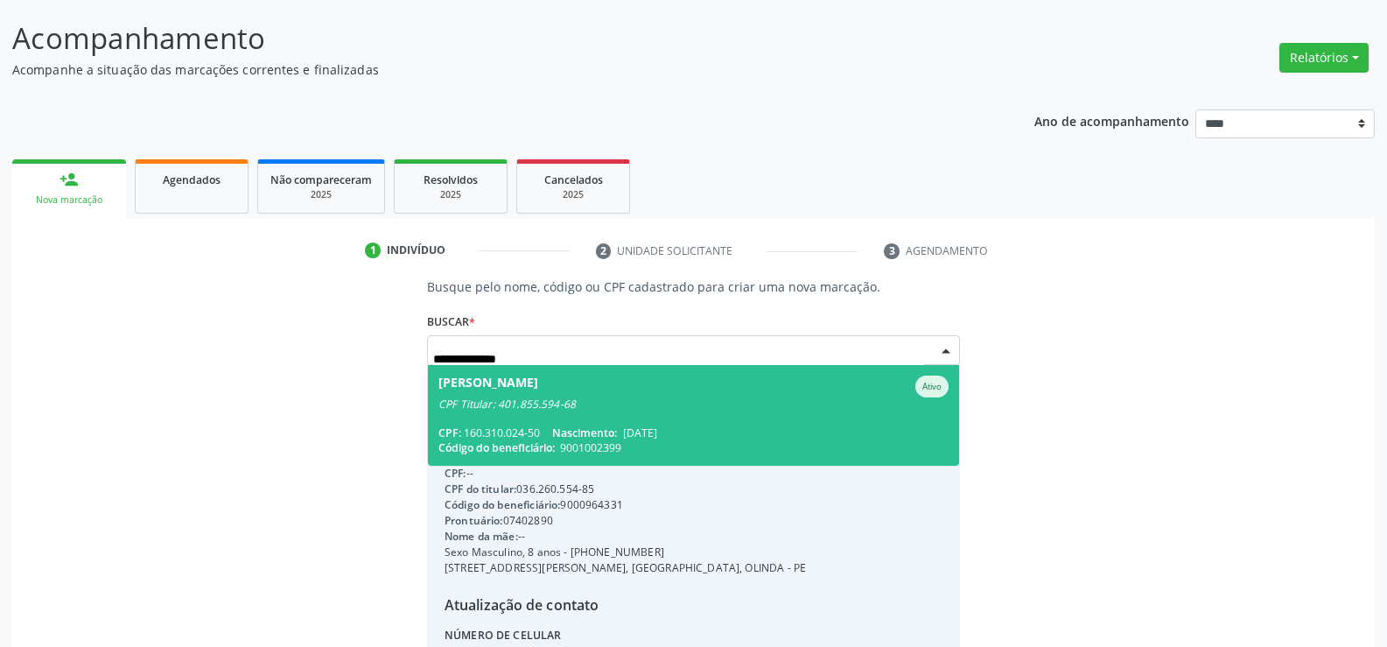
click at [725, 403] on div "CPF Titular: 401.855.594-68" at bounding box center [693, 404] width 510 height 14
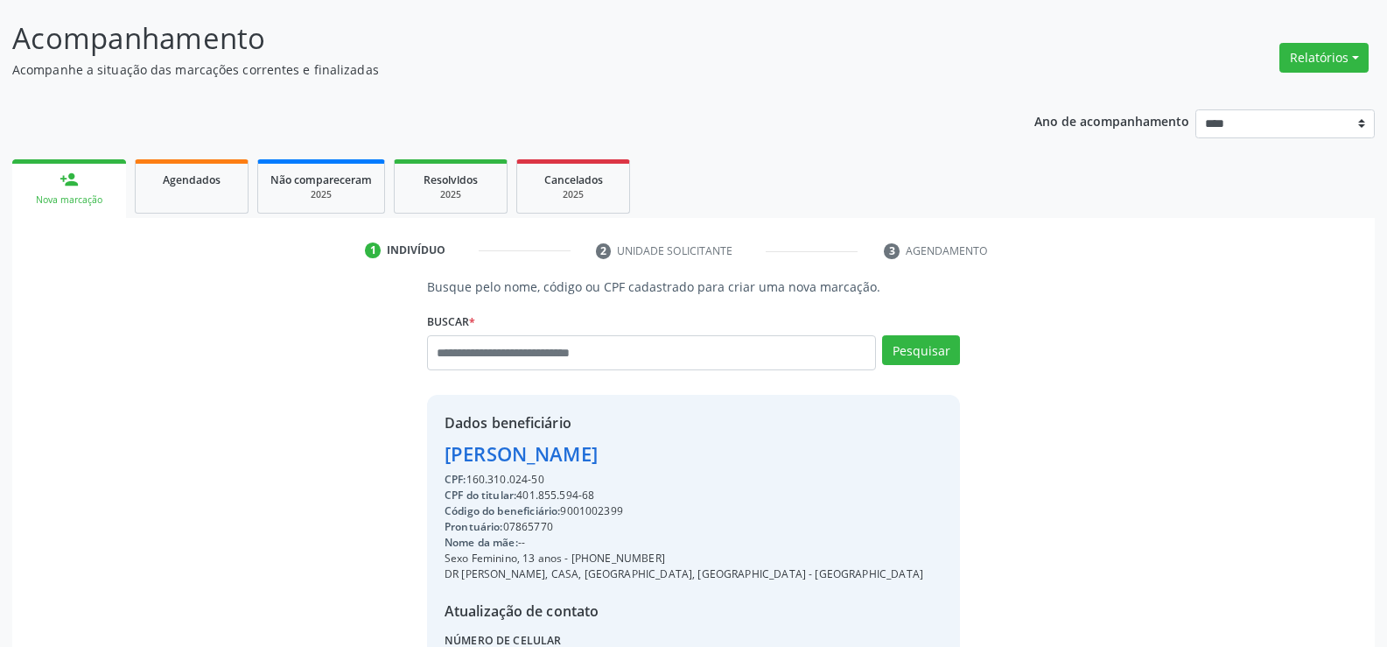
drag, startPoint x: 451, startPoint y: 456, endPoint x: 762, endPoint y: 467, distance: 311.7
click at [762, 467] on div "Dados beneficiário [PERSON_NAME] de Franca CPF: 160.310.024-50 CPF do titular: …" at bounding box center [693, 563] width 533 height 336
drag, startPoint x: 447, startPoint y: 457, endPoint x: 822, endPoint y: 449, distance: 374.6
click at [822, 449] on div "Dados beneficiário [PERSON_NAME] de Franca CPF: 160.310.024-50 CPF do titular: …" at bounding box center [693, 563] width 533 height 336
copy div "[PERSON_NAME]"
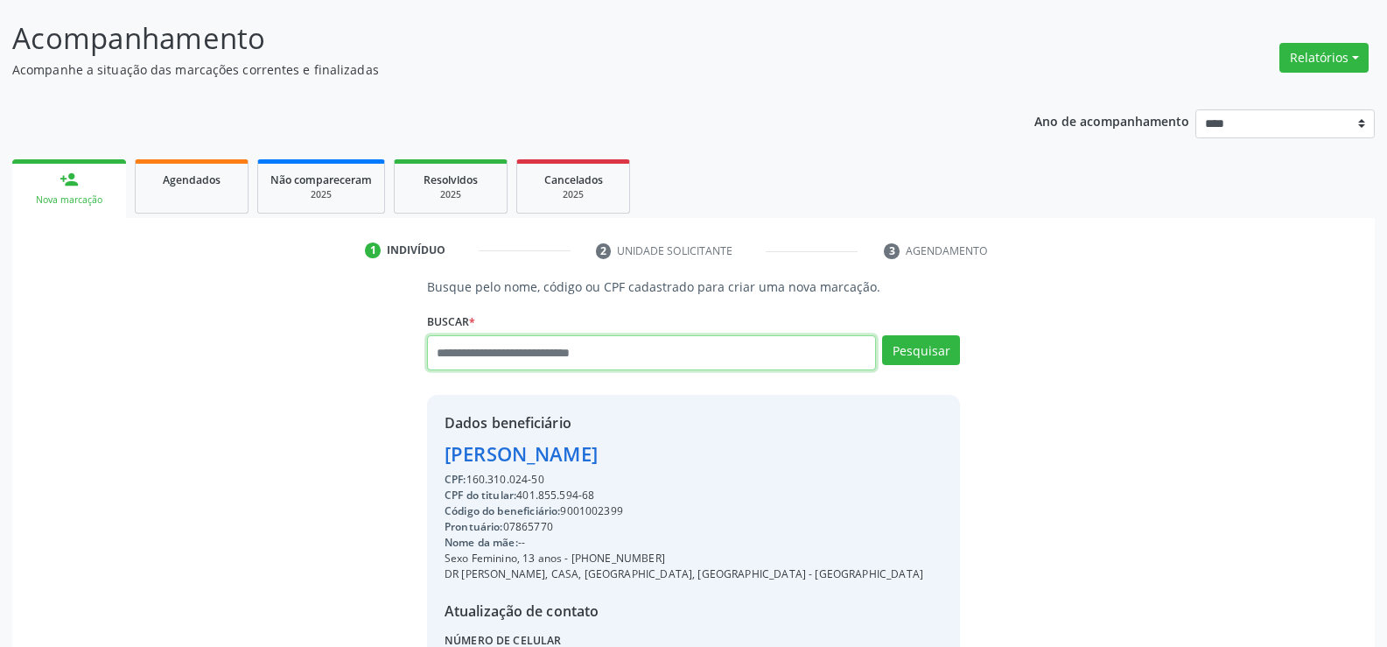
click at [469, 340] on input "text" at bounding box center [651, 352] width 449 height 35
paste input "**********"
type input "**********"
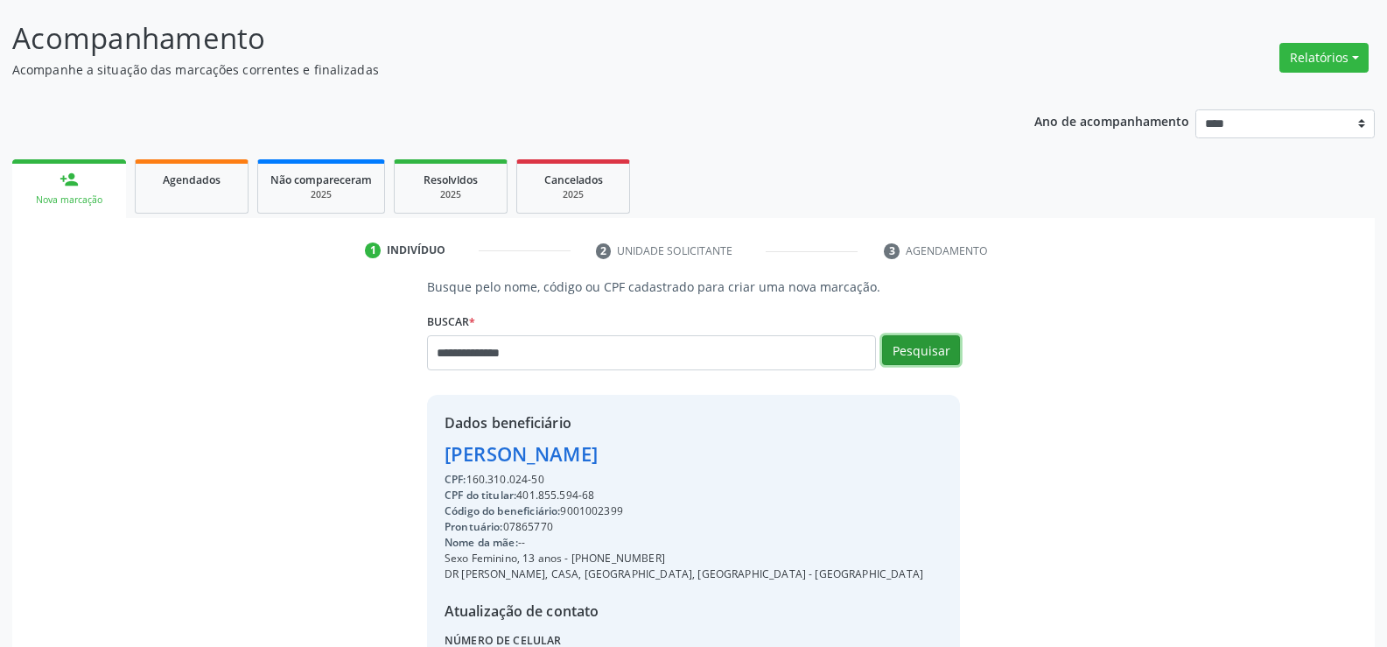
click at [911, 348] on button "Pesquisar" at bounding box center [921, 350] width 78 height 30
type input "**********"
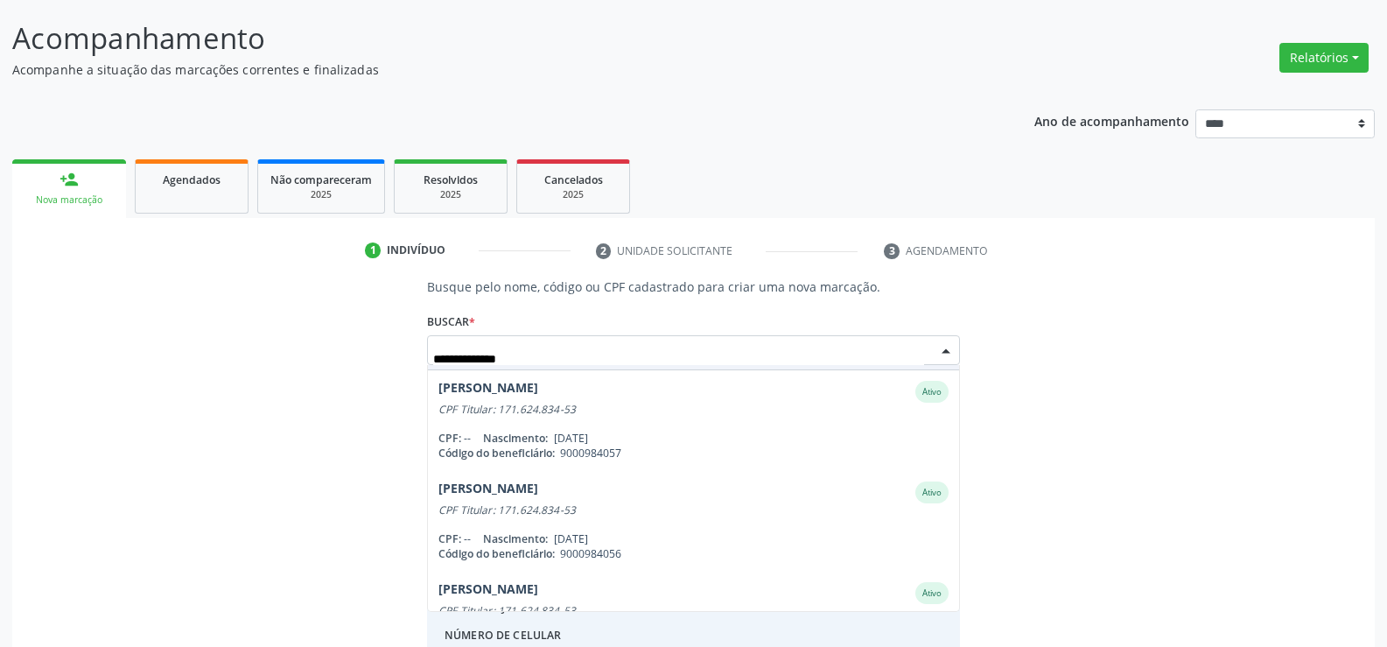
scroll to position [350, 0]
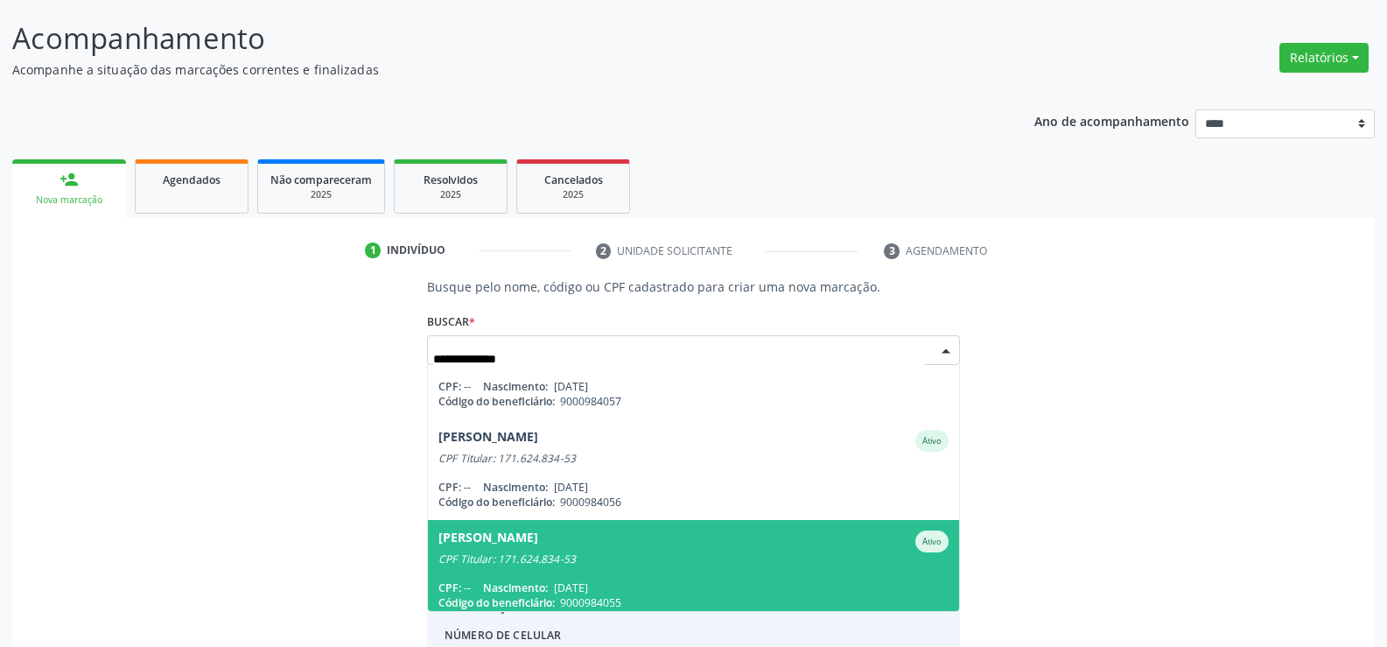
click at [621, 564] on div "CPF Titular: 171.624.834-53" at bounding box center [693, 559] width 510 height 14
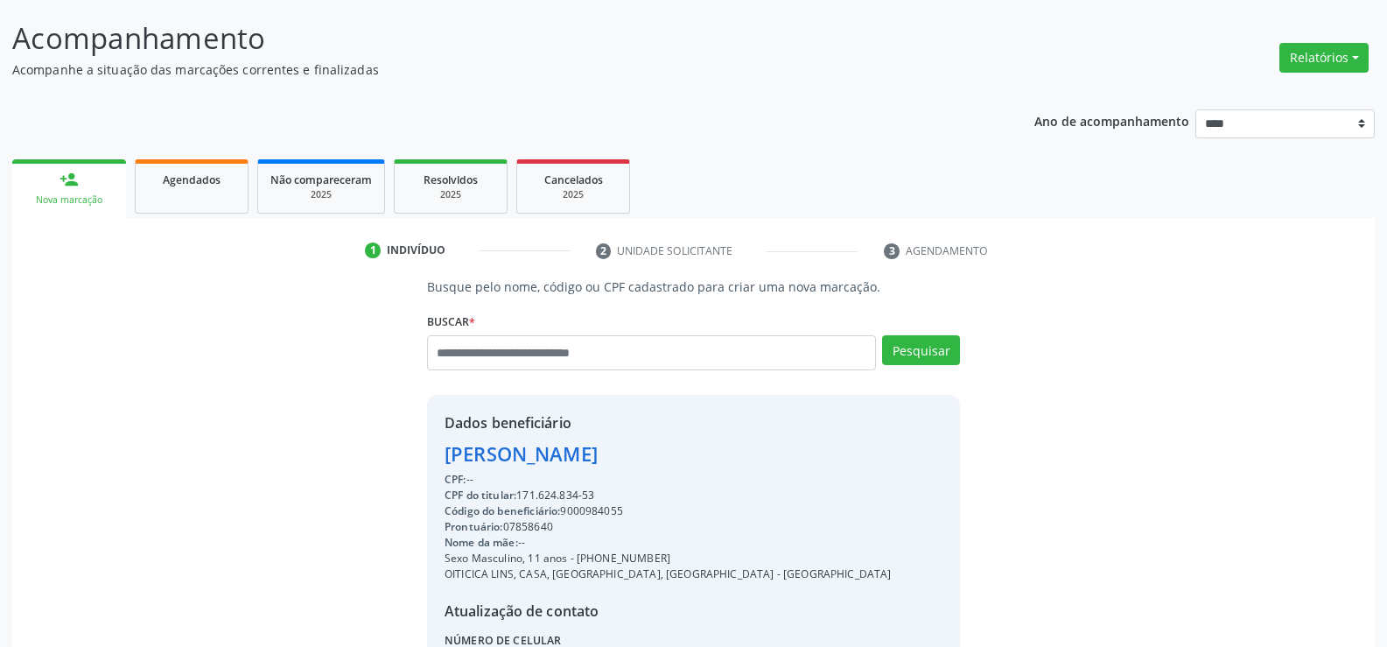
drag, startPoint x: 445, startPoint y: 452, endPoint x: 863, endPoint y: 441, distance: 418.4
click at [863, 441] on div "Dados beneficiário [PERSON_NAME] CPF: -- CPF do titular: 171.624.834-53 Código …" at bounding box center [693, 563] width 533 height 336
copy div "[PERSON_NAME]"
drag, startPoint x: 596, startPoint y: 561, endPoint x: 698, endPoint y: 550, distance: 103.0
click at [698, 550] on div "Sexo Masculino, 11 anos - [PHONE_NUMBER]" at bounding box center [668, 558] width 447 height 16
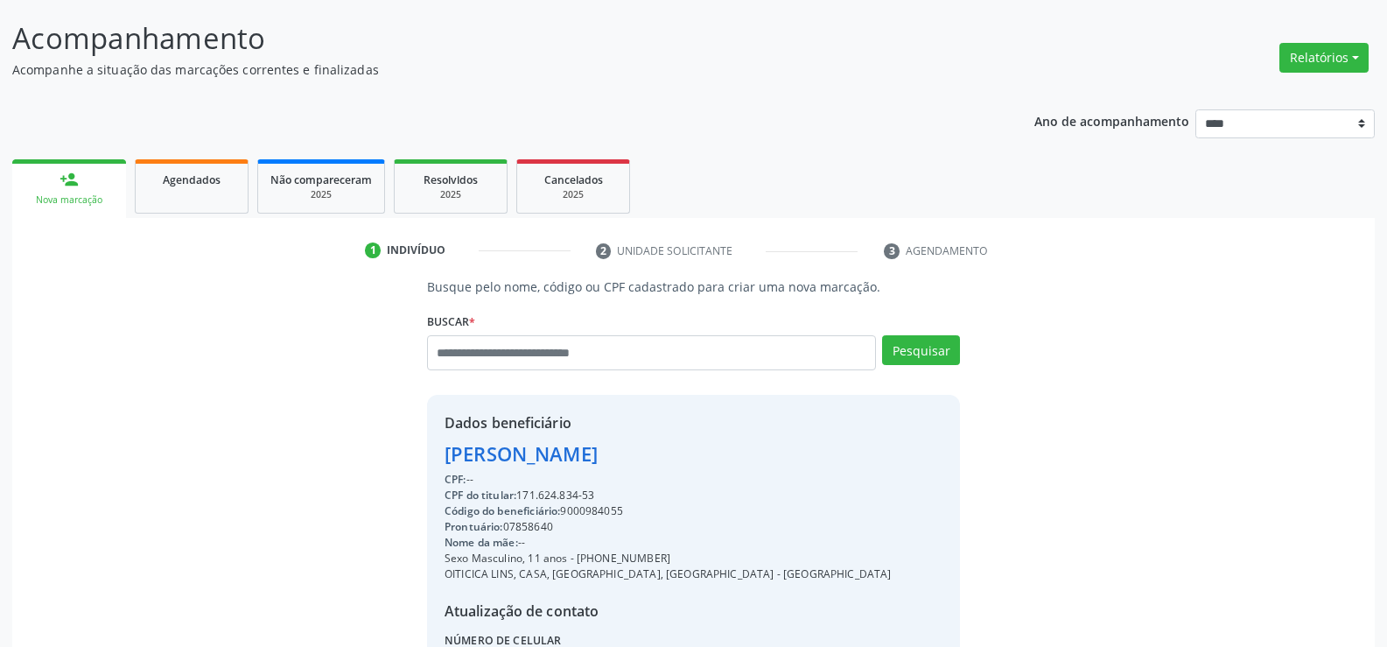
copy div "98335-5056"
click at [491, 361] on input "text" at bounding box center [651, 352] width 449 height 35
paste input "**********"
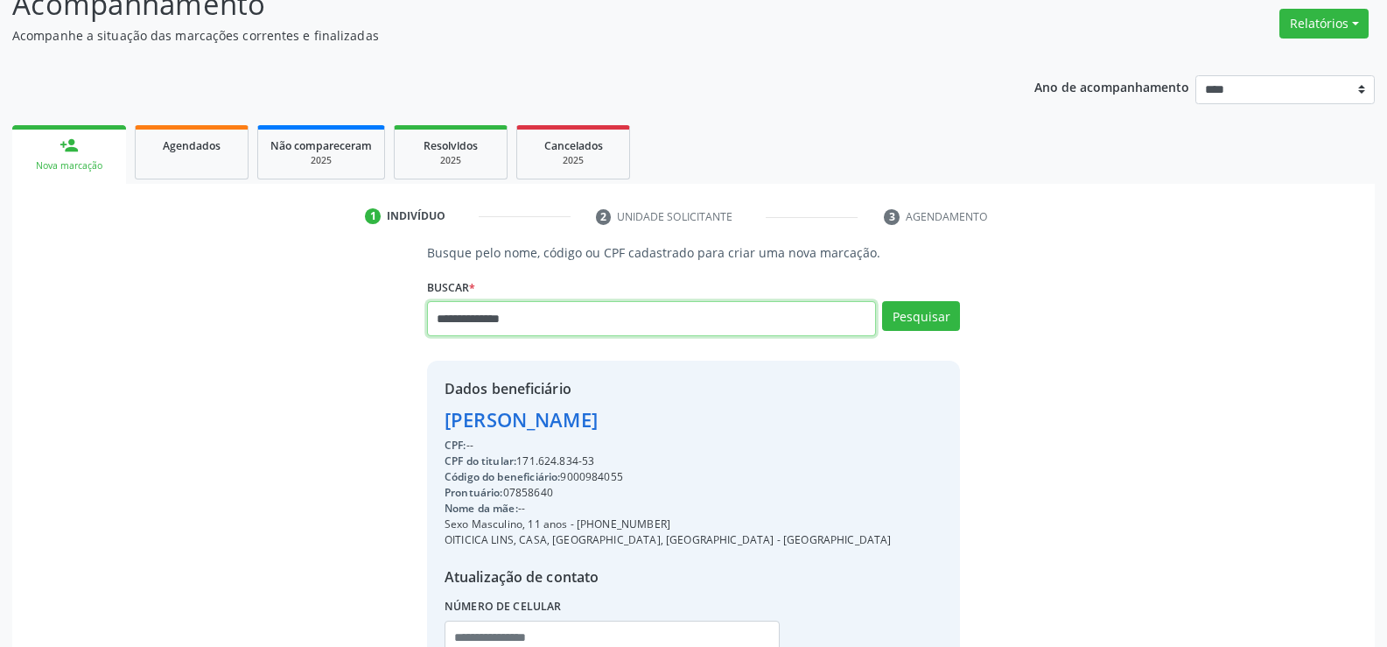
scroll to position [190, 0]
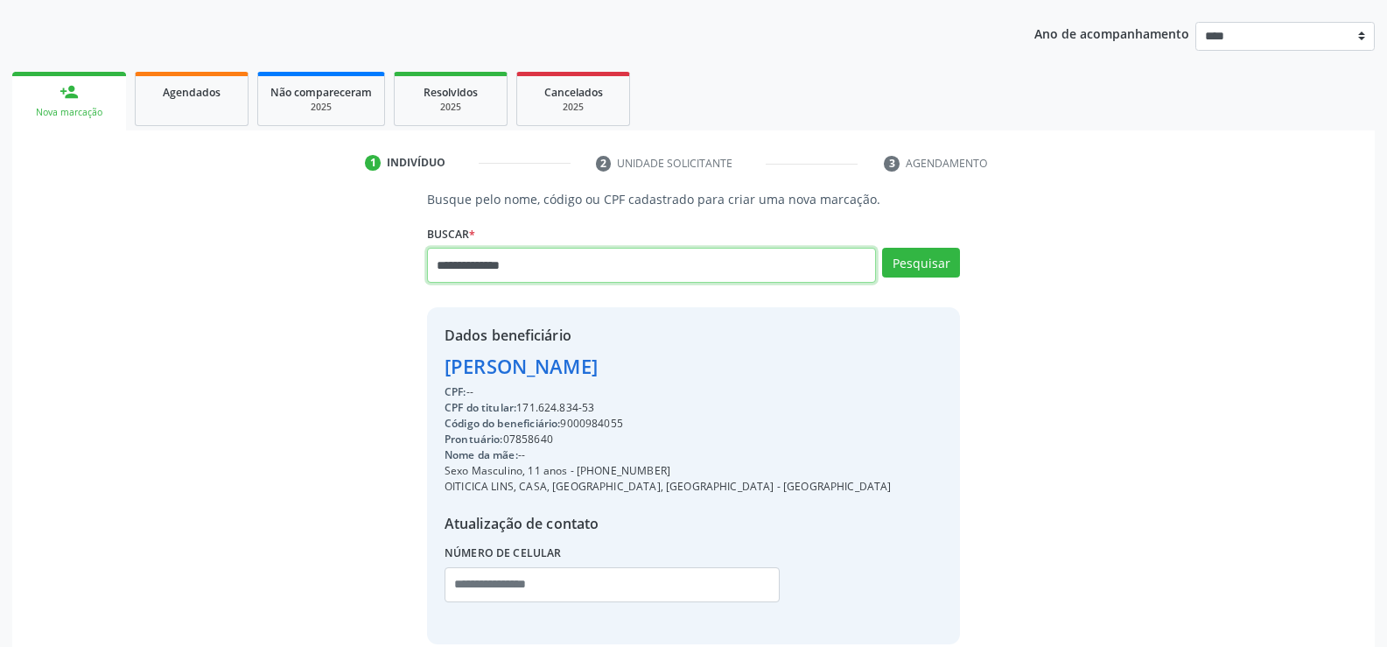
type input "**********"
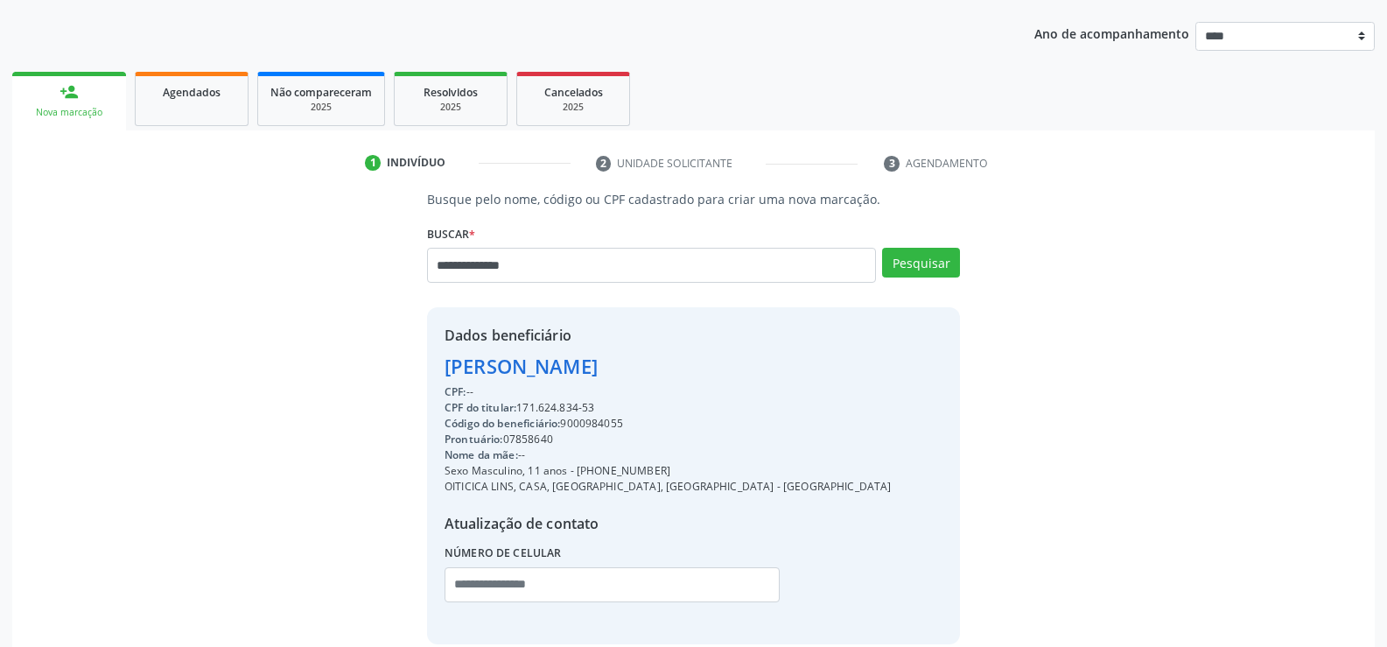
click at [907, 247] on div "Buscar * [PERSON_NAME] [PERSON_NAME] Ativo CPF Titular: 171.624.834-53 CPF: 126…" at bounding box center [693, 258] width 533 height 74
click at [922, 273] on button "Pesquisar" at bounding box center [921, 263] width 78 height 30
type input "**********"
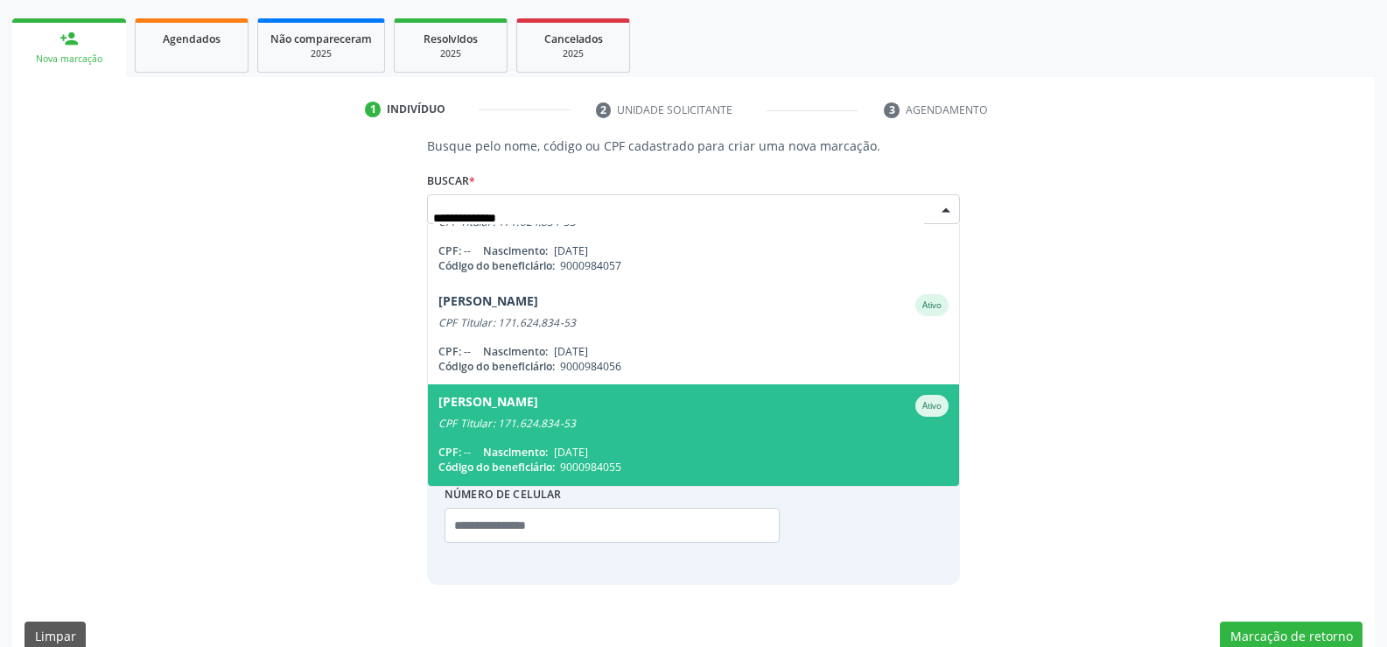
scroll to position [272, 0]
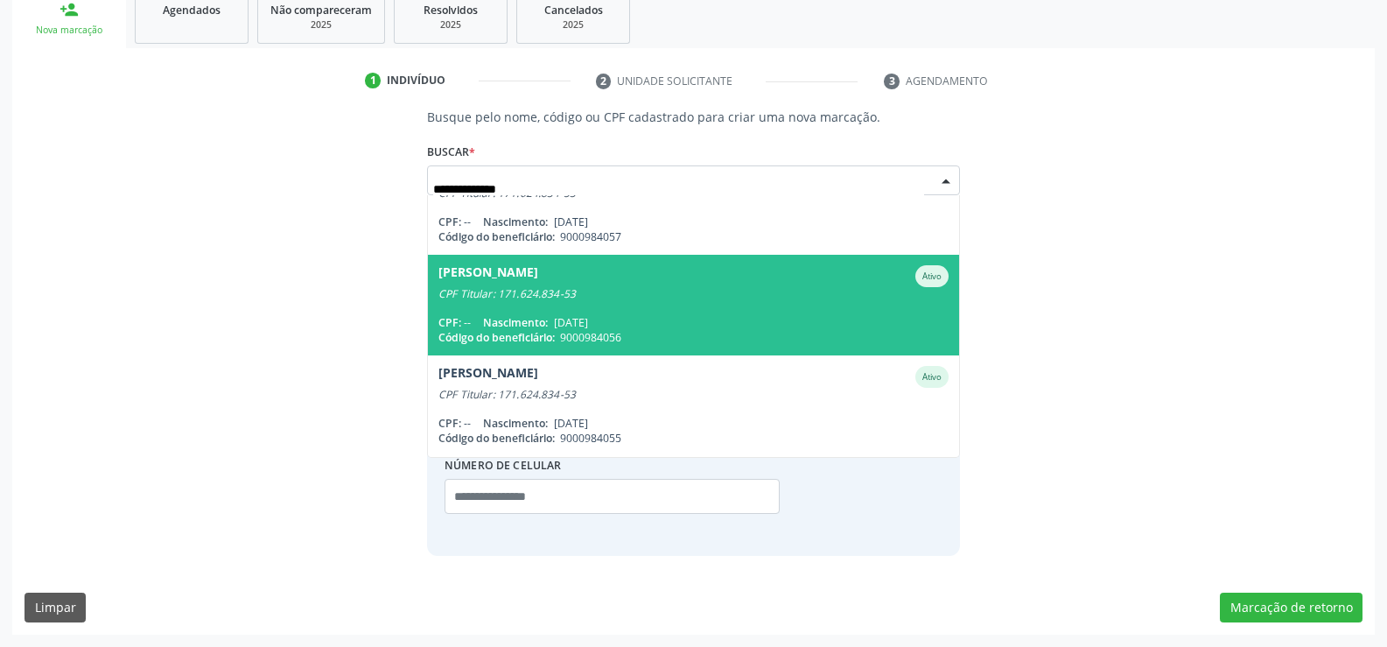
click at [641, 301] on span "[PERSON_NAME] Ativo CPF Titular: 171.624.834-53 CPF: -- Nascimento: [DATE] Códi…" at bounding box center [693, 305] width 531 height 101
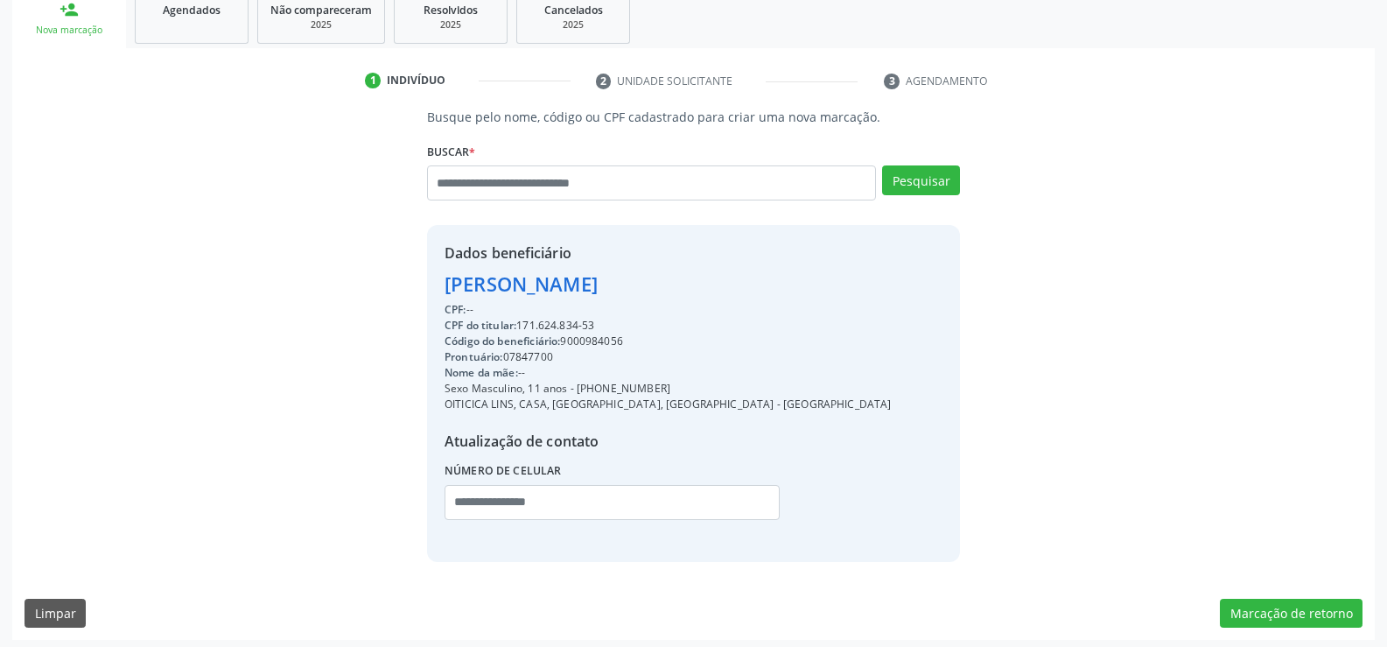
drag, startPoint x: 448, startPoint y: 289, endPoint x: 811, endPoint y: 284, distance: 363.2
click at [811, 284] on div "Dados beneficiário [PERSON_NAME] CPF: -- CPF do titular: 171.624.834-53 Código …" at bounding box center [693, 393] width 533 height 336
copy div "[PERSON_NAME]"
drag, startPoint x: 522, startPoint y: 318, endPoint x: 628, endPoint y: 320, distance: 106.8
click at [628, 320] on div "CPF do titular: 171.624.834-53" at bounding box center [668, 326] width 447 height 16
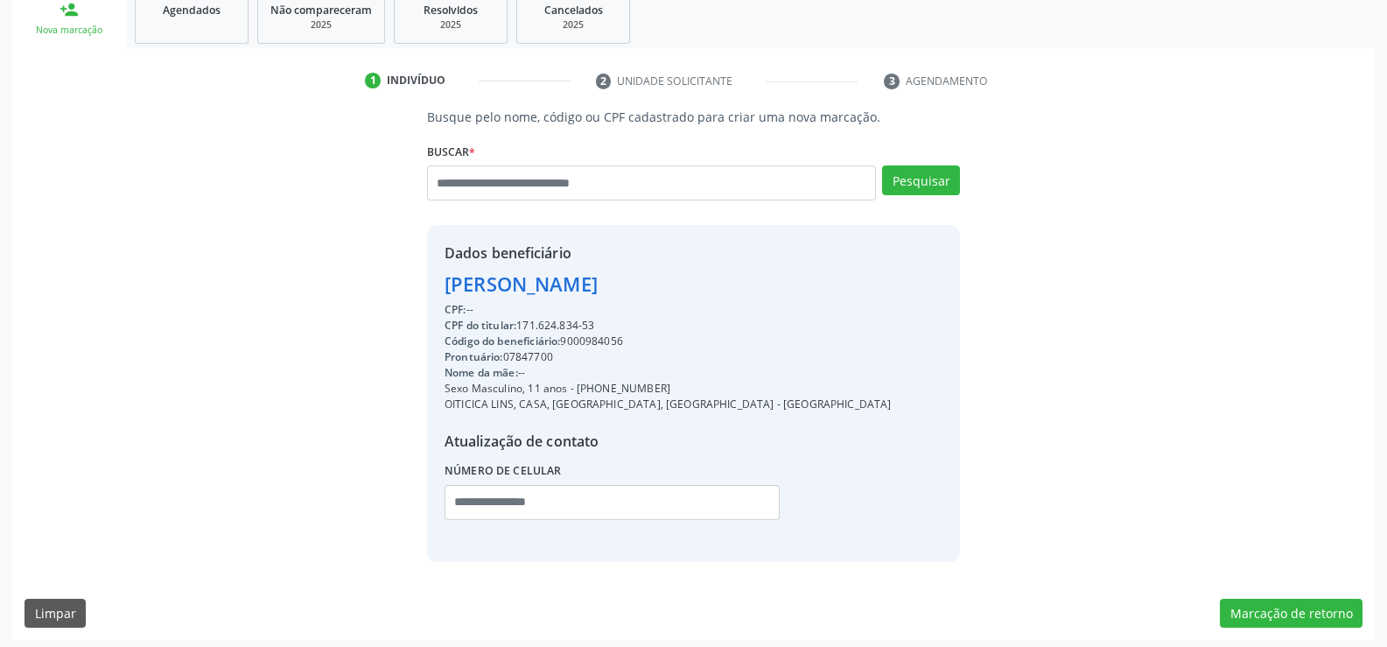
copy div "171.624.834-53"
click at [473, 188] on input "text" at bounding box center [651, 182] width 449 height 35
type input "**********"
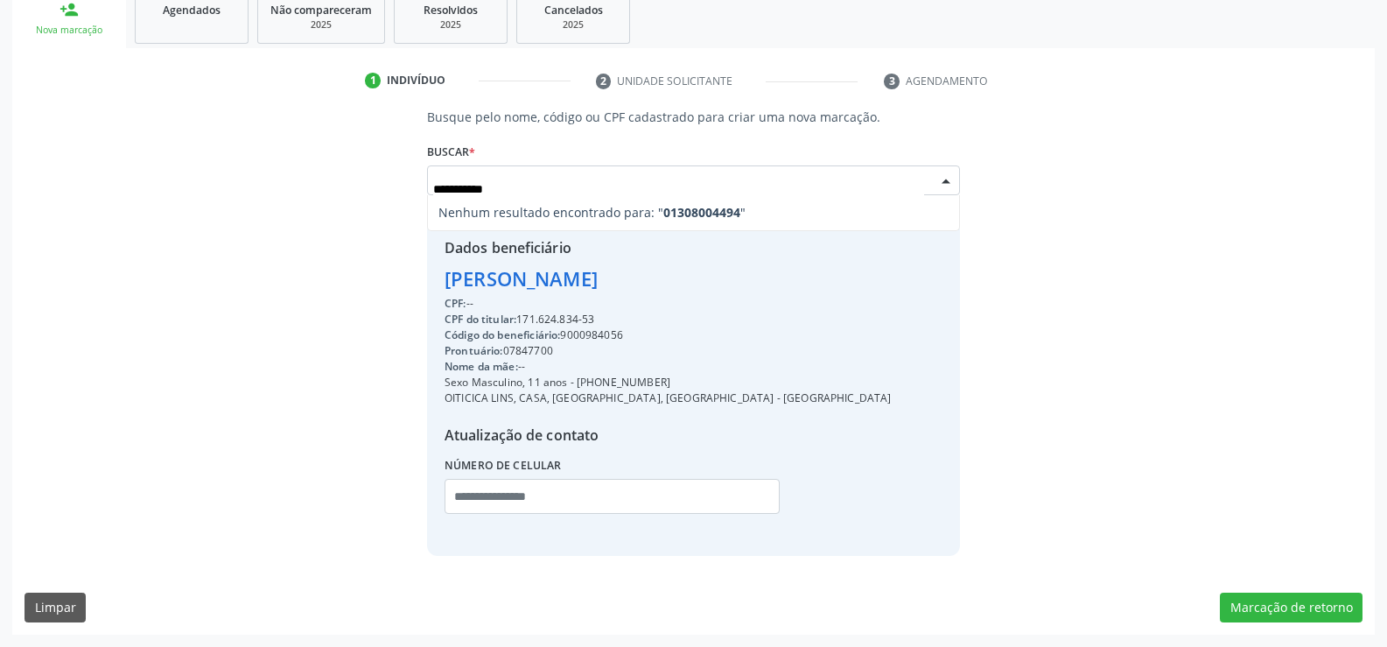
scroll to position [0, 0]
drag, startPoint x: 553, startPoint y: 181, endPoint x: 396, endPoint y: 171, distance: 157.0
click at [396, 171] on div "**********" at bounding box center [694, 332] width 1338 height 448
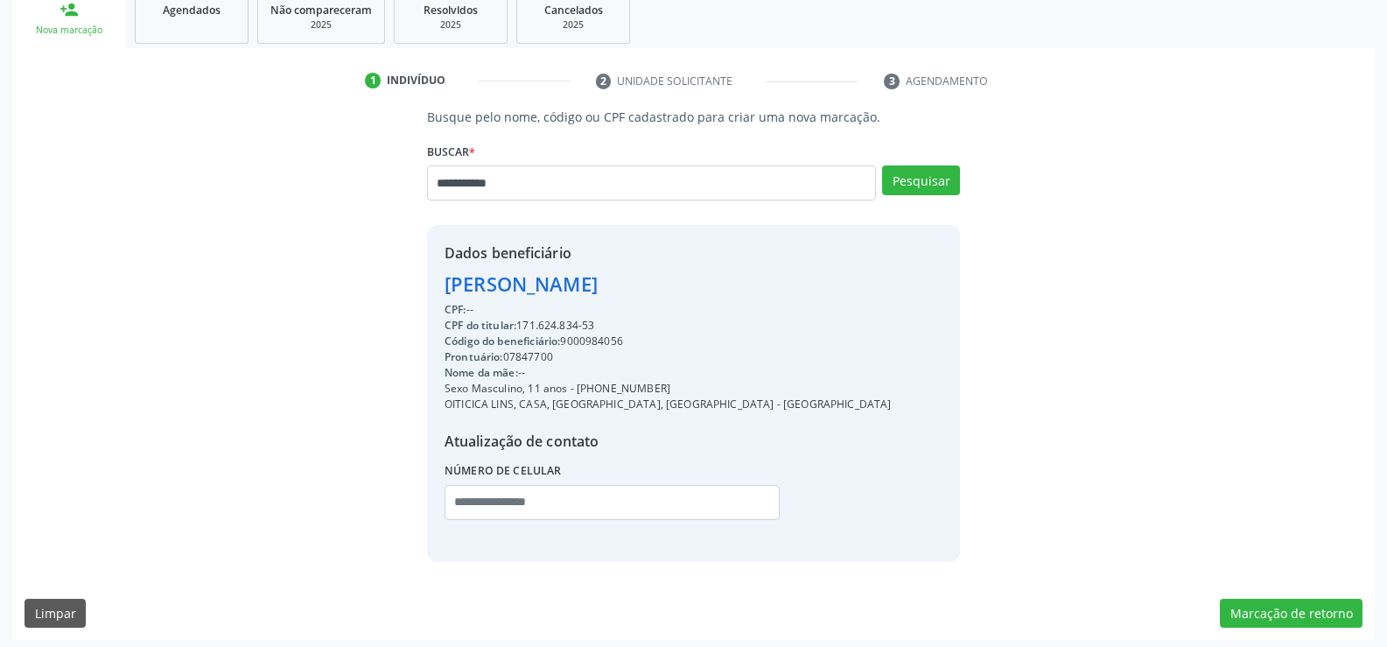
type input "**********"
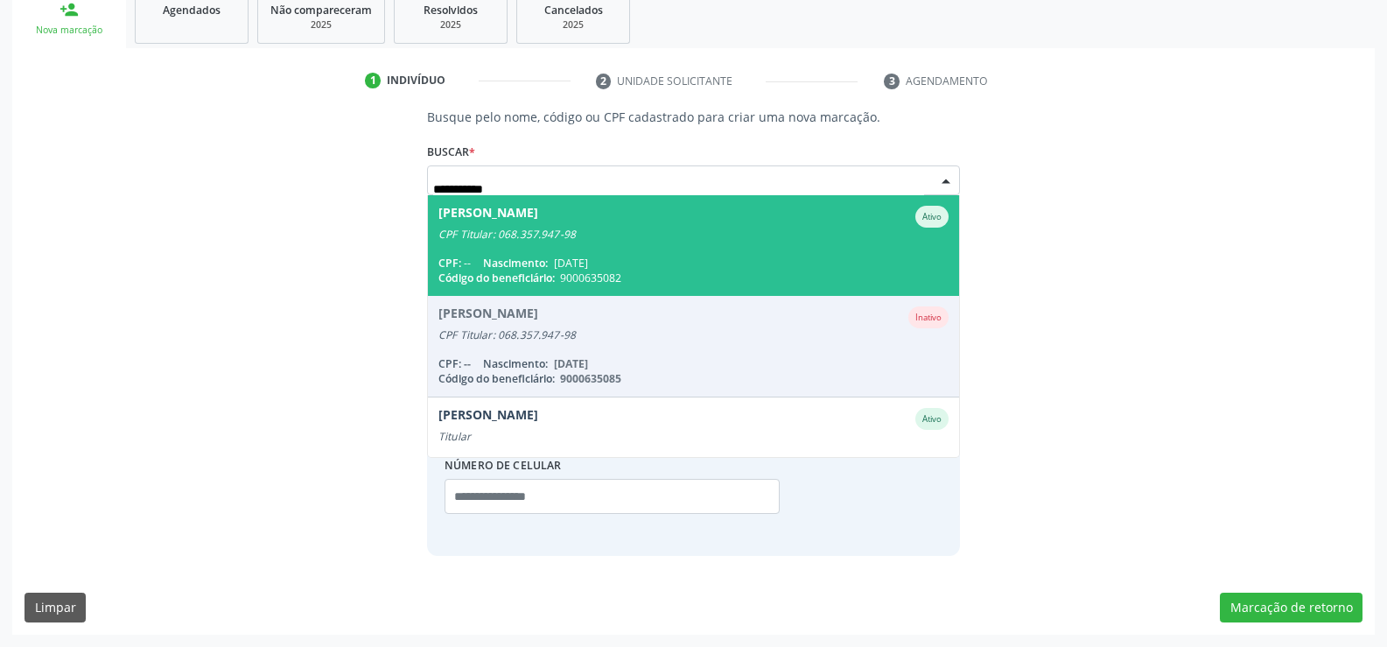
click at [585, 257] on span "[DATE]" at bounding box center [571, 263] width 34 height 15
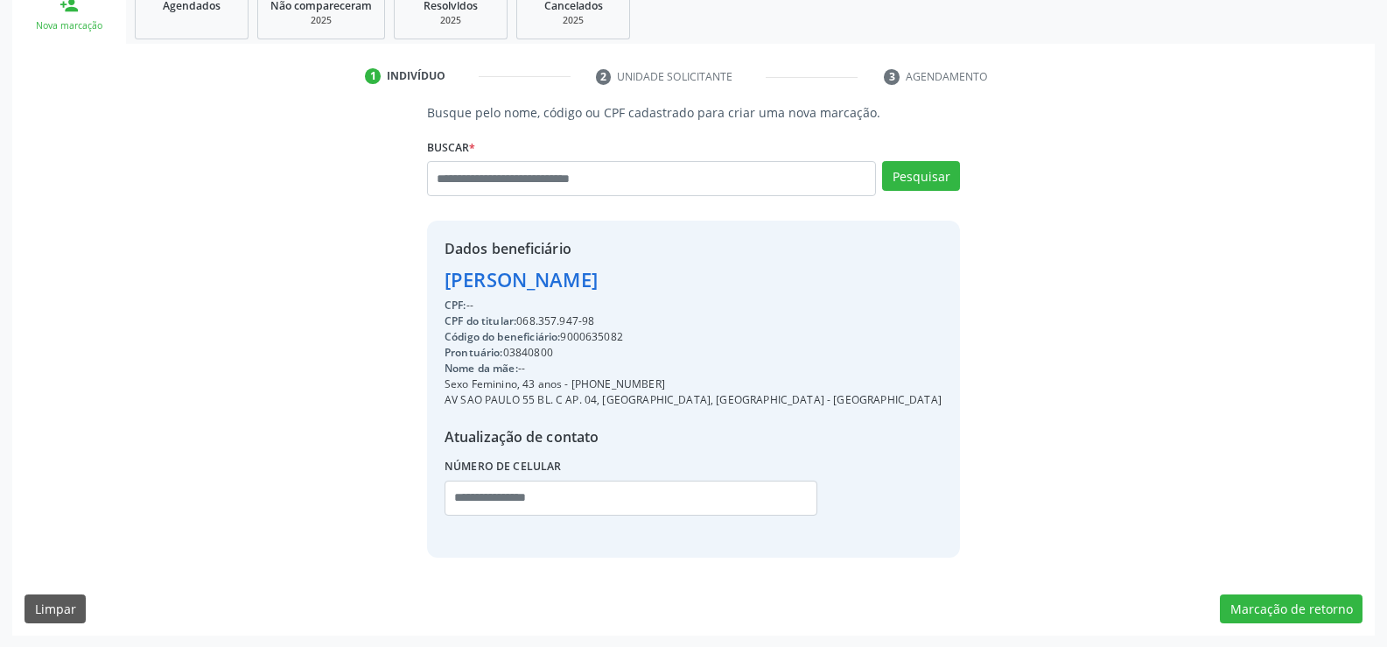
scroll to position [277, 0]
drag, startPoint x: 444, startPoint y: 270, endPoint x: 624, endPoint y: 315, distance: 185.7
click at [624, 315] on div "Dados beneficiário [PERSON_NAME] CPF: -- CPF do titular: 068.357.947-98 Código …" at bounding box center [693, 387] width 497 height 301
copy div "[PERSON_NAME] CPF: -- CPF do titular: 068.357.947-98"
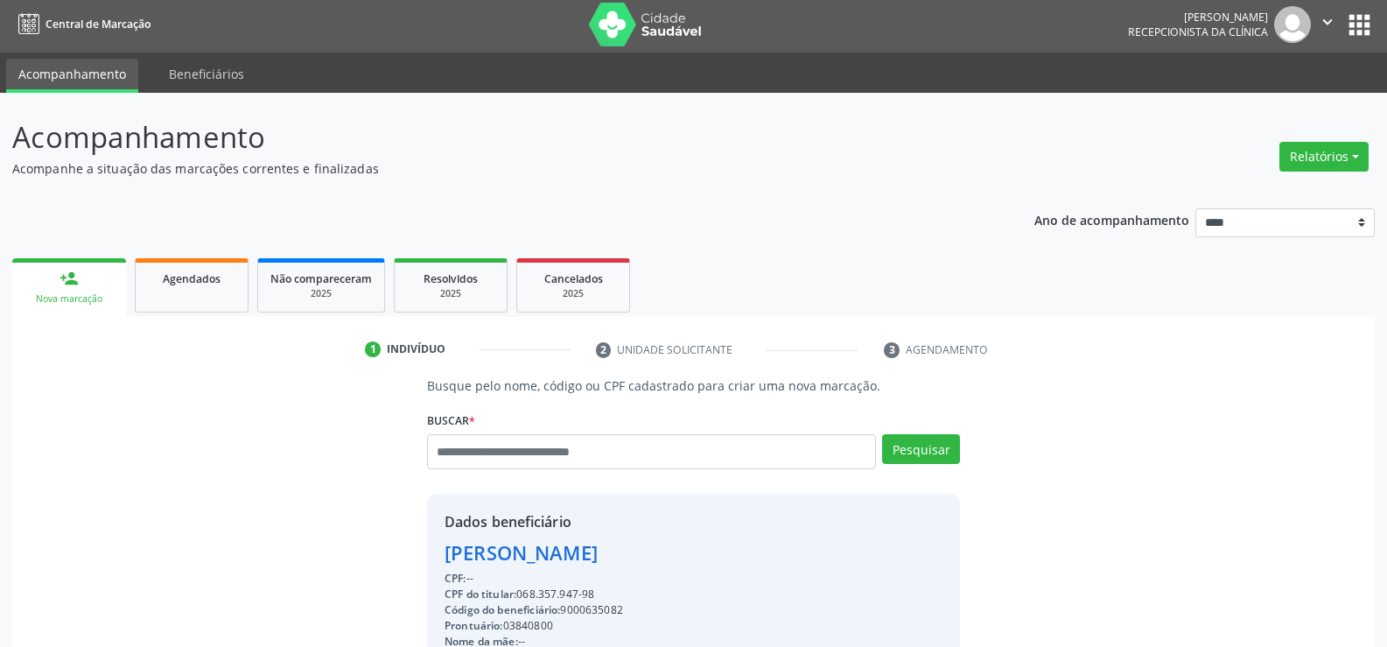
scroll to position [0, 0]
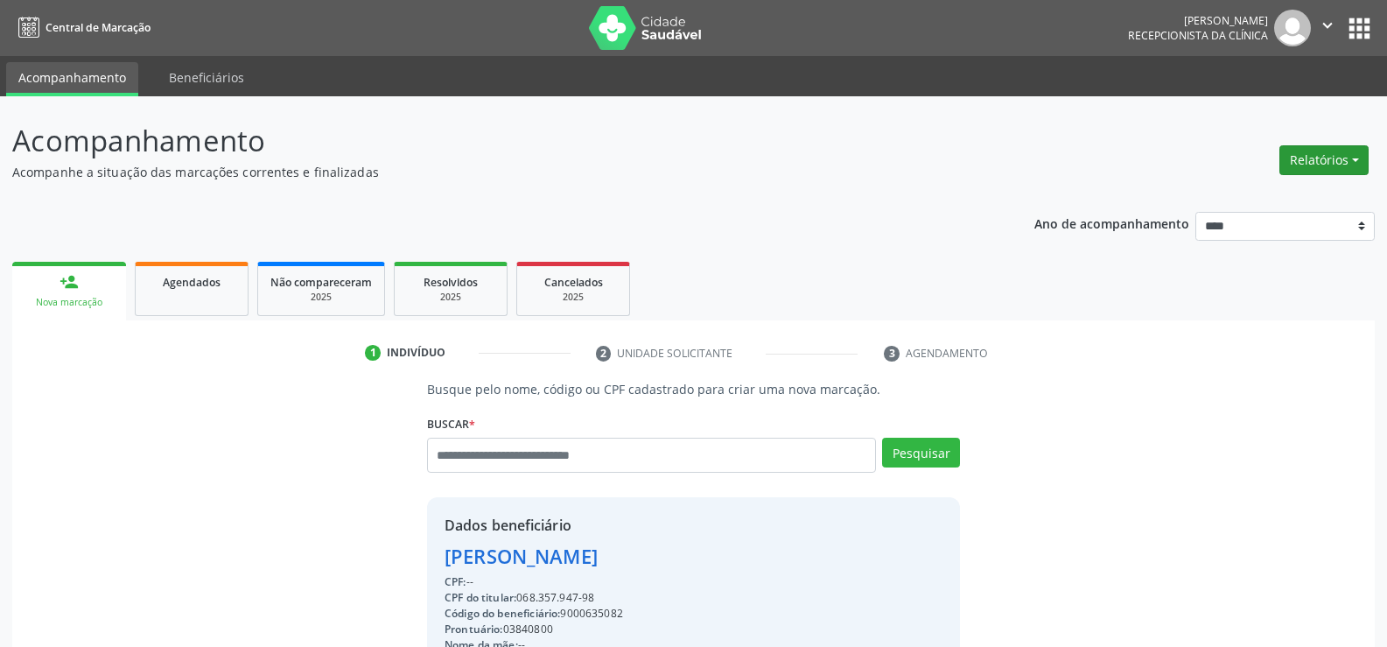
click at [1314, 161] on button "Relatórios" at bounding box center [1323, 160] width 89 height 30
click at [1251, 201] on link "Agendamentos" at bounding box center [1275, 198] width 188 height 25
select select "*"
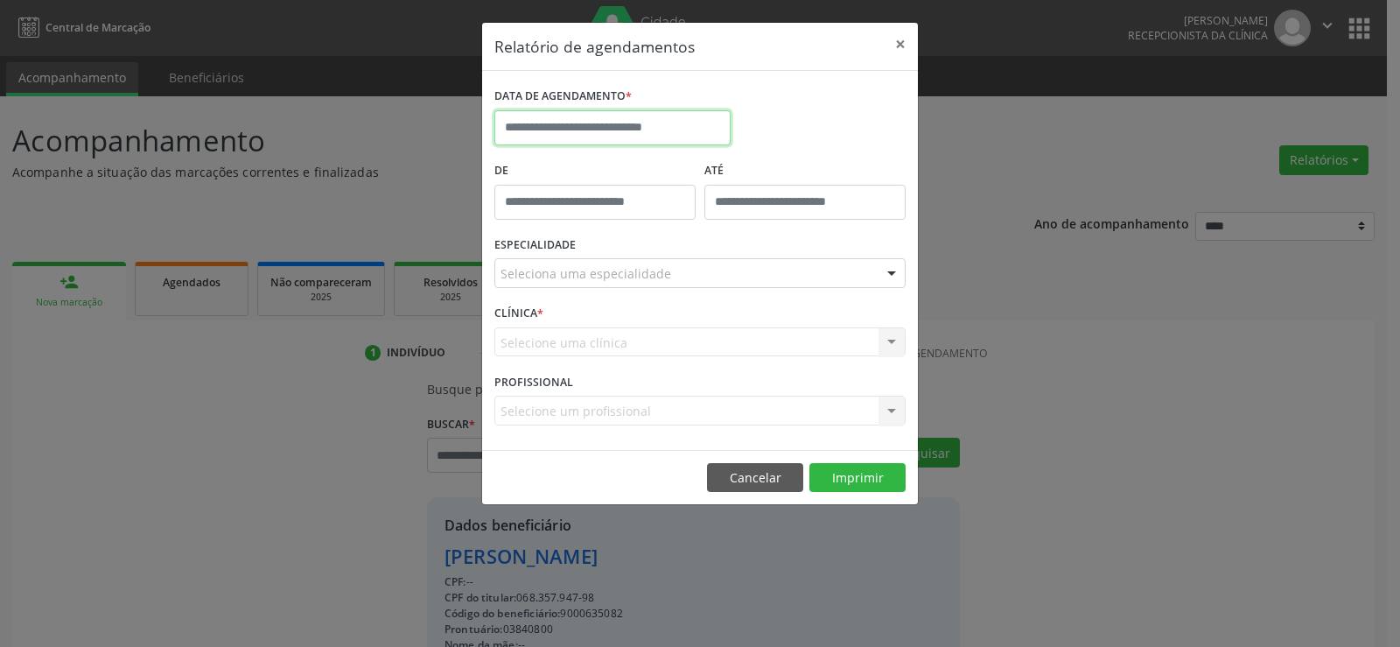
click at [614, 121] on input "text" at bounding box center [612, 127] width 236 height 35
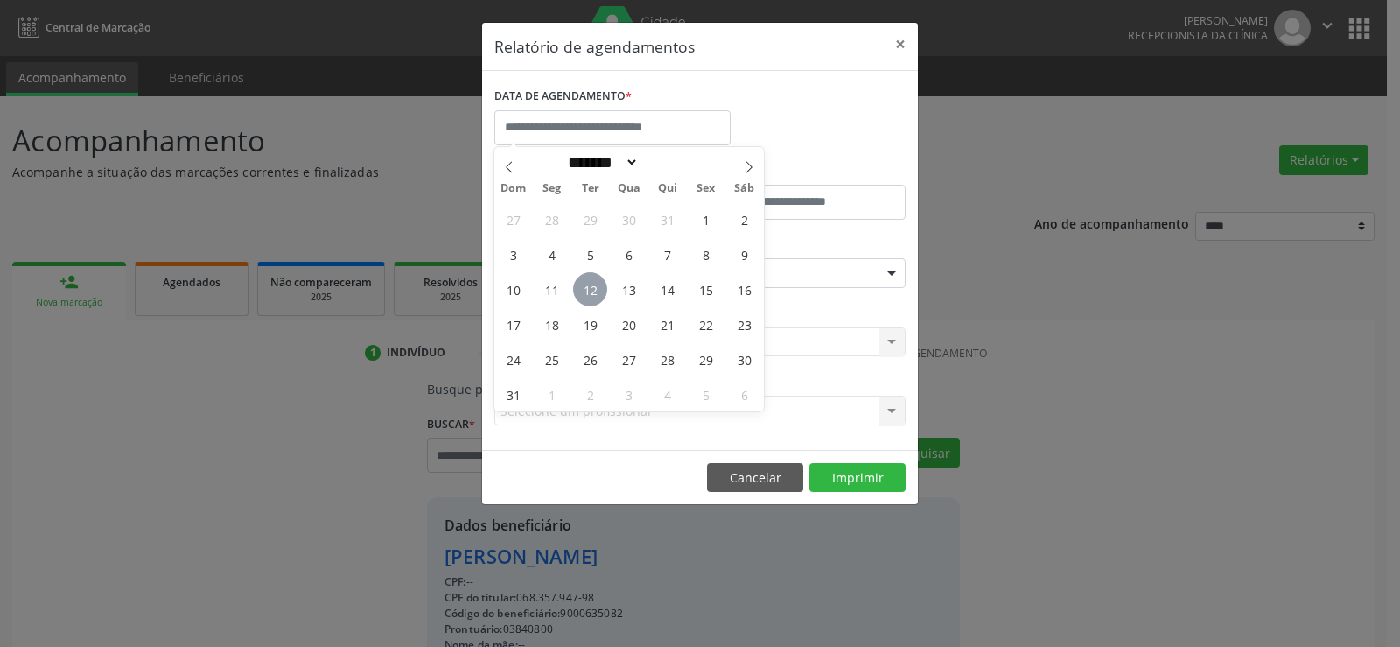
click at [588, 296] on span "12" at bounding box center [590, 289] width 34 height 34
type input "**********"
click at [588, 297] on span "12" at bounding box center [590, 289] width 34 height 34
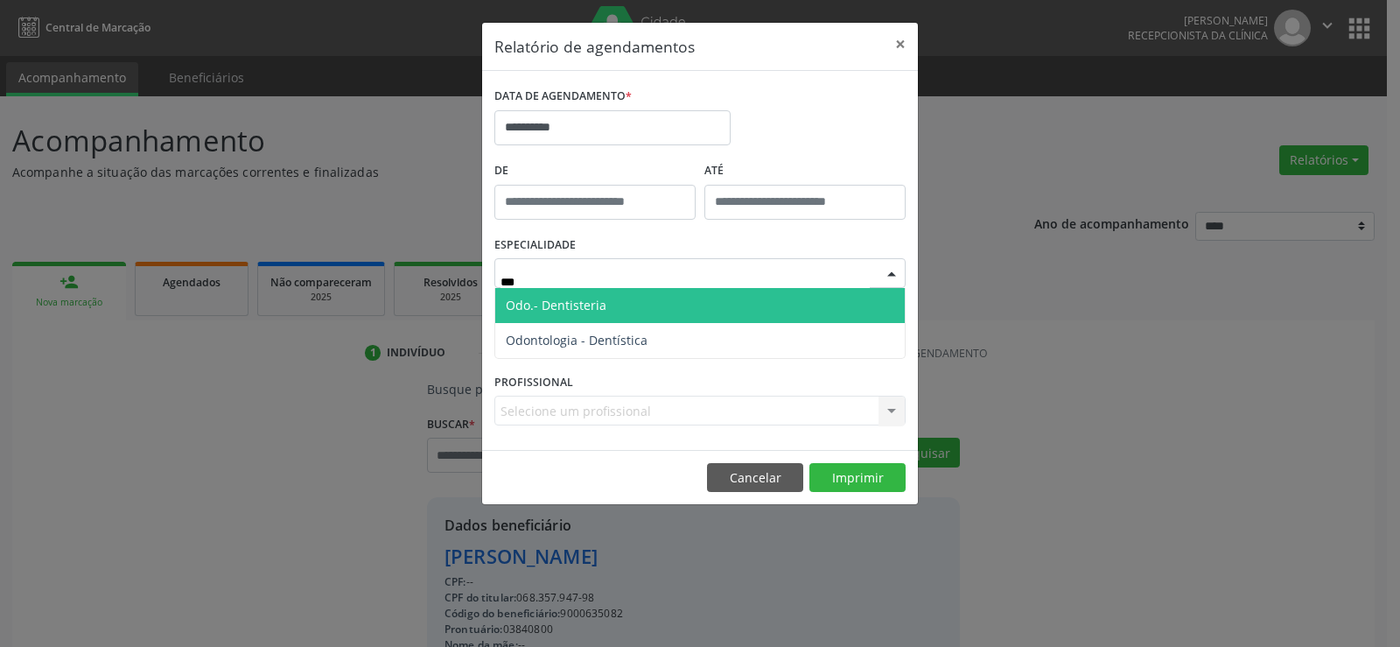
type input "****"
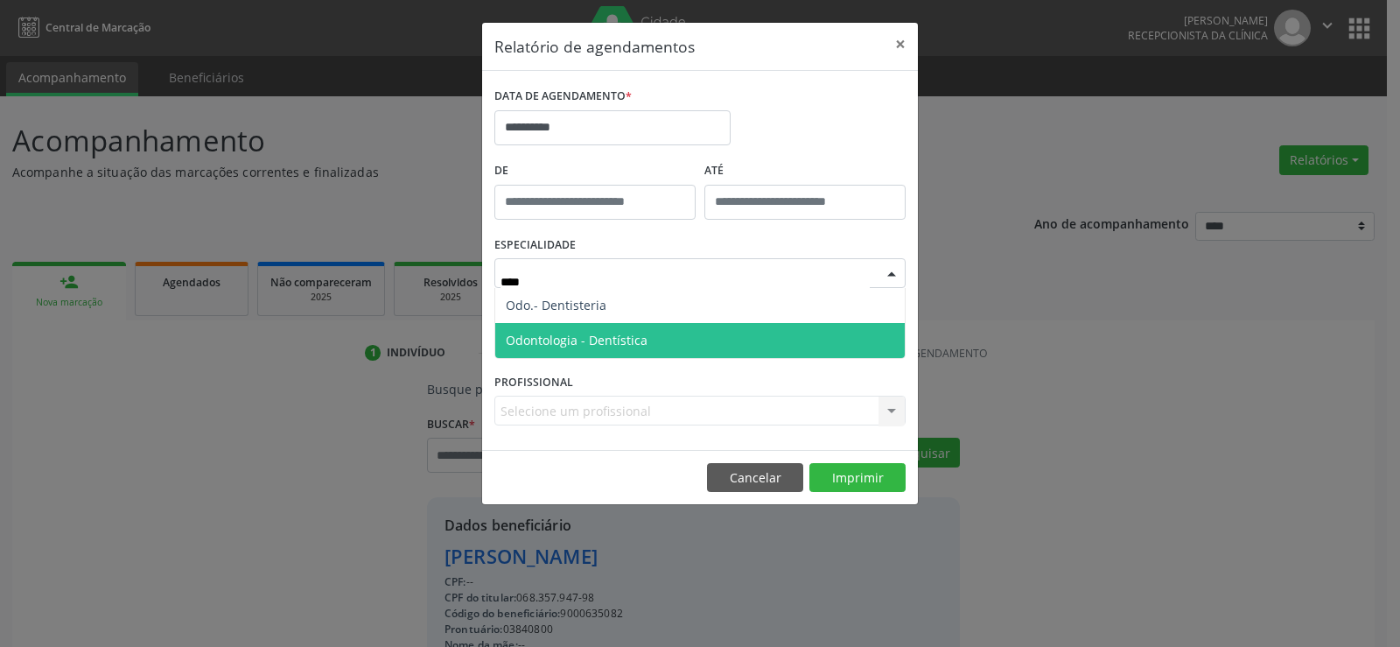
click at [611, 351] on span "Odontologia - Dentística" at bounding box center [700, 340] width 410 height 35
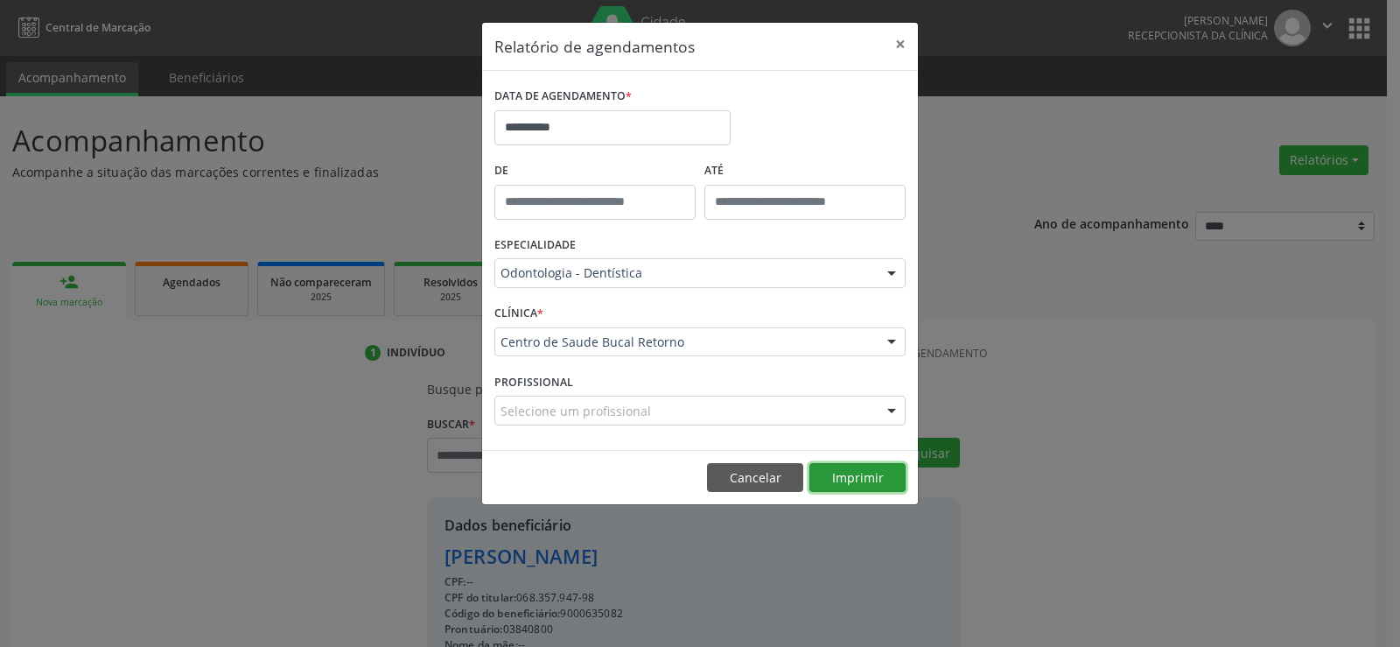
click at [887, 484] on button "Imprimir" at bounding box center [857, 478] width 96 height 30
click at [893, 39] on button "×" at bounding box center [900, 44] width 35 height 43
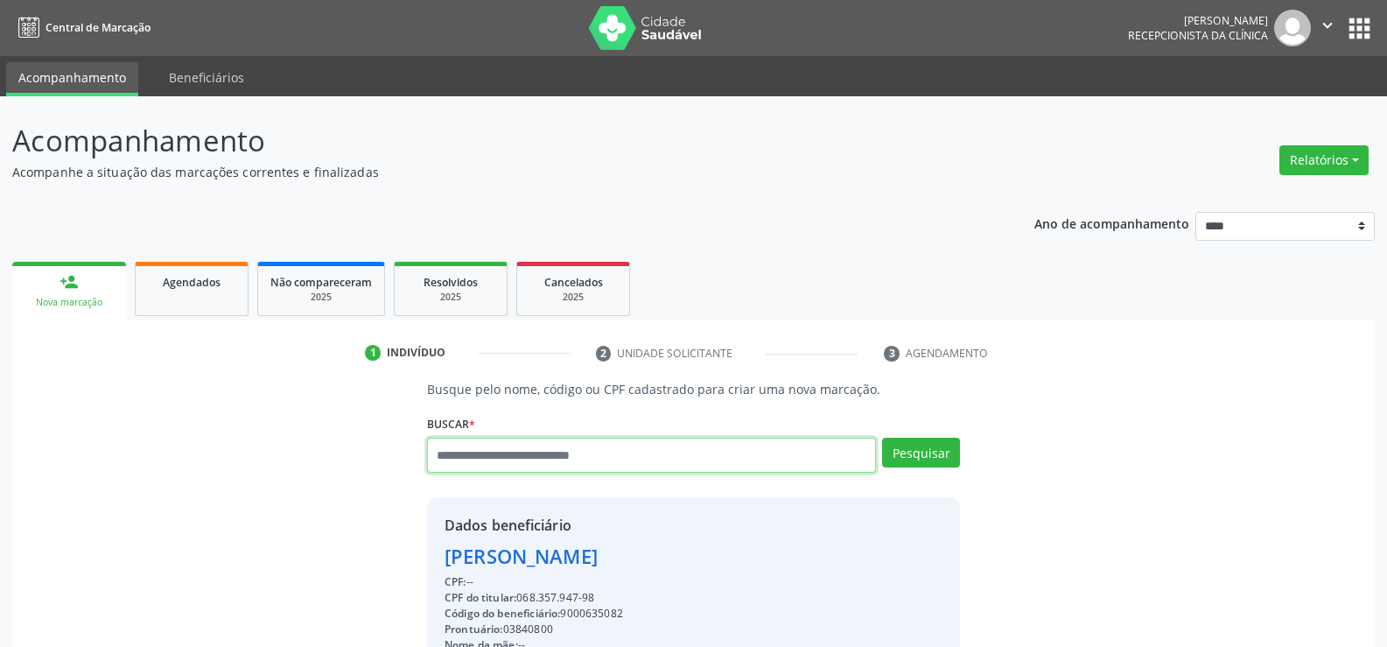
click at [533, 449] on input "text" at bounding box center [651, 455] width 449 height 35
type input "**********"
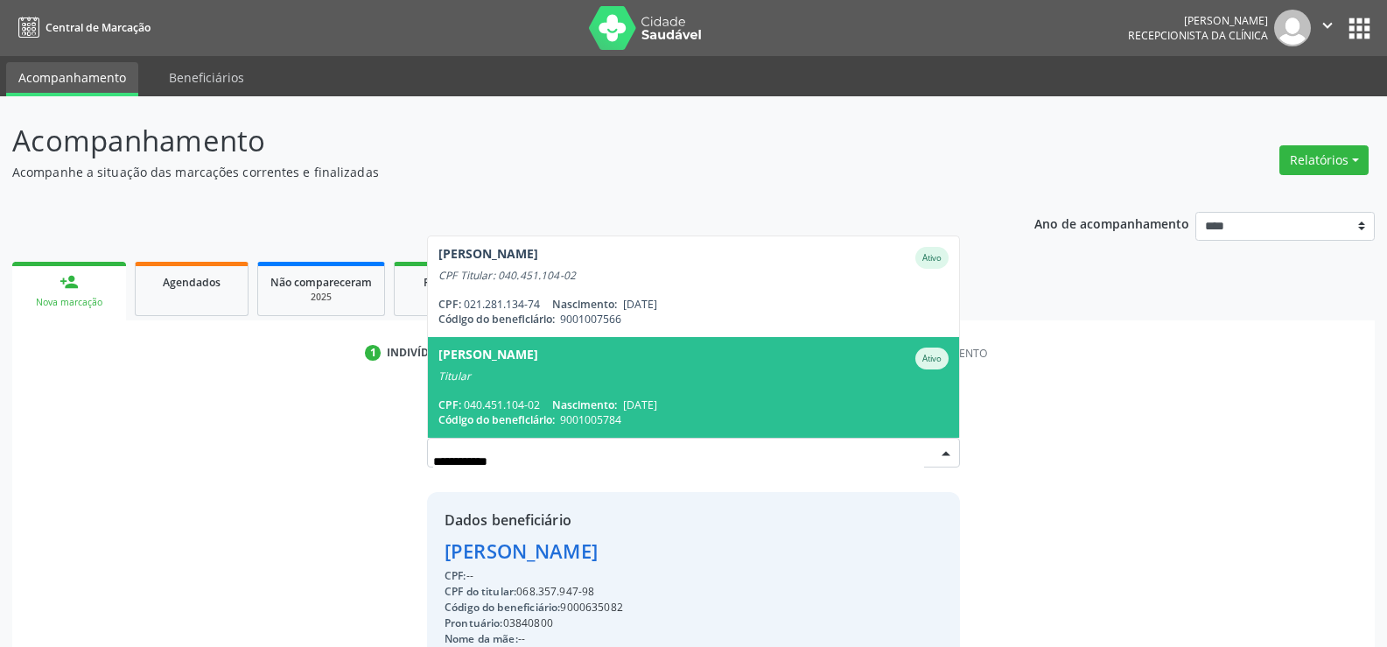
click at [624, 386] on span "[PERSON_NAME] Ativo Titular CPF: 040.451.104-02 Nascimento: [DATE] Código do be…" at bounding box center [693, 387] width 531 height 101
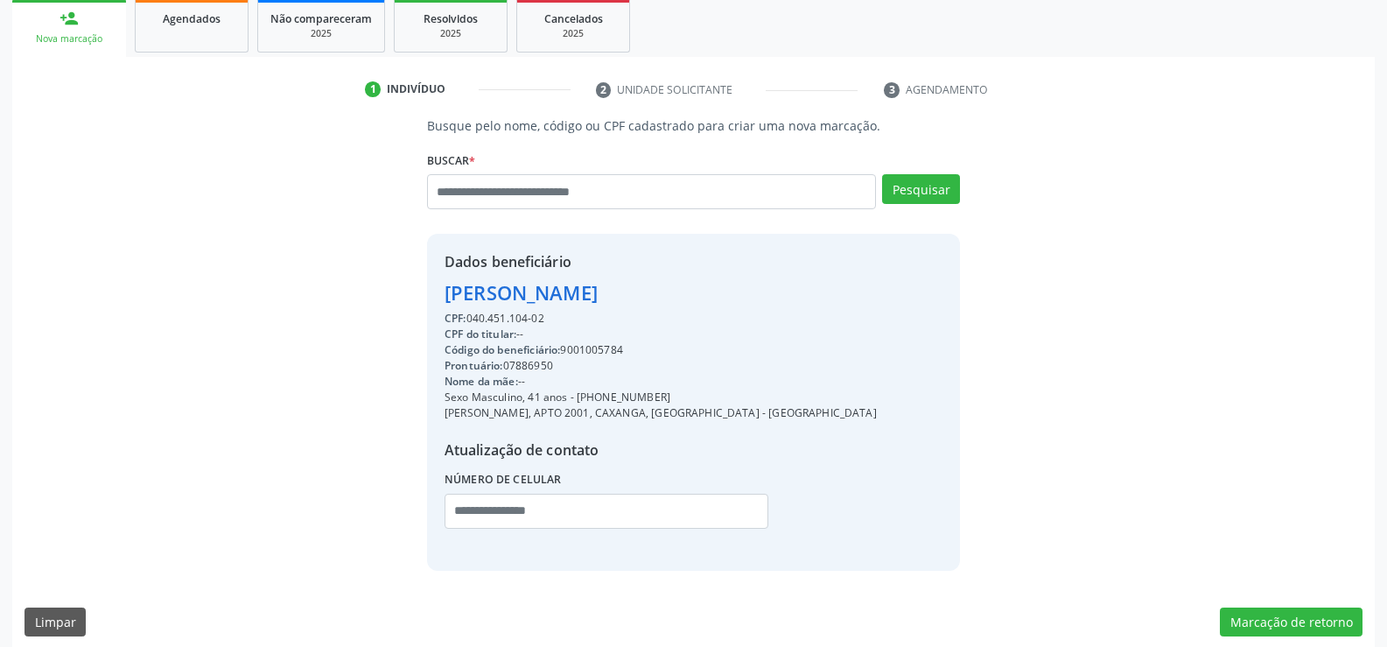
scroll to position [277, 0]
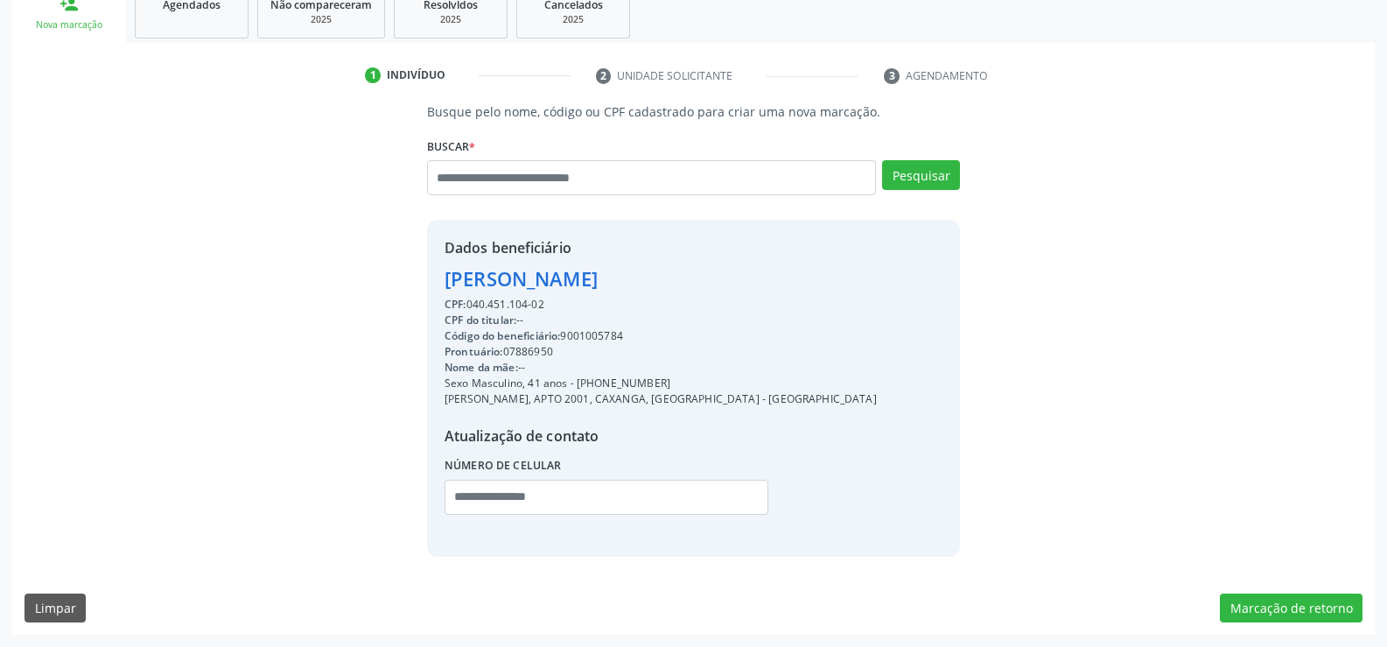
drag, startPoint x: 445, startPoint y: 280, endPoint x: 623, endPoint y: 305, distance: 179.5
click at [623, 305] on div "Dados beneficiário [PERSON_NAME] CPF: 040.451.104-02 CPF do titular: -- Código …" at bounding box center [661, 387] width 432 height 301
copy div "[PERSON_NAME] CPF: 040.451.104-02"
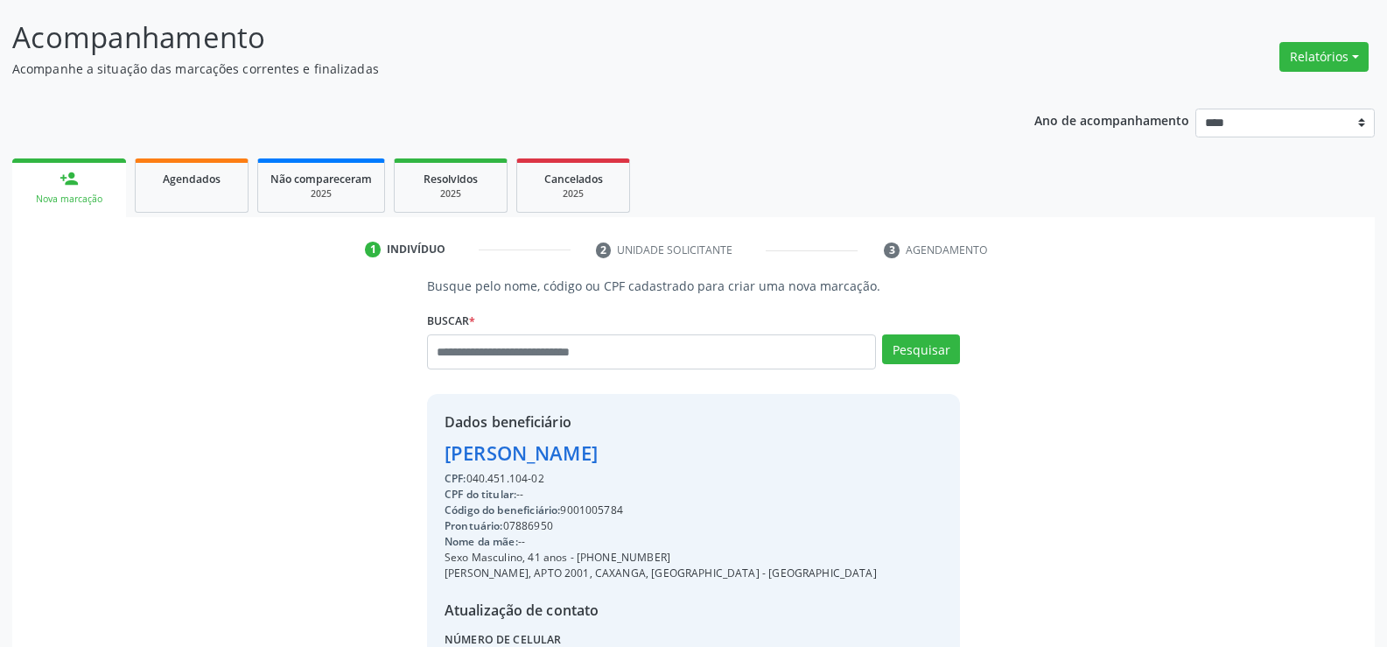
scroll to position [102, 0]
click at [1325, 54] on button "Relatórios" at bounding box center [1323, 58] width 89 height 30
click at [1257, 90] on link "Agendamentos" at bounding box center [1275, 95] width 188 height 25
select select "*"
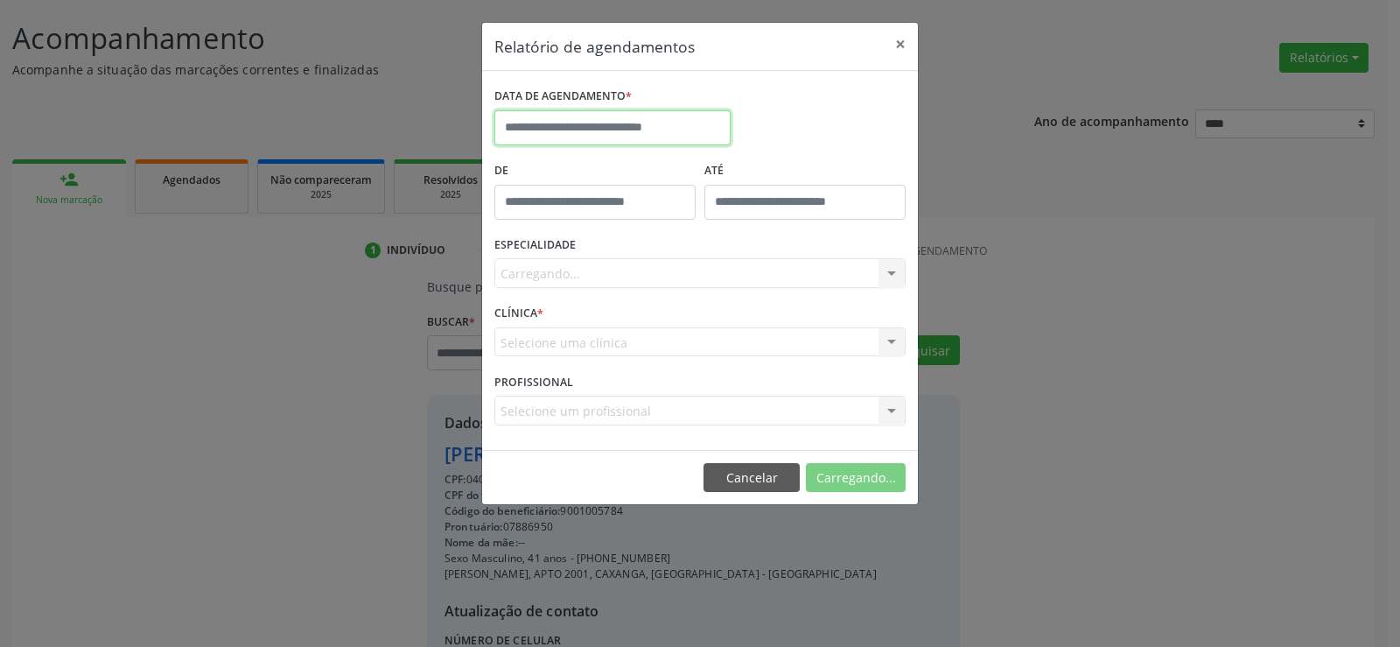
click at [570, 120] on input "text" at bounding box center [612, 127] width 236 height 35
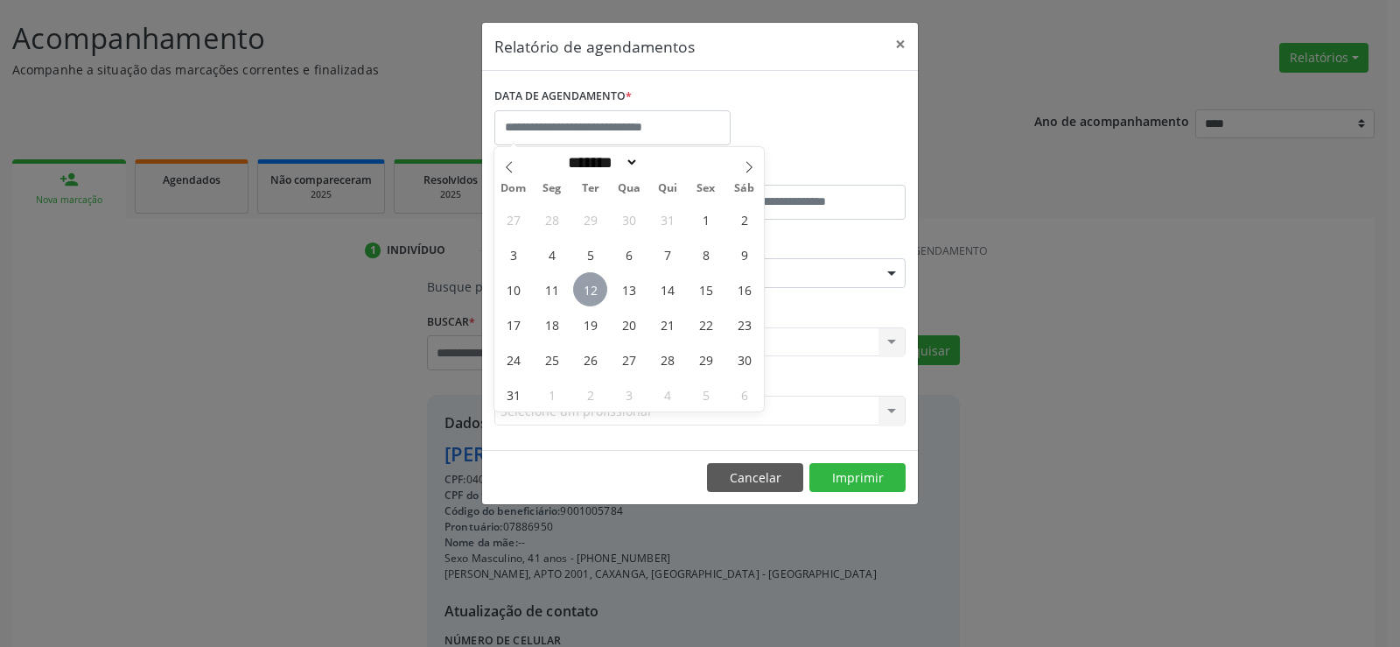
click at [586, 291] on span "12" at bounding box center [590, 289] width 34 height 34
type input "**********"
click at [586, 291] on span "12" at bounding box center [590, 289] width 34 height 34
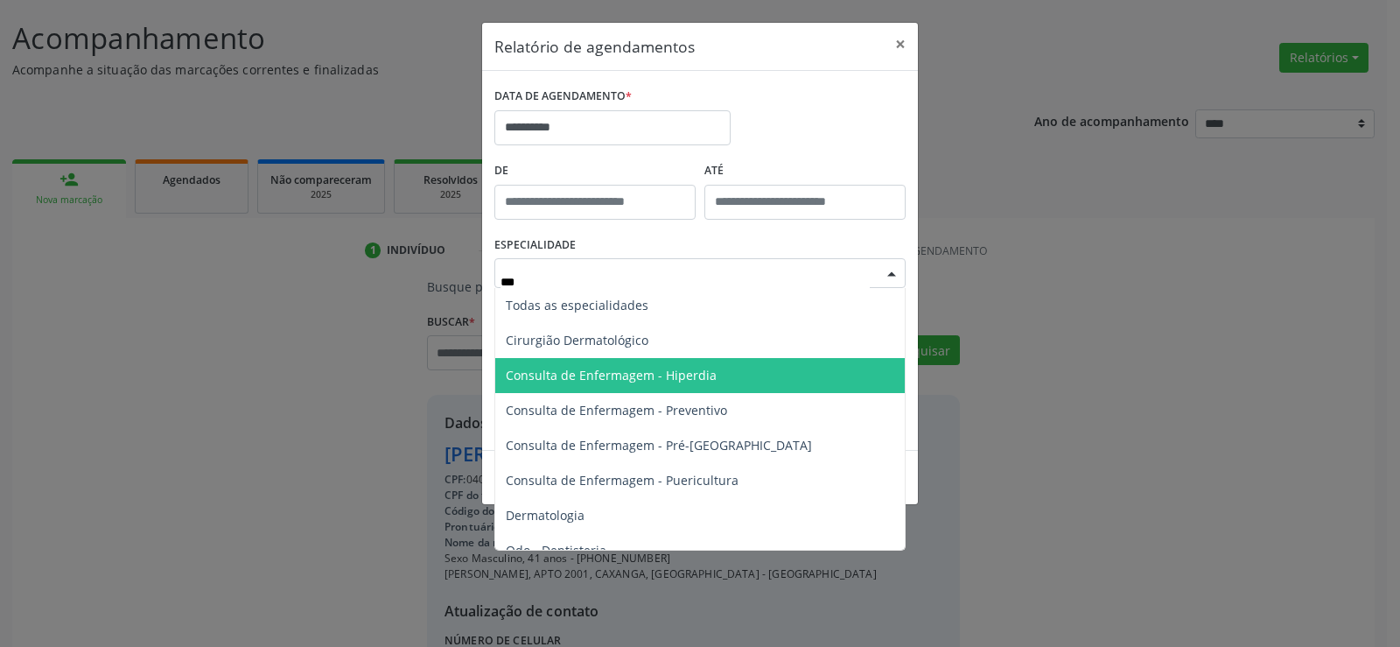
type input "****"
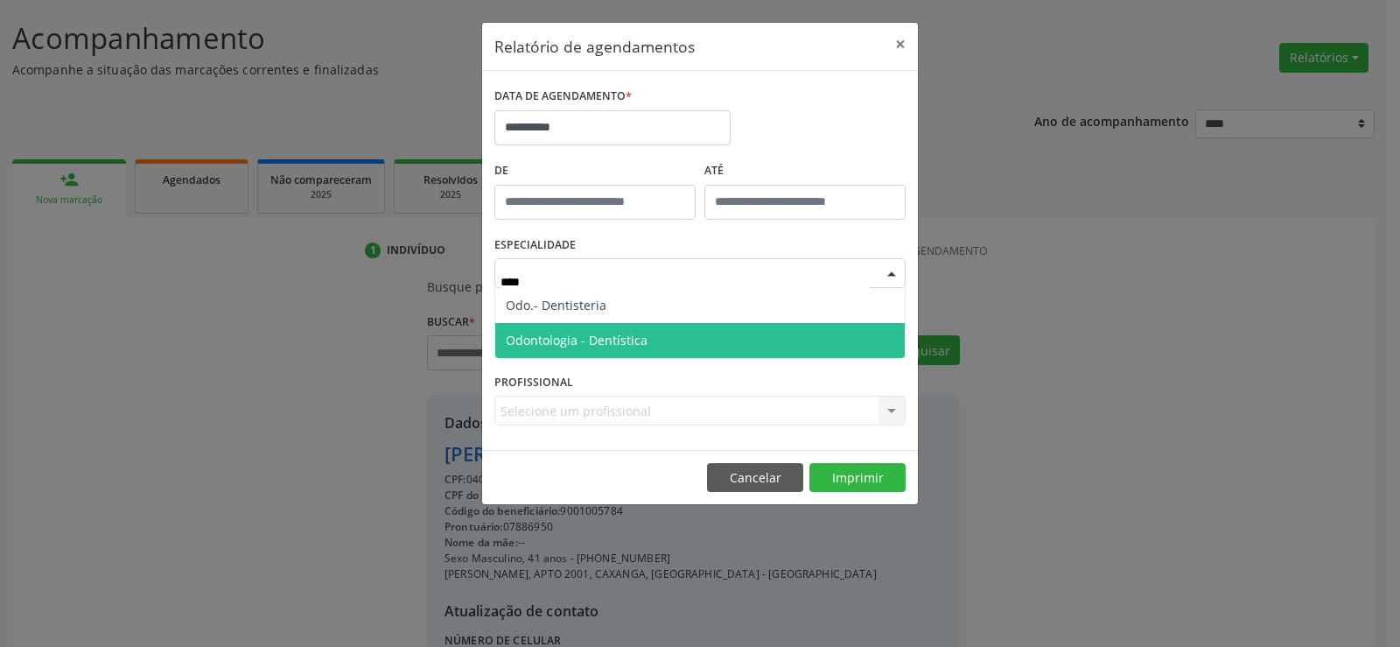
click at [641, 343] on span "Odontologia - Dentística" at bounding box center [577, 340] width 142 height 17
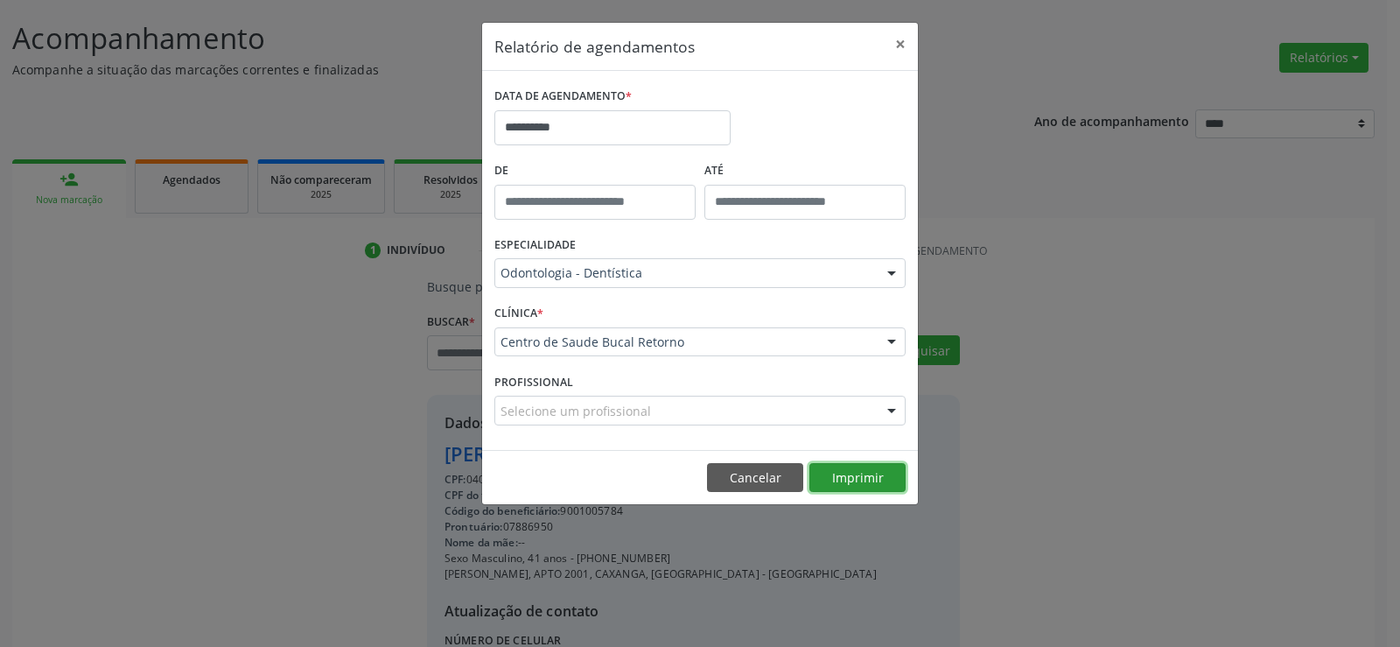
click at [879, 481] on button "Imprimir" at bounding box center [857, 478] width 96 height 30
click at [896, 39] on button "×" at bounding box center [900, 44] width 35 height 43
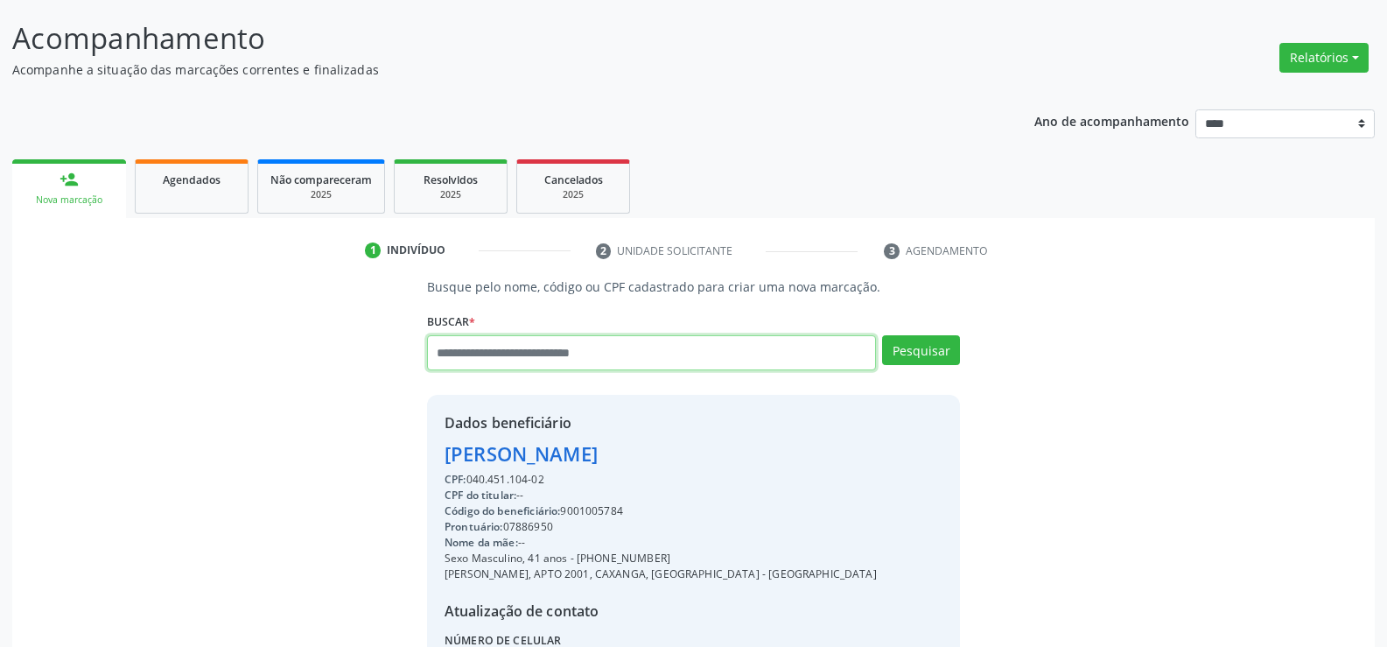
click at [486, 346] on input "text" at bounding box center [651, 352] width 449 height 35
type input "**********"
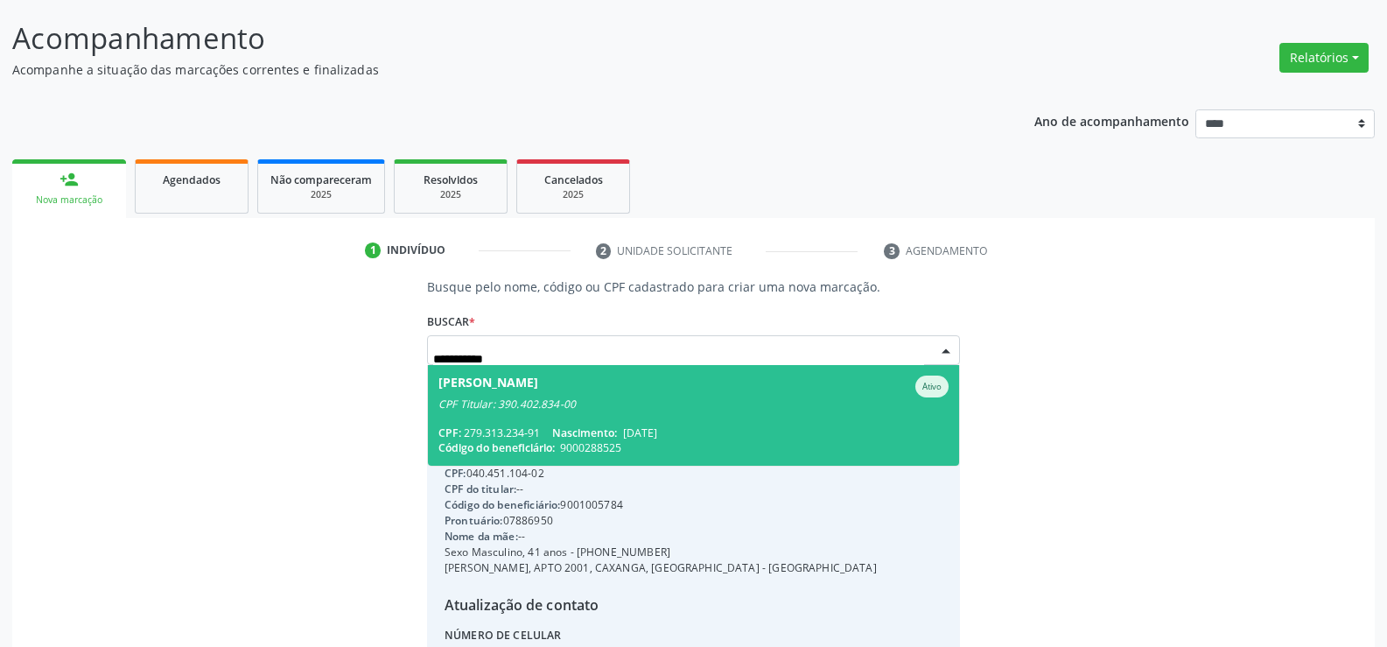
click at [617, 417] on span "[PERSON_NAME] Ativo CPF Titular: 390.402.834-00 CPF: 279.313.234-91 Nascimento:…" at bounding box center [693, 415] width 531 height 101
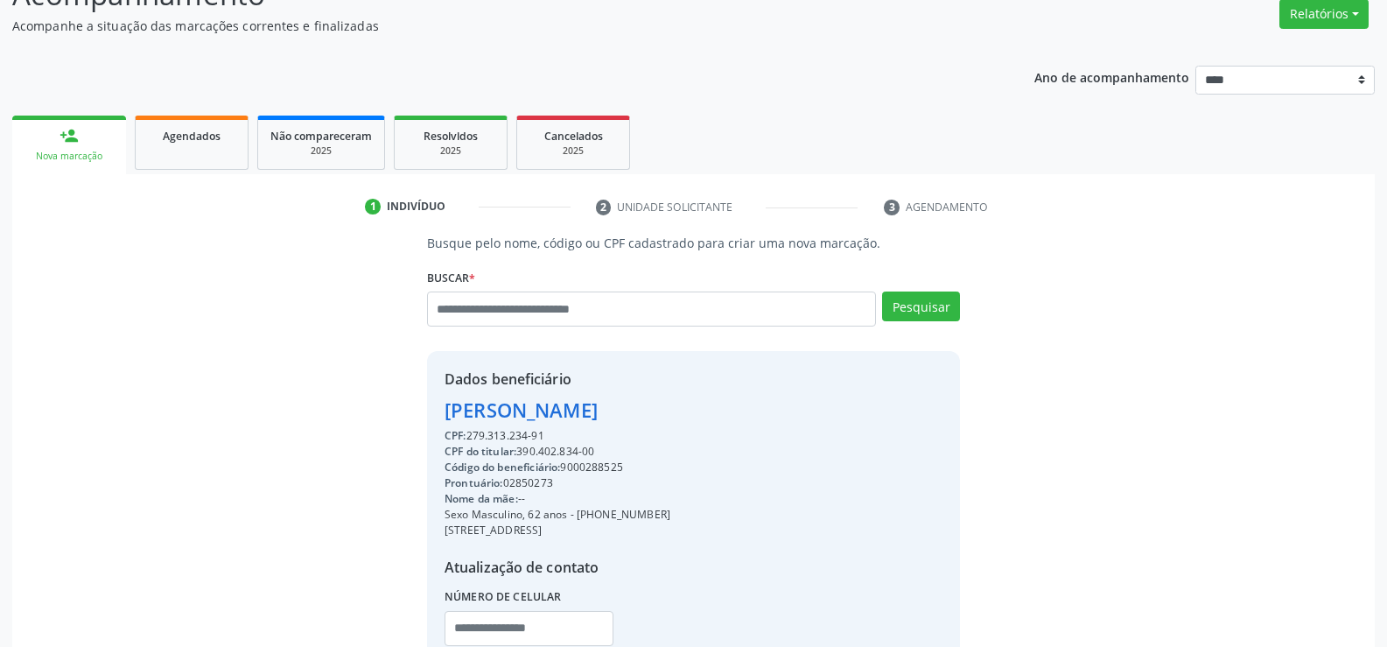
scroll to position [190, 0]
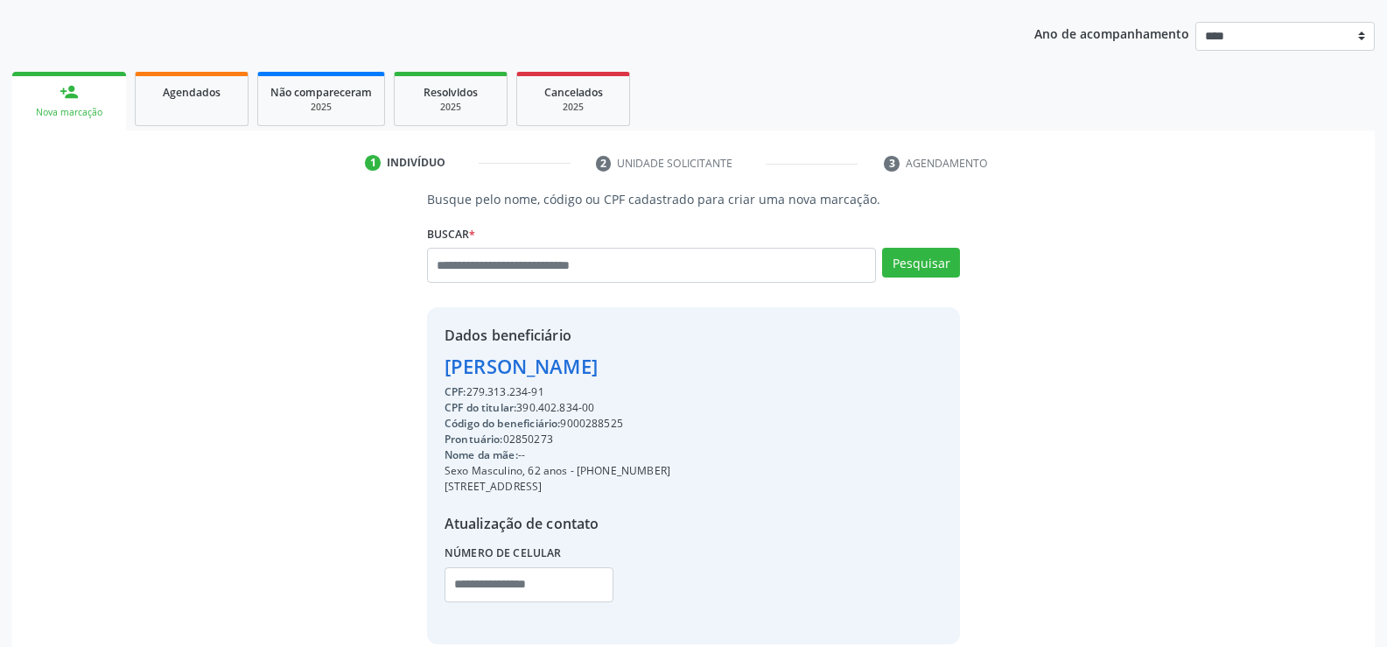
drag, startPoint x: 445, startPoint y: 368, endPoint x: 577, endPoint y: 389, distance: 133.8
click at [577, 389] on div "Dados beneficiário [PERSON_NAME] CPF: 279.313.234-91 CPF do titular: 390.402.83…" at bounding box center [558, 475] width 226 height 301
copy div "[PERSON_NAME] CPF: 279.313.234-91"
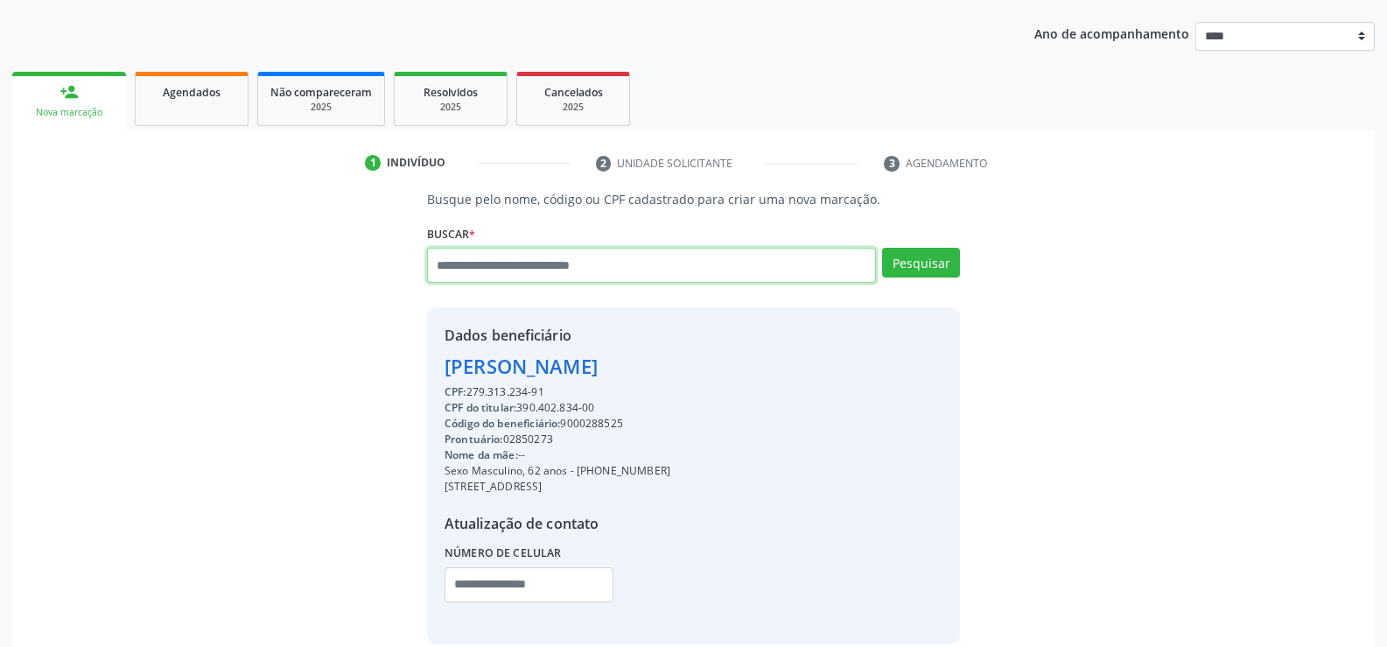
click at [553, 262] on input "text" at bounding box center [651, 265] width 449 height 35
paste input "**********"
type input "**********"
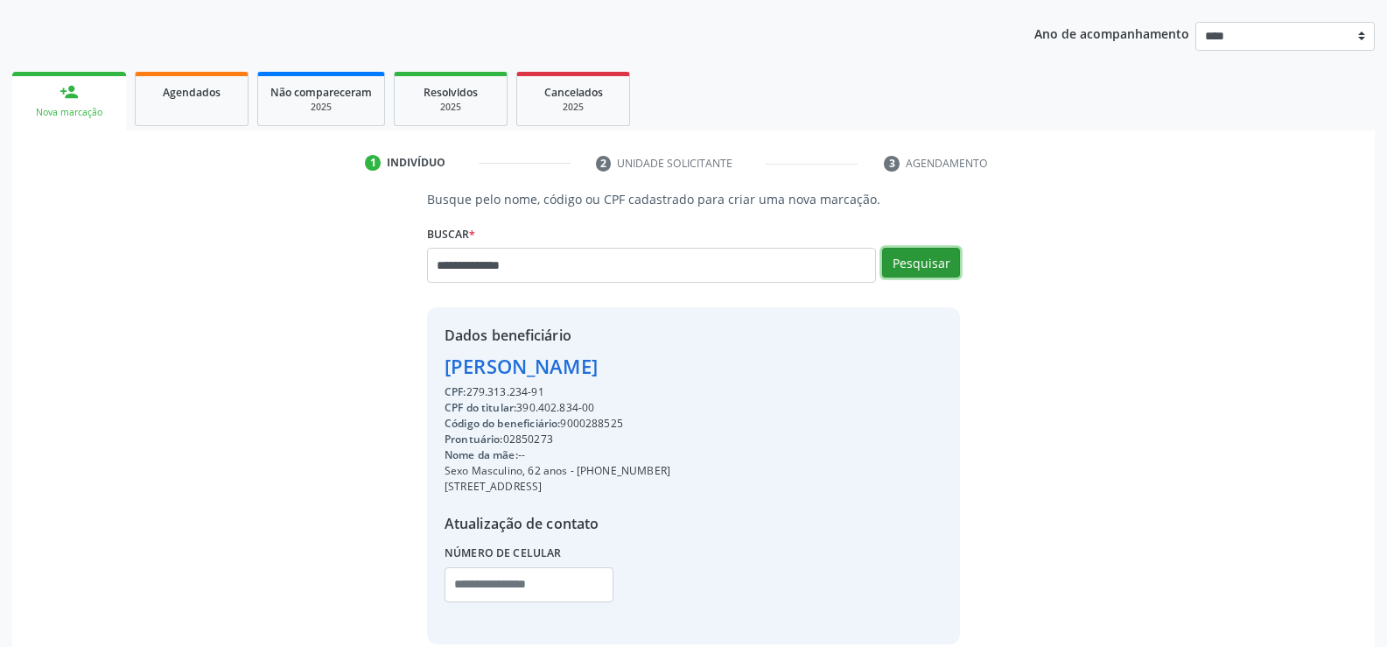
click at [912, 263] on button "Pesquisar" at bounding box center [921, 263] width 78 height 30
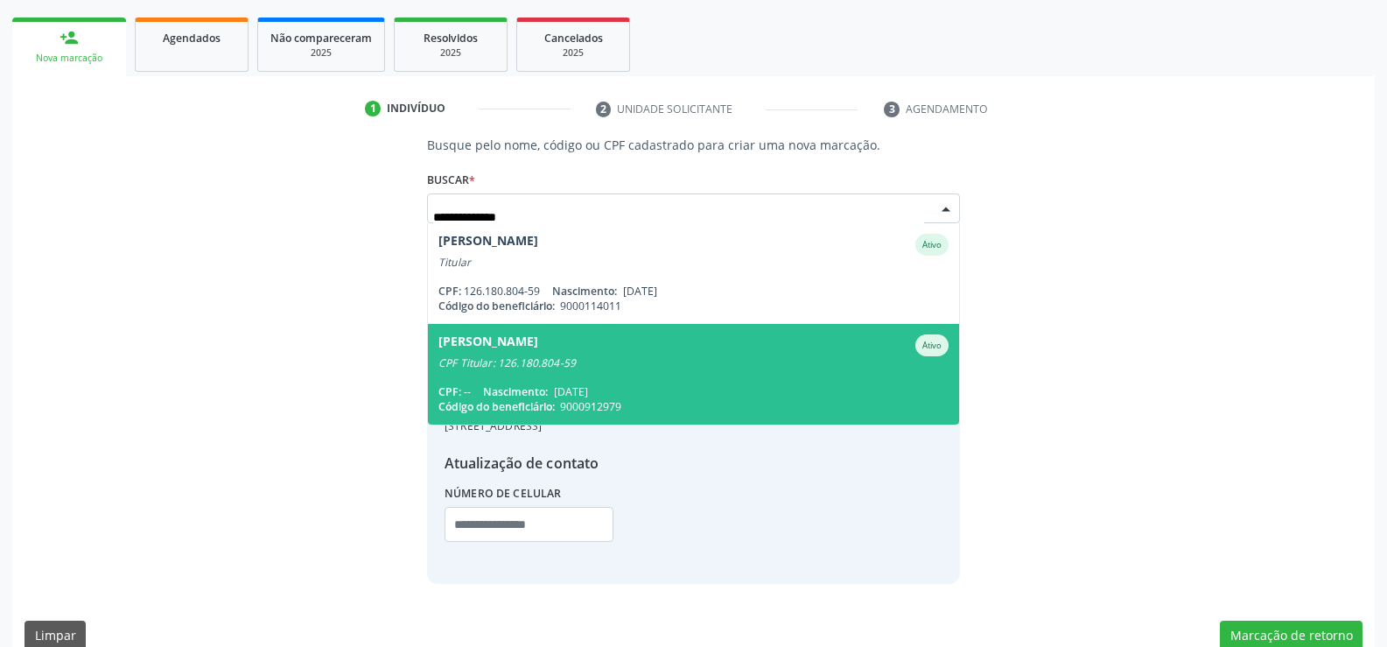
scroll to position [272, 0]
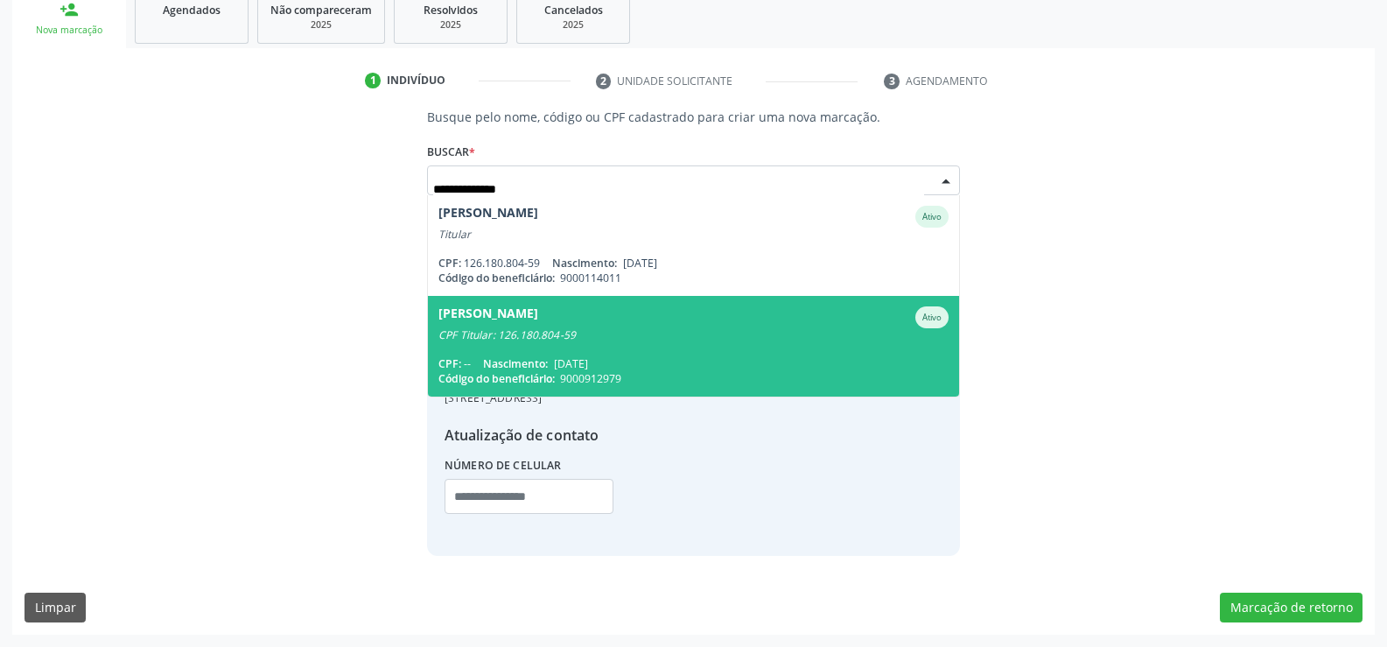
click at [748, 343] on span "[PERSON_NAME] CPF Titular: 126.180.804-59 CPF: -- Nascimento: [DATE] Código do …" at bounding box center [693, 346] width 531 height 101
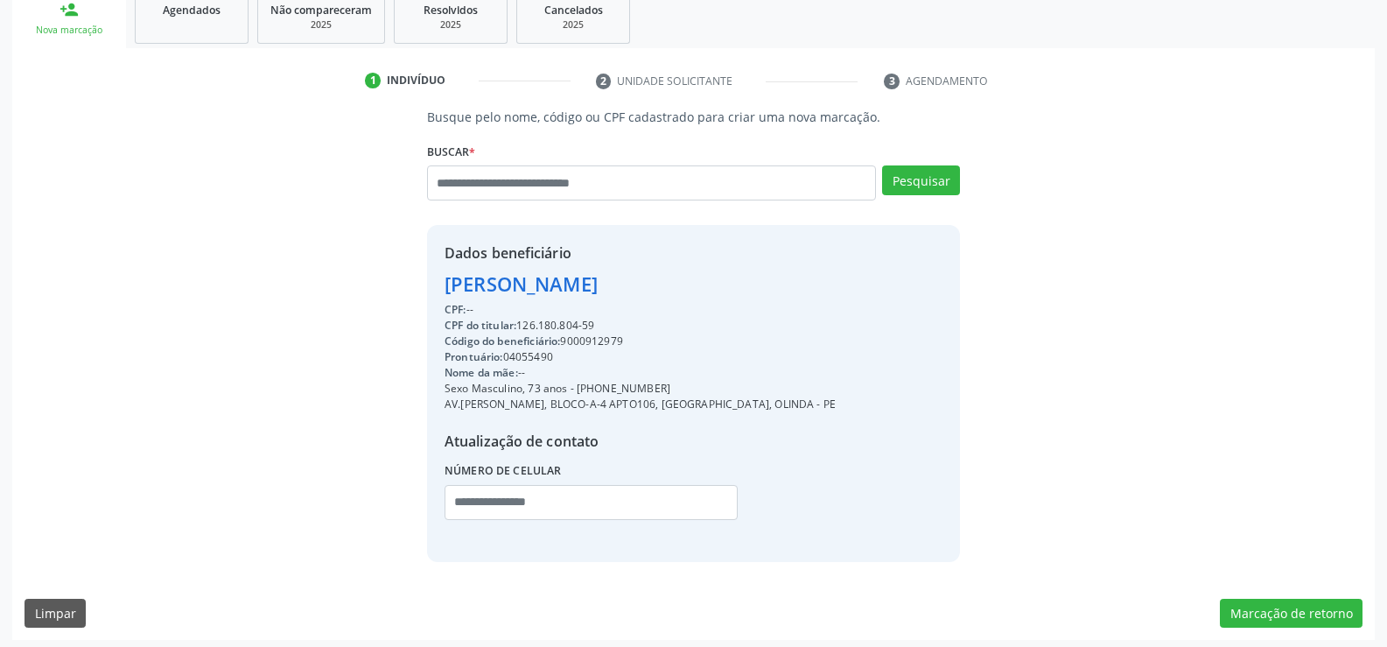
drag, startPoint x: 442, startPoint y: 284, endPoint x: 690, endPoint y: 285, distance: 247.7
click at [690, 285] on div "Dados beneficiário [PERSON_NAME] CPF: -- CPF do titular: 126.180.804-59 Código …" at bounding box center [693, 393] width 533 height 336
copy div "[PERSON_NAME]"
drag, startPoint x: 598, startPoint y: 389, endPoint x: 695, endPoint y: 380, distance: 97.6
click at [695, 381] on div "Sexo Masculino, 73 anos - [PHONE_NUMBER]" at bounding box center [640, 389] width 391 height 16
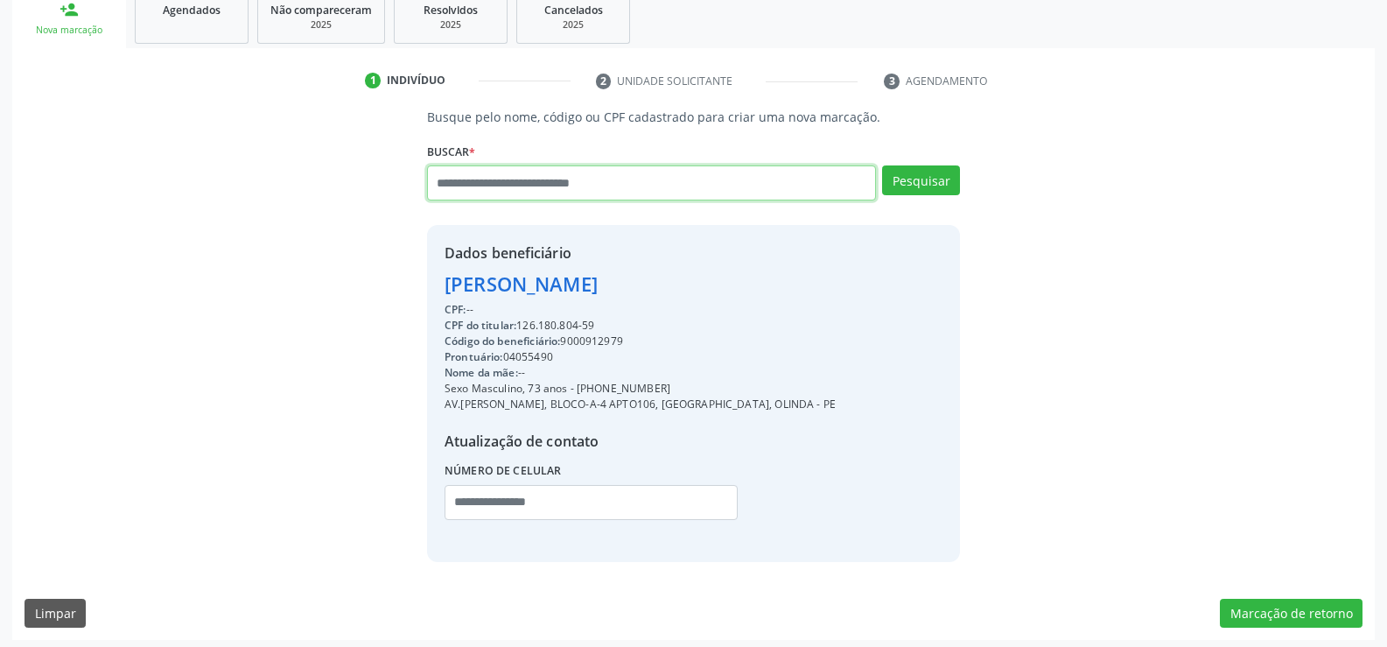
click at [508, 179] on input "text" at bounding box center [651, 182] width 449 height 35
paste input "**********"
type input "**********"
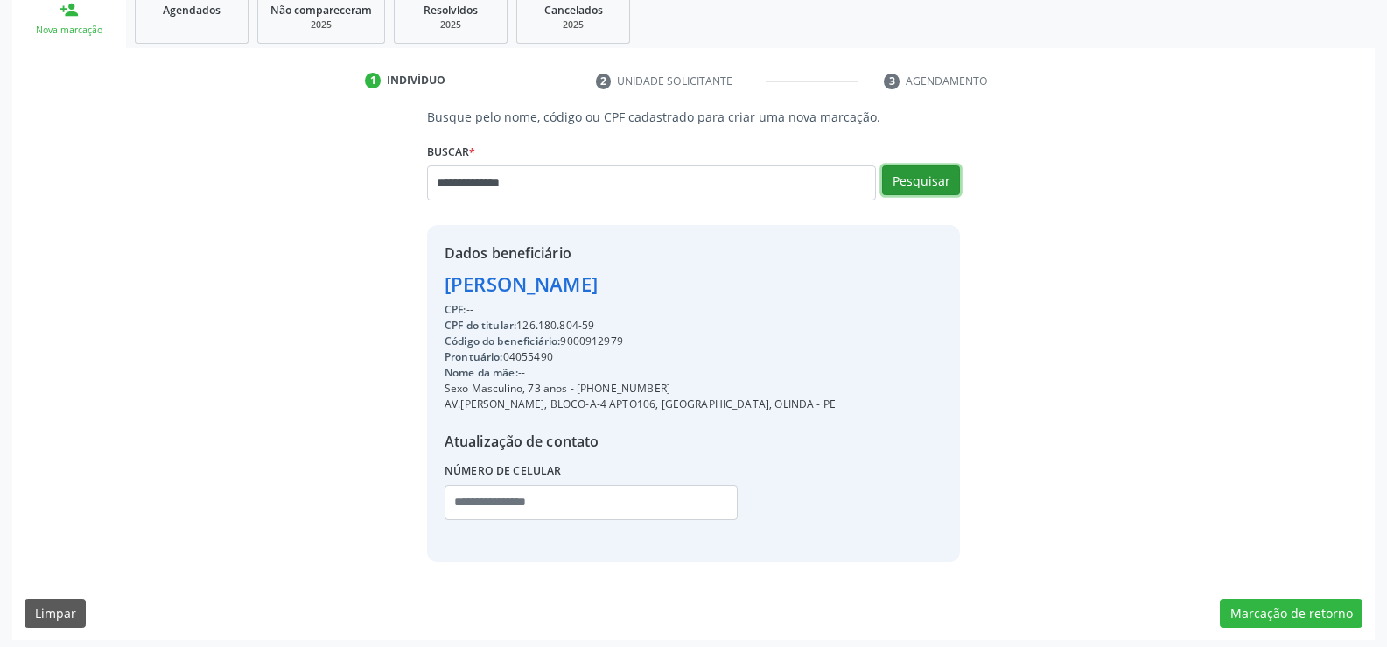
click at [921, 172] on button "Pesquisar" at bounding box center [921, 180] width 78 height 30
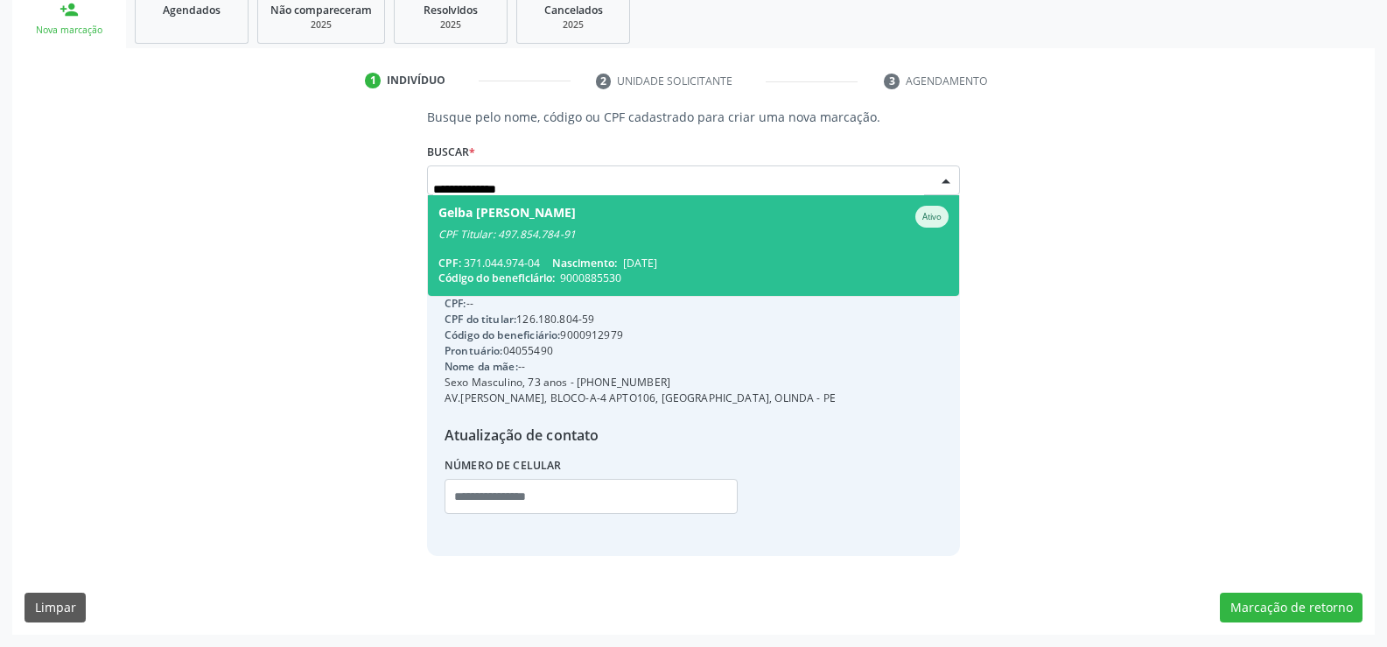
click at [684, 249] on span "Gelba [PERSON_NAME] CPF Titular: 497.854.784-91 CPF: 371.044.974-04 Nascimento:…" at bounding box center [693, 245] width 531 height 101
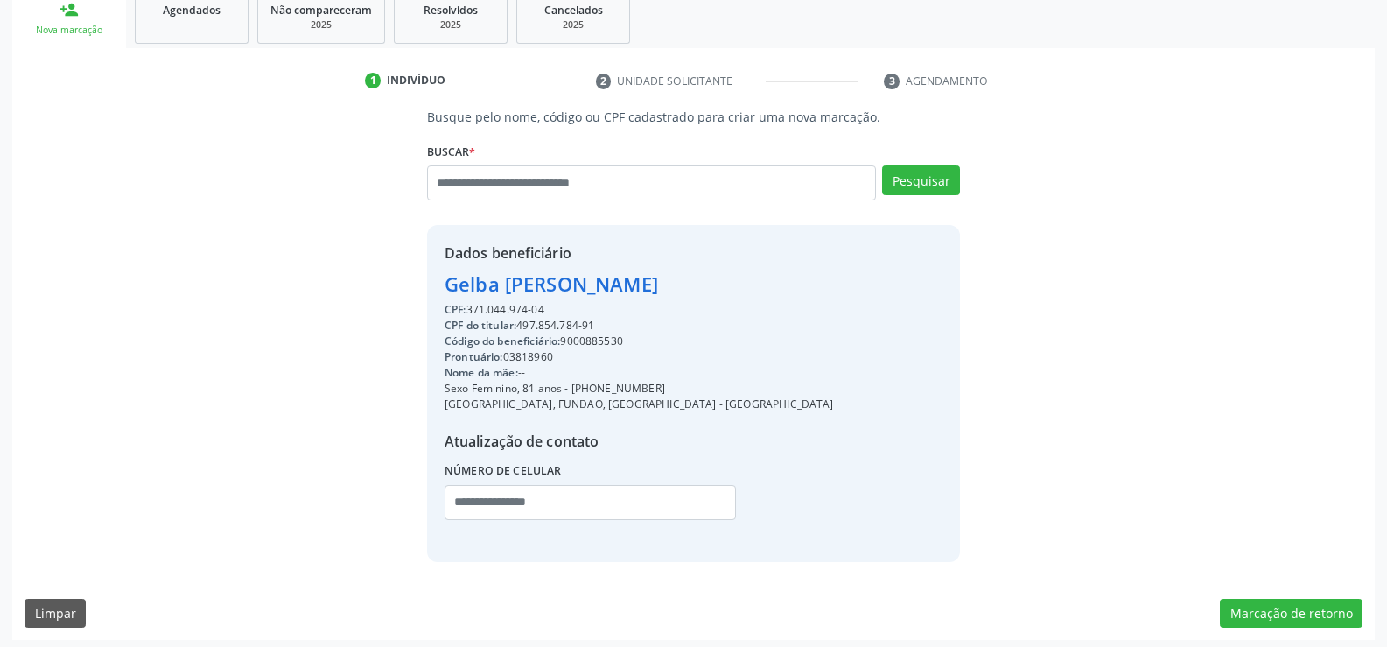
drag, startPoint x: 447, startPoint y: 292, endPoint x: 741, endPoint y: 286, distance: 294.1
click at [741, 286] on div "Dados beneficiário [PERSON_NAME] CPF: 371.044.974-04 CPF do titular: 497.854.78…" at bounding box center [693, 393] width 533 height 336
drag, startPoint x: 593, startPoint y: 388, endPoint x: 711, endPoint y: 388, distance: 117.3
click at [711, 388] on div "Dados beneficiário [PERSON_NAME] CPF: 371.044.974-04 CPF do titular: 497.854.78…" at bounding box center [693, 393] width 533 height 336
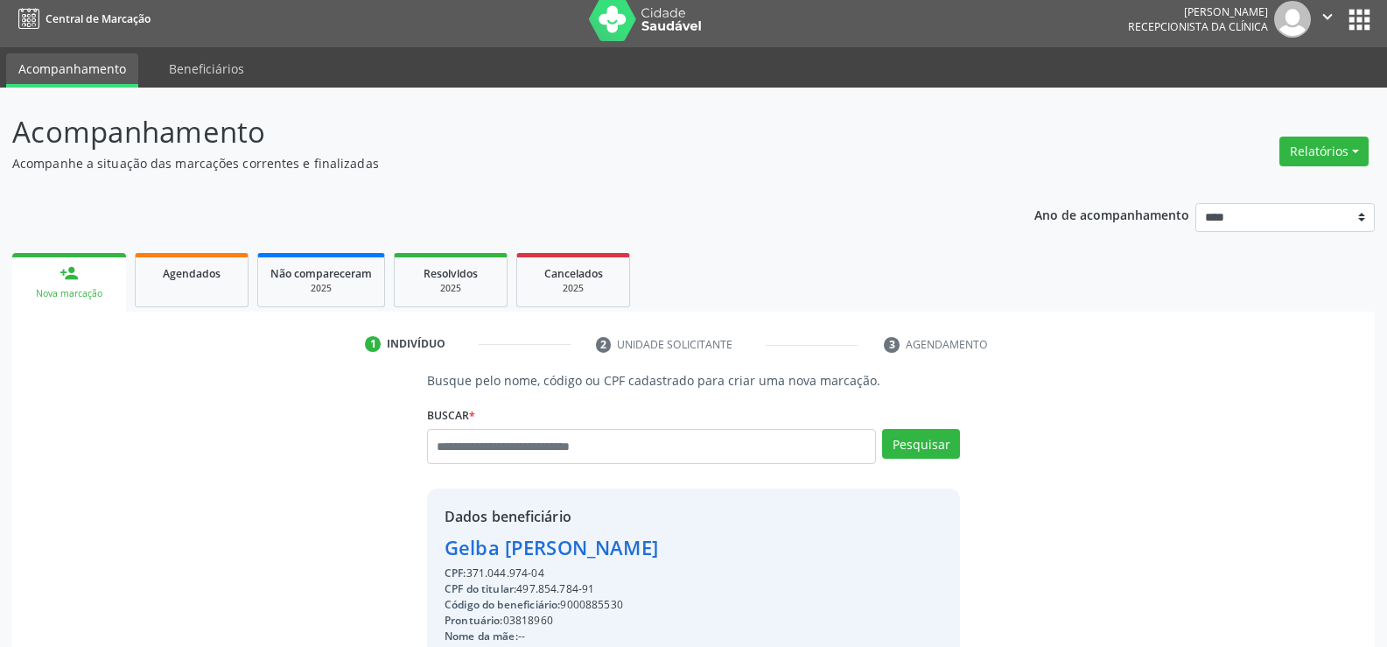
scroll to position [0, 0]
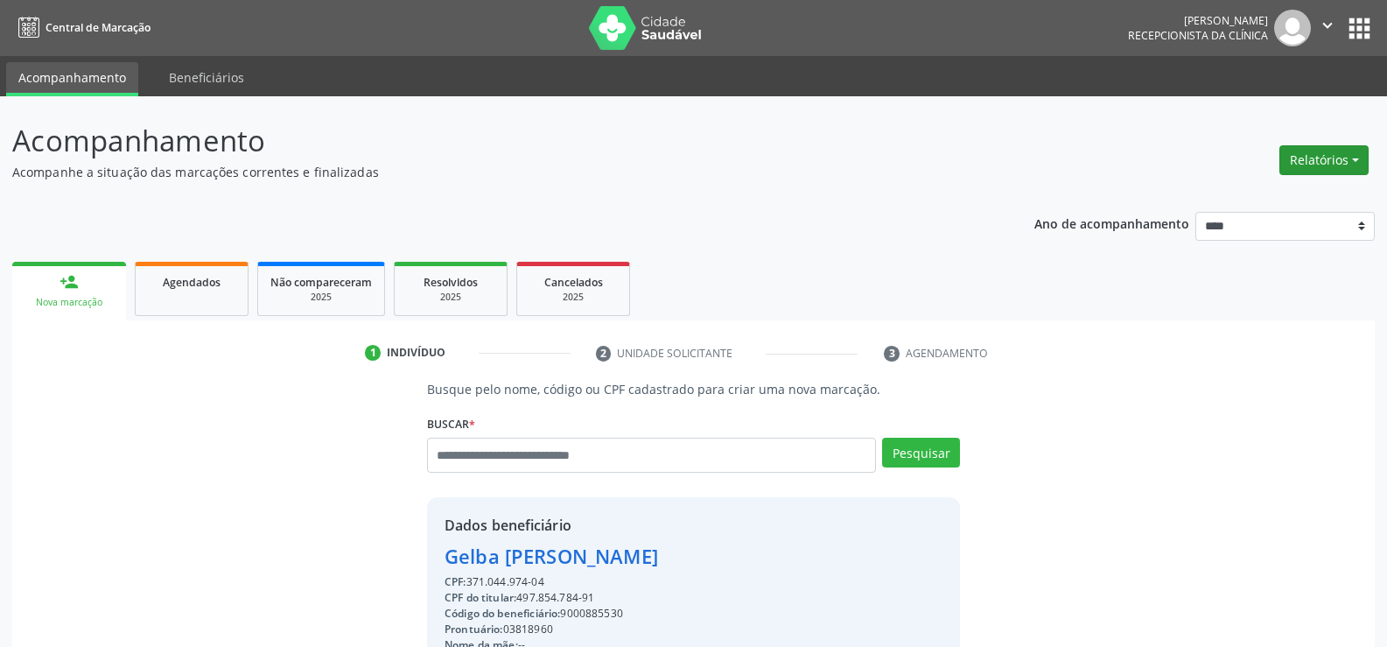
click at [1295, 151] on button "Relatórios" at bounding box center [1323, 160] width 89 height 30
click at [1206, 200] on link "Agendamentos" at bounding box center [1275, 198] width 188 height 25
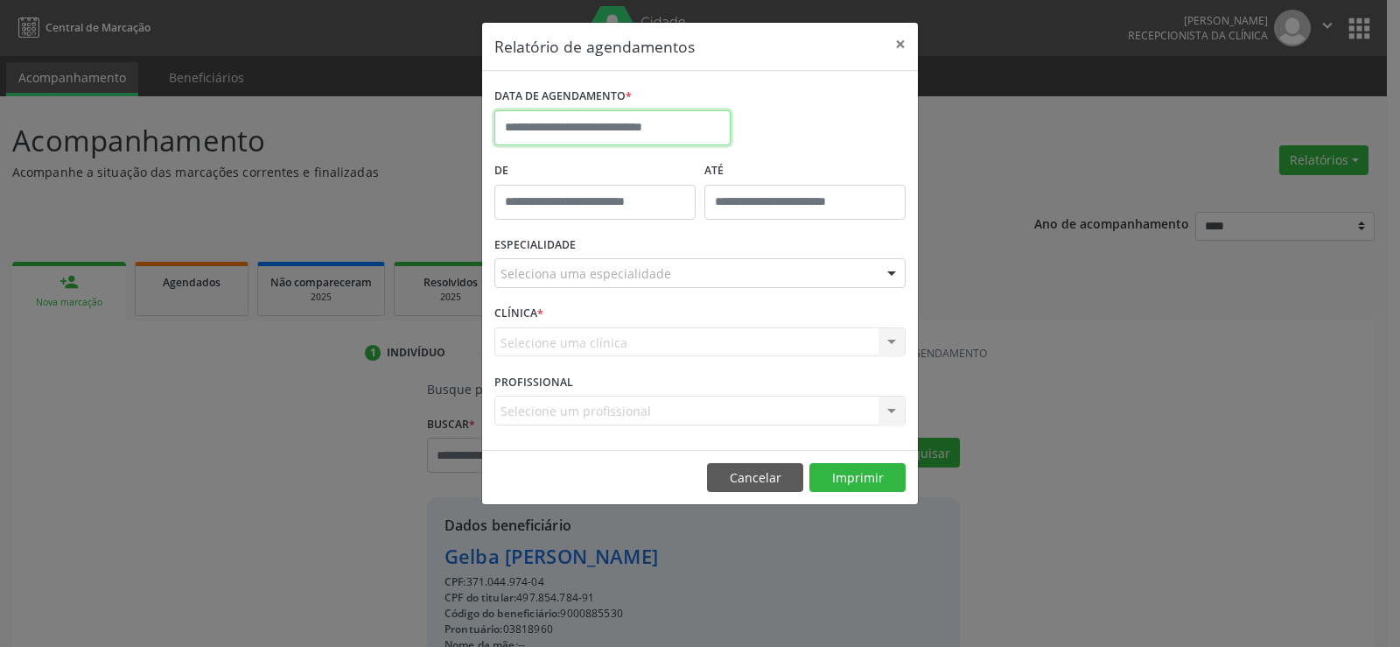
click at [577, 123] on input "text" at bounding box center [612, 127] width 236 height 35
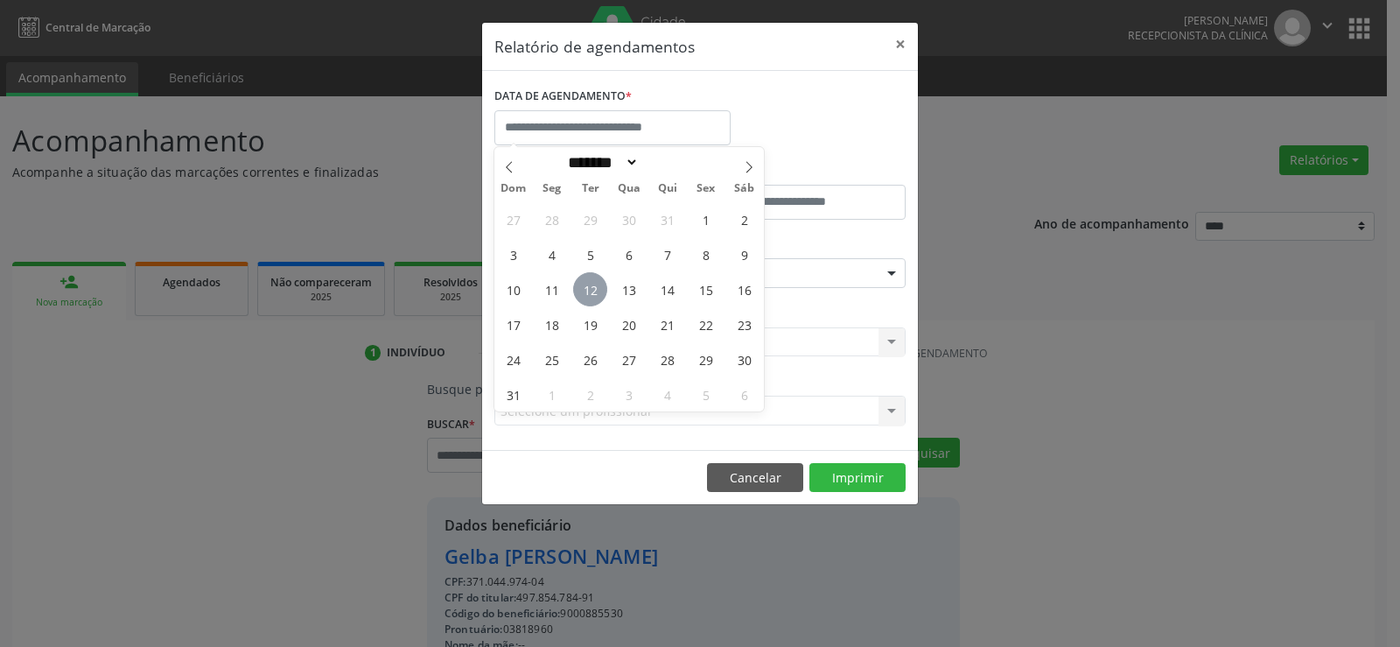
click at [591, 292] on span "12" at bounding box center [590, 289] width 34 height 34
type input "**********"
click at [590, 293] on span "12" at bounding box center [590, 289] width 34 height 34
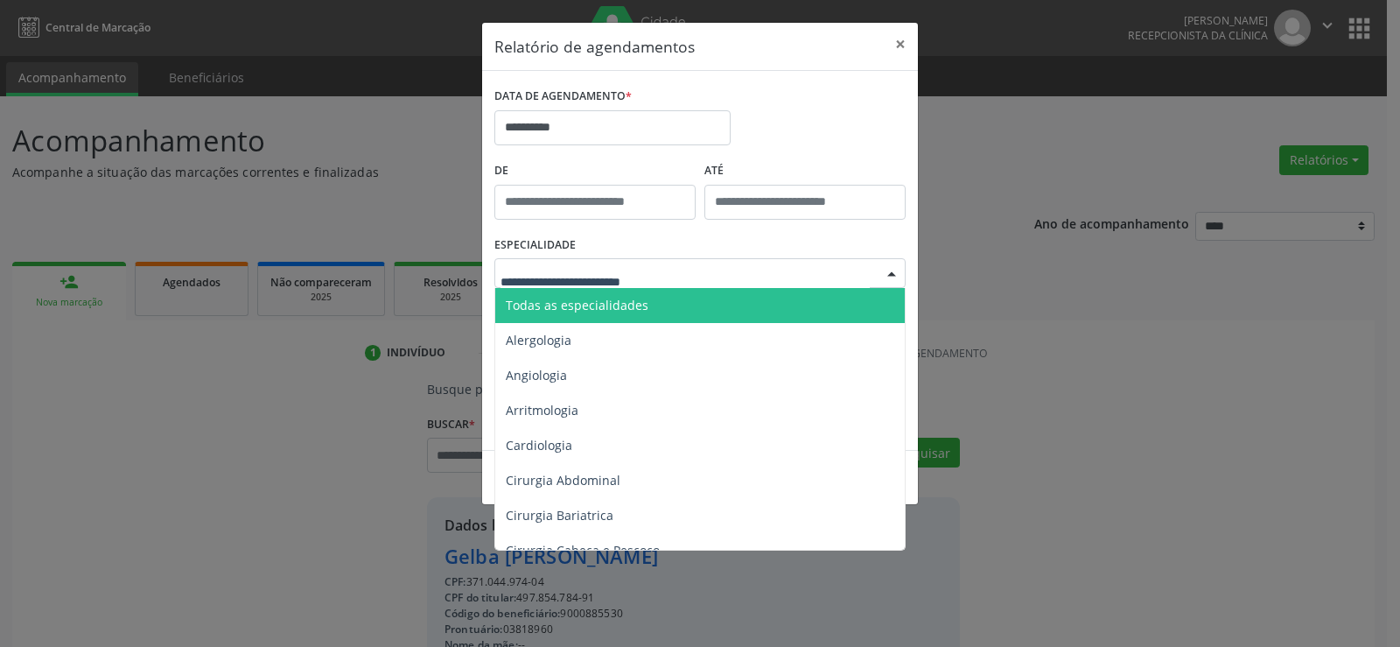
click at [637, 305] on span "Todas as especialidades" at bounding box center [577, 305] width 143 height 17
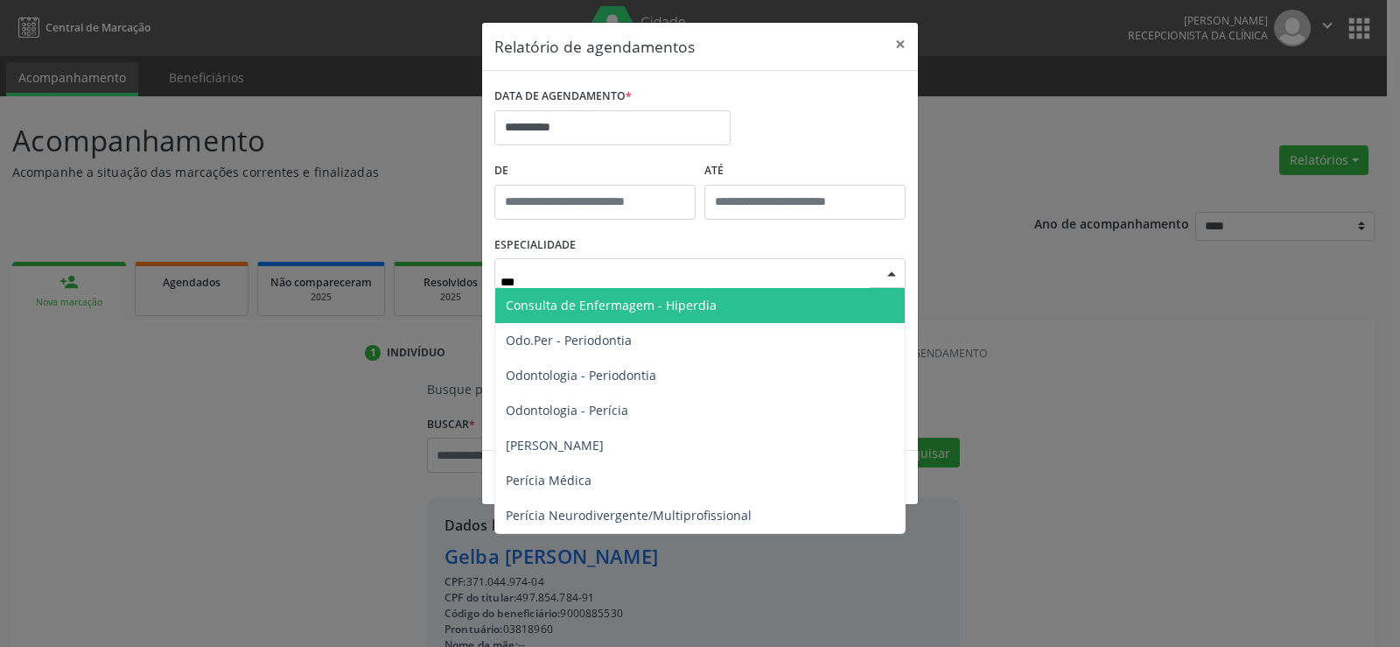
type input "****"
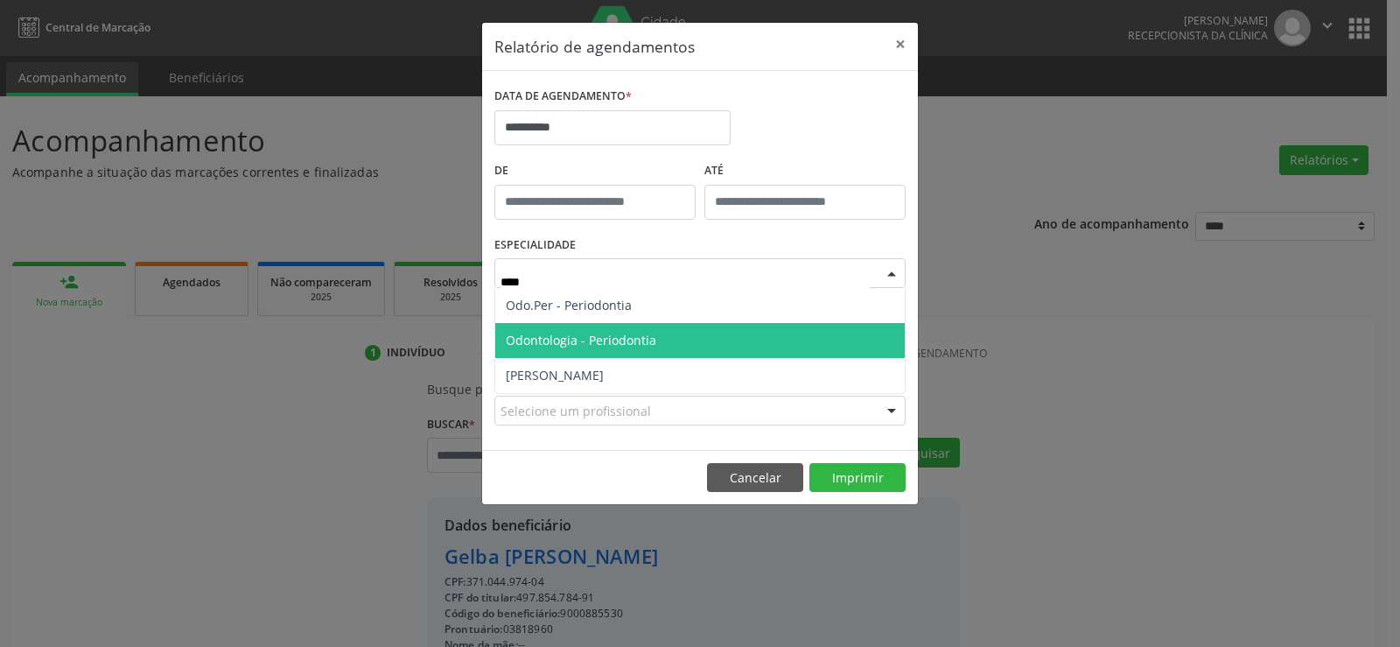
click at [651, 336] on span "Odontologia - Periodontia" at bounding box center [581, 340] width 151 height 17
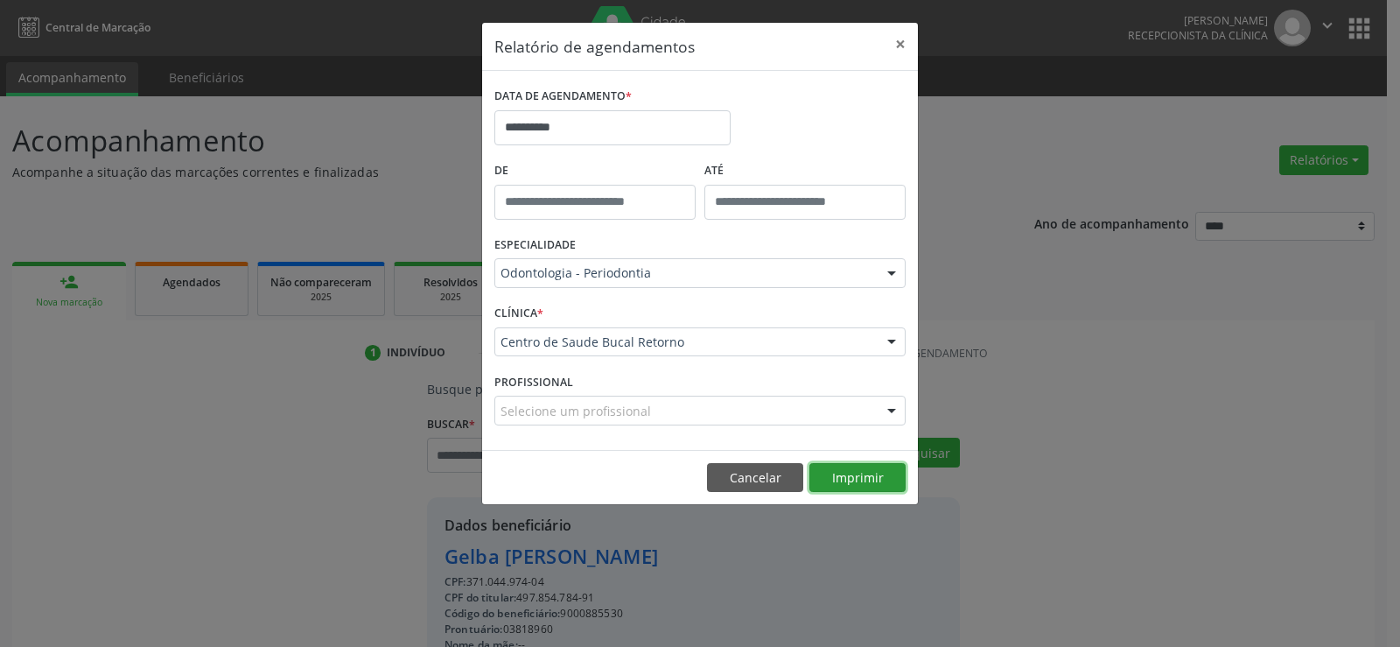
click at [881, 479] on button "Imprimir" at bounding box center [857, 478] width 96 height 30
click at [896, 45] on button "×" at bounding box center [900, 44] width 35 height 43
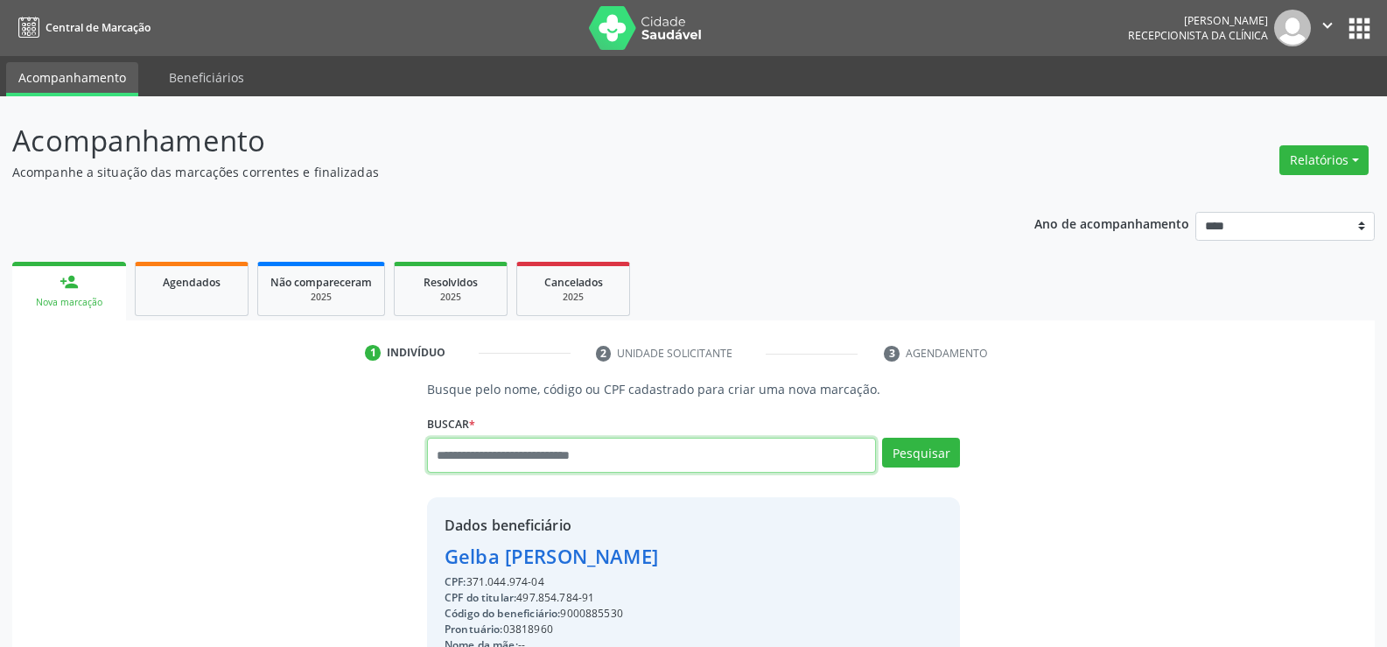
click at [550, 453] on input "text" at bounding box center [651, 455] width 449 height 35
paste input "**********"
type input "**********"
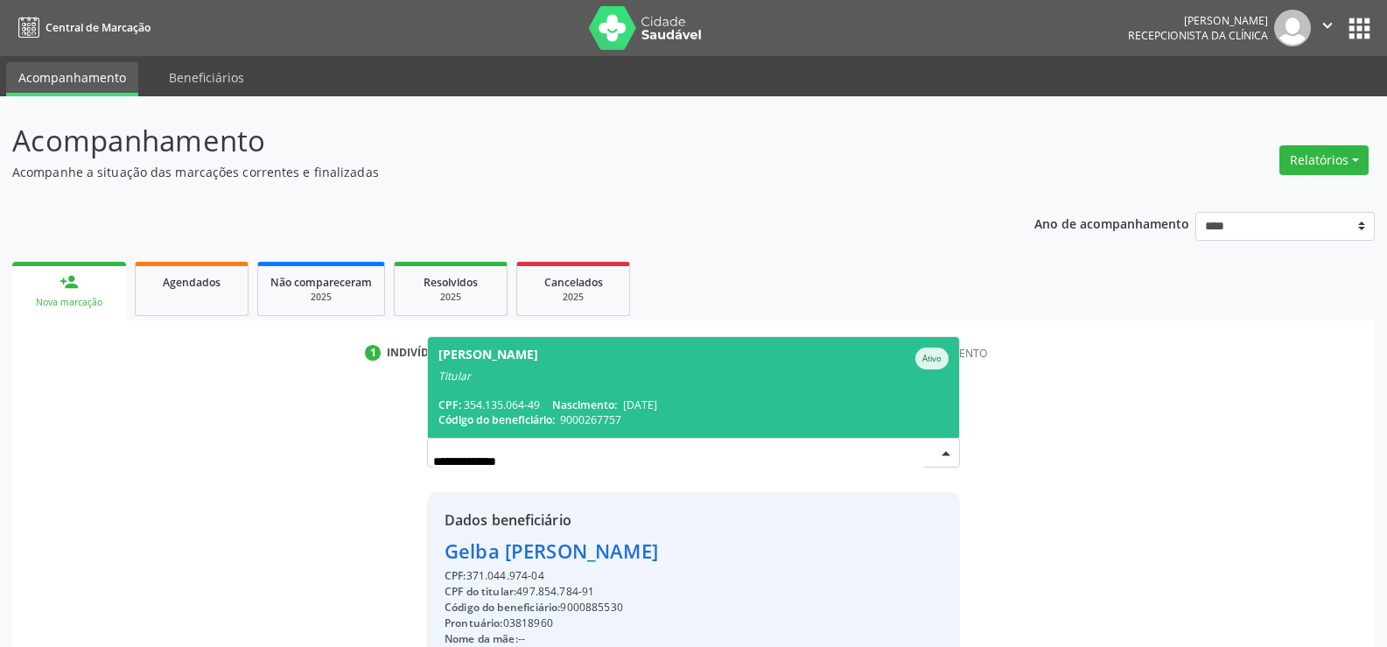
click at [591, 388] on span "[PERSON_NAME] Ativo Titular CPF: 354.135.064-49 Nascimento: [DATE] Código do be…" at bounding box center [693, 387] width 531 height 101
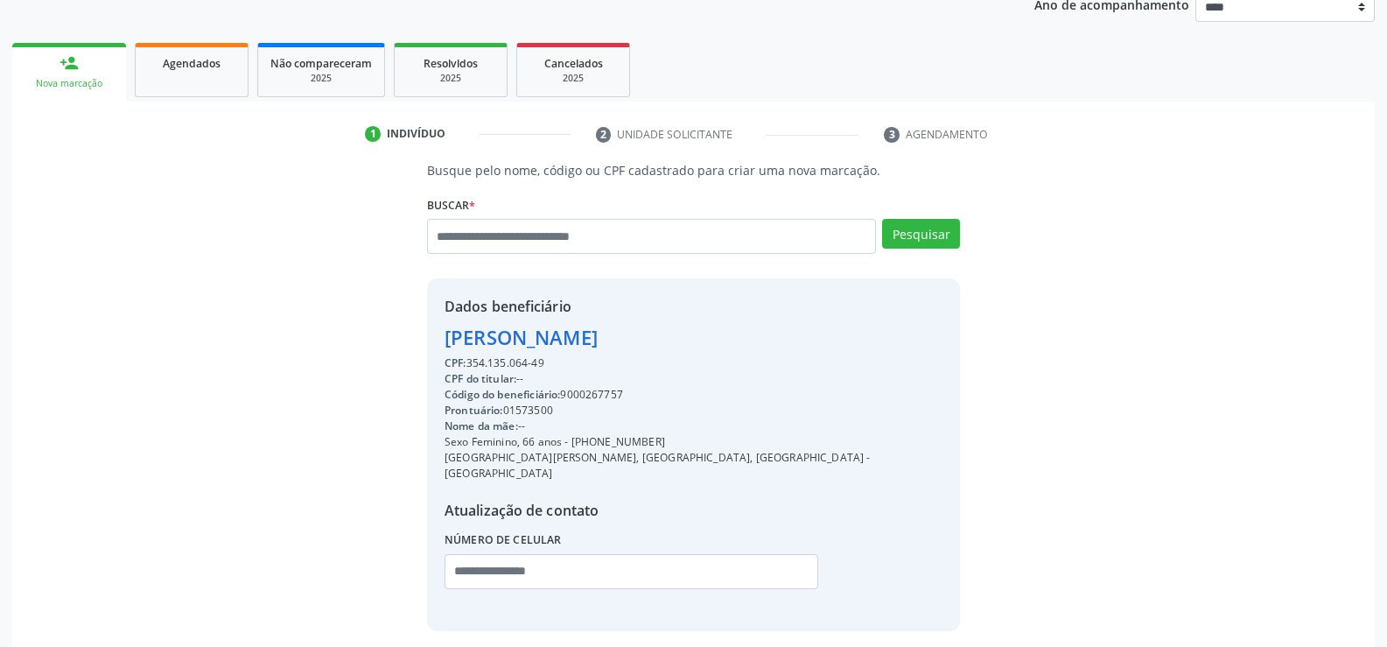
scroll to position [277, 0]
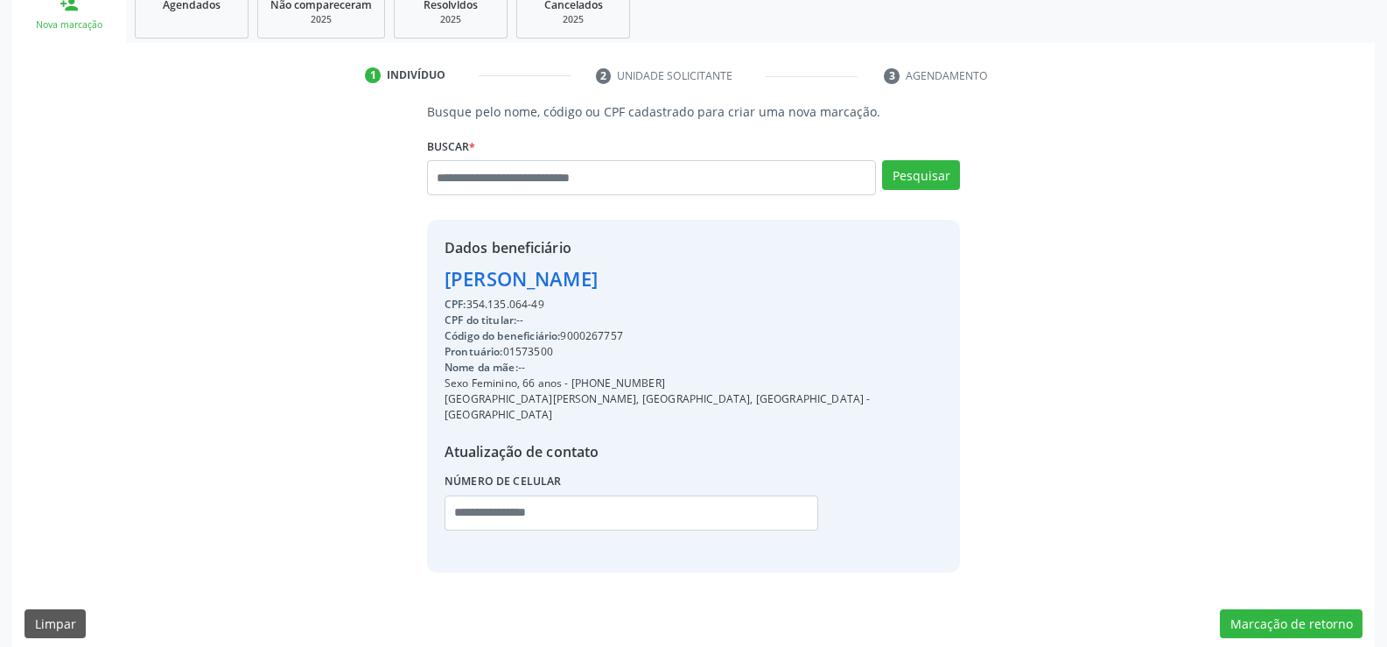
drag, startPoint x: 445, startPoint y: 282, endPoint x: 760, endPoint y: 268, distance: 314.5
click at [760, 268] on div "Dados beneficiário [PERSON_NAME] CPF: 354.135.064-49 CPF do titular: -- Código …" at bounding box center [693, 396] width 533 height 352
drag, startPoint x: 597, startPoint y: 386, endPoint x: 718, endPoint y: 375, distance: 122.2
click at [718, 375] on div "Sexo Feminino, 66 anos - [PHONE_NUMBER]" at bounding box center [694, 383] width 498 height 16
drag, startPoint x: 444, startPoint y: 279, endPoint x: 633, endPoint y: 307, distance: 191.1
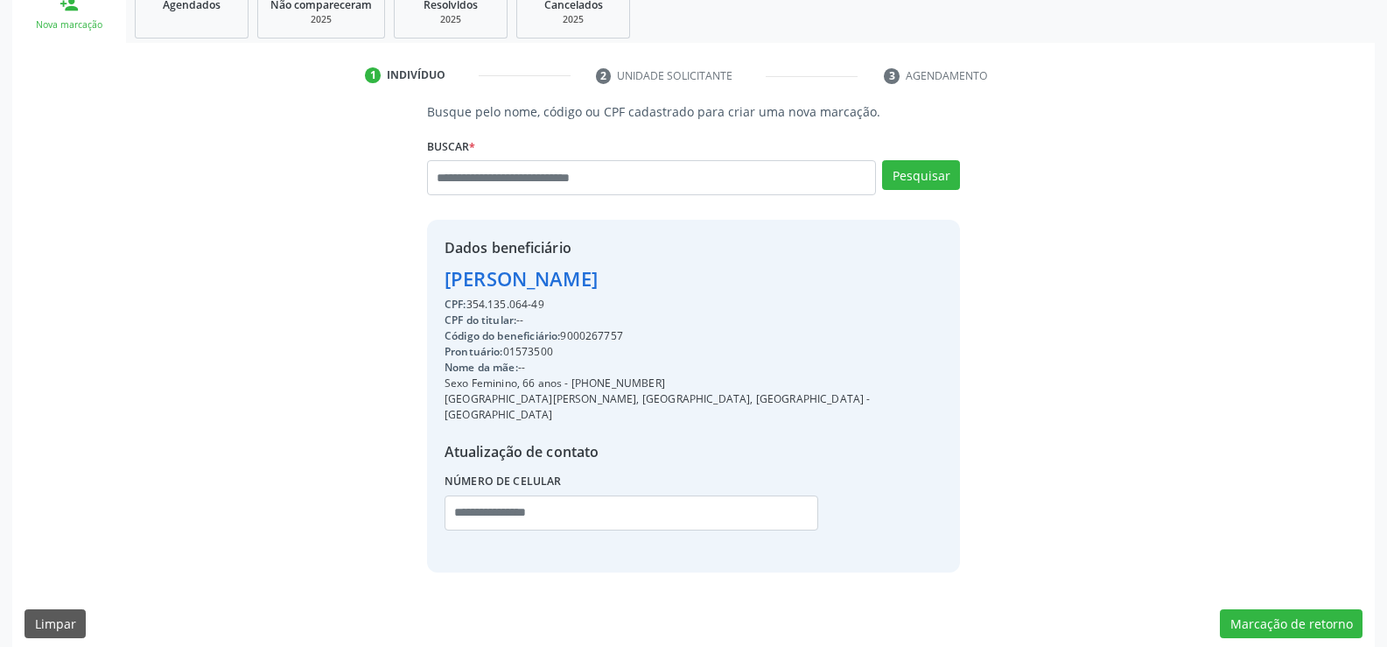
click at [633, 307] on div "Dados beneficiário [PERSON_NAME] CPF: 354.135.064-49 CPF do titular: -- Código …" at bounding box center [694, 395] width 498 height 317
click at [535, 179] on input "text" at bounding box center [651, 177] width 449 height 35
paste input "**********"
type input "**********"
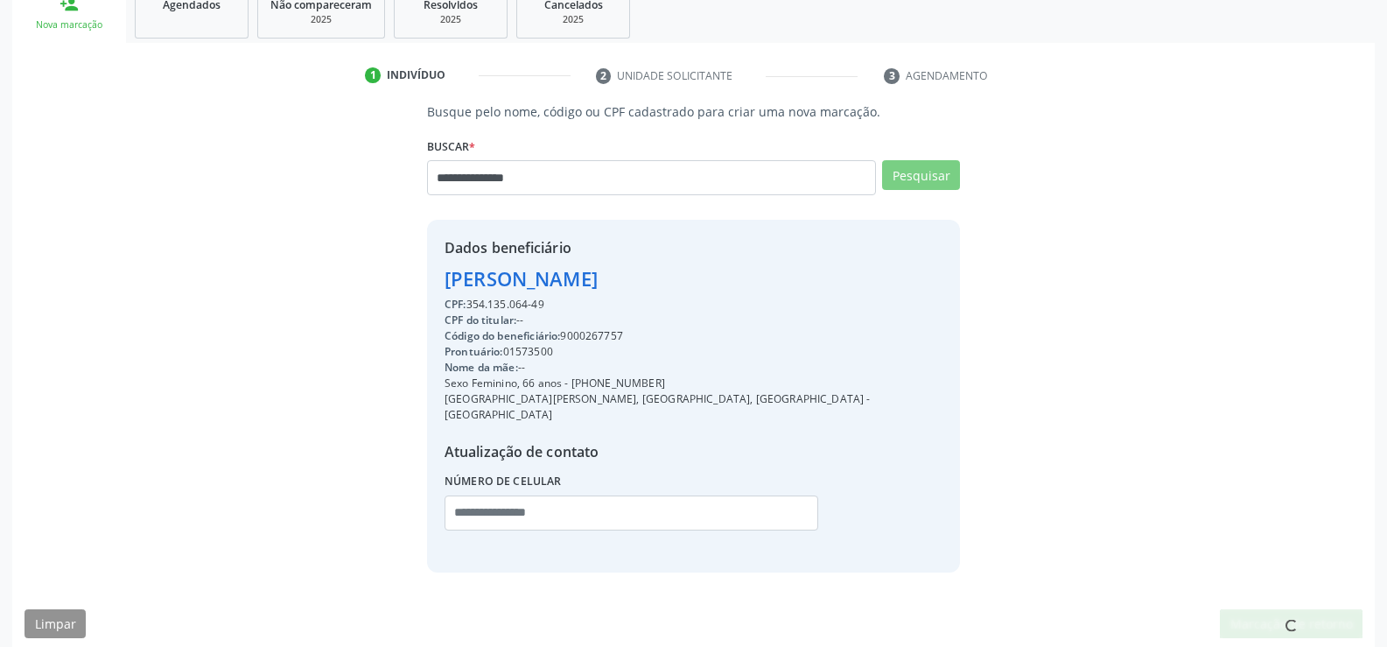
scroll to position [272, 0]
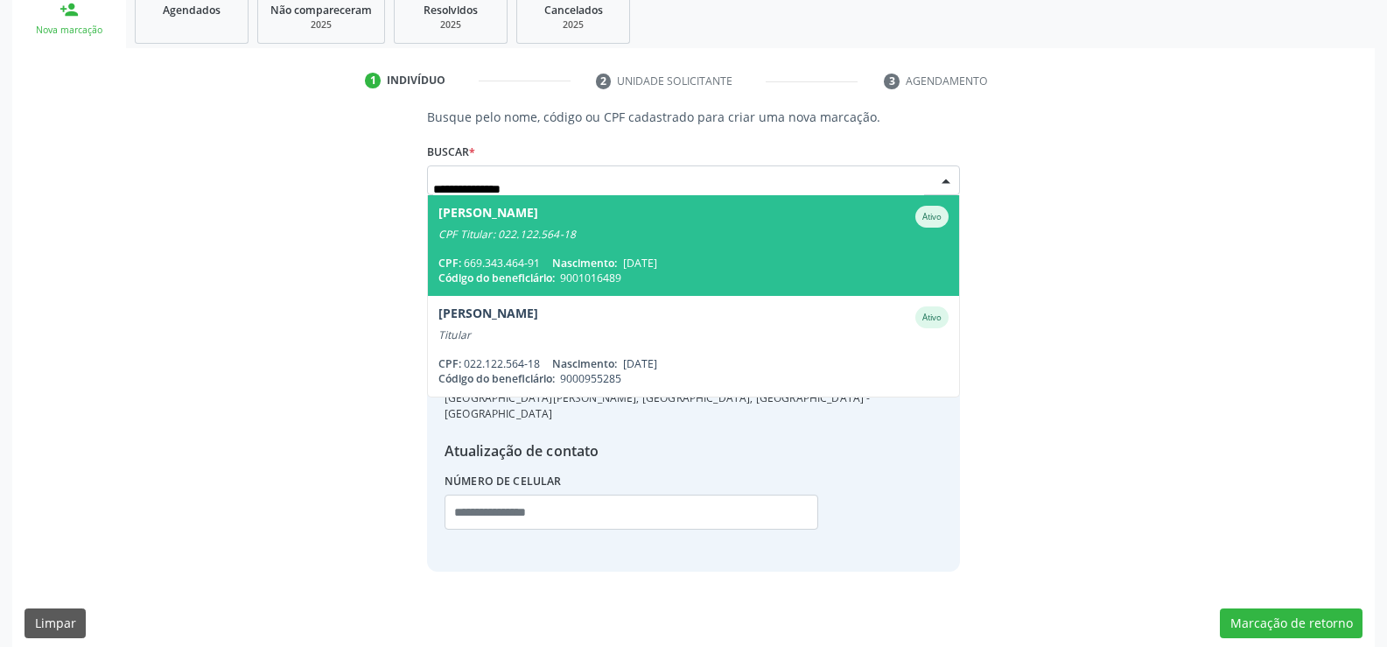
click at [529, 258] on div "CPF: 669.343.464-91 Nascimento: [DATE]" at bounding box center [693, 263] width 510 height 15
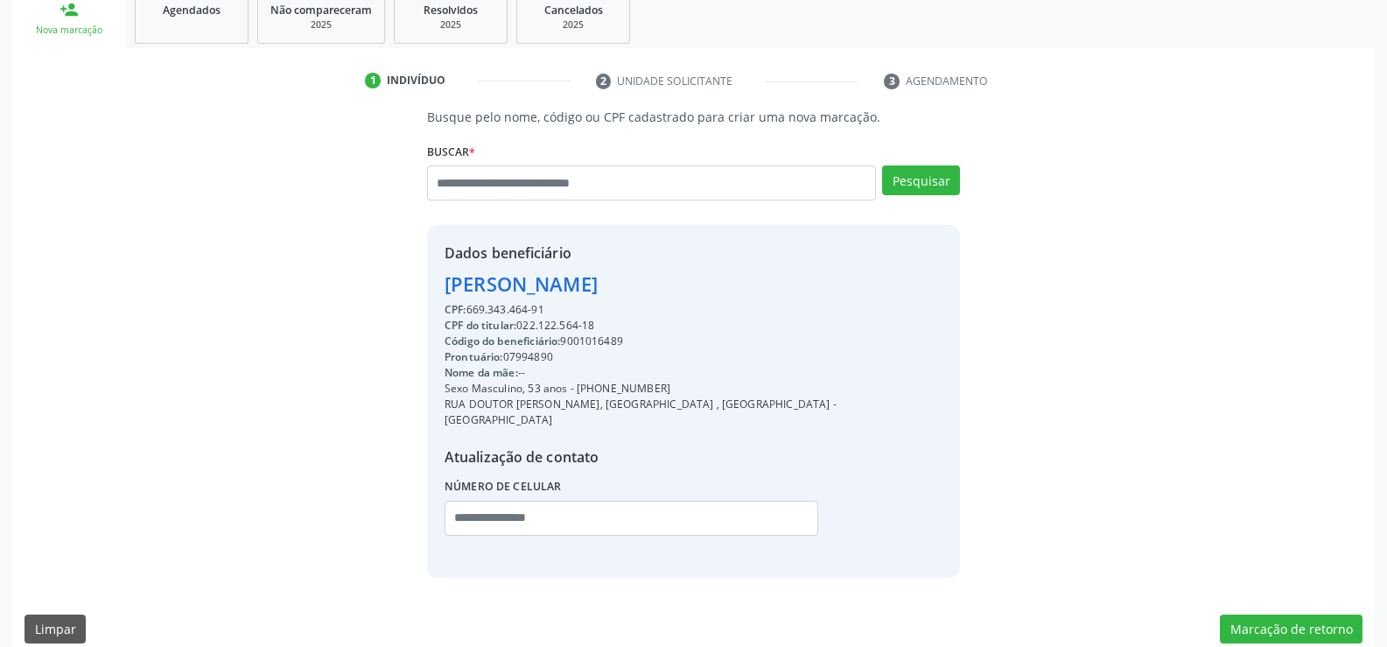
drag, startPoint x: 448, startPoint y: 282, endPoint x: 703, endPoint y: 280, distance: 254.7
click at [703, 280] on div "[PERSON_NAME]" at bounding box center [694, 284] width 498 height 29
drag, startPoint x: 466, startPoint y: 307, endPoint x: 612, endPoint y: 302, distance: 145.4
click at [612, 302] on div "CPF: 669.343.464-91" at bounding box center [694, 310] width 498 height 16
drag, startPoint x: 522, startPoint y: 325, endPoint x: 638, endPoint y: 320, distance: 116.5
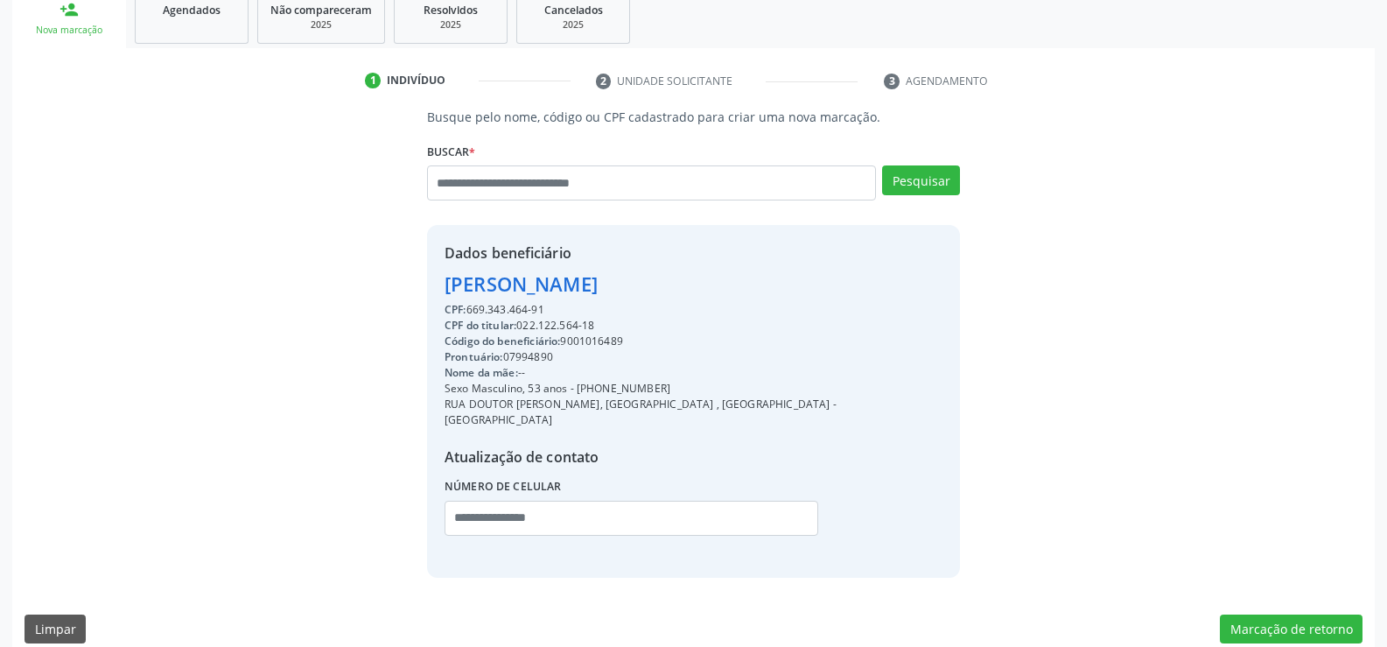
click at [638, 320] on div "CPF do titular: 022.122.564-18" at bounding box center [694, 326] width 498 height 16
click at [550, 182] on input "text" at bounding box center [651, 182] width 449 height 35
paste input "**********"
type input "**********"
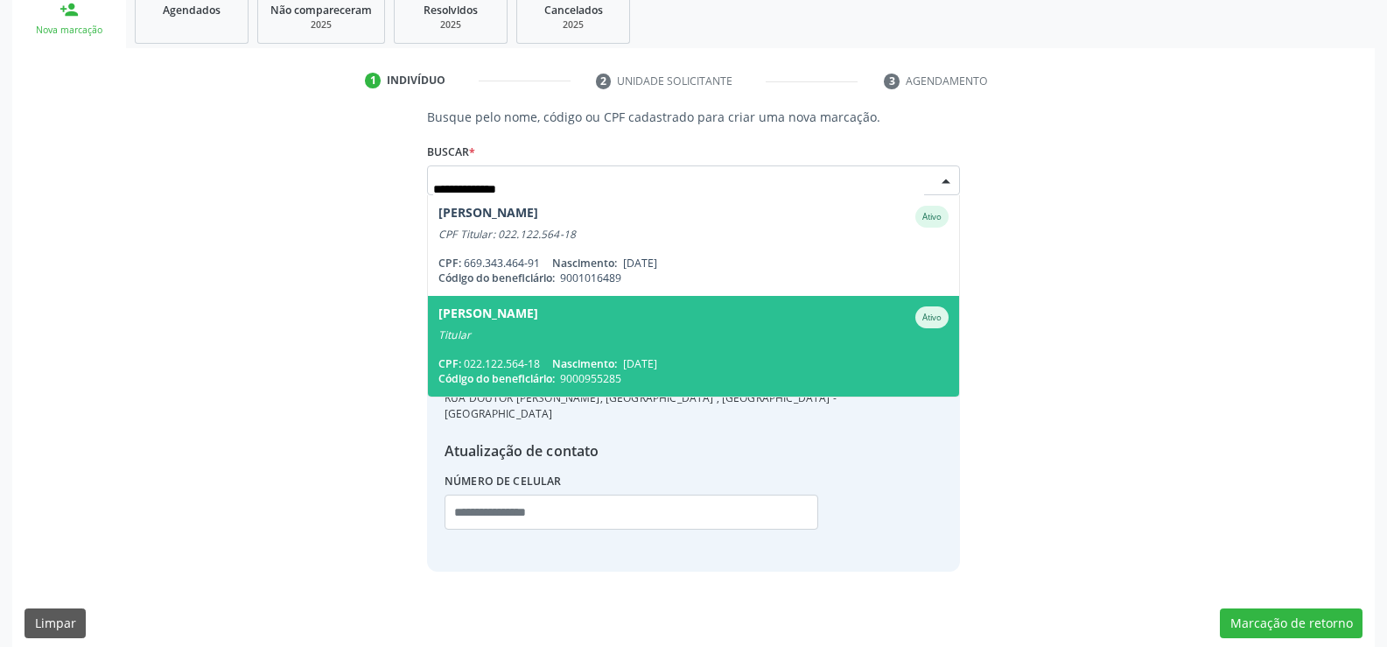
click at [599, 315] on div "[PERSON_NAME]" at bounding box center [693, 317] width 510 height 22
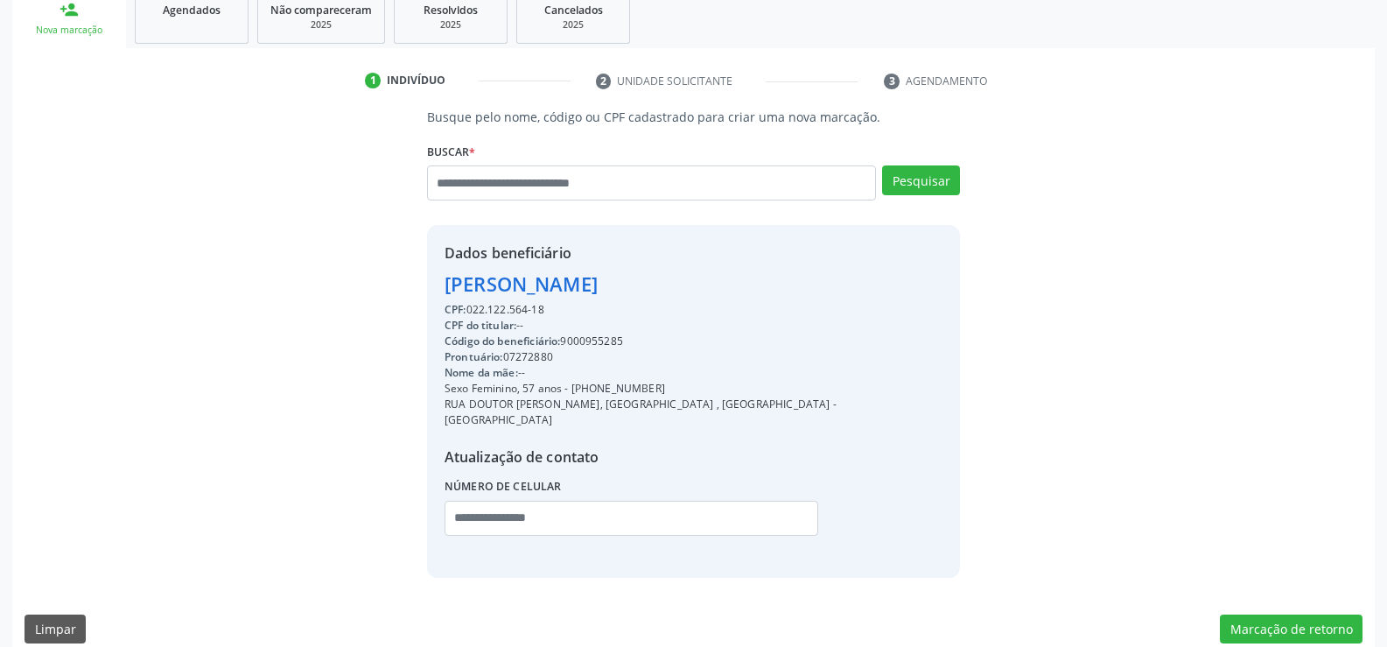
drag, startPoint x: 448, startPoint y: 286, endPoint x: 672, endPoint y: 277, distance: 224.2
click at [672, 277] on div "[PERSON_NAME]" at bounding box center [694, 284] width 498 height 29
click at [596, 389] on div "Sexo Feminino, 57 anos - [PHONE_NUMBER]" at bounding box center [694, 389] width 498 height 16
drag, startPoint x: 470, startPoint y: 309, endPoint x: 577, endPoint y: 305, distance: 106.9
click at [577, 305] on div "CPF: 022.122.564-18" at bounding box center [694, 310] width 498 height 16
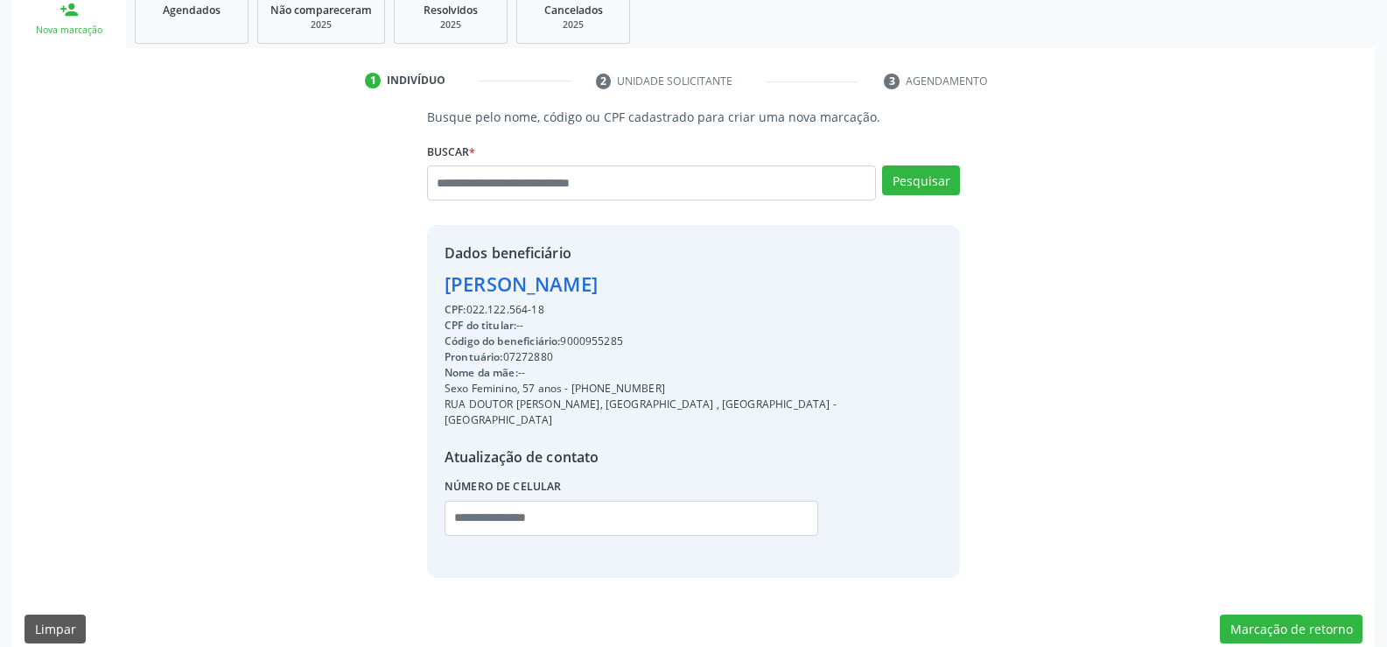
drag, startPoint x: 592, startPoint y: 390, endPoint x: 700, endPoint y: 386, distance: 107.7
click at [700, 386] on div "Sexo Feminino, 57 anos - [PHONE_NUMBER]" at bounding box center [694, 389] width 498 height 16
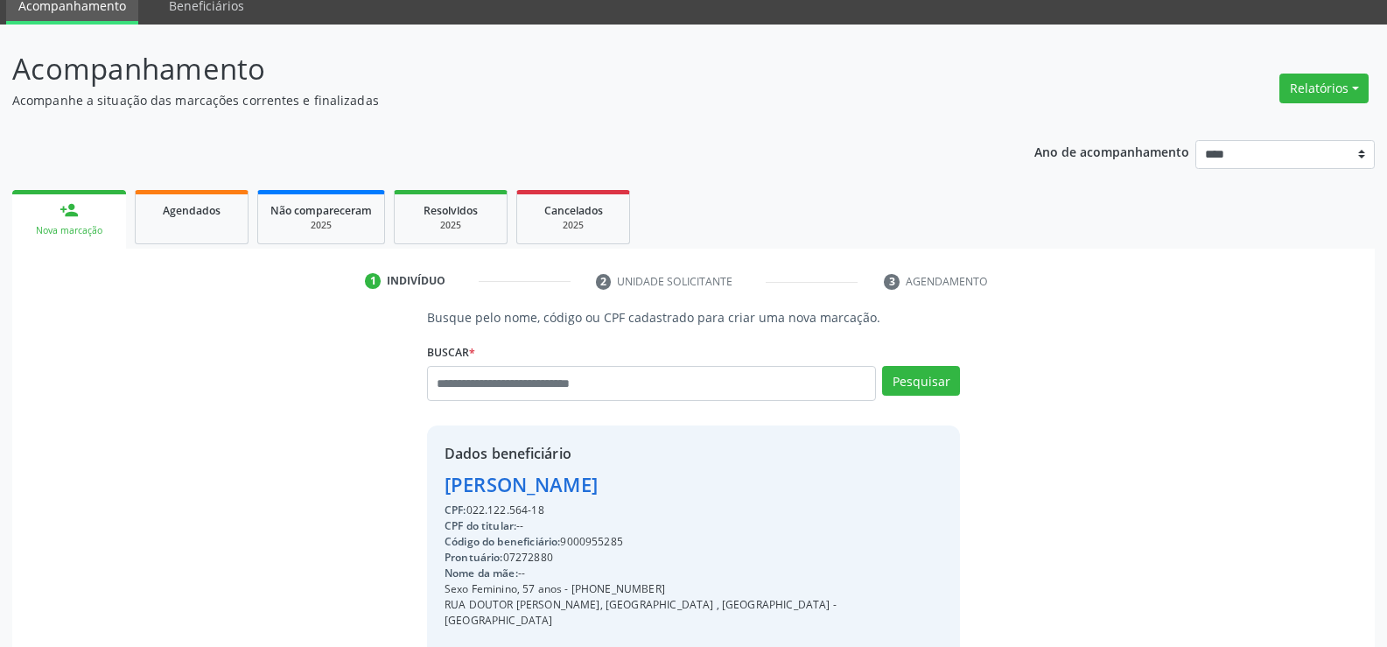
scroll to position [10, 0]
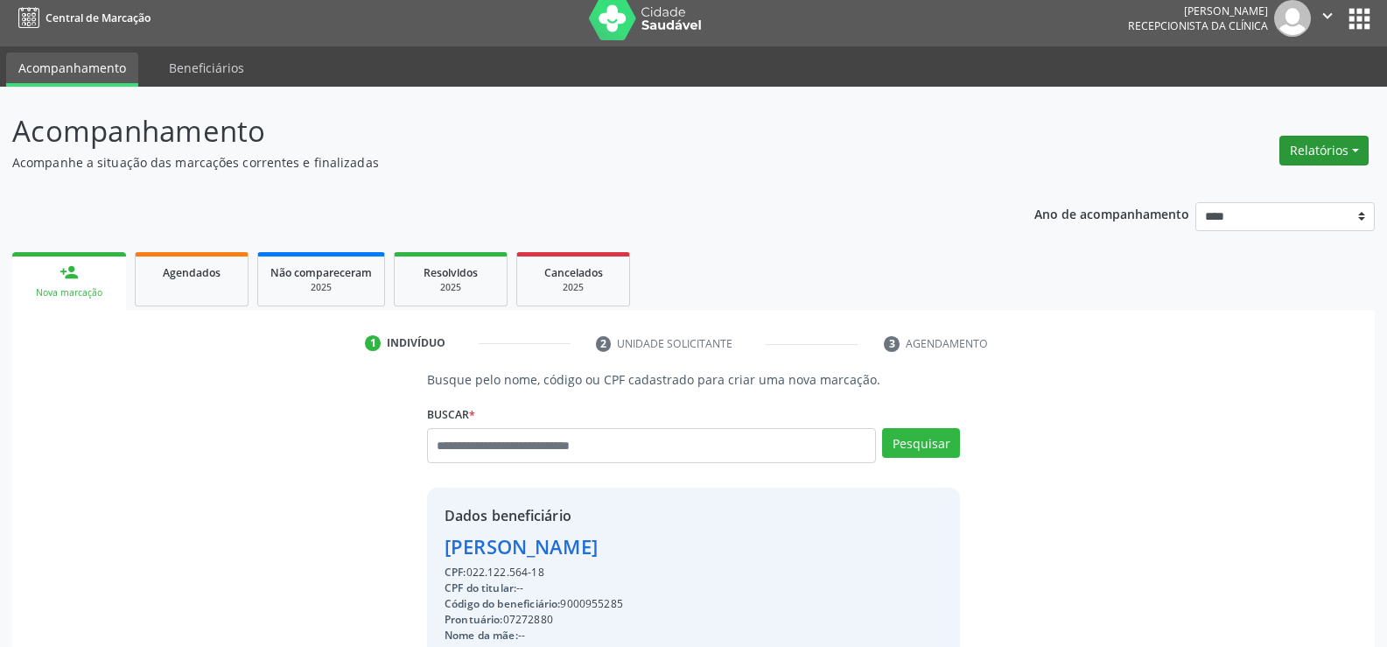
click at [1329, 146] on button "Relatórios" at bounding box center [1323, 151] width 89 height 30
click at [1263, 187] on link "Agendamentos" at bounding box center [1275, 188] width 188 height 25
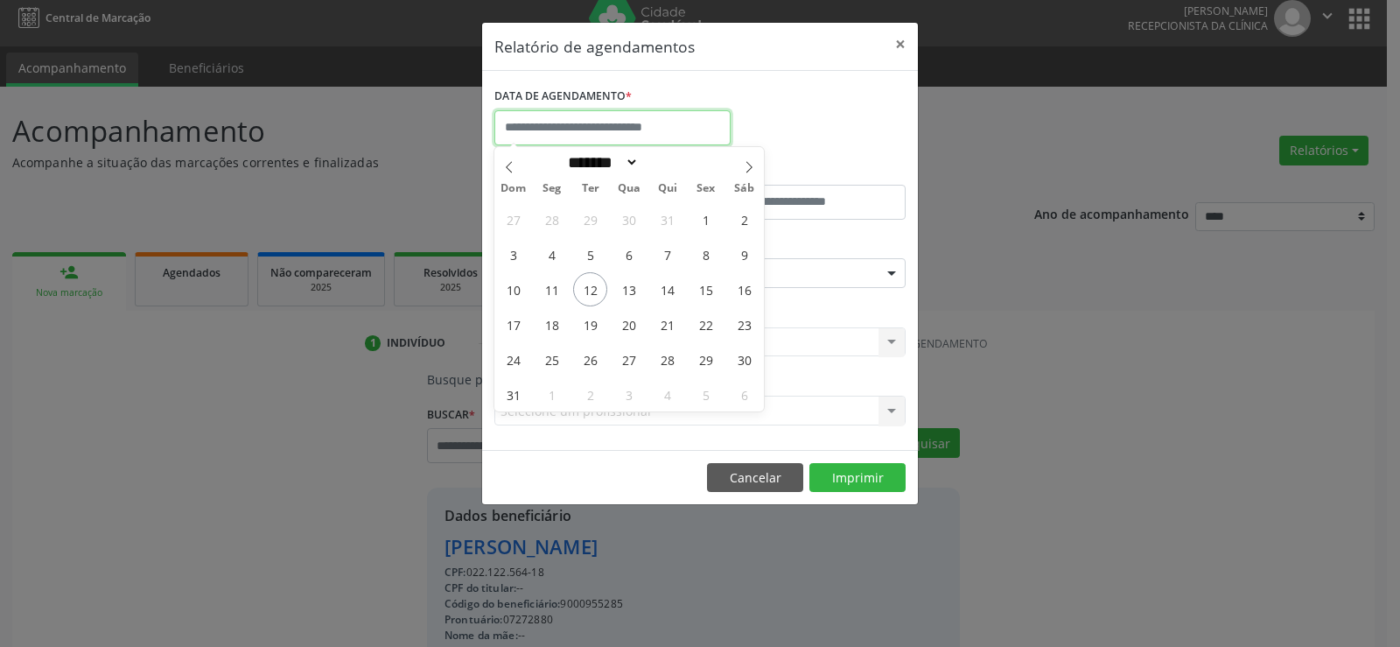
click at [584, 130] on input "text" at bounding box center [612, 127] width 236 height 35
click at [597, 285] on span "12" at bounding box center [590, 289] width 34 height 34
type input "**********"
click at [597, 285] on span "12" at bounding box center [590, 289] width 34 height 34
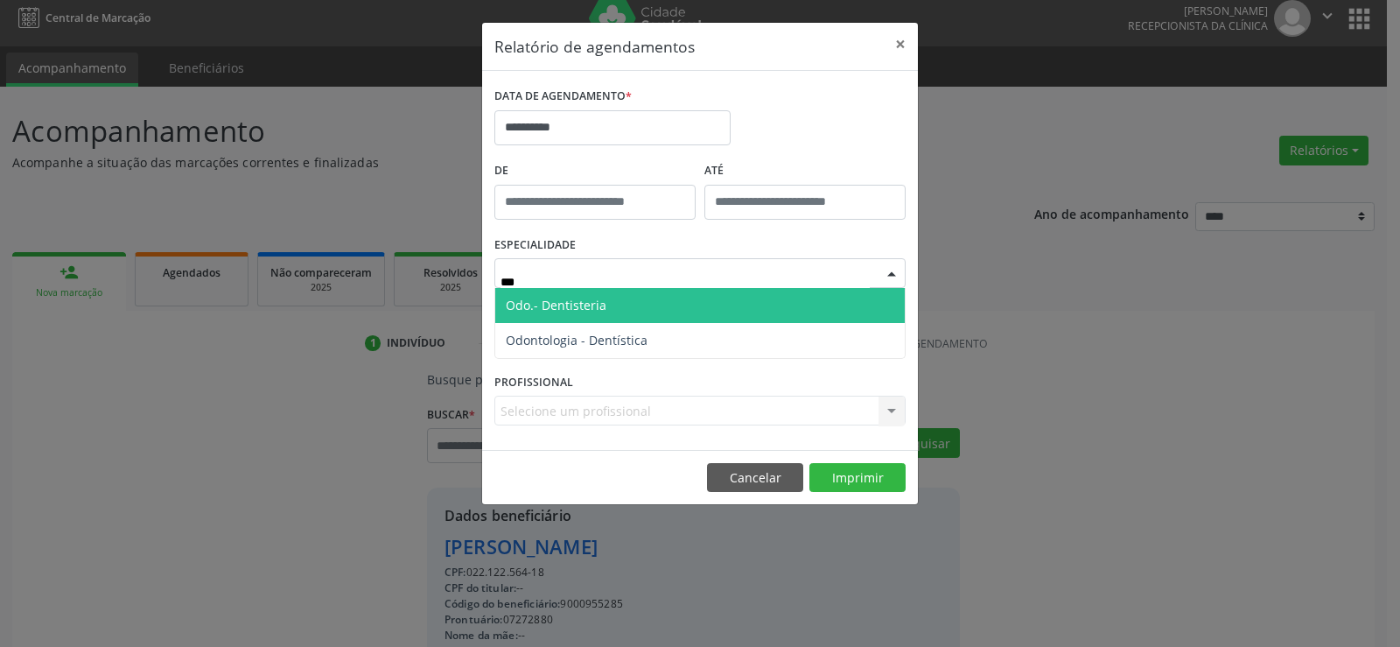
type input "****"
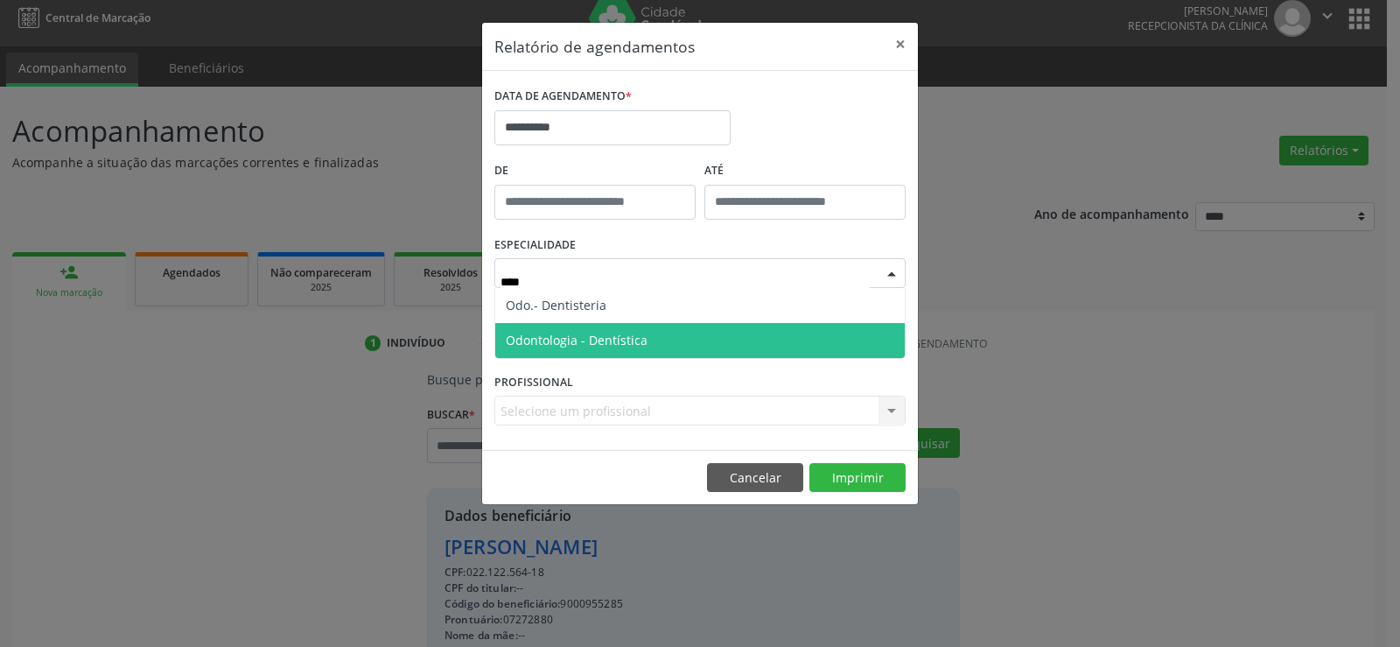
click at [640, 328] on span "Odontologia - Dentística" at bounding box center [700, 340] width 410 height 35
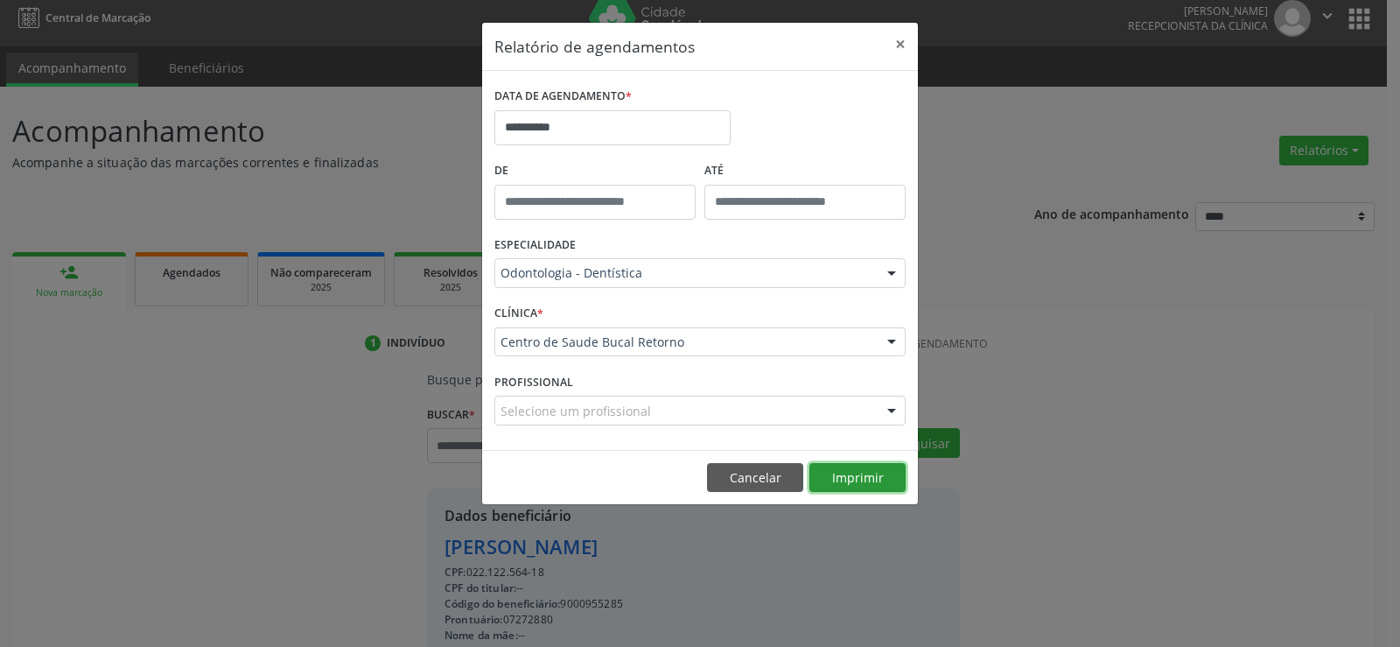
click at [870, 463] on button "Imprimir" at bounding box center [857, 478] width 96 height 30
click at [903, 38] on button "×" at bounding box center [900, 44] width 35 height 43
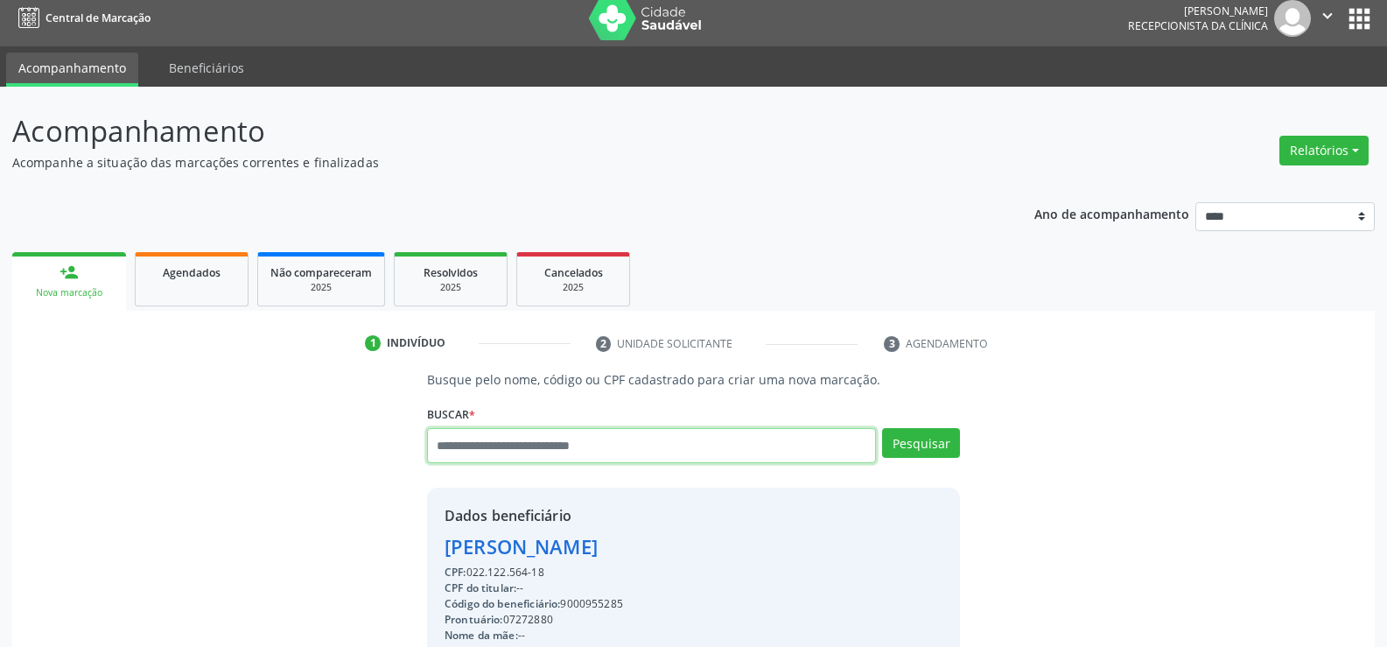
click at [562, 433] on input "text" at bounding box center [651, 445] width 449 height 35
type input "*"
type input "**********"
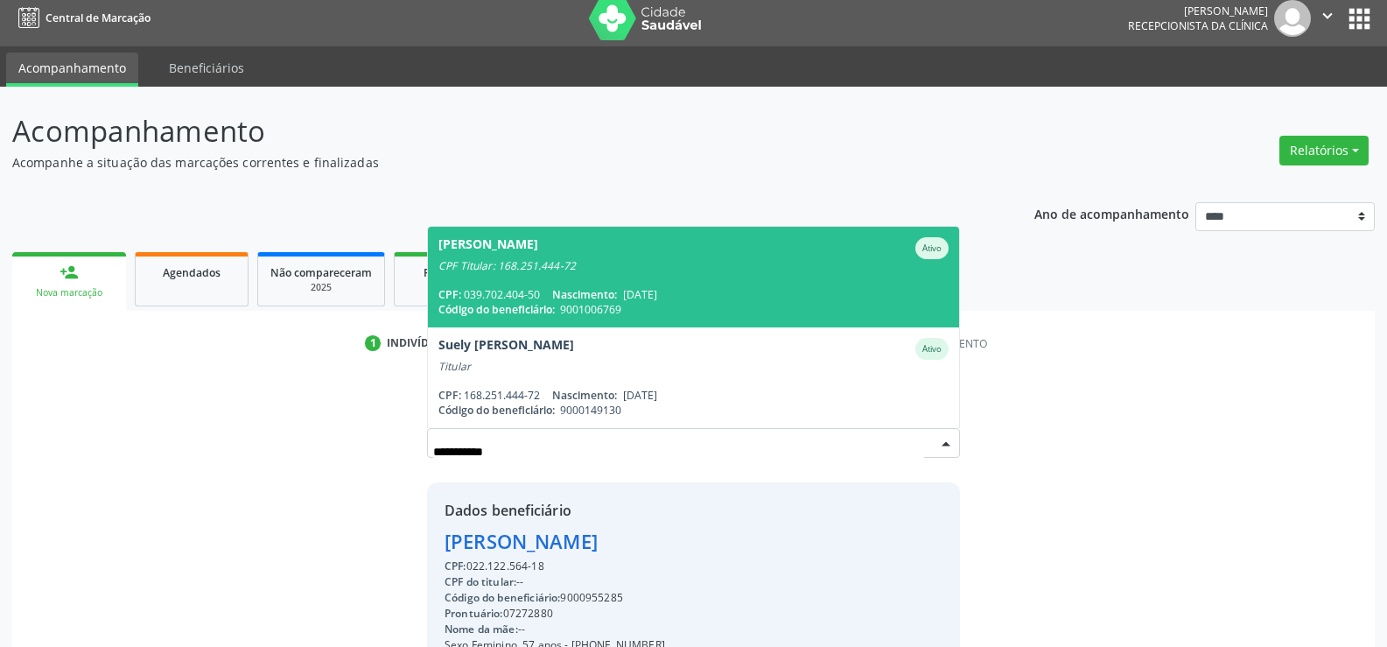
click at [562, 311] on div "Código do beneficiário: 9001006769" at bounding box center [693, 309] width 510 height 15
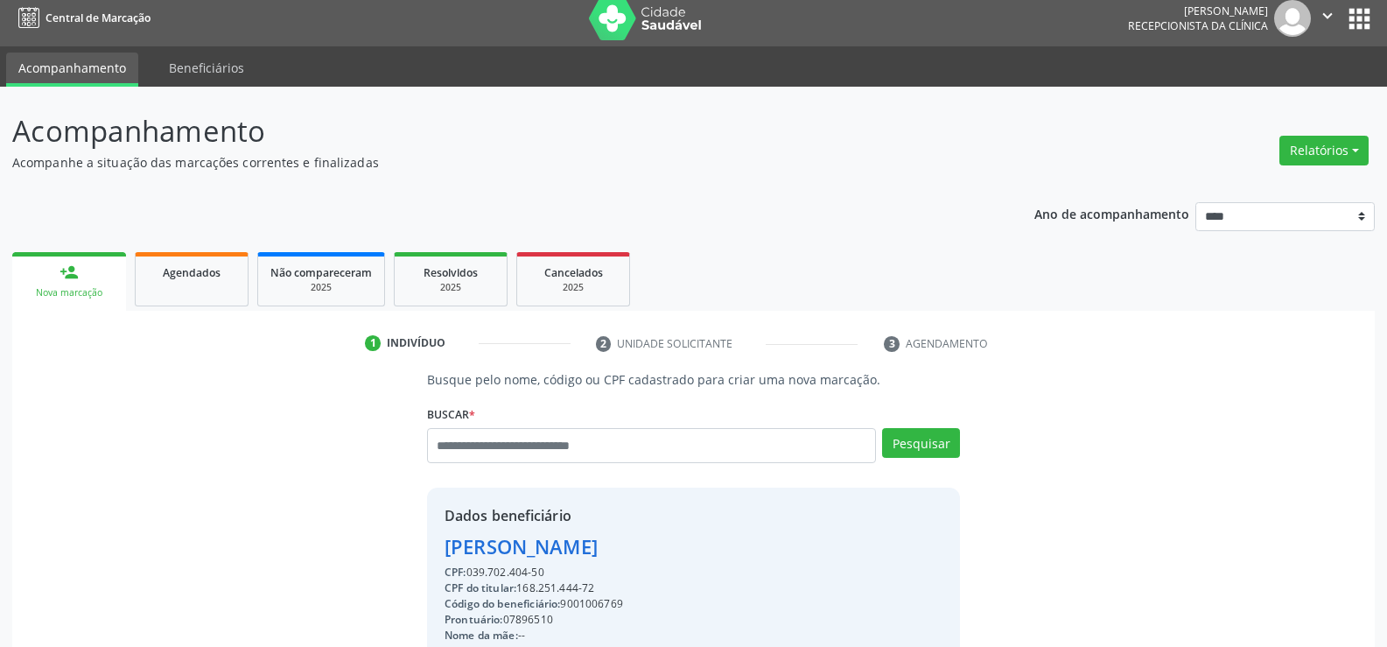
drag, startPoint x: 447, startPoint y: 548, endPoint x: 632, endPoint y: 552, distance: 184.7
click at [632, 552] on div "[PERSON_NAME]" at bounding box center [694, 546] width 498 height 29
drag, startPoint x: 195, startPoint y: 297, endPoint x: 192, endPoint y: 307, distance: 11.1
click at [195, 297] on link "Agendados" at bounding box center [192, 279] width 114 height 54
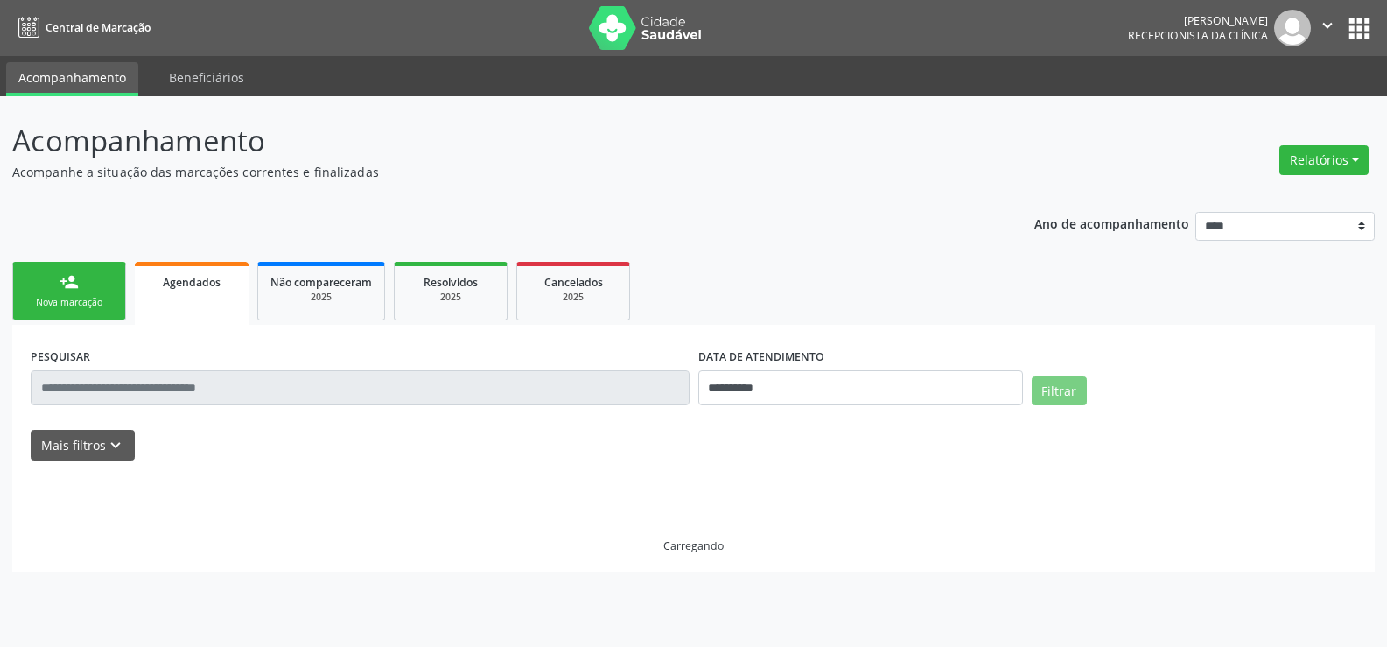
scroll to position [0, 0]
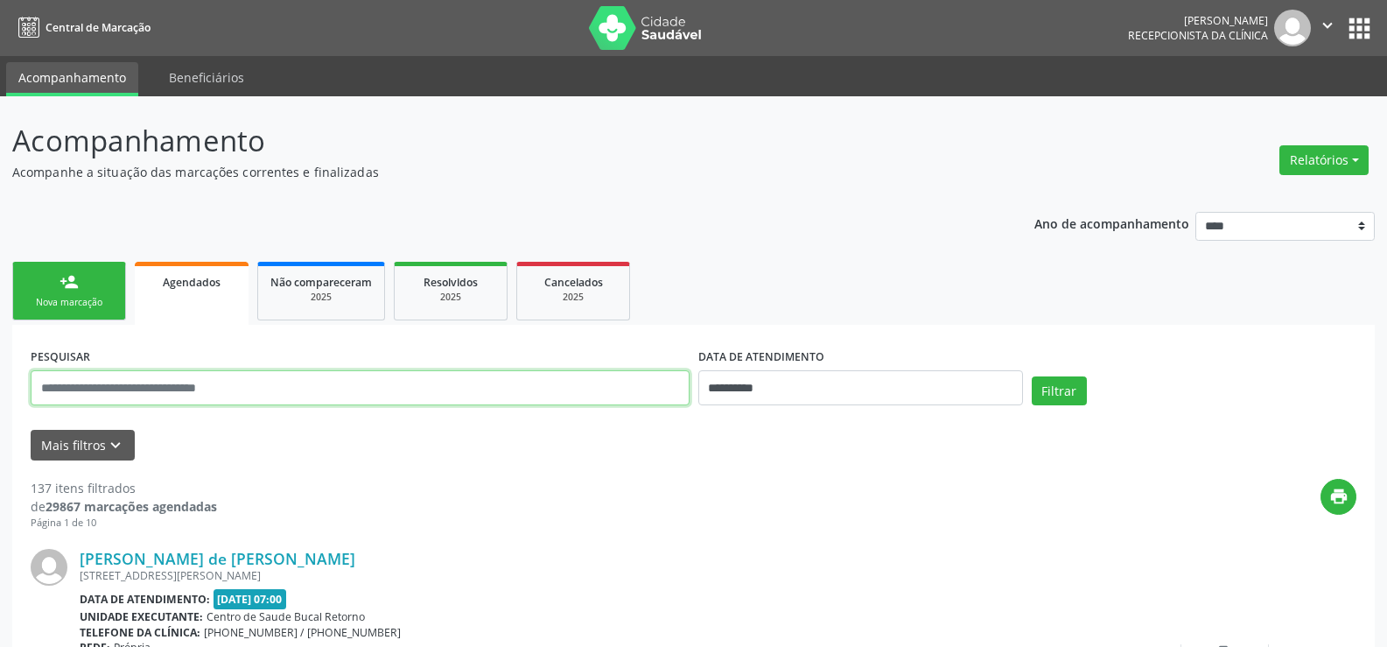
click at [95, 388] on input "text" at bounding box center [360, 387] width 659 height 35
paste input "**********"
type input "**********"
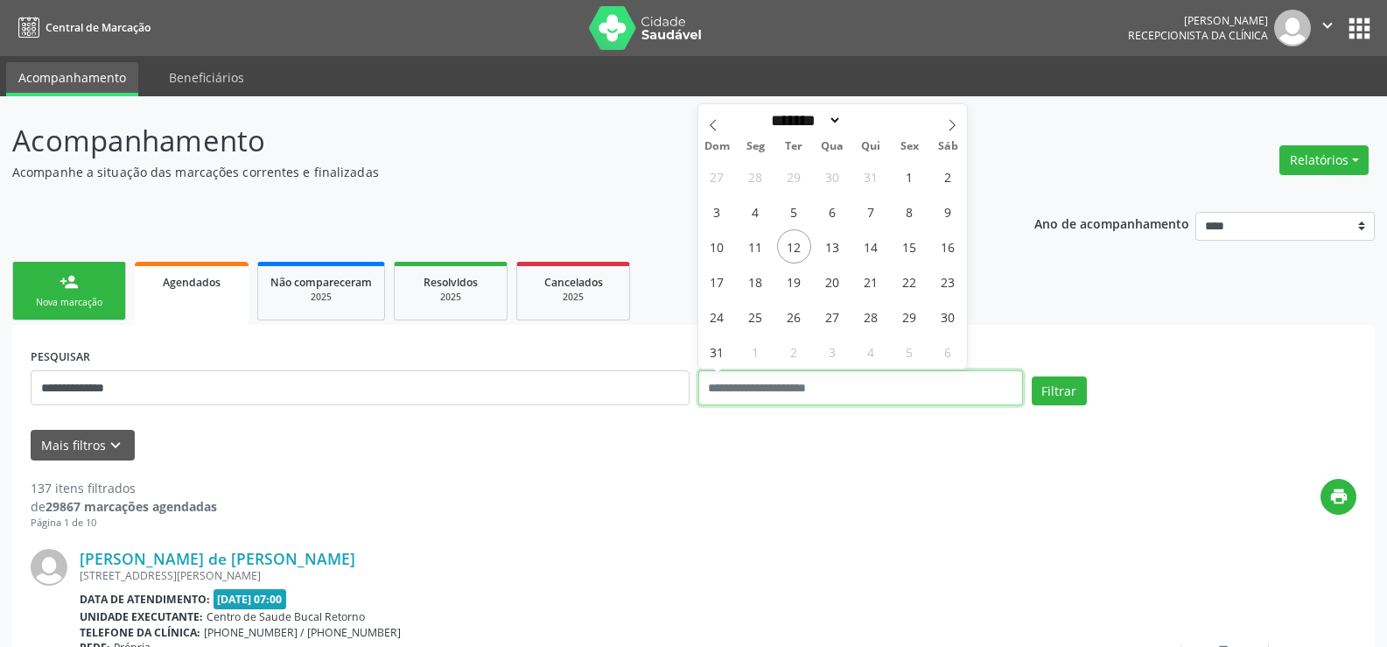
click at [1032, 376] on button "Filtrar" at bounding box center [1059, 391] width 55 height 30
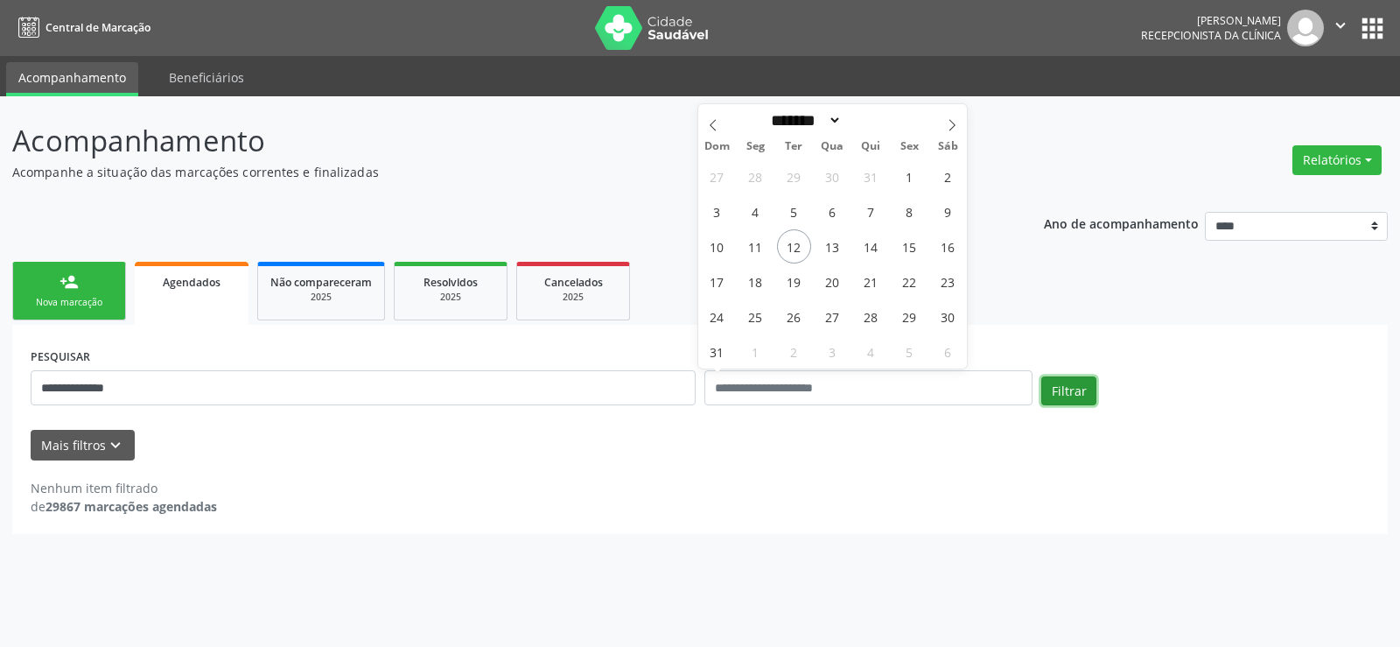
click at [1075, 392] on button "Filtrar" at bounding box center [1068, 391] width 55 height 30
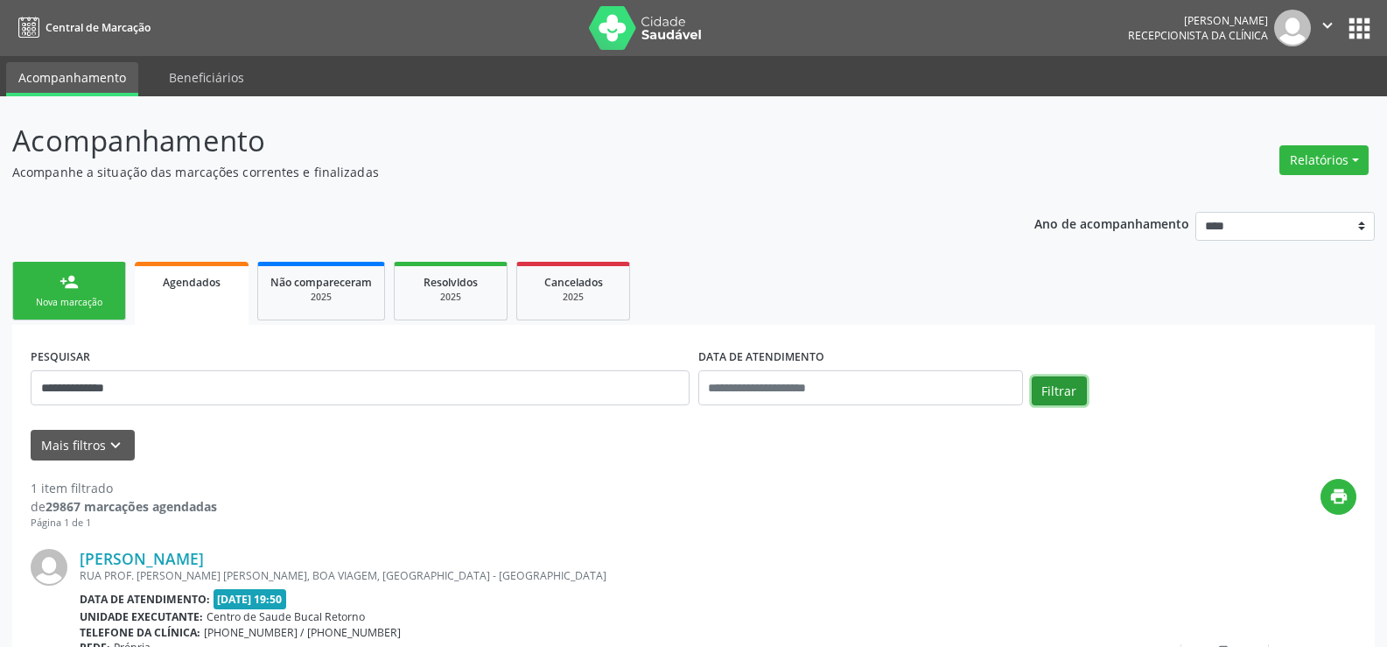
click at [1075, 392] on button "Filtrar" at bounding box center [1059, 391] width 55 height 30
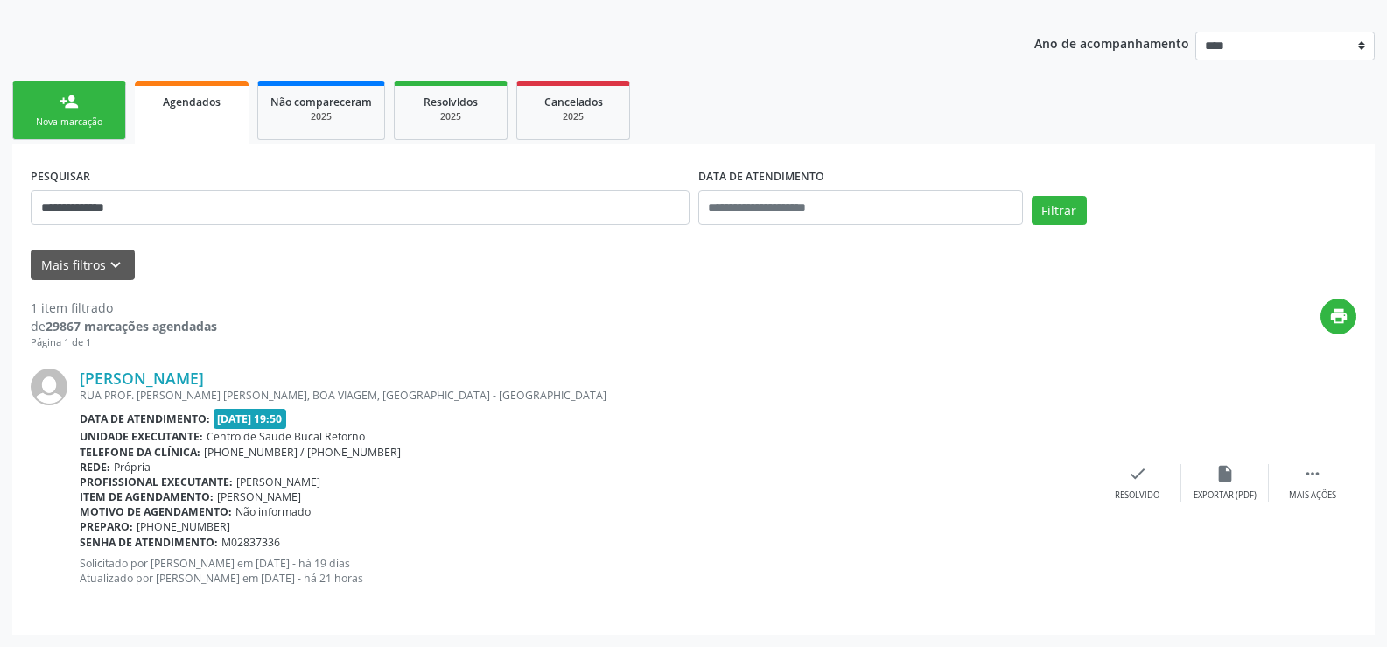
click at [81, 97] on link "person_add Nova marcação" at bounding box center [69, 110] width 114 height 59
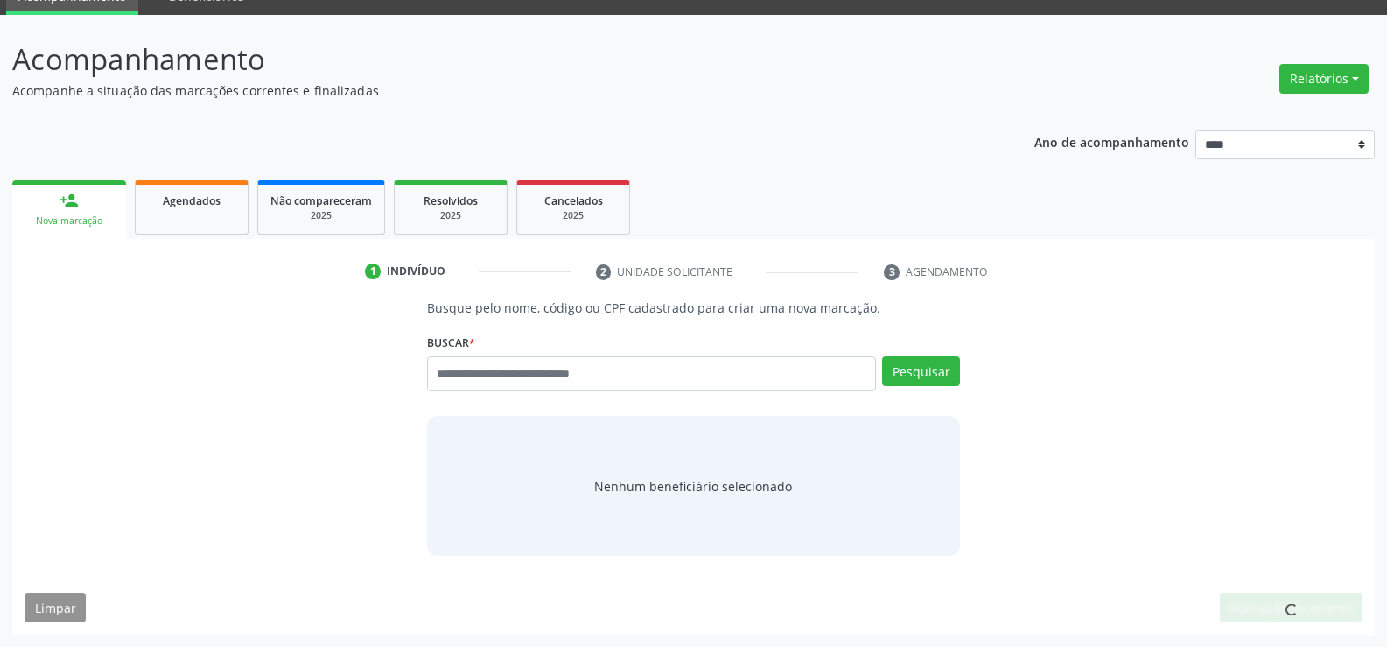
scroll to position [81, 0]
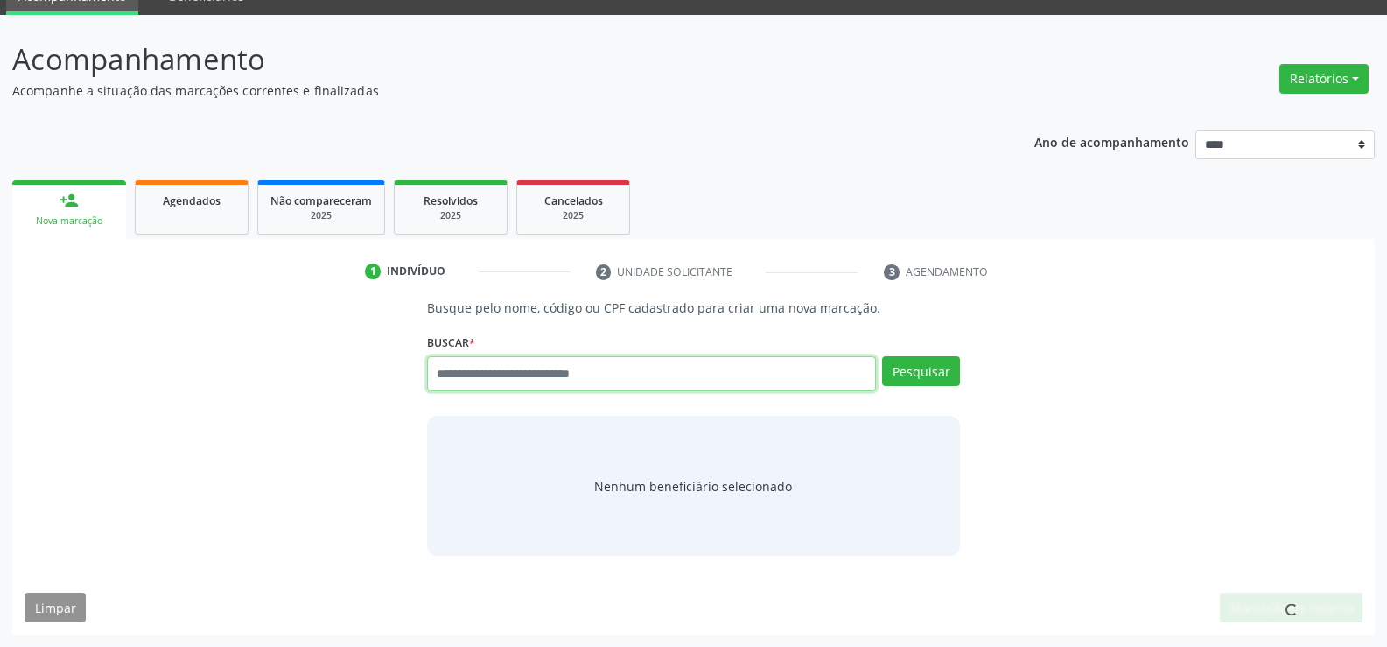
click at [591, 382] on input "text" at bounding box center [651, 373] width 449 height 35
paste input "**********"
type input "**********"
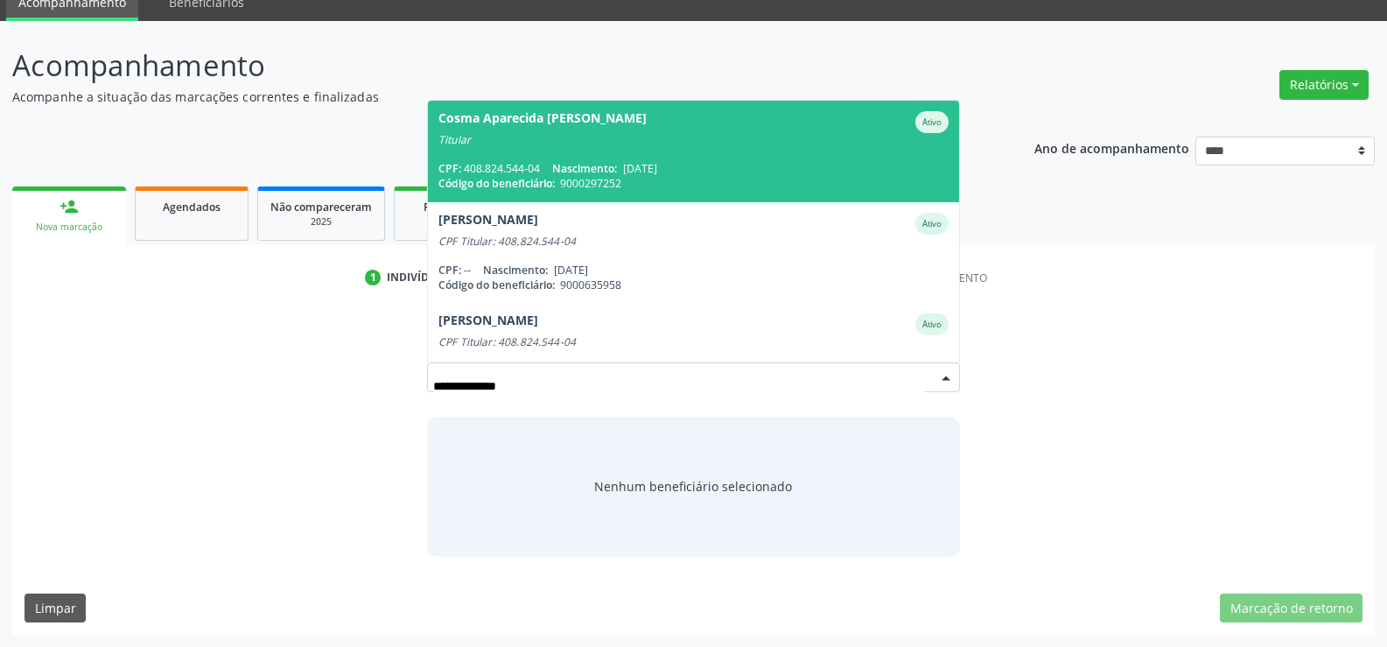
scroll to position [75, 0]
click at [599, 158] on span "Cosma Aparecida [PERSON_NAME] Ativo Titular CPF: 408.824.544-04 Nascimento: [DA…" at bounding box center [693, 151] width 531 height 101
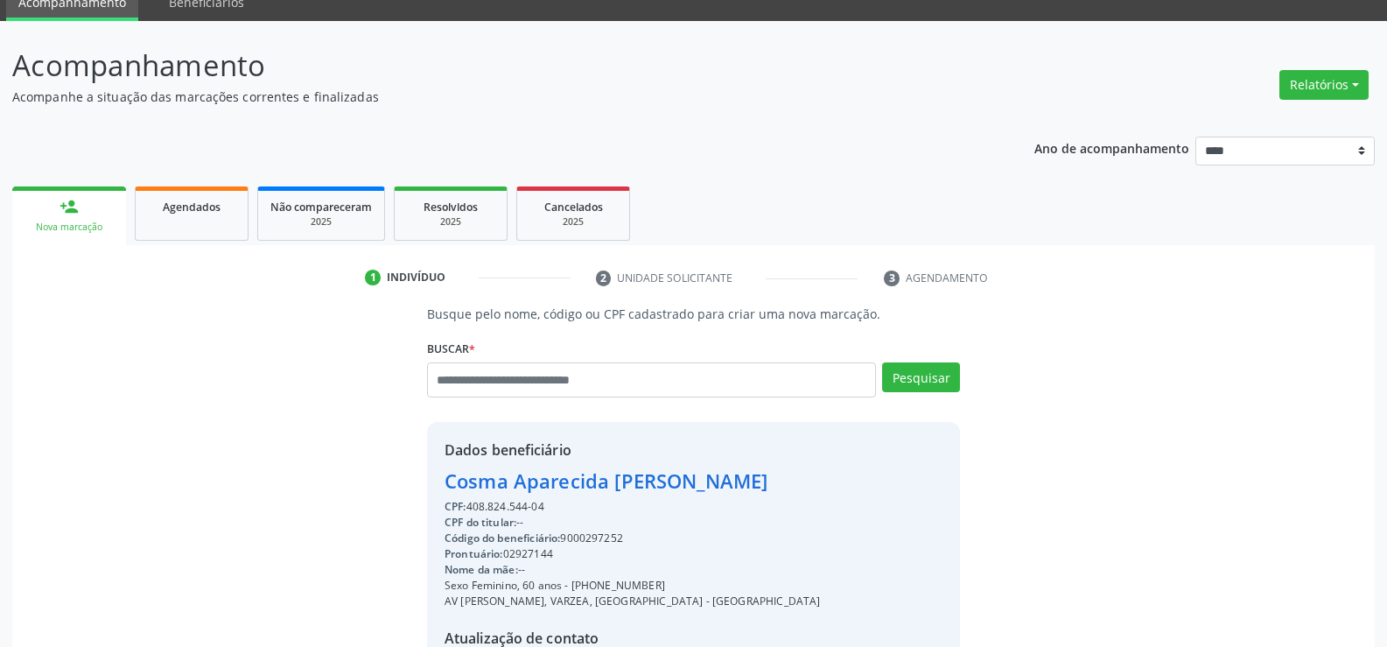
drag, startPoint x: 443, startPoint y: 481, endPoint x: 871, endPoint y: 480, distance: 427.9
click at [871, 480] on div "Dados beneficiário Cosma Aparecida [PERSON_NAME] CPF: 408.824.544-04 CPF do tit…" at bounding box center [693, 590] width 533 height 336
drag, startPoint x: 594, startPoint y: 586, endPoint x: 671, endPoint y: 589, distance: 77.1
click at [671, 589] on div "Sexo Feminino, 60 anos - [PHONE_NUMBER]" at bounding box center [632, 586] width 375 height 16
click at [484, 389] on input "text" at bounding box center [651, 379] width 449 height 35
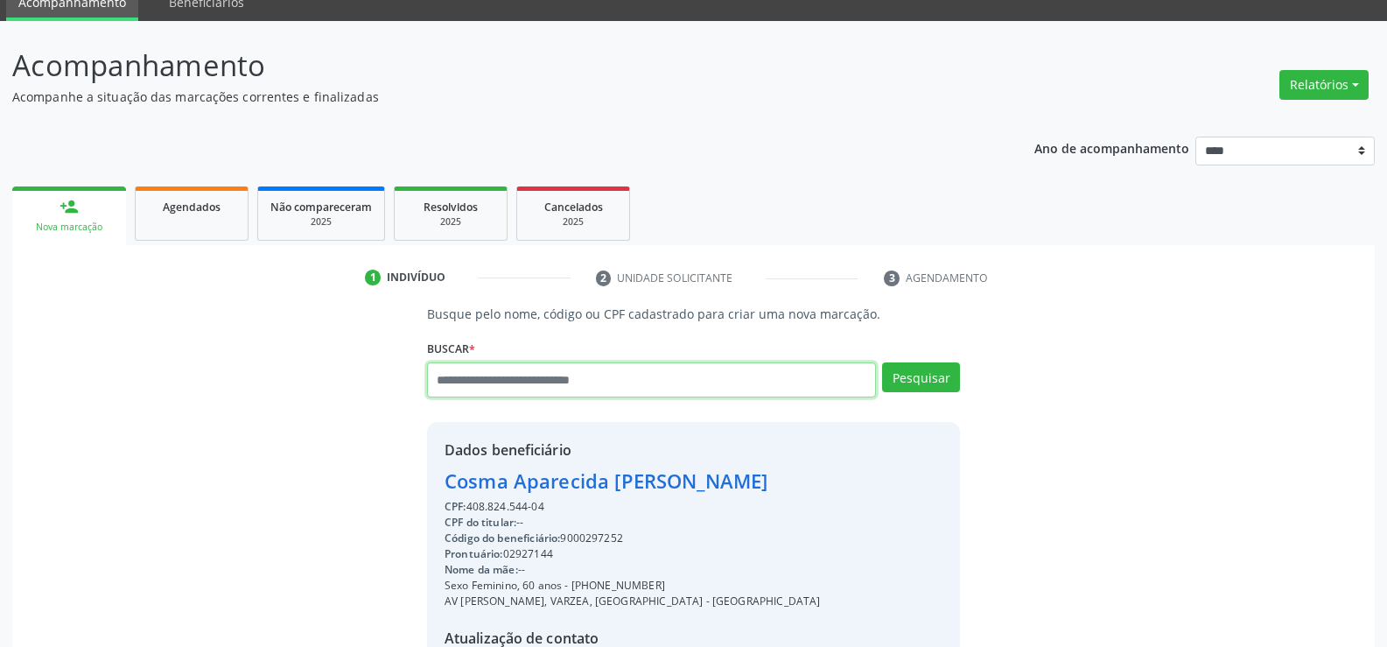
paste input "**********"
type input "**********"
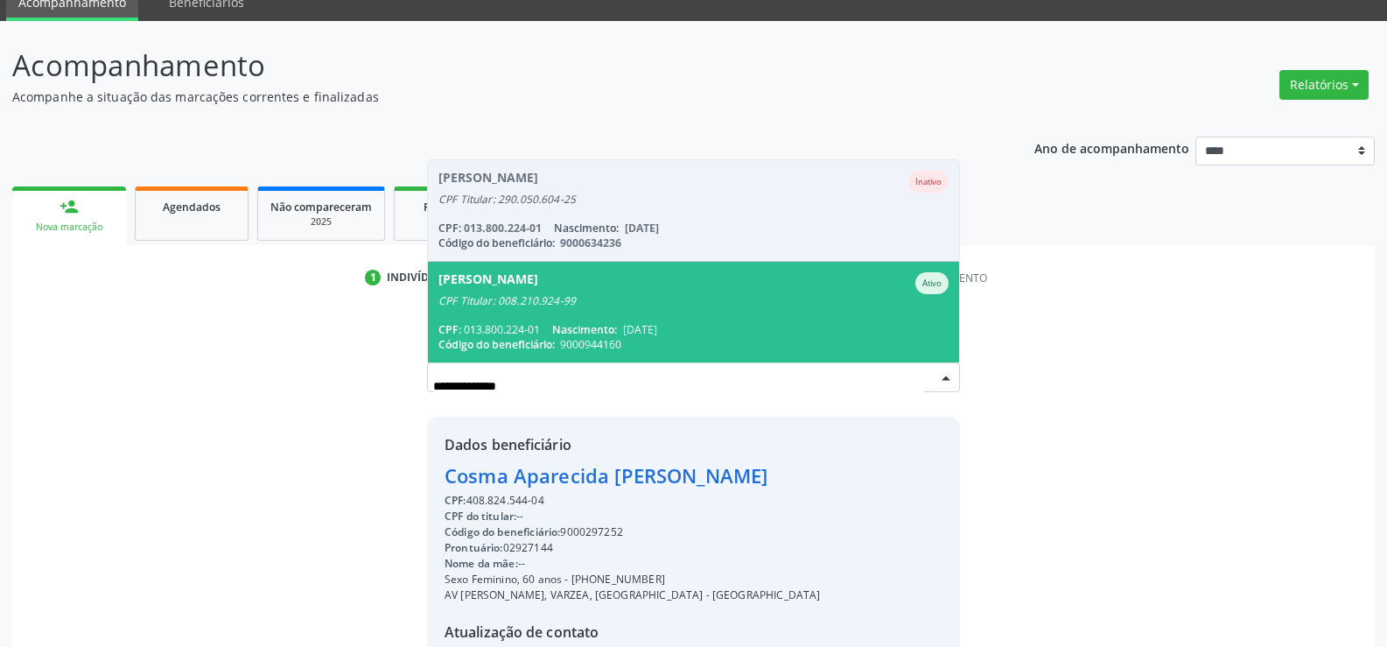
click at [554, 303] on div "CPF Titular: 008.210.924-99" at bounding box center [693, 301] width 510 height 14
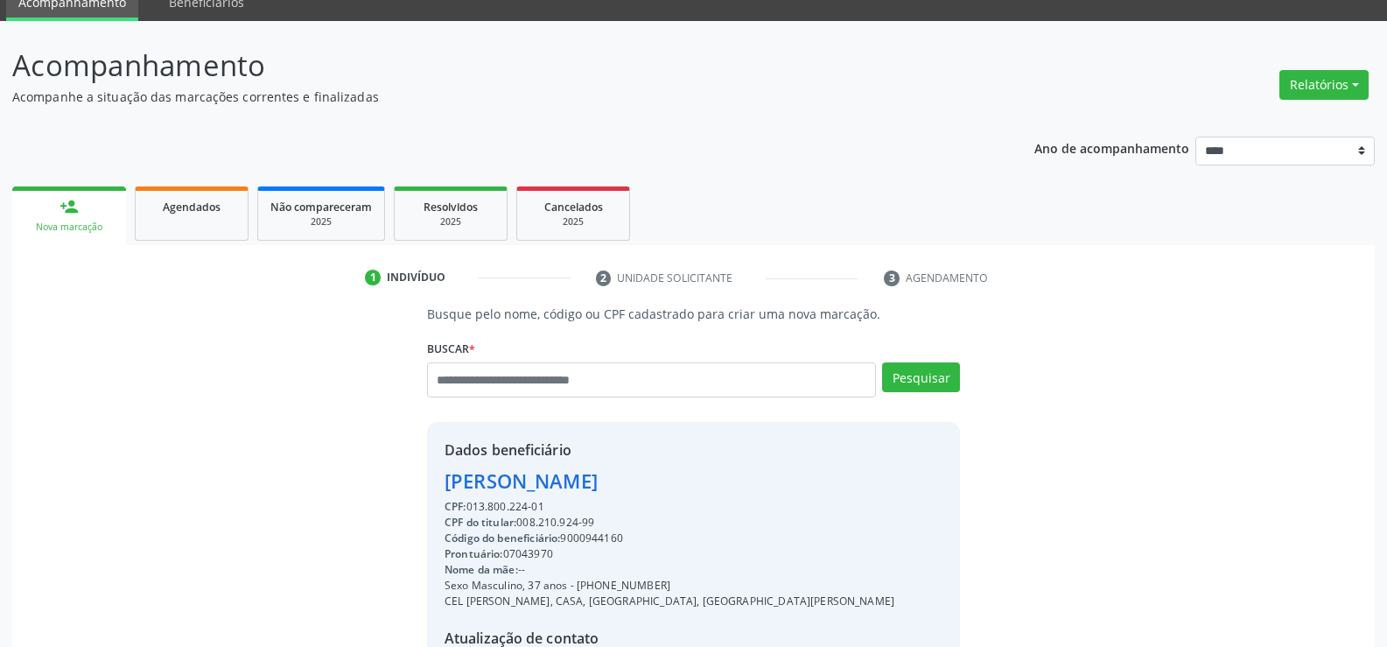
drag, startPoint x: 446, startPoint y: 477, endPoint x: 732, endPoint y: 472, distance: 286.2
click at [732, 472] on div "[PERSON_NAME]" at bounding box center [670, 480] width 450 height 29
drag, startPoint x: 595, startPoint y: 591, endPoint x: 680, endPoint y: 589, distance: 84.9
click at [680, 589] on div "Sexo Masculino, 37 anos - [PHONE_NUMBER]" at bounding box center [670, 586] width 450 height 16
click at [503, 368] on input "text" at bounding box center [651, 379] width 449 height 35
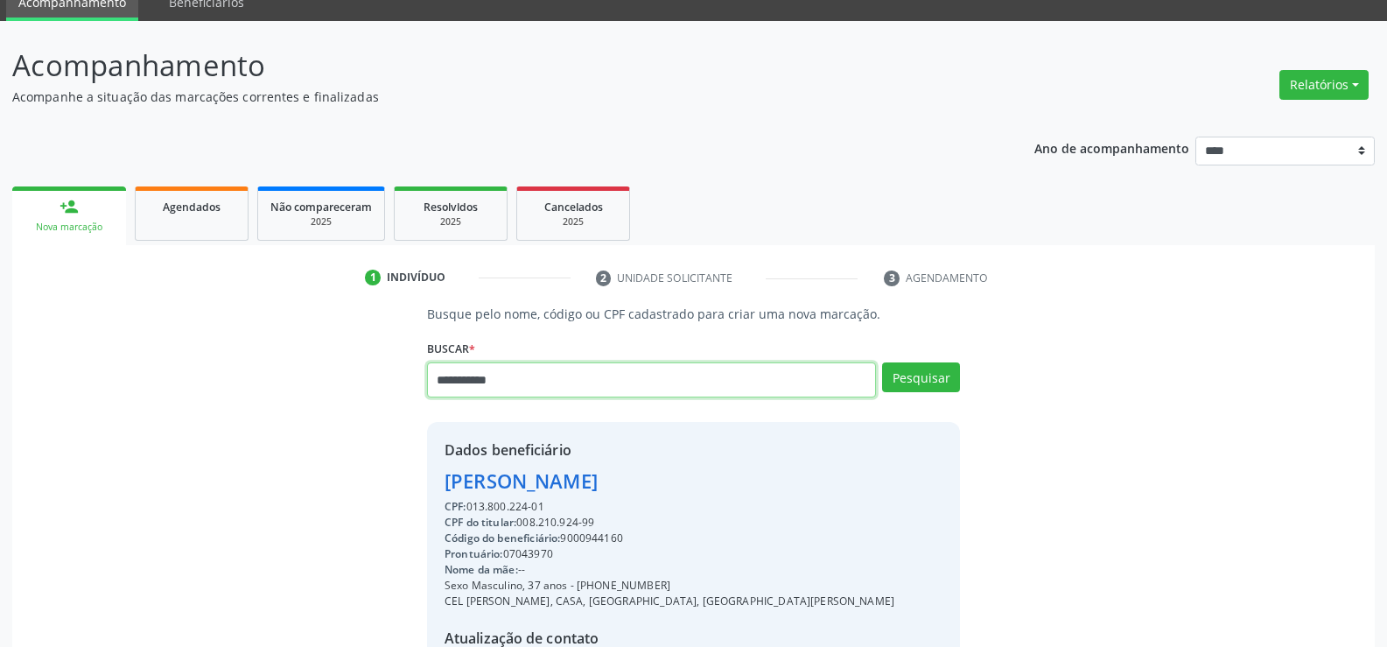
type input "**********"
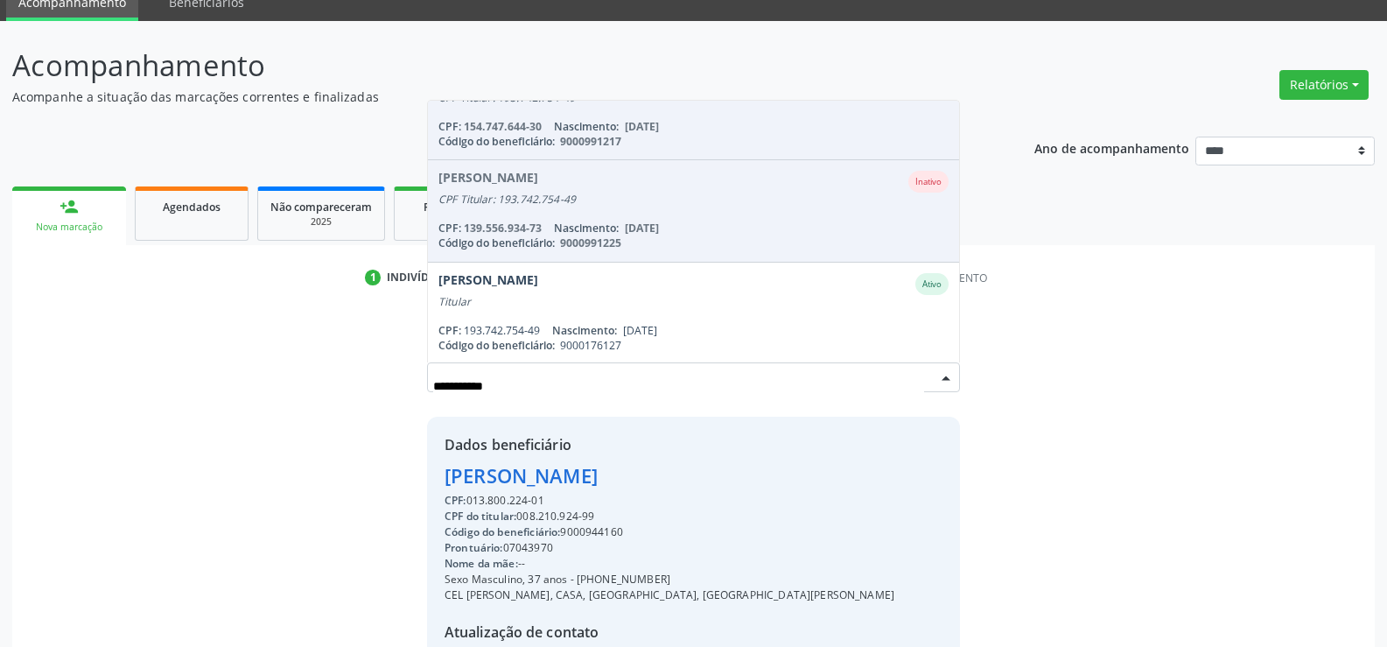
scroll to position [246, 0]
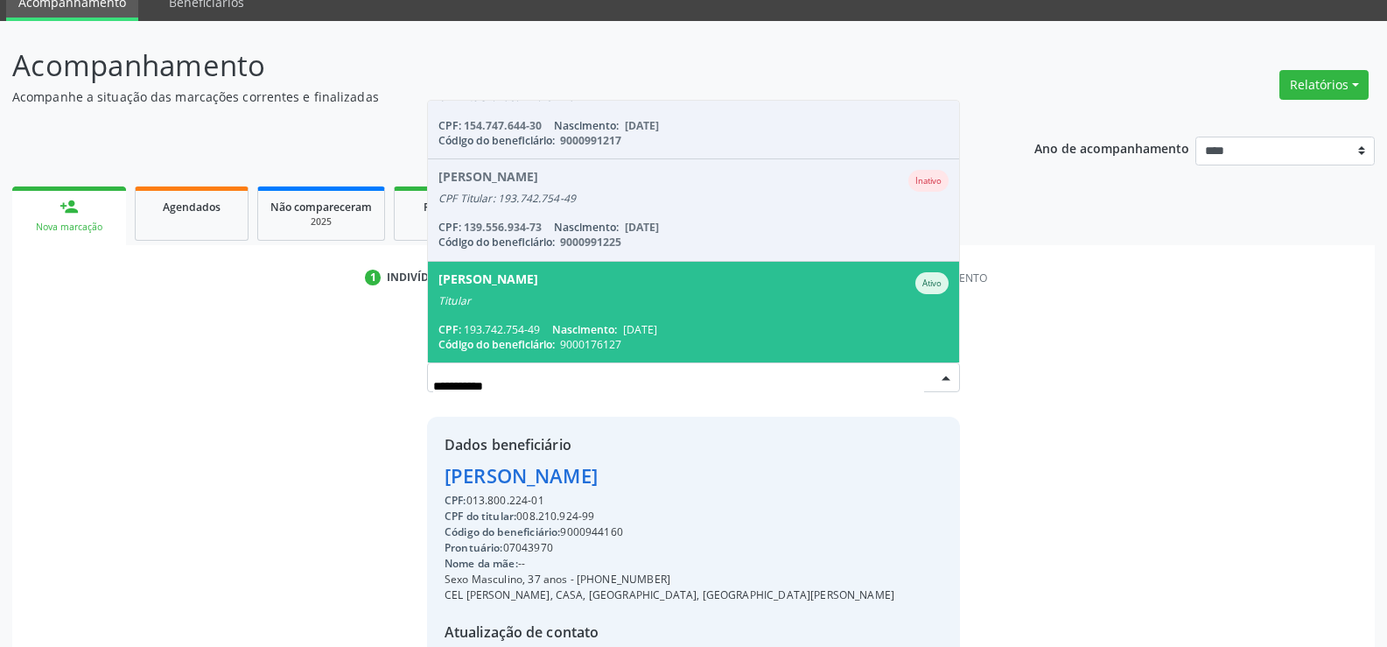
click at [592, 284] on div "[PERSON_NAME]" at bounding box center [693, 283] width 510 height 22
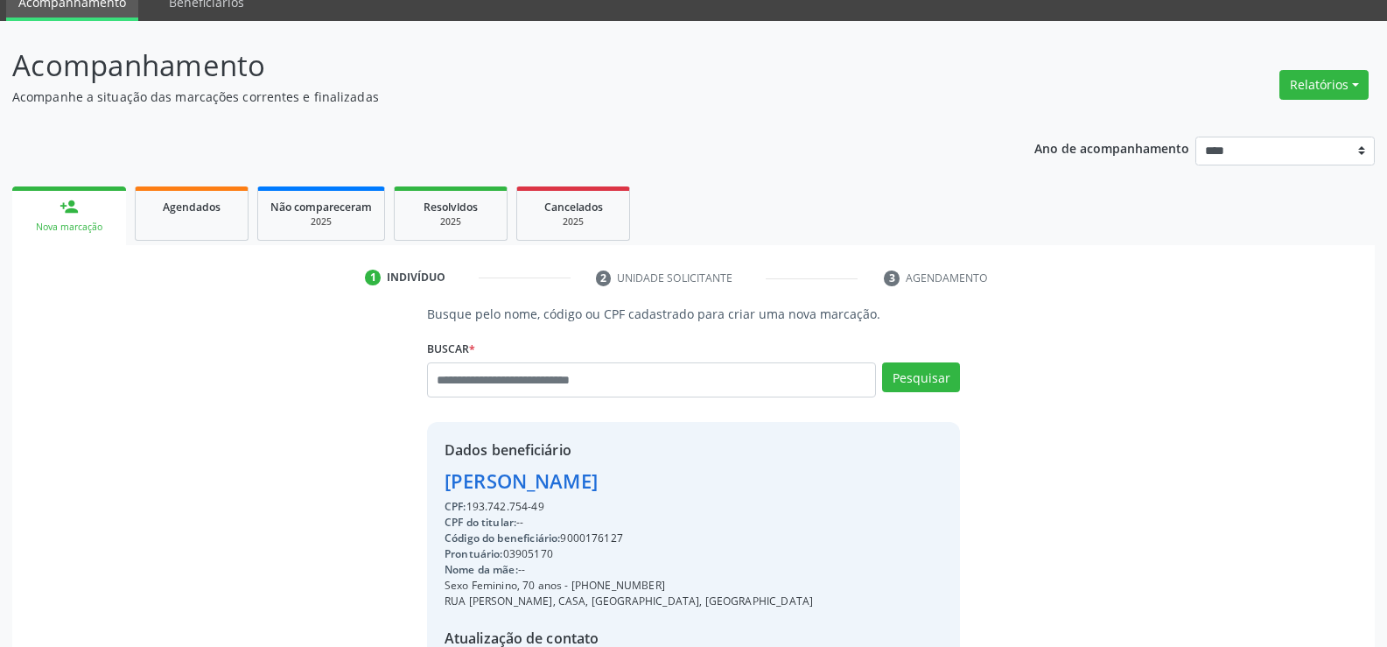
drag, startPoint x: 448, startPoint y: 483, endPoint x: 753, endPoint y: 483, distance: 305.4
click at [753, 483] on div "Dados beneficiário [PERSON_NAME] CPF: 193.742.754-49 CPF do titular: -- Código …" at bounding box center [693, 590] width 533 height 336
click at [219, 219] on link "Agendados" at bounding box center [192, 213] width 114 height 54
select select "*"
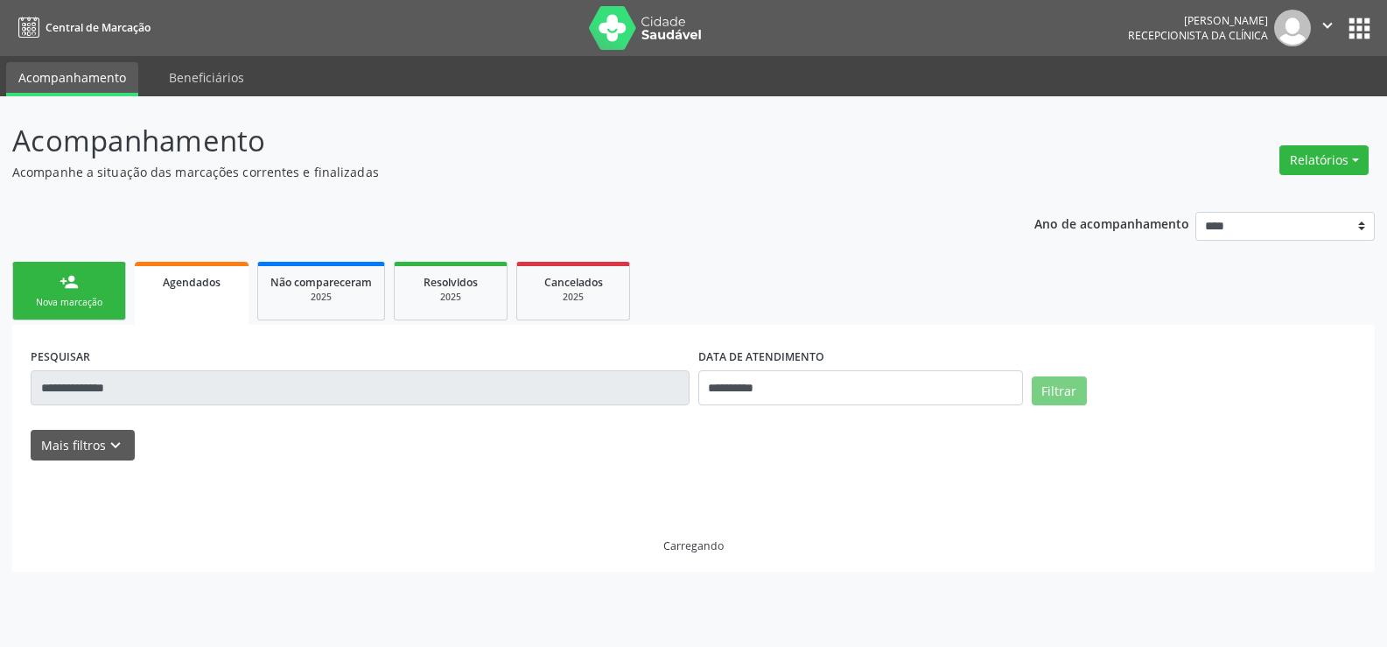
scroll to position [0, 0]
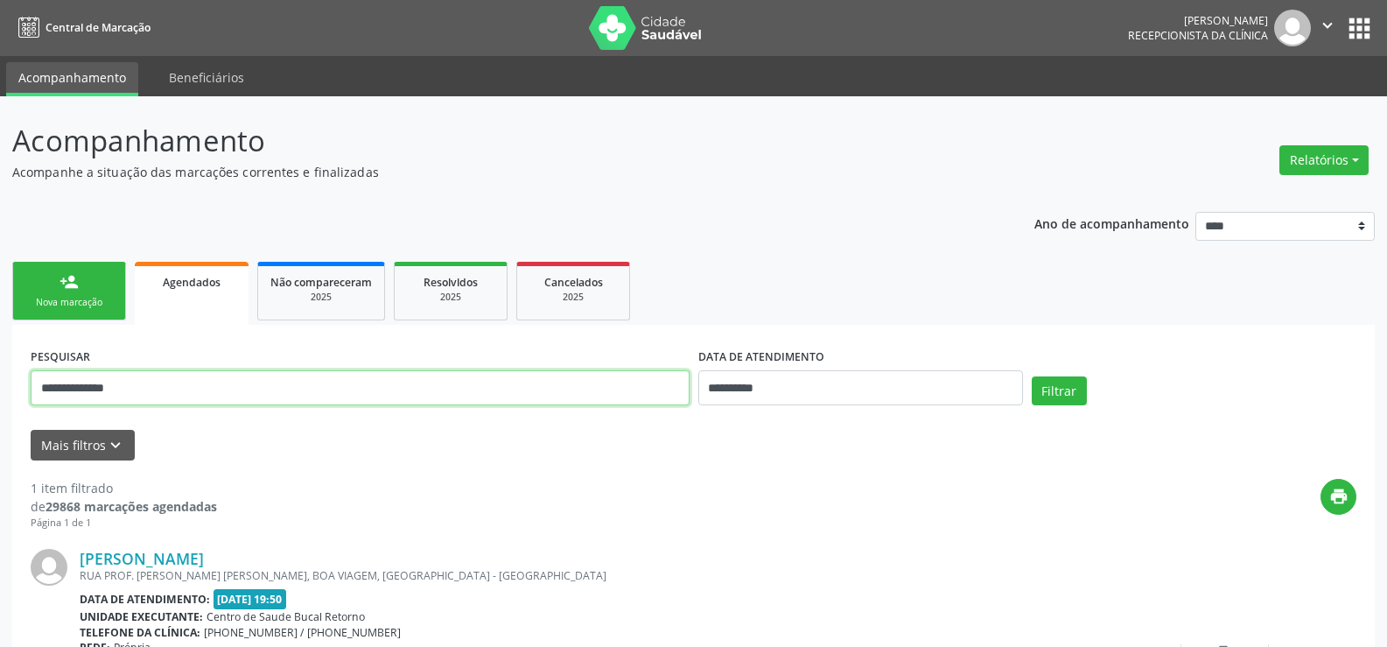
click at [90, 395] on input "**********" at bounding box center [360, 387] width 659 height 35
paste input "*********"
type input "**********"
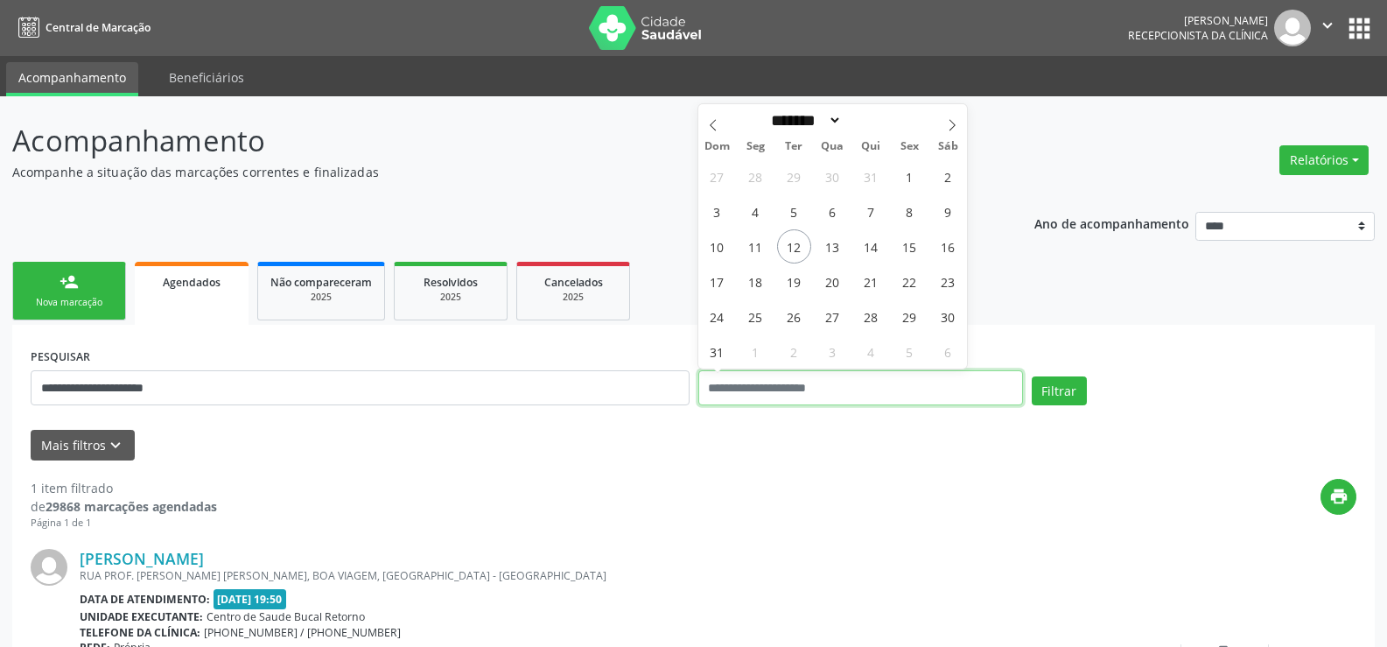
click at [1032, 376] on button "Filtrar" at bounding box center [1059, 391] width 55 height 30
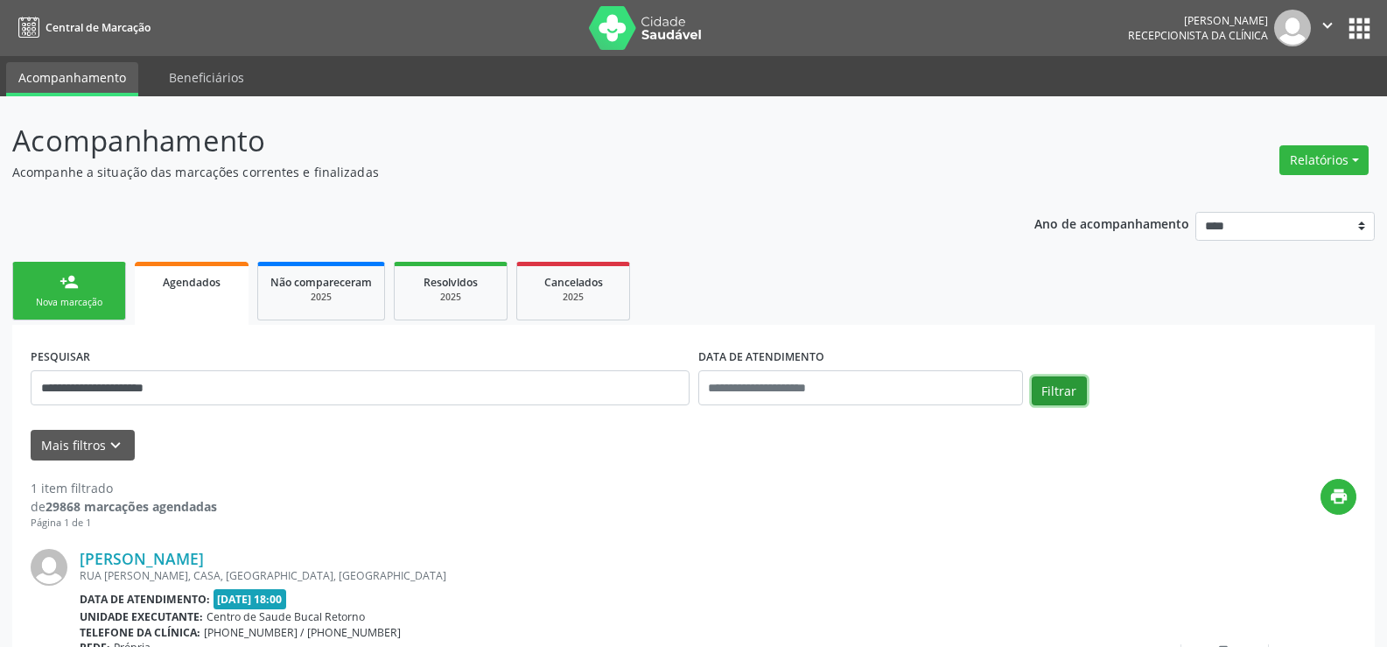
click at [1076, 387] on button "Filtrar" at bounding box center [1059, 391] width 55 height 30
click at [88, 292] on link "person_add Nova marcação" at bounding box center [69, 291] width 114 height 59
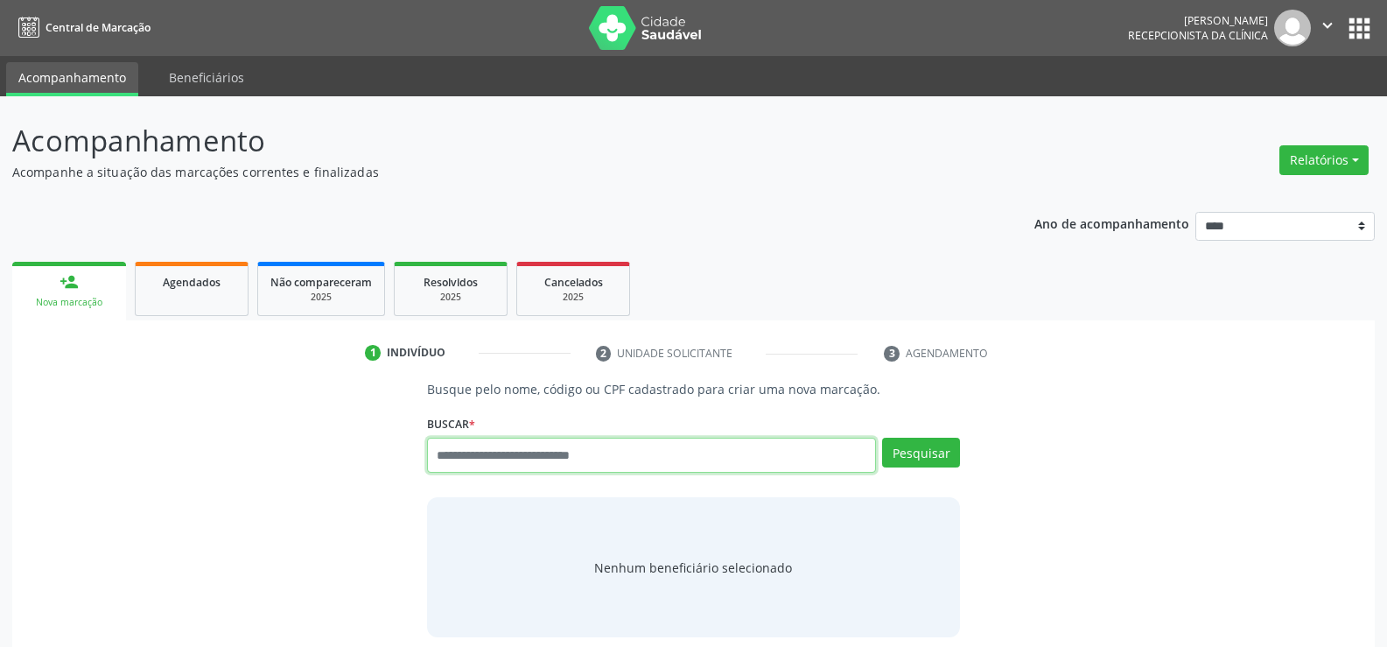
click at [616, 452] on input "text" at bounding box center [651, 455] width 449 height 35
type input "*"
type input "**********"
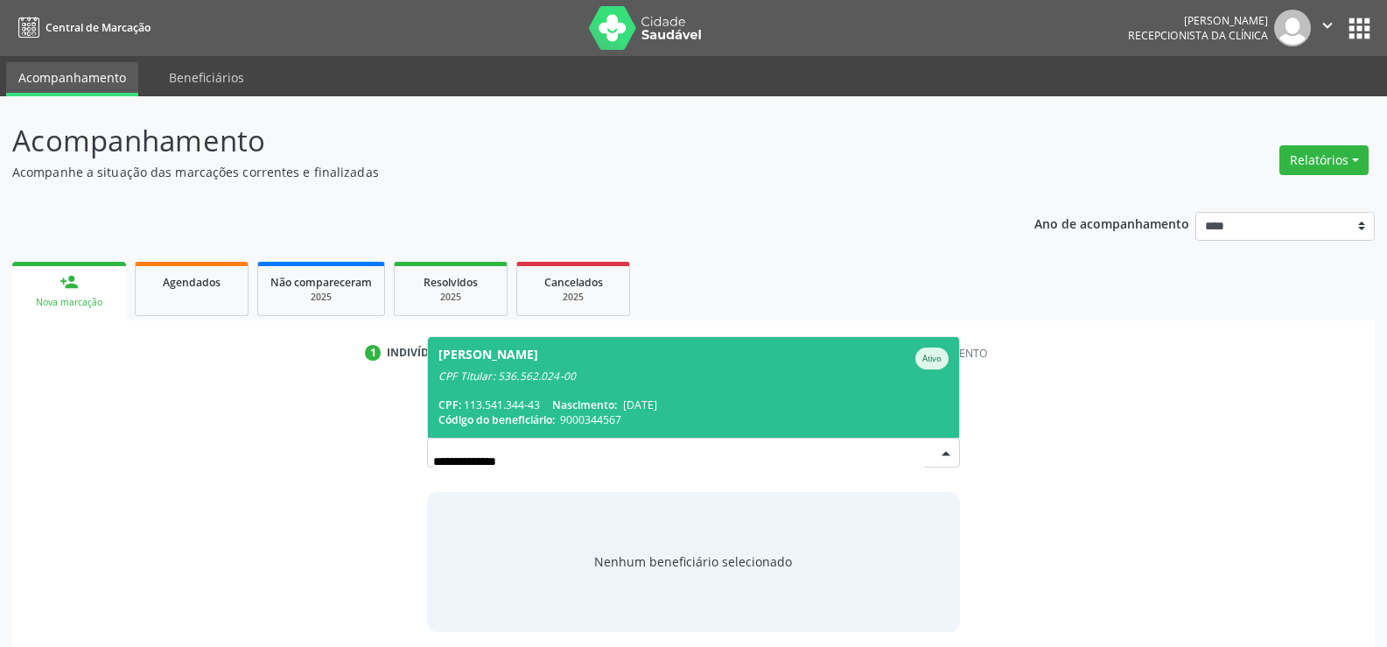
click at [687, 404] on div "CPF: 113.541.344-43 Nascimento: [DATE]" at bounding box center [693, 404] width 510 height 15
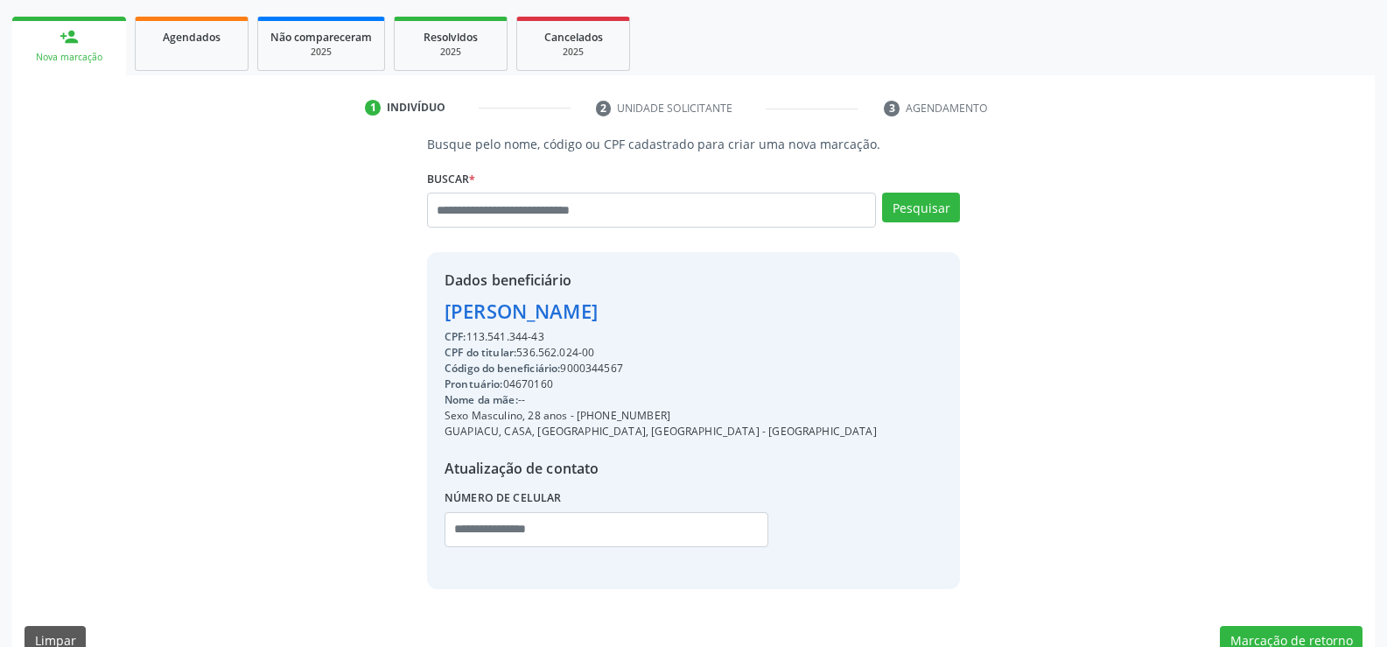
scroll to position [263, 0]
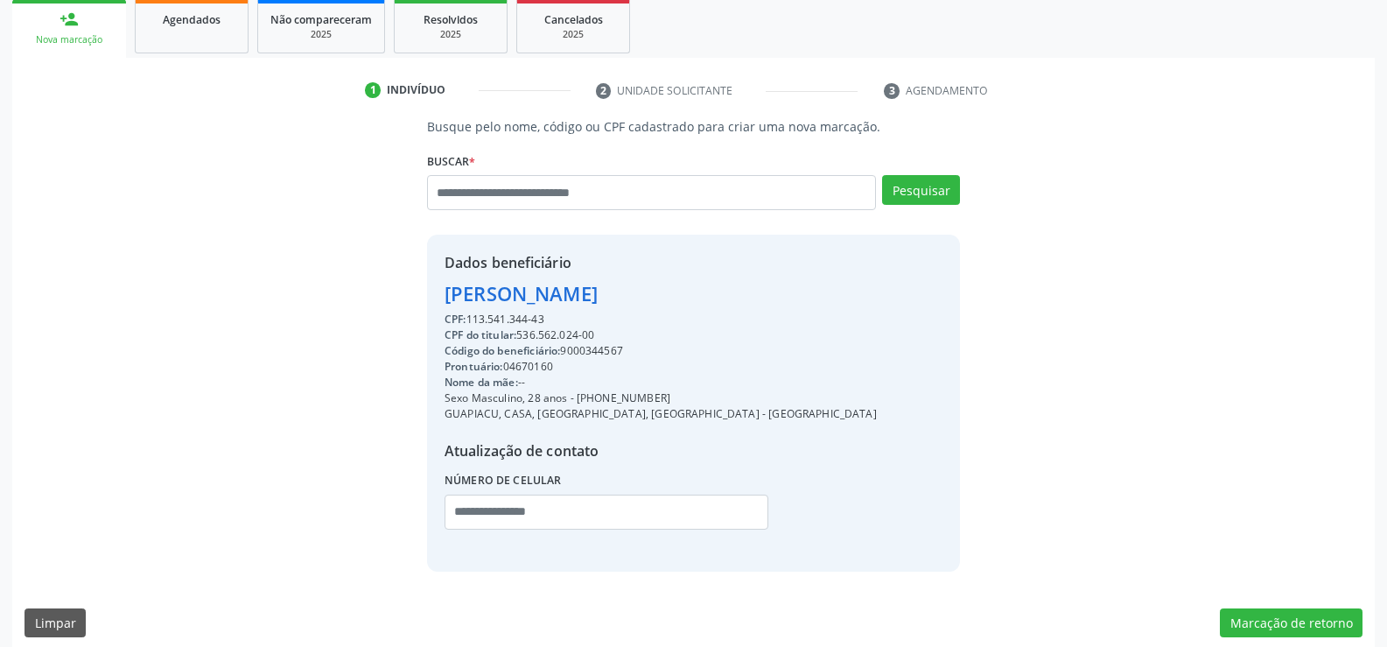
drag, startPoint x: 447, startPoint y: 294, endPoint x: 762, endPoint y: 291, distance: 315.1
click at [762, 291] on div "Dados beneficiário [PERSON_NAME] CPF: 113.541.344-43 CPF do titular: 536.562.02…" at bounding box center [693, 403] width 533 height 336
click at [189, 30] on link "Agendados" at bounding box center [192, 26] width 114 height 54
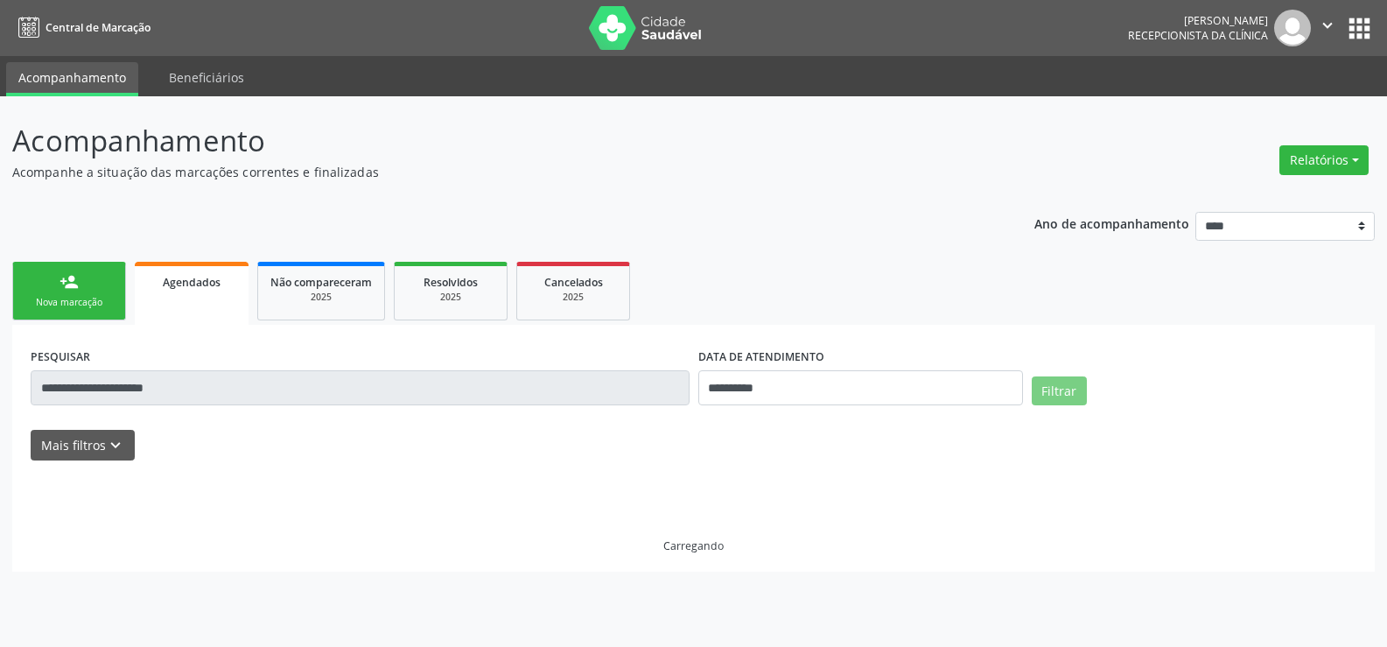
scroll to position [0, 0]
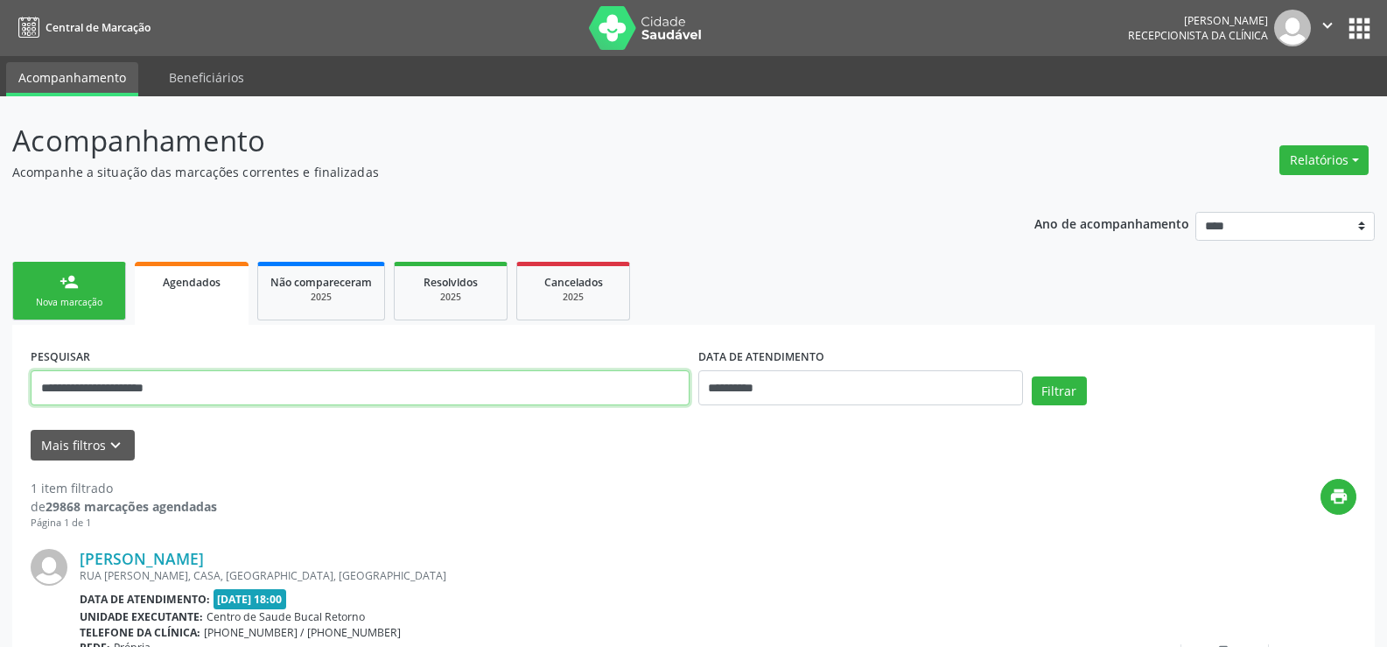
click at [93, 393] on input "**********" at bounding box center [360, 387] width 659 height 35
paste input "****"
type input "**********"
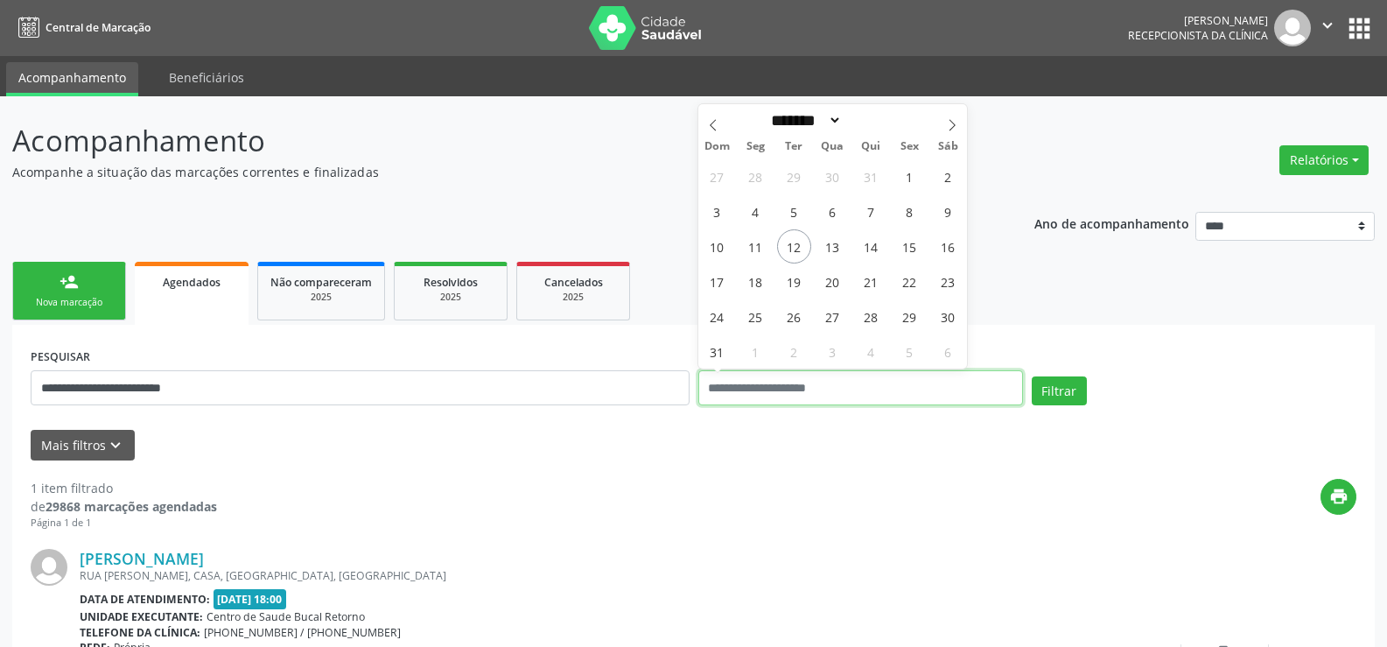
click at [1032, 376] on button "Filtrar" at bounding box center [1059, 391] width 55 height 30
click at [1062, 382] on button "Filtrar" at bounding box center [1059, 391] width 55 height 30
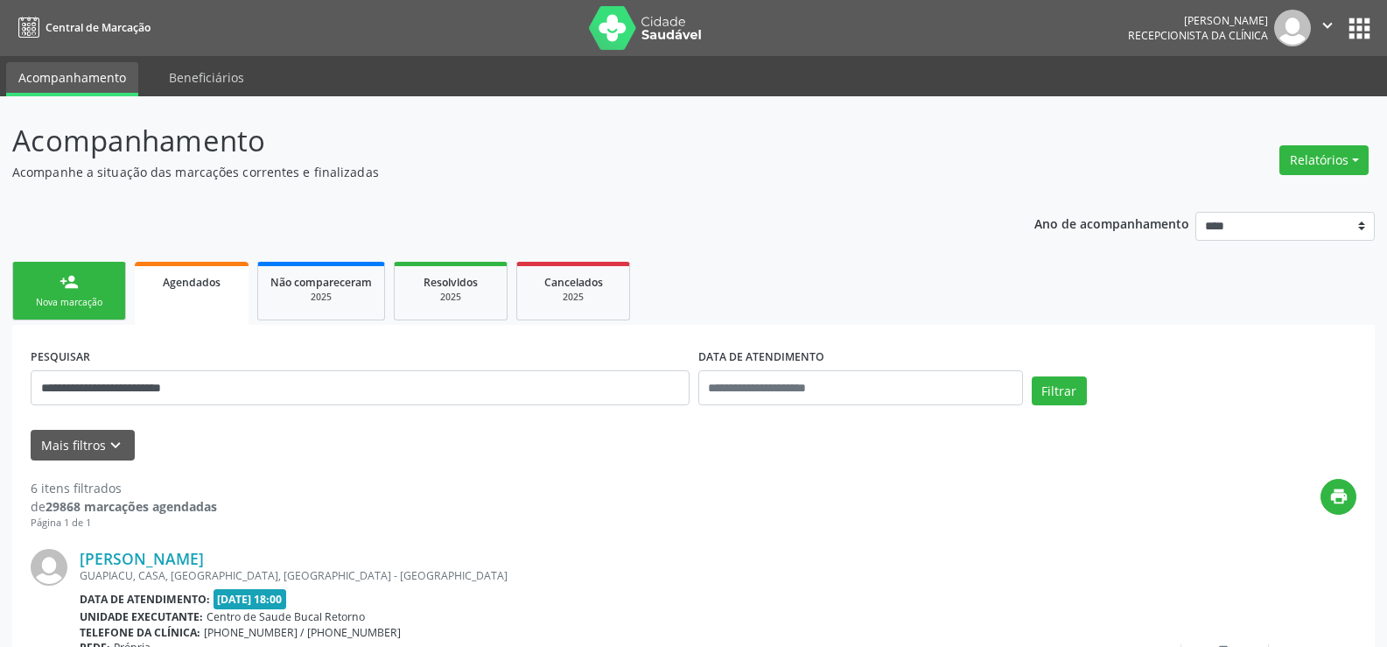
click at [207, 305] on link "Agendados" at bounding box center [192, 293] width 114 height 63
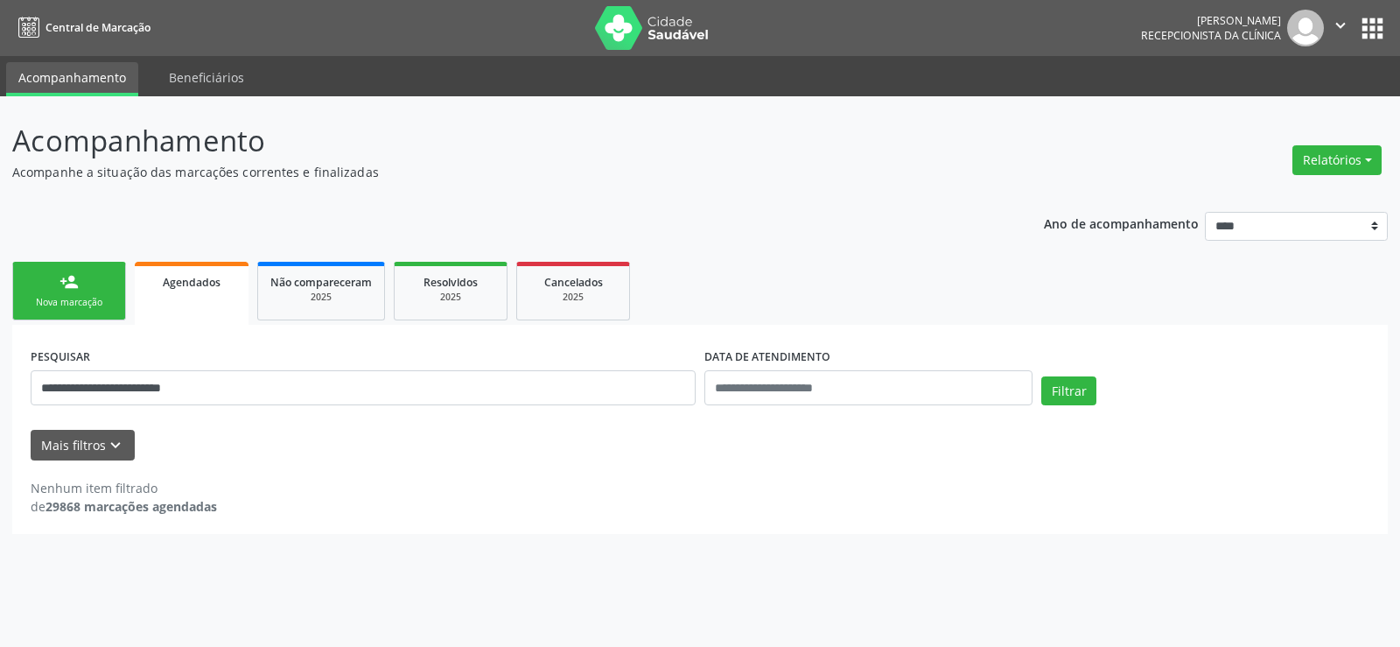
click at [119, 311] on link "person_add Nova marcação" at bounding box center [69, 291] width 114 height 59
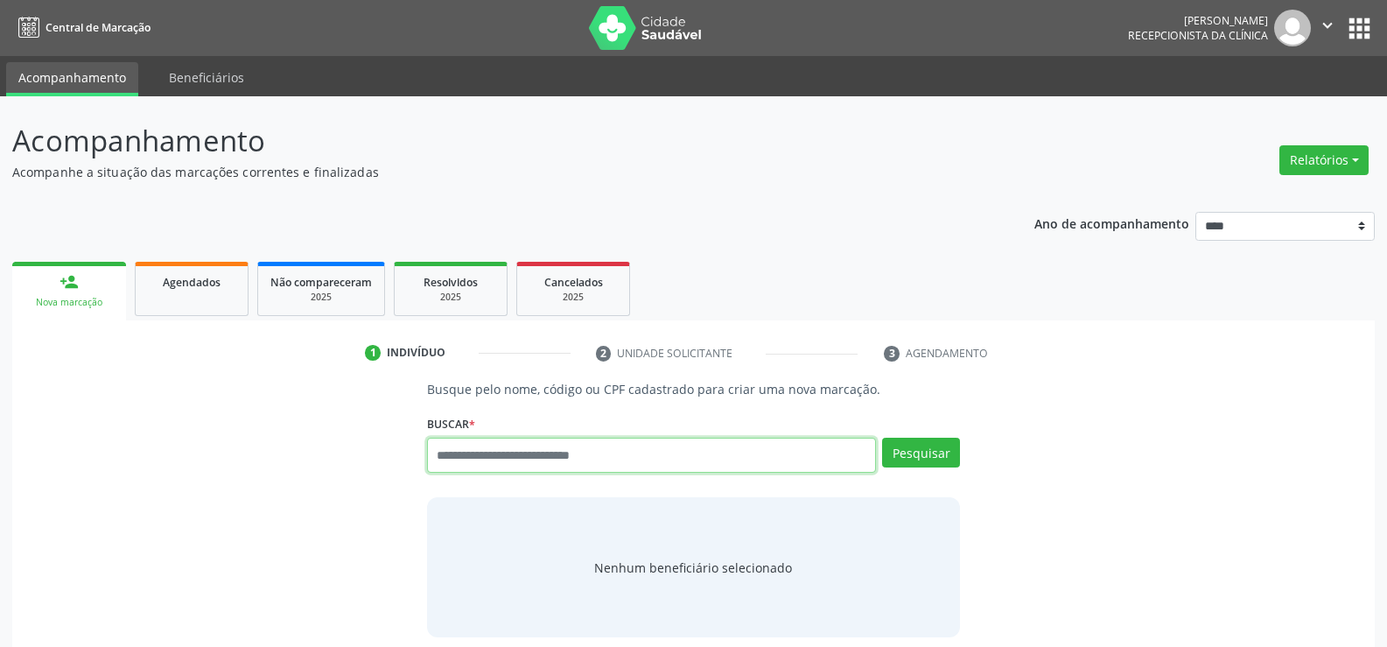
click at [501, 447] on input "text" at bounding box center [651, 455] width 449 height 35
paste input "**********"
type input "**********"
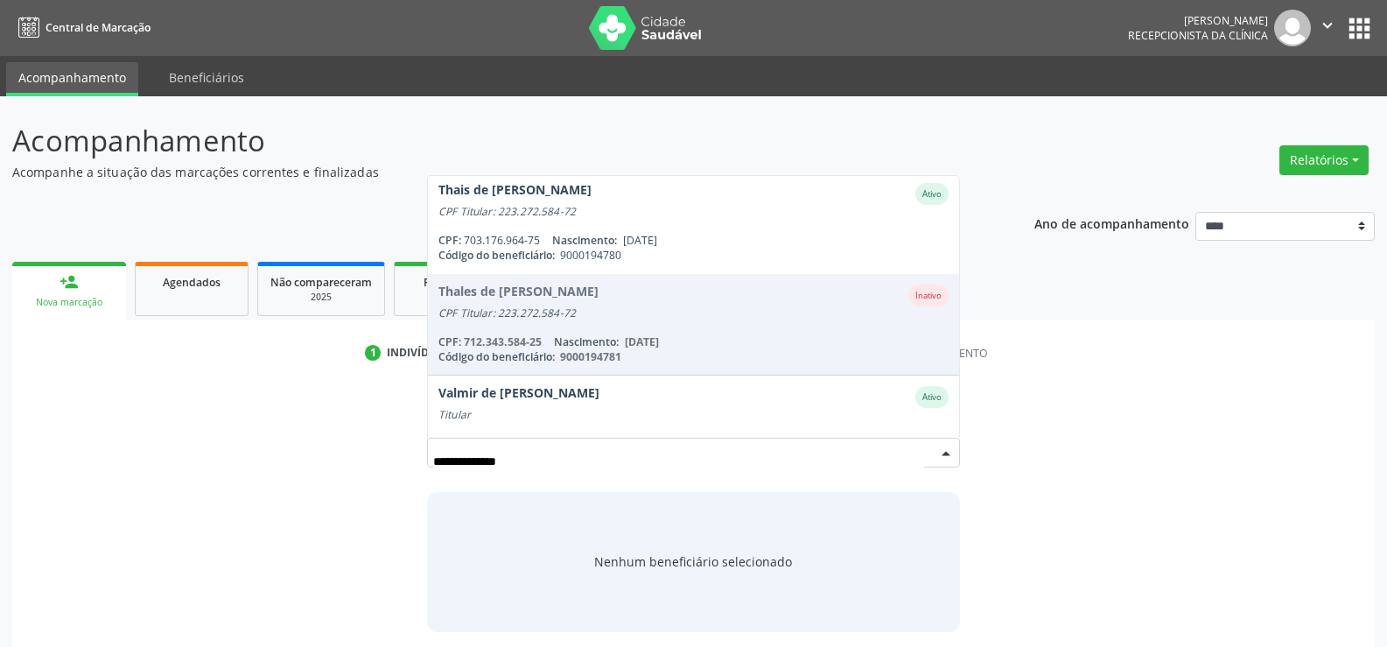
scroll to position [345, 0]
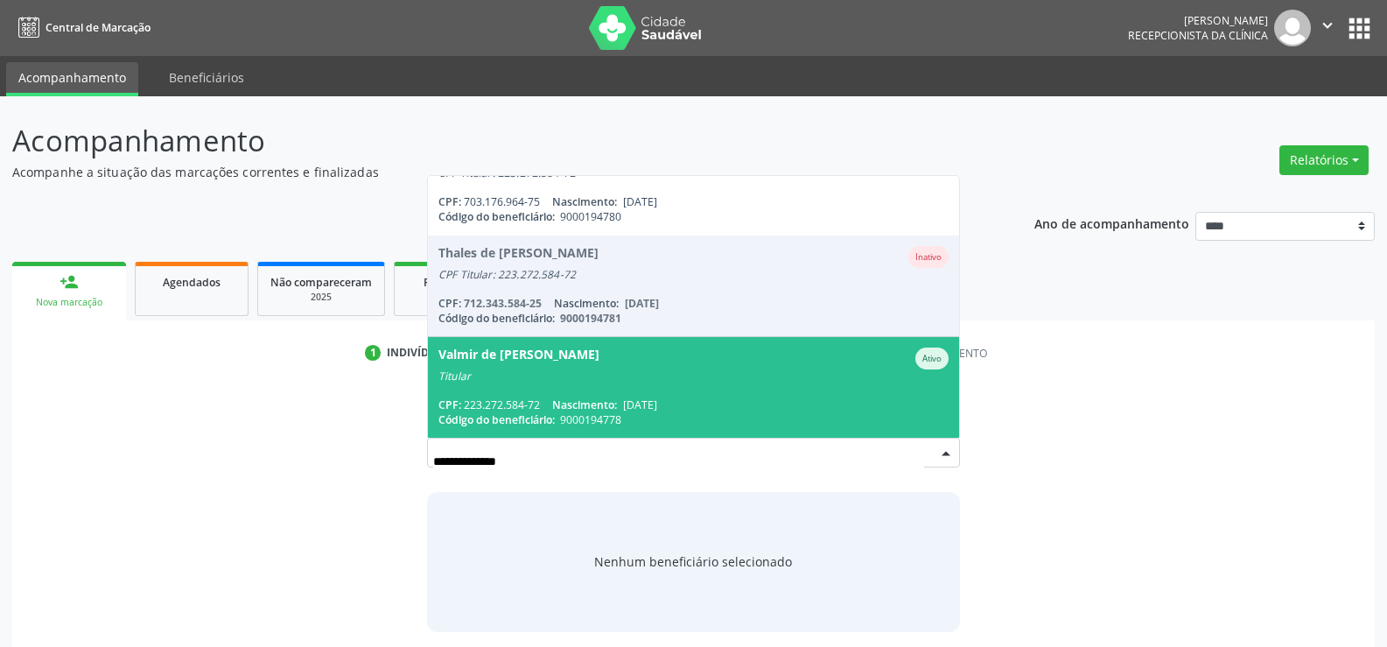
click at [592, 385] on span "Valmir de [PERSON_NAME] Titular CPF: 223.272.584-72 Nascimento: [DATE] Código d…" at bounding box center [693, 387] width 531 height 101
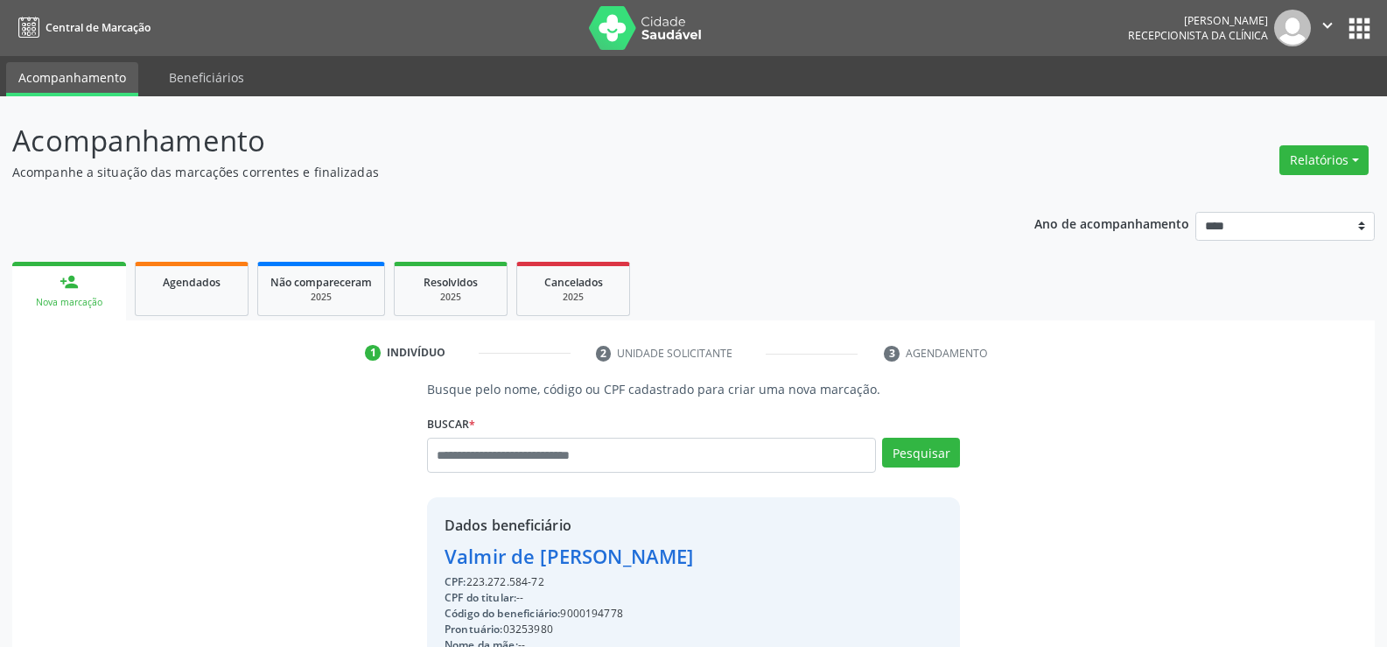
drag, startPoint x: 447, startPoint y: 558, endPoint x: 752, endPoint y: 552, distance: 304.6
click at [693, 552] on div "Valmir de [PERSON_NAME]" at bounding box center [569, 556] width 249 height 29
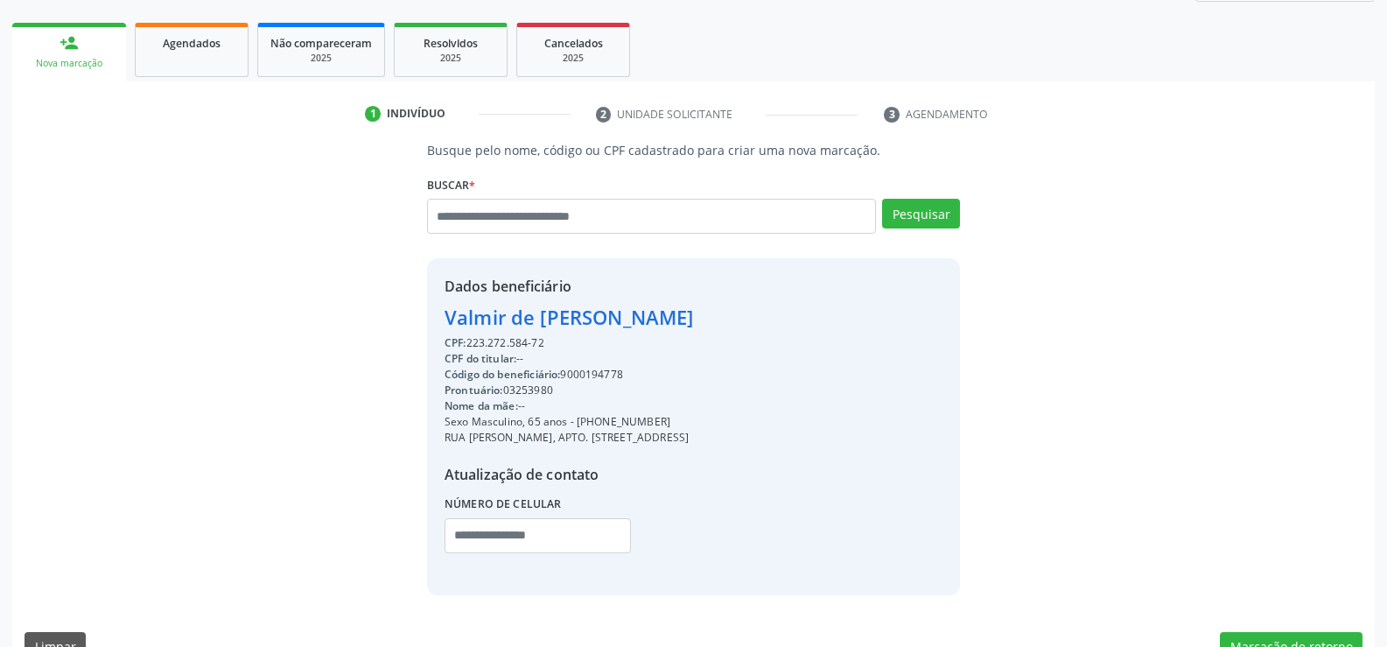
scroll to position [277, 0]
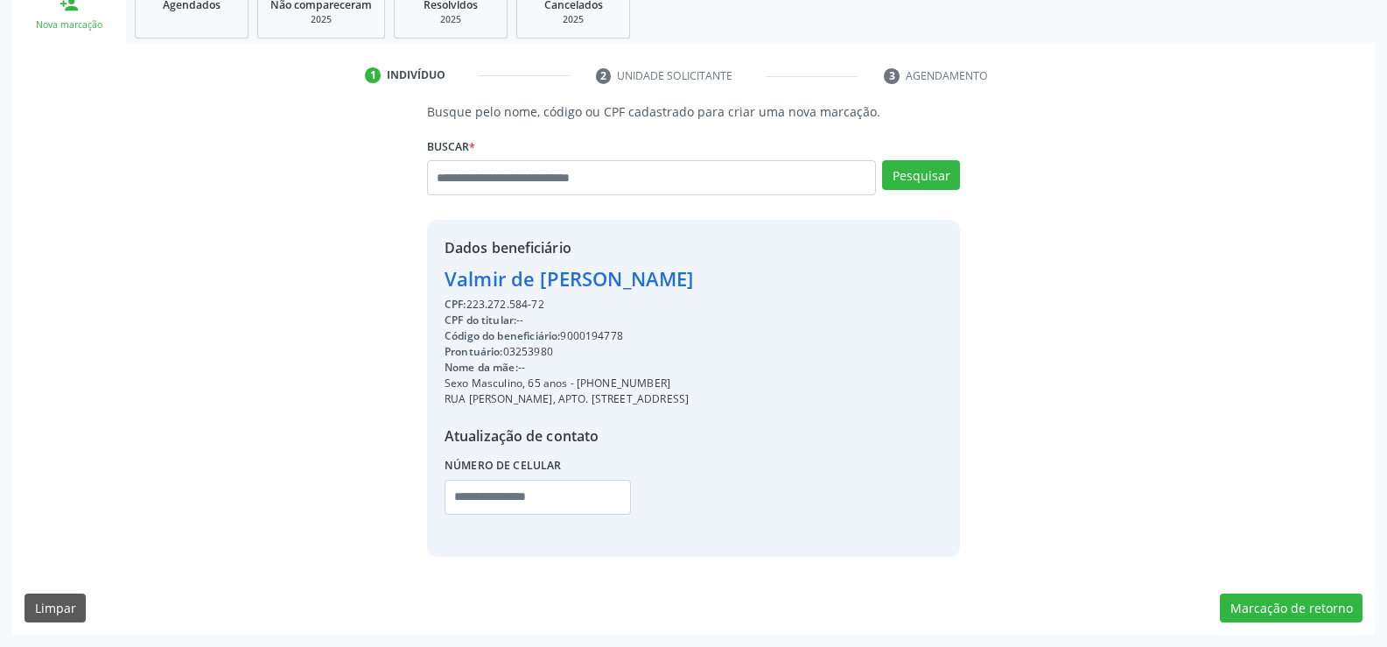
drag, startPoint x: 599, startPoint y: 383, endPoint x: 692, endPoint y: 377, distance: 93.0
click at [692, 377] on div "Sexo Masculino, 65 anos - [PHONE_NUMBER]" at bounding box center [569, 383] width 249 height 16
click at [505, 180] on input "text" at bounding box center [651, 177] width 449 height 35
paste input "**********"
type input "**********"
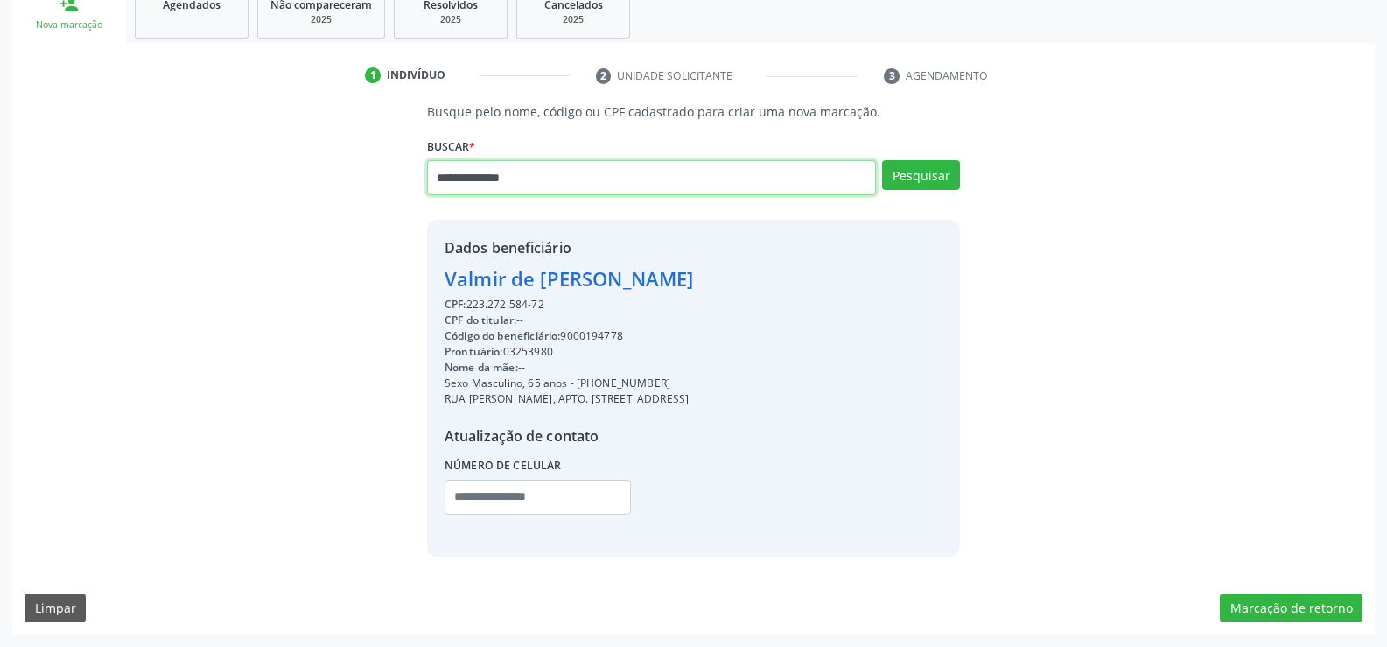
type input "**********"
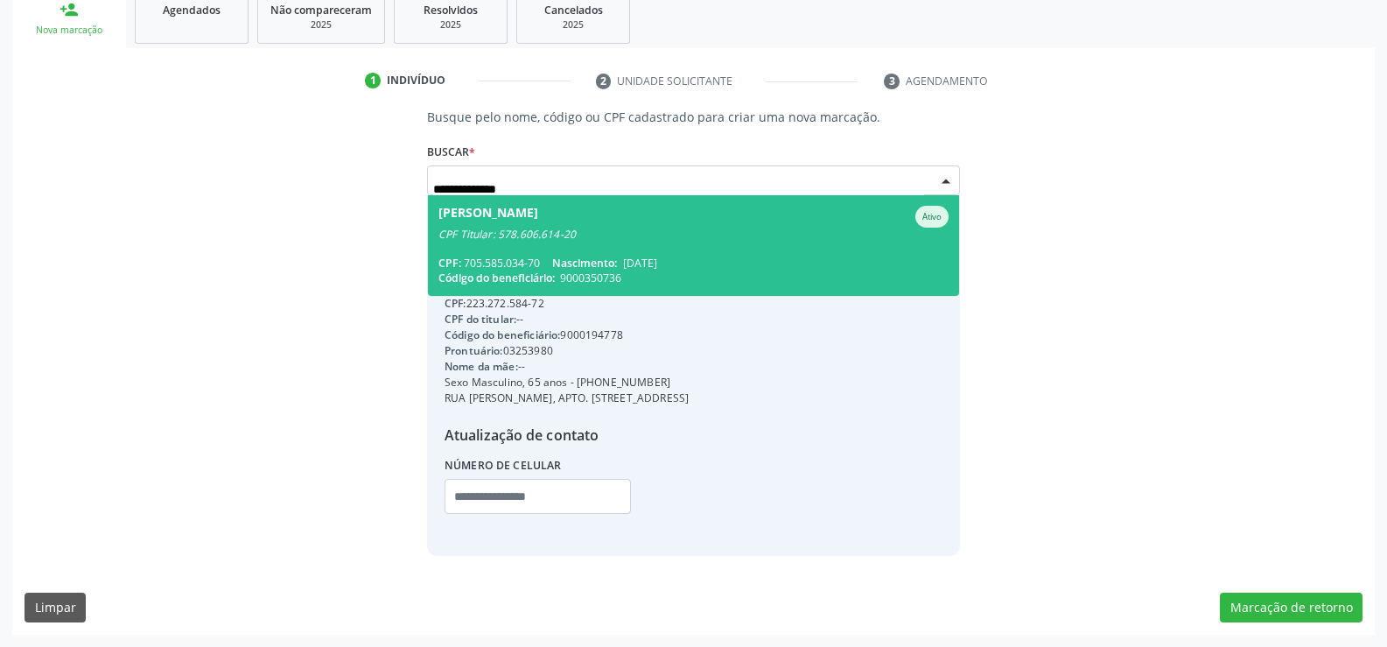
scroll to position [0, 0]
click at [646, 246] on span "[PERSON_NAME] CPF Titular: 578.606.614-20 CPF: 705.585.034-70 Nascimento: [DATE…" at bounding box center [693, 245] width 531 height 101
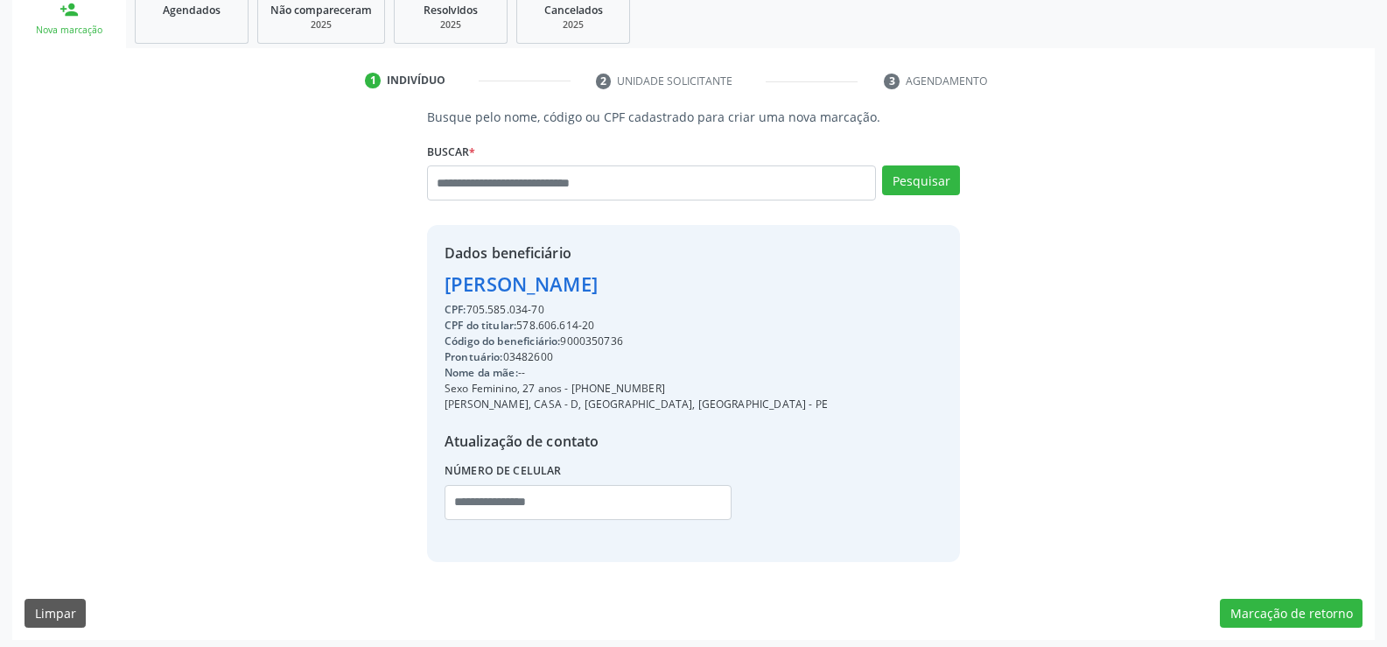
drag, startPoint x: 445, startPoint y: 279, endPoint x: 774, endPoint y: 277, distance: 329.0
click at [774, 277] on div "[PERSON_NAME]" at bounding box center [636, 284] width 383 height 29
drag, startPoint x: 594, startPoint y: 393, endPoint x: 692, endPoint y: 386, distance: 98.3
click at [692, 386] on div "Sexo Feminino, 27 anos - [PHONE_NUMBER]" at bounding box center [636, 389] width 383 height 16
click at [525, 180] on input "text" at bounding box center [651, 182] width 449 height 35
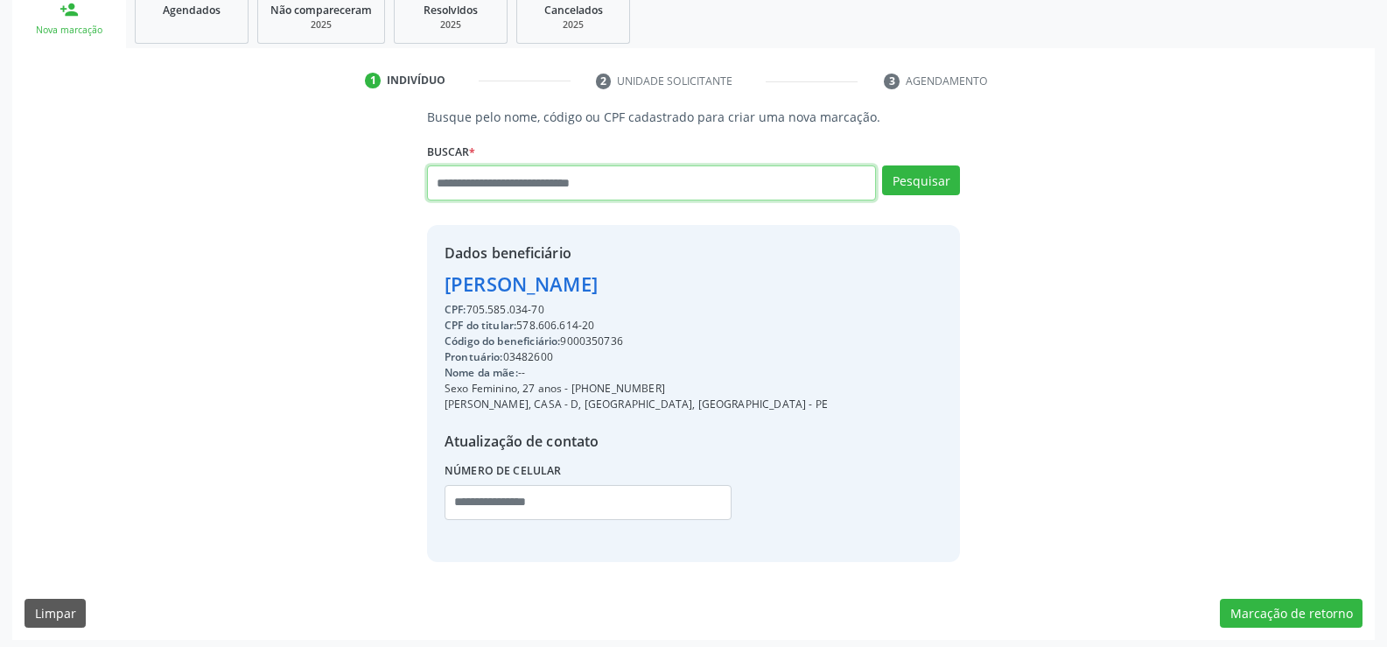
paste input "**********"
type input "**********"
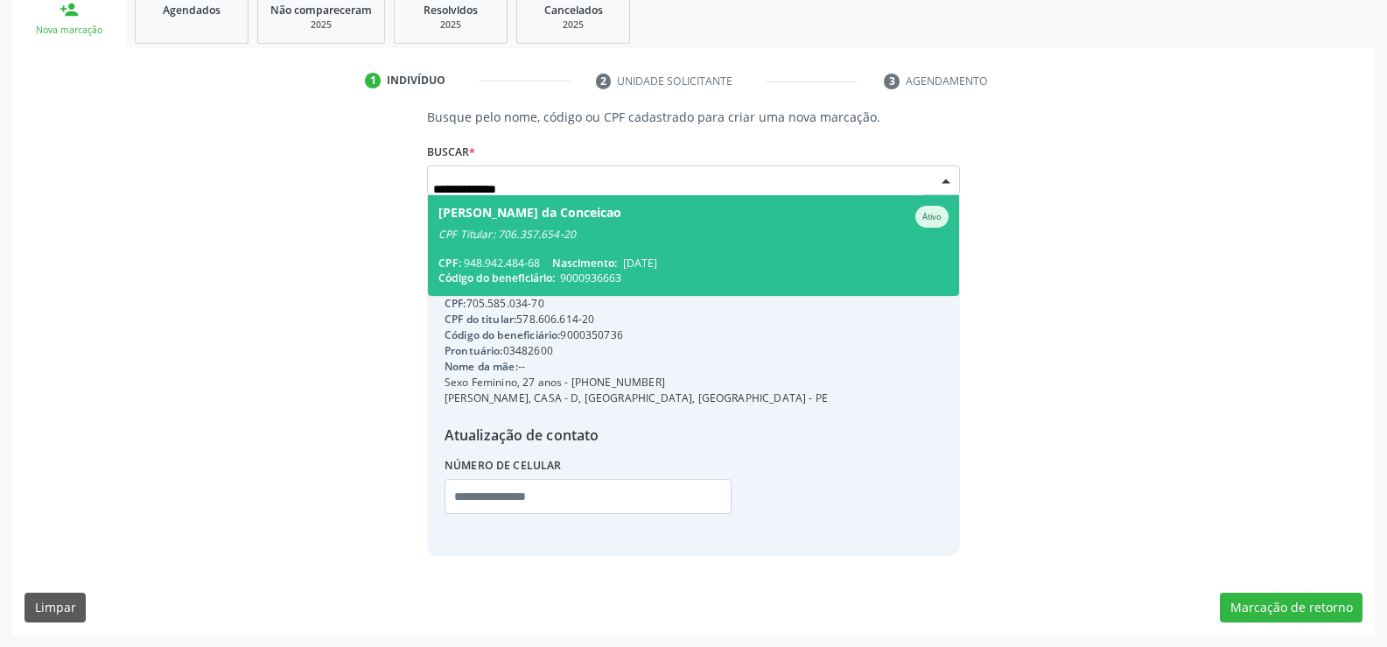
click at [568, 256] on span "Nascimento:" at bounding box center [584, 263] width 65 height 15
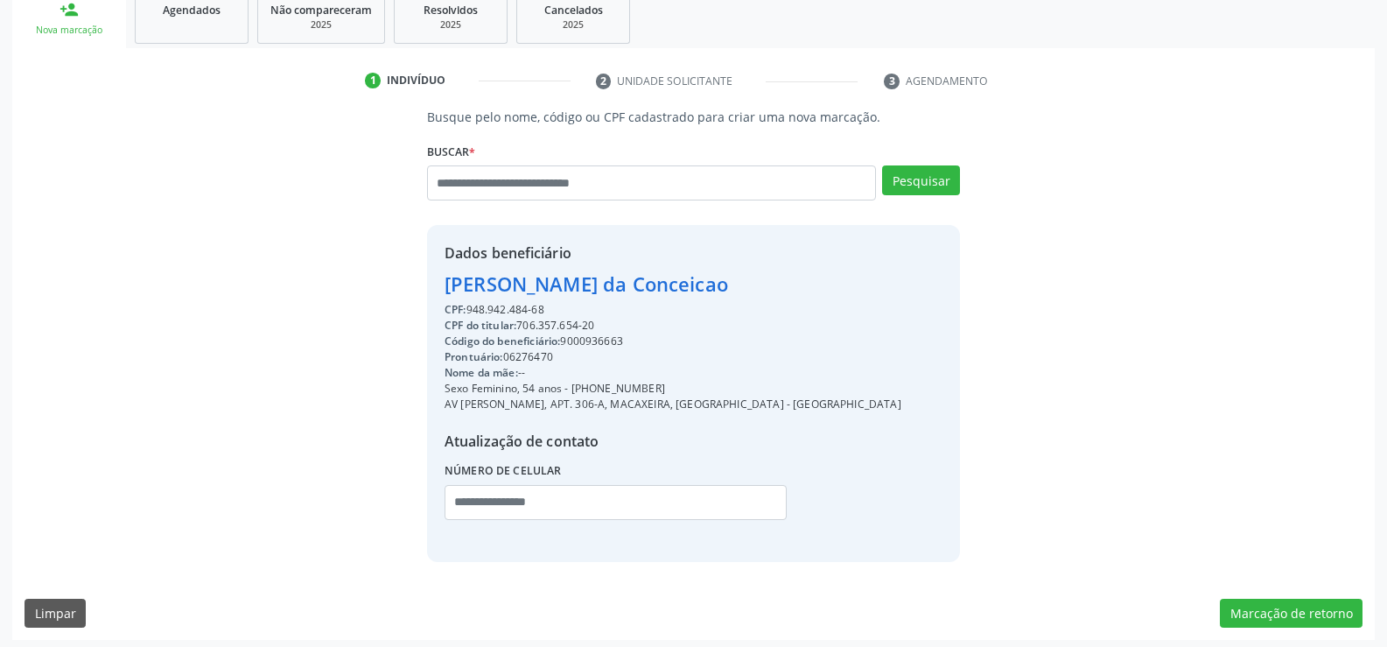
drag, startPoint x: 448, startPoint y: 282, endPoint x: 901, endPoint y: 285, distance: 453.3
click at [901, 285] on div "Dados beneficiário [PERSON_NAME] da Conceicao CPF: 948.942.484-68 CPF do titula…" at bounding box center [693, 393] width 533 height 336
drag, startPoint x: 595, startPoint y: 389, endPoint x: 682, endPoint y: 391, distance: 86.7
click at [682, 391] on div "Sexo Feminino, 54 anos - [PHONE_NUMBER]" at bounding box center [673, 389] width 457 height 16
click at [620, 188] on input "text" at bounding box center [651, 182] width 449 height 35
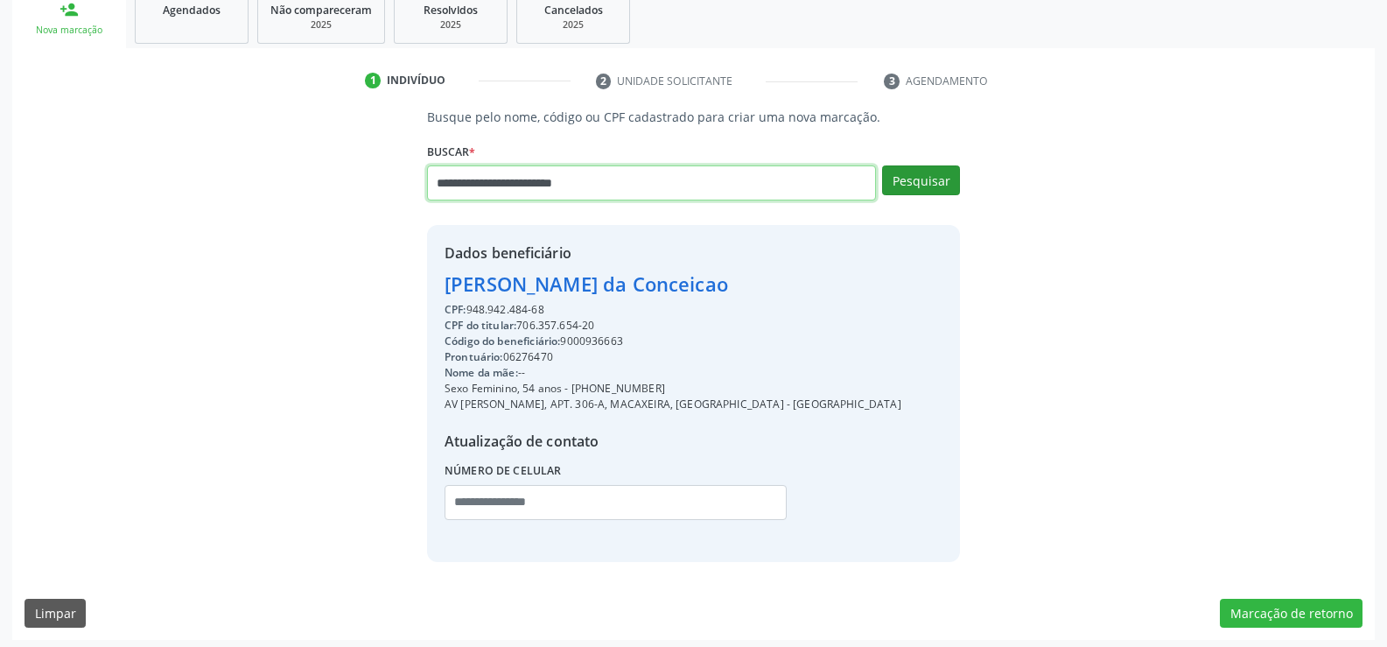
type input "**********"
click at [931, 181] on button "Pesquisar" at bounding box center [921, 180] width 78 height 30
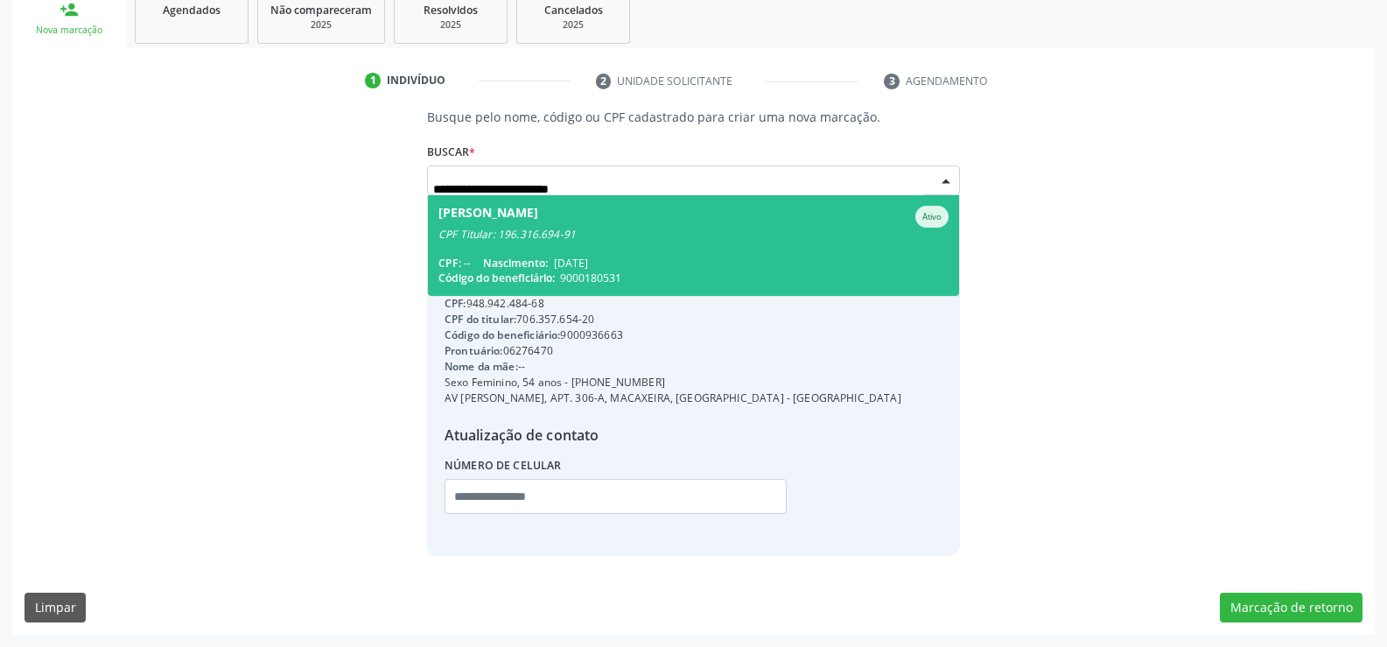
click at [719, 242] on span "[PERSON_NAME] CPF Titular: 196.316.694-91 CPF: -- Nascimento: [DATE] Código do …" at bounding box center [693, 245] width 531 height 101
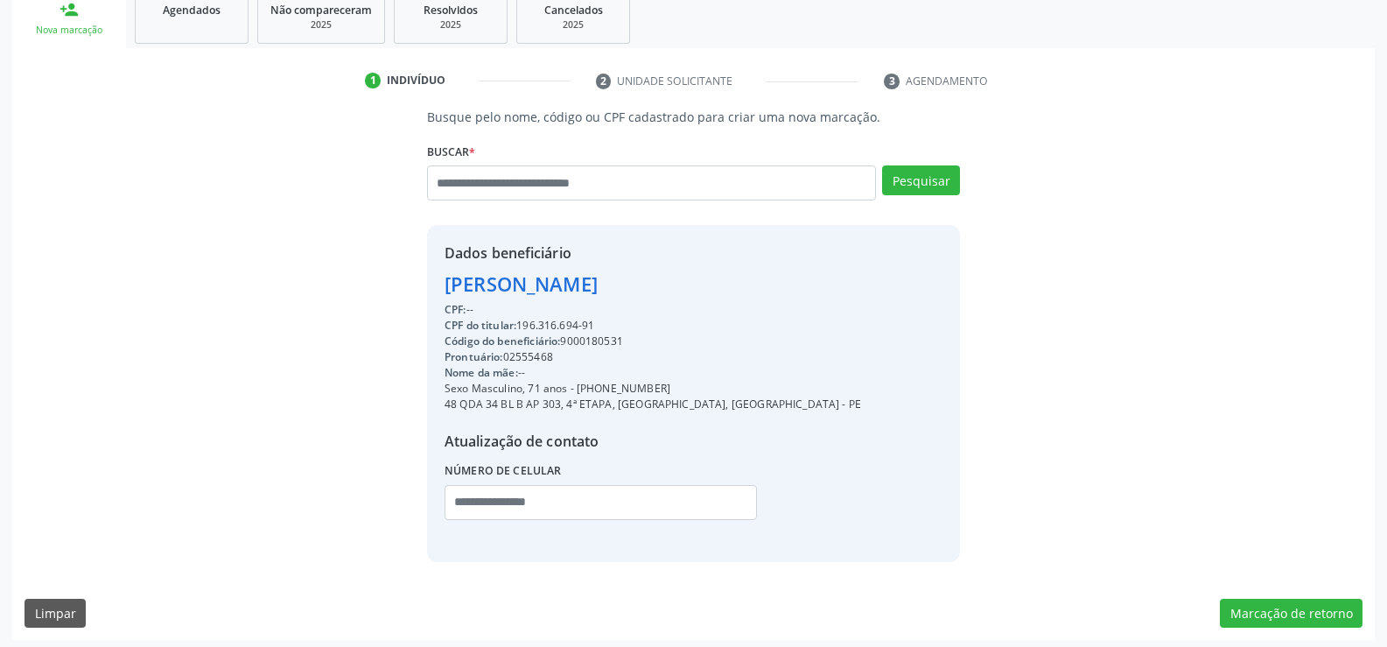
drag, startPoint x: 439, startPoint y: 284, endPoint x: 781, endPoint y: 299, distance: 342.5
click at [781, 299] on div "Dados beneficiário [PERSON_NAME] CPF: -- CPF do titular: 196.316.694-91 Código …" at bounding box center [693, 393] width 533 height 336
drag, startPoint x: 450, startPoint y: 280, endPoint x: 732, endPoint y: 284, distance: 281.8
click at [732, 284] on div "[PERSON_NAME]" at bounding box center [653, 284] width 417 height 29
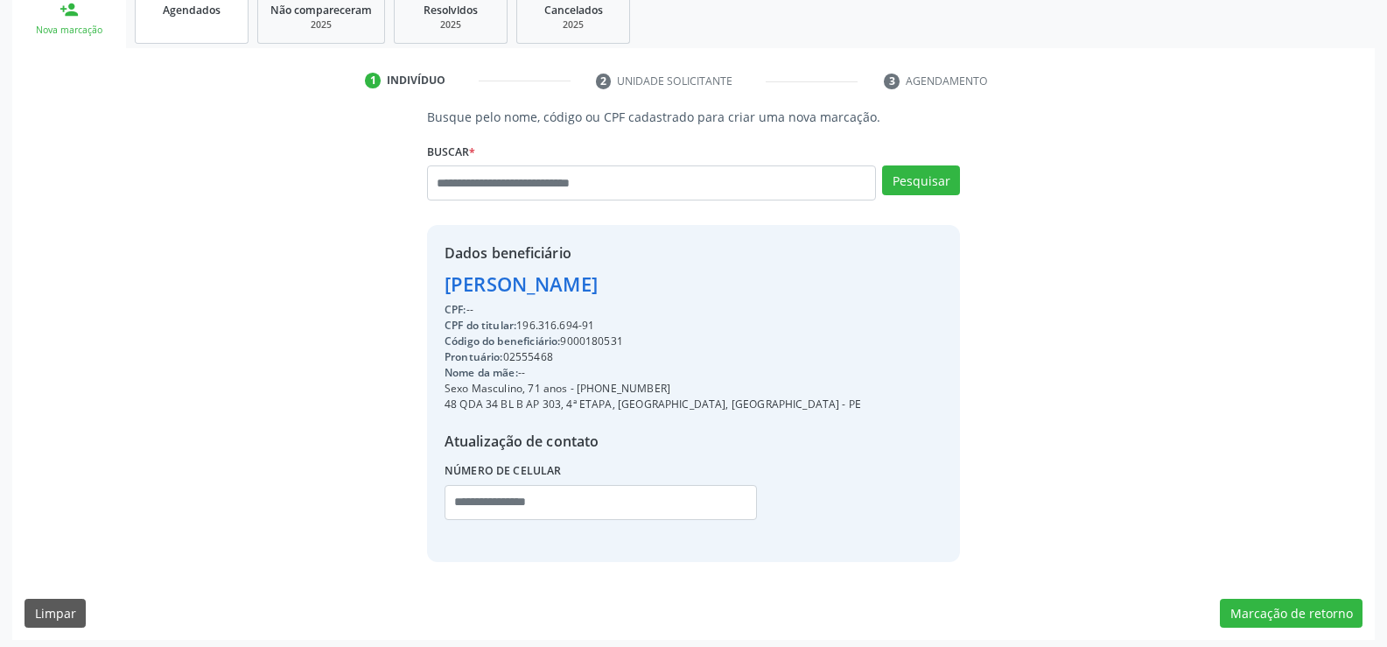
click at [159, 19] on link "Agendados" at bounding box center [192, 16] width 114 height 54
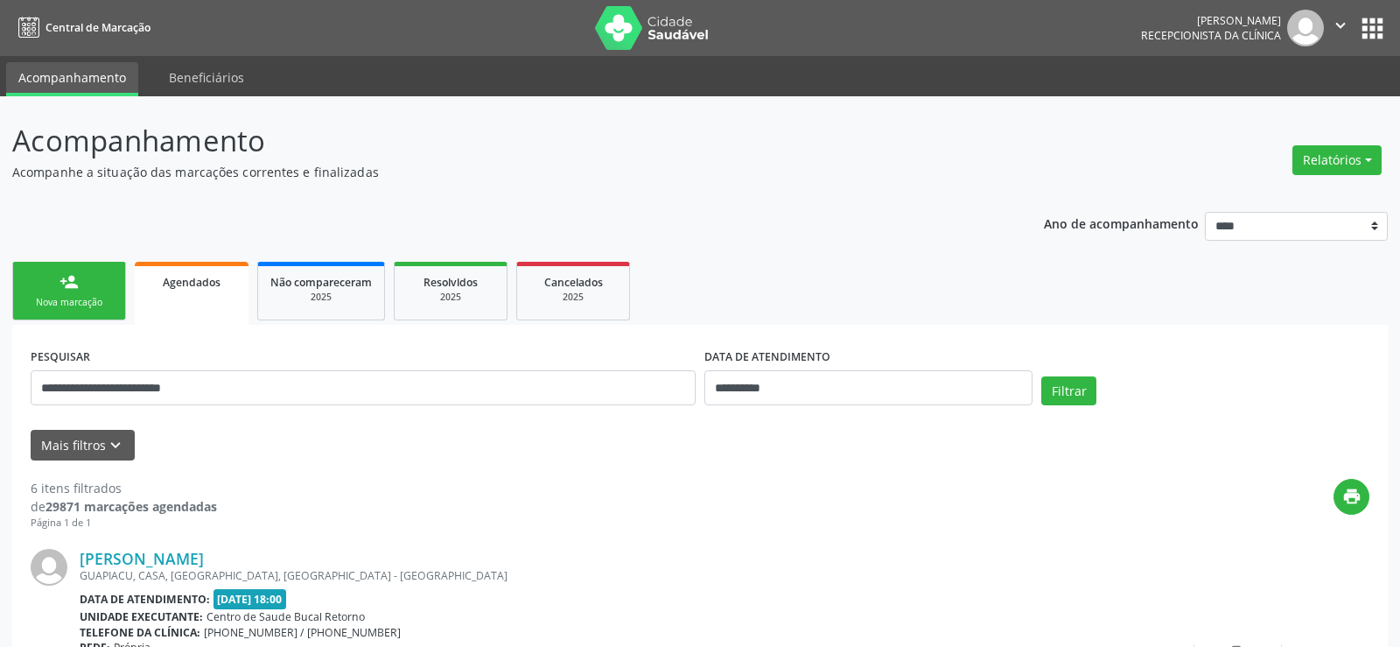
click at [144, 384] on input "**********" at bounding box center [363, 387] width 665 height 35
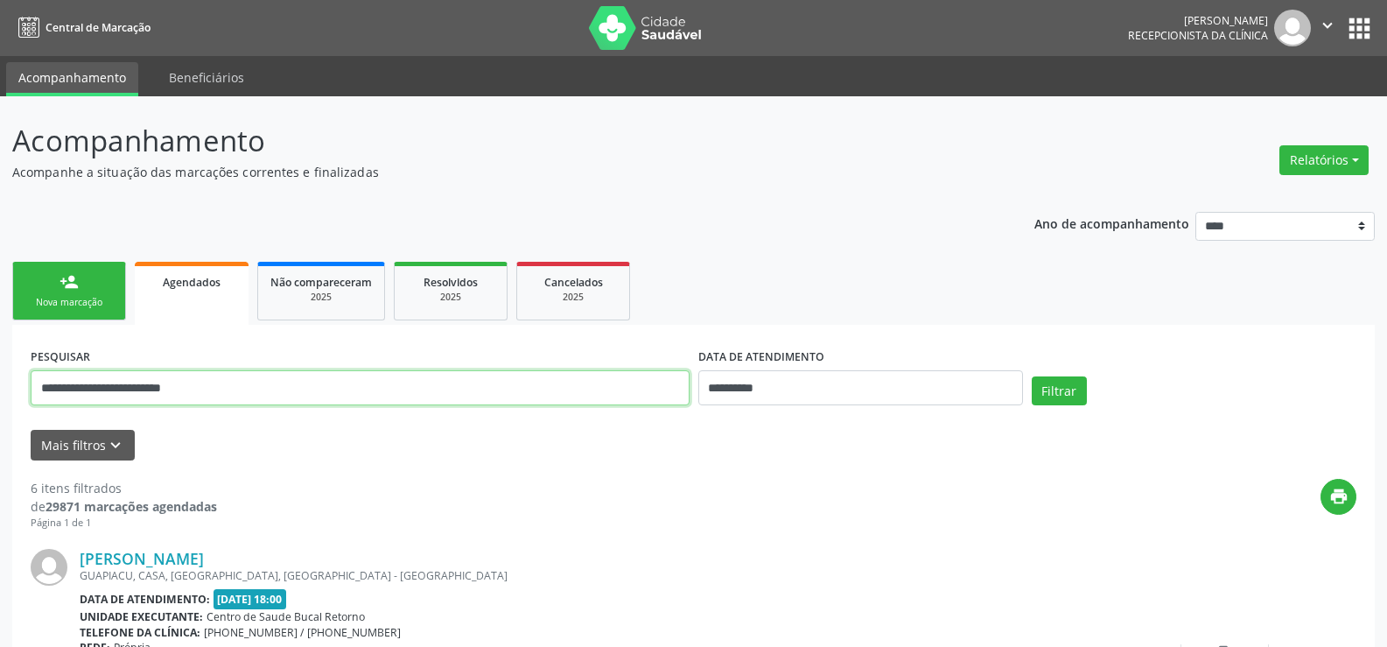
click at [144, 382] on input "**********" at bounding box center [360, 387] width 659 height 35
paste input "text"
type input "**********"
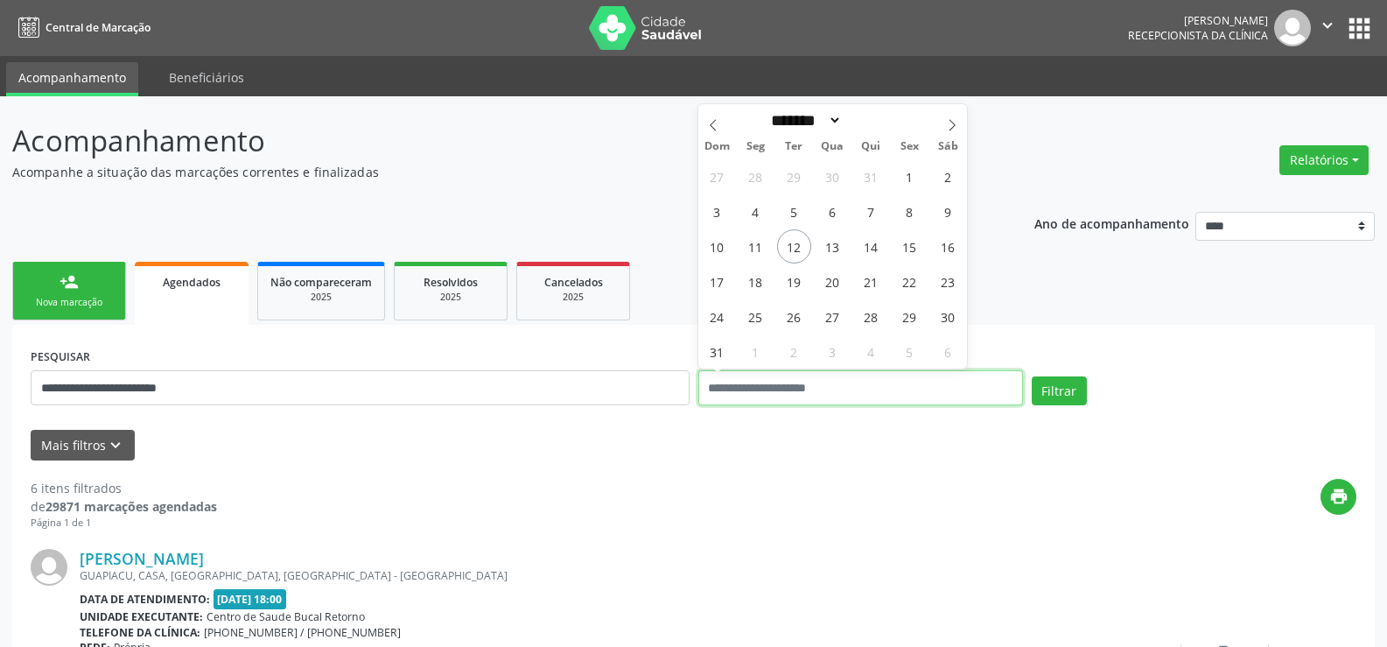
click at [1032, 376] on button "Filtrar" at bounding box center [1059, 391] width 55 height 30
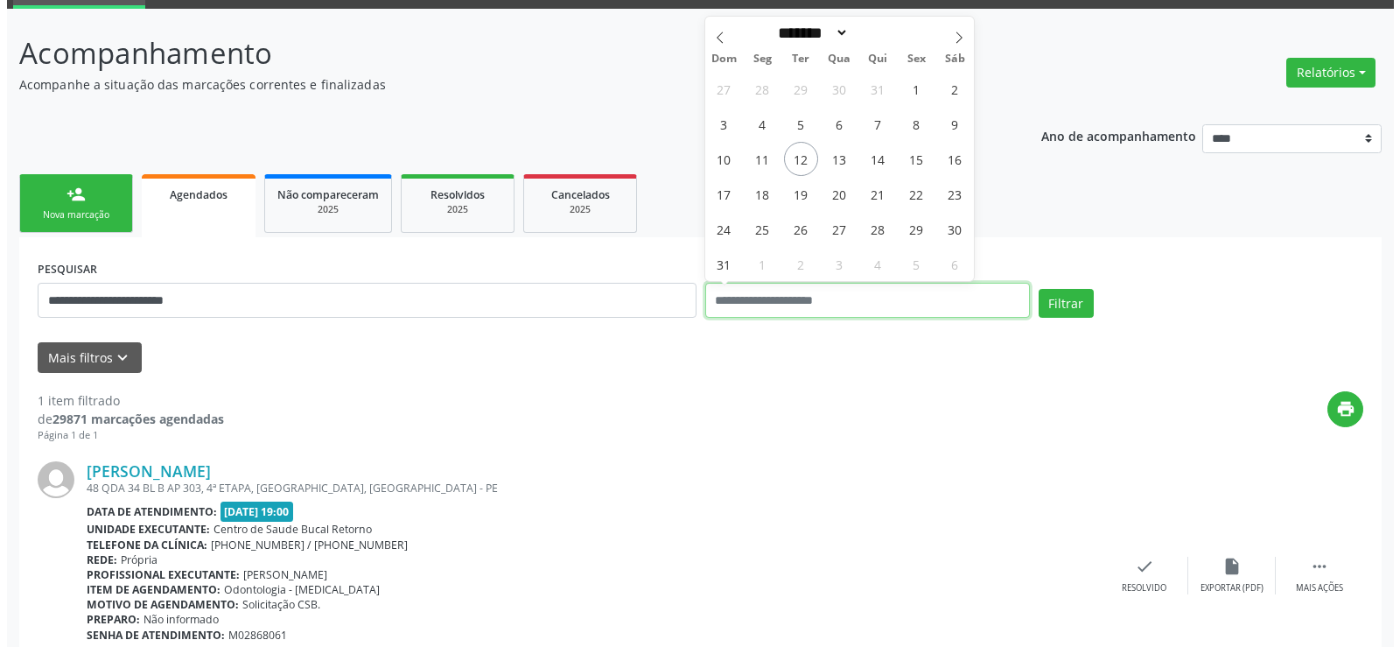
scroll to position [180, 0]
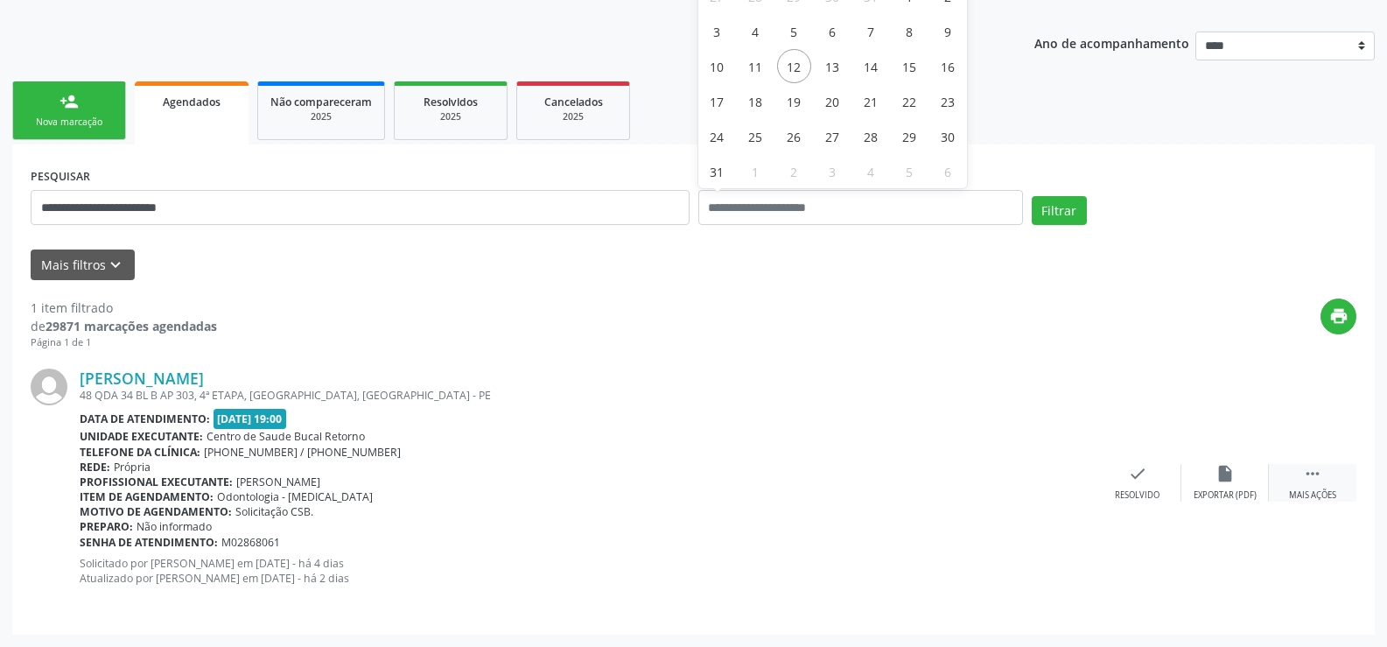
click at [1316, 486] on div " Mais ações" at bounding box center [1313, 483] width 88 height 38
click at [1128, 470] on icon "cancel" at bounding box center [1137, 473] width 19 height 19
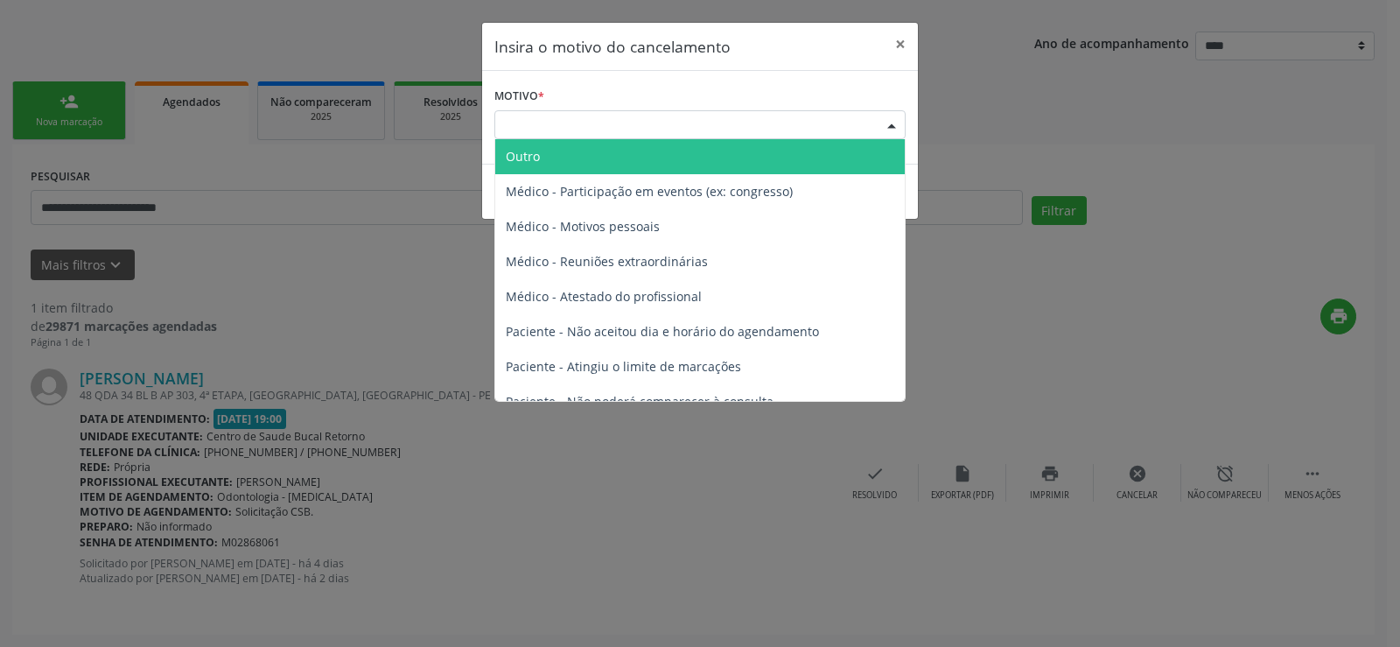
click at [606, 125] on div "Escolha o motivo" at bounding box center [699, 125] width 411 height 30
click at [655, 162] on span "Outro" at bounding box center [700, 156] width 410 height 35
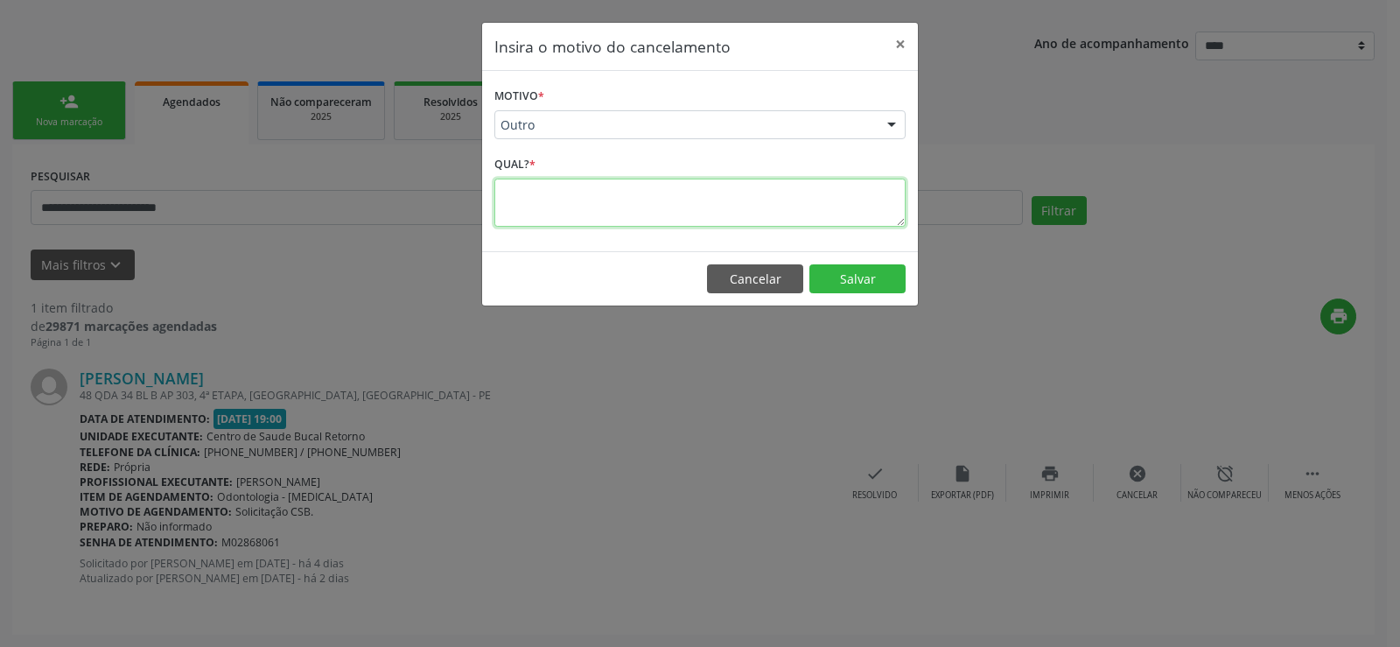
click at [591, 197] on textarea at bounding box center [699, 203] width 411 height 48
click at [603, 188] on textarea "**********" at bounding box center [699, 203] width 411 height 48
drag, startPoint x: 606, startPoint y: 194, endPoint x: 759, endPoint y: 200, distance: 153.2
click at [759, 200] on textarea "**********" at bounding box center [699, 203] width 411 height 48
type textarea "**********"
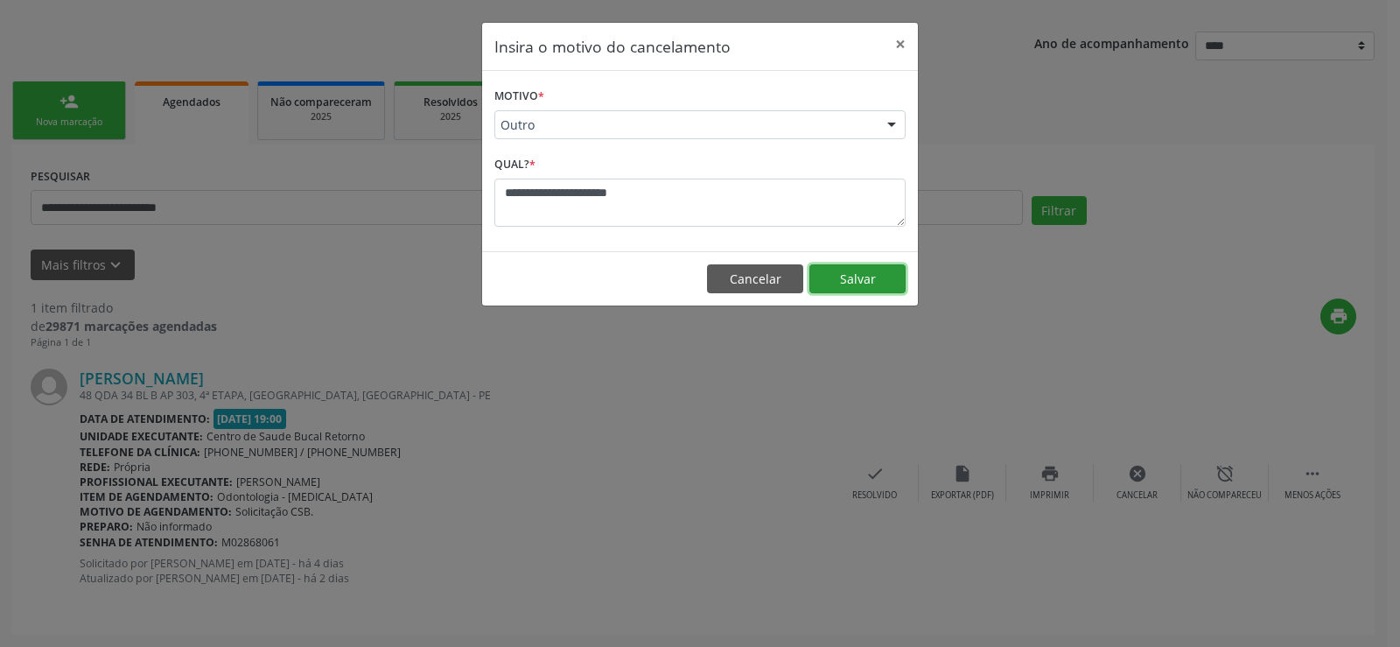
click at [866, 284] on button "Salvar" at bounding box center [857, 279] width 96 height 30
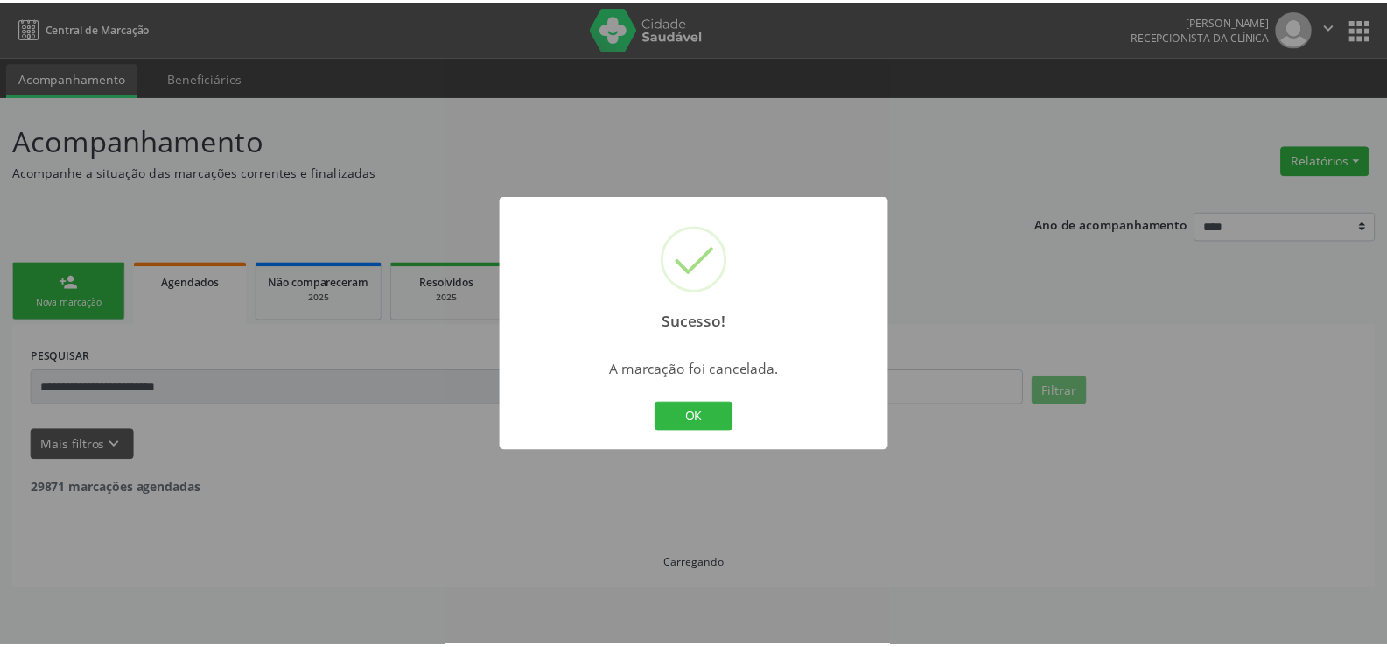
scroll to position [0, 0]
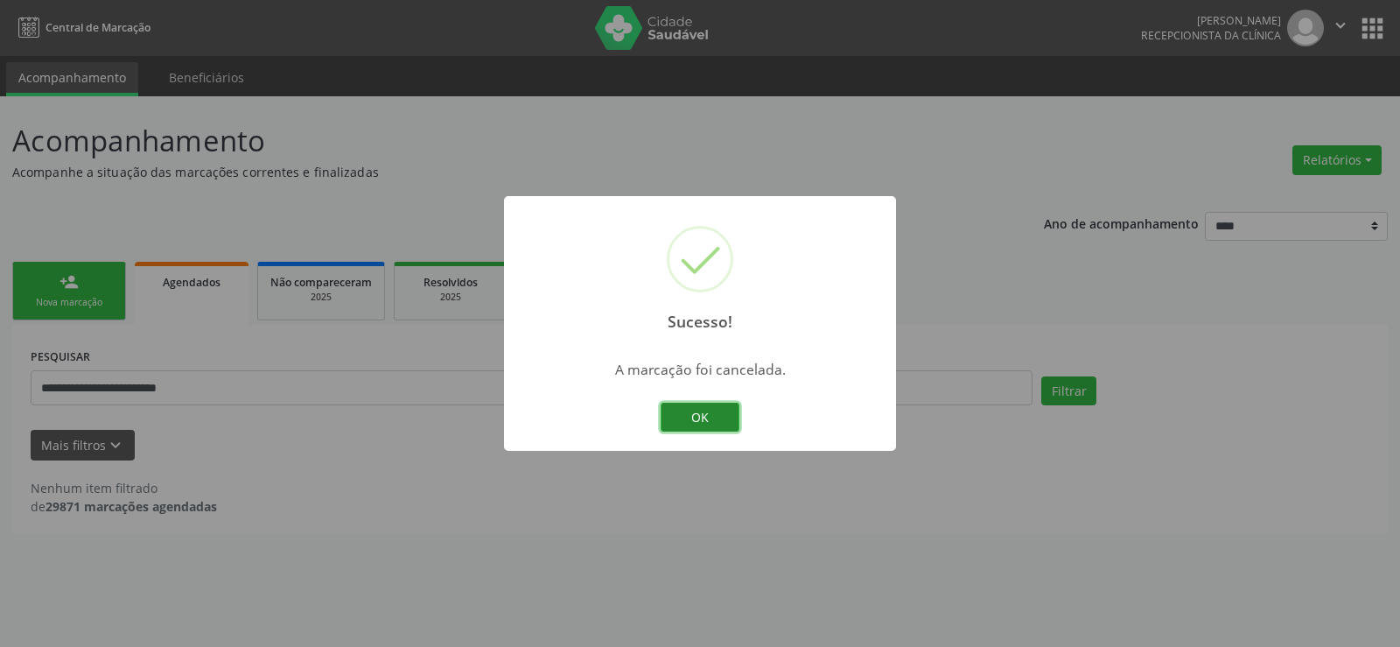
click at [724, 418] on button "OK" at bounding box center [700, 418] width 79 height 30
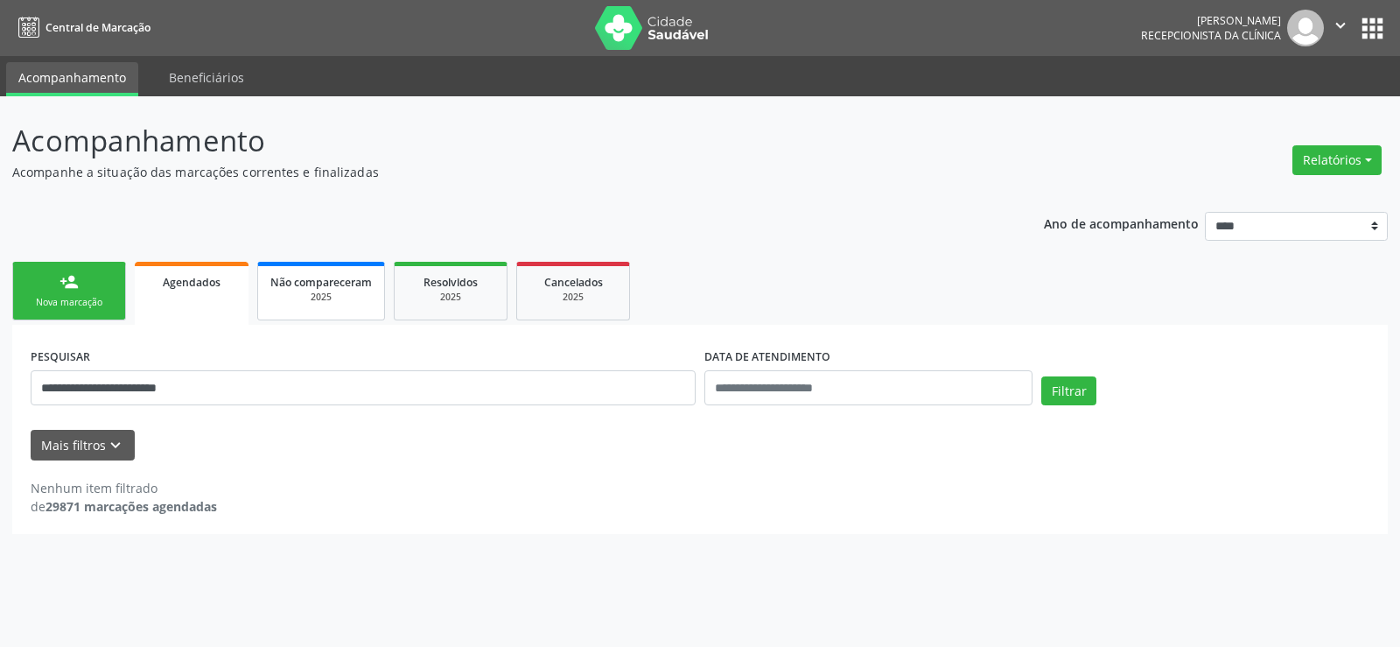
click at [340, 301] on div "2025" at bounding box center [321, 297] width 102 height 13
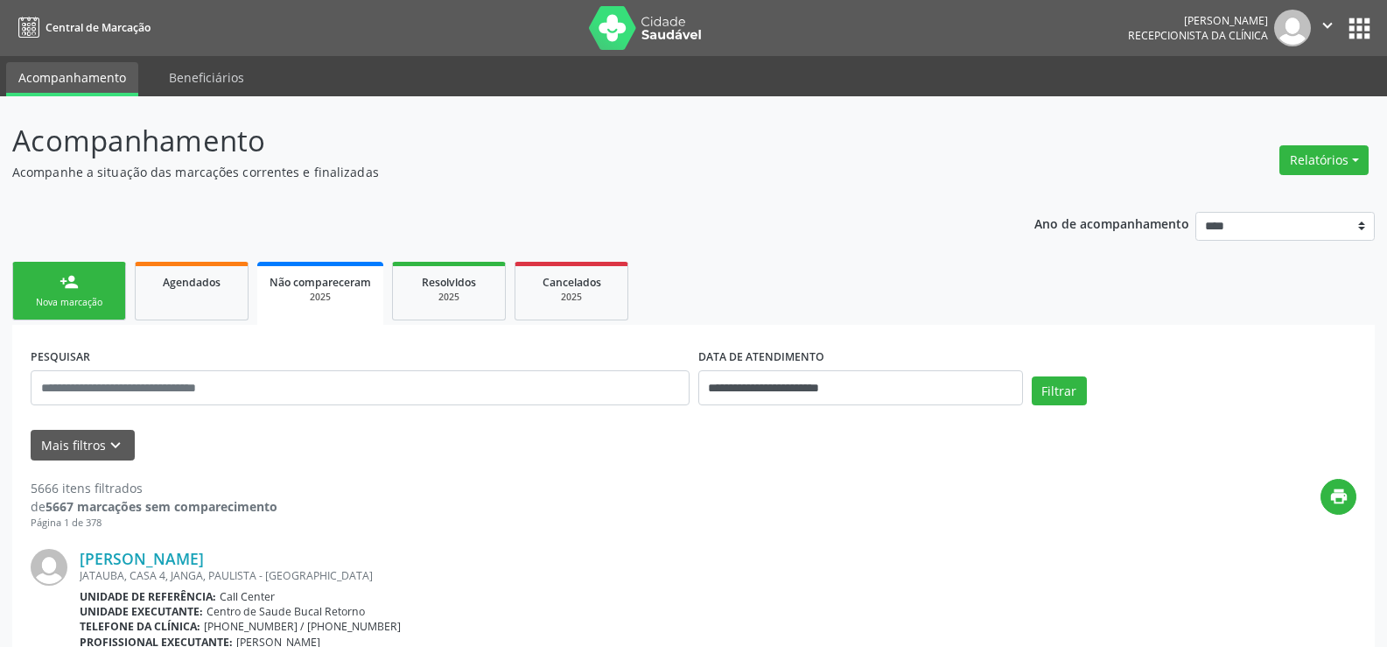
click at [80, 302] on div "Nova marcação" at bounding box center [69, 302] width 88 height 13
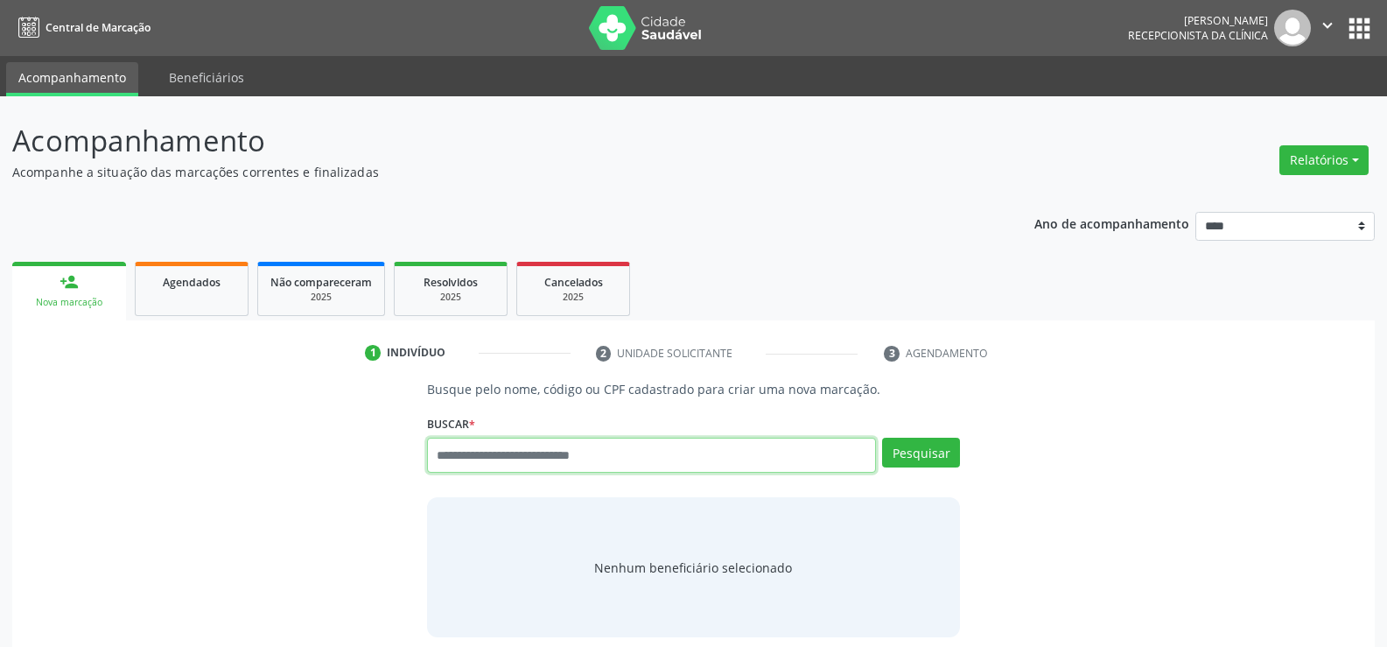
click at [480, 466] on input "text" at bounding box center [651, 455] width 449 height 35
